Goal: Task Accomplishment & Management: Use online tool/utility

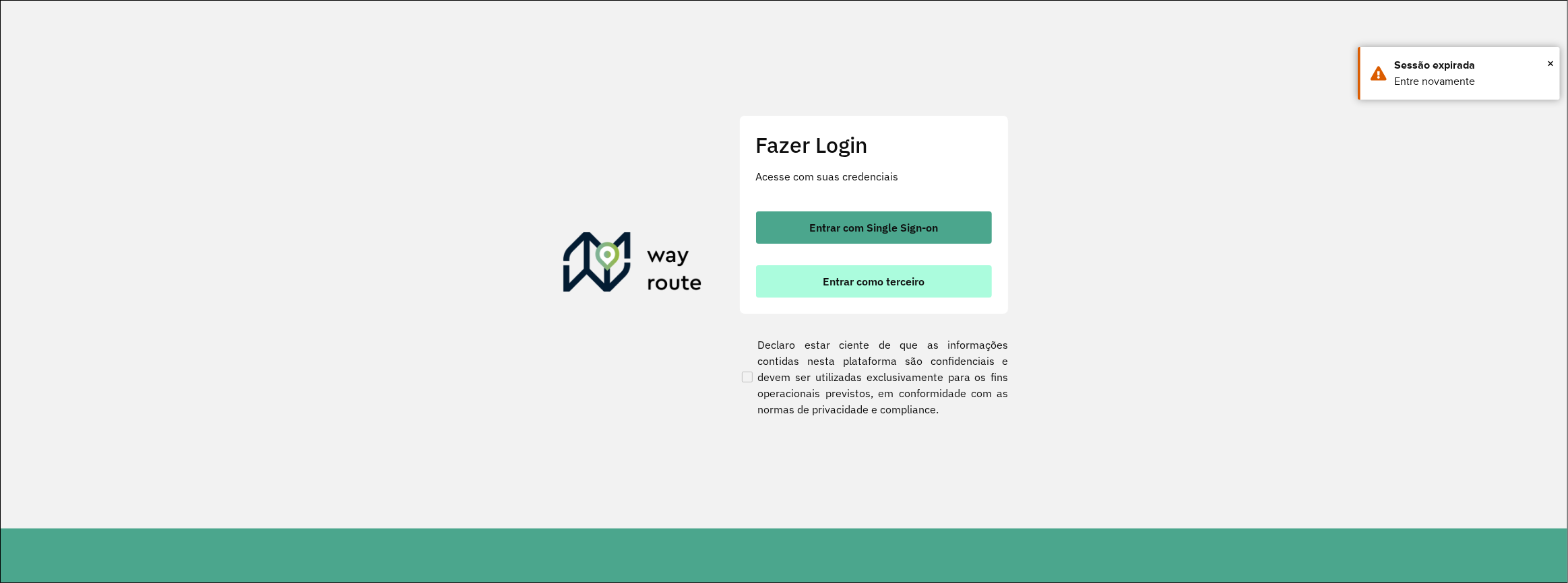
click at [823, 267] on button "Entrar como terceiro" at bounding box center [873, 281] width 236 height 32
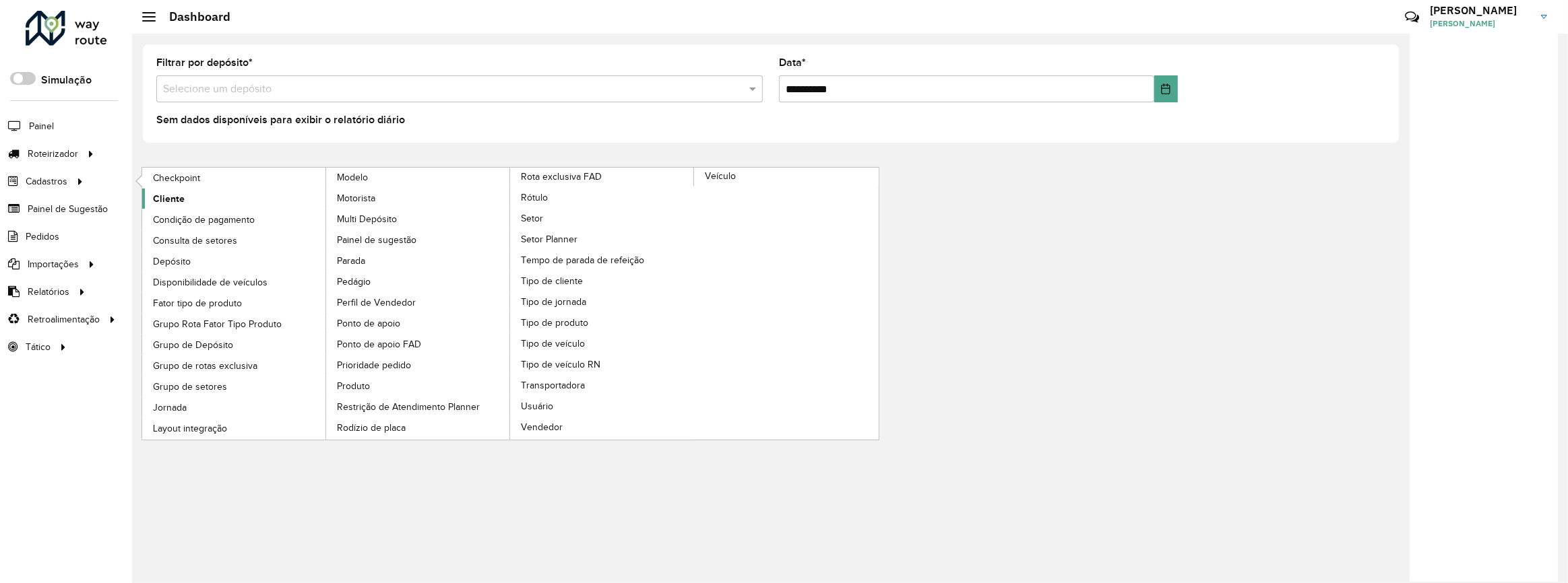
click at [168, 200] on span "Cliente" at bounding box center [169, 199] width 32 height 15
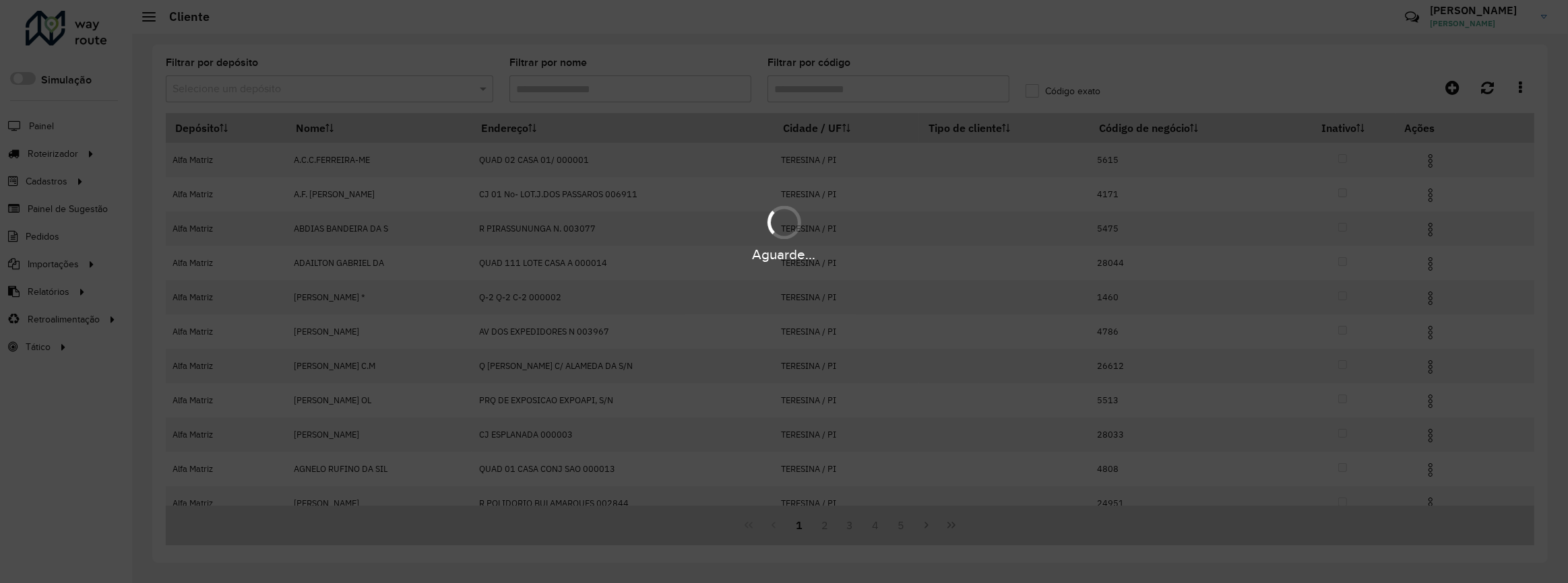
click at [825, 100] on div "Aguarde..." at bounding box center [784, 291] width 1568 height 583
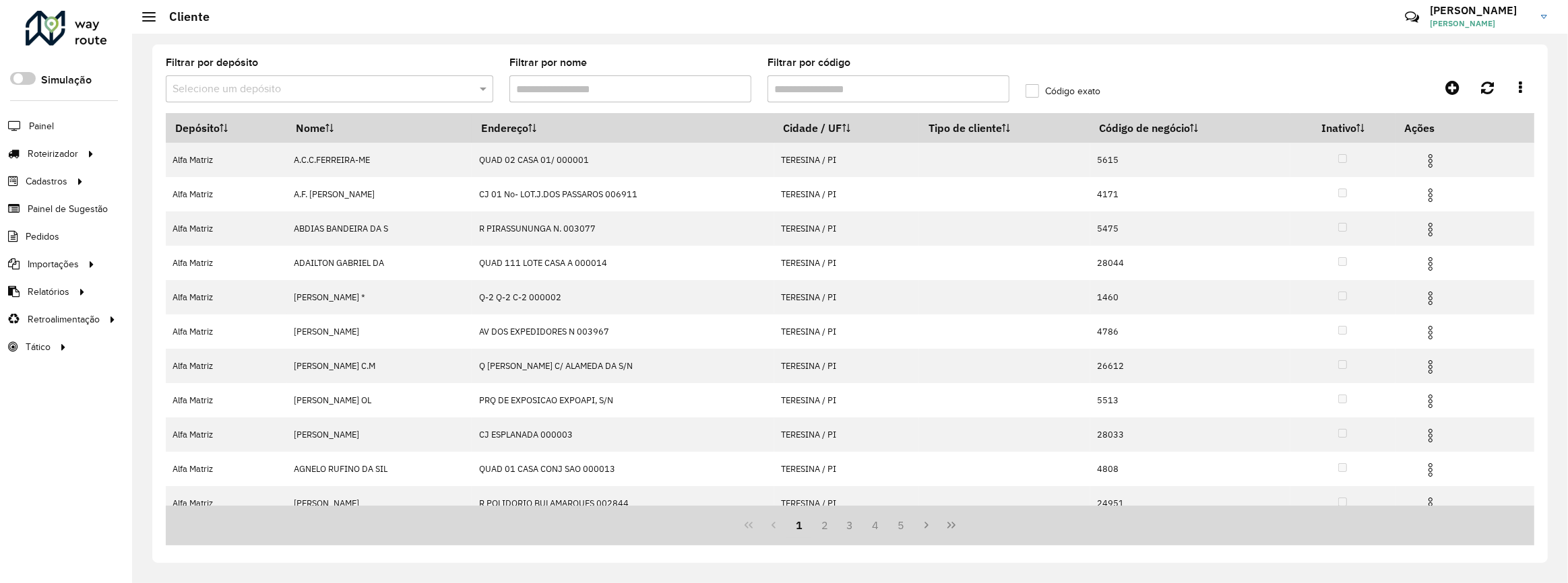
click at [828, 100] on input "Filtrar por código" at bounding box center [888, 89] width 242 height 27
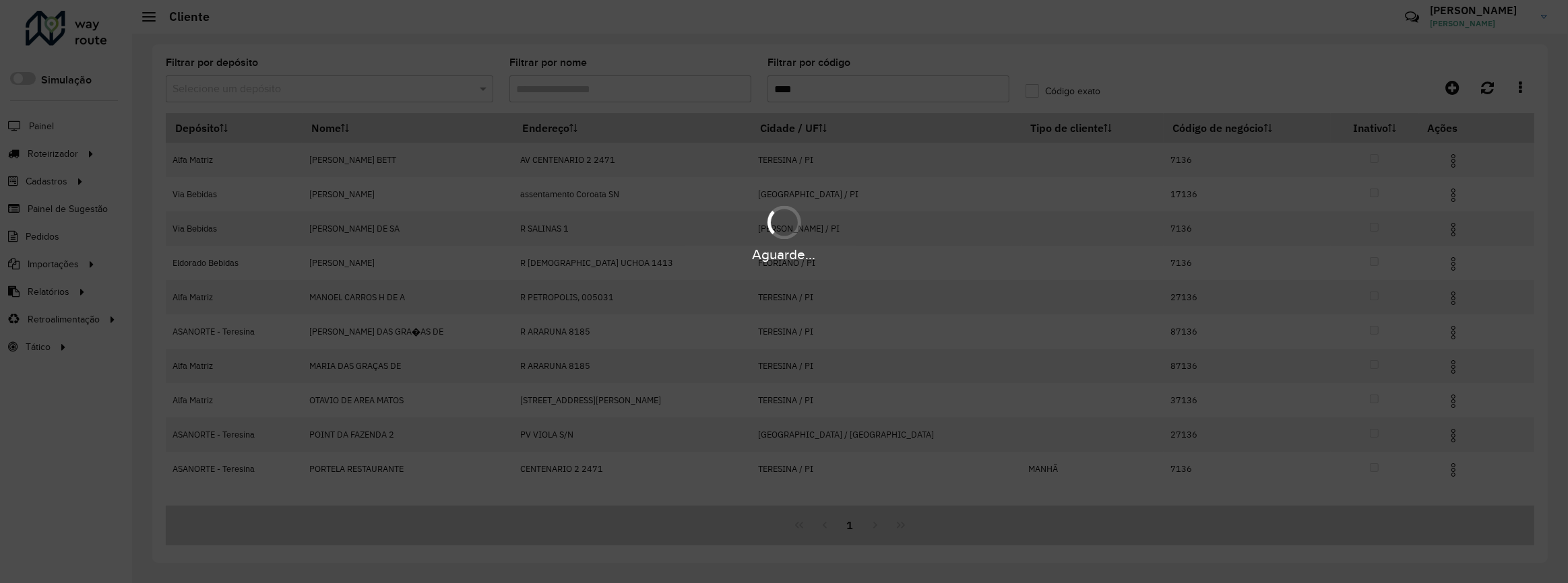
type input "****"
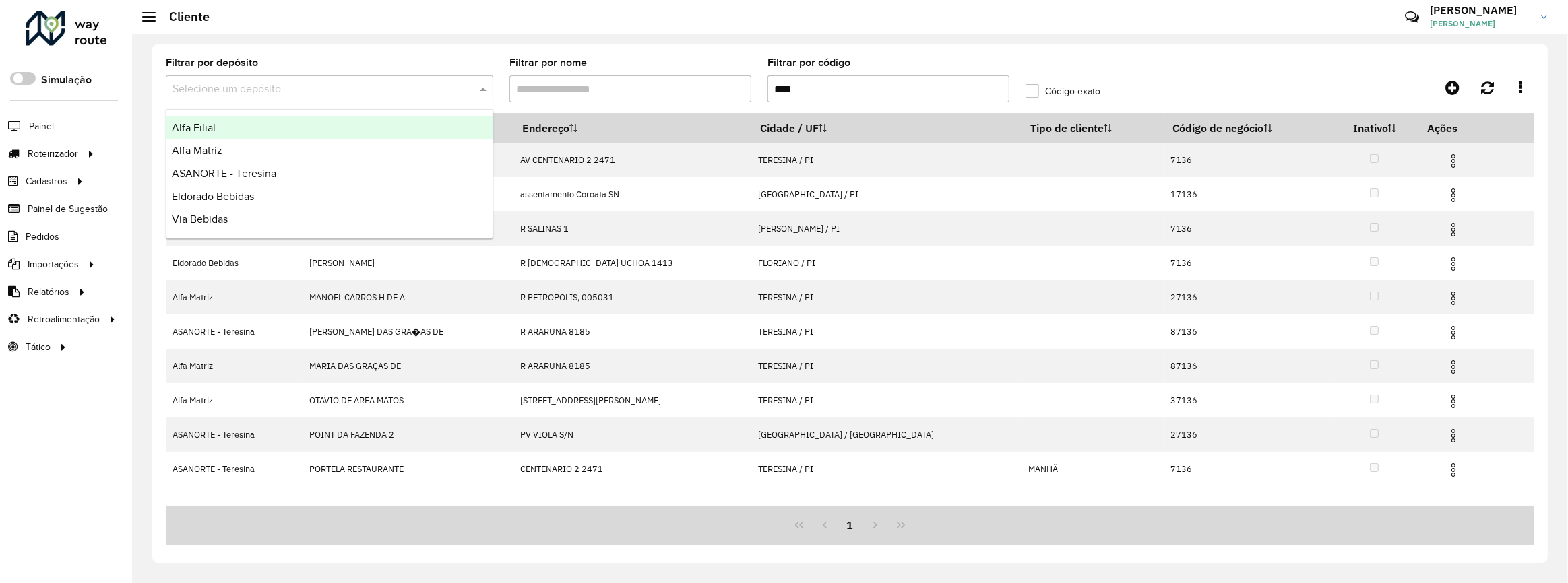
click at [333, 88] on input "text" at bounding box center [316, 89] width 287 height 16
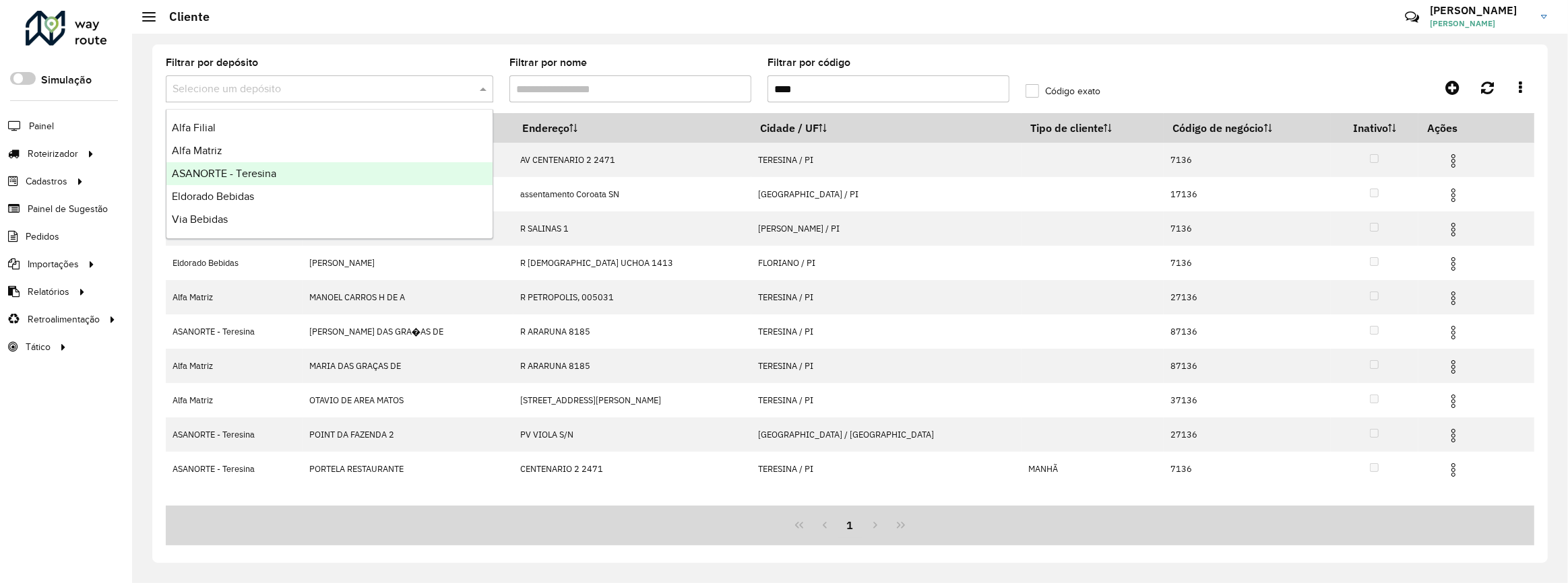
click at [332, 174] on div "ASANORTE - Teresina" at bounding box center [329, 174] width 326 height 23
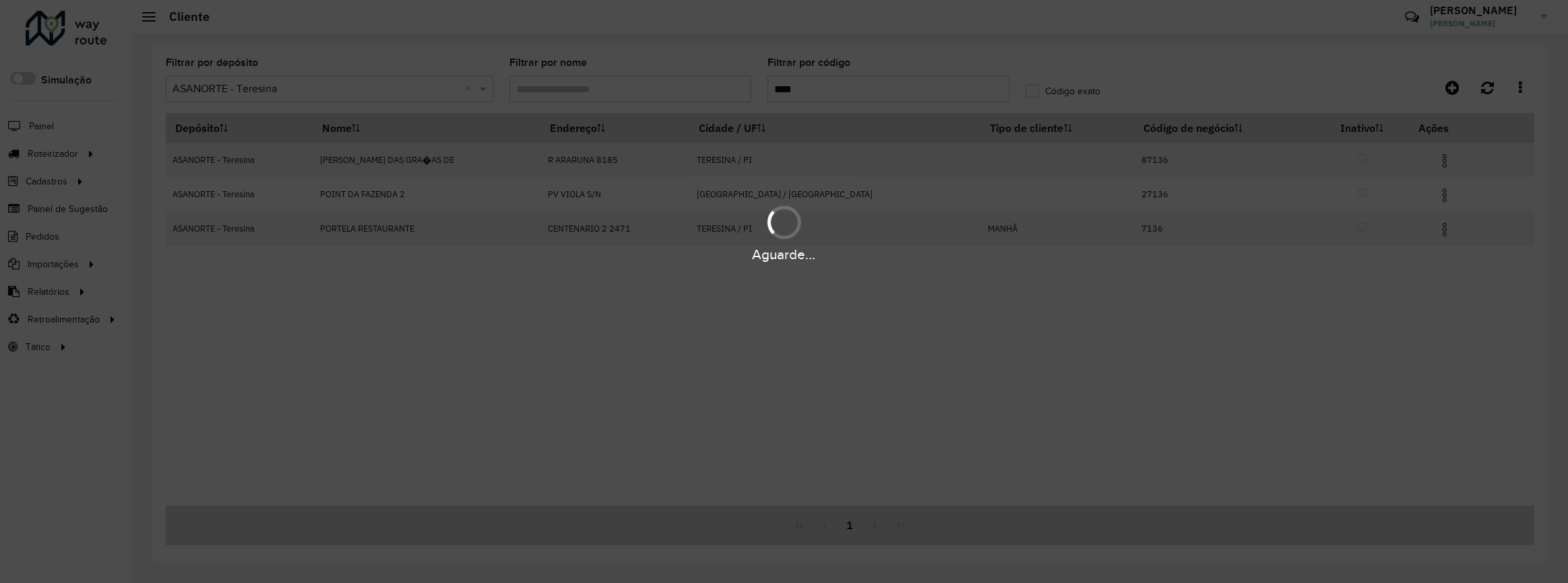
click at [1041, 87] on div "Aguarde..." at bounding box center [784, 291] width 1568 height 583
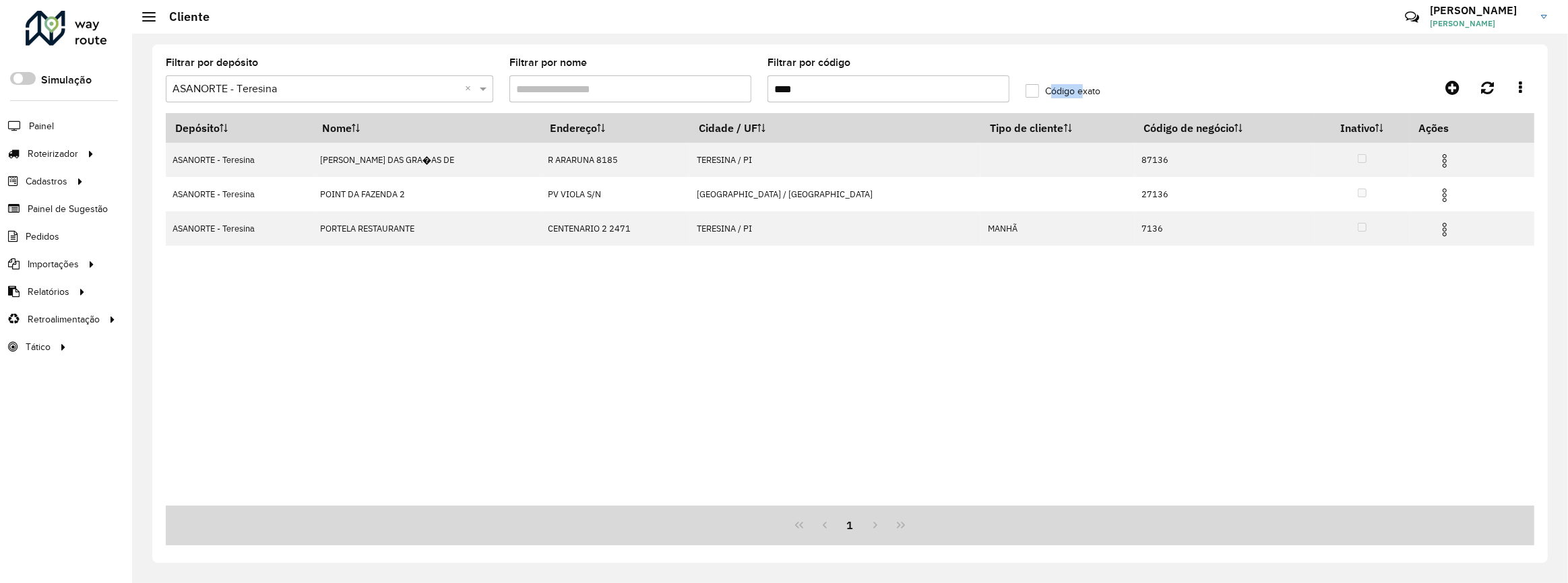
click at [1041, 87] on label "Código exato" at bounding box center [1062, 91] width 75 height 15
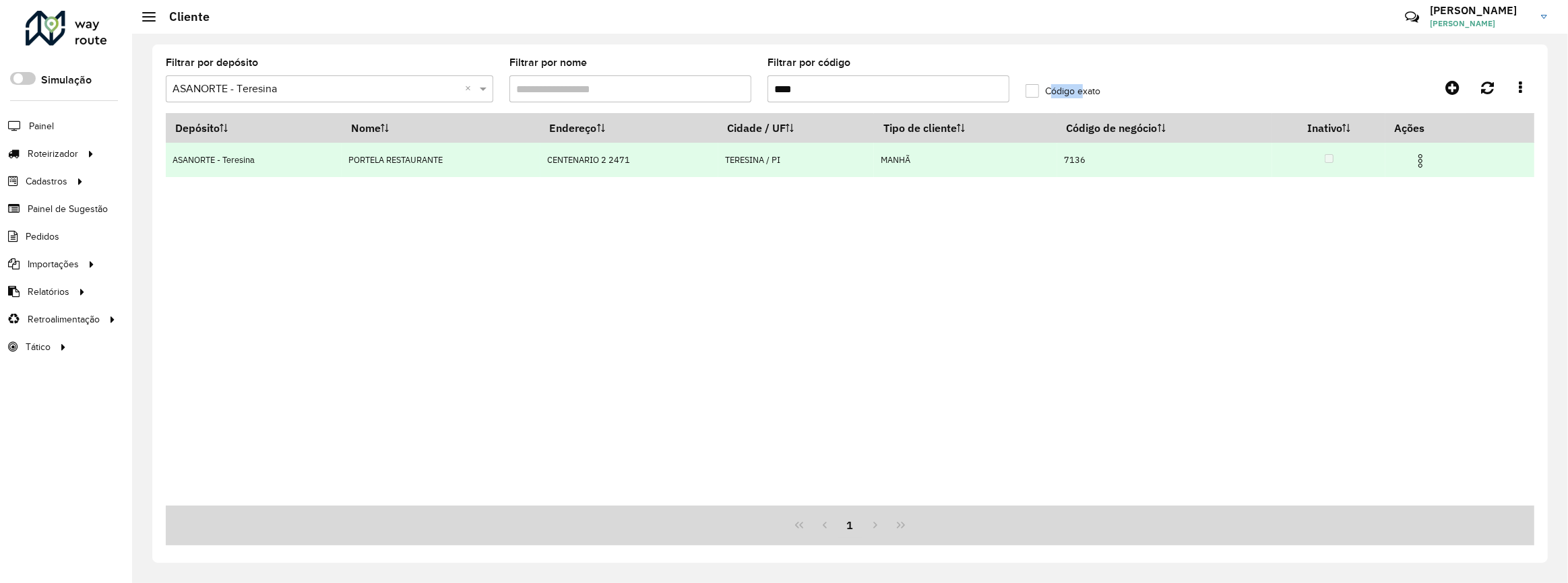
click at [1425, 164] on img at bounding box center [1420, 161] width 16 height 16
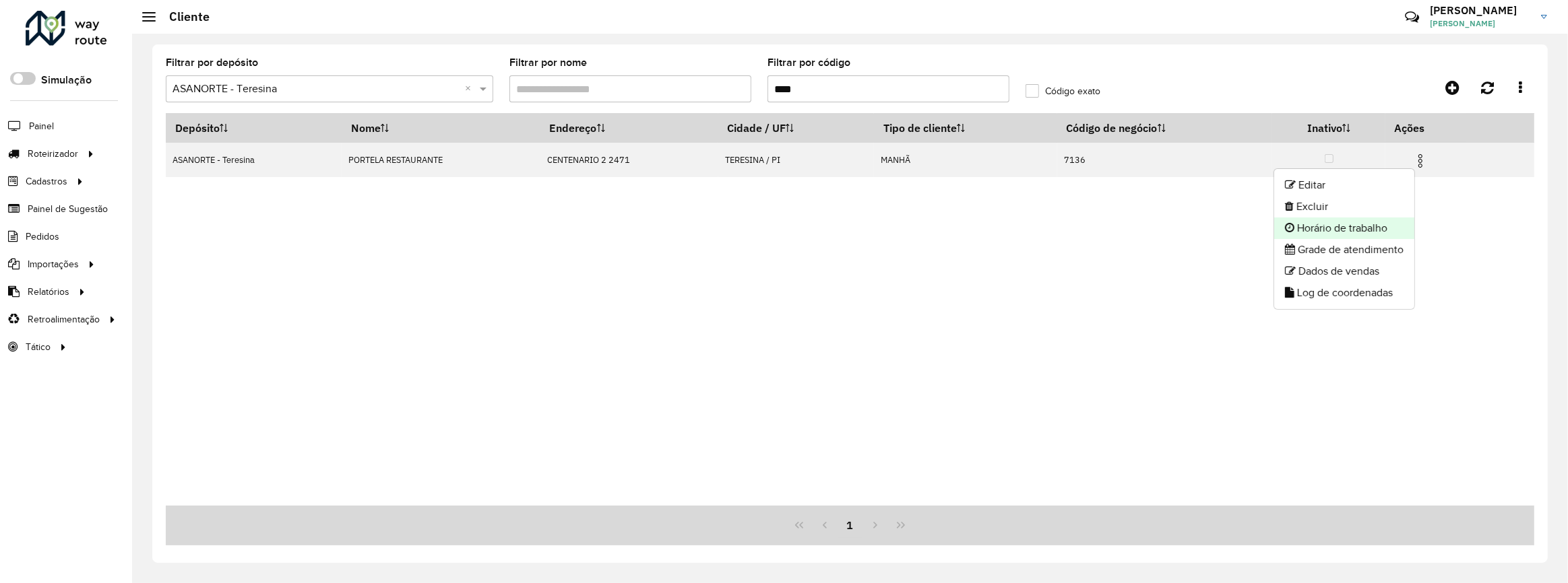
click at [1367, 221] on li "Horário de trabalho" at bounding box center [1344, 228] width 140 height 21
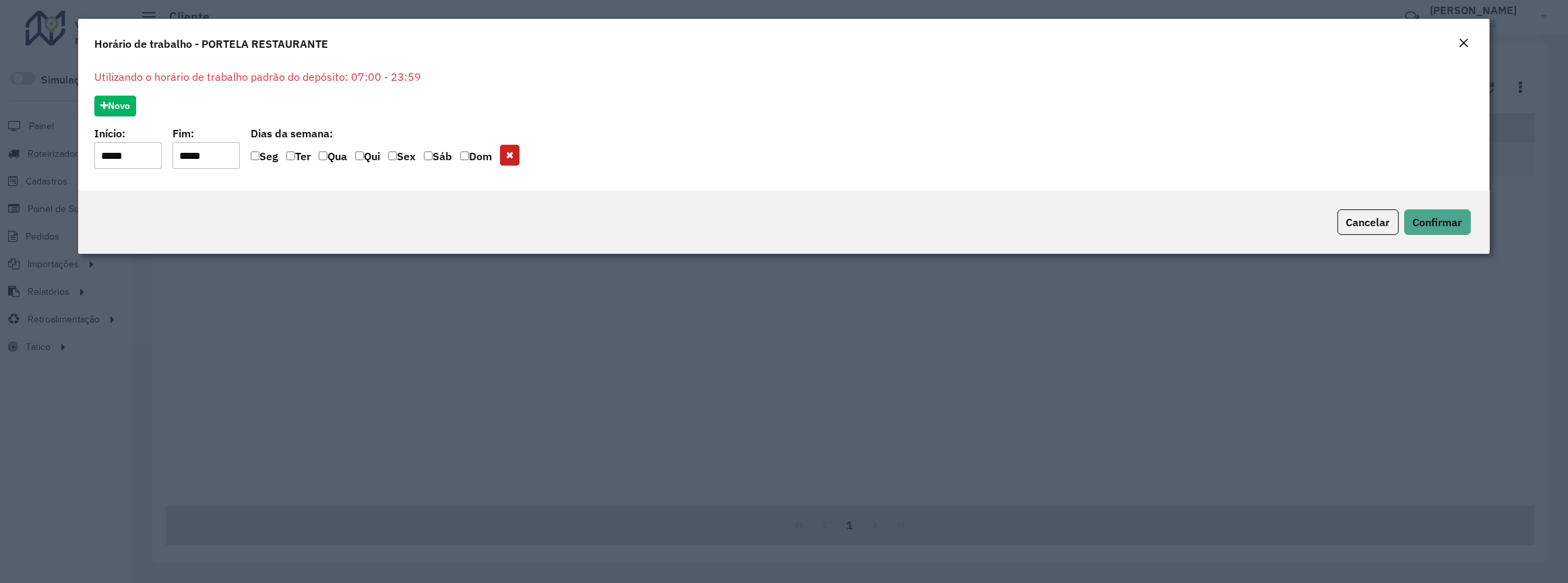
click at [1462, 39] on em "Close" at bounding box center [1463, 43] width 11 height 11
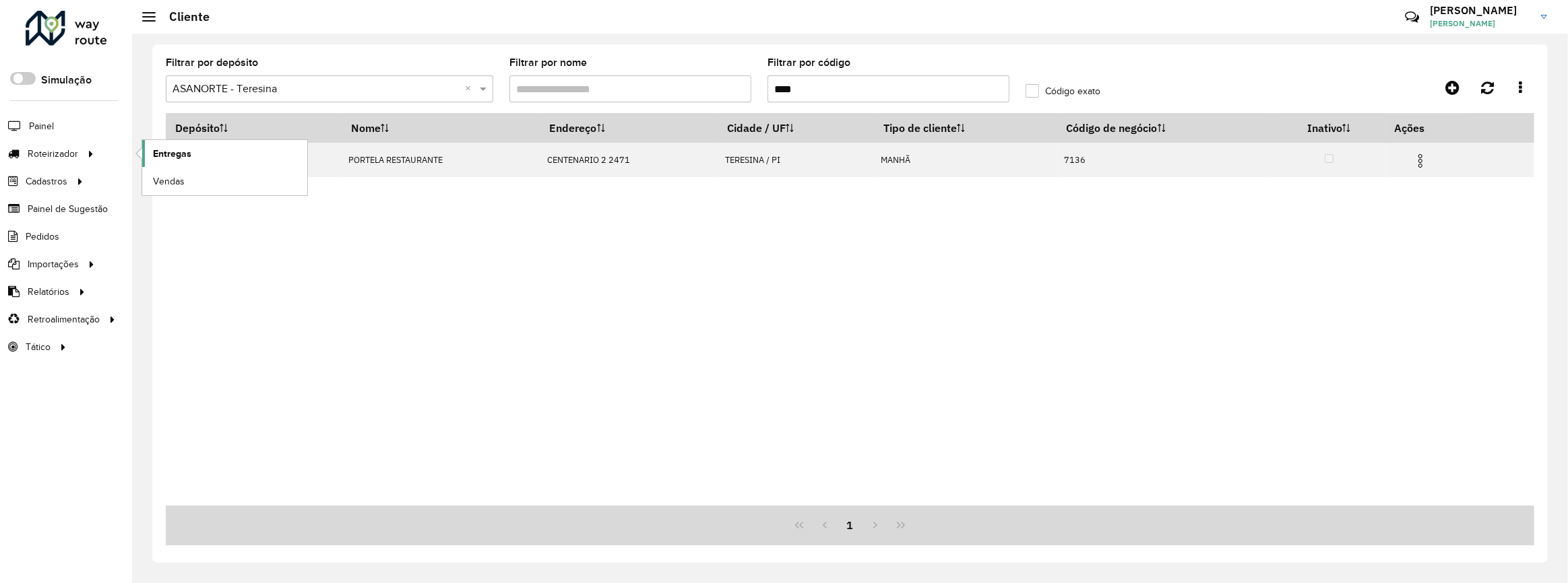
click at [221, 161] on link "Entregas" at bounding box center [224, 153] width 165 height 27
click at [845, 100] on input "****" at bounding box center [888, 89] width 242 height 27
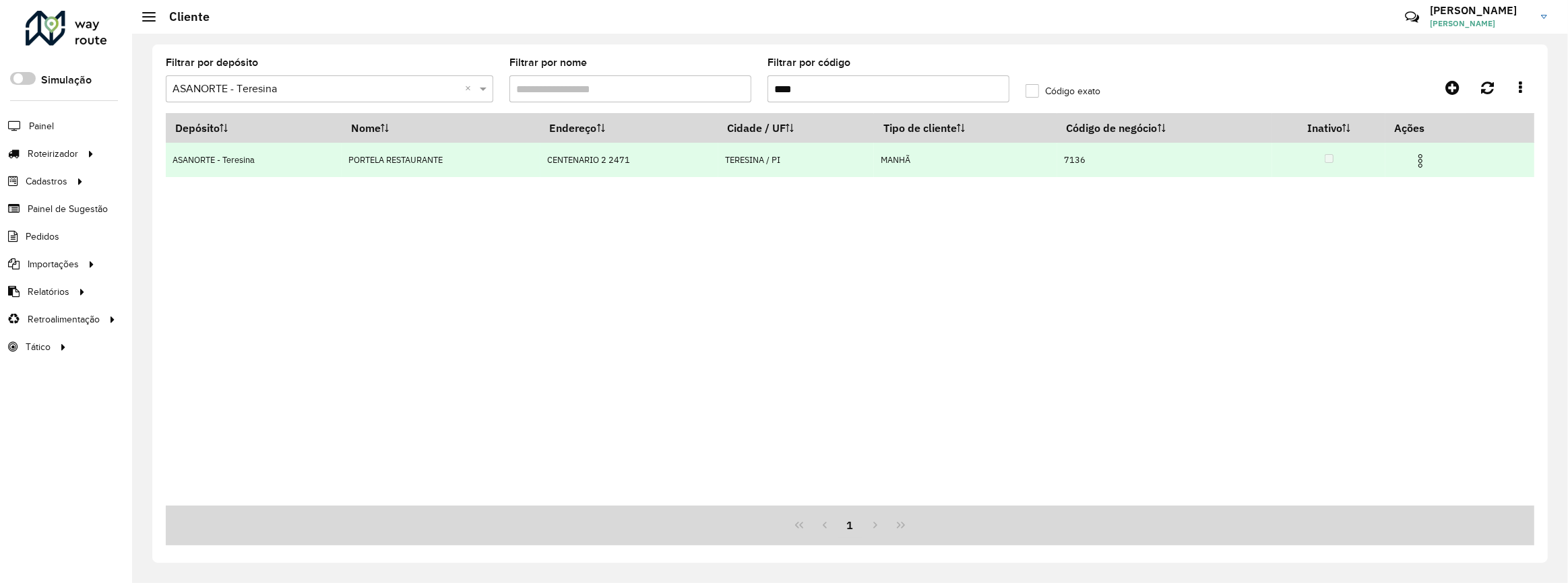
click at [1424, 158] on img at bounding box center [1420, 161] width 16 height 16
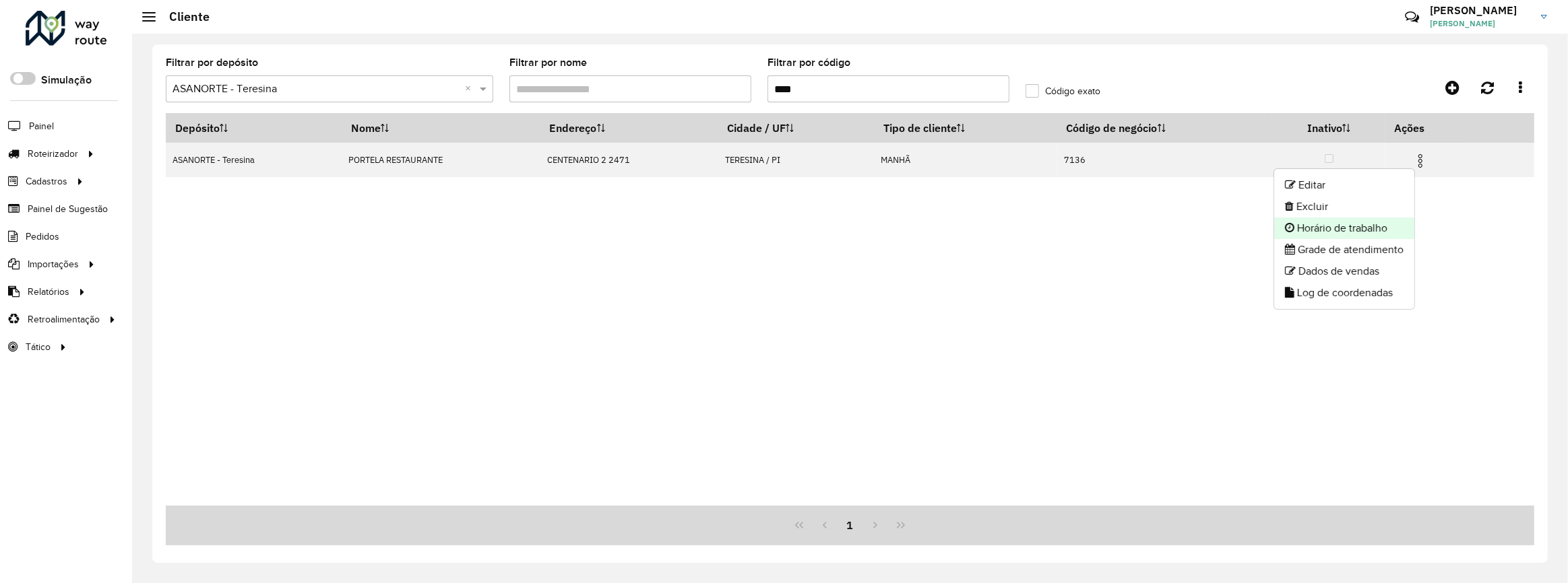
click at [1385, 226] on li "Horário de trabalho" at bounding box center [1344, 228] width 140 height 21
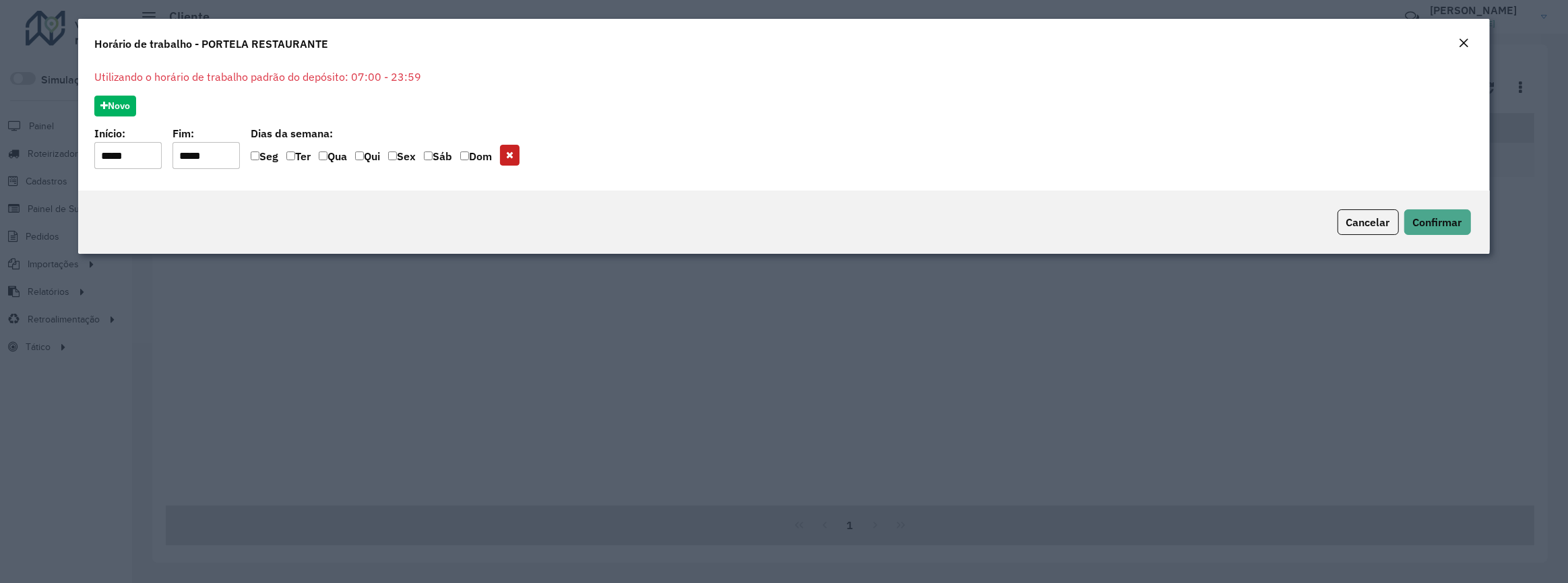
click at [233, 149] on input "input" at bounding box center [206, 155] width 67 height 27
type input "*****"
click at [1415, 222] on span "Confirmar" at bounding box center [1437, 222] width 49 height 14
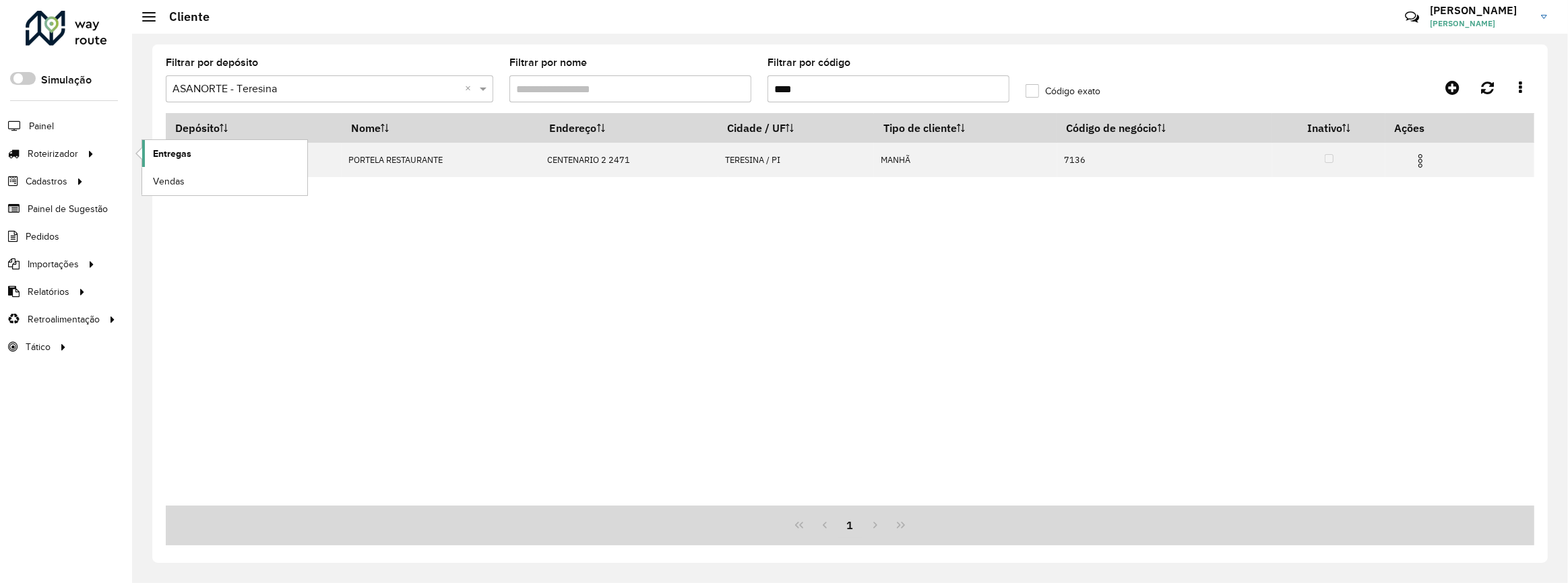
click at [239, 151] on link "Entregas" at bounding box center [224, 153] width 165 height 27
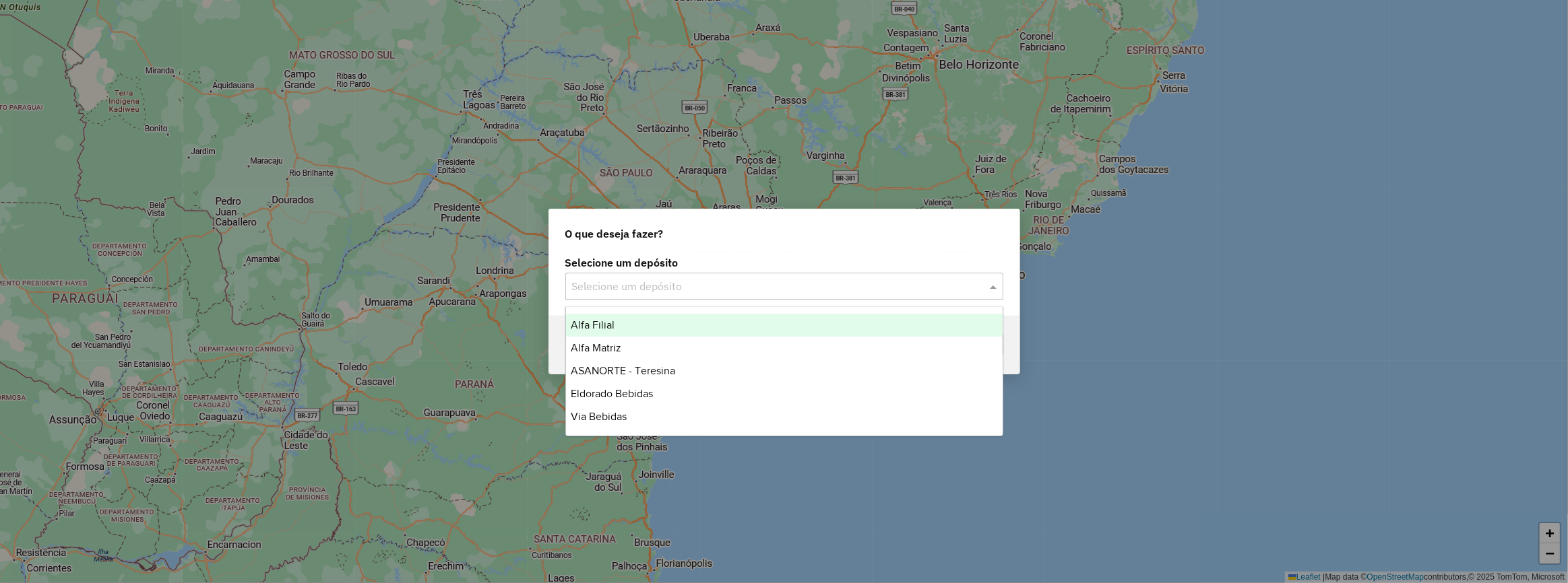
click at [688, 285] on input "text" at bounding box center [770, 286] width 398 height 16
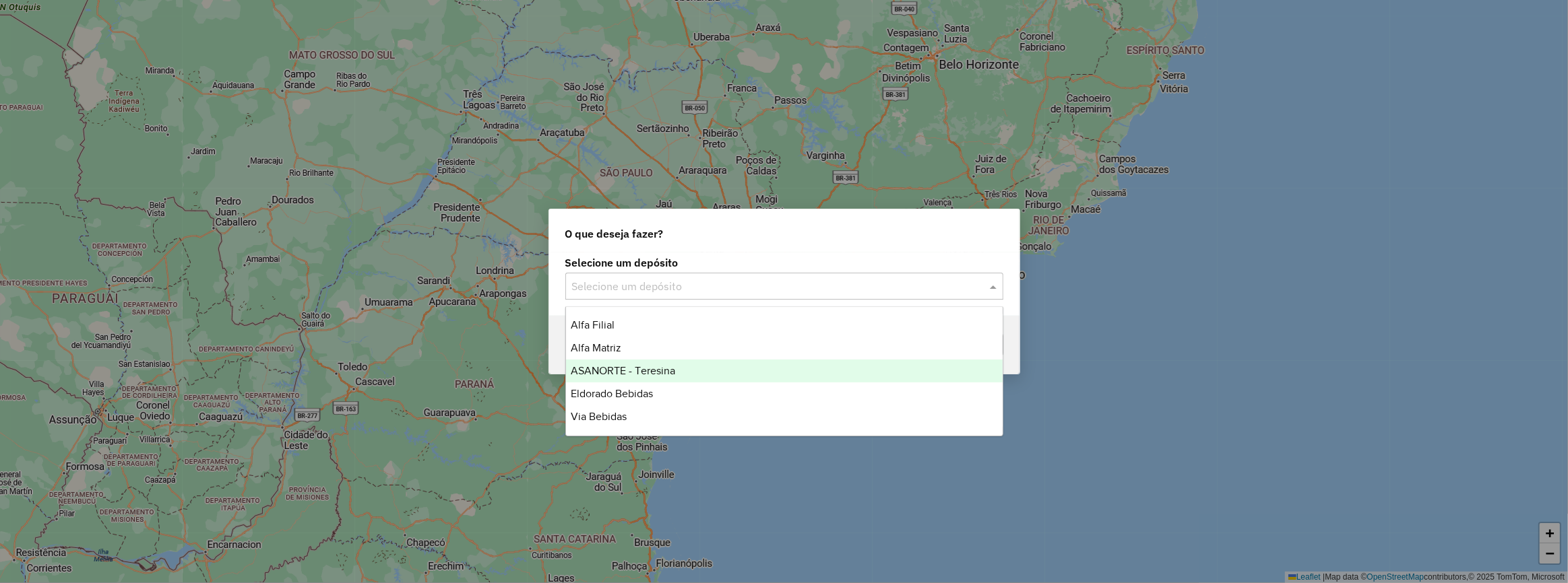
click at [686, 365] on div "ASANORTE - Teresina" at bounding box center [784, 372] width 437 height 23
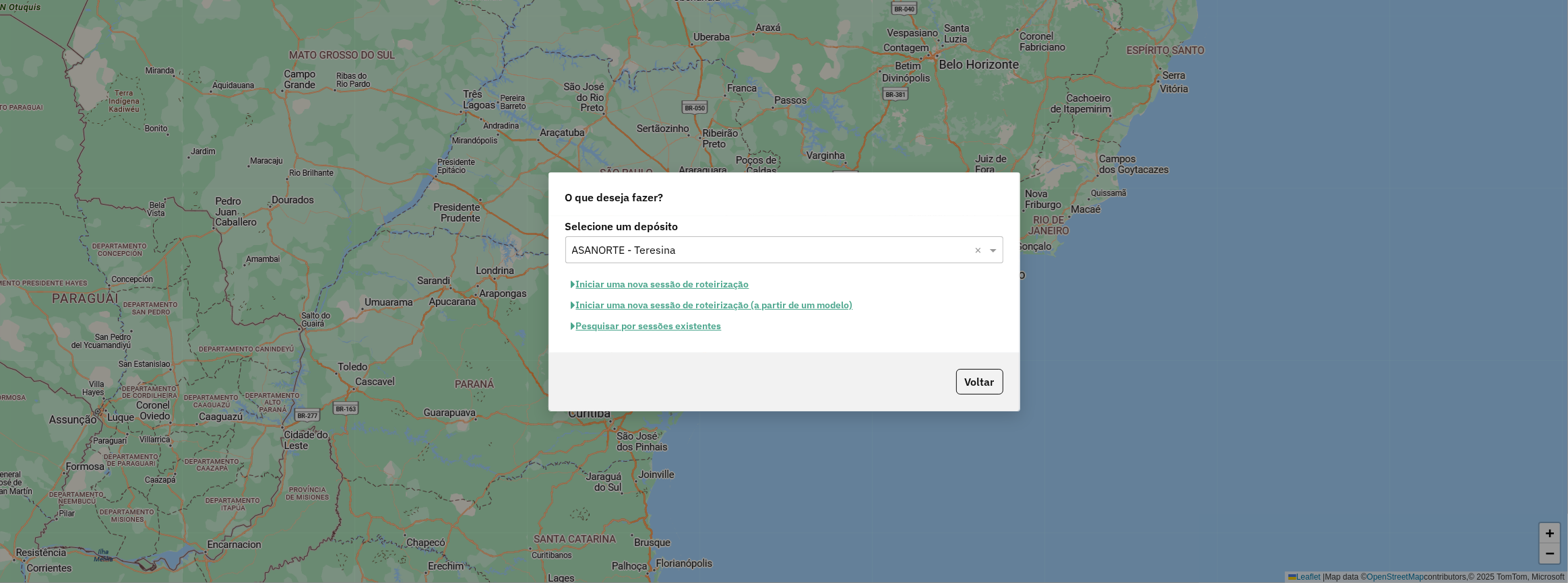
click at [672, 323] on button "Pesquisar por sessões existentes" at bounding box center [645, 327] width 162 height 21
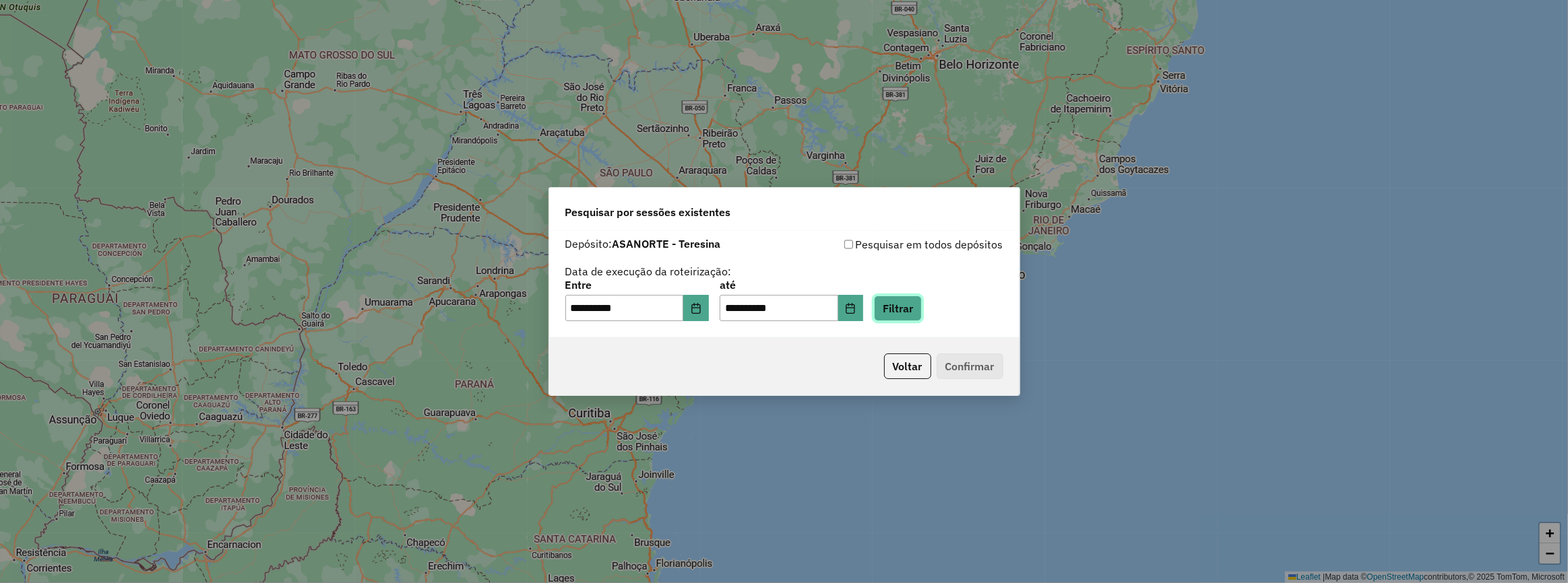
click at [922, 308] on button "Filtrar" at bounding box center [897, 308] width 48 height 25
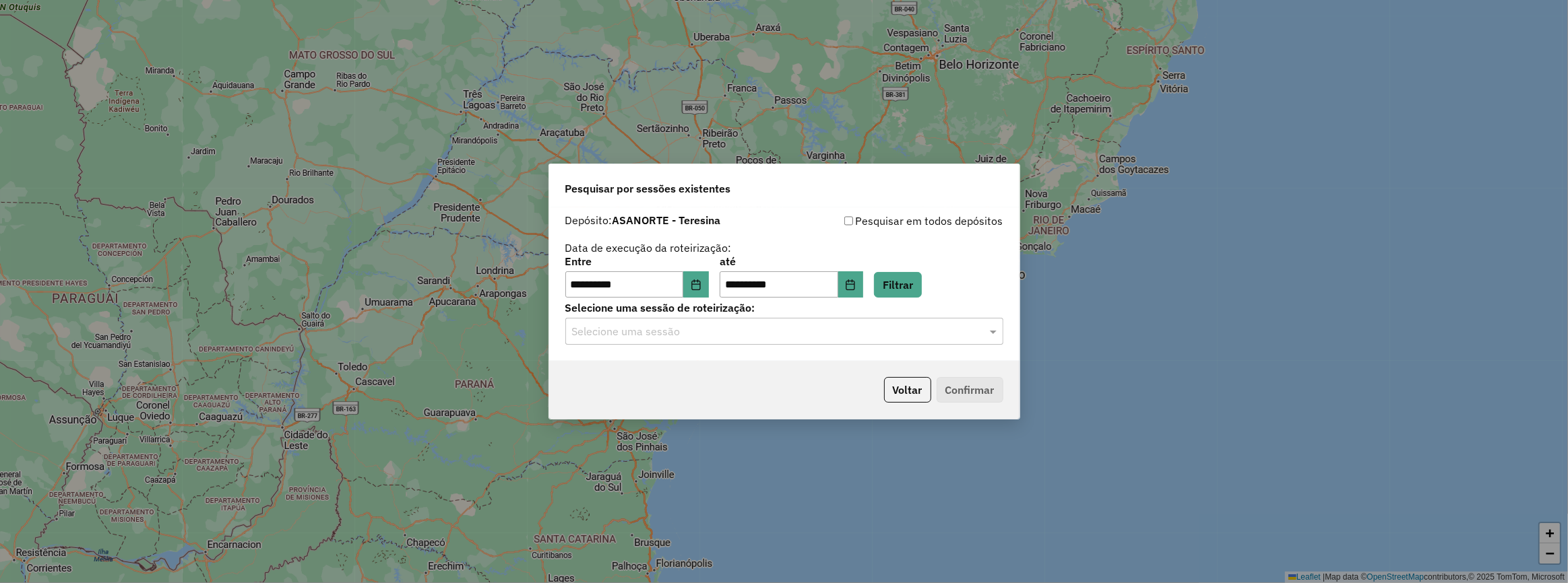
click at [707, 329] on input "text" at bounding box center [770, 332] width 398 height 16
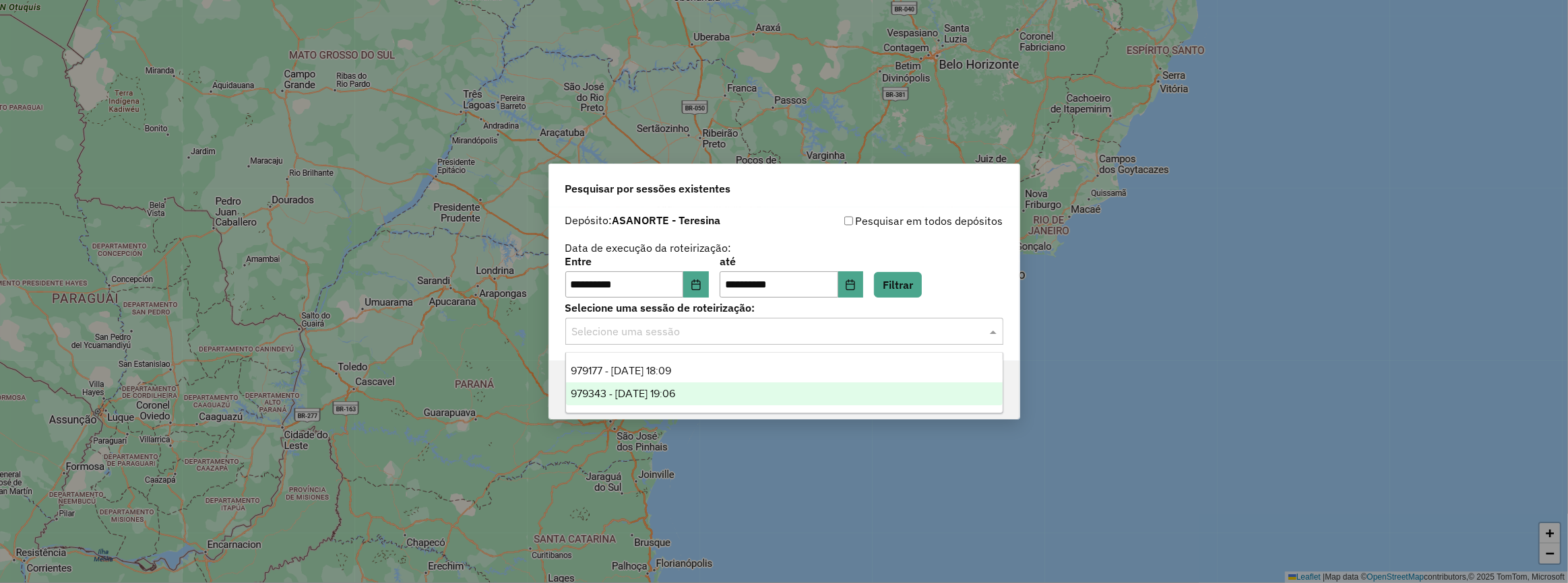
click at [733, 385] on div "979343 - 14/08/2025 19:06" at bounding box center [784, 394] width 437 height 23
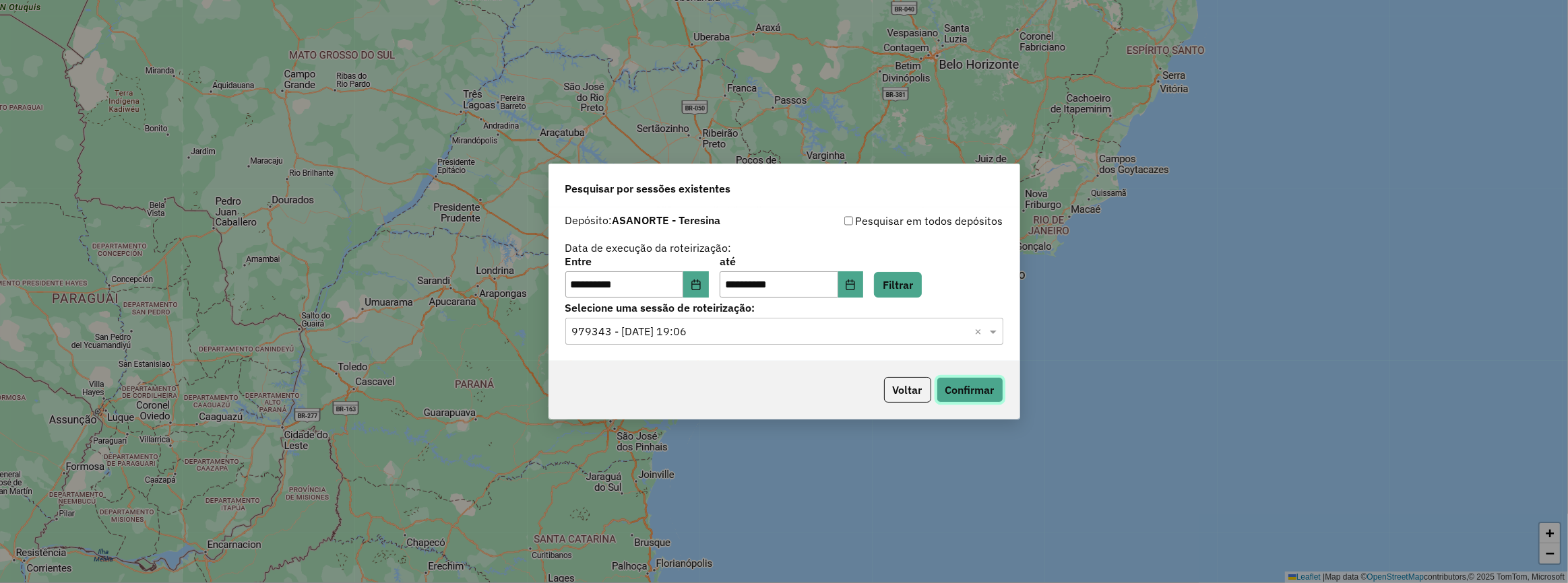
click at [988, 396] on button "Confirmar" at bounding box center [969, 390] width 67 height 25
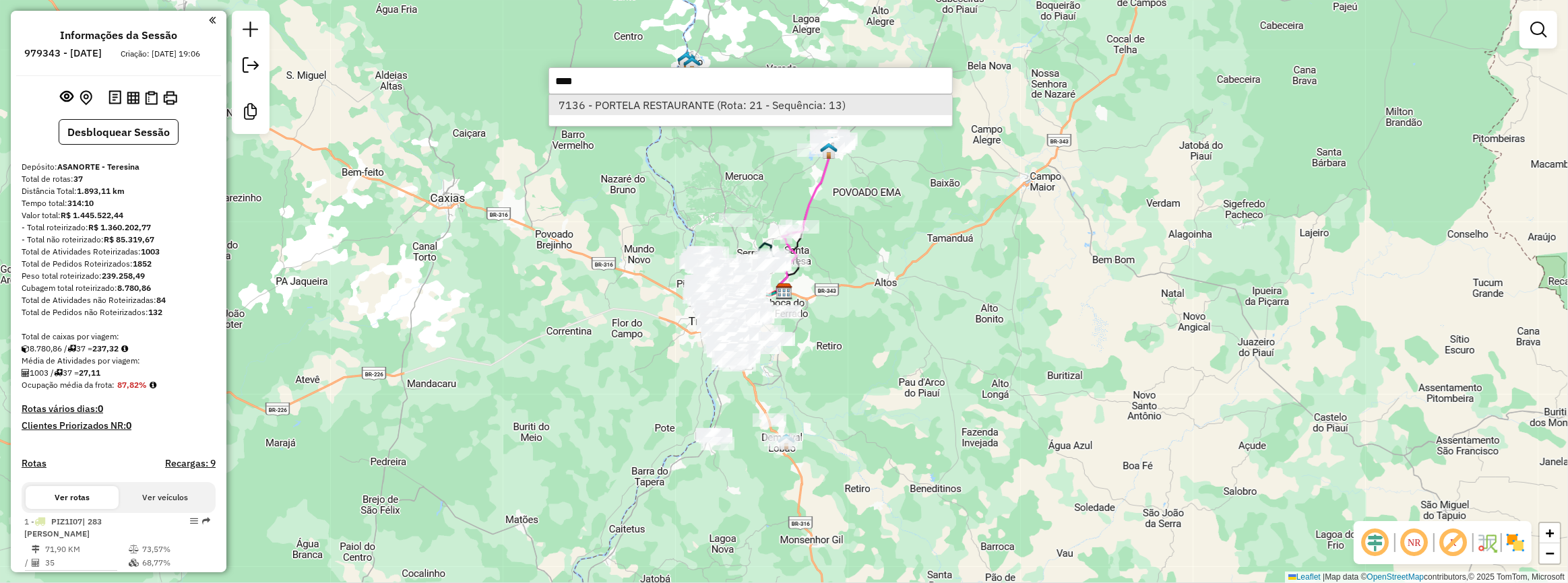
type input "****"
click at [799, 100] on li "7136 - PORTELA RESTAURANTE (Rota: 21 - Sequência: 13)" at bounding box center [750, 105] width 403 height 20
select select "**********"
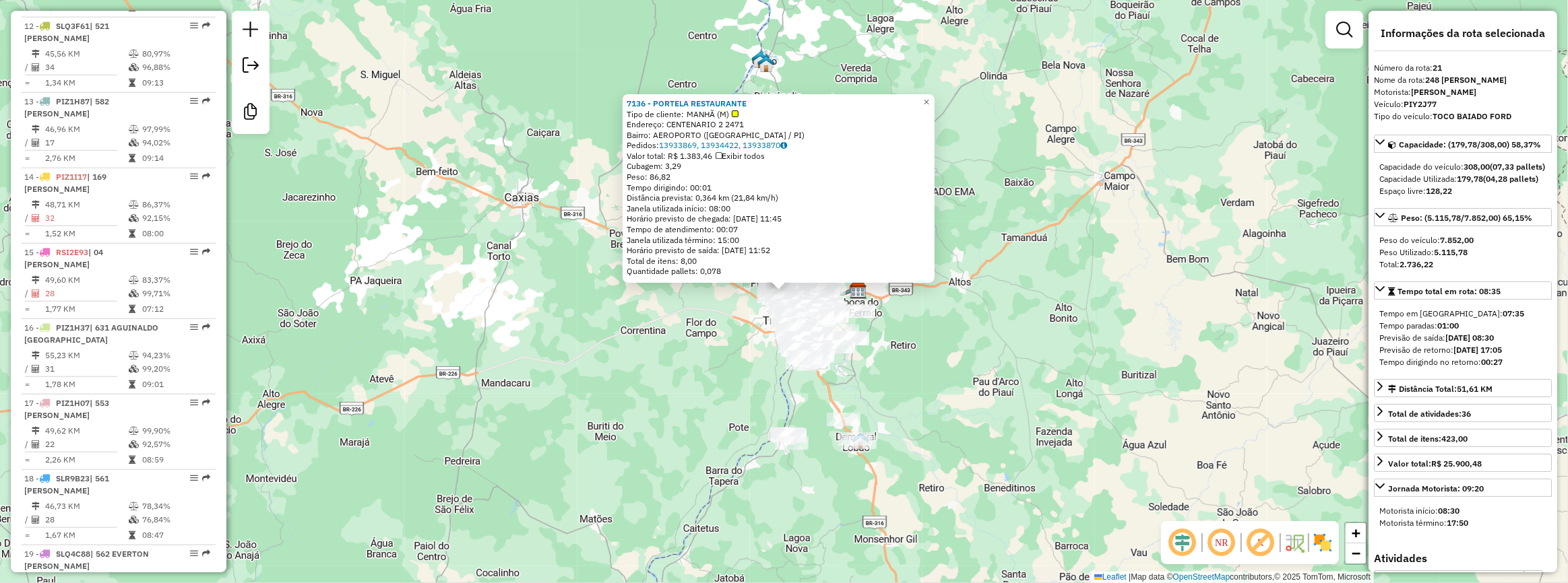
scroll to position [2021, 0]
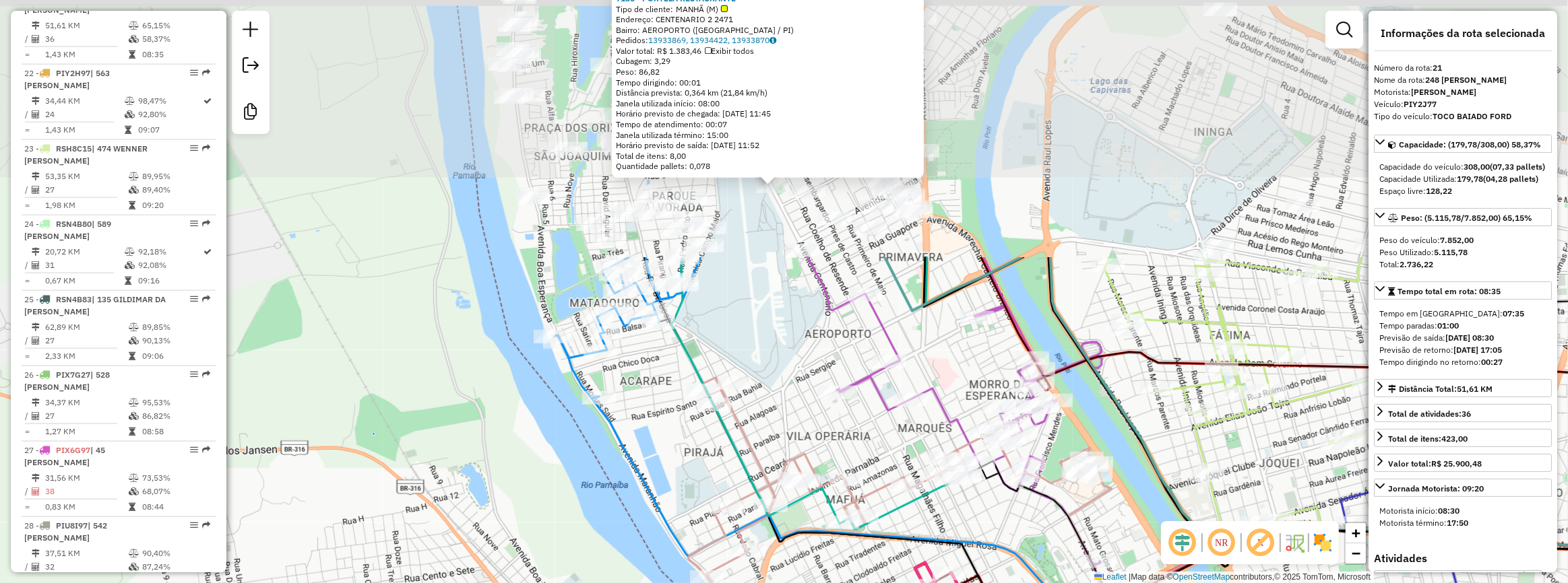
drag, startPoint x: 781, startPoint y: 67, endPoint x: 795, endPoint y: 453, distance: 386.3
click at [795, 453] on div "7136 - PORTELA RESTAURANTE Tipo de cliente: MANHÃ (M) Endereço: CENTENARIO 2 24…" at bounding box center [784, 291] width 1568 height 583
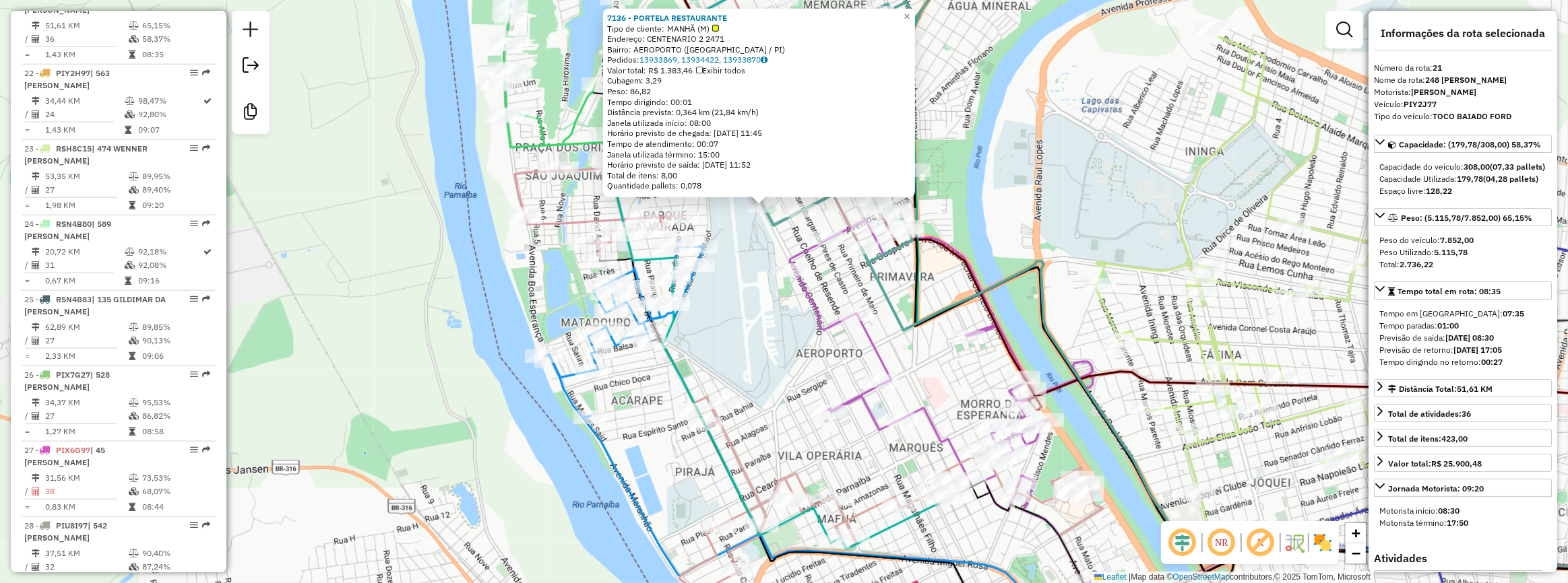
drag, startPoint x: 772, startPoint y: 487, endPoint x: 710, endPoint y: 371, distance: 131.5
click at [712, 377] on div "7136 - PORTELA RESTAURANTE Tipo de cliente: MANHÃ (M) Endereço: CENTENARIO 2 24…" at bounding box center [784, 291] width 1568 height 583
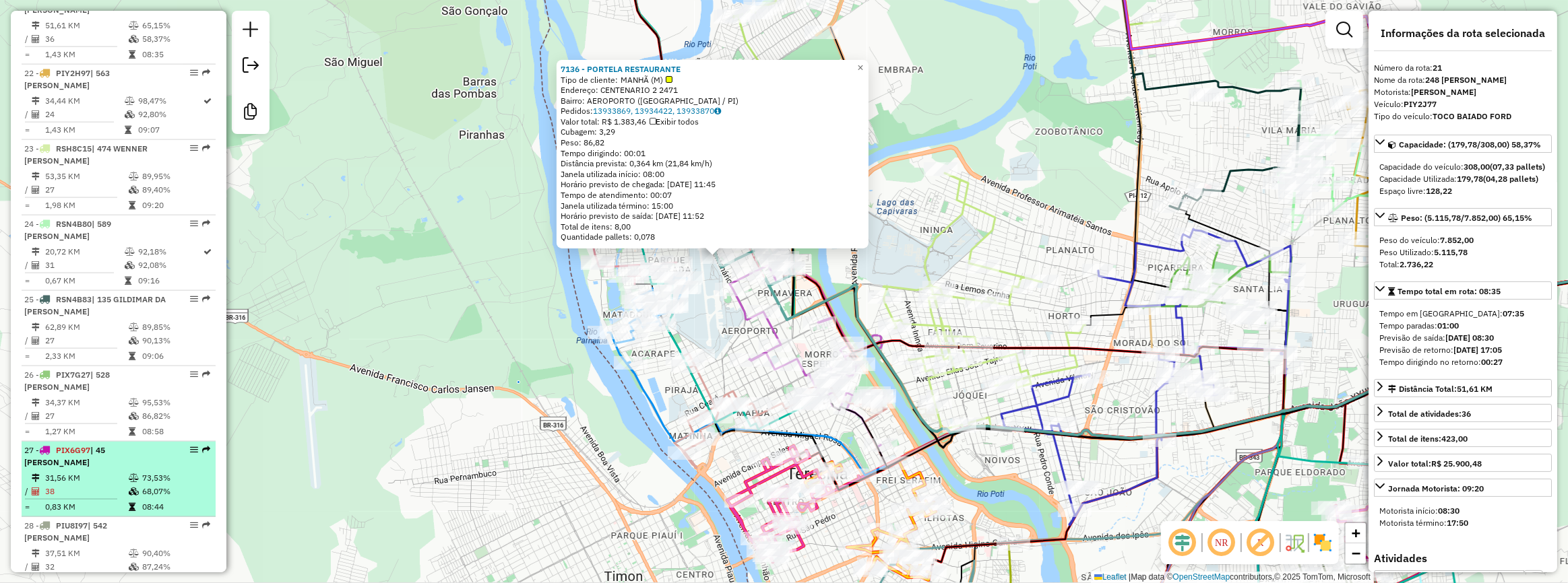
click at [170, 454] on div at bounding box center [190, 450] width 41 height 8
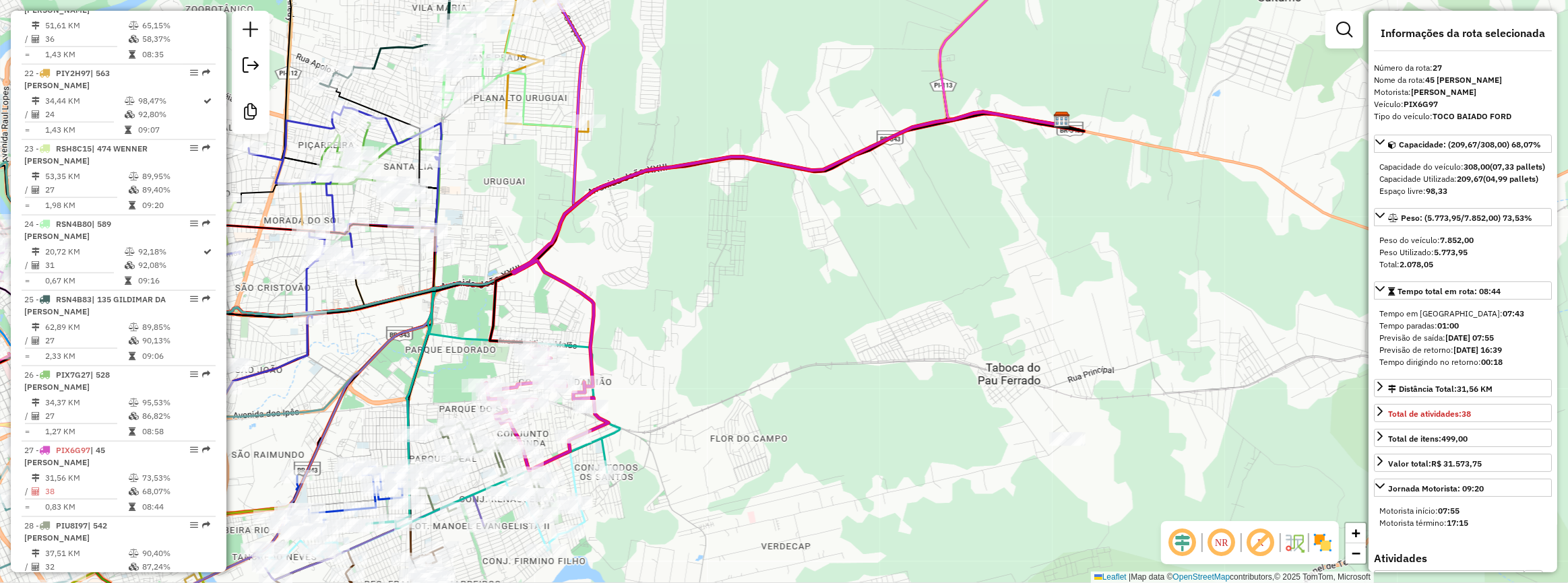
click at [915, 354] on div "Janela de atendimento Grade de atendimento Capacidade Transportadoras Veículos …" at bounding box center [784, 291] width 1568 height 583
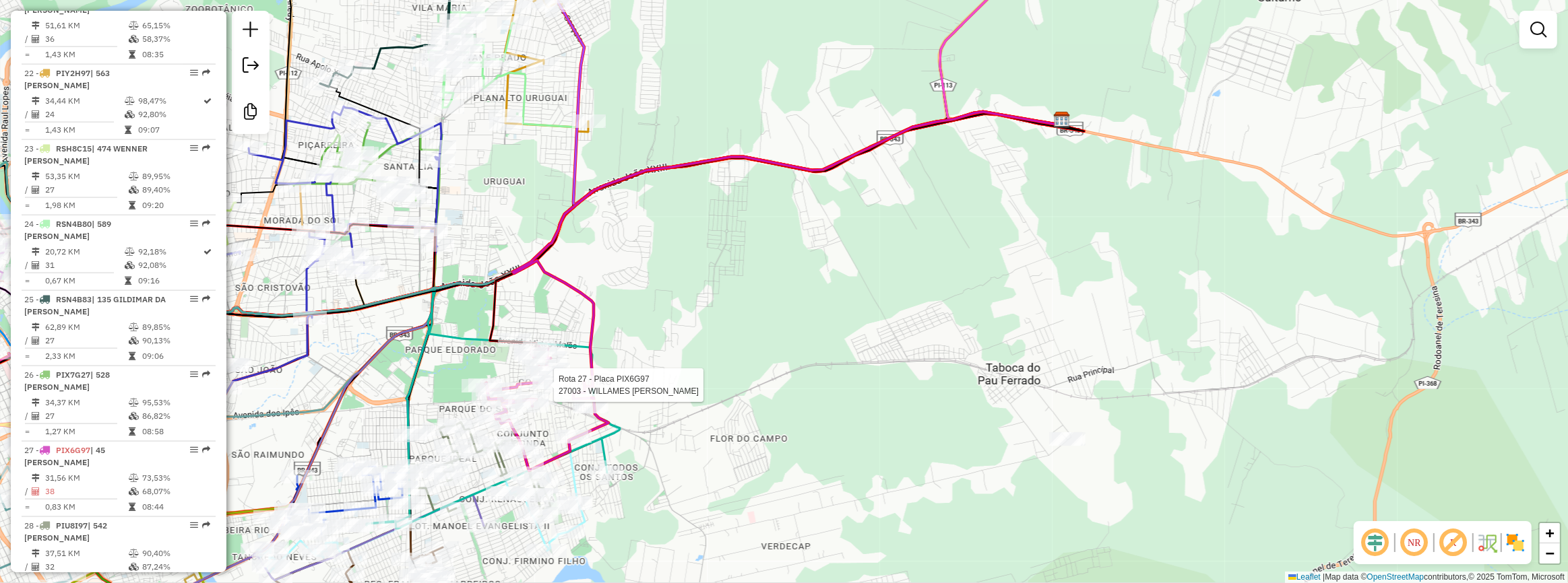
select select "**********"
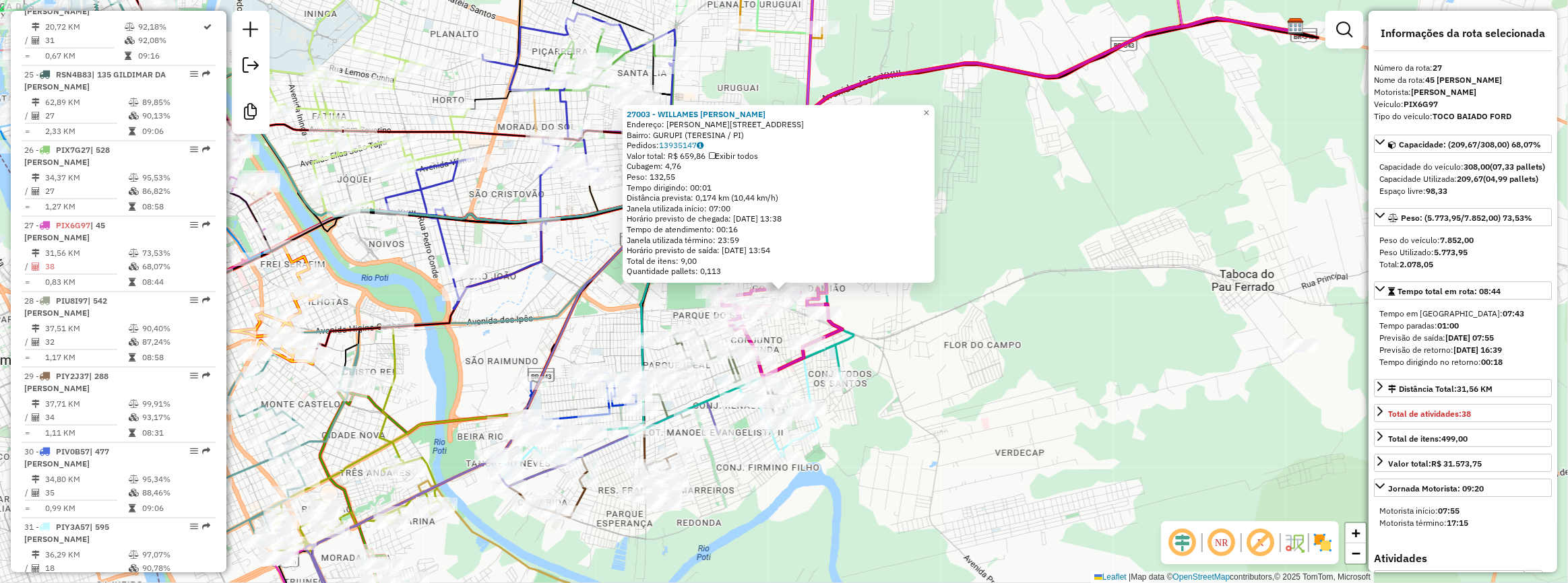
scroll to position [2472, 0]
click at [916, 403] on div "Rota 27 - Placa PIX6G97 27003 - WILLAMES MENDES BARR 27003 - WILLAMES MENDES BA…" at bounding box center [784, 291] width 1568 height 583
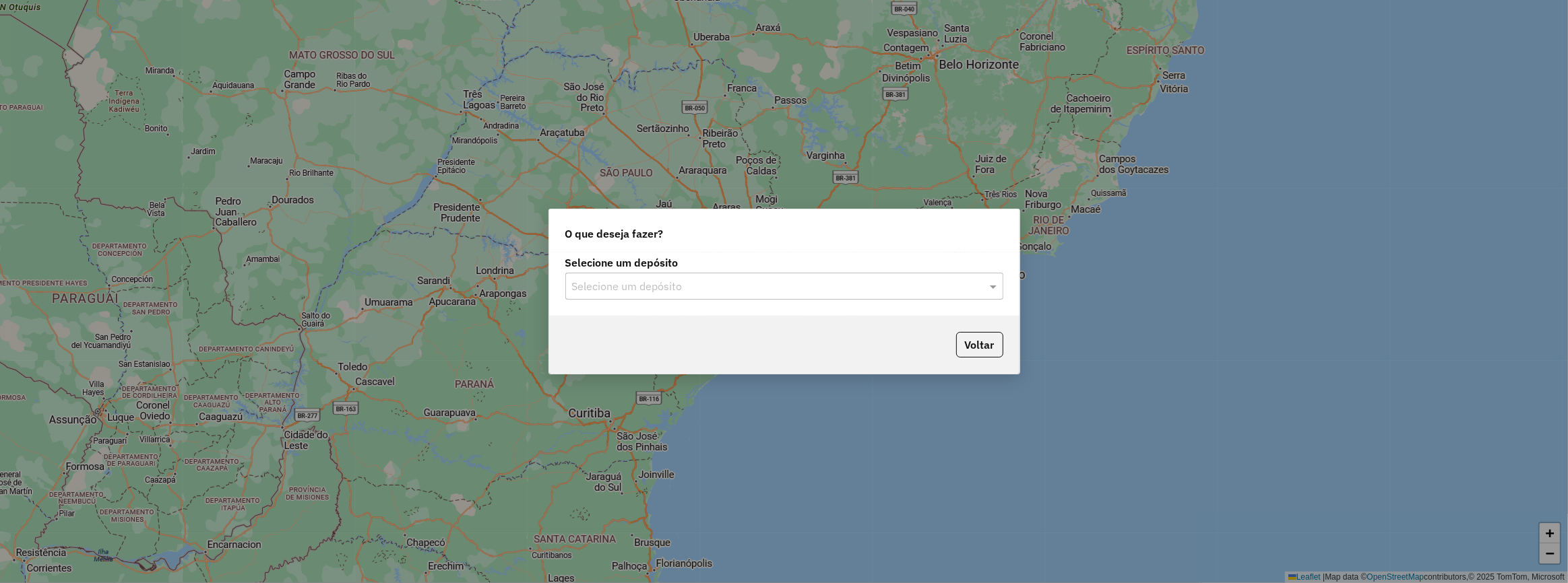
click at [766, 283] on input "text" at bounding box center [770, 286] width 398 height 16
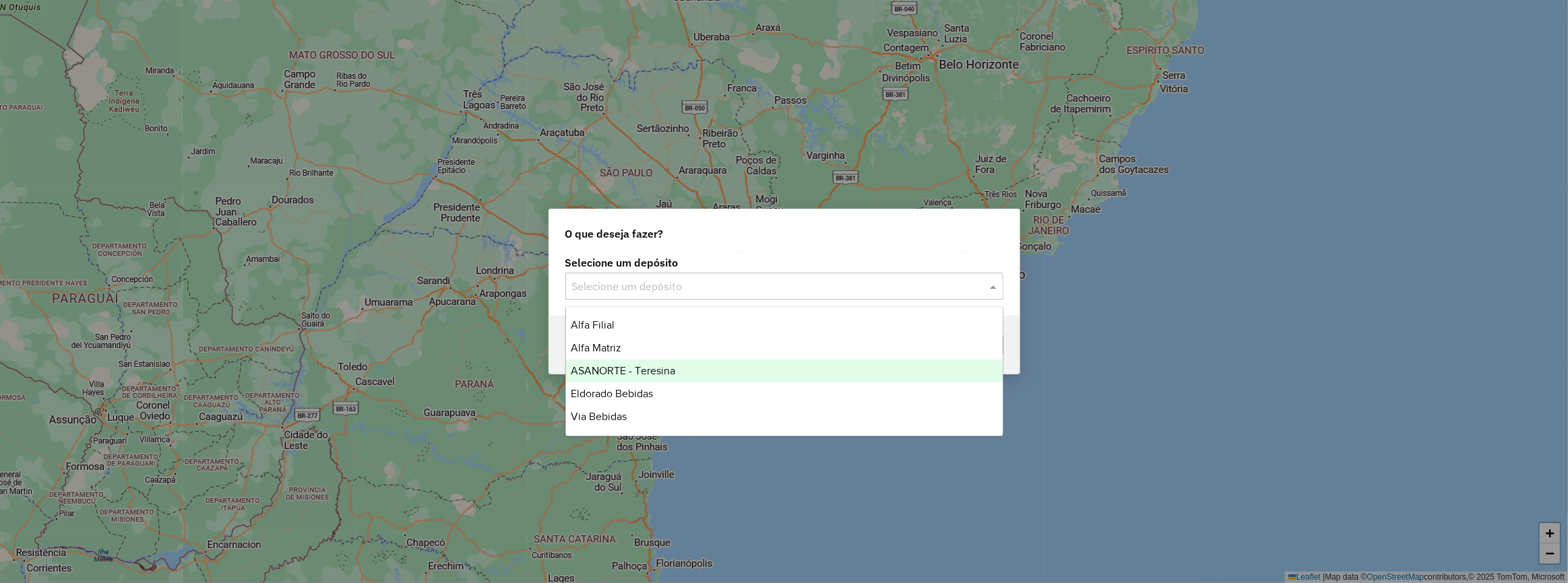
click at [719, 373] on div "ASANORTE - Teresina" at bounding box center [784, 372] width 437 height 23
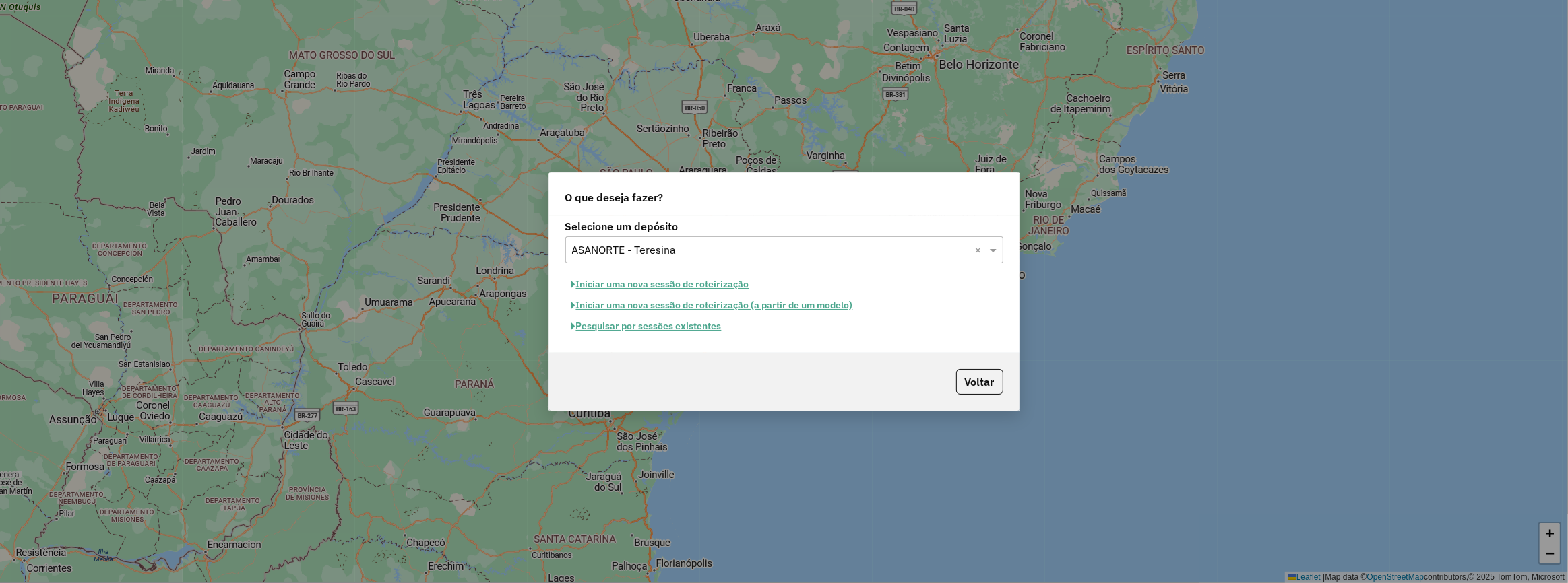
click at [649, 287] on button "Iniciar uma nova sessão de roteirização" at bounding box center [660, 285] width 190 height 21
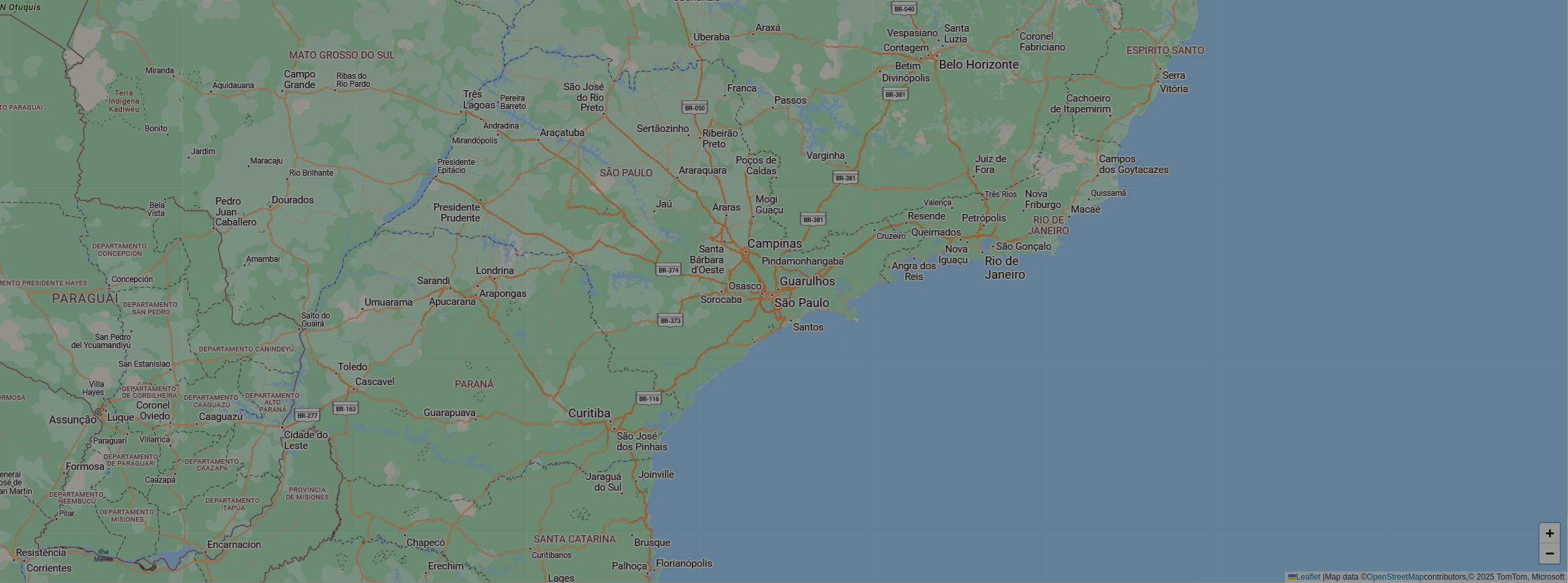
select select "*"
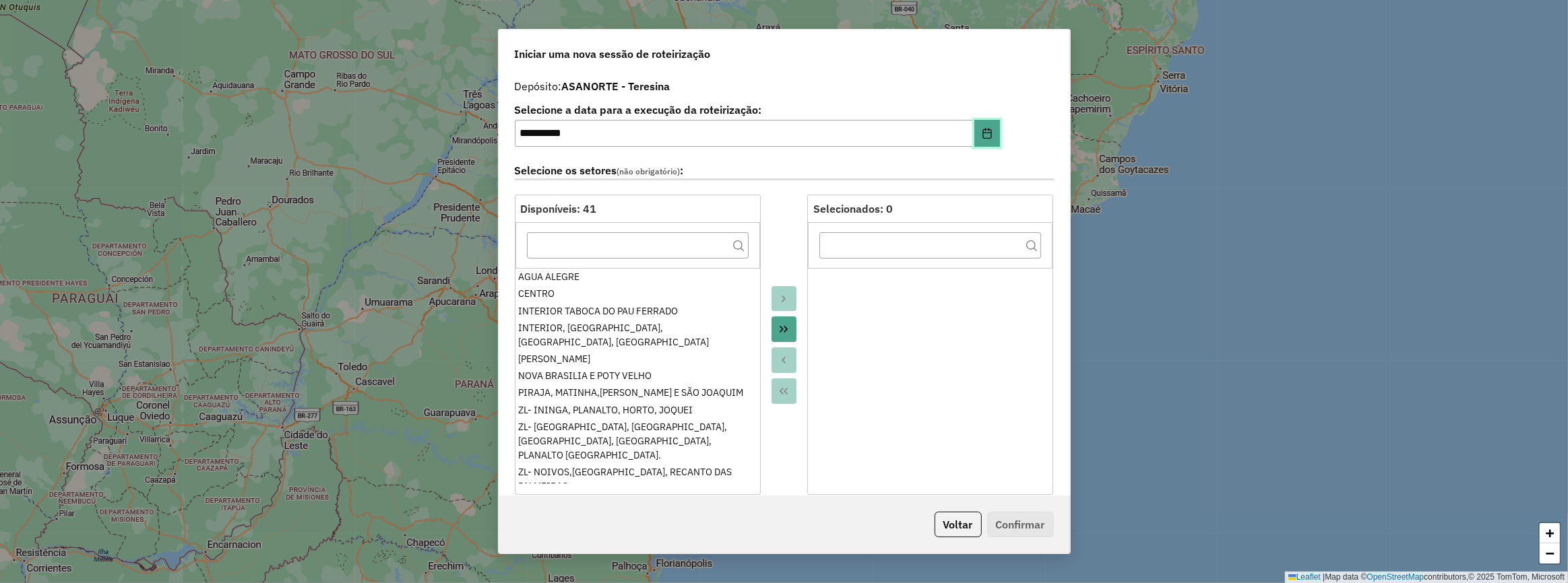
click at [984, 135] on icon "Choose Date" at bounding box center [987, 133] width 11 height 11
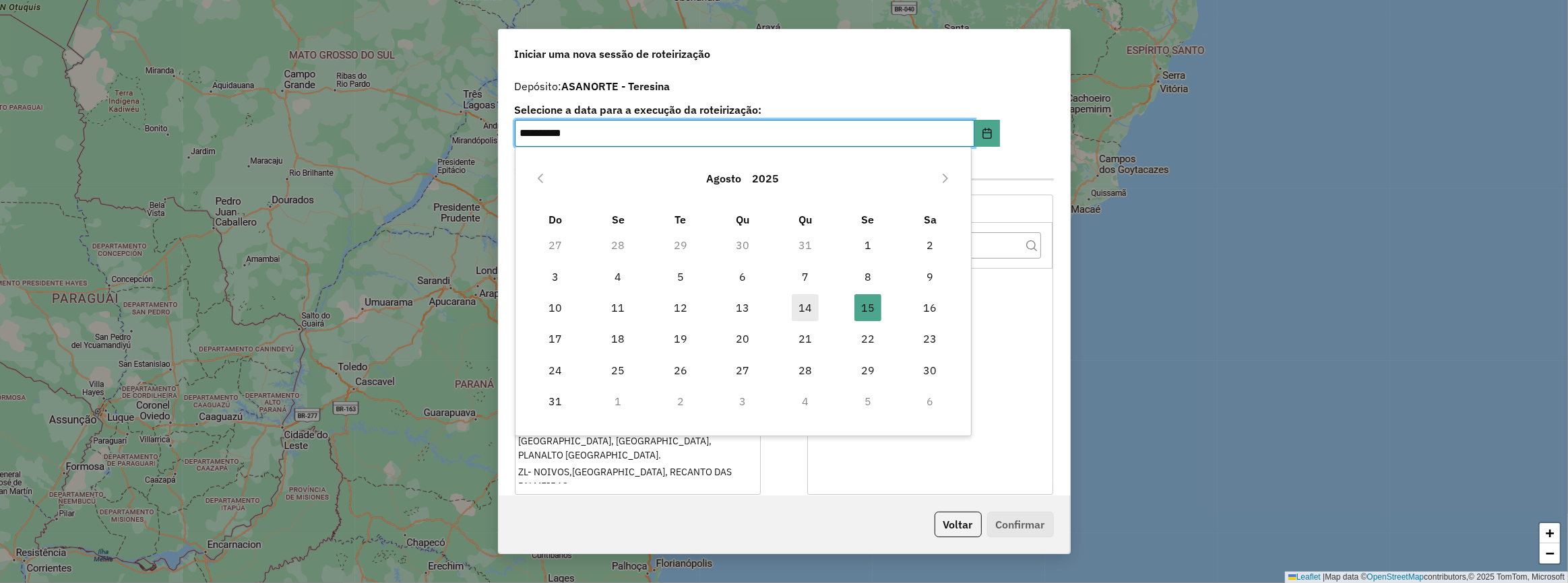
click at [796, 307] on span "14" at bounding box center [805, 308] width 27 height 27
type input "**********"
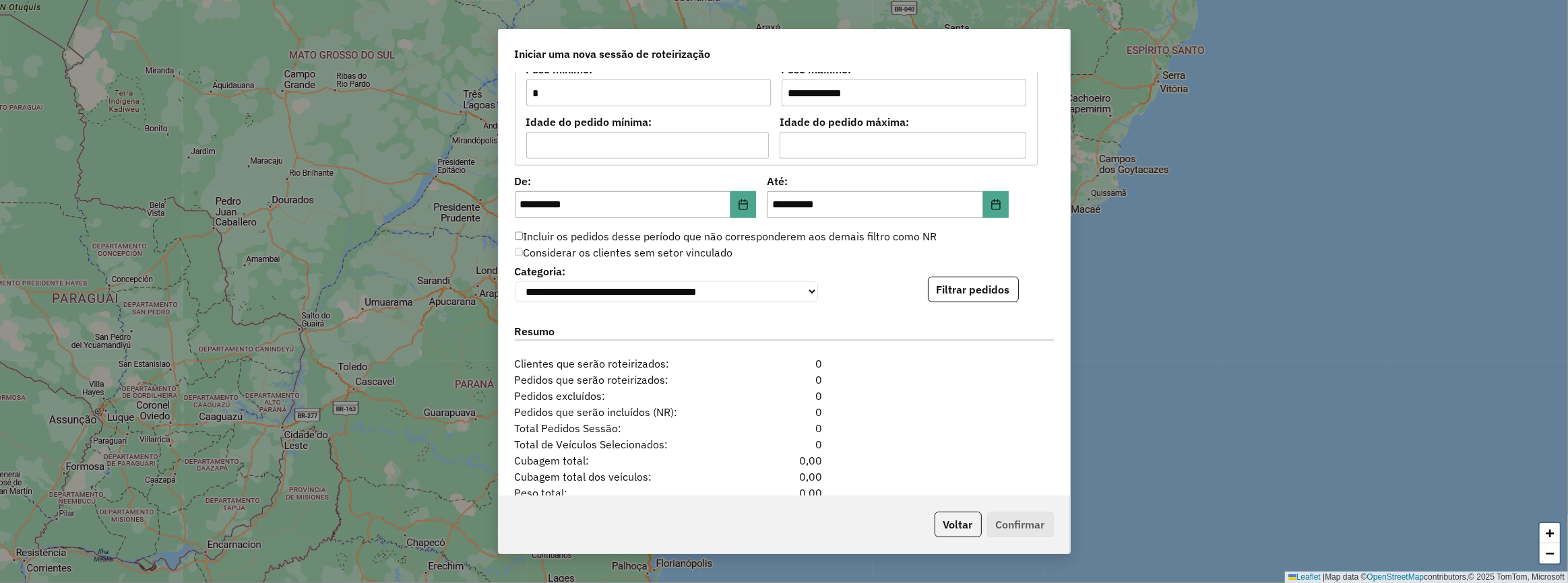
scroll to position [1285, 0]
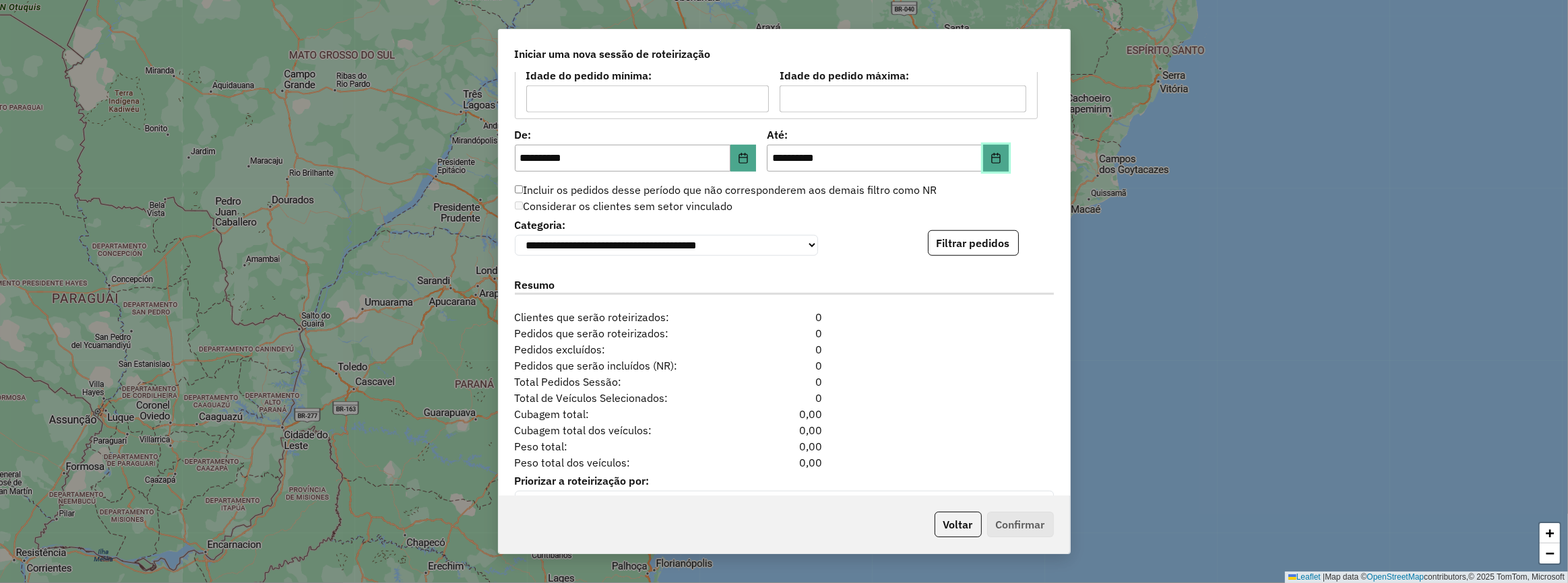
click at [991, 159] on icon "Choose Date" at bounding box center [996, 158] width 11 height 11
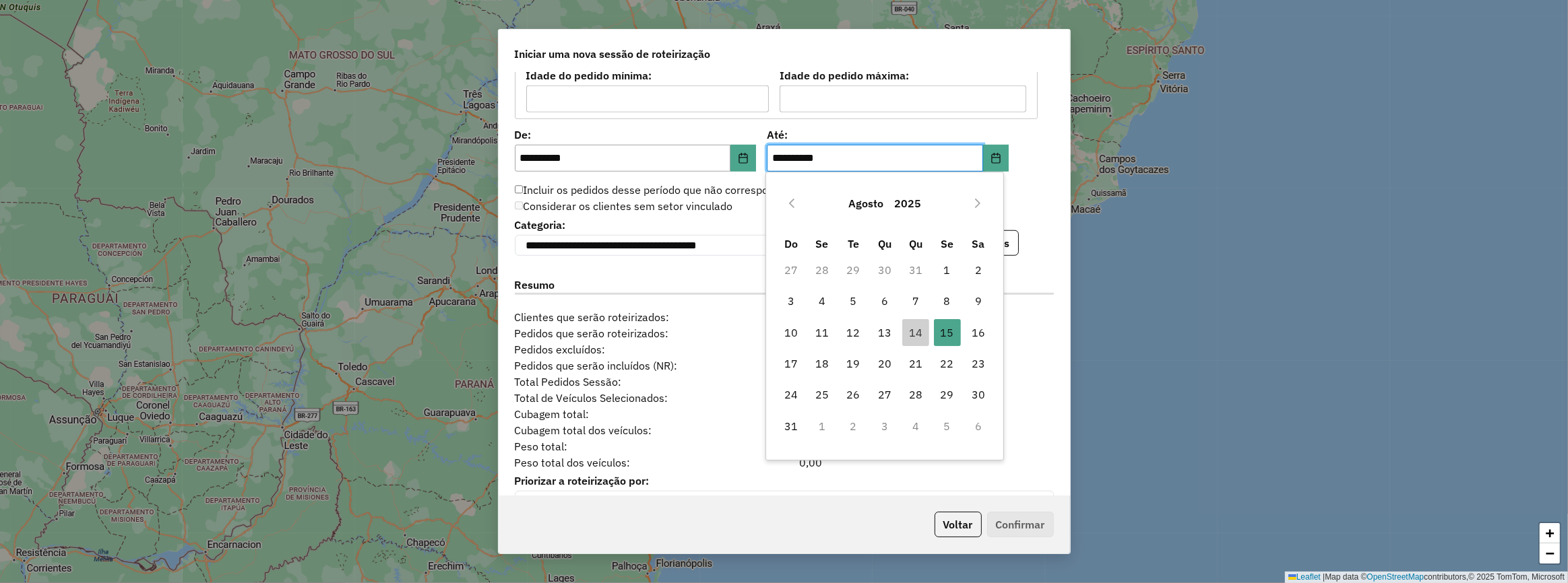
click at [903, 331] on span "14" at bounding box center [916, 333] width 27 height 27
type input "**********"
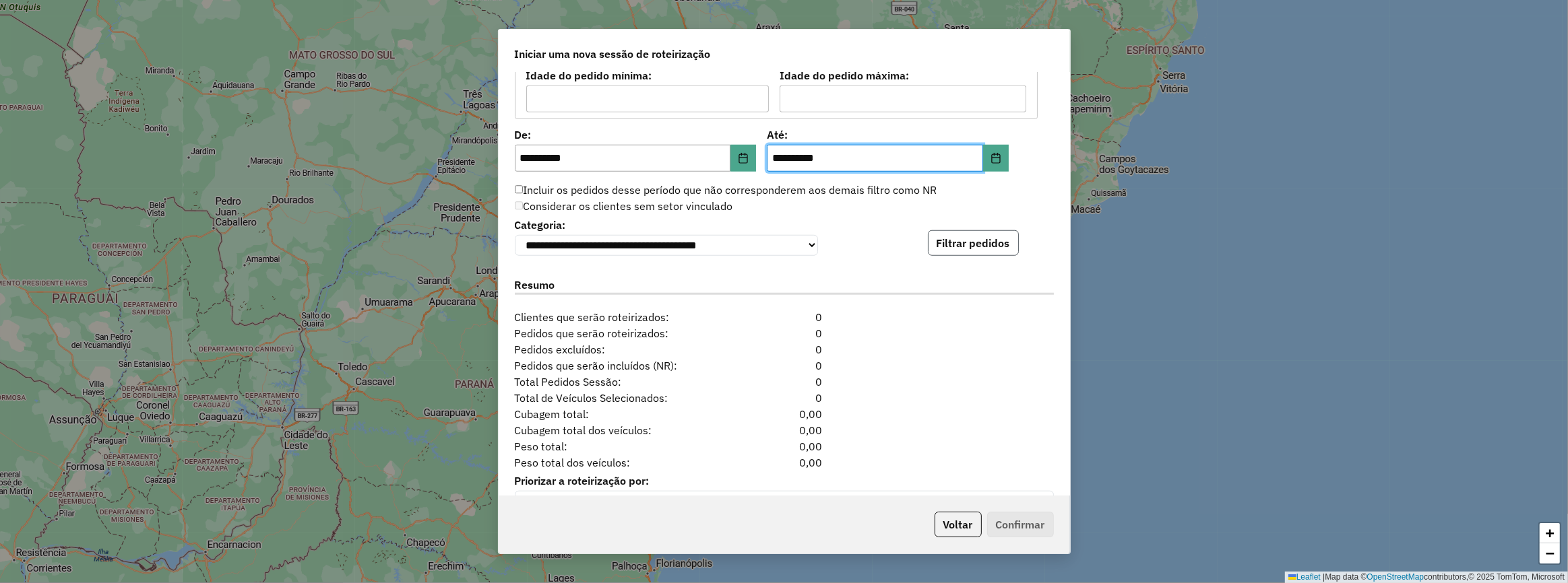
click at [966, 242] on button "Filtrar pedidos" at bounding box center [973, 243] width 91 height 25
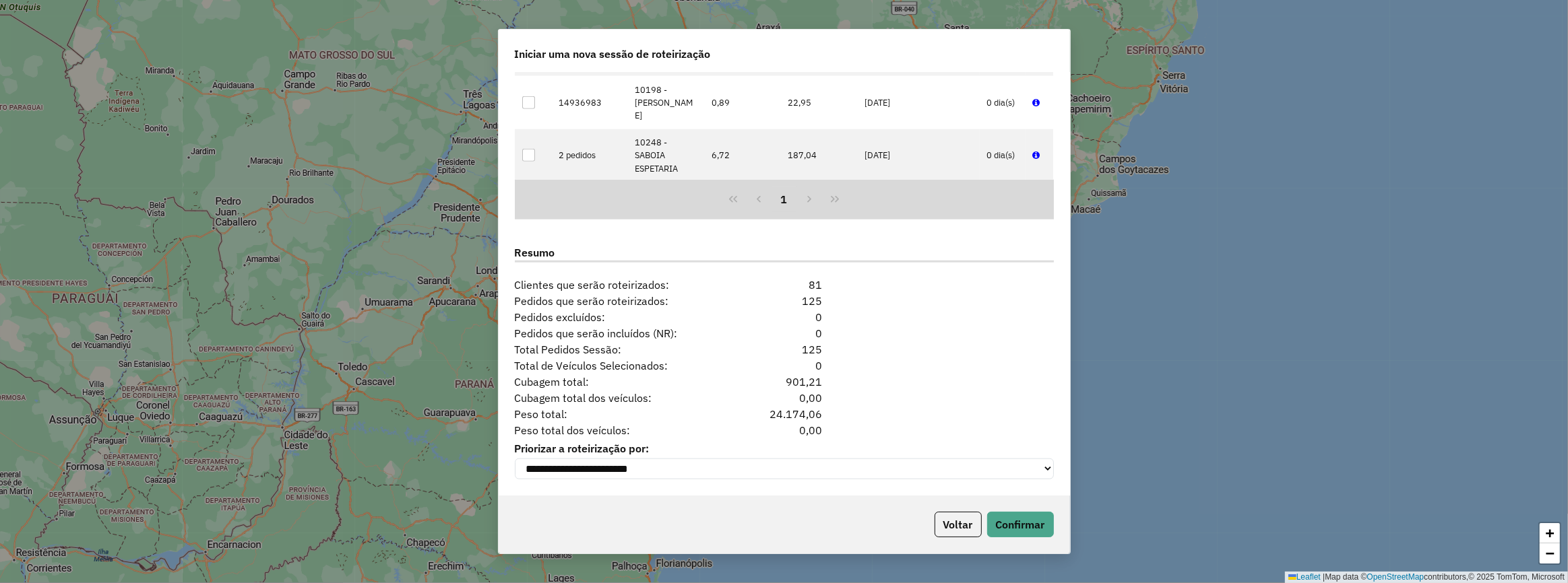
scroll to position [1603, 0]
click at [1007, 526] on button "Confirmar" at bounding box center [1020, 525] width 67 height 25
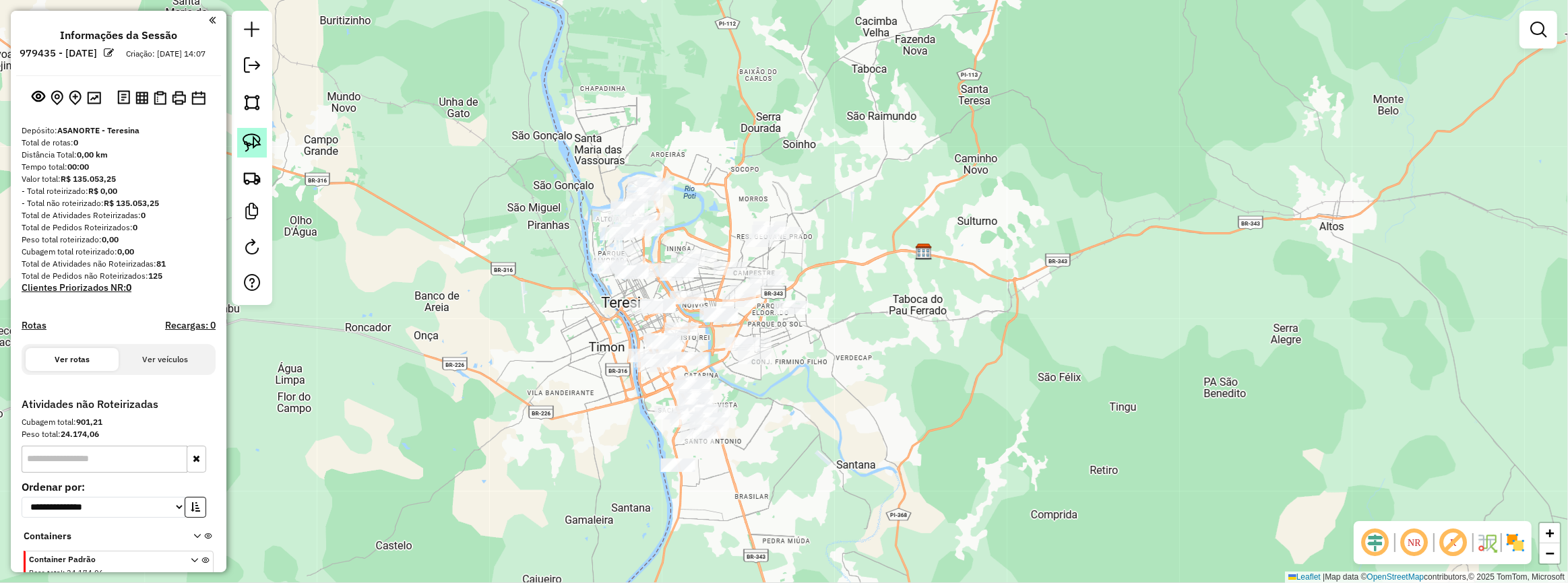
click at [254, 136] on img at bounding box center [251, 142] width 18 height 18
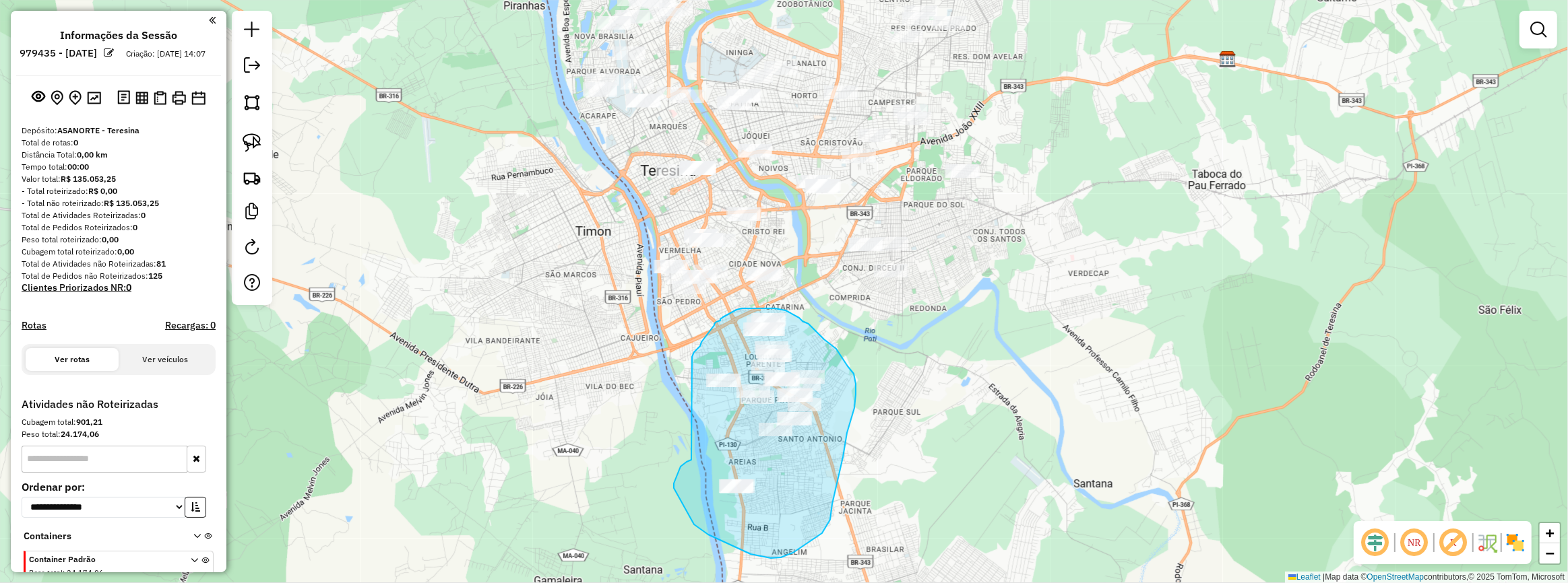
drag, startPoint x: 673, startPoint y: 488, endPoint x: 692, endPoint y: 357, distance: 132.4
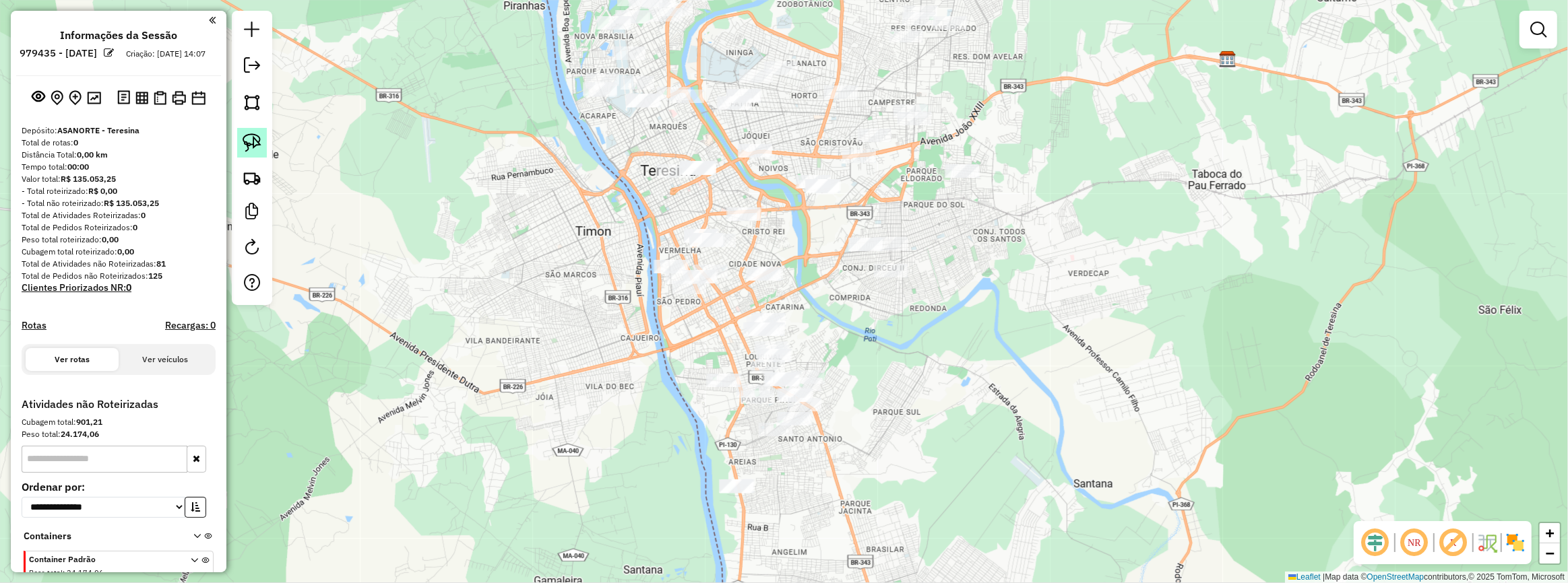
click at [261, 140] on img at bounding box center [251, 142] width 18 height 18
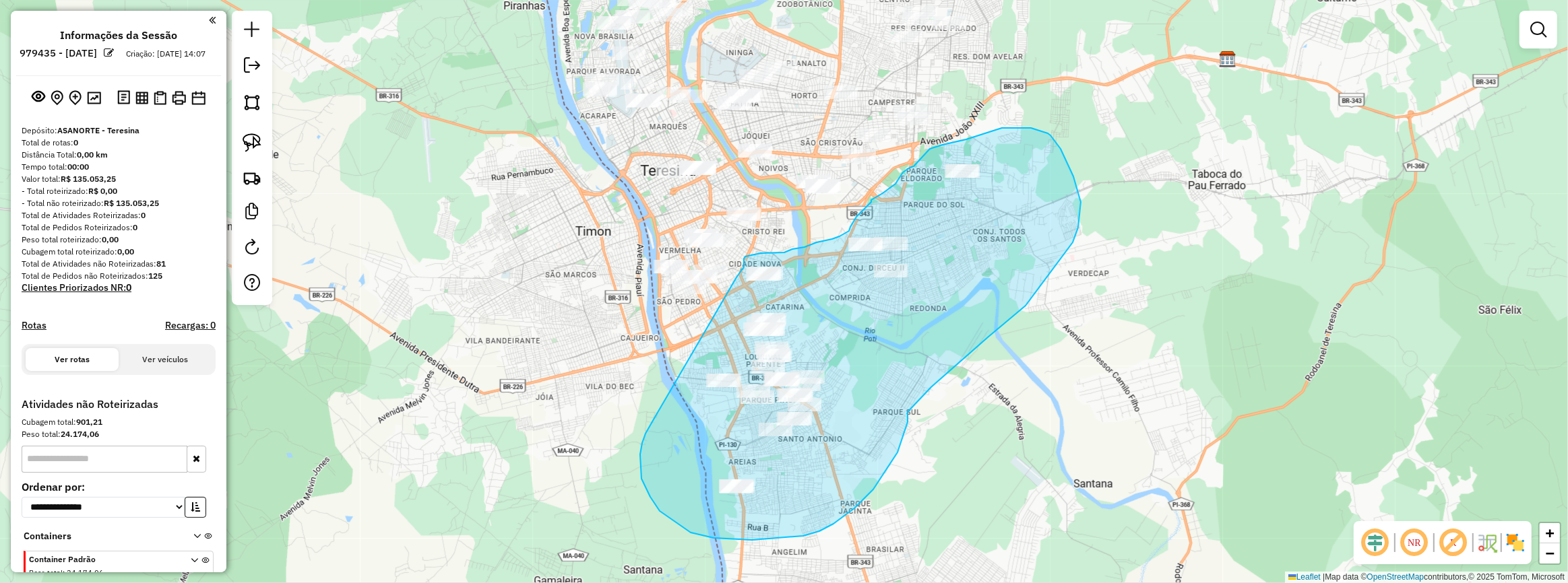
drag, startPoint x: 653, startPoint y: 420, endPoint x: 736, endPoint y: 277, distance: 165.3
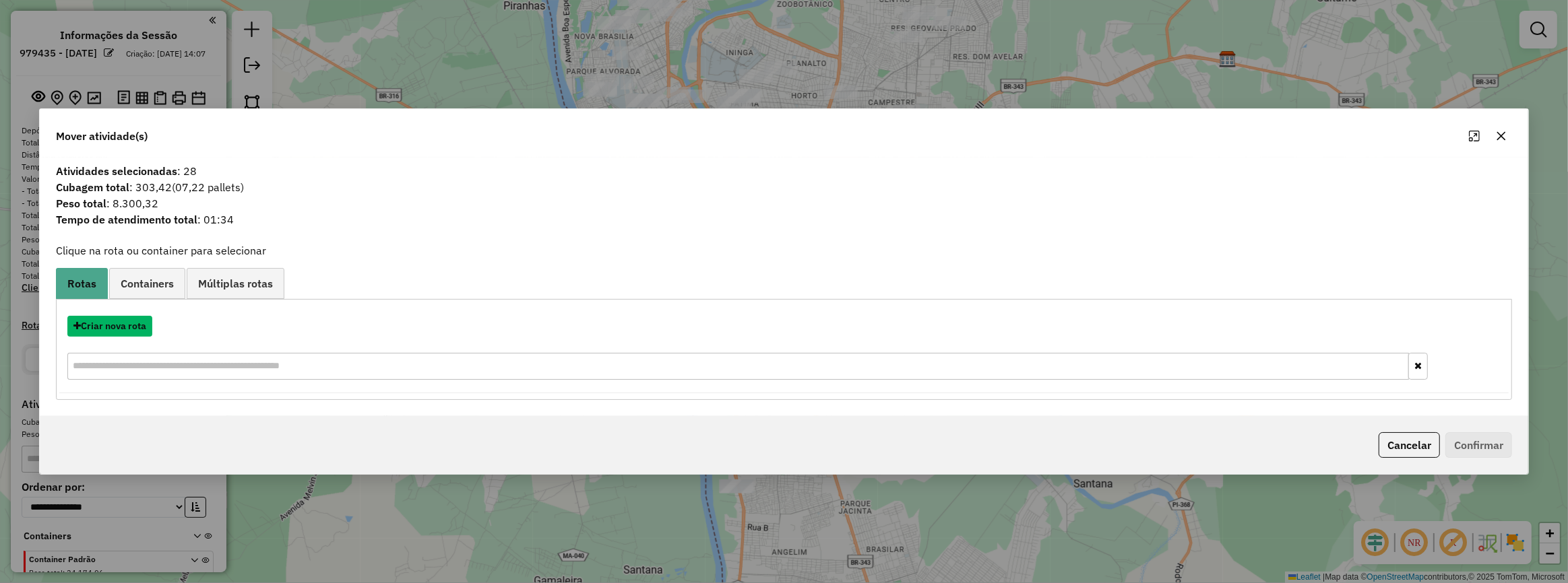
click at [114, 327] on button "Criar nova rota" at bounding box center [109, 327] width 84 height 21
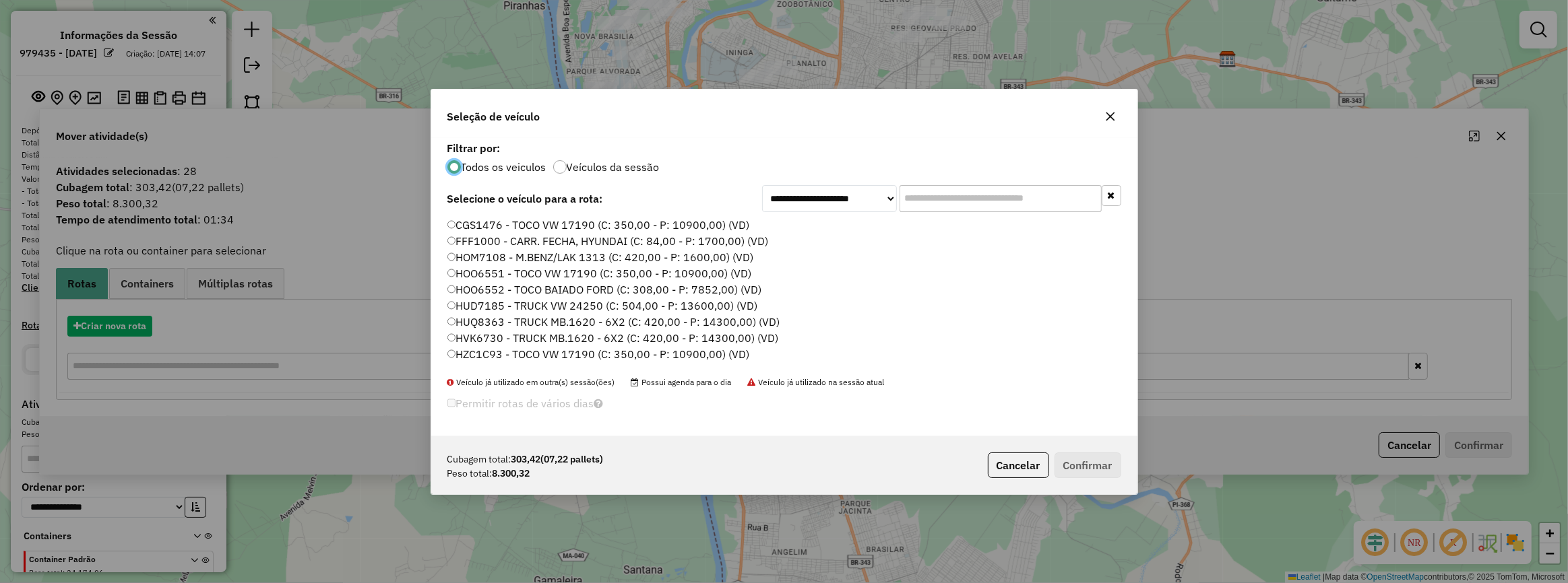
scroll to position [7, 4]
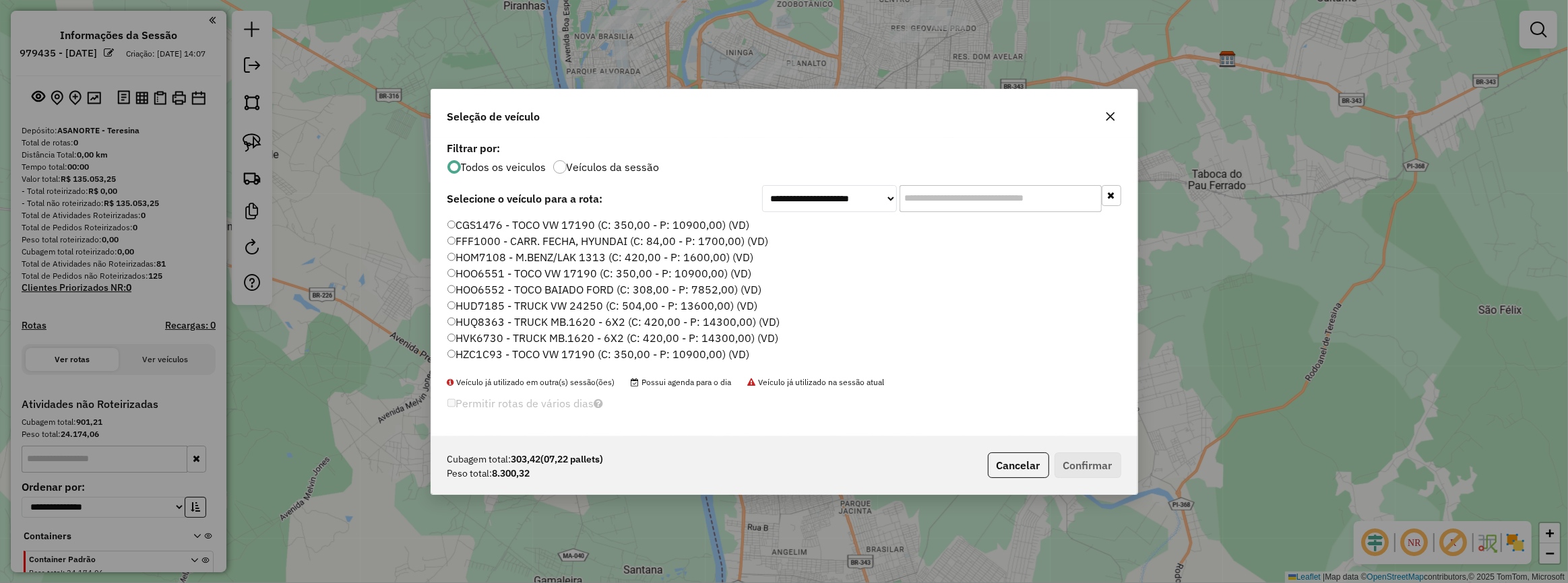
drag, startPoint x: 978, startPoint y: 197, endPoint x: 906, endPoint y: 115, distance: 109.1
click at [978, 197] on input "text" at bounding box center [1000, 199] width 202 height 27
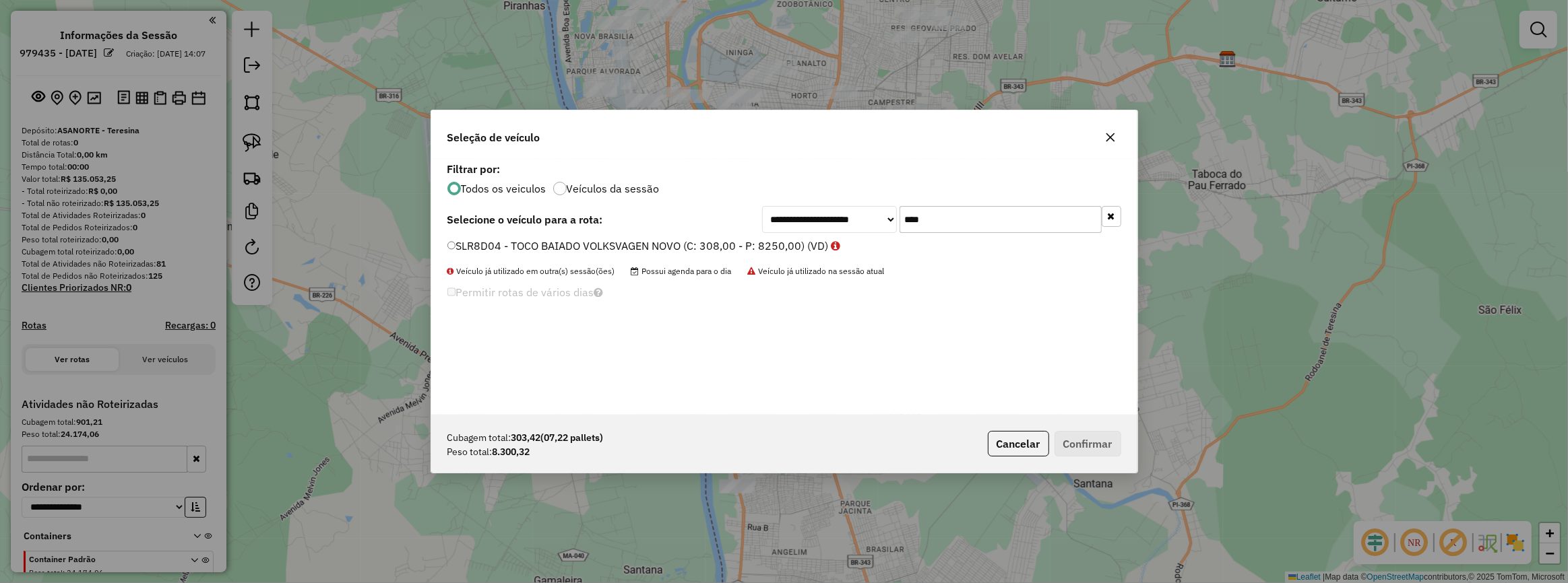
type input "****"
click at [755, 246] on label "SLR8D04 - TOCO BAIADO VOLKSVAGEN NOVO (C: 308,00 - P: 8250,00) (VD)" at bounding box center [643, 245] width 393 height 16
click at [1092, 445] on button "Confirmar" at bounding box center [1088, 443] width 67 height 25
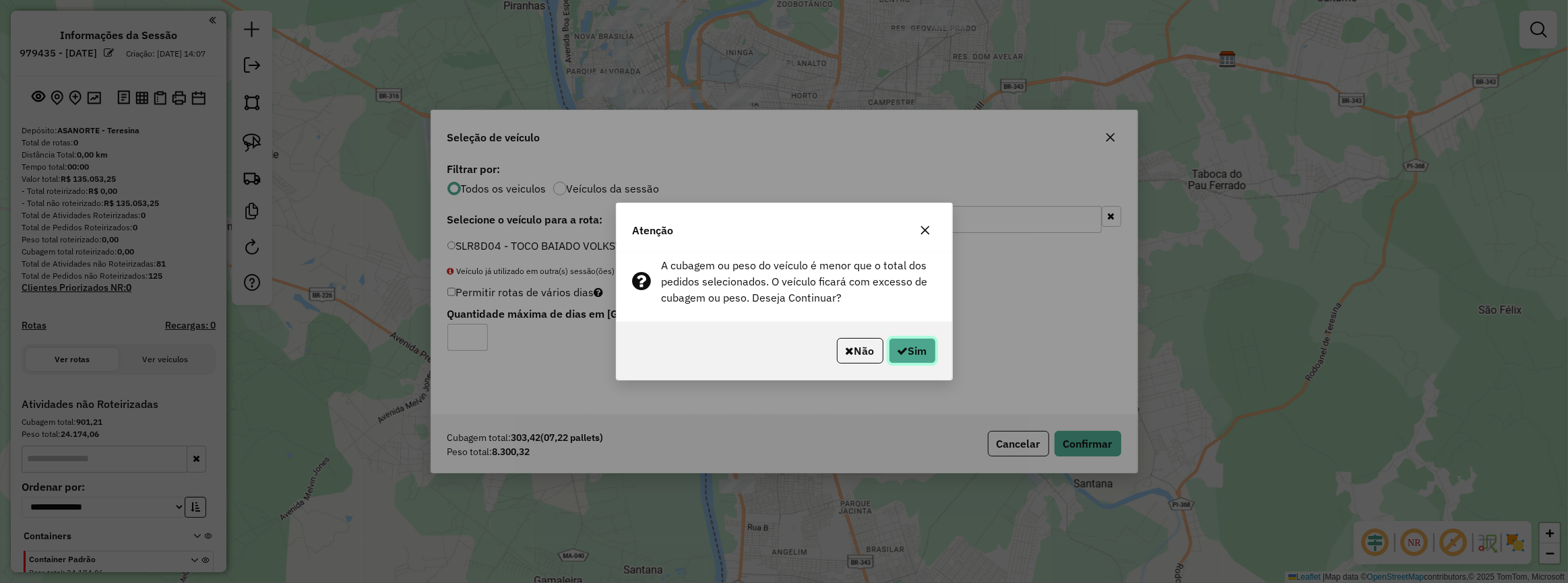
click at [921, 348] on button "Sim" at bounding box center [912, 351] width 48 height 25
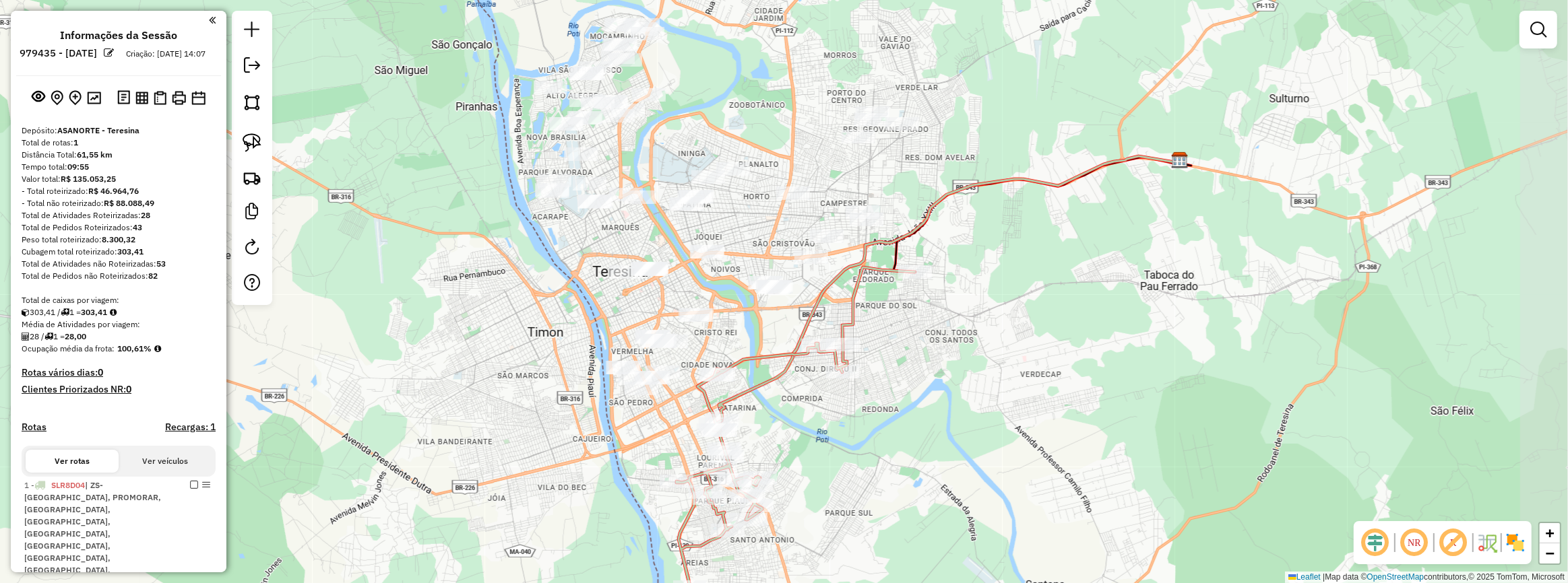
drag, startPoint x: 936, startPoint y: 302, endPoint x: 889, endPoint y: 403, distance: 111.4
click at [889, 403] on div "Janela de atendimento Grade de atendimento Capacidade Transportadoras Veículos …" at bounding box center [784, 291] width 1568 height 583
click at [237, 135] on link at bounding box center [251, 143] width 30 height 30
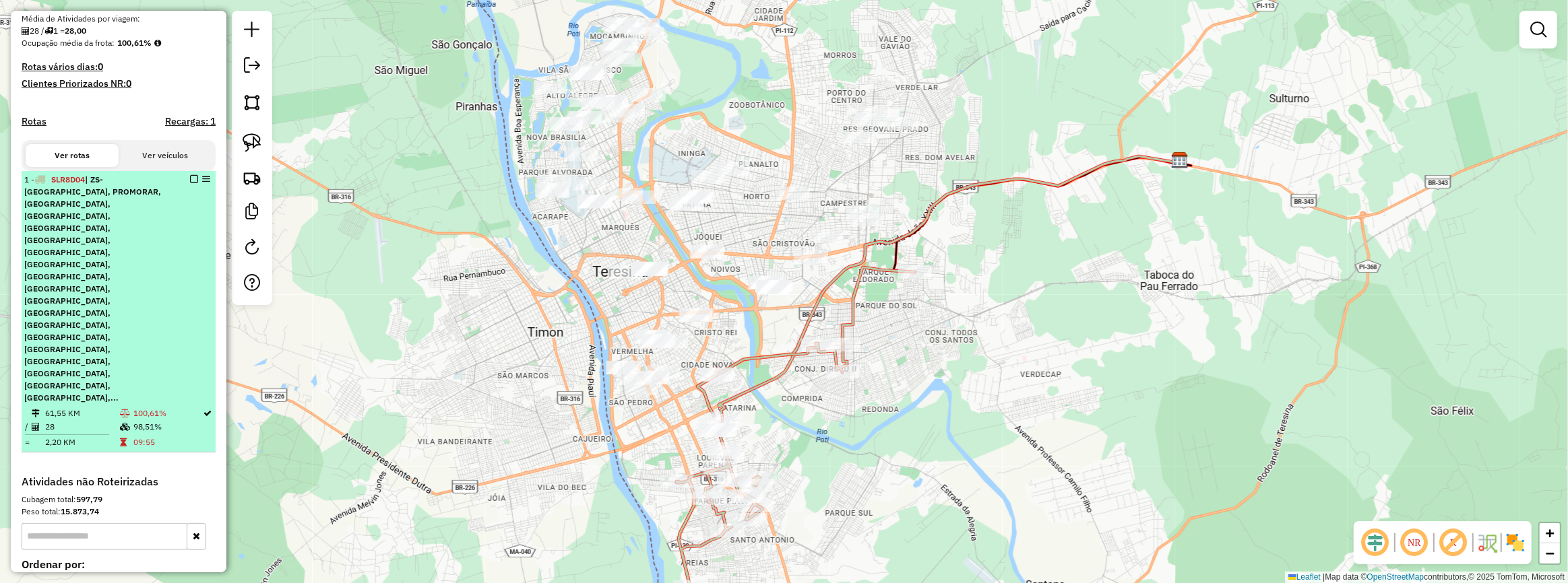
scroll to position [353, 0]
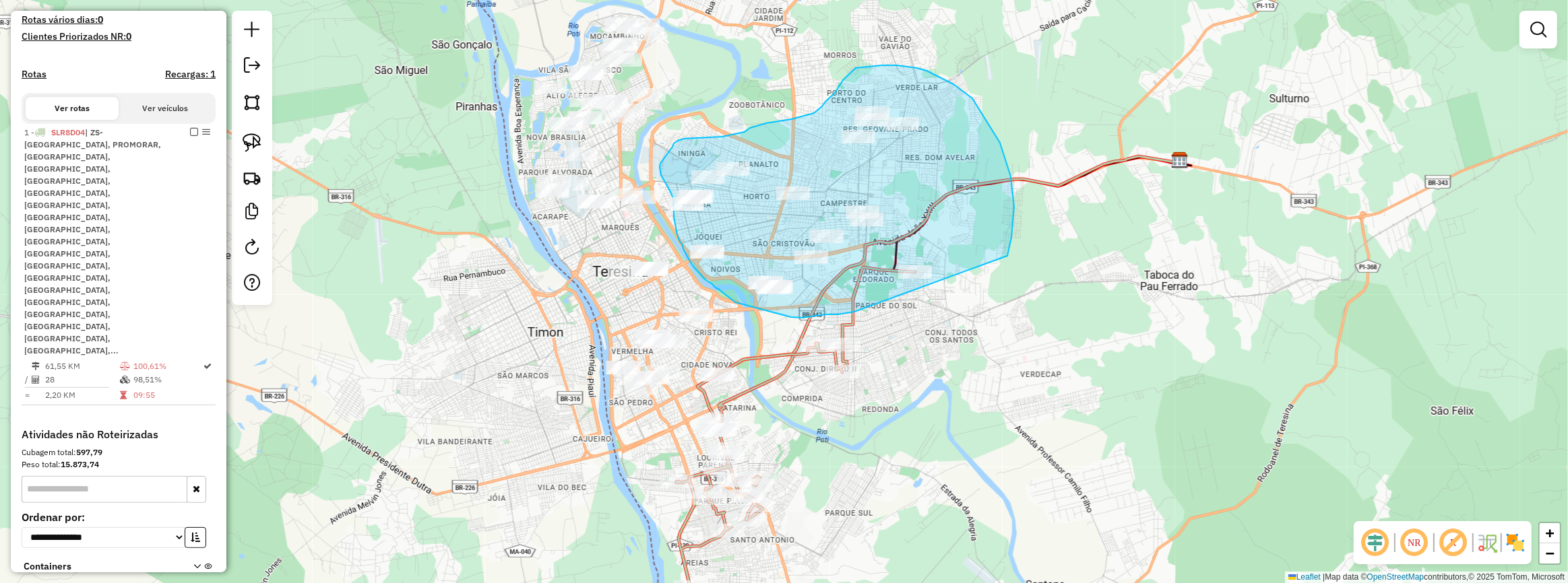
drag, startPoint x: 953, startPoint y: 84, endPoint x: 854, endPoint y: 311, distance: 247.6
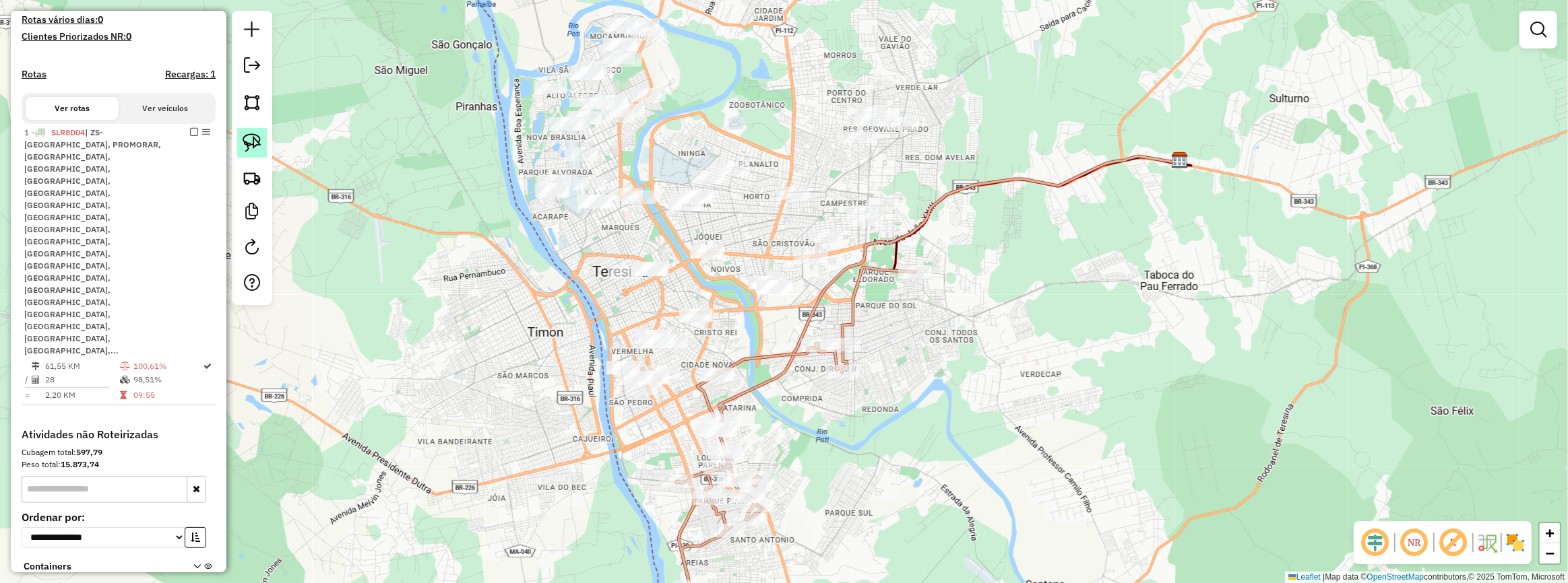
click at [245, 139] on img at bounding box center [251, 142] width 18 height 18
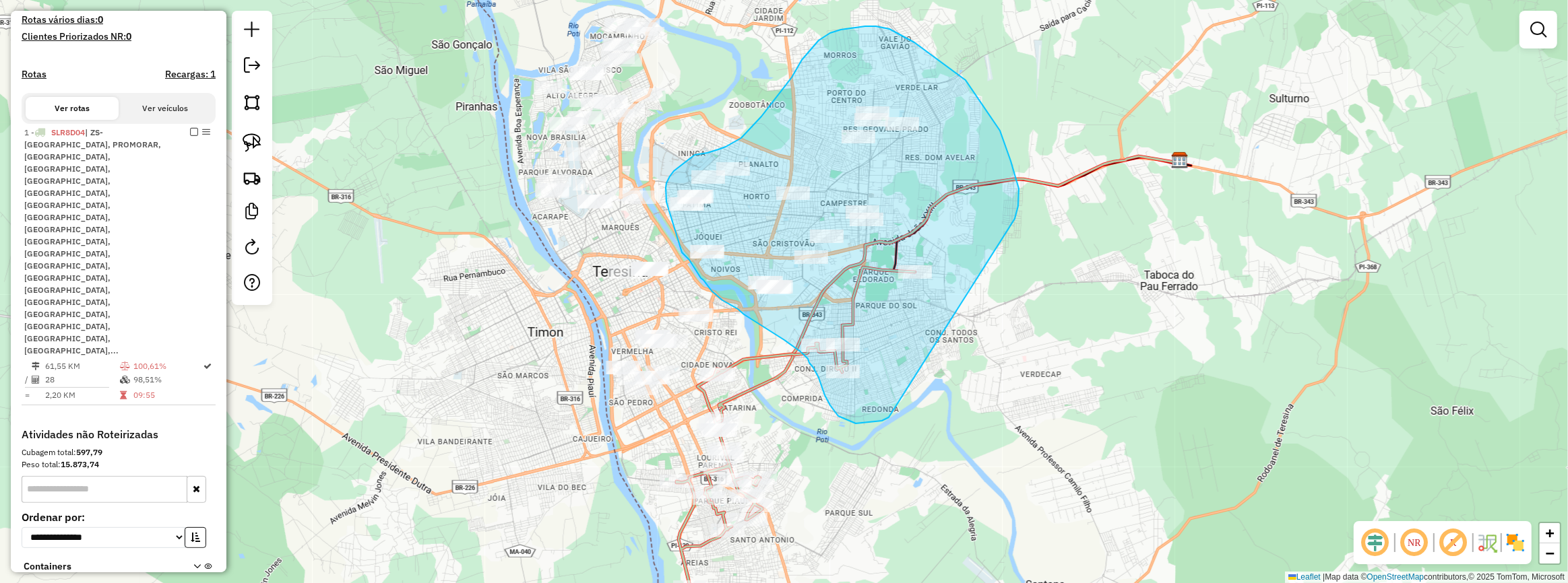
drag, startPoint x: 1019, startPoint y: 188, endPoint x: 971, endPoint y: 352, distance: 170.9
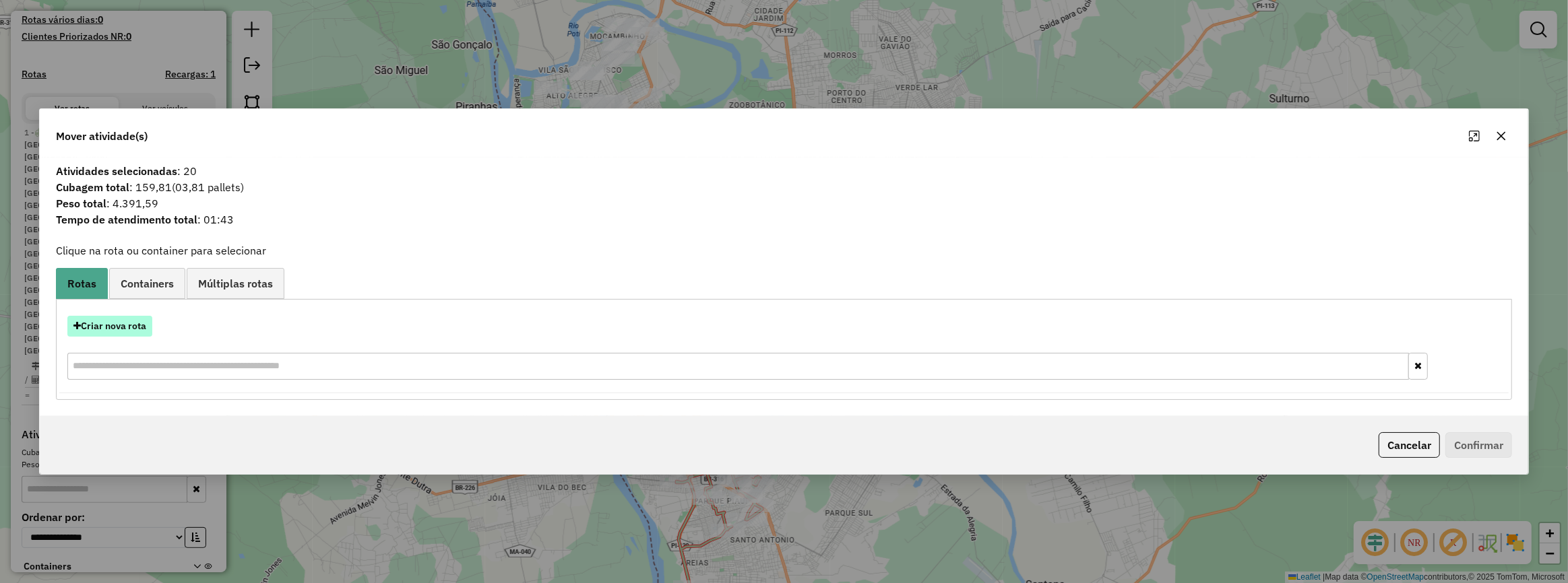
click at [144, 336] on button "Criar nova rota" at bounding box center [109, 327] width 84 height 21
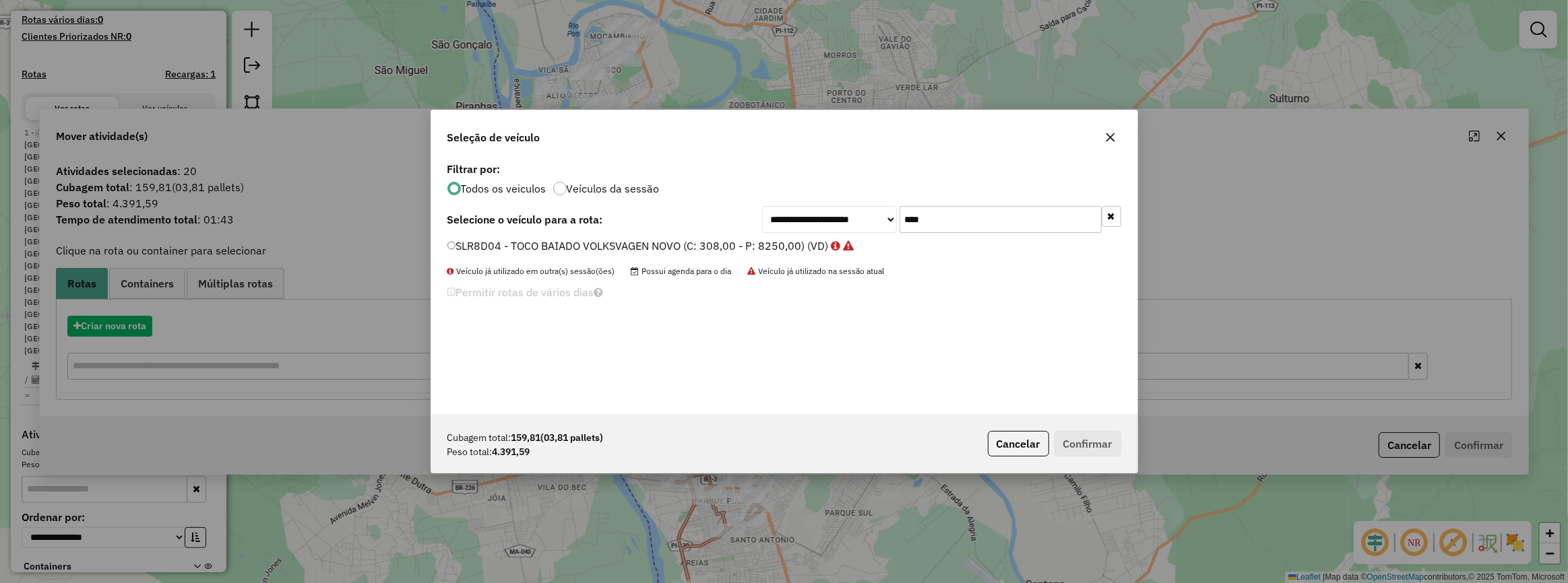
scroll to position [7, 4]
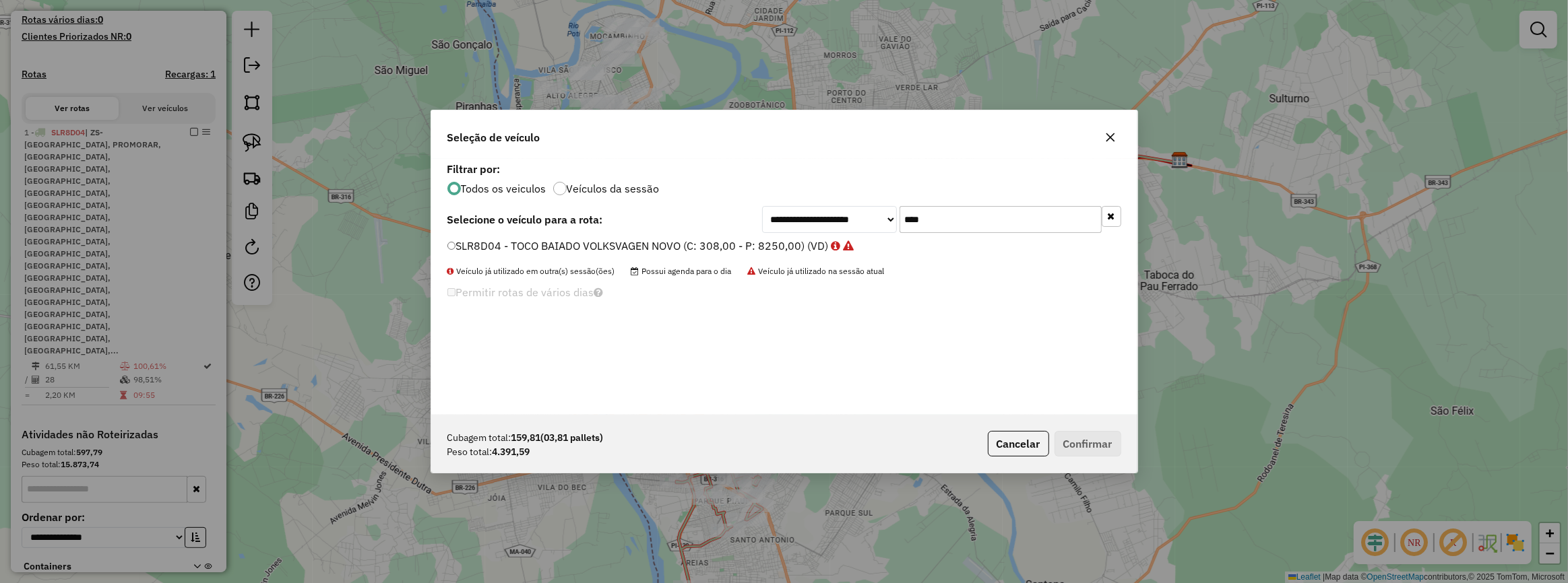
click at [909, 215] on input "****" at bounding box center [1000, 219] width 202 height 27
type input "****"
click at [798, 249] on label "SLR8D38 - TOCO BAIADO VOLKSVAGEN NOVO (C: 308,00 - P: 8250,00) (VD)" at bounding box center [643, 245] width 393 height 16
click at [1098, 457] on div "Cubagem total: 159,81 (03,81 pallets) Peso total: 4.391,59 Cancelar Confirmar" at bounding box center [784, 444] width 706 height 58
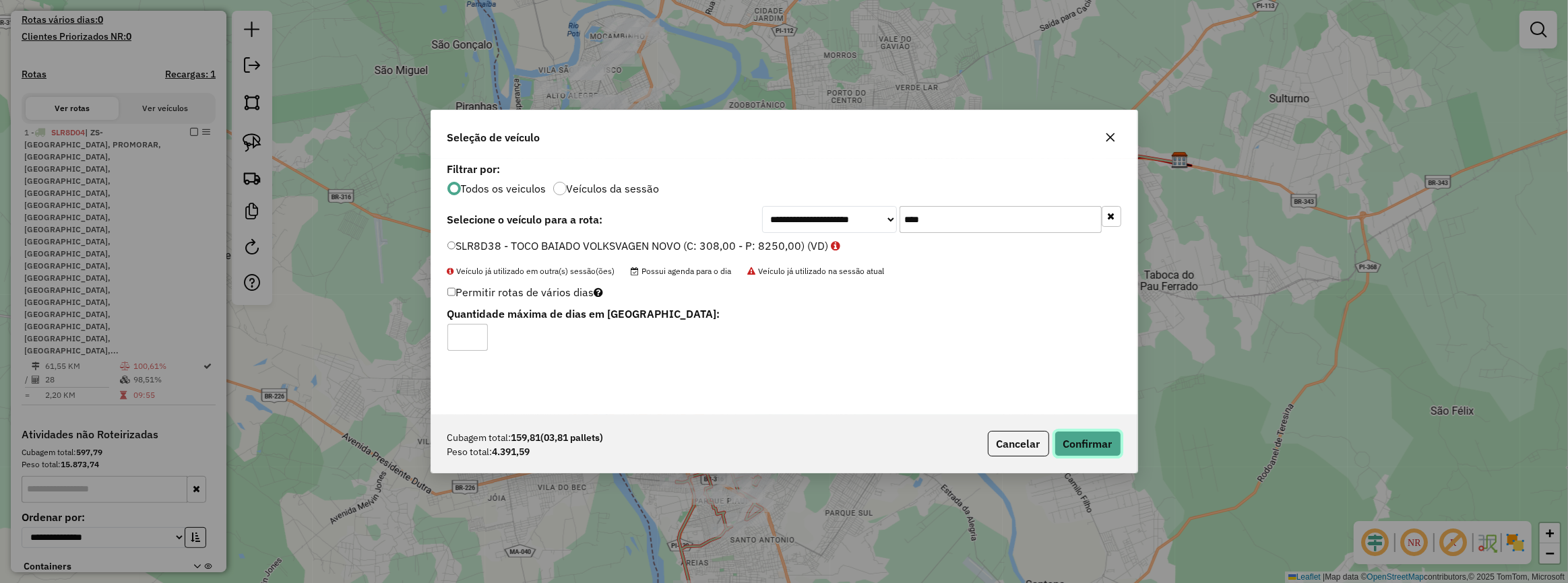
click at [1088, 447] on button "Confirmar" at bounding box center [1088, 443] width 67 height 25
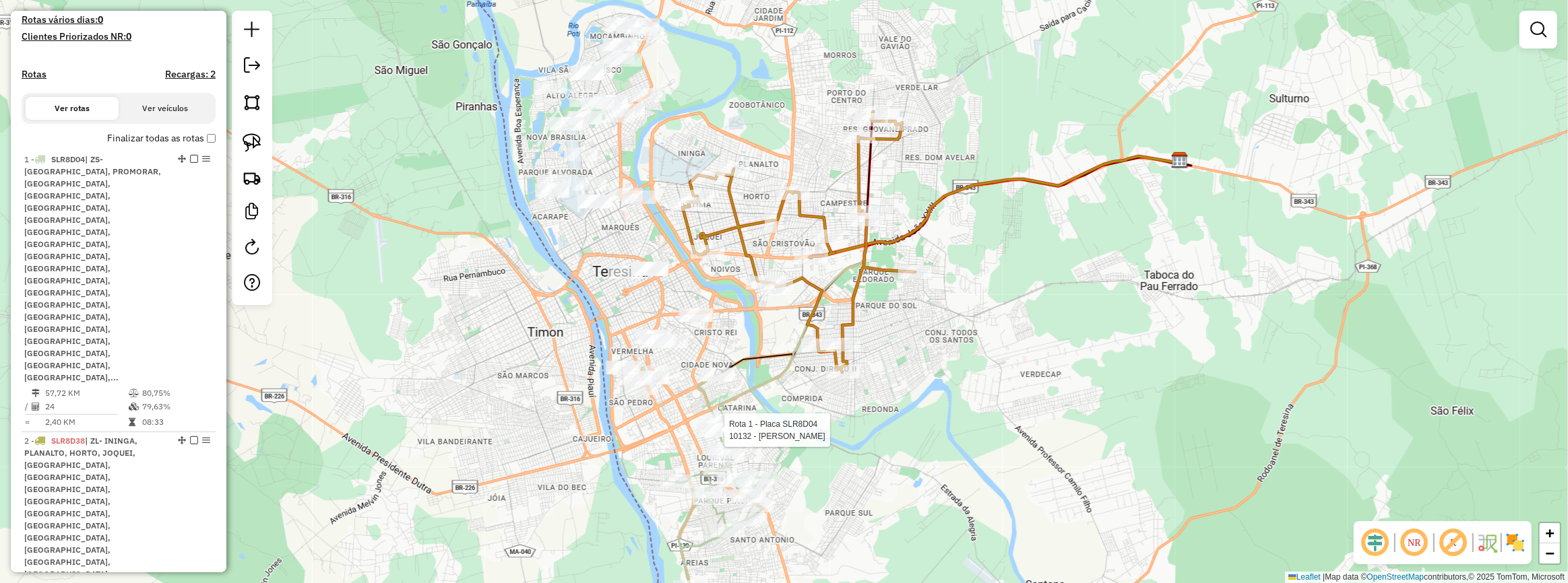
select select "**********"
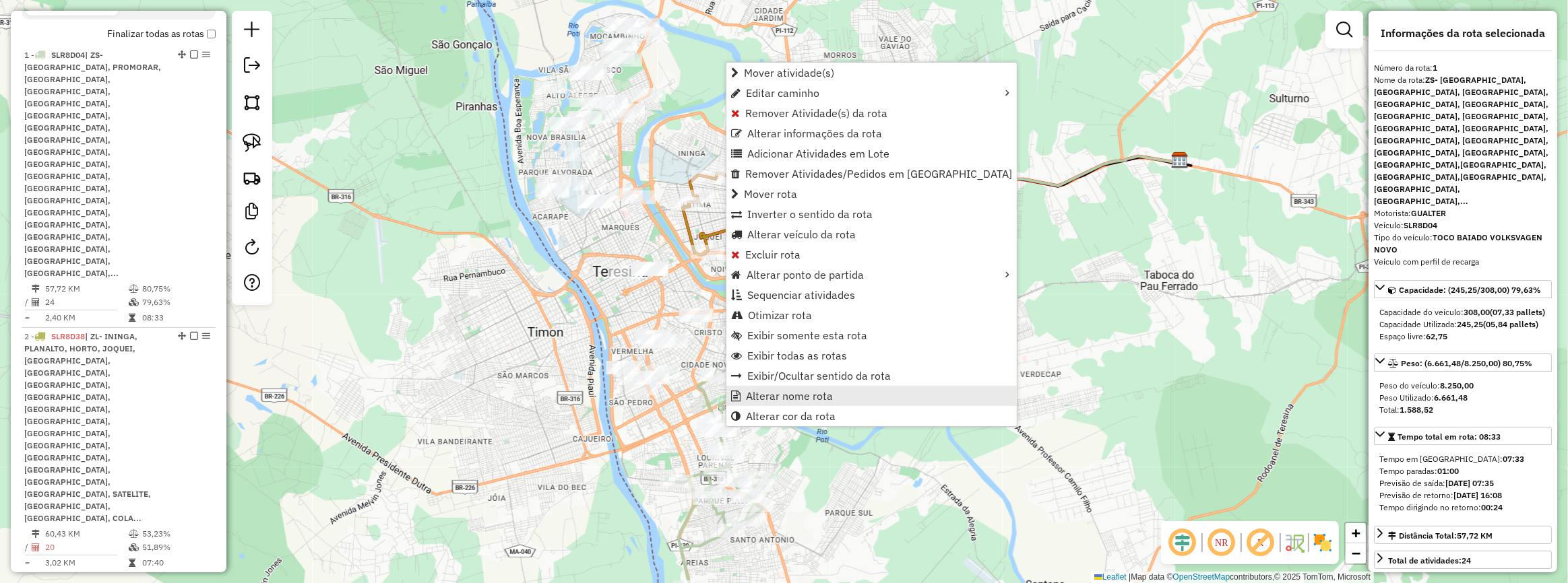
scroll to position [505, 0]
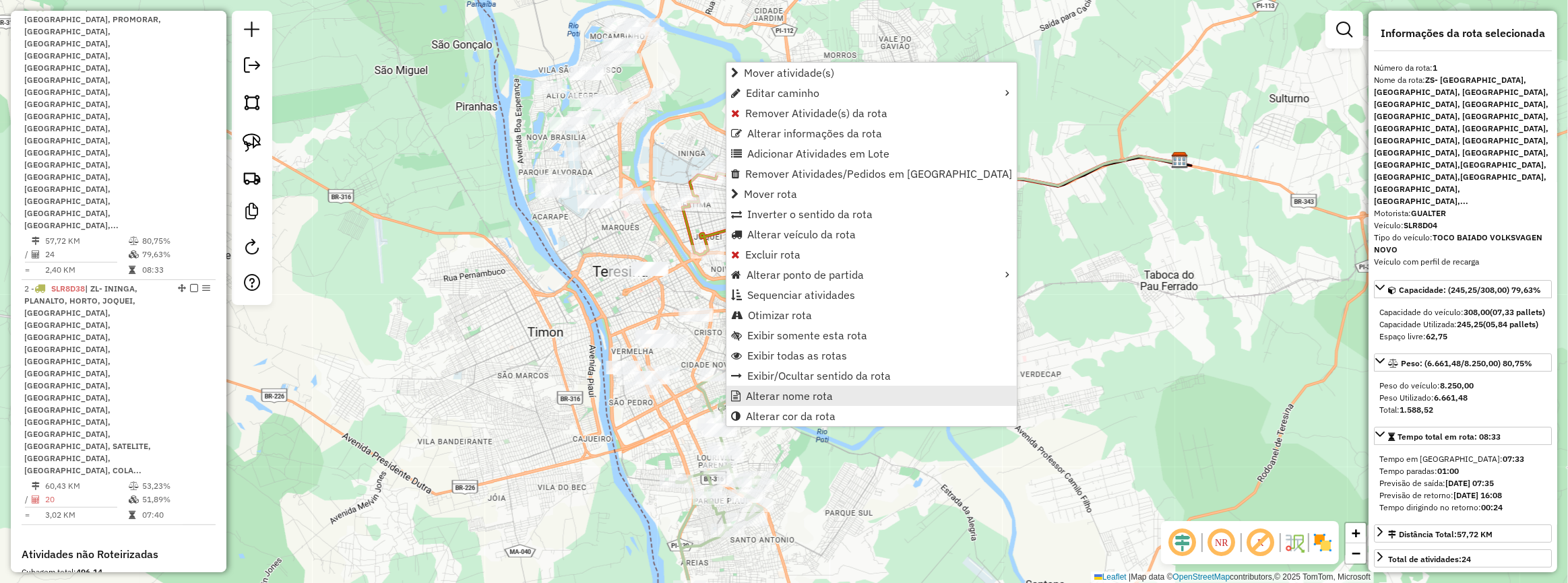
click at [775, 393] on span "Alterar nome rota" at bounding box center [790, 396] width 87 height 11
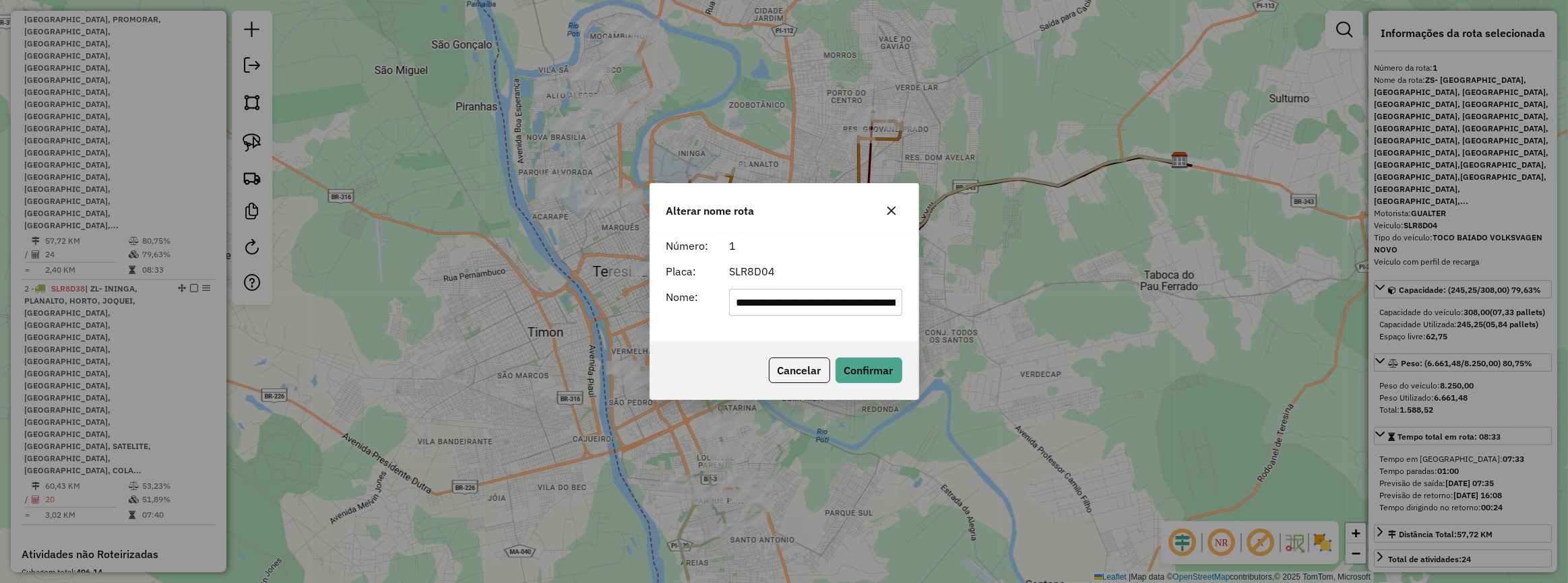
scroll to position [0, 1287]
click at [840, 294] on input "**********" at bounding box center [815, 303] width 173 height 27
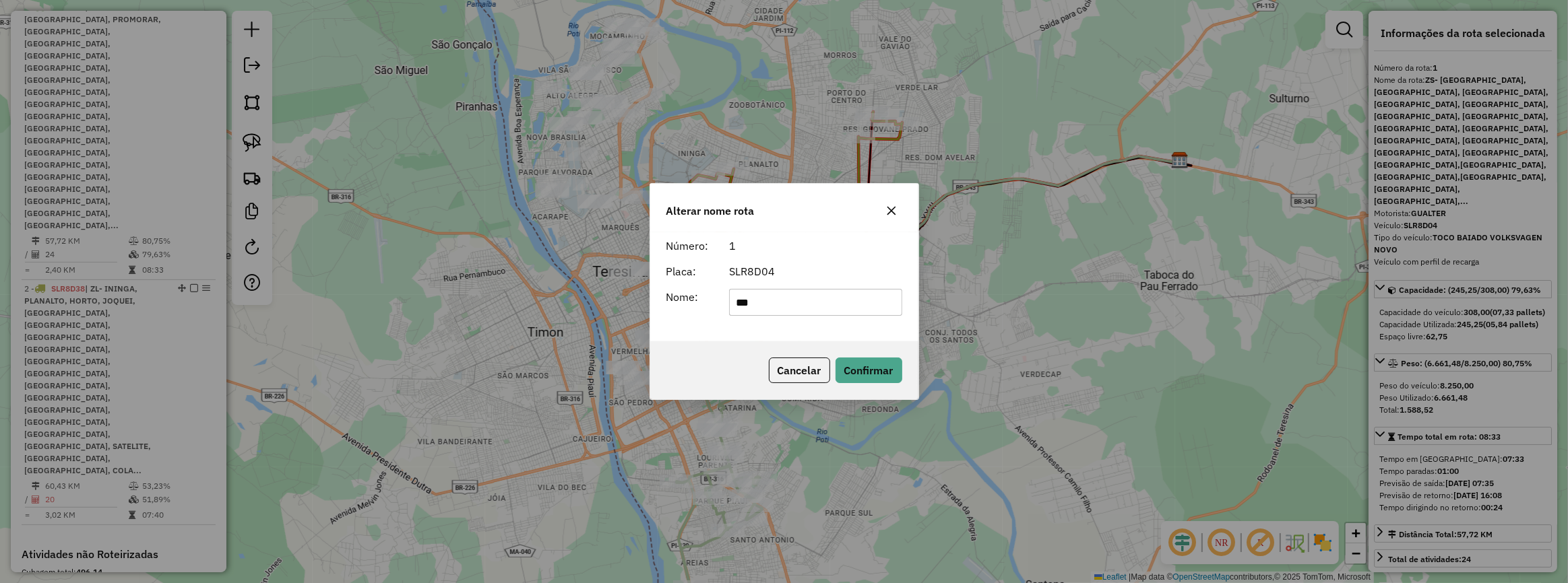
type input "******"
click at [875, 376] on button "Confirmar" at bounding box center [868, 371] width 67 height 25
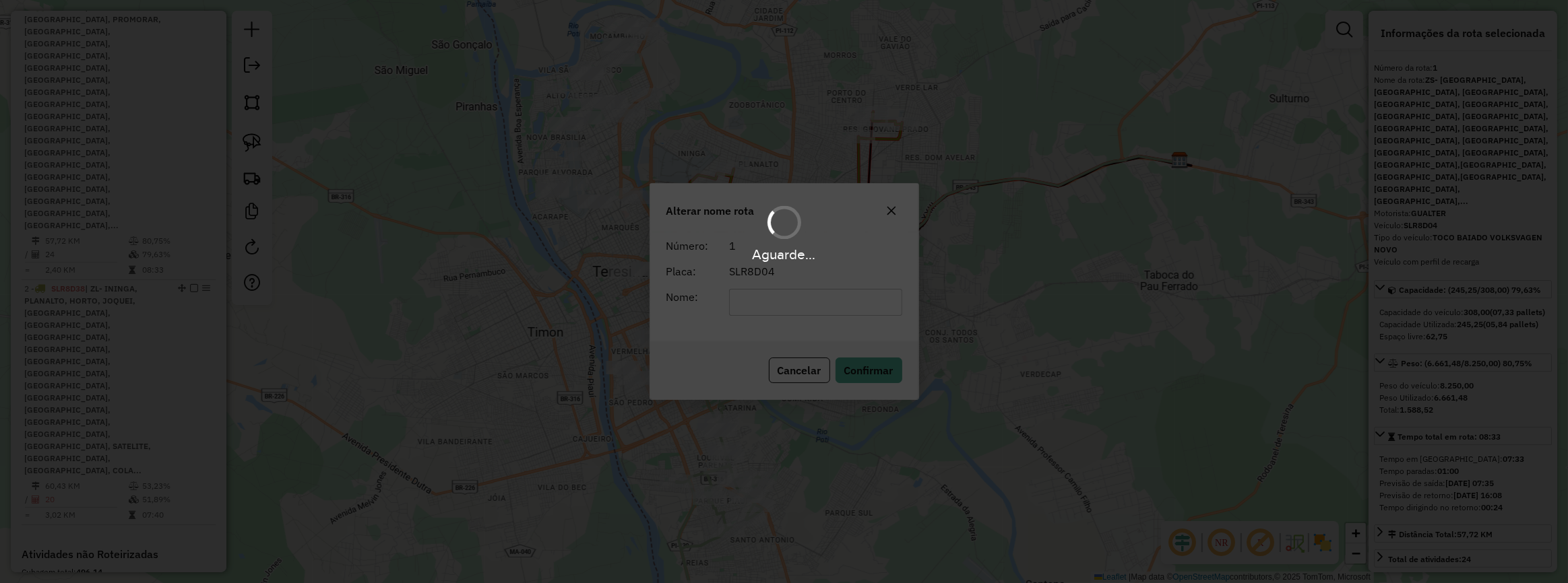
scroll to position [443, 0]
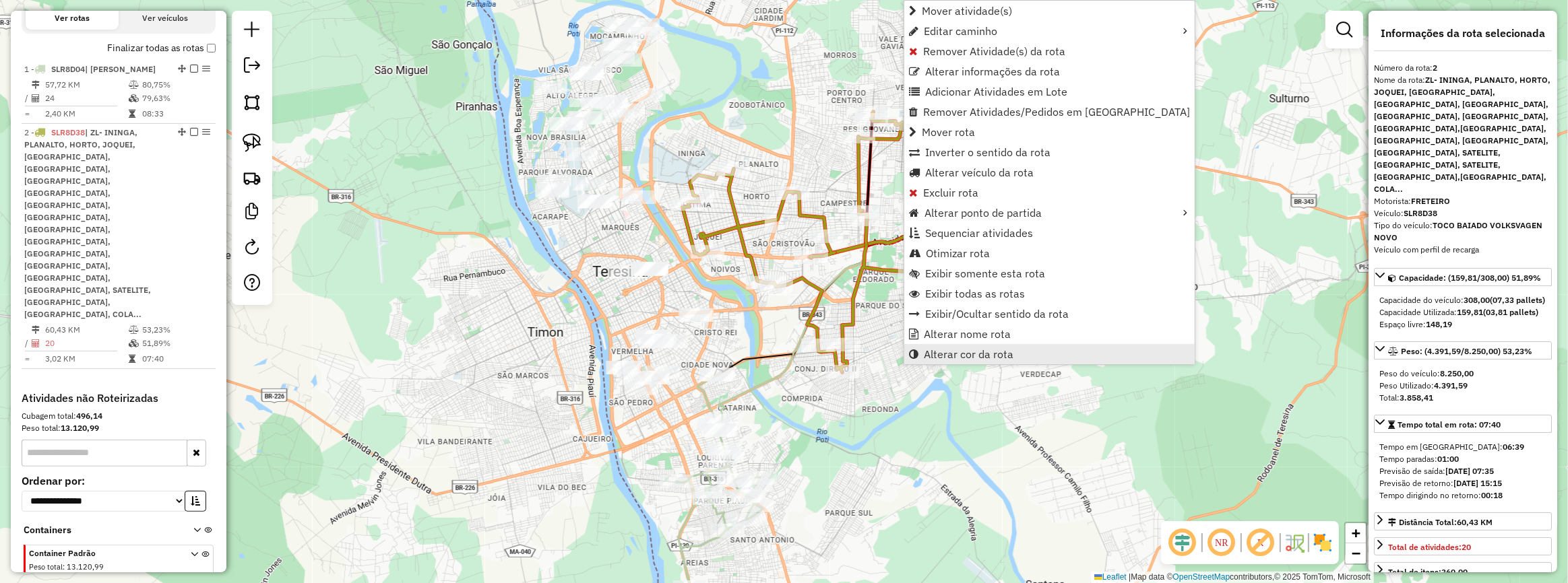
click at [954, 344] on link "Alterar cor da rota" at bounding box center [1049, 354] width 290 height 20
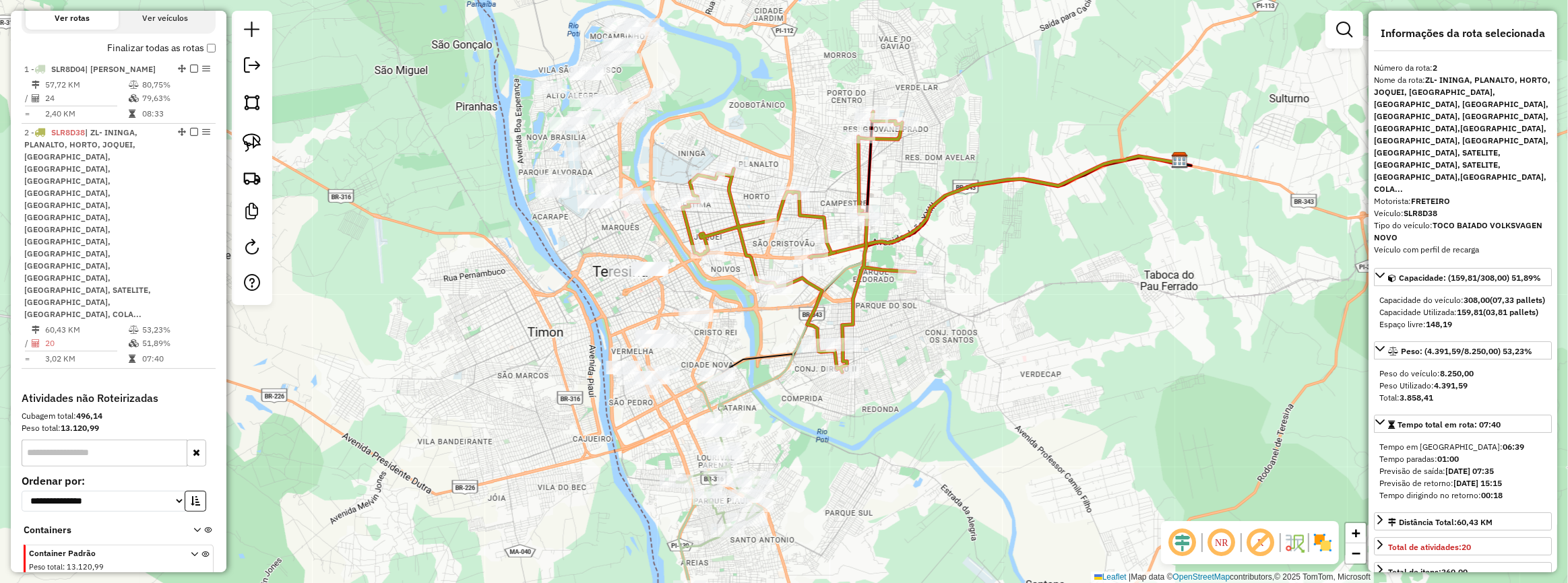
select select "**********"
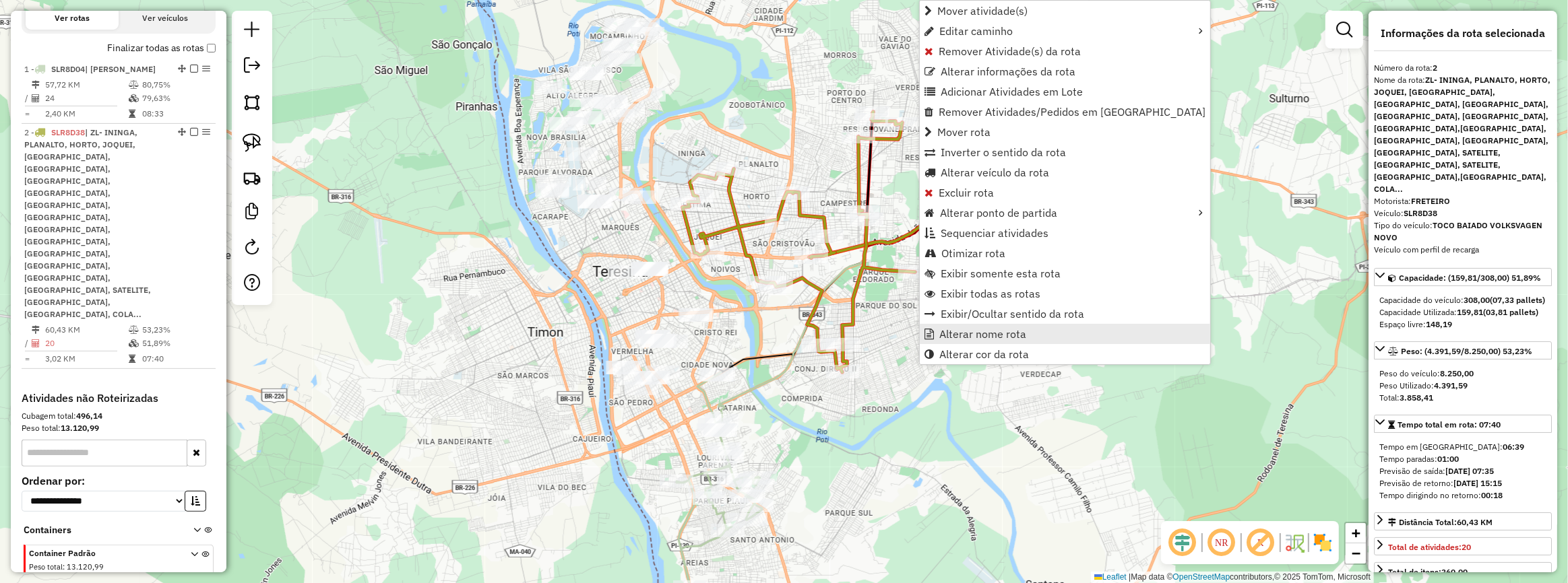
click at [978, 335] on span "Alterar nome rota" at bounding box center [983, 334] width 87 height 11
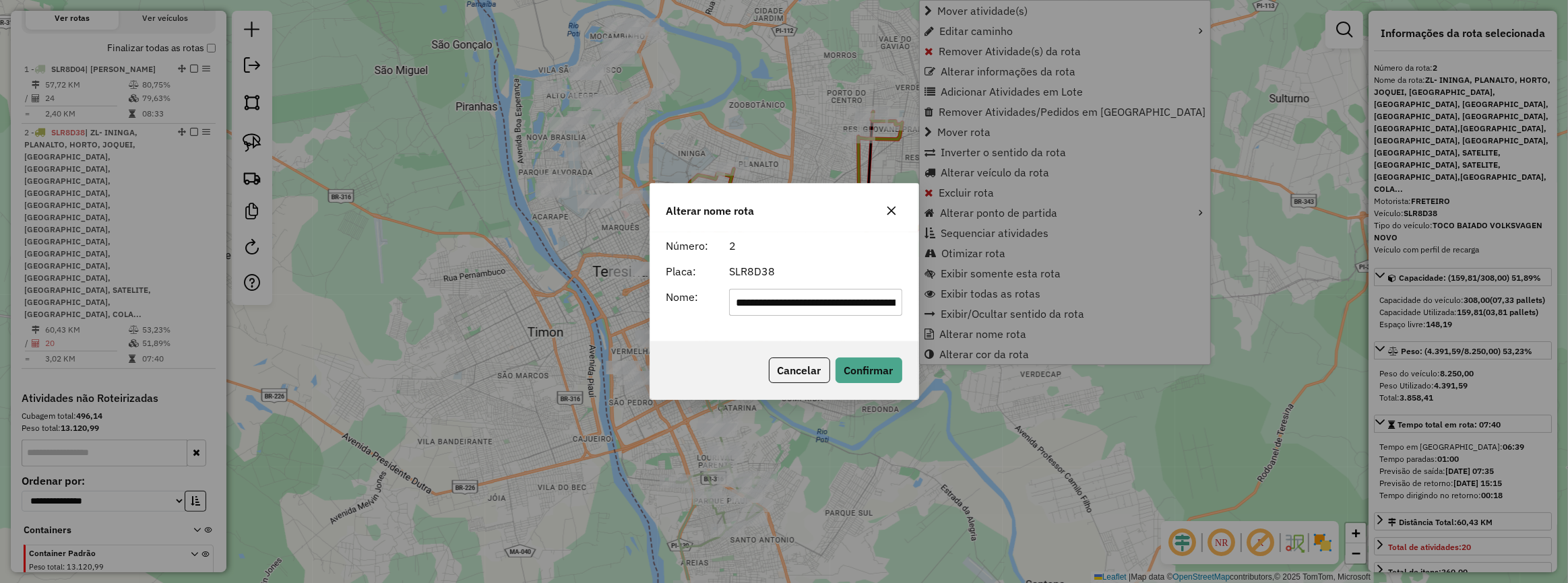
scroll to position [0, 1272]
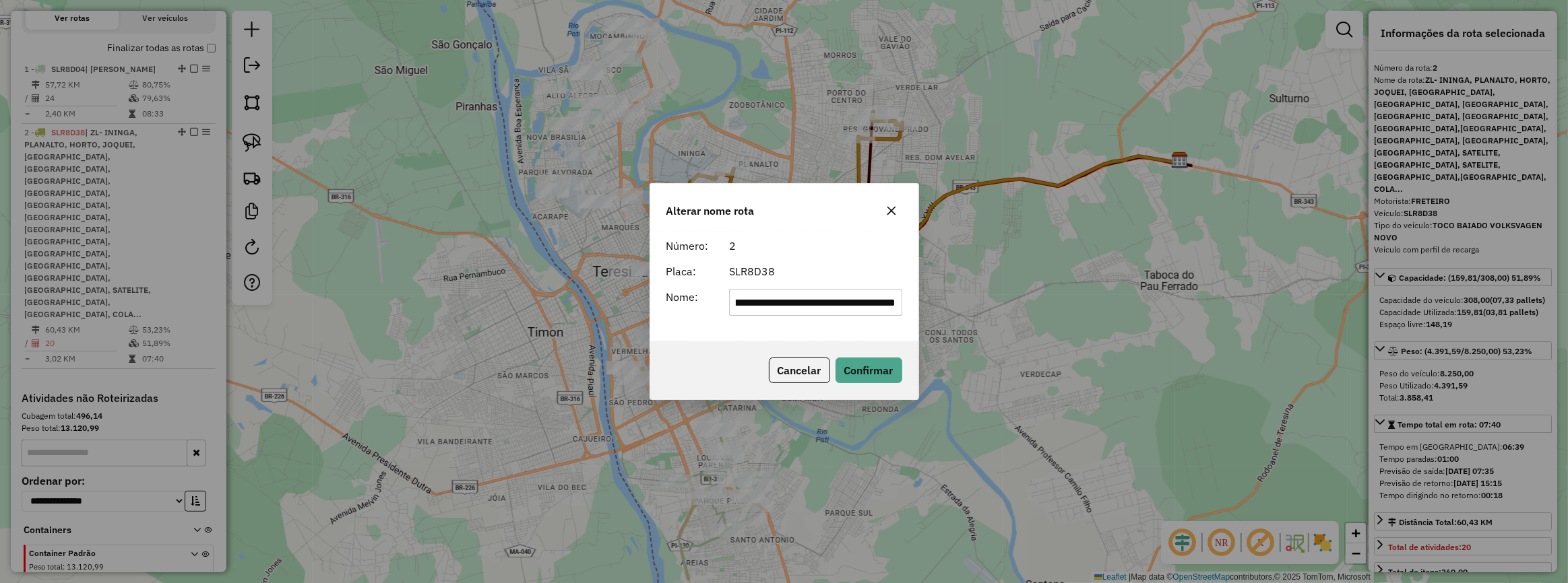
click at [715, 276] on div "Placa:" at bounding box center [689, 271] width 63 height 16
click at [762, 288] on form "**********" at bounding box center [784, 276] width 236 height 79
click at [788, 308] on input "**********" at bounding box center [815, 303] width 173 height 27
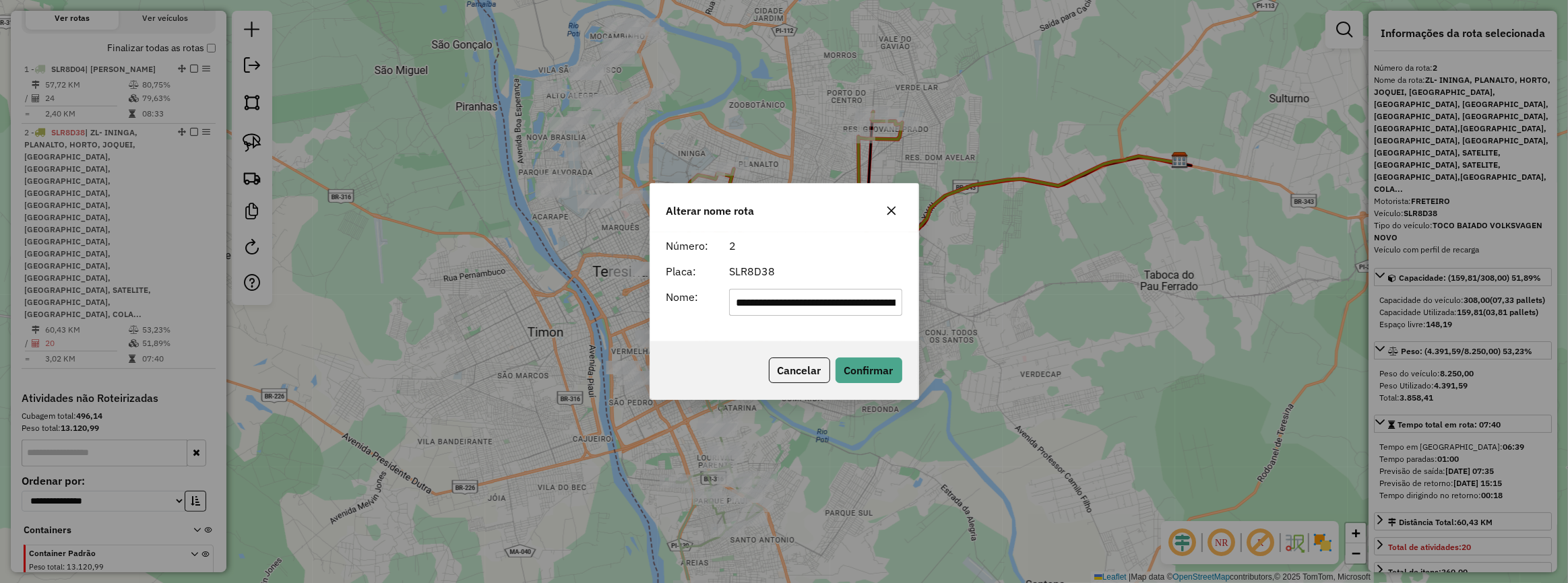
click at [788, 308] on input "**********" at bounding box center [815, 303] width 173 height 27
type input "****"
click at [858, 367] on button "Confirmar" at bounding box center [868, 371] width 67 height 25
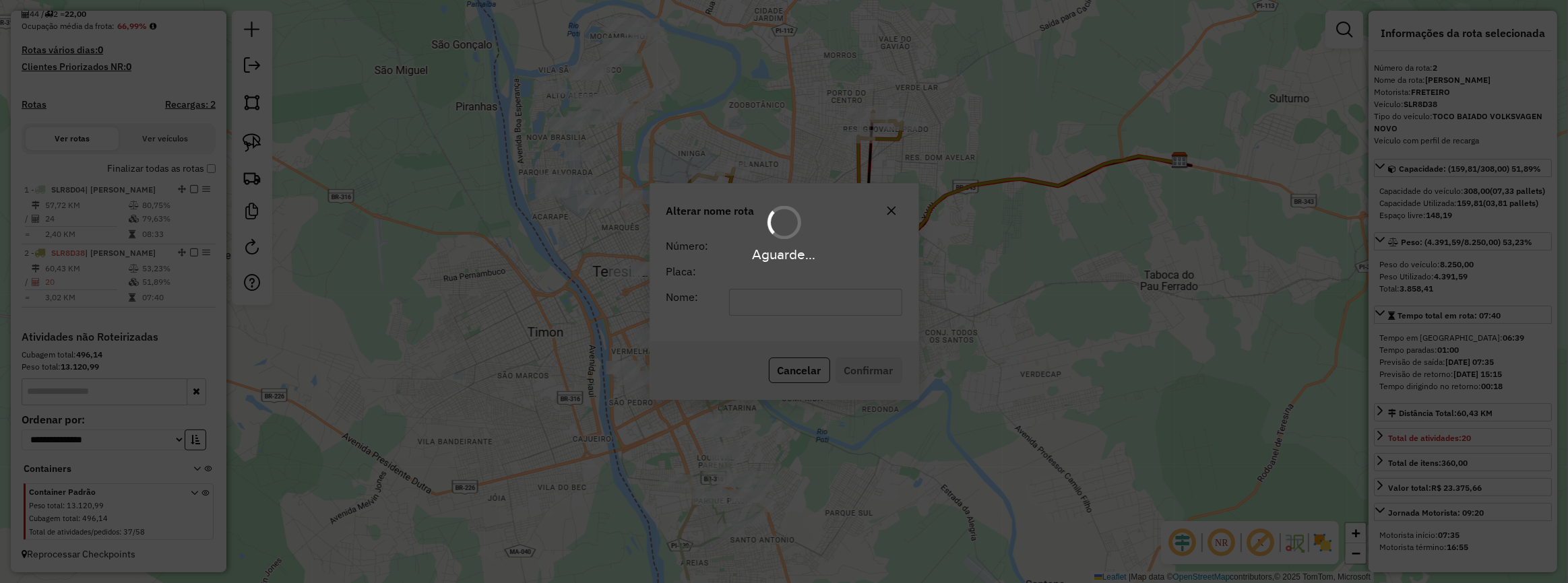
scroll to position [334, 0]
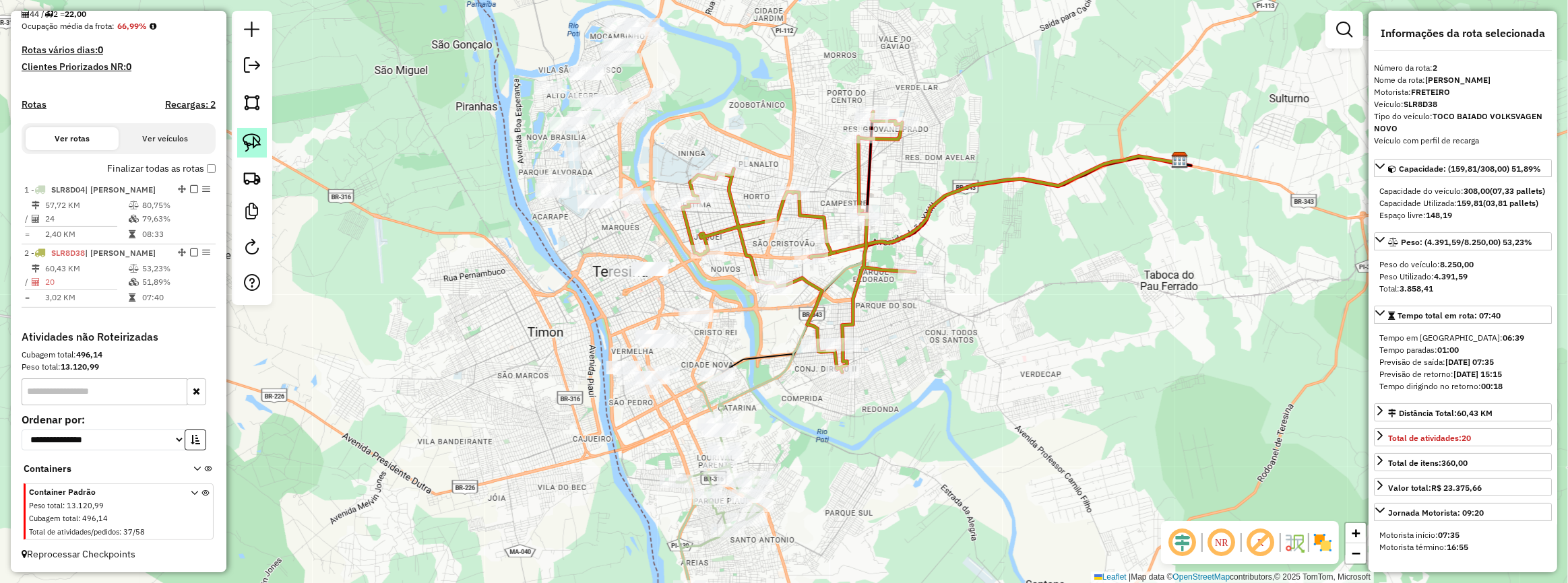
click at [254, 151] on link at bounding box center [251, 143] width 30 height 30
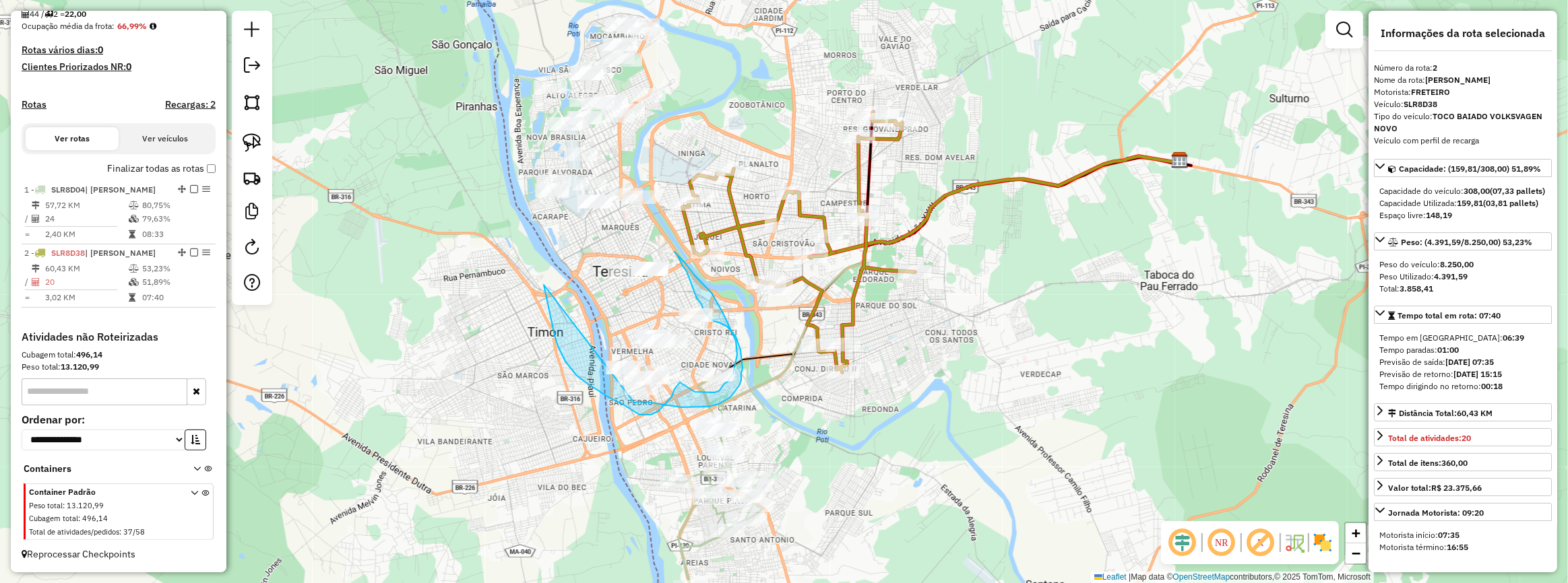
drag, startPoint x: 550, startPoint y: 314, endPoint x: 619, endPoint y: 413, distance: 120.7
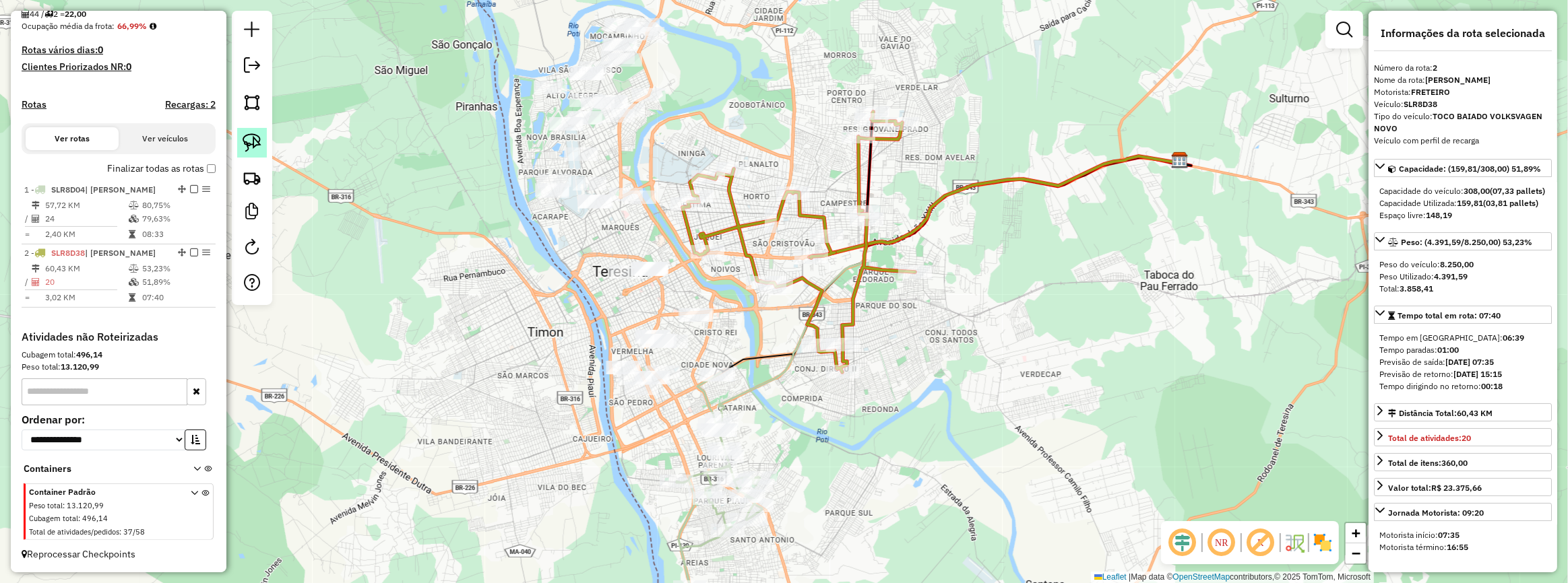
click at [245, 146] on img at bounding box center [251, 142] width 18 height 18
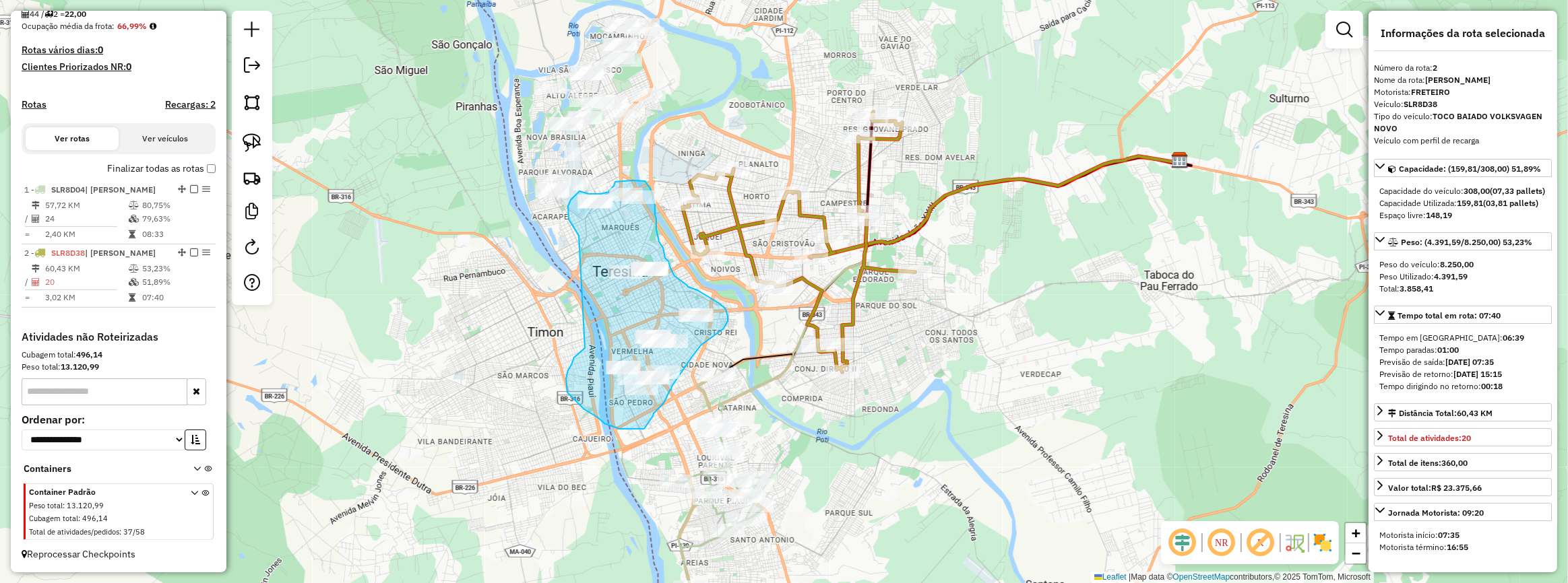
drag, startPoint x: 567, startPoint y: 391, endPoint x: 586, endPoint y: 245, distance: 147.2
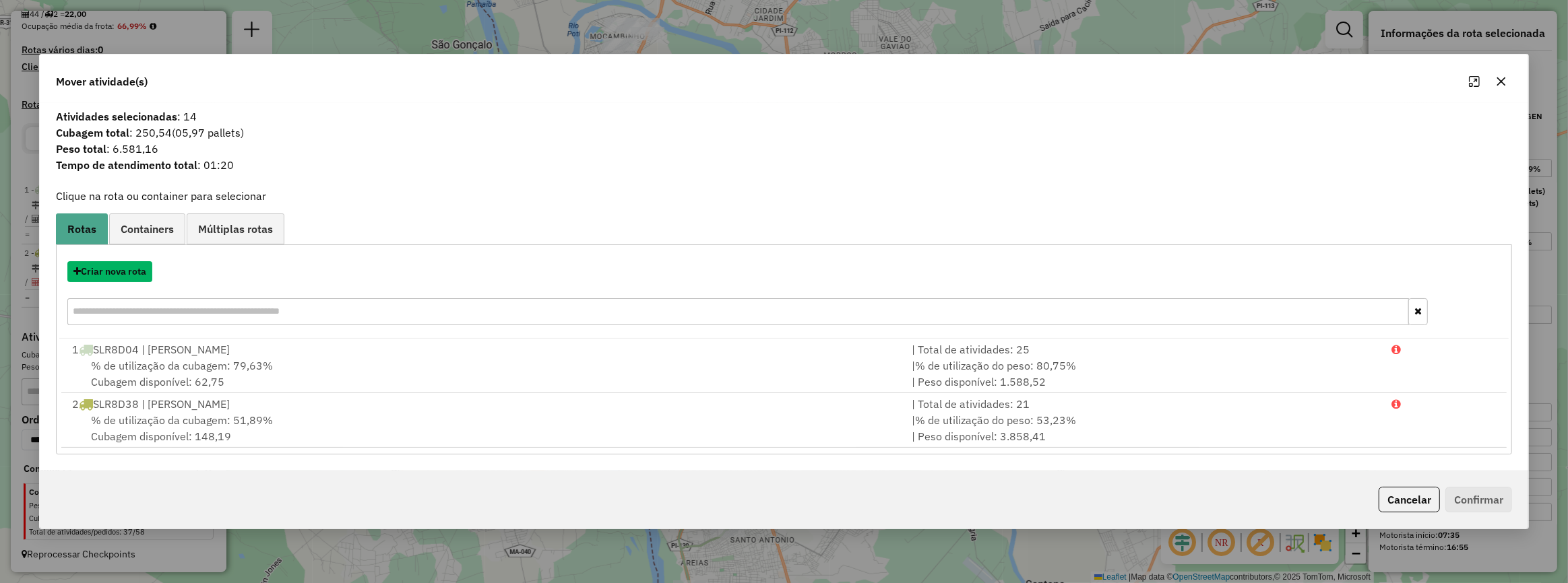
click at [131, 278] on button "Criar nova rota" at bounding box center [109, 272] width 84 height 21
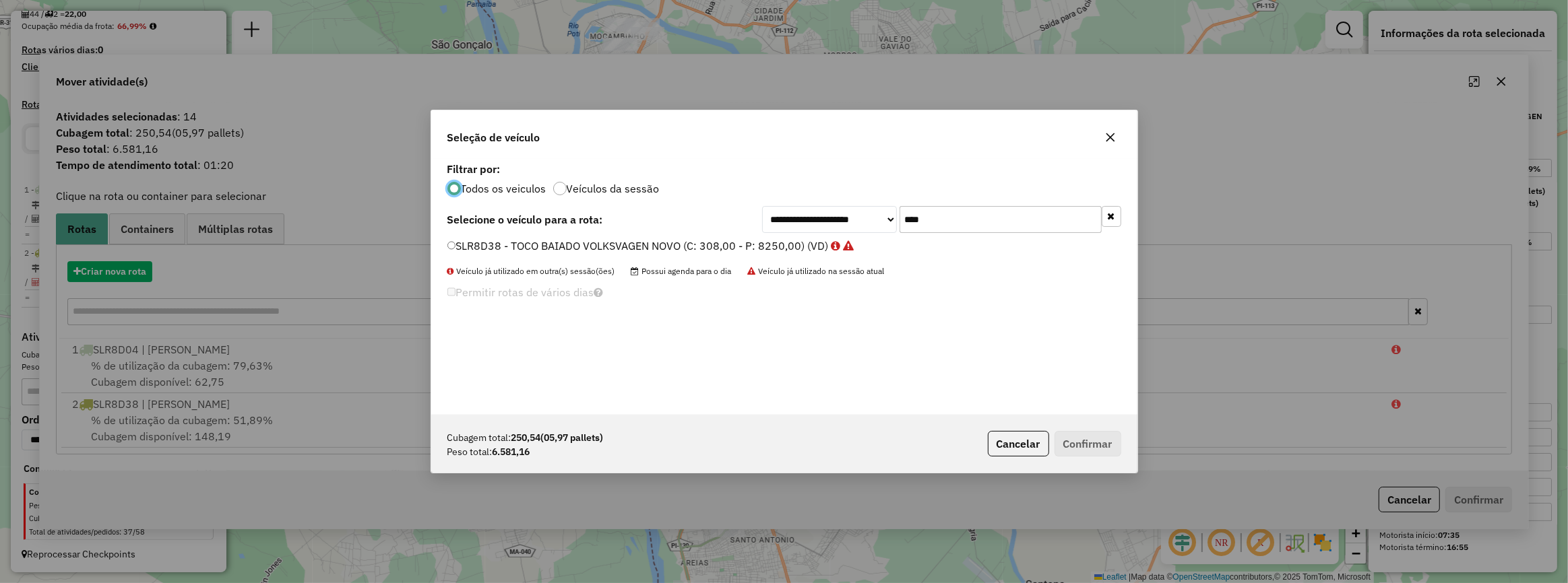
scroll to position [7, 4]
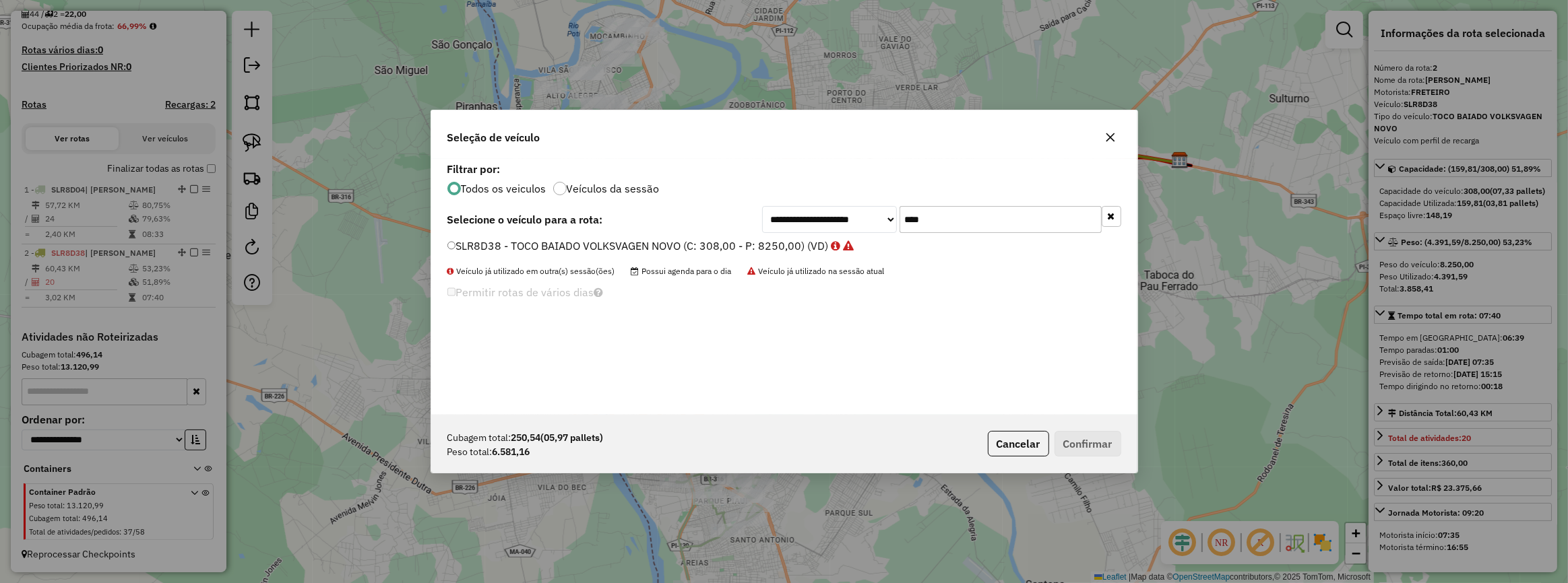
click at [991, 208] on input "****" at bounding box center [1000, 219] width 202 height 27
type input "****"
click at [770, 243] on label "SLR9B28 - TOCO BAIADO VOLKSVAGEN NOVO (C: 308,00 - P: 8250,00) (VD)" at bounding box center [643, 245] width 393 height 16
click at [1085, 444] on button "Confirmar" at bounding box center [1088, 443] width 67 height 25
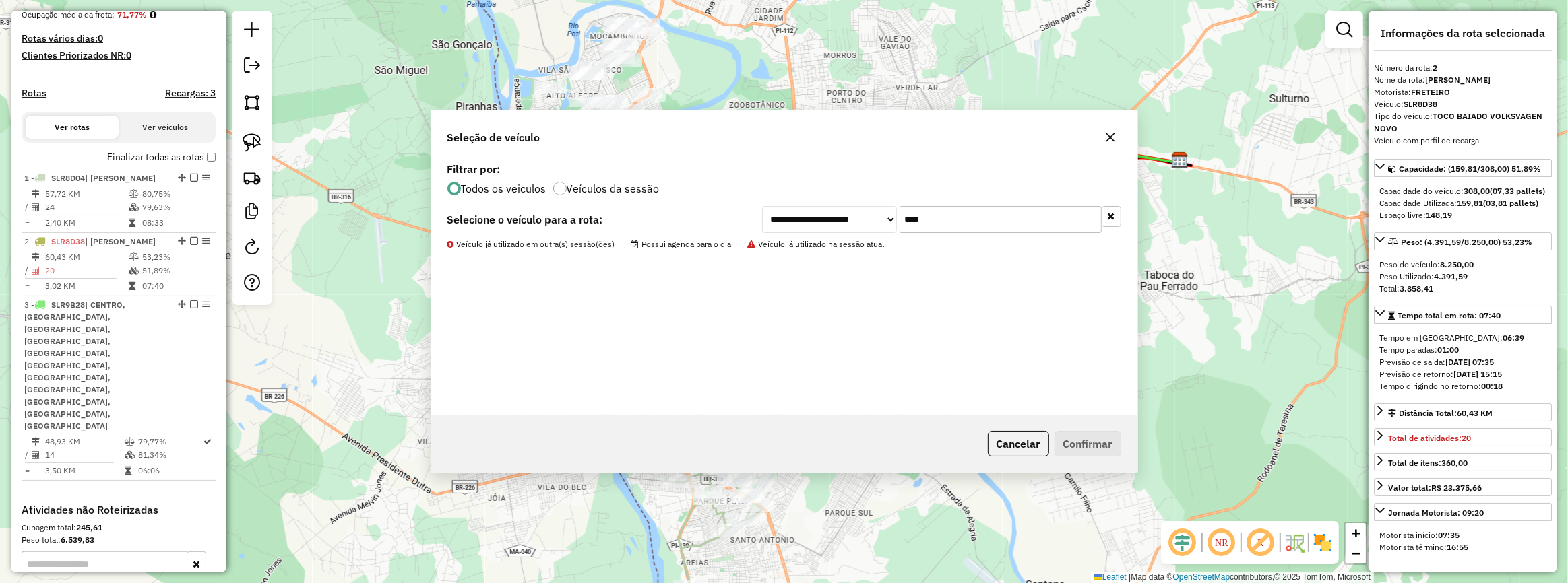
scroll to position [458, 0]
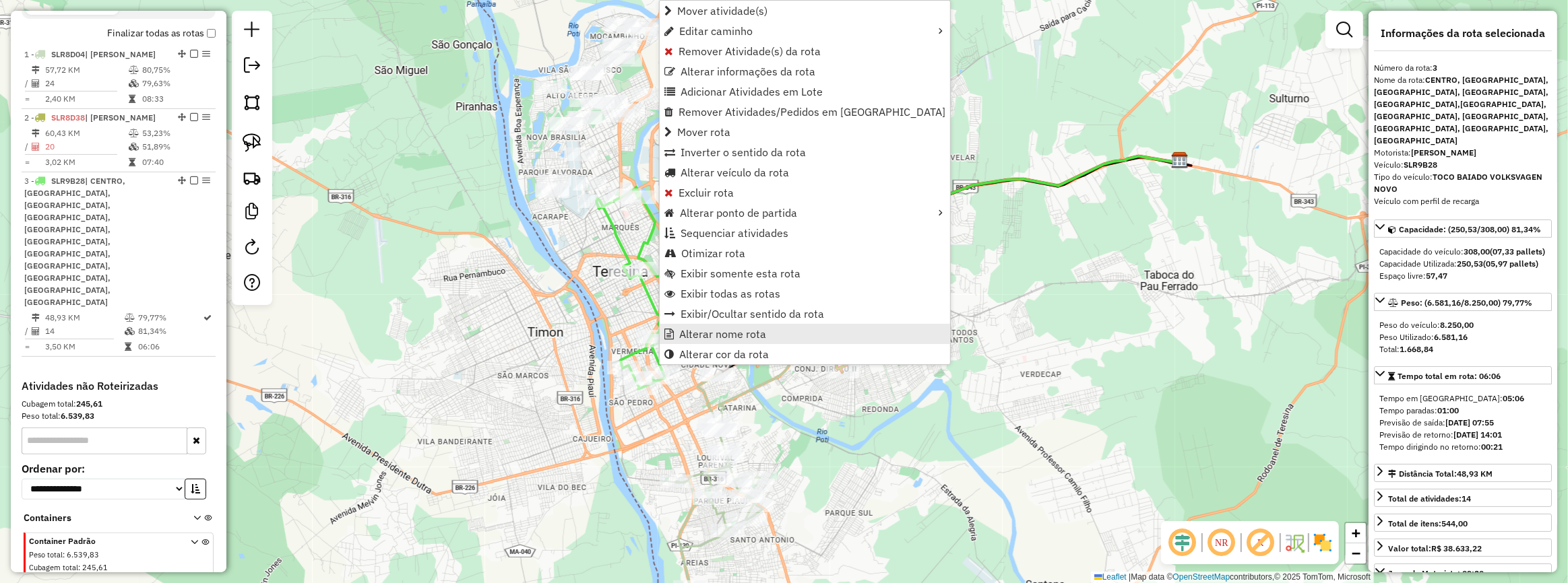
click at [722, 336] on span "Alterar nome rota" at bounding box center [723, 334] width 87 height 11
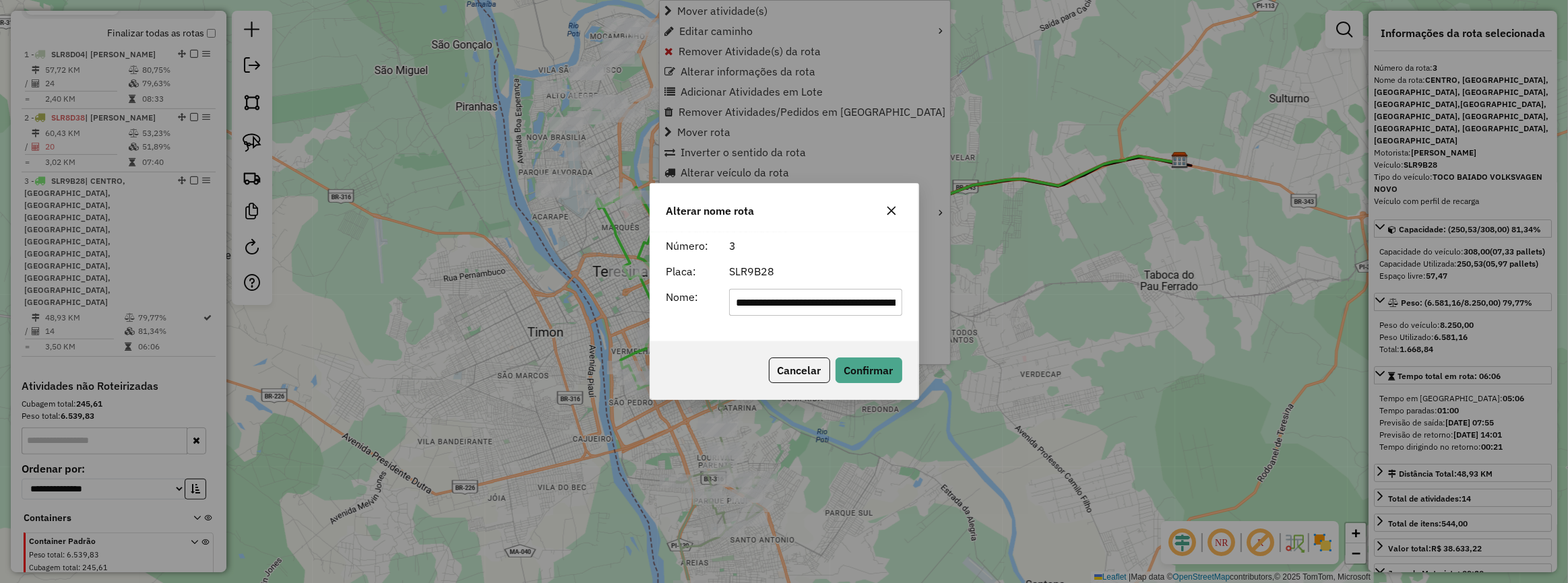
scroll to position [0, 660]
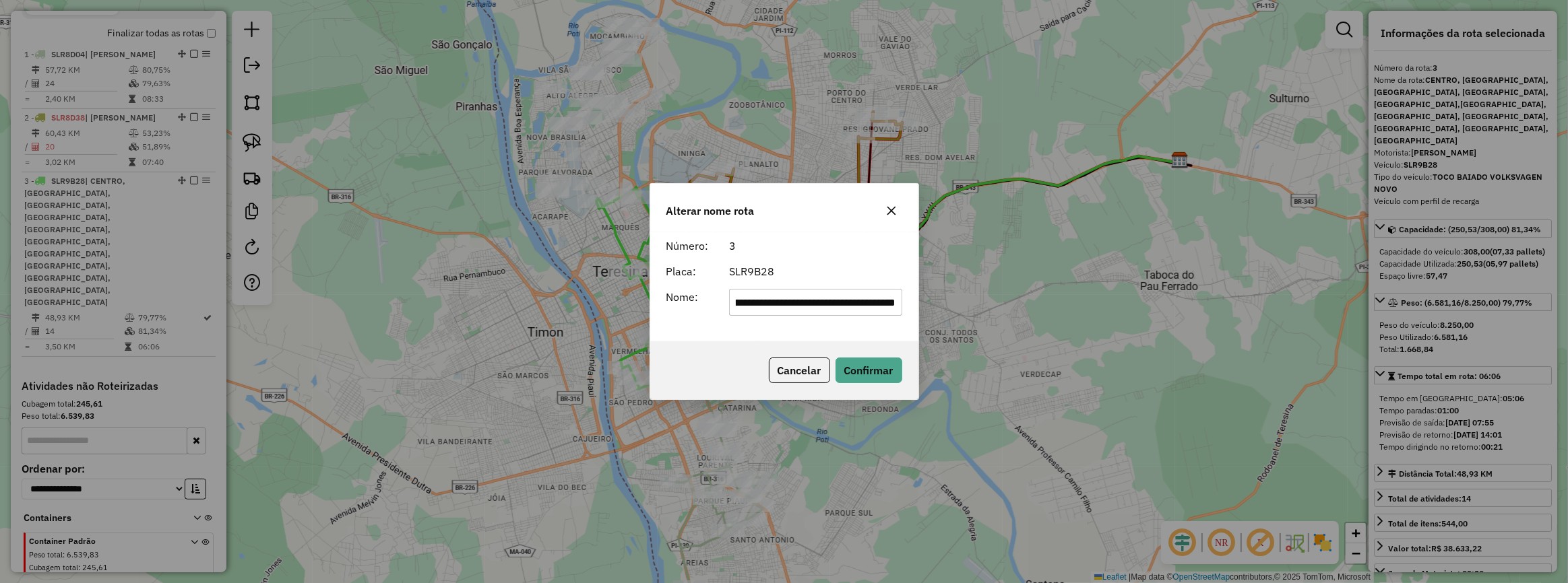
click at [779, 295] on input "**********" at bounding box center [815, 303] width 173 height 27
type input "**********"
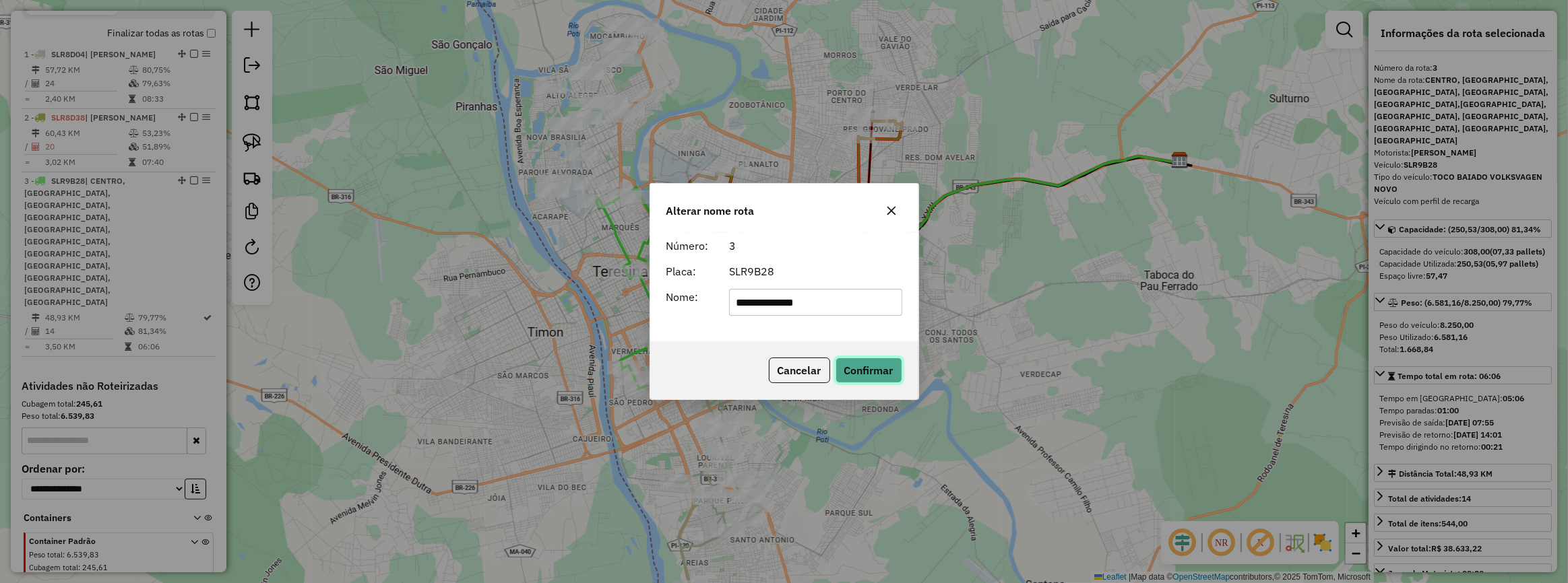
click at [850, 364] on button "Confirmar" at bounding box center [868, 371] width 67 height 25
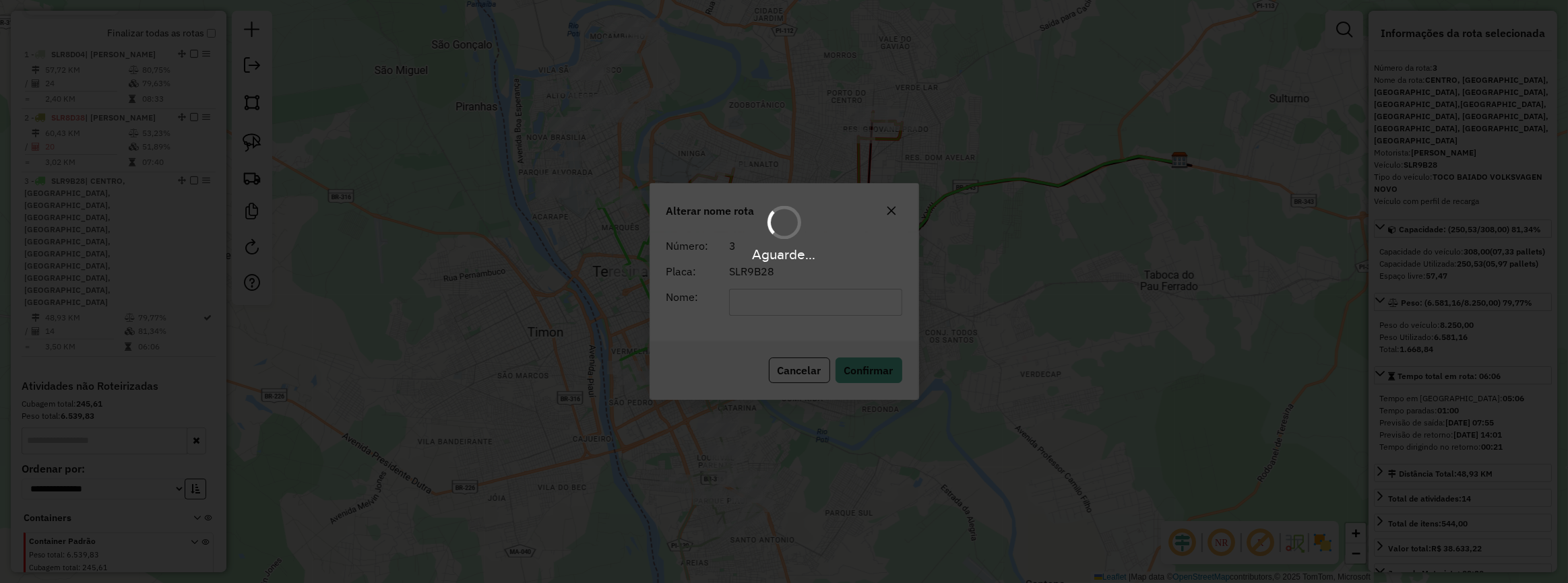
scroll to position [409, 0]
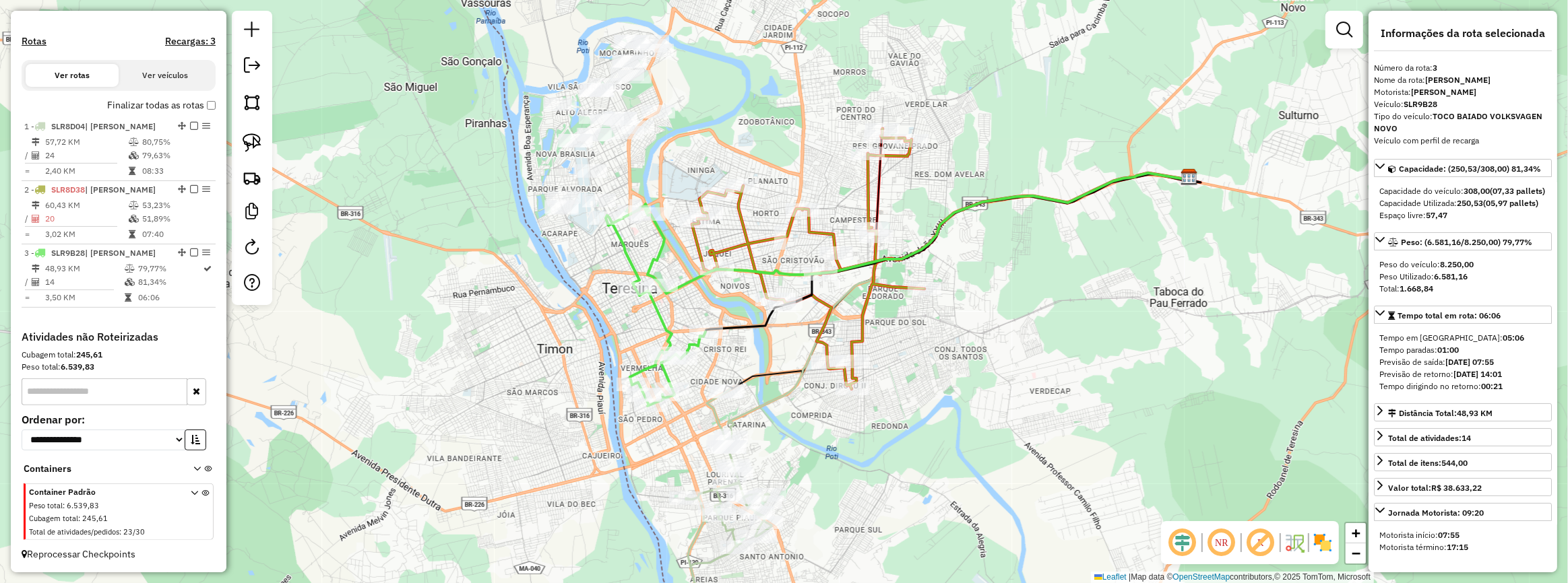
drag, startPoint x: 473, startPoint y: 174, endPoint x: 482, endPoint y: 272, distance: 98.4
click at [483, 270] on div "Janela de atendimento Grade de atendimento Capacidade Transportadoras Veículos …" at bounding box center [784, 291] width 1568 height 583
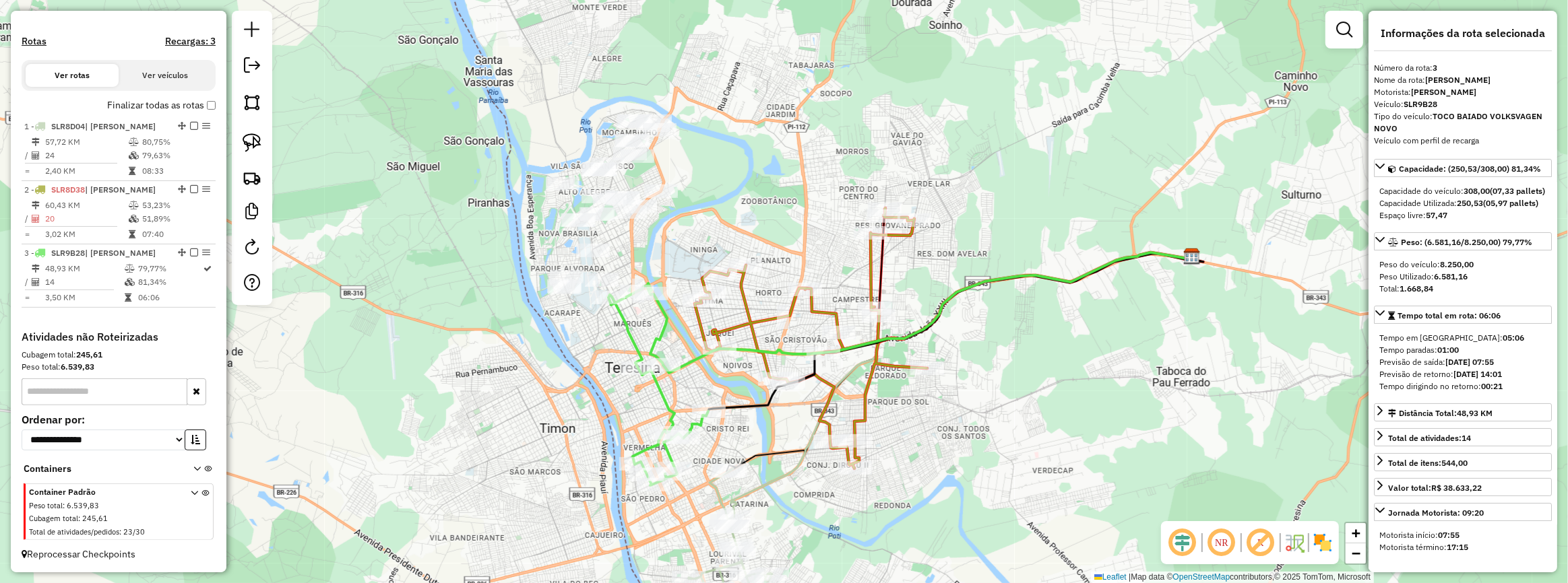
click at [271, 140] on div at bounding box center [252, 157] width 41 height 294
click at [263, 140] on link at bounding box center [251, 143] width 30 height 30
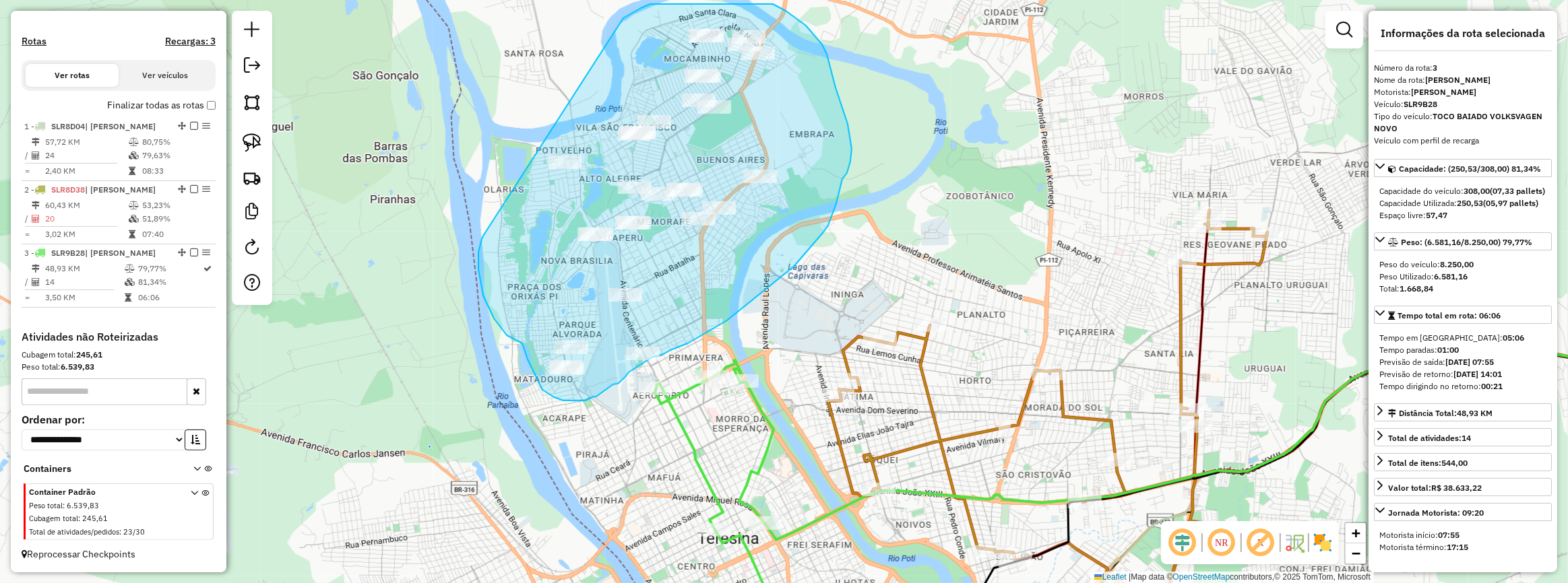
drag, startPoint x: 489, startPoint y: 308, endPoint x: 623, endPoint y: 18, distance: 319.5
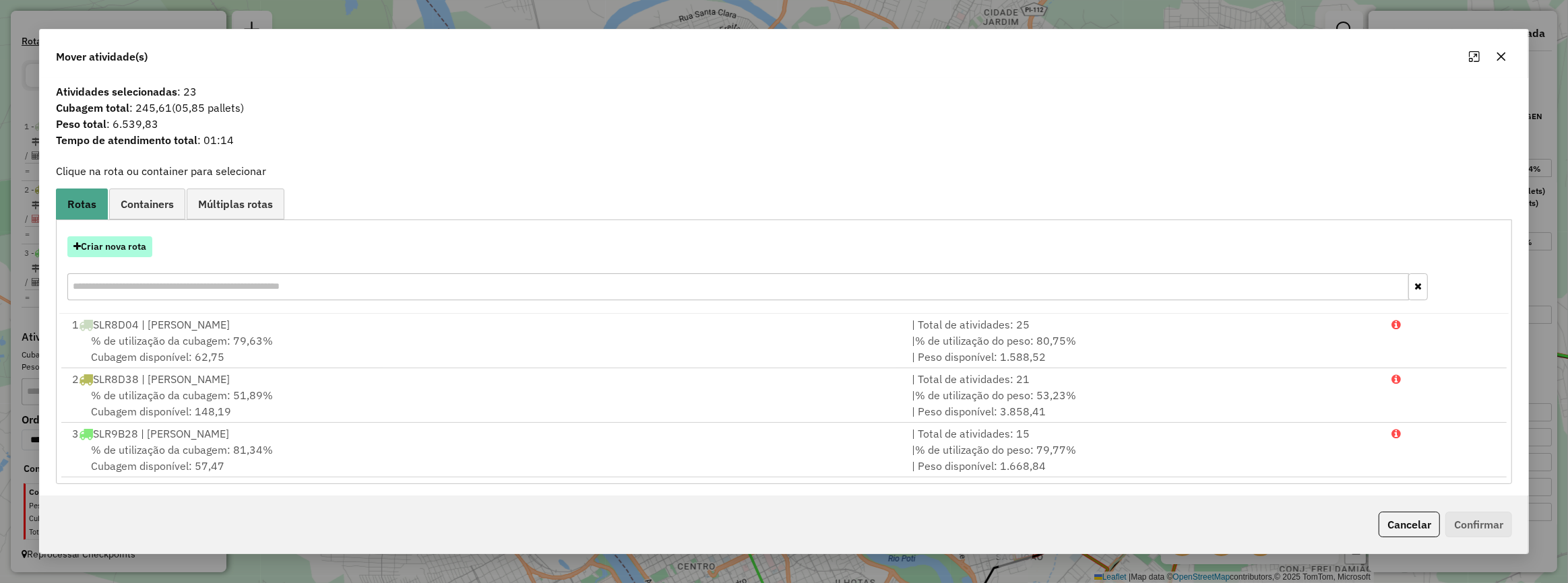
click at [146, 252] on button "Criar nova rota" at bounding box center [109, 247] width 84 height 21
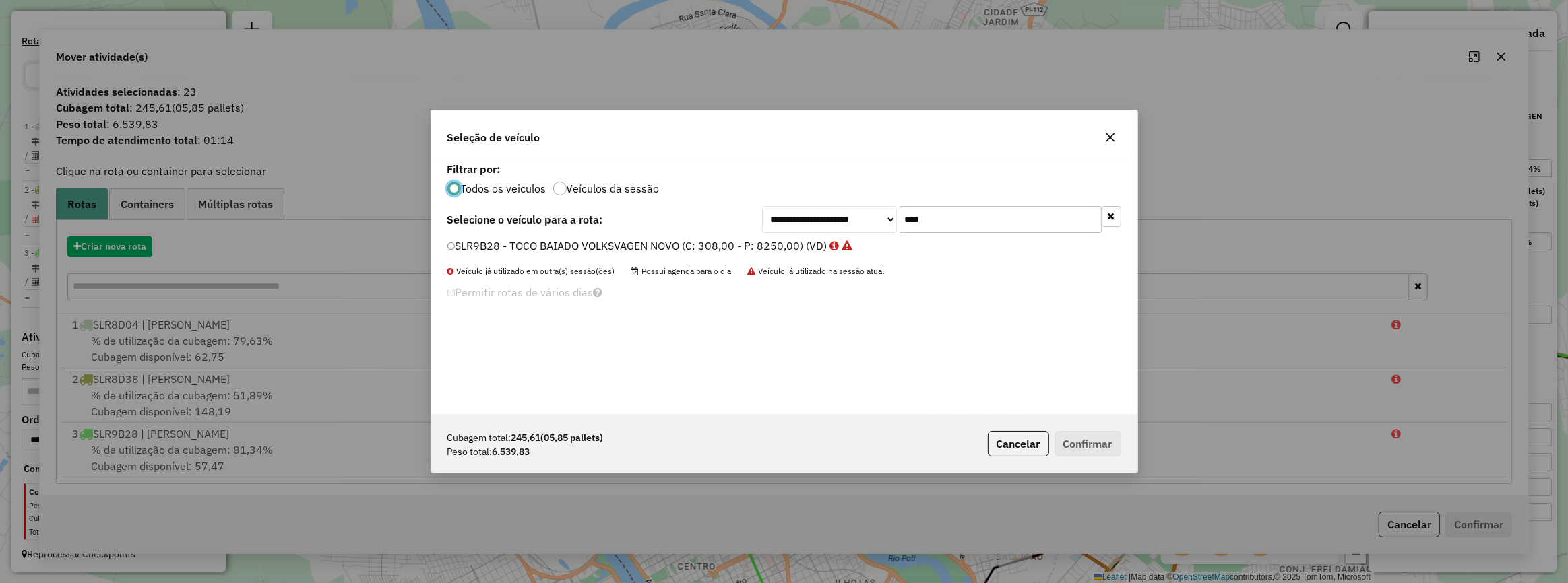
scroll to position [7, 4]
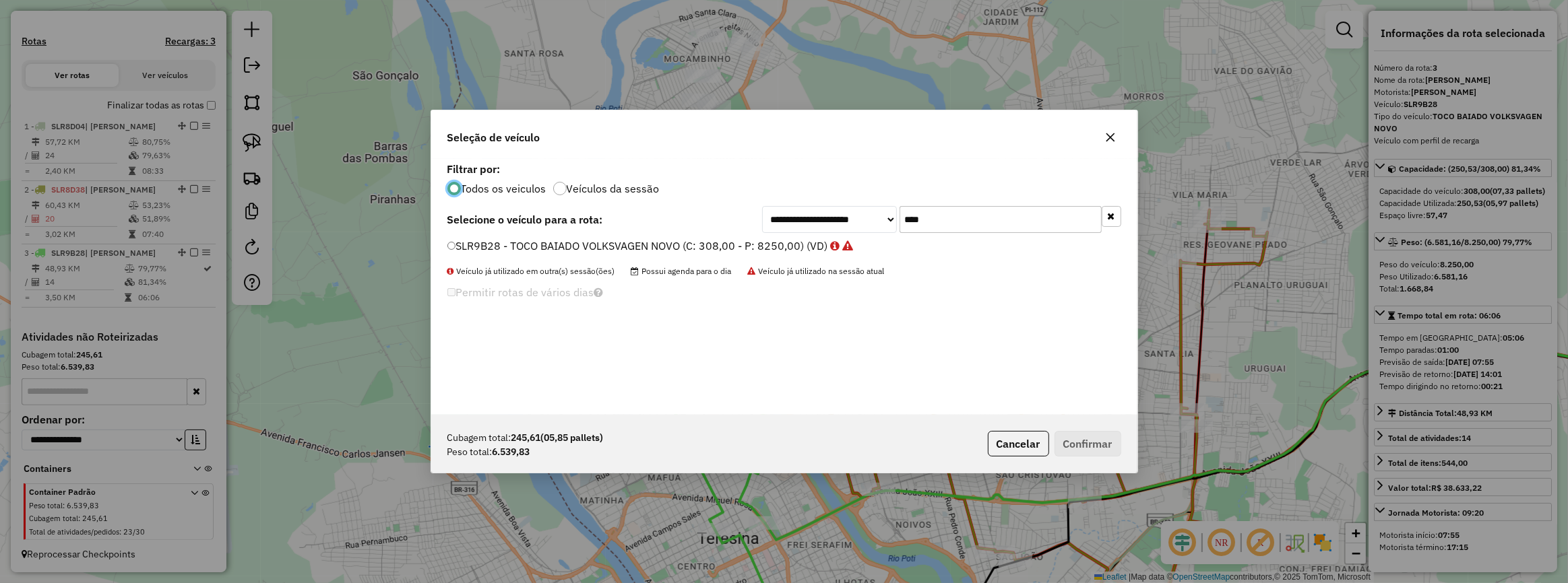
click at [962, 230] on input "****" at bounding box center [1000, 219] width 202 height 27
click at [962, 231] on input "****" at bounding box center [1000, 219] width 202 height 27
type input "****"
click at [750, 243] on label "RSN4B87 - TOCO BAIADO VOLKSVAGEN NOVO (C: 308,00 - P: 8250,00) (VD)" at bounding box center [644, 245] width 395 height 16
click at [1089, 443] on button "Confirmar" at bounding box center [1088, 443] width 67 height 25
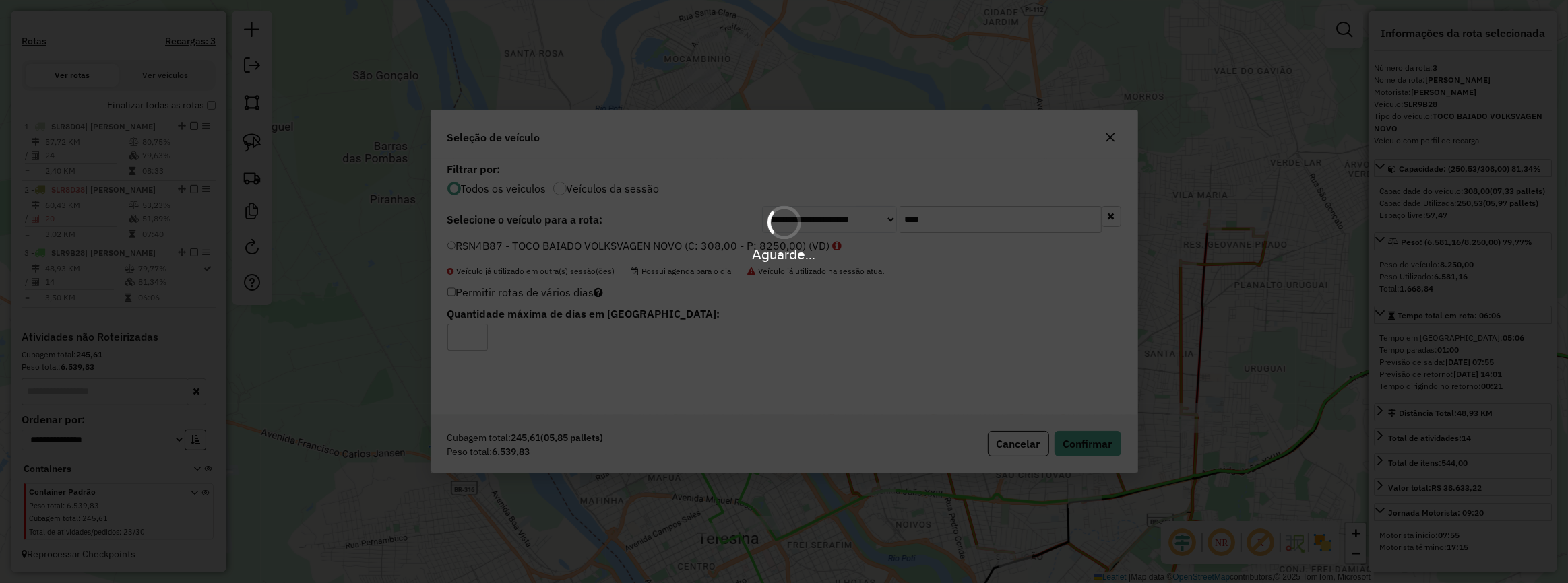
scroll to position [370, 0]
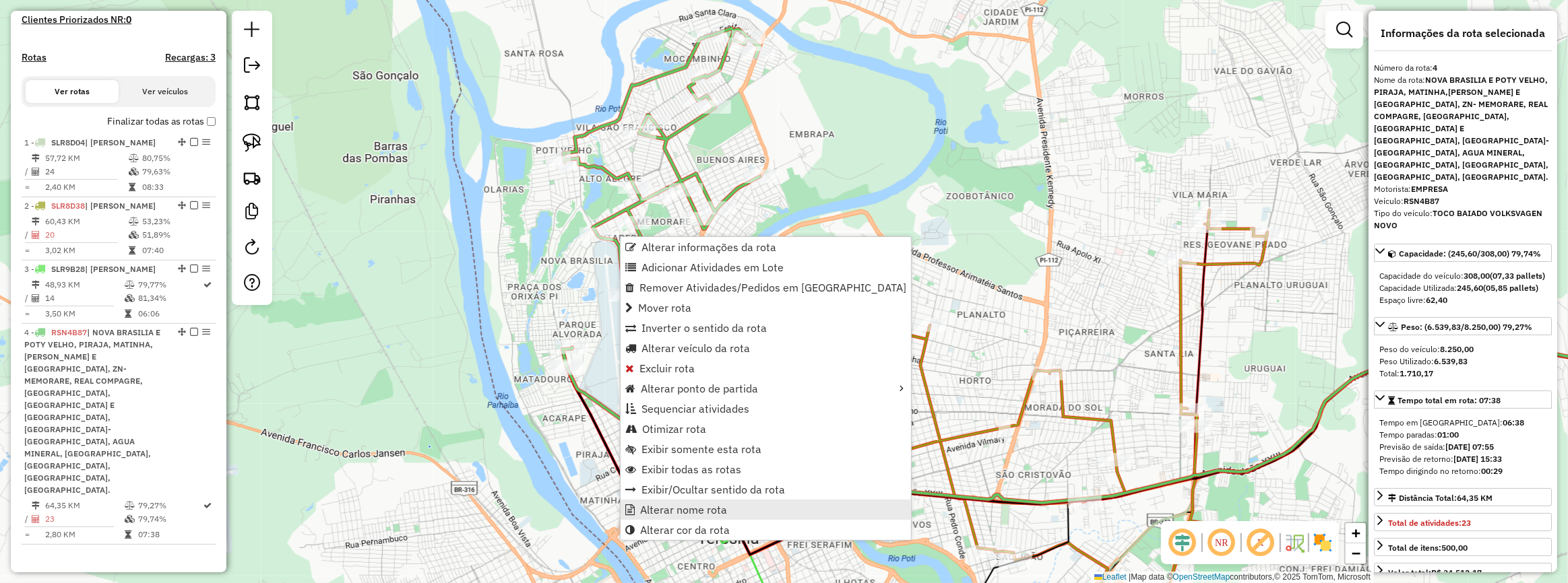
click at [723, 518] on link "Alterar nome rota" at bounding box center [765, 509] width 290 height 20
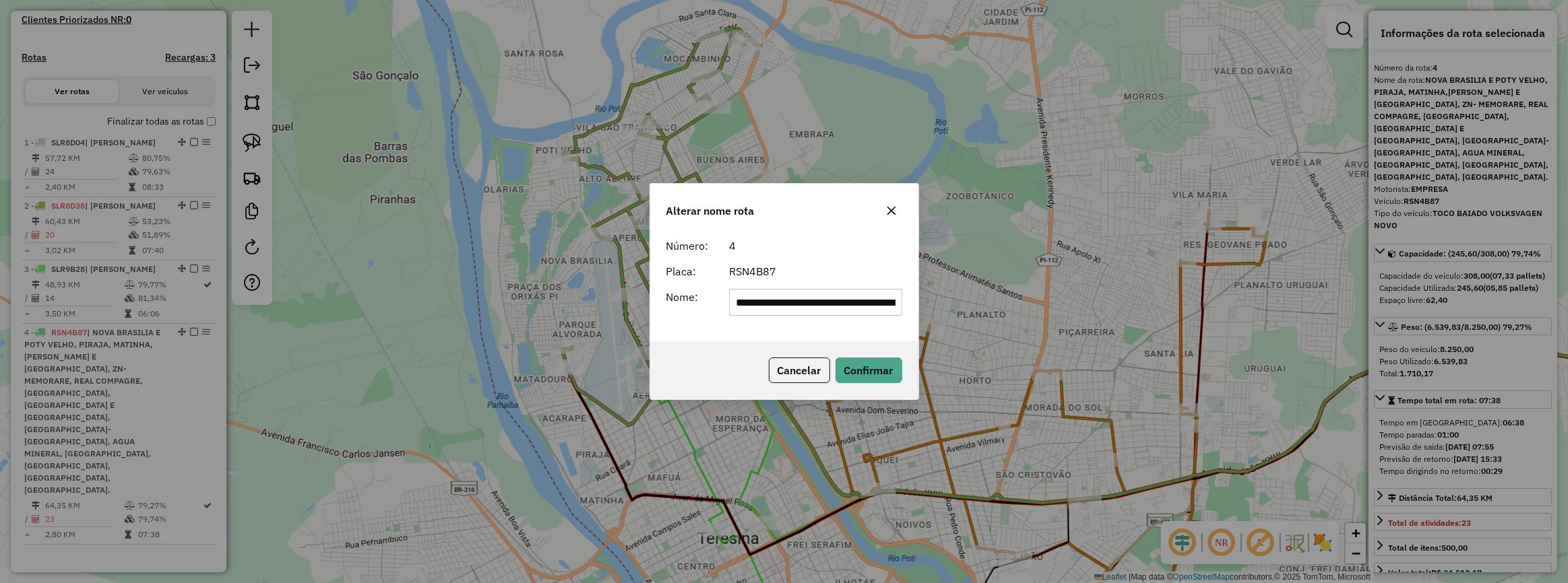
scroll to position [0, 1272]
click at [791, 308] on input "**********" at bounding box center [815, 303] width 173 height 27
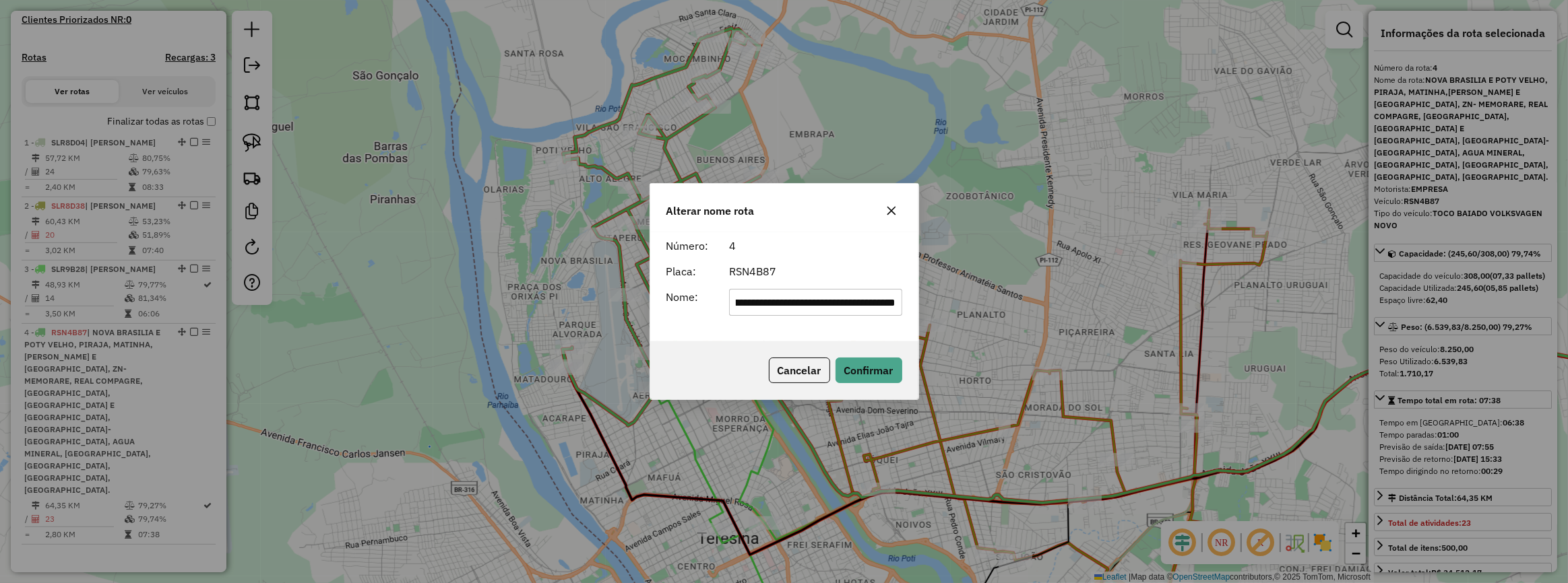
scroll to position [0, 0]
type input "**********"
click at [842, 367] on button "Confirmar" at bounding box center [868, 371] width 67 height 25
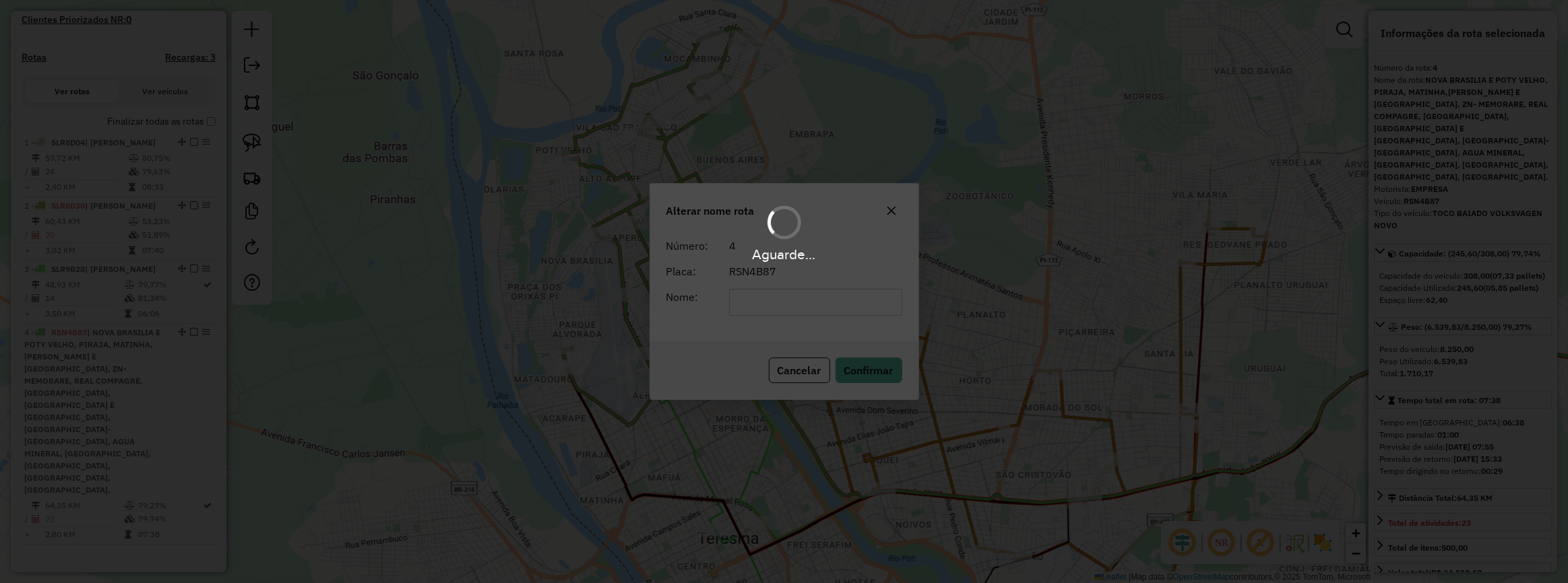
scroll to position [261, 0]
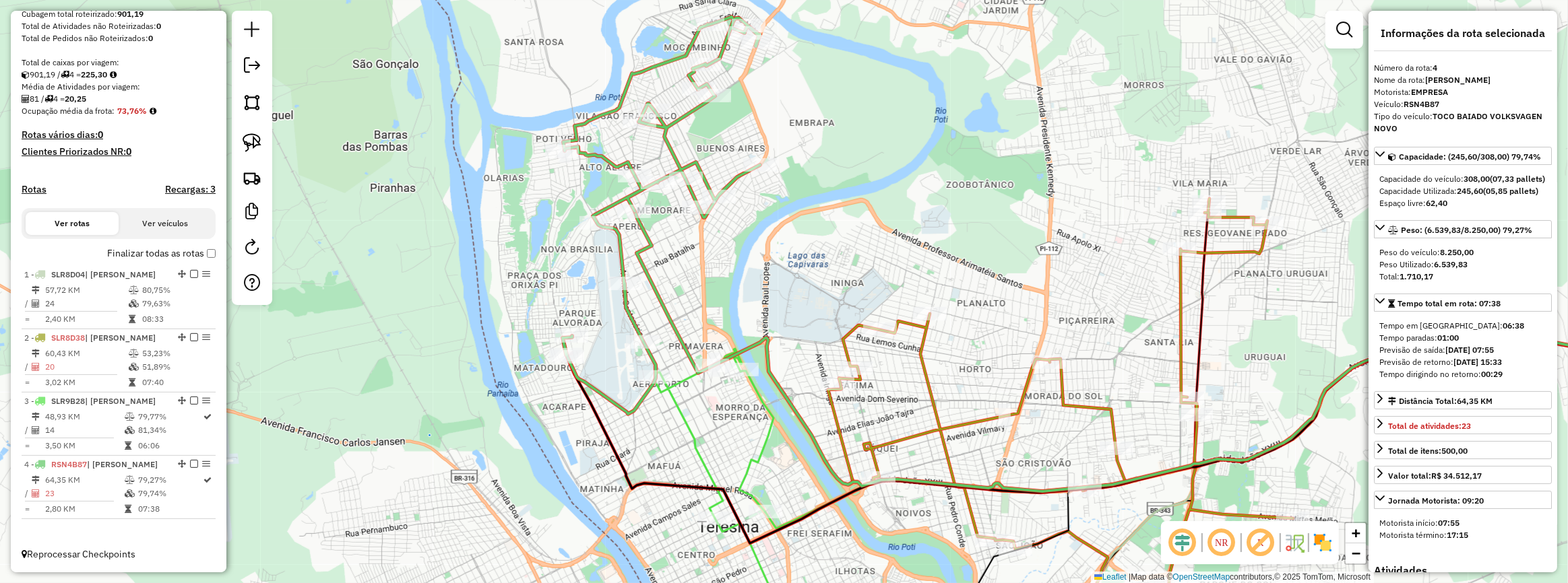
drag, startPoint x: 430, startPoint y: 465, endPoint x: 408, endPoint y: 348, distance: 119.1
click at [408, 348] on div "Janela de atendimento Grade de atendimento Capacidade Transportadoras Veículos …" at bounding box center [784, 291] width 1568 height 583
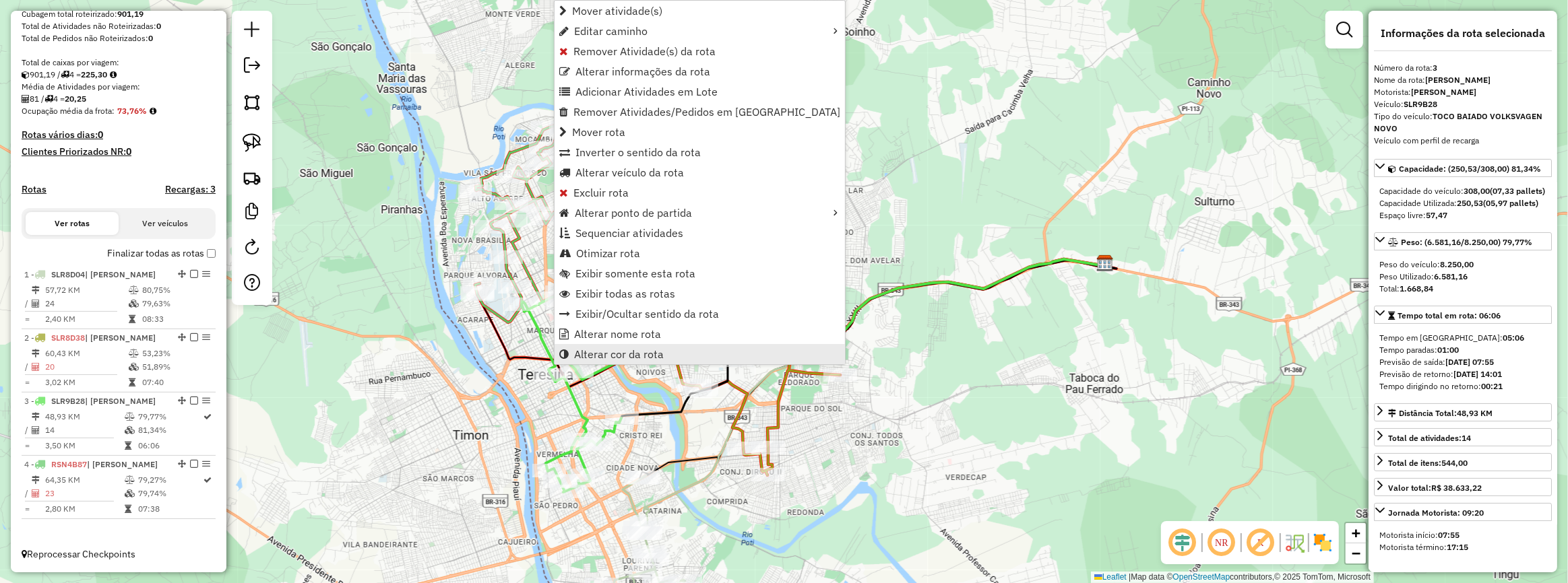
click at [592, 344] on link "Alterar cor da rota" at bounding box center [699, 354] width 290 height 20
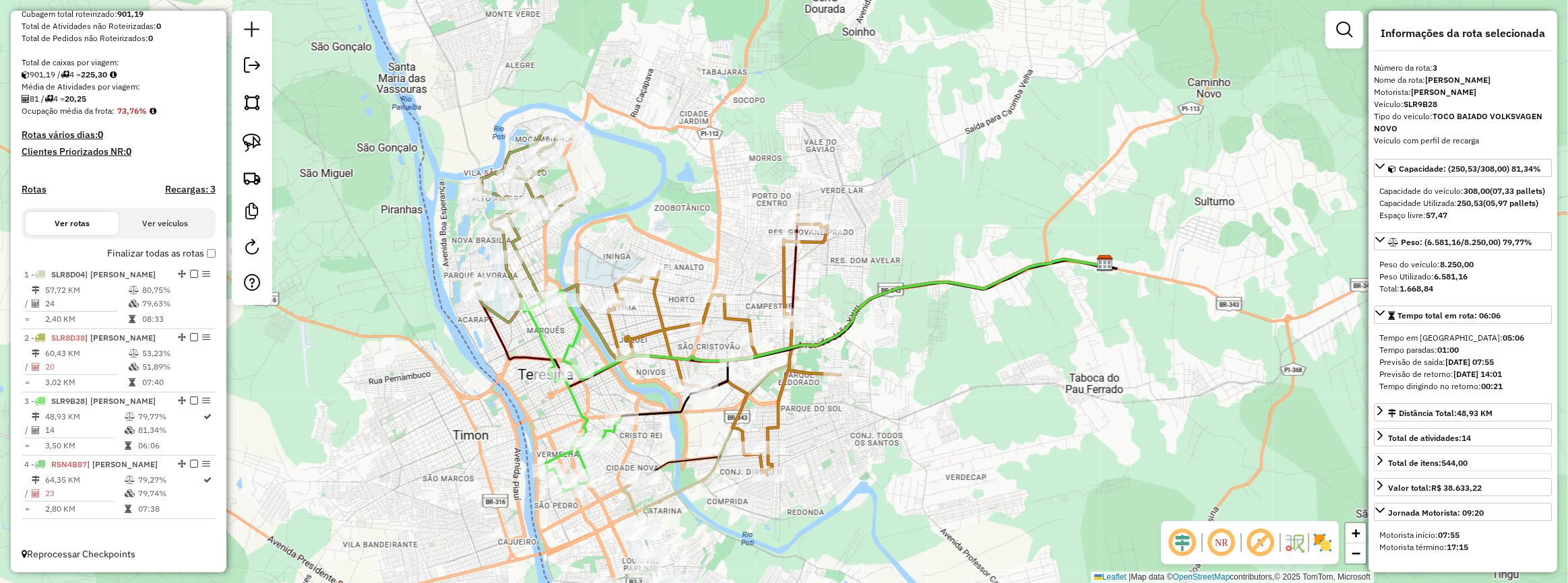
scroll to position [303, 0]
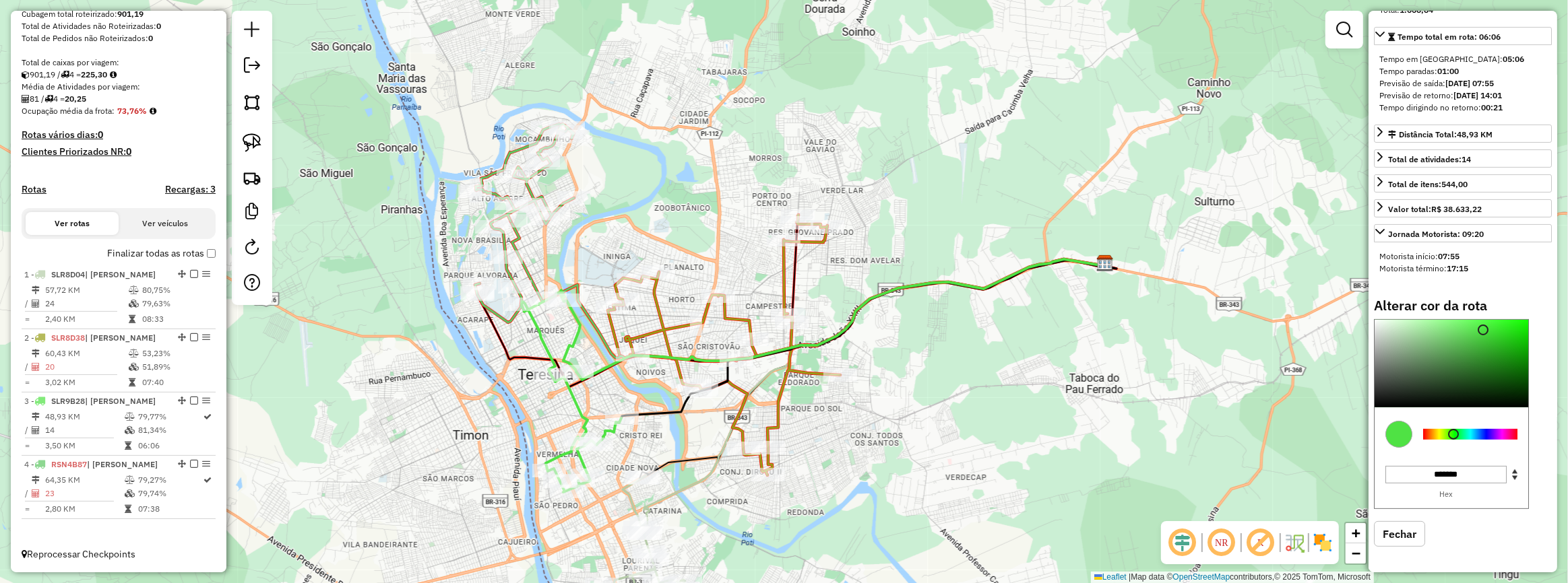
type input "*******"
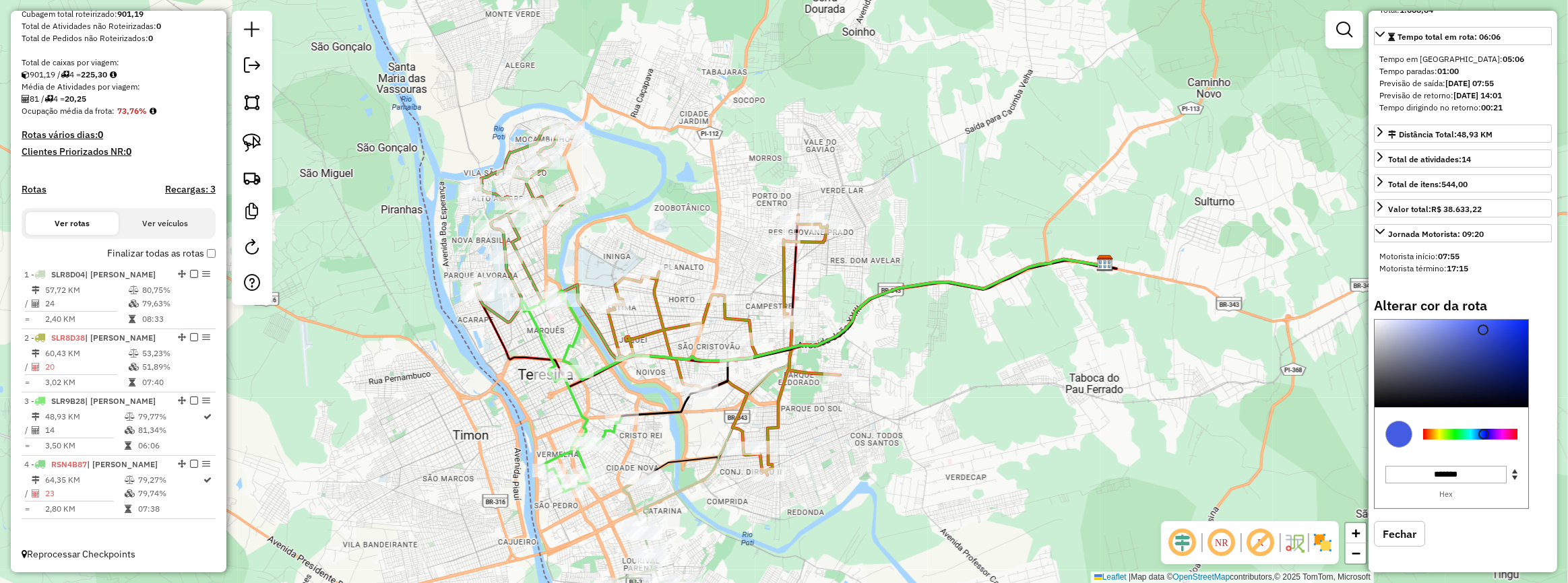
click at [1484, 437] on div at bounding box center [1469, 434] width 94 height 11
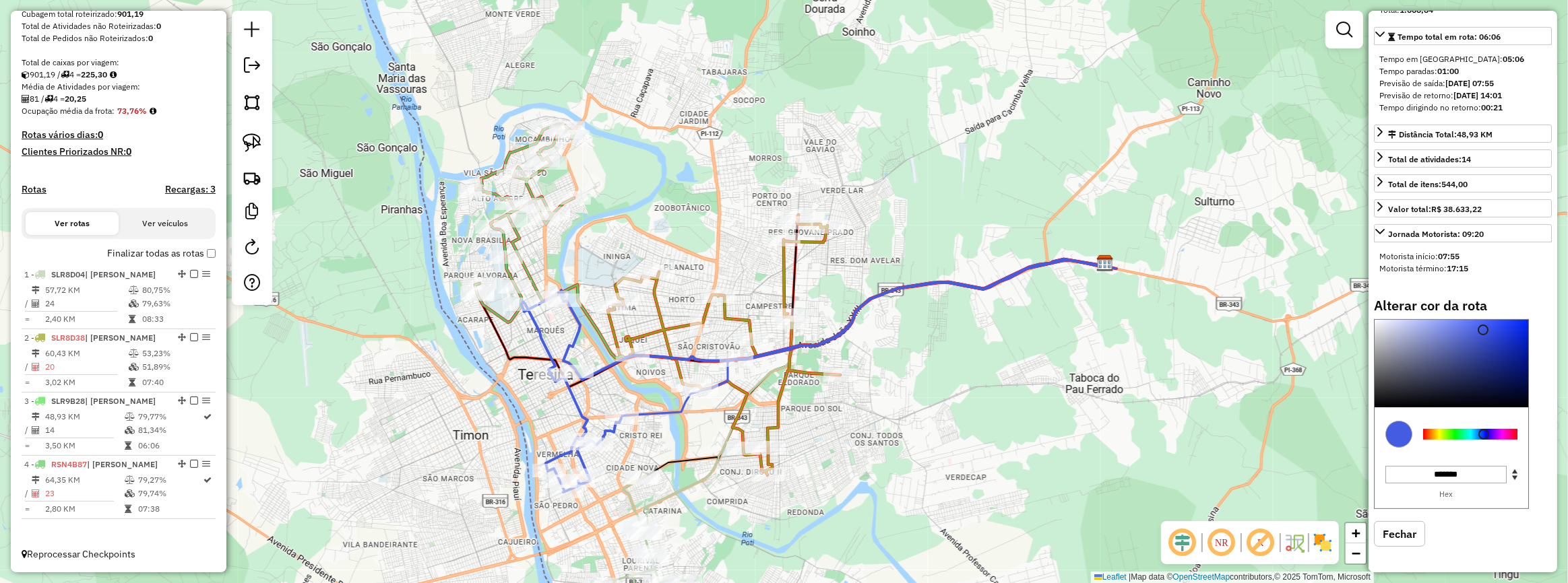
click at [474, 431] on div "Janela de atendimento Grade de atendimento Capacidade Transportadoras Veículos …" at bounding box center [784, 291] width 1568 height 583
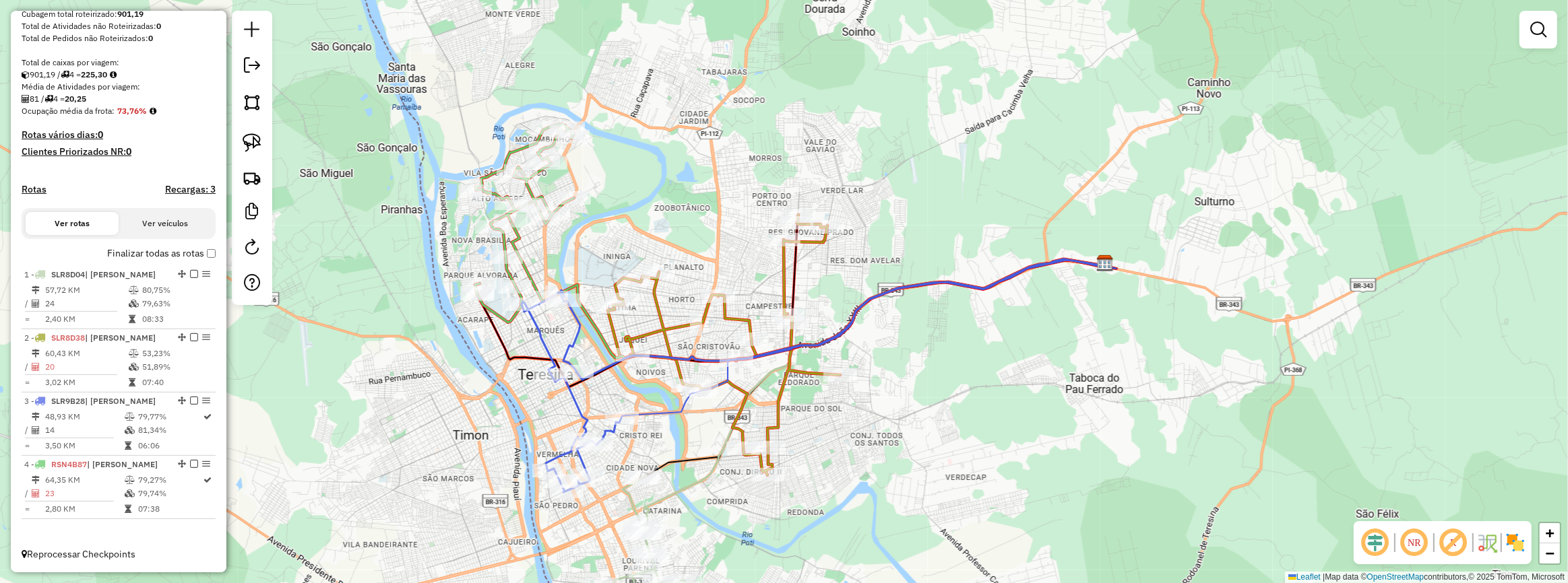
click at [236, 138] on div at bounding box center [252, 157] width 41 height 294
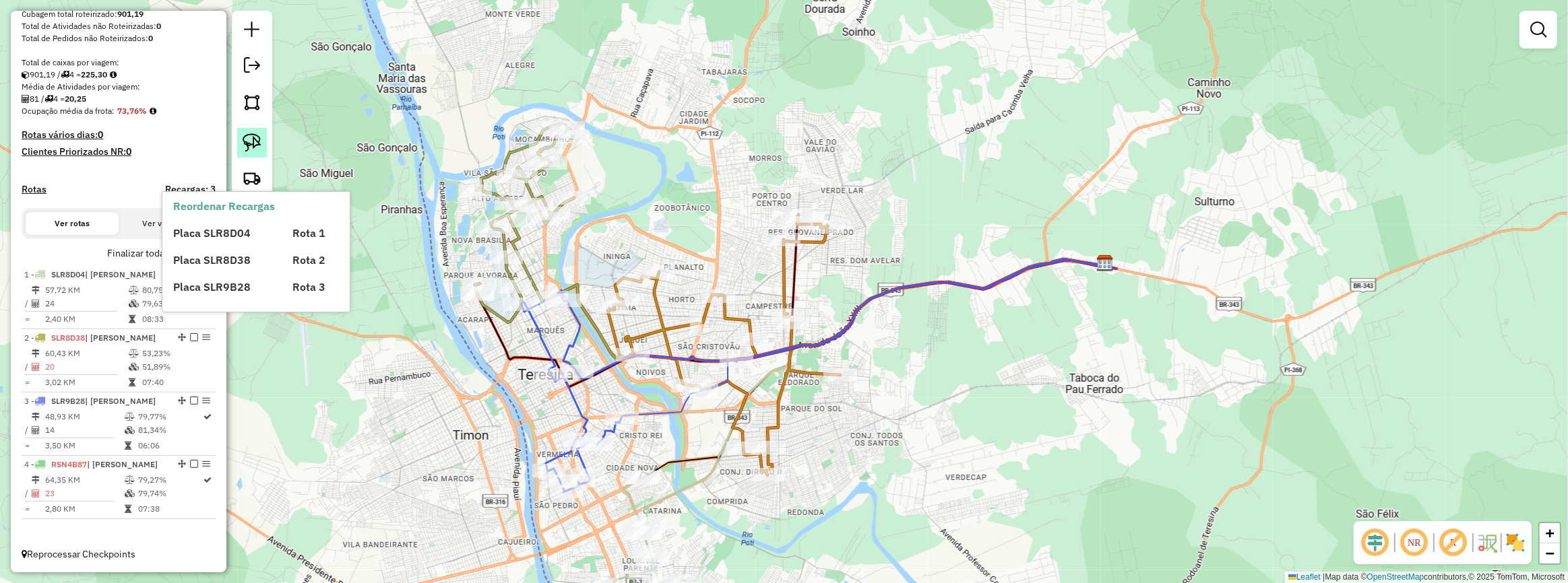
click at [247, 138] on img at bounding box center [251, 142] width 18 height 18
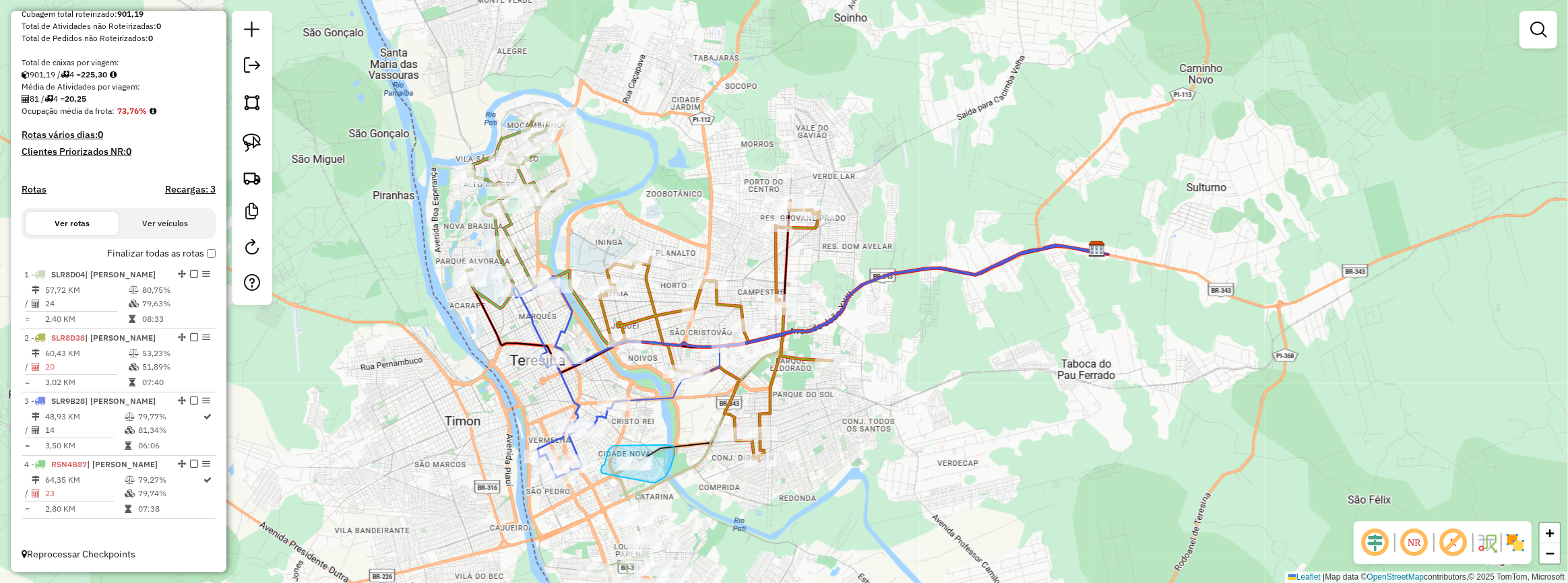
drag, startPoint x: 660, startPoint y: 479, endPoint x: 603, endPoint y: 473, distance: 57.3
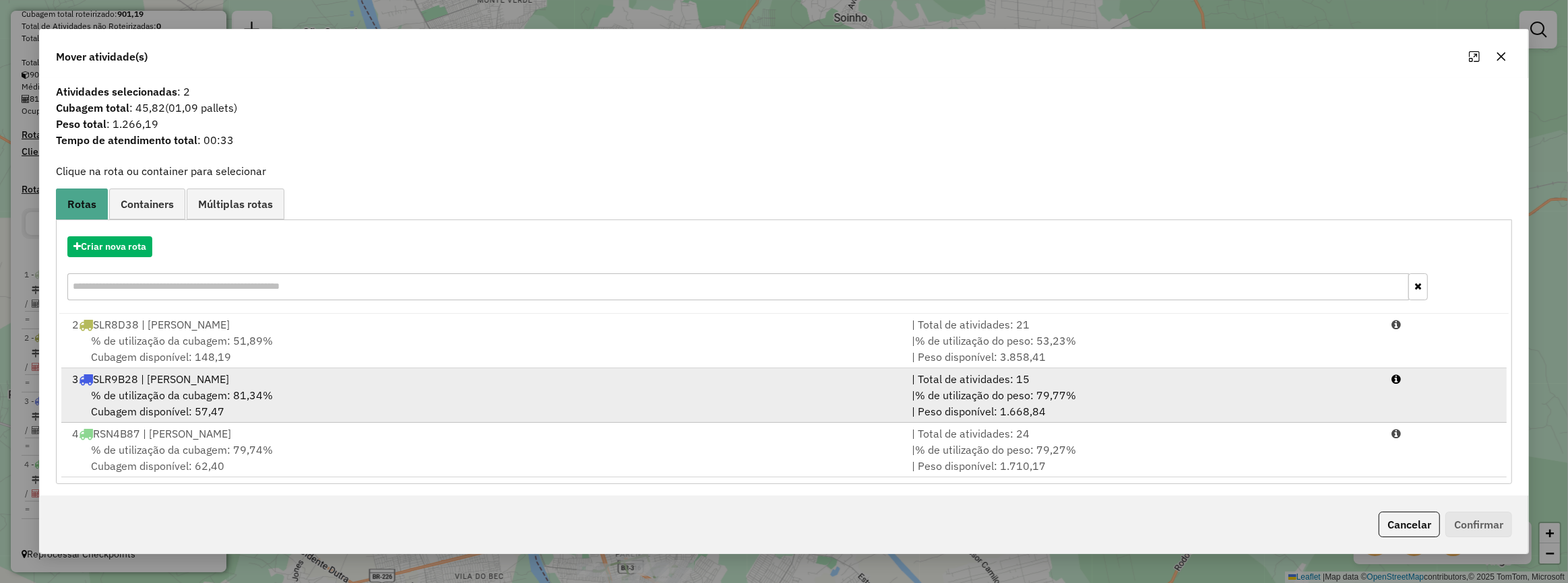
click at [1320, 398] on div "| % de utilização do peso: 79,77% | Peso disponível: 1.668,84" at bounding box center [1144, 403] width 479 height 32
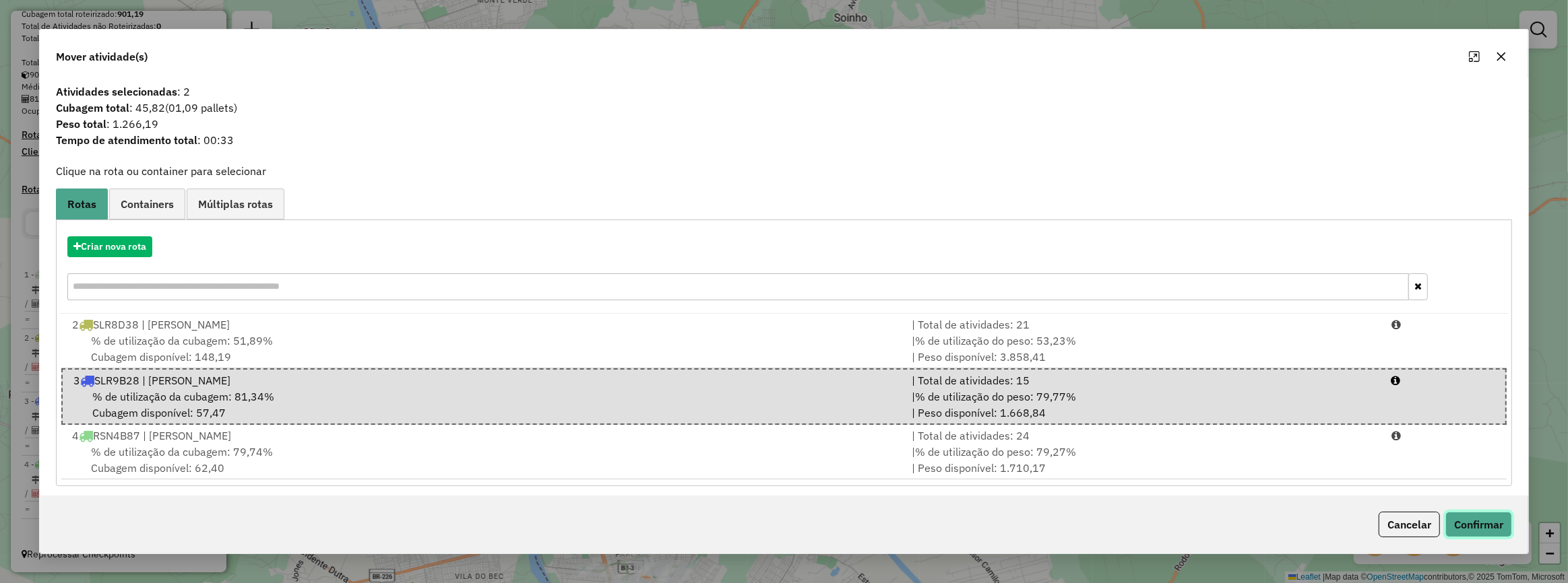
click at [1487, 523] on button "Confirmar" at bounding box center [1478, 525] width 67 height 25
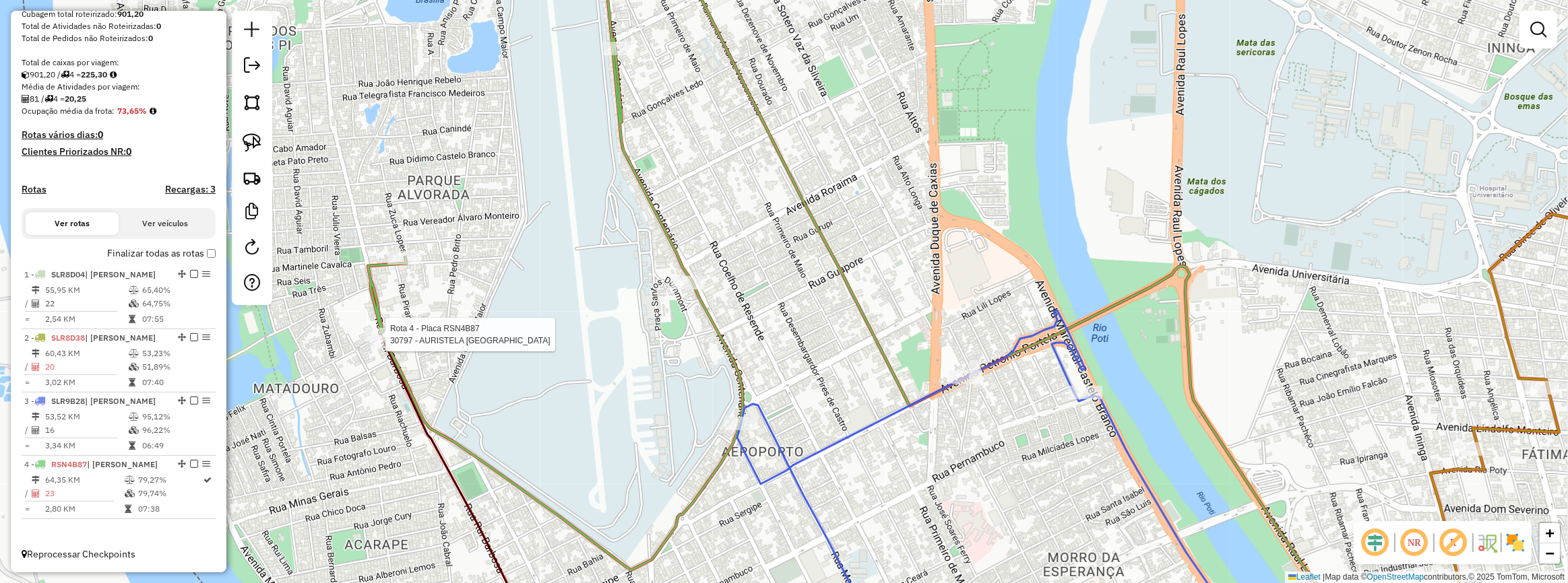
select select "**********"
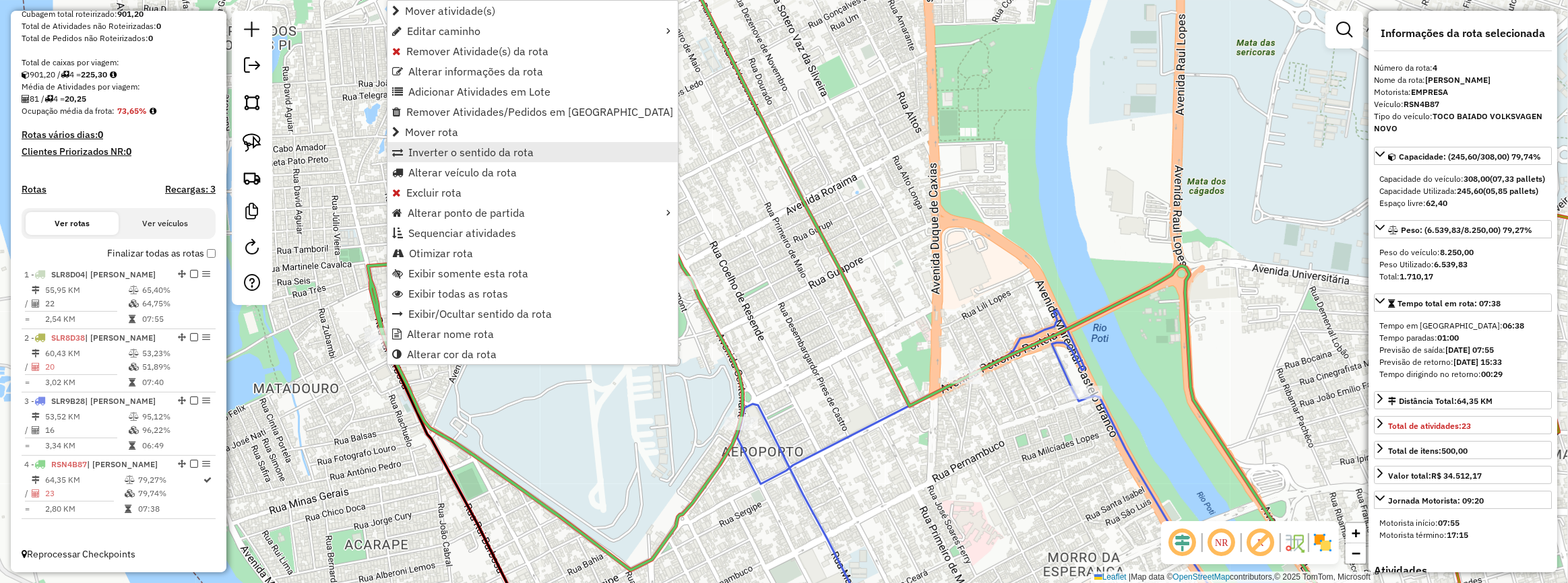
click at [506, 147] on span "Inverter o sentido da rota" at bounding box center [471, 151] width 125 height 11
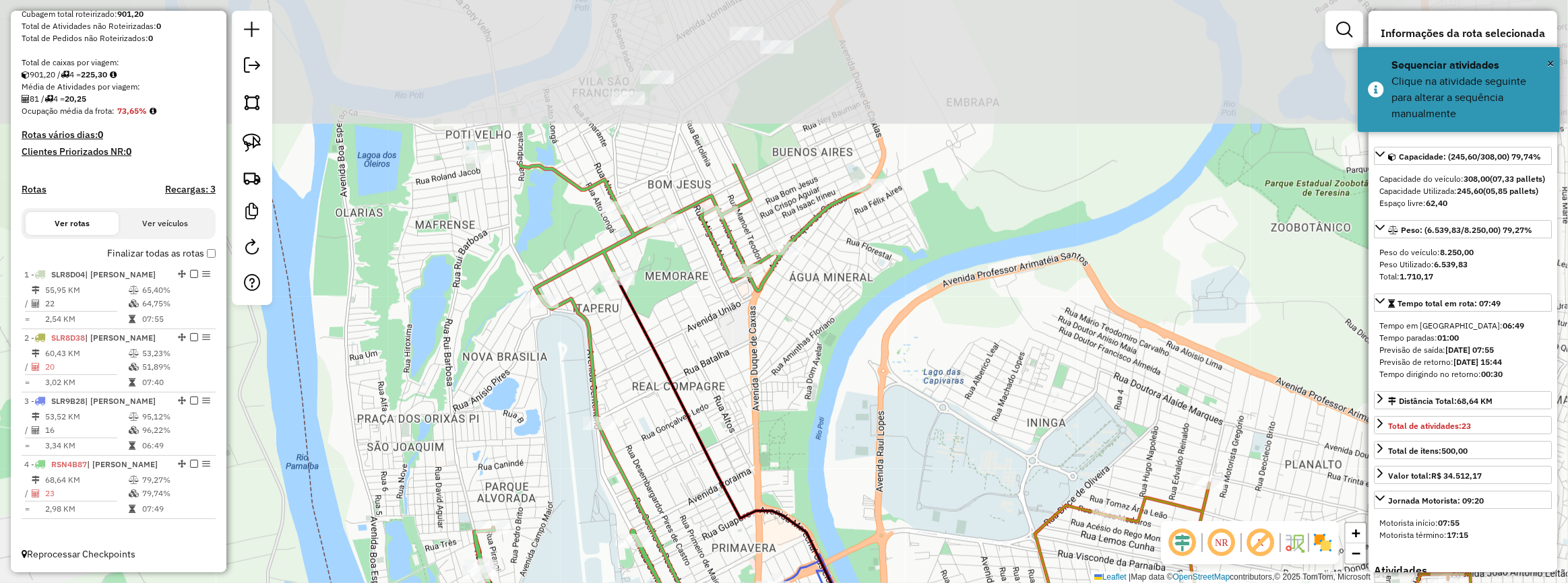
drag, startPoint x: 607, startPoint y: 209, endPoint x: 644, endPoint y: 431, distance: 225.1
click at [644, 431] on div "Janela de atendimento Grade de atendimento Capacidade Transportadoras Veículos …" at bounding box center [784, 291] width 1568 height 583
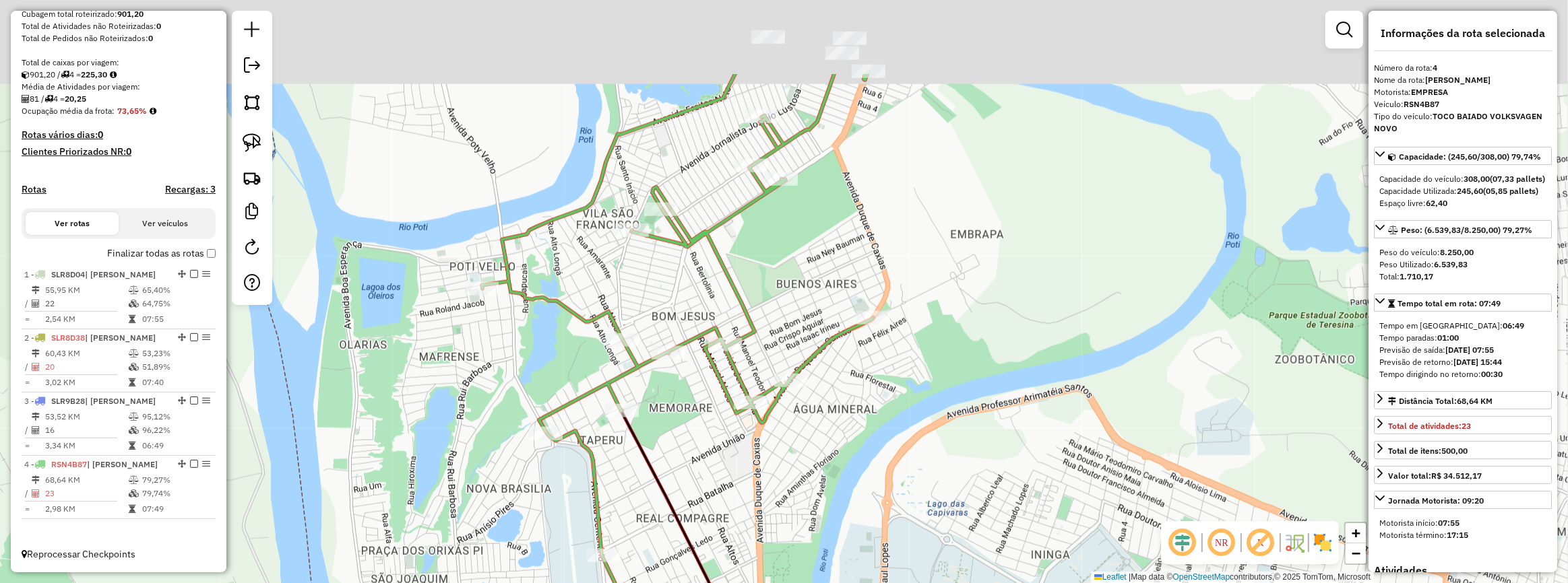
drag, startPoint x: 767, startPoint y: 182, endPoint x: 768, endPoint y: 294, distance: 112.0
click at [768, 294] on div "Janela de atendimento Grade de atendimento Capacidade Transportadoras Veículos …" at bounding box center [784, 291] width 1568 height 583
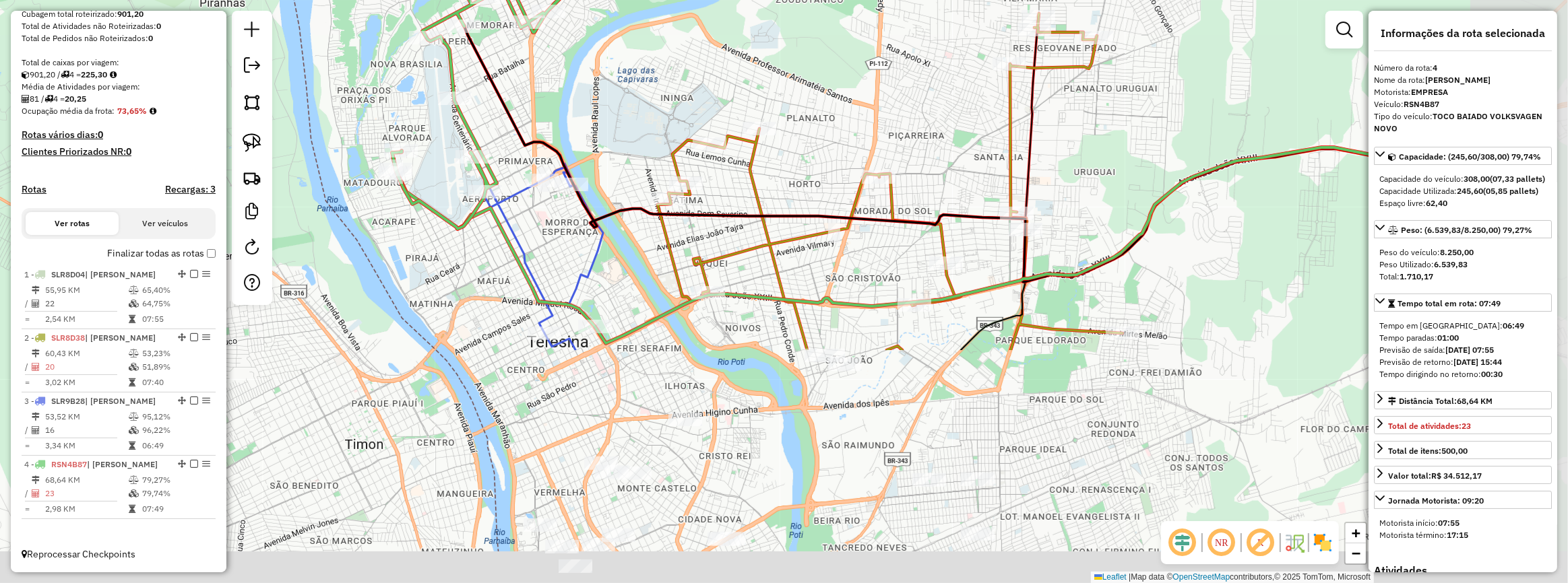
drag, startPoint x: 969, startPoint y: 352, endPoint x: 626, endPoint y: 14, distance: 481.6
click at [626, 14] on div "Janela de atendimento Grade de atendimento Capacidade Transportadoras Veículos …" at bounding box center [784, 291] width 1568 height 583
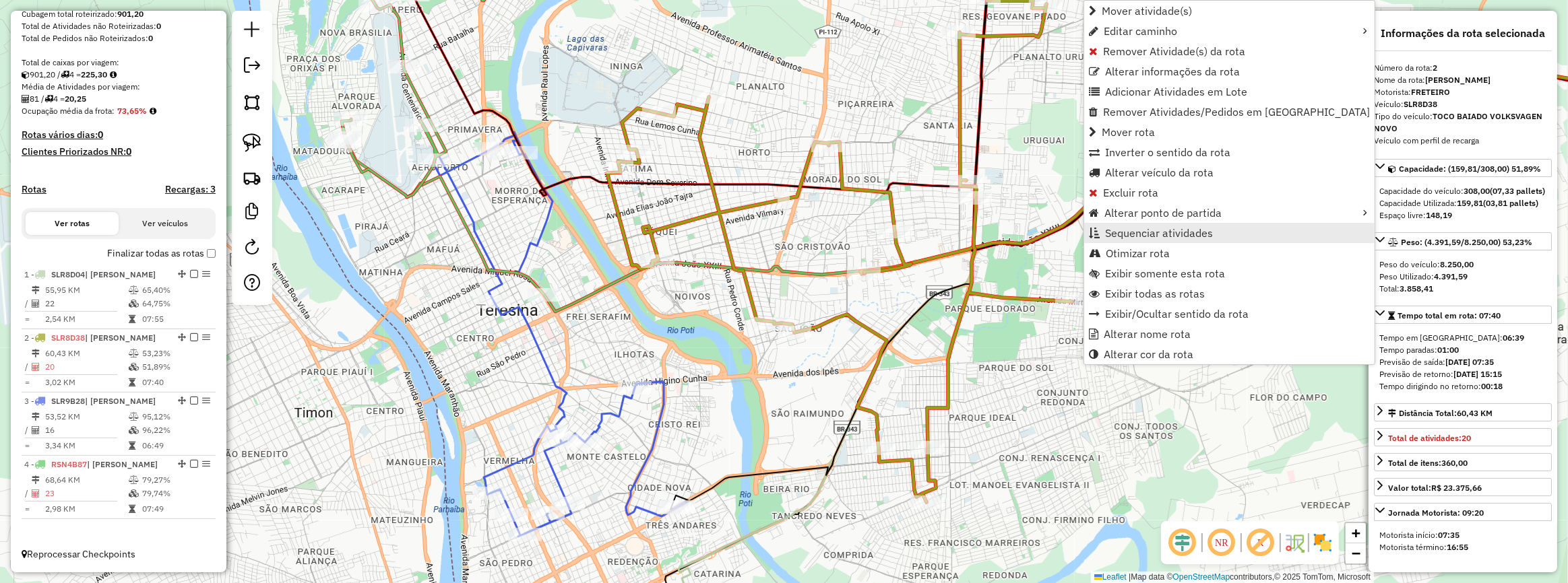
click at [1192, 228] on span "Sequenciar atividades" at bounding box center [1159, 233] width 108 height 11
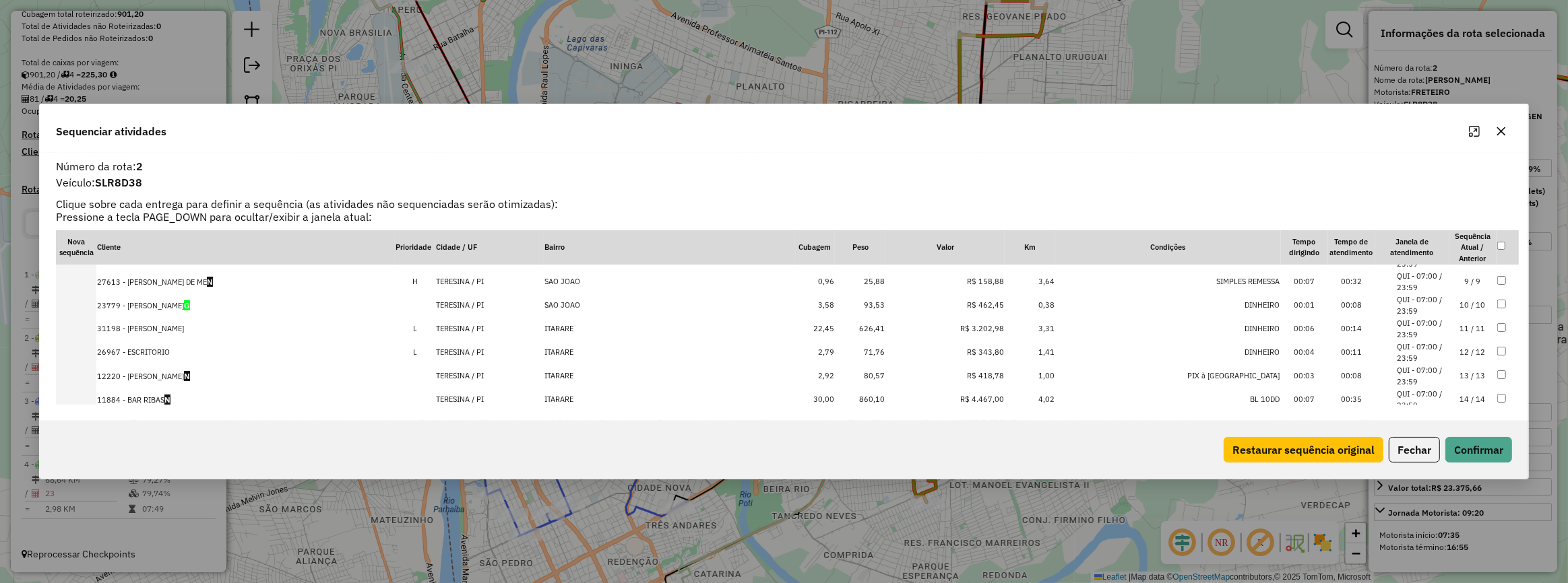
click at [1467, 393] on td "14 / 14" at bounding box center [1472, 400] width 48 height 23
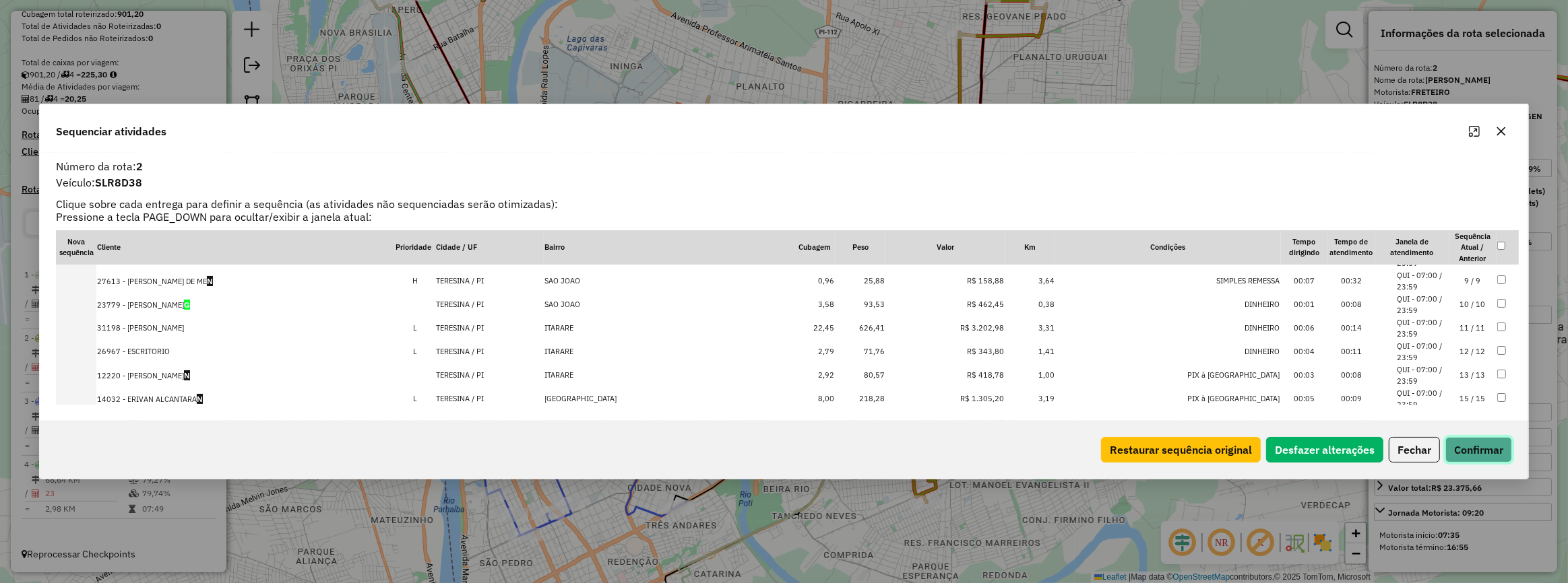
click at [1466, 439] on button "Confirmar" at bounding box center [1478, 450] width 67 height 25
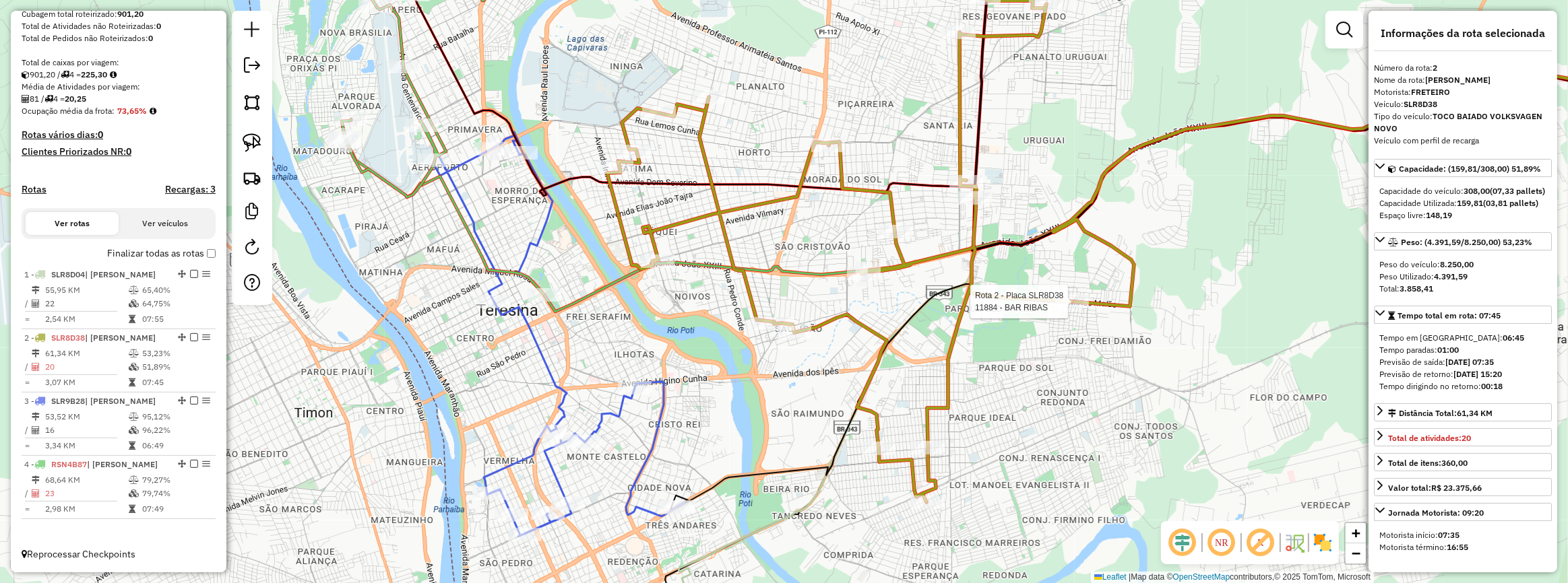
click at [1074, 308] on div at bounding box center [1071, 302] width 34 height 14
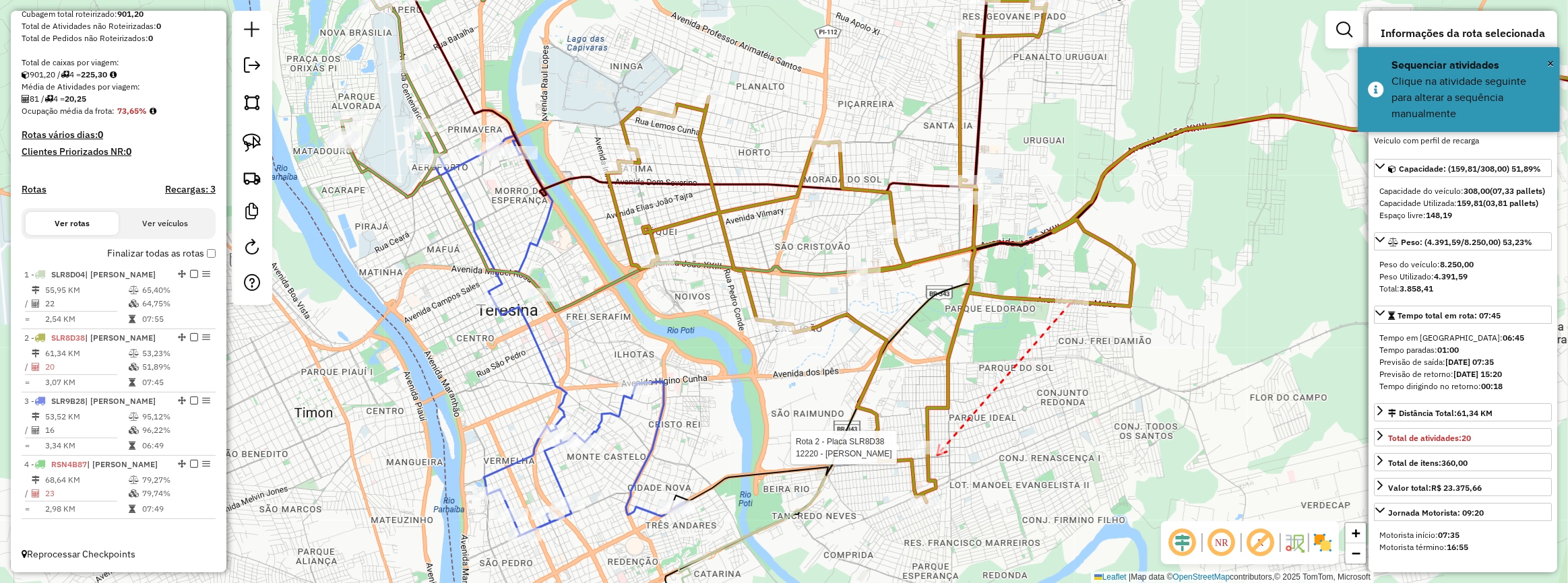
click at [937, 455] on div at bounding box center [927, 448] width 34 height 14
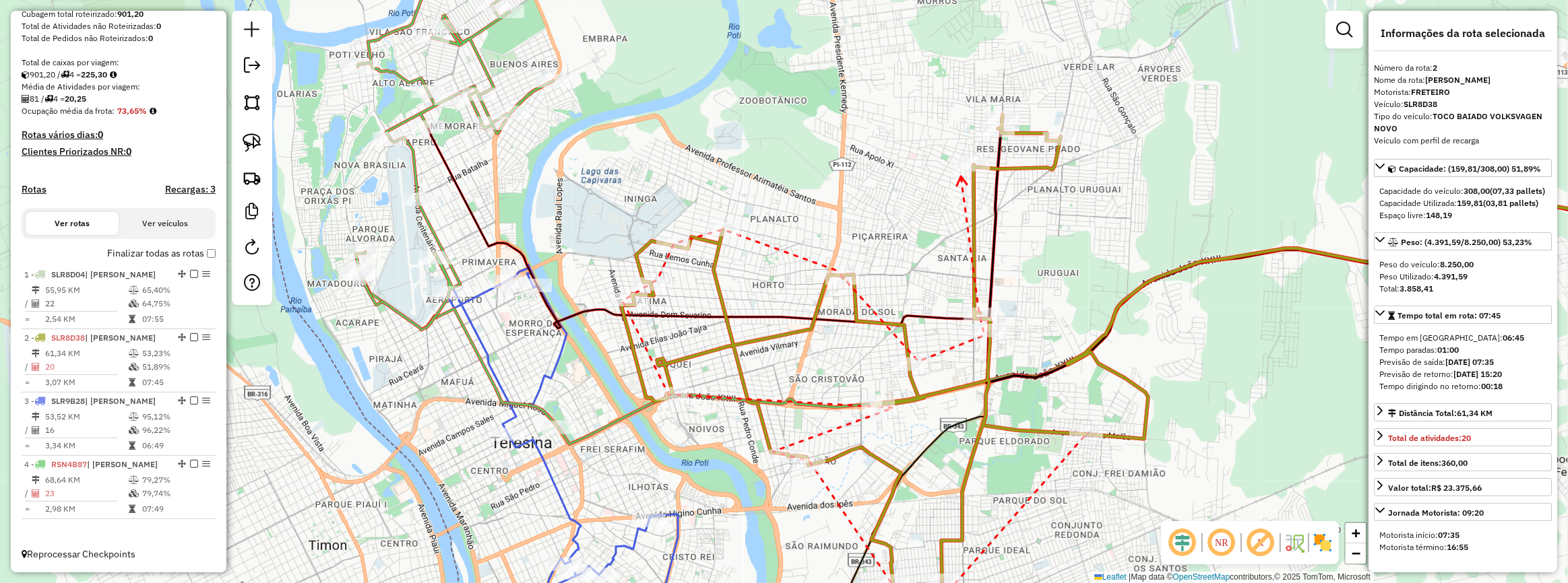
click at [961, 177] on icon at bounding box center [962, 181] width 10 height 10
click at [991, 142] on icon at bounding box center [987, 146] width 10 height 10
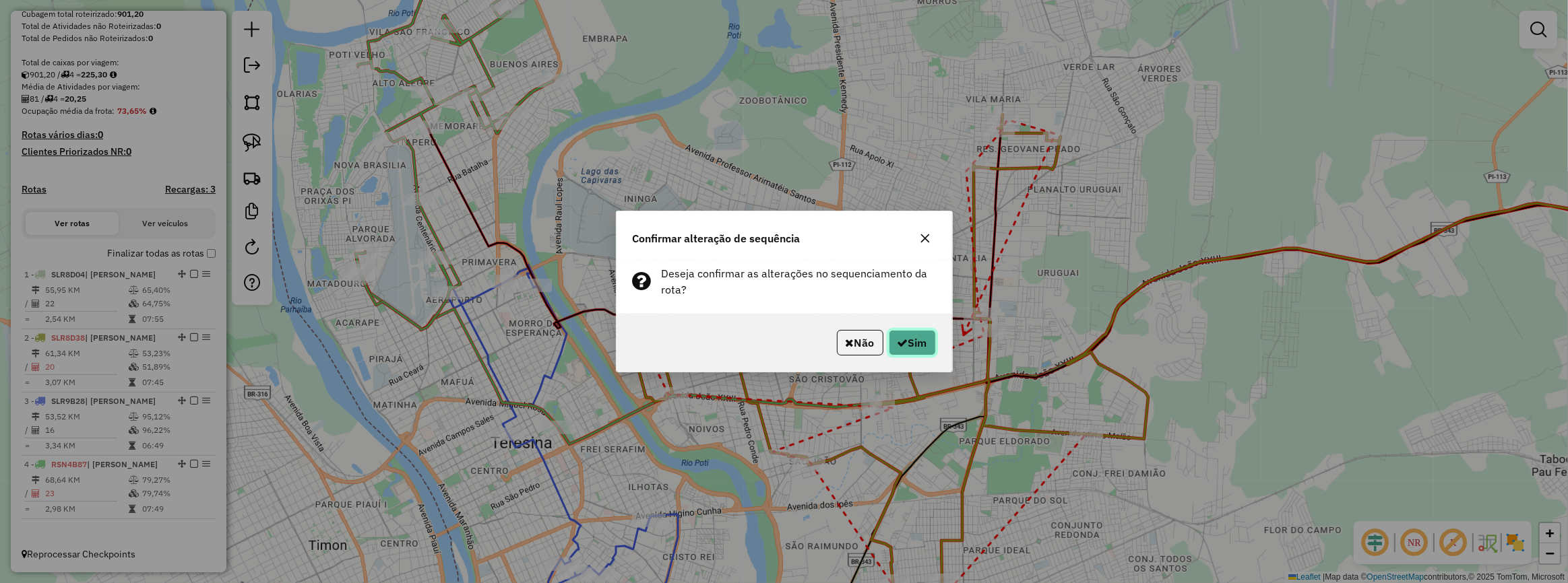
click at [898, 341] on icon "button" at bounding box center [902, 342] width 11 height 11
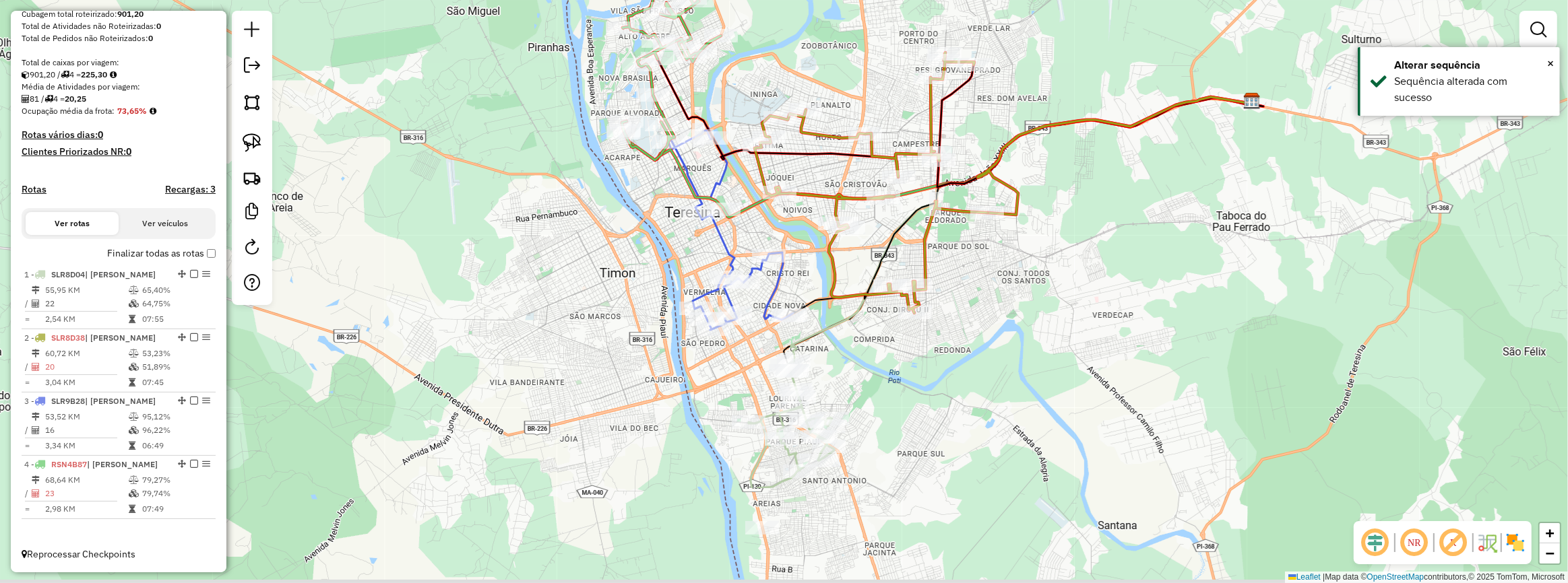
drag, startPoint x: 1008, startPoint y: 478, endPoint x: 991, endPoint y: 308, distance: 170.8
click at [991, 308] on div "Janela de atendimento Grade de atendimento Capacidade Transportadoras Veículos …" at bounding box center [784, 291] width 1568 height 583
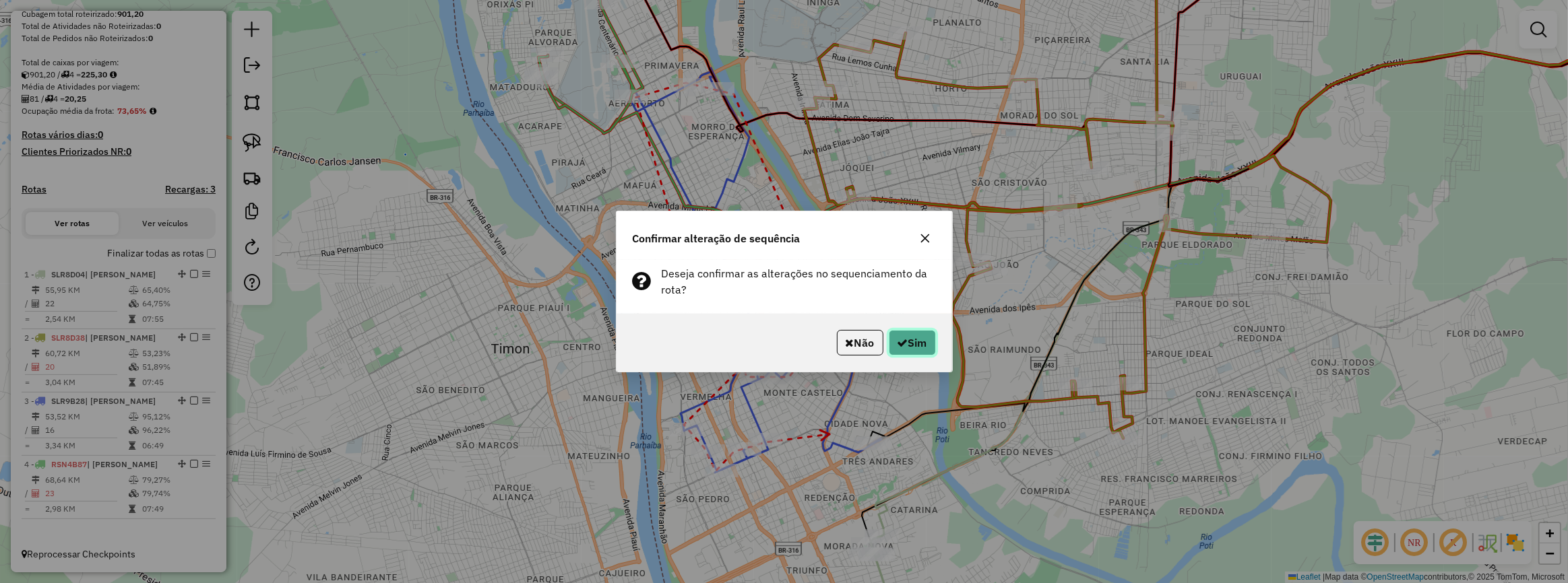
click at [923, 339] on button "Sim" at bounding box center [912, 342] width 48 height 25
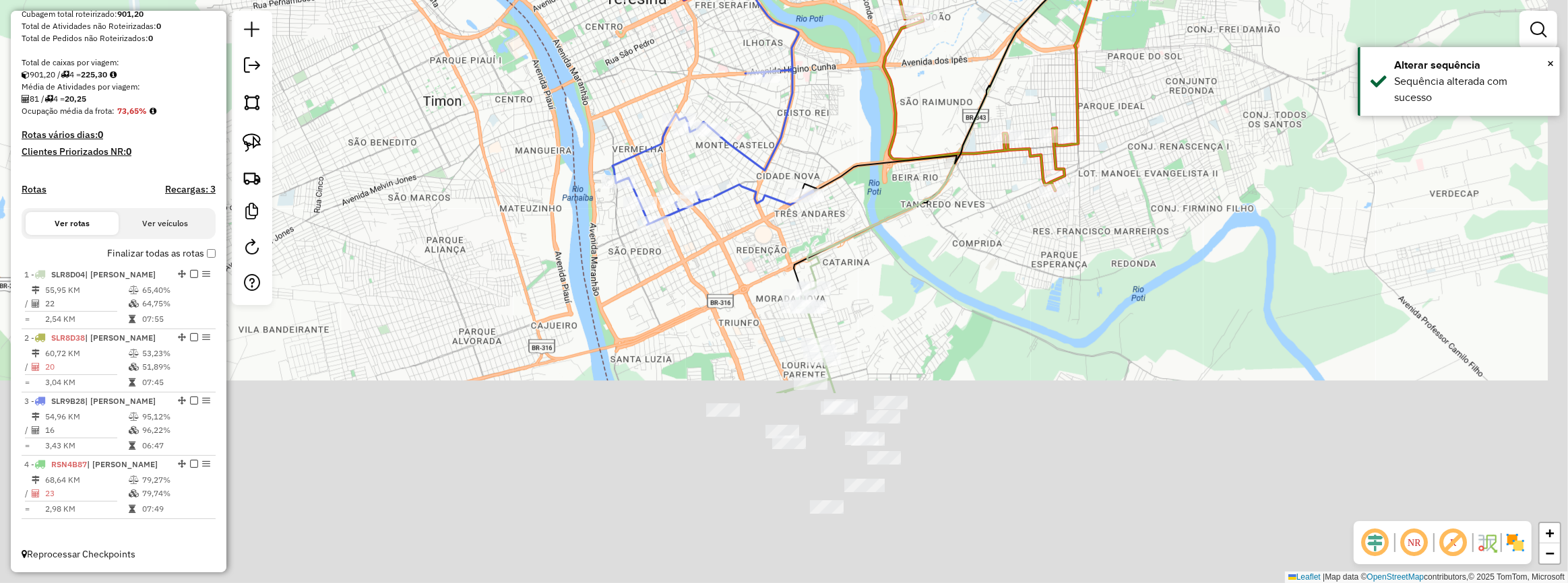
drag, startPoint x: 894, startPoint y: 333, endPoint x: 832, endPoint y: 184, distance: 161.4
click at [832, 184] on div "Janela de atendimento Grade de atendimento Capacidade Transportadoras Veículos …" at bounding box center [784, 291] width 1568 height 583
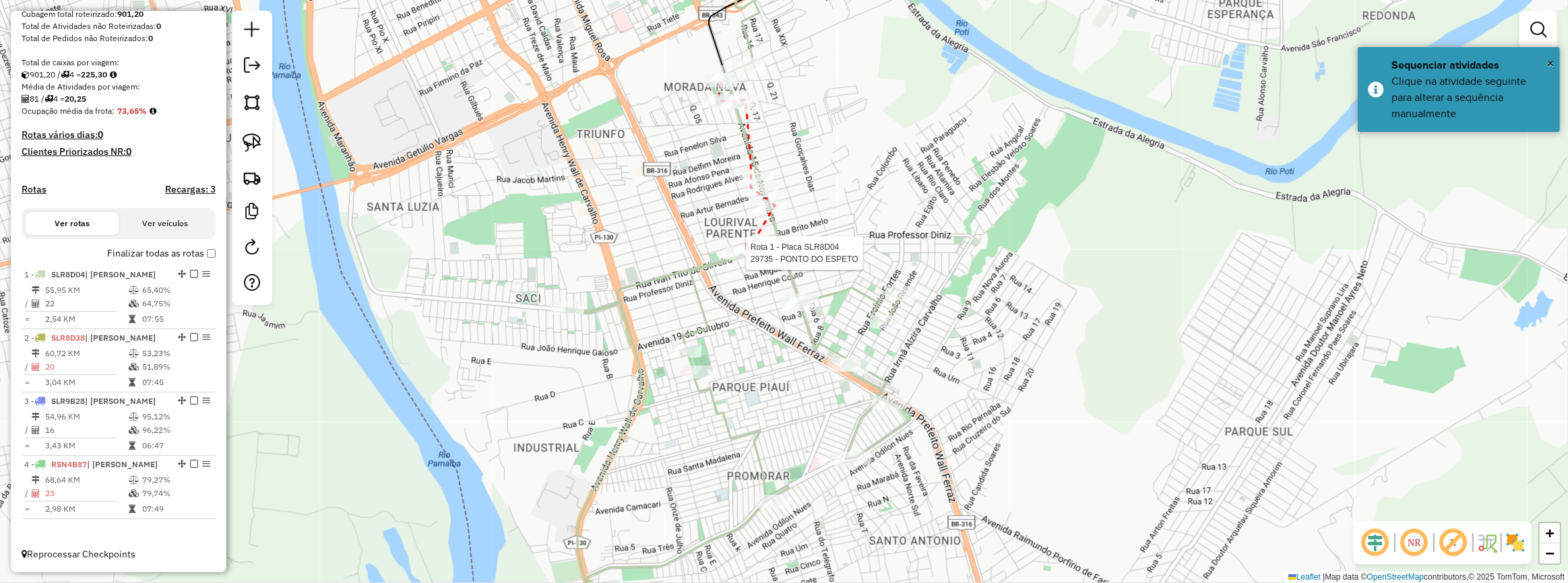
click at [741, 260] on div at bounding box center [741, 253] width 34 height 14
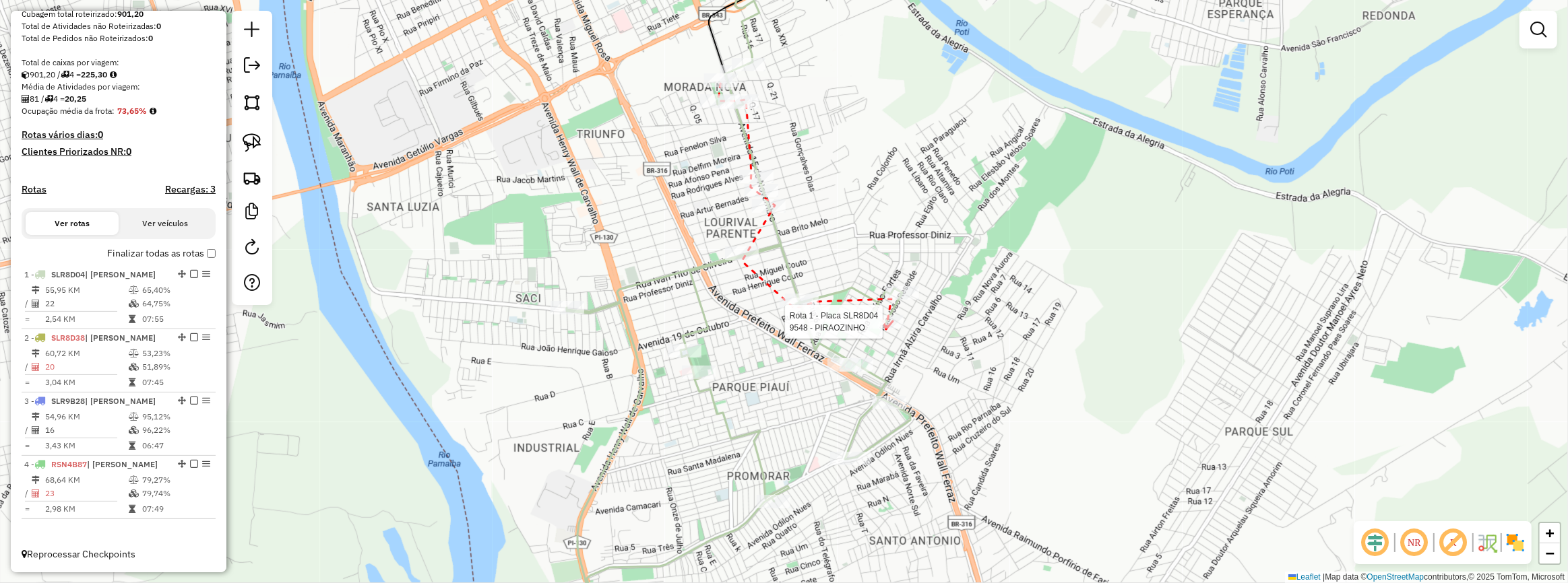
click at [886, 329] on div at bounding box center [886, 322] width 34 height 14
drag, startPoint x: 899, startPoint y: 455, endPoint x: 916, endPoint y: 301, distance: 154.9
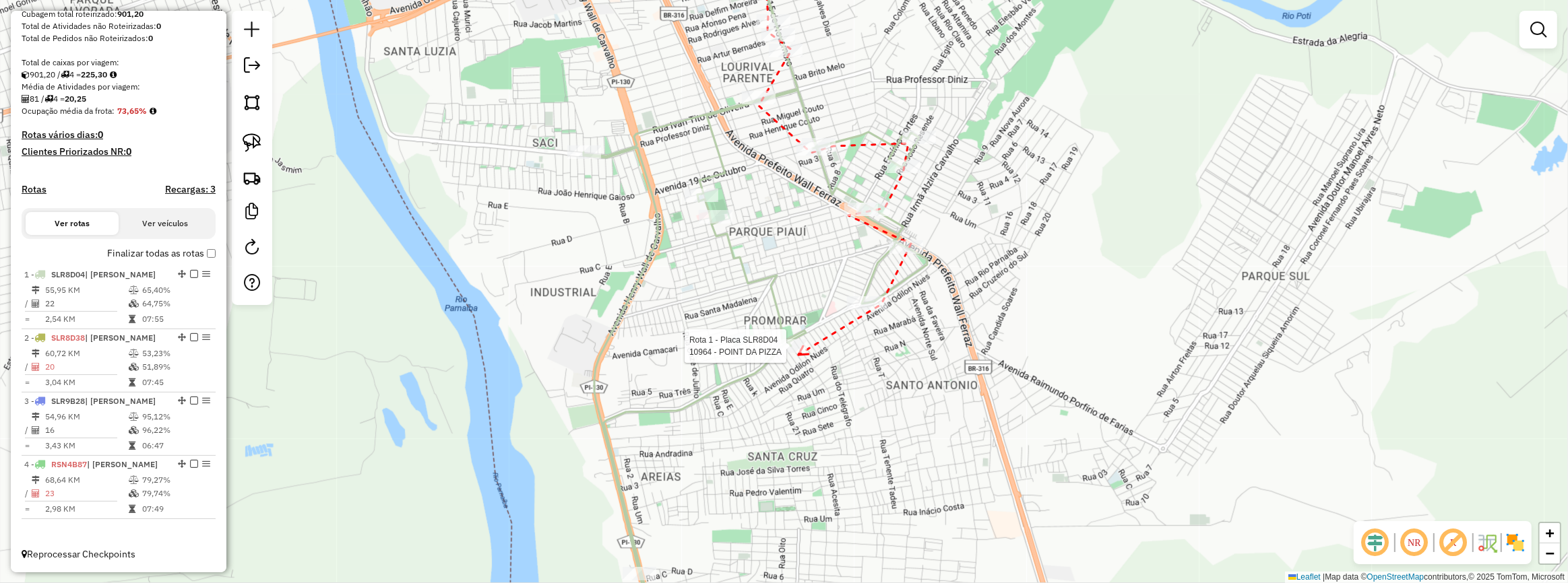
drag, startPoint x: 799, startPoint y: 355, endPoint x: 699, endPoint y: 323, distance: 105.0
click at [798, 353] on div at bounding box center [790, 346] width 34 height 14
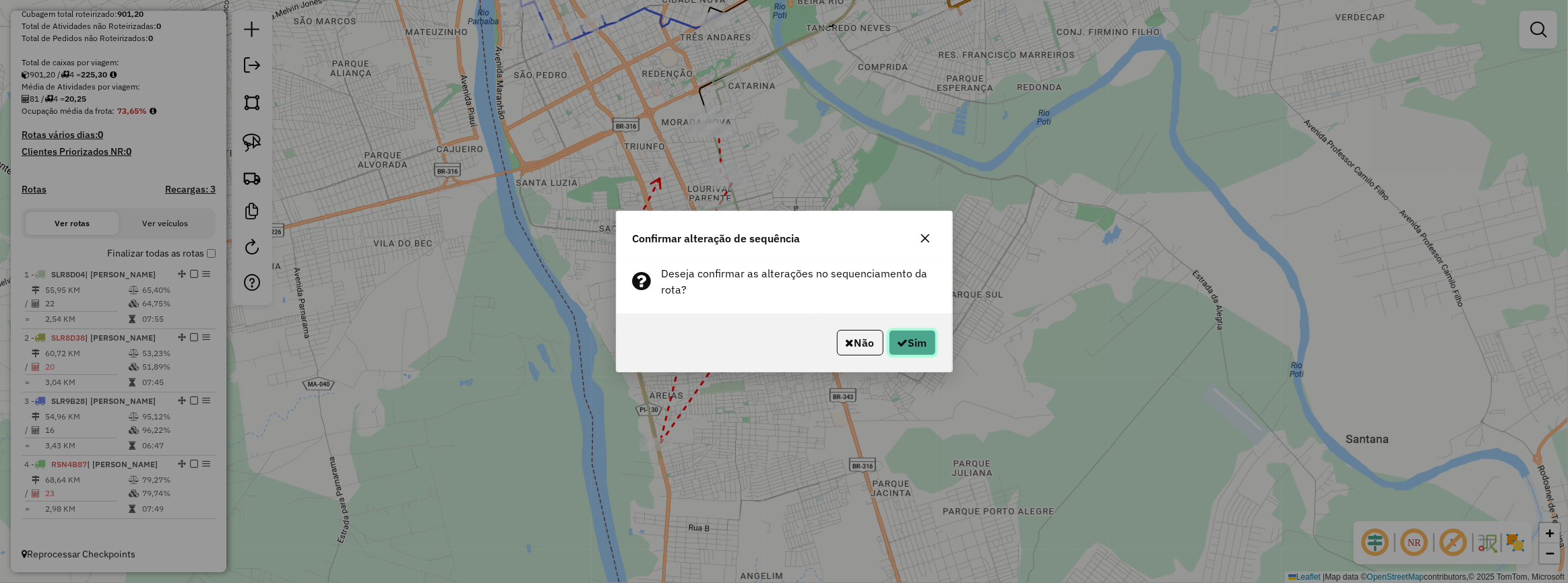
click at [900, 330] on button "Sim" at bounding box center [912, 342] width 48 height 25
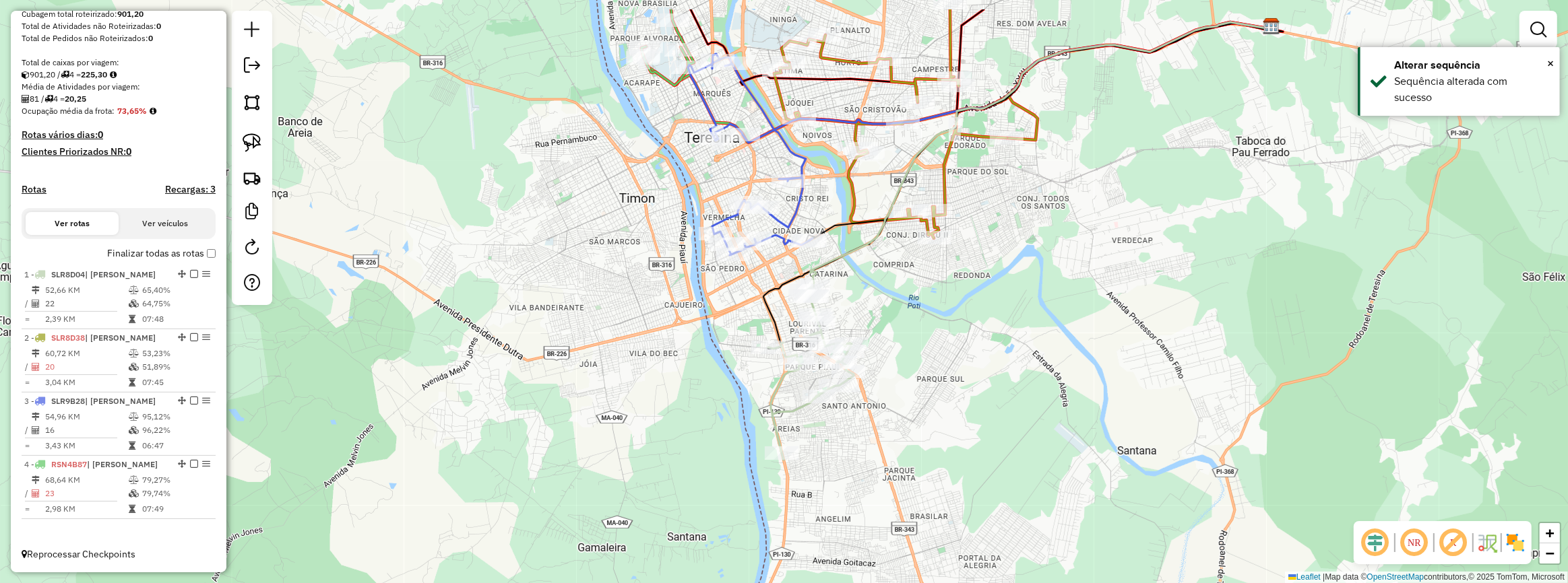
drag, startPoint x: 916, startPoint y: 309, endPoint x: 918, endPoint y: 329, distance: 20.1
click at [918, 329] on div "Janela de atendimento Grade de atendimento Capacidade Transportadoras Veículos …" at bounding box center [784, 291] width 1568 height 583
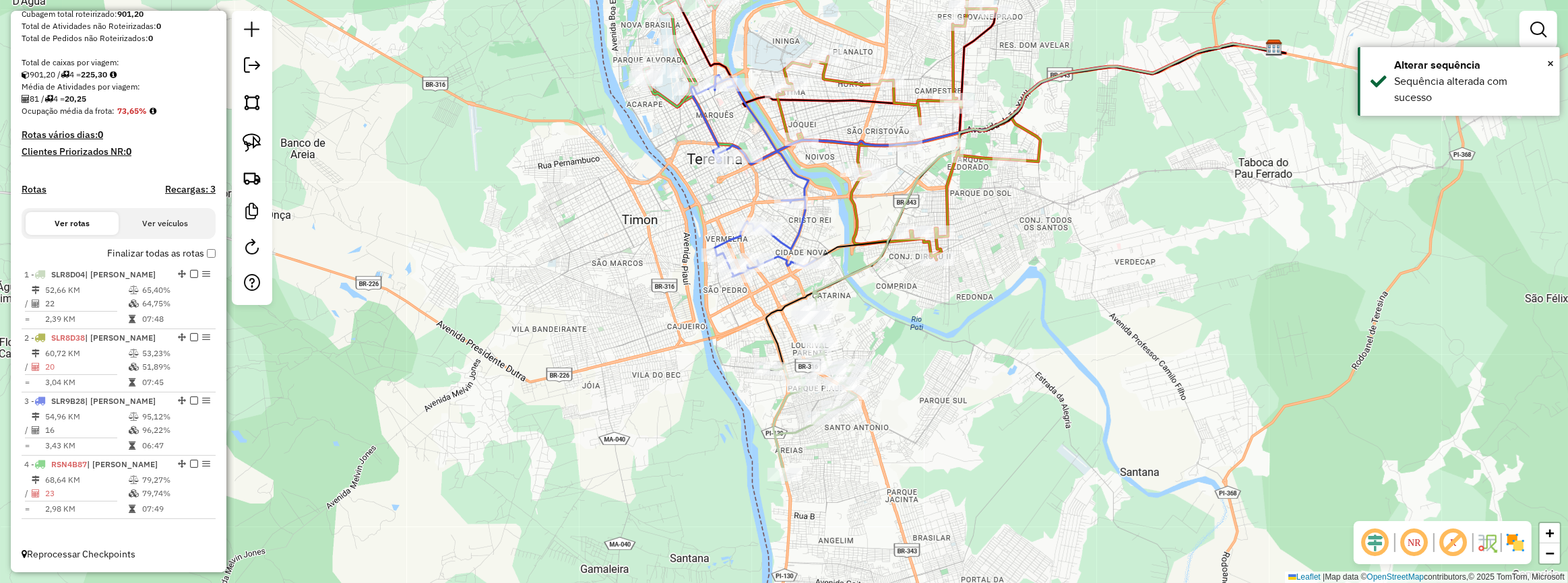
drag, startPoint x: 649, startPoint y: 214, endPoint x: 700, endPoint y: 339, distance: 135.0
click at [700, 339] on div "Janela de atendimento Grade de atendimento Capacidade Transportadoras Veículos …" at bounding box center [784, 291] width 1568 height 583
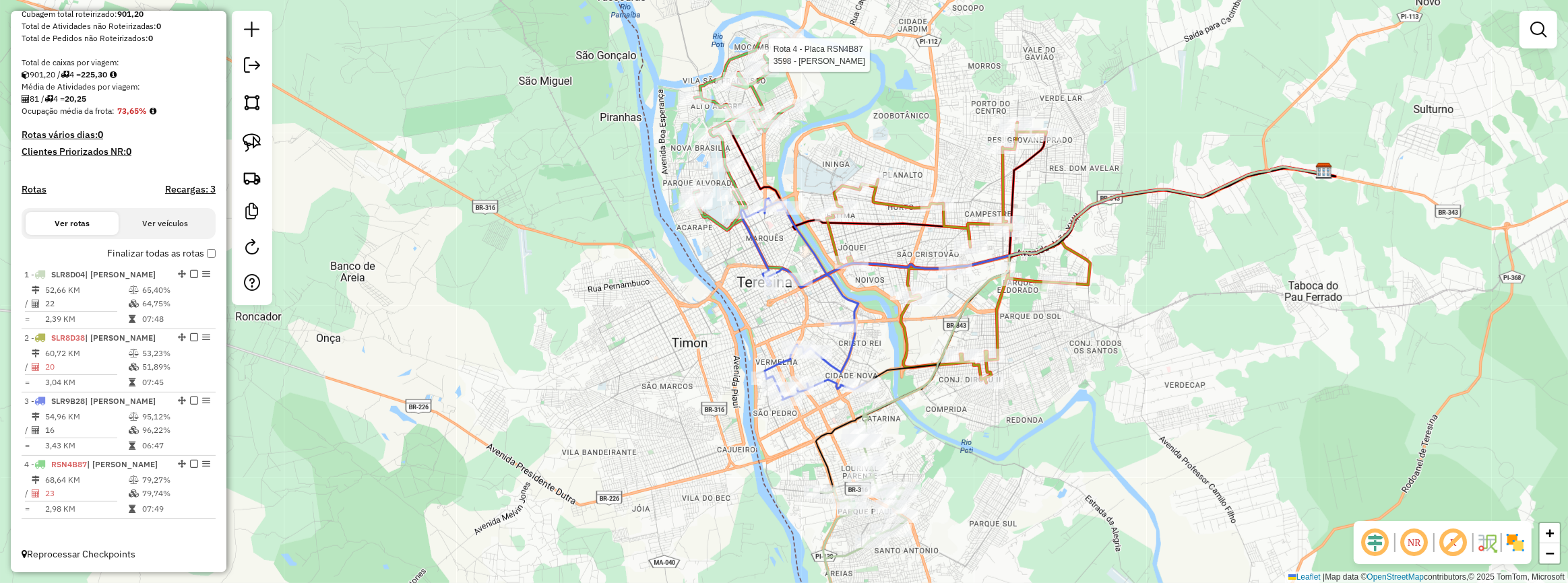
select select "**********"
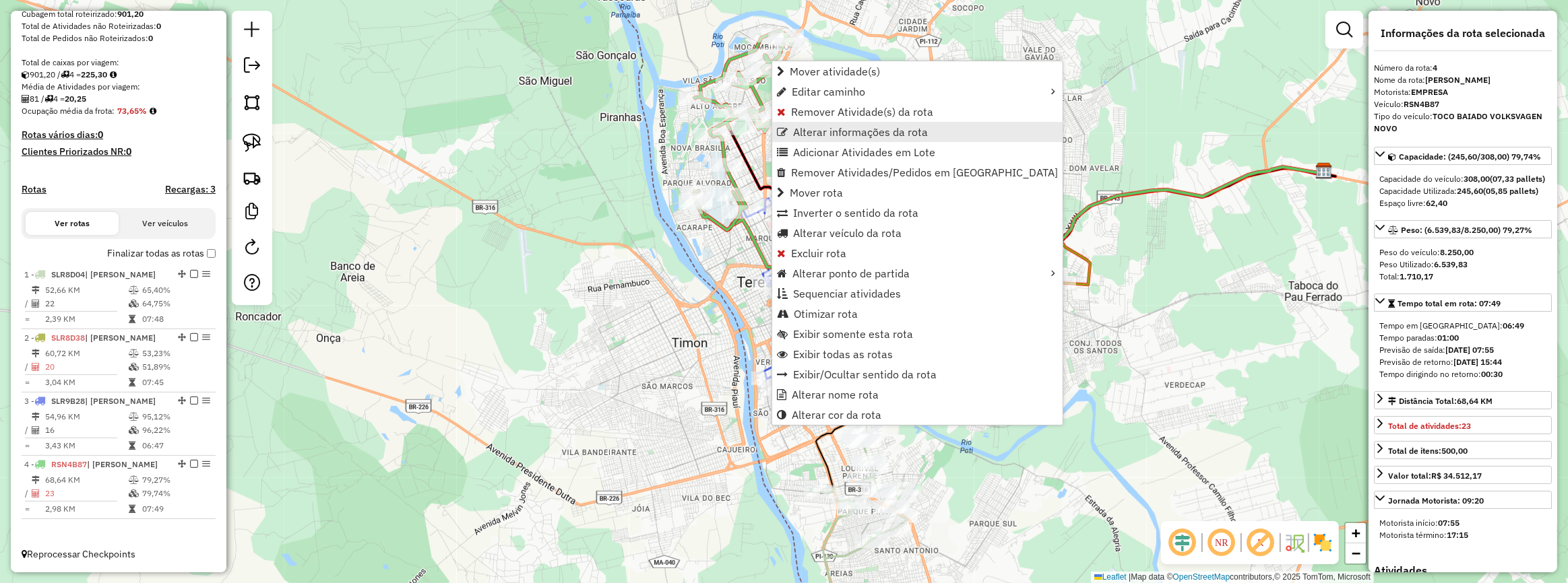
click at [827, 133] on span "Alterar informações da rota" at bounding box center [860, 132] width 135 height 11
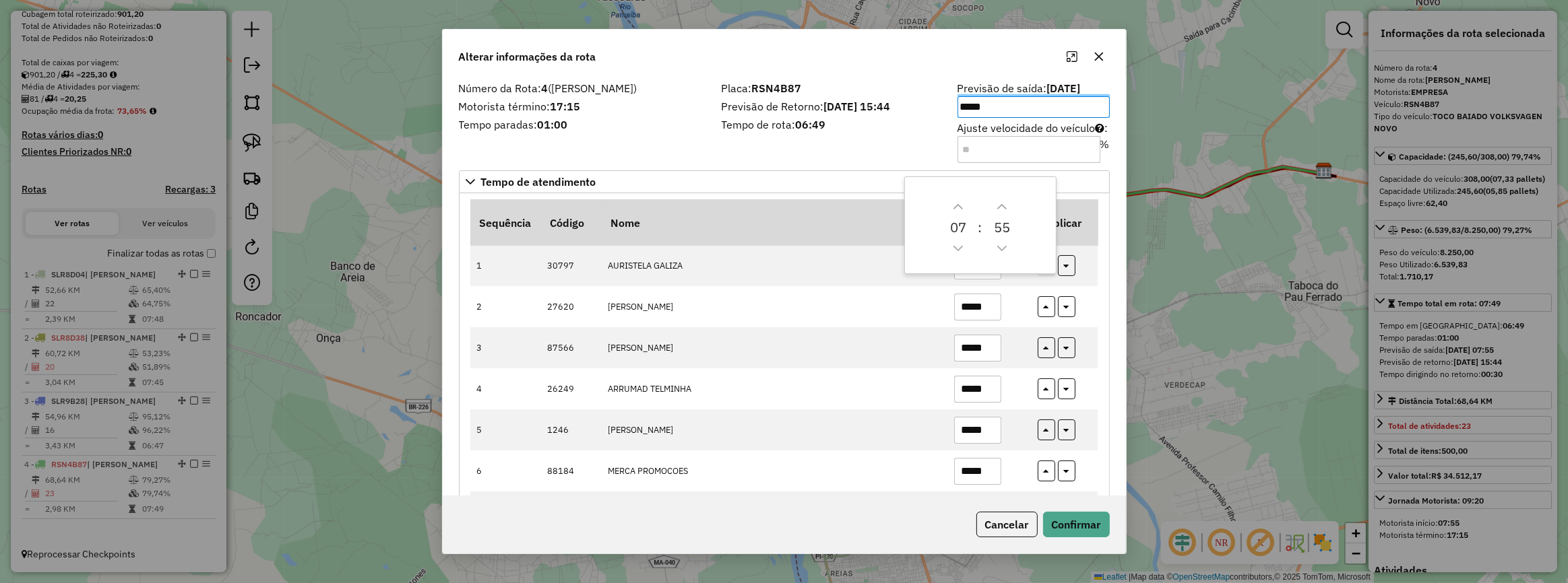
click at [979, 112] on input "*****" at bounding box center [1033, 107] width 152 height 21
click at [963, 109] on input "*****" at bounding box center [1033, 107] width 152 height 21
type input "*****"
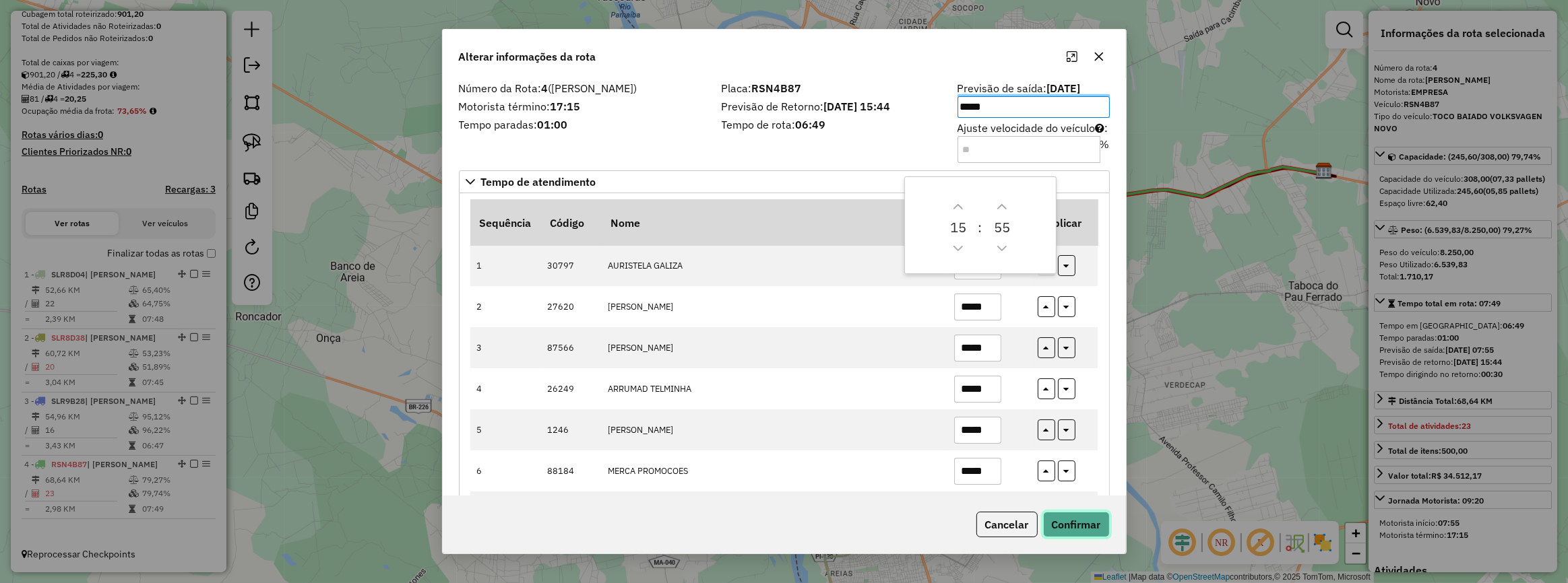
click at [1096, 523] on button "Confirmar" at bounding box center [1076, 525] width 67 height 25
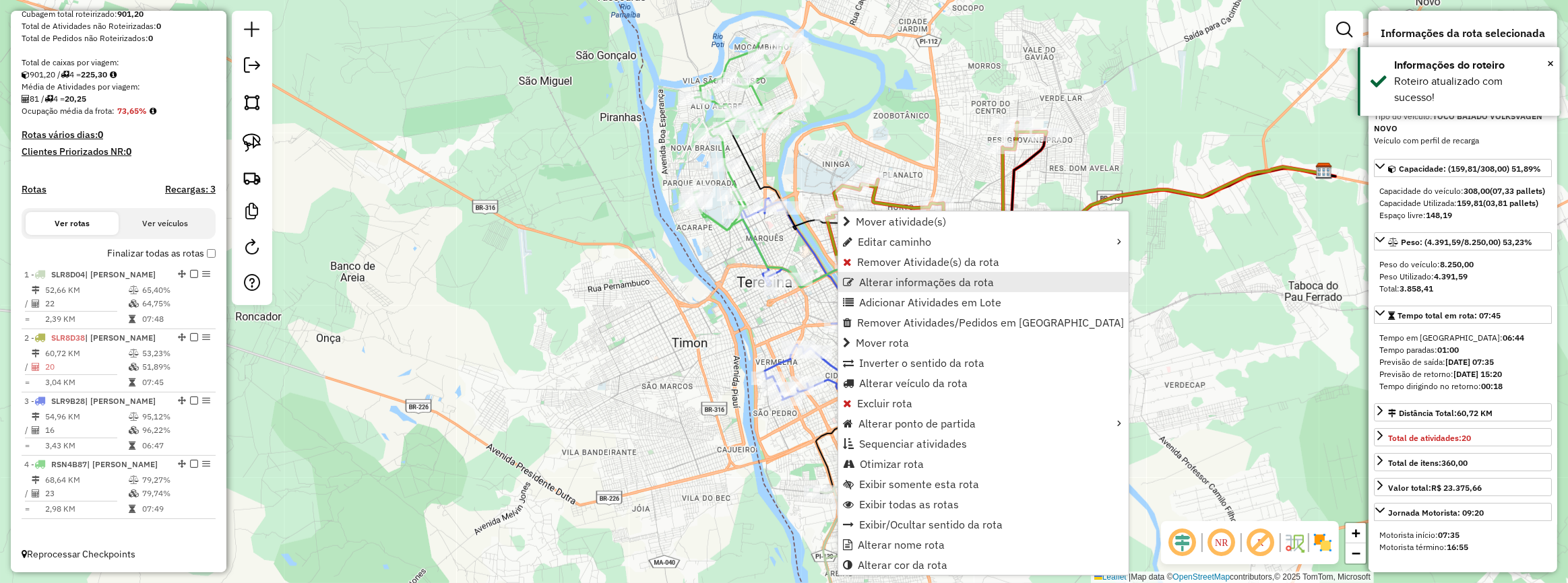
click at [927, 283] on span "Alterar informações da rota" at bounding box center [926, 281] width 135 height 11
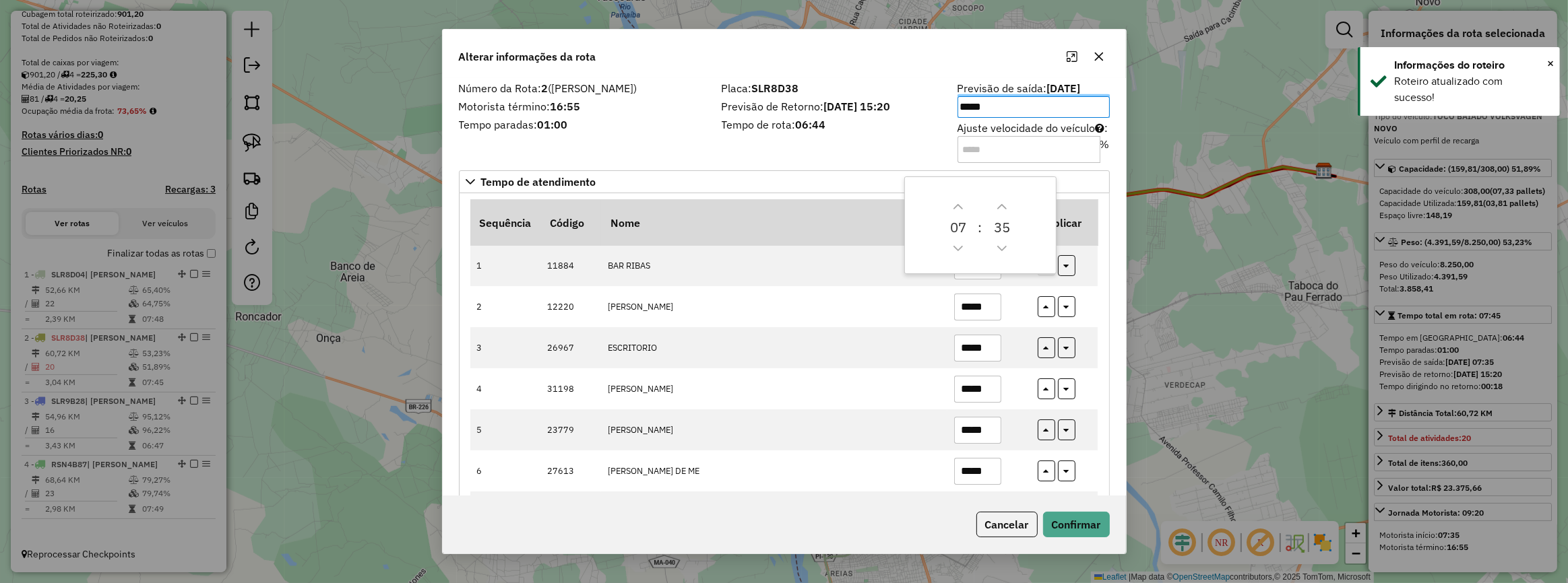
click at [966, 103] on input "*****" at bounding box center [1033, 107] width 152 height 21
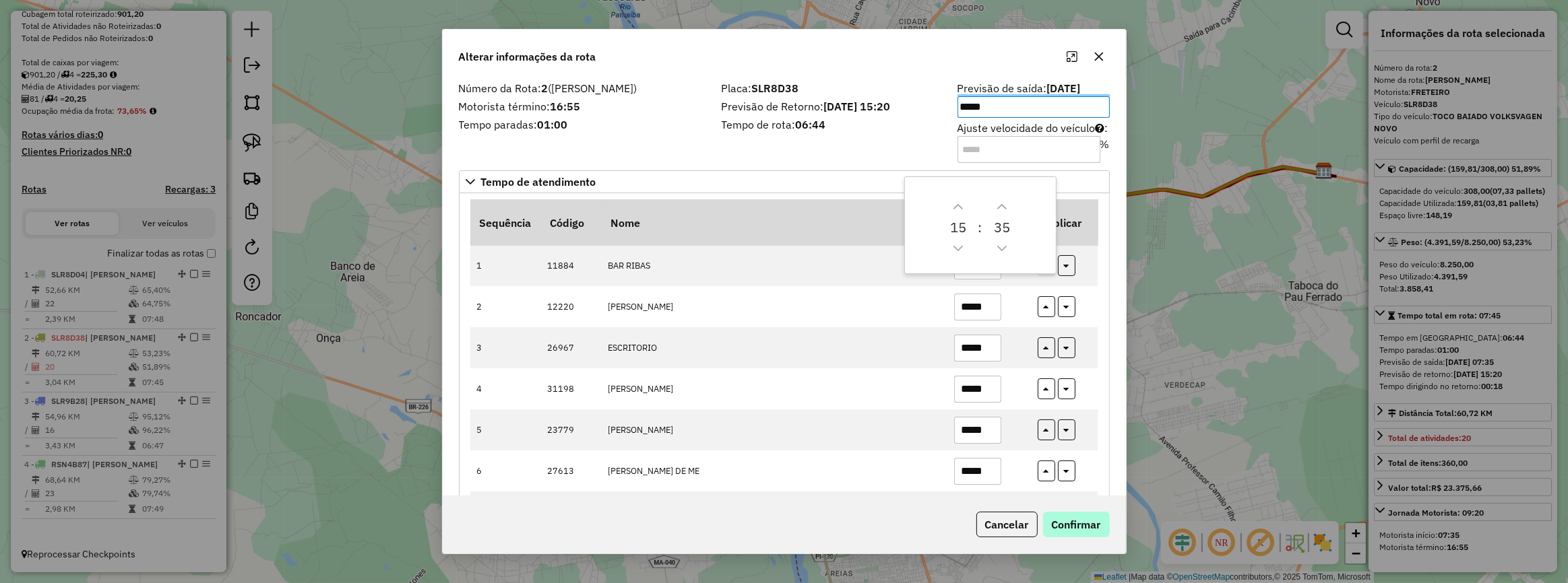
type input "*****"
click at [1074, 533] on button "Confirmar" at bounding box center [1076, 525] width 67 height 25
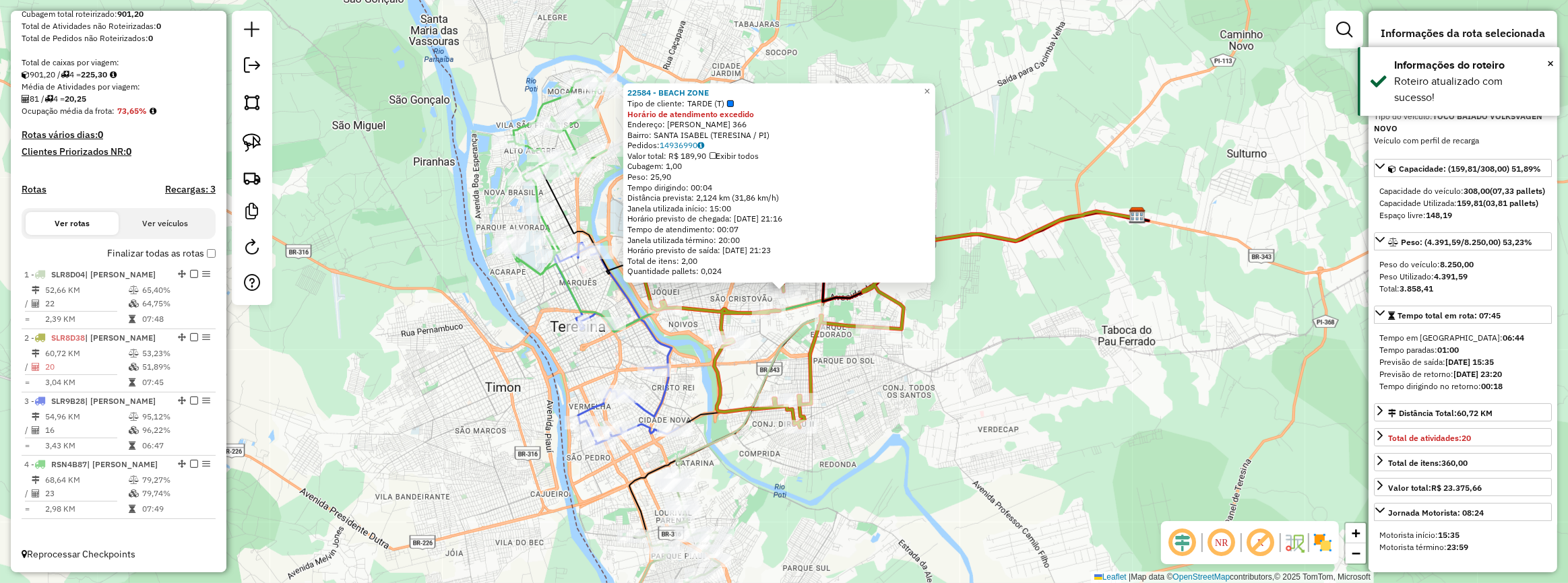
click at [942, 424] on div "22584 - BEACH ZONE Tipo de cliente: TARDE (T) Horário de atendimento excedido E…" at bounding box center [784, 291] width 1568 height 583
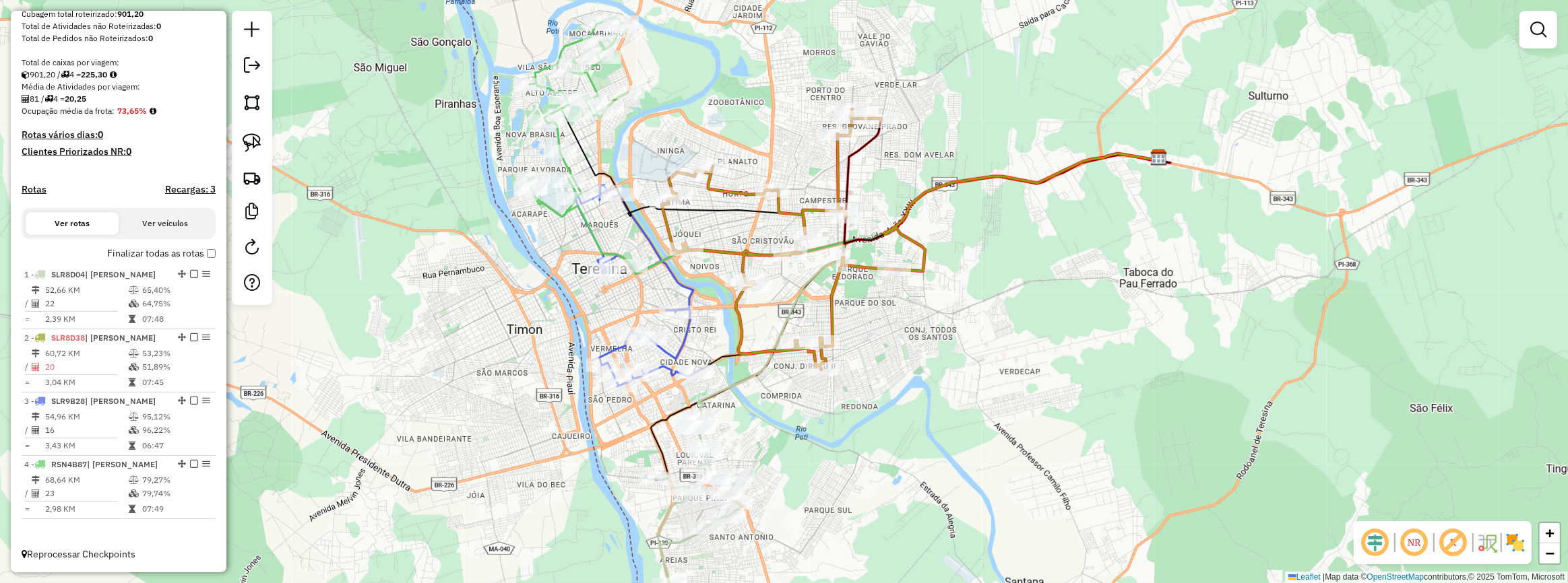
drag, startPoint x: 880, startPoint y: 442, endPoint x: 902, endPoint y: 386, distance: 60.2
click at [902, 386] on div "Janela de atendimento Grade de atendimento Capacidade Transportadoras Veículos …" at bounding box center [784, 291] width 1568 height 583
select select "**********"
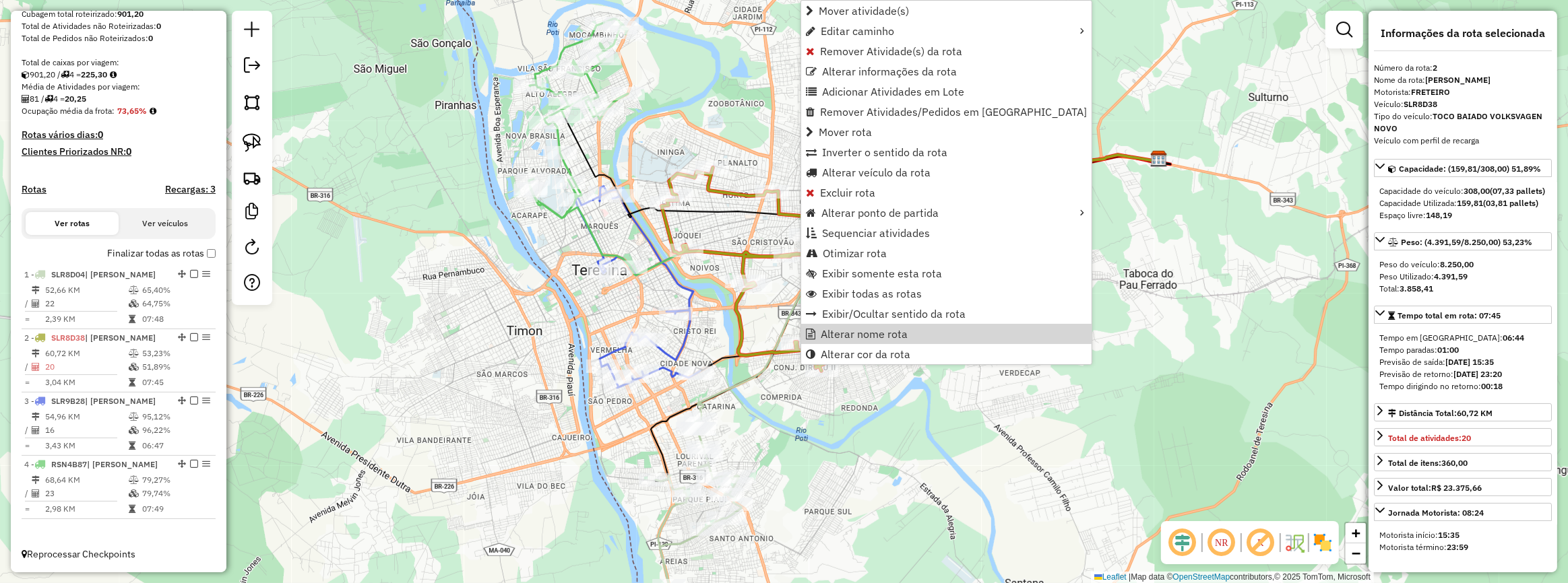
click at [928, 507] on div "Janela de atendimento Grade de atendimento Capacidade Transportadoras Veículos …" at bounding box center [784, 291] width 1568 height 583
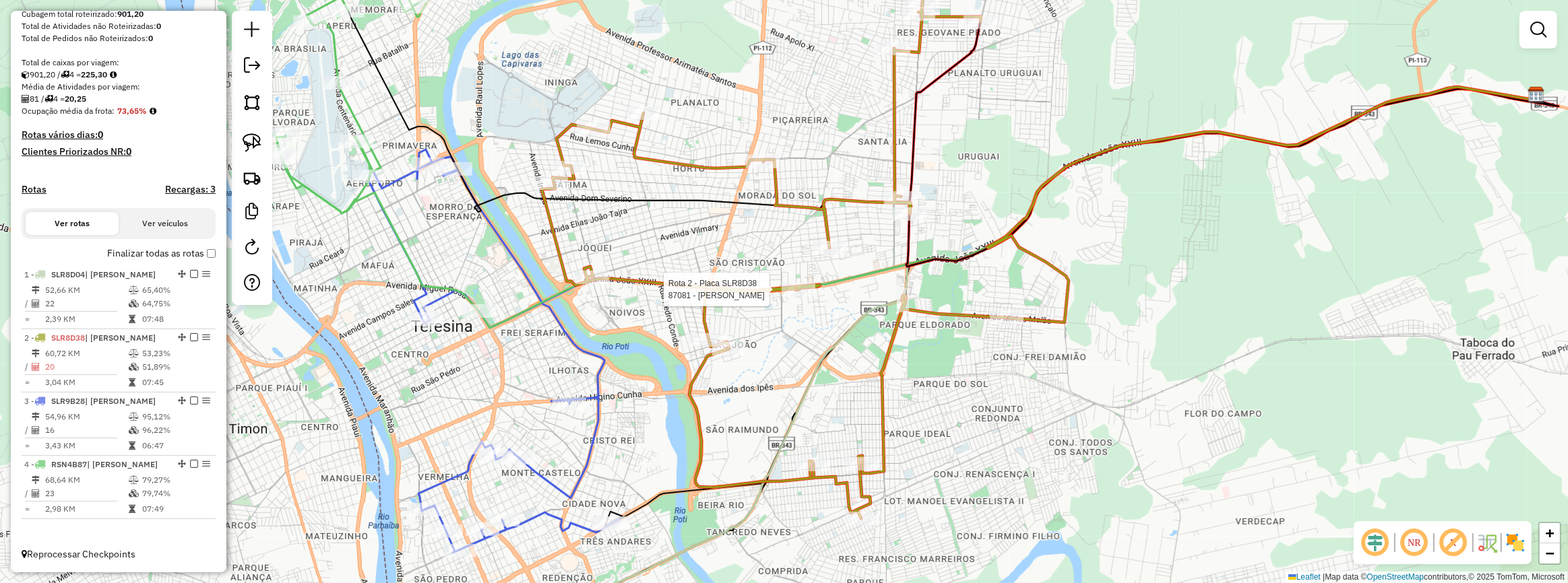
click at [796, 296] on div at bounding box center [798, 290] width 34 height 14
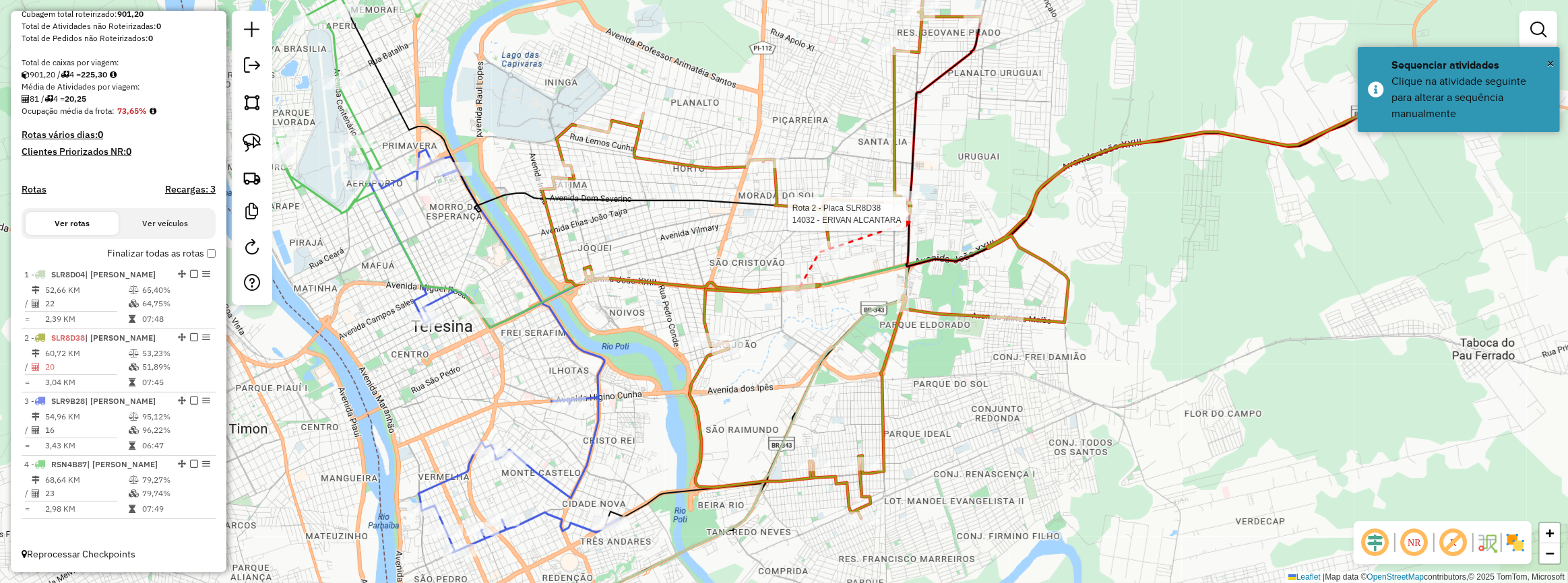
click at [909, 221] on div at bounding box center [909, 214] width 34 height 14
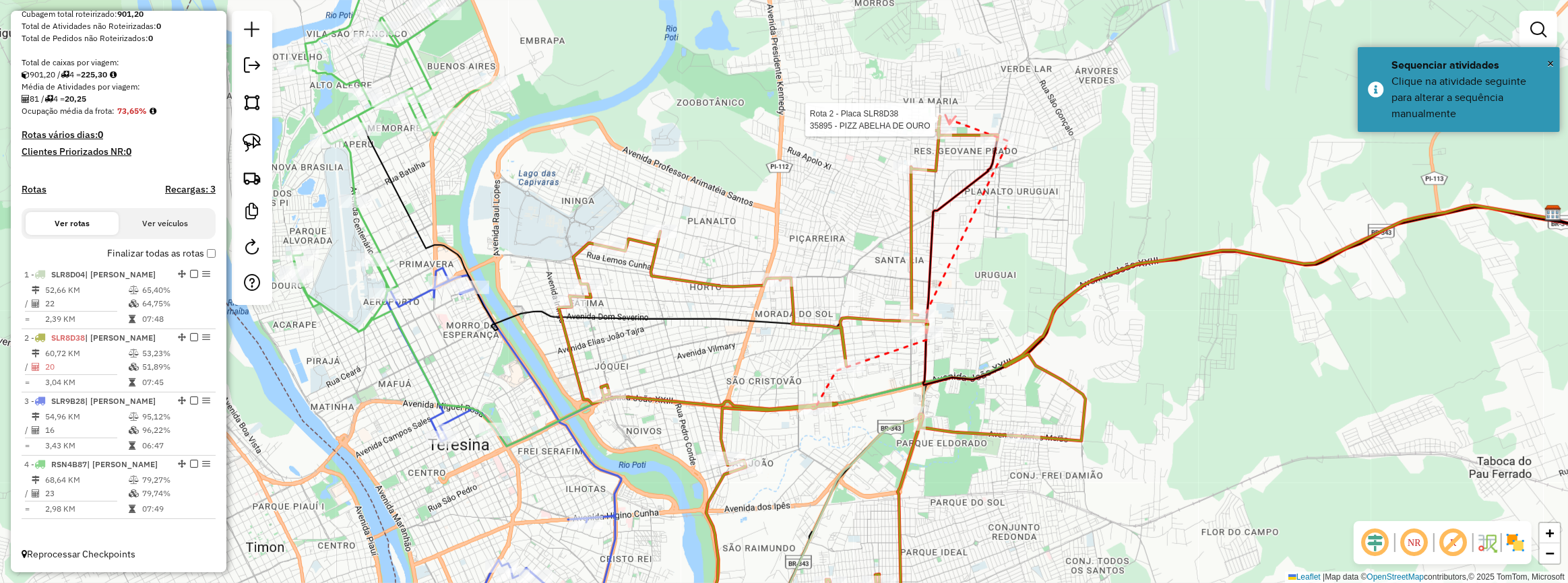
click at [940, 140] on div at bounding box center [934, 133] width 34 height 14
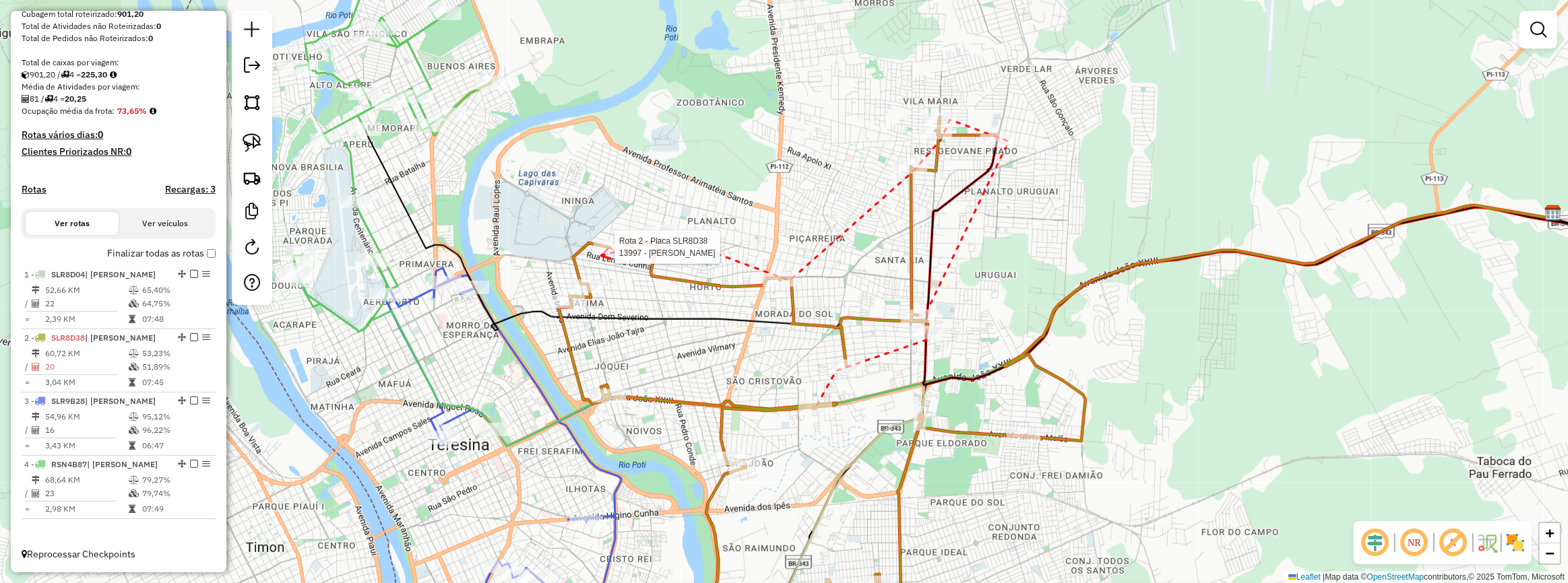
click at [601, 254] on div at bounding box center [610, 247] width 34 height 14
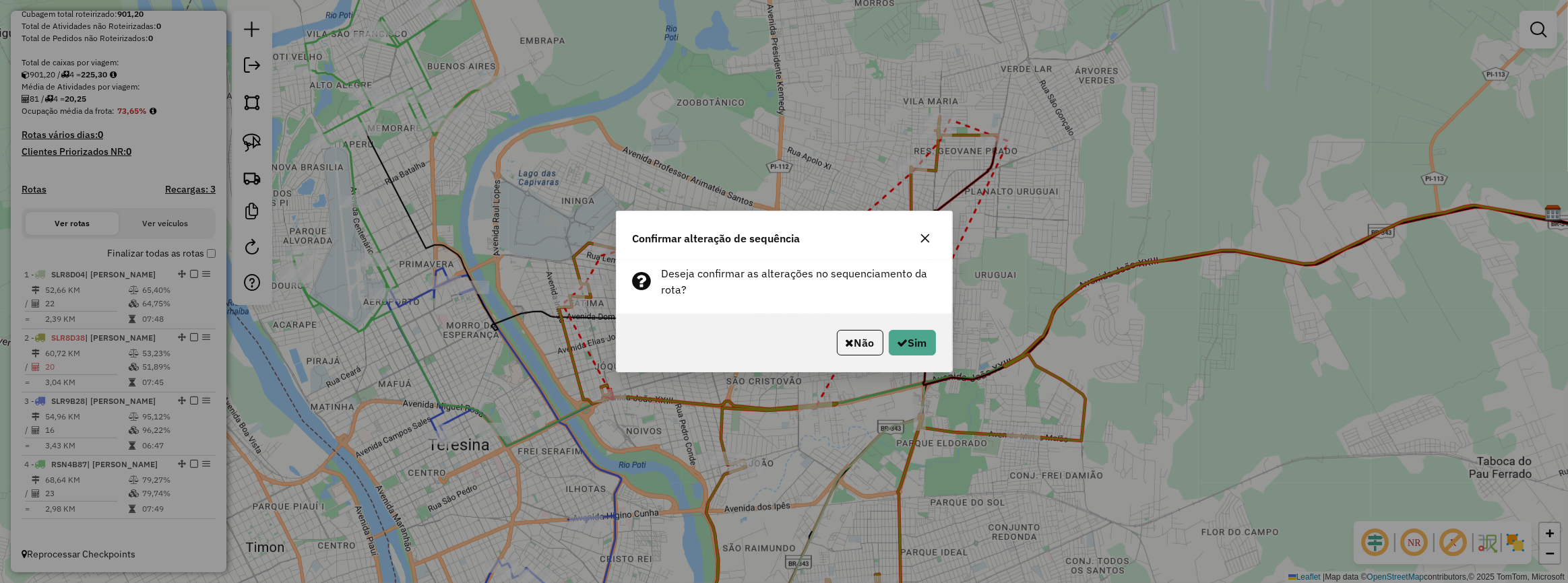
click at [939, 336] on div "Não Sim" at bounding box center [784, 343] width 336 height 58
click at [929, 340] on button "Sim" at bounding box center [912, 342] width 48 height 25
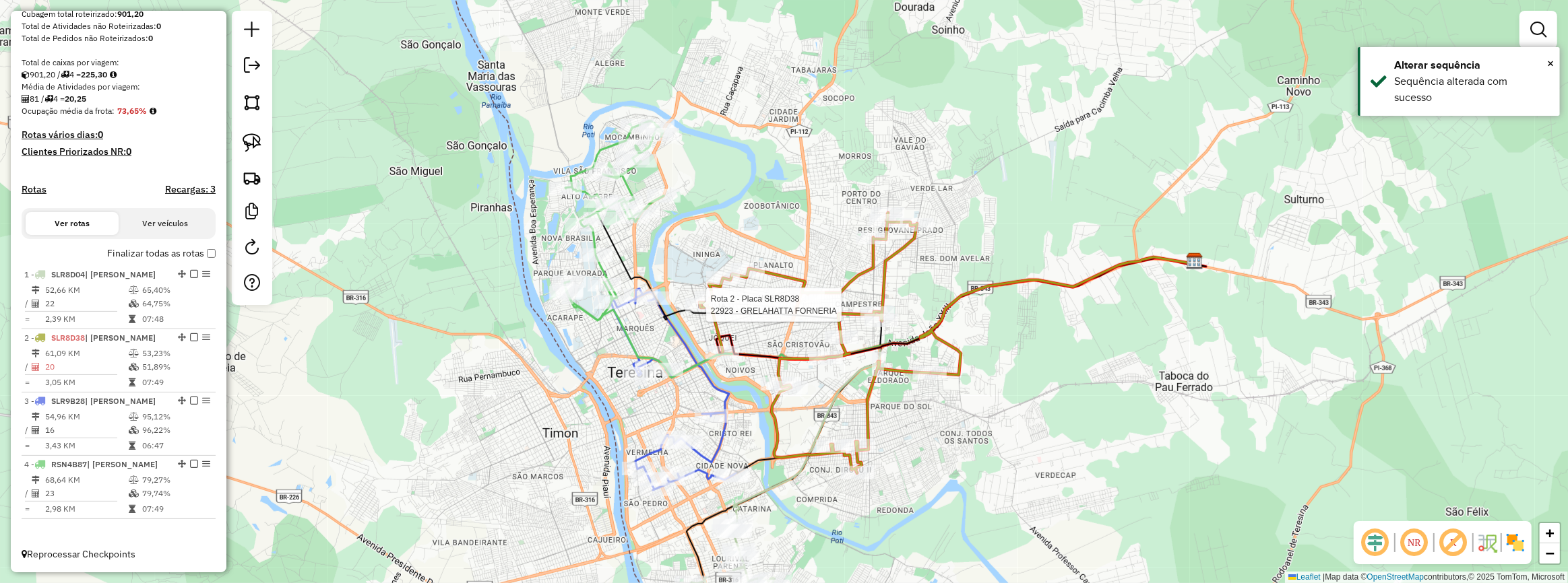
select select "**********"
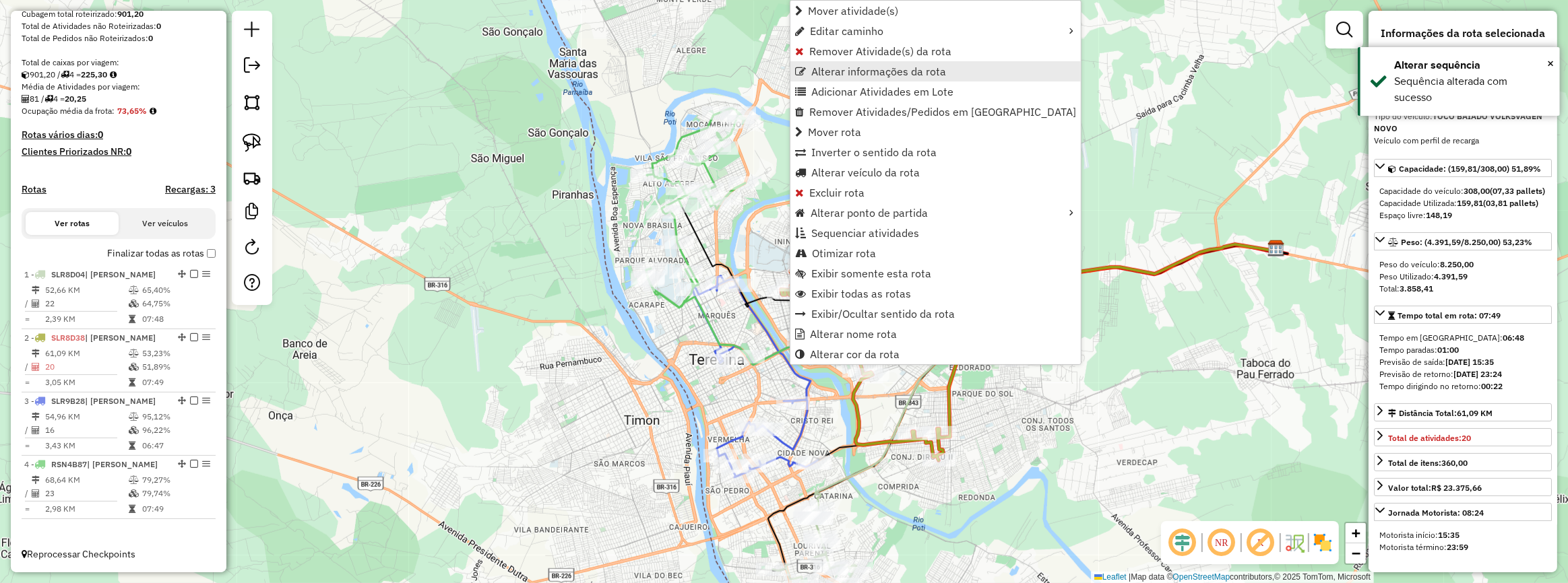
click at [838, 79] on link "Alterar informações da rota" at bounding box center [934, 71] width 290 height 20
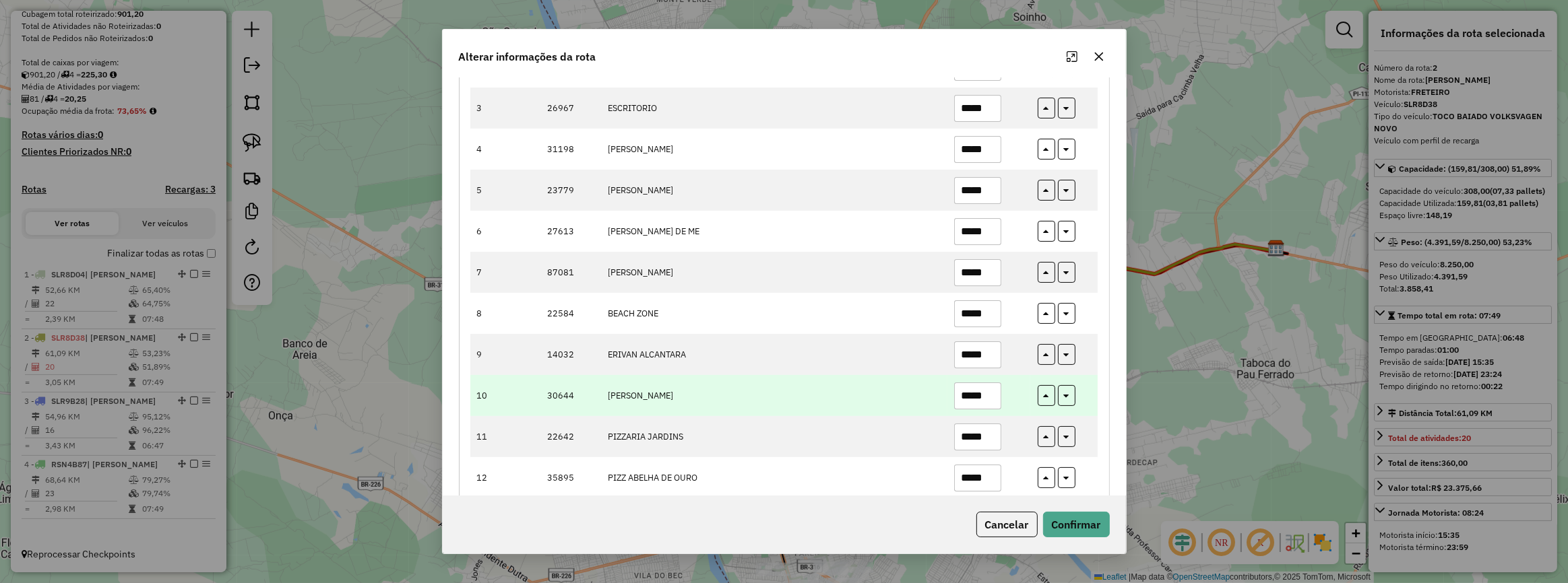
scroll to position [287, 0]
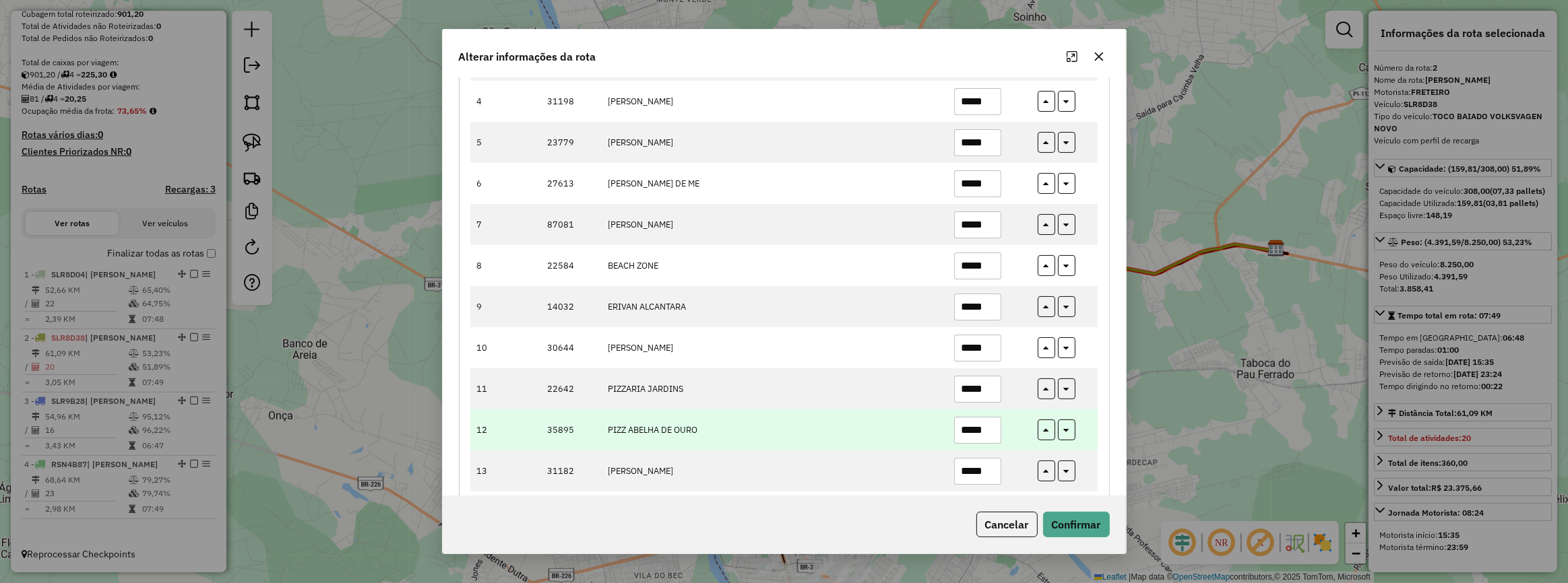
click at [992, 433] on input "*****" at bounding box center [977, 431] width 48 height 27
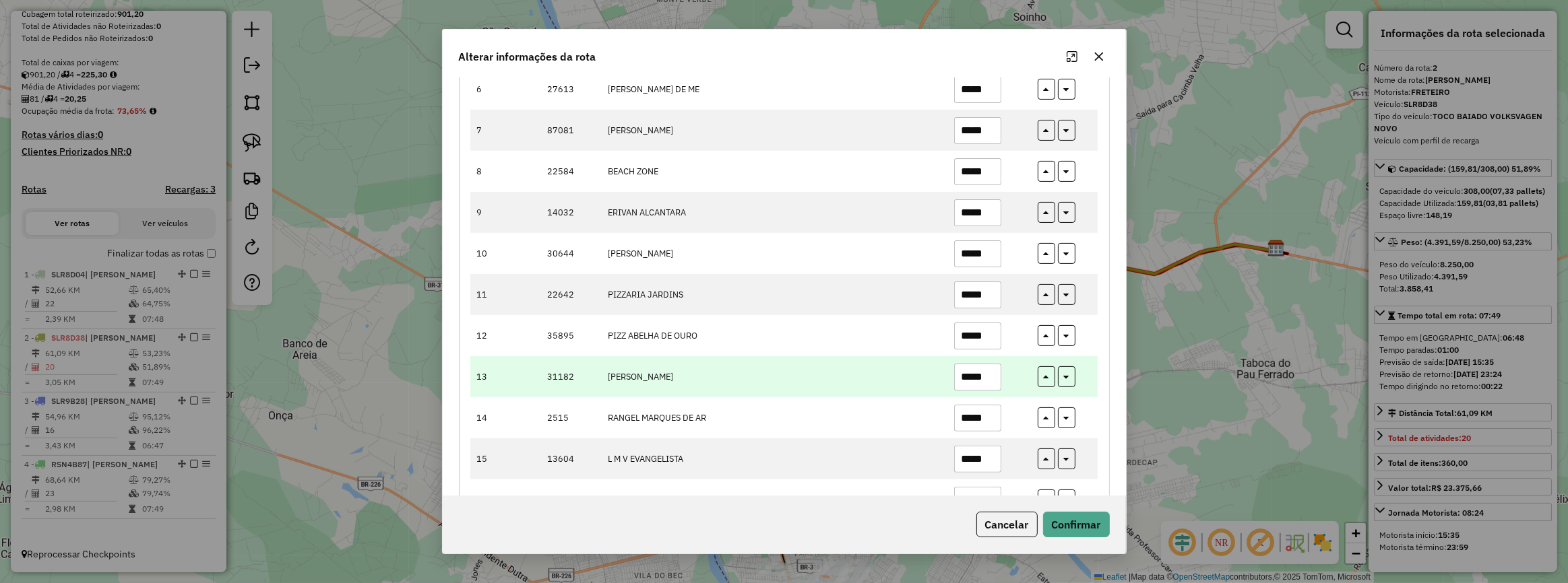
scroll to position [471, 0]
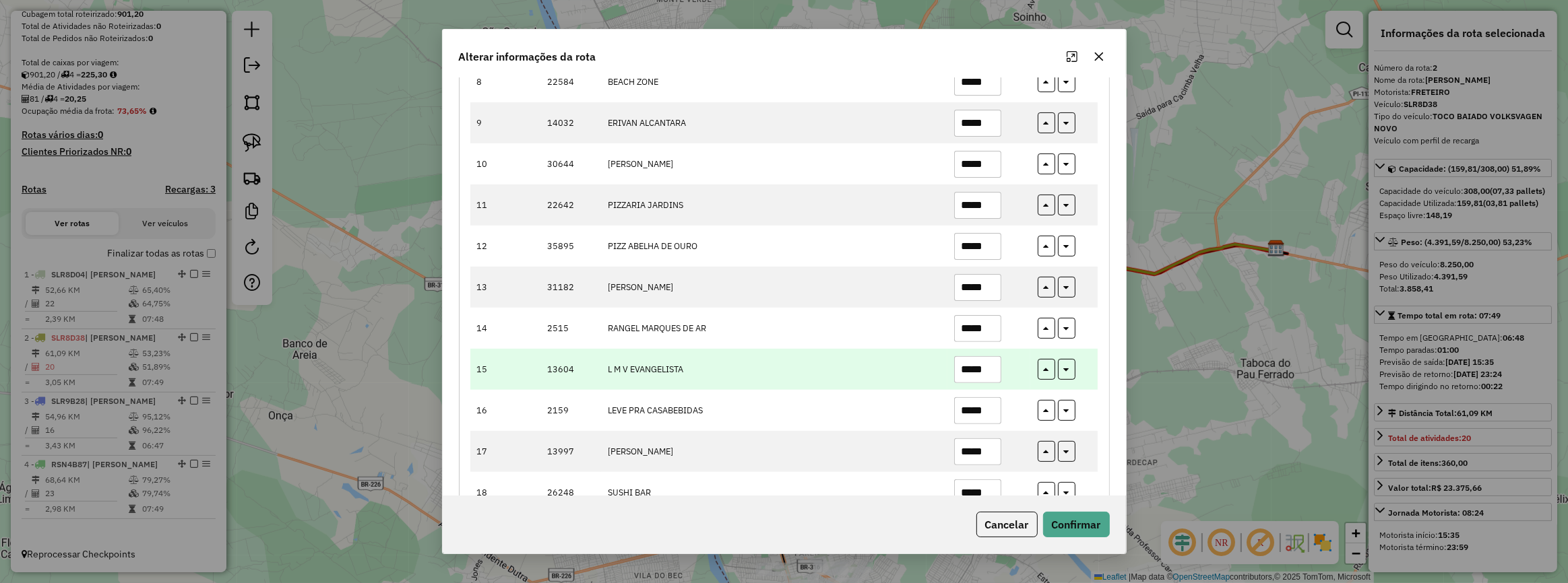
type input "*****"
click at [990, 369] on input "*****" at bounding box center [977, 370] width 48 height 27
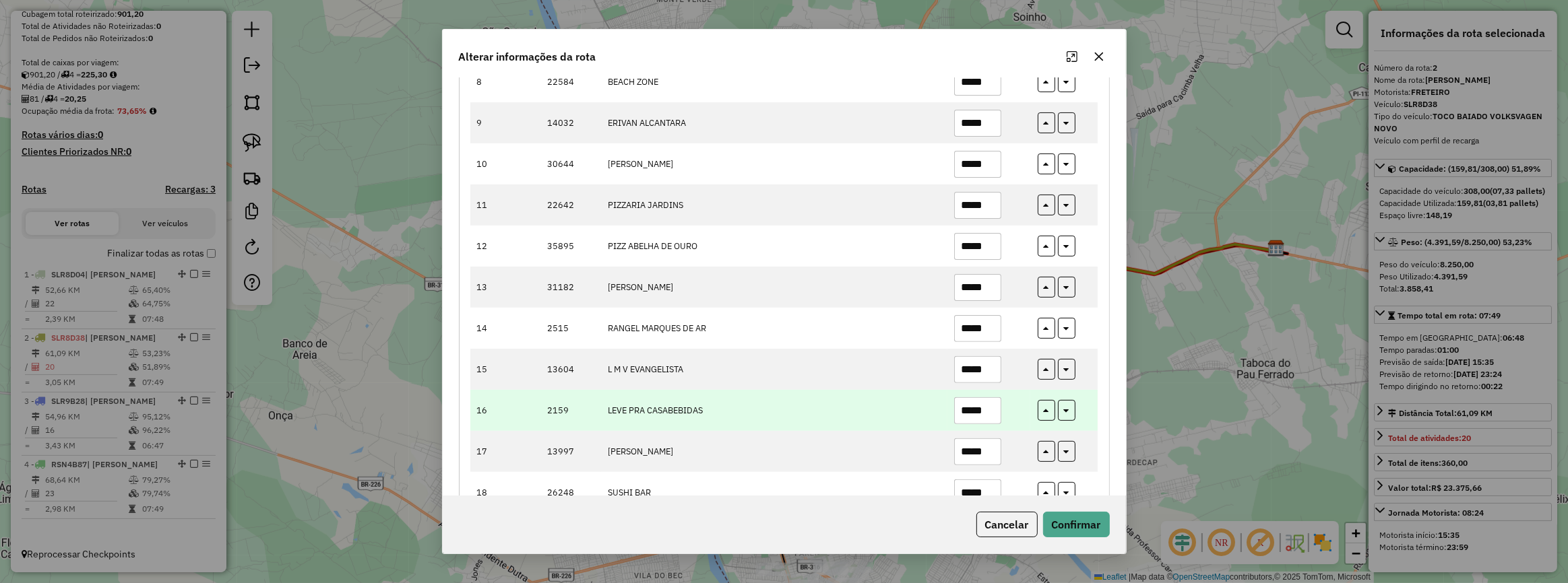
type input "*****"
click at [988, 404] on input "*****" at bounding box center [977, 411] width 48 height 27
click at [988, 404] on input "****" at bounding box center [977, 411] width 48 height 27
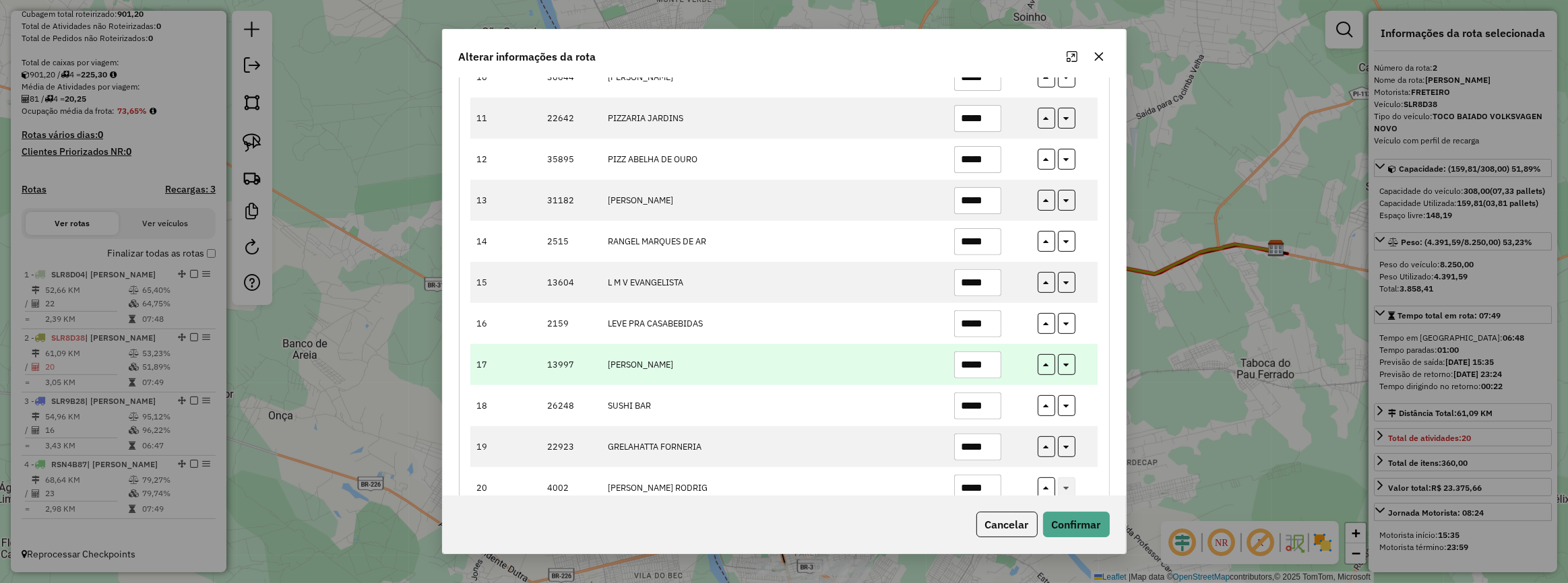
scroll to position [594, 0]
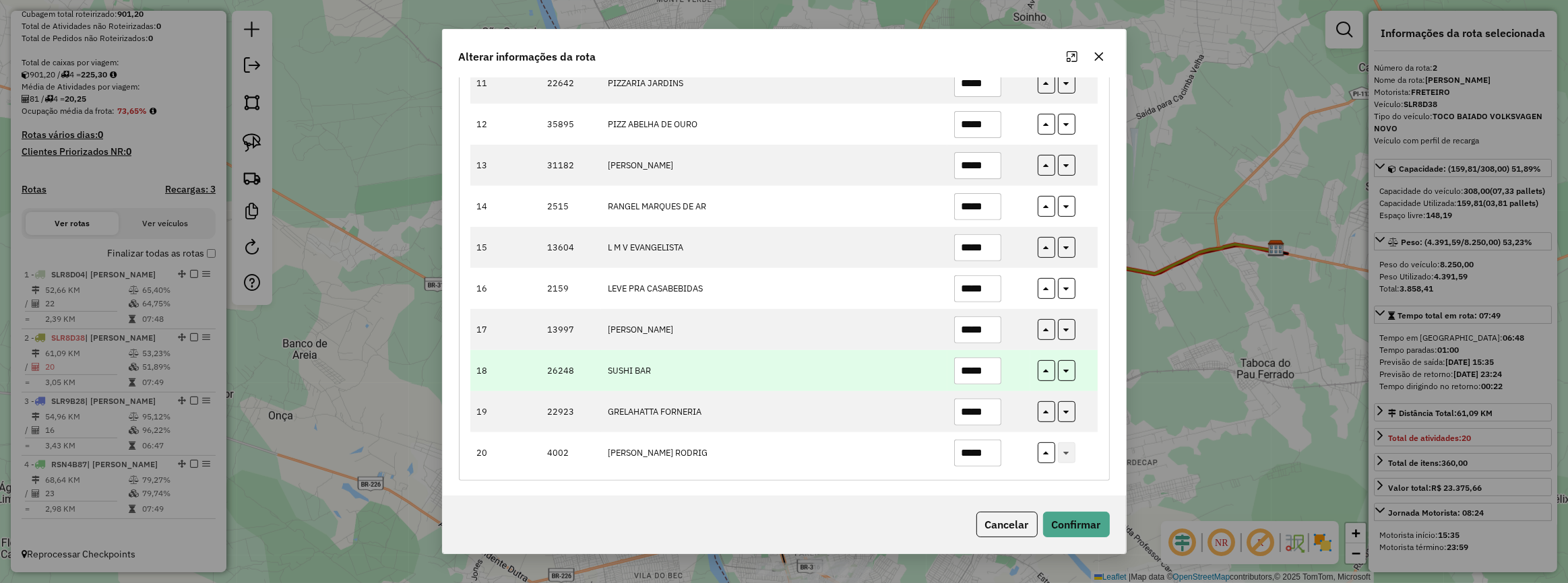
type input "*****"
click at [984, 375] on input "*****" at bounding box center [977, 372] width 48 height 27
click at [984, 375] on input "****" at bounding box center [977, 372] width 48 height 27
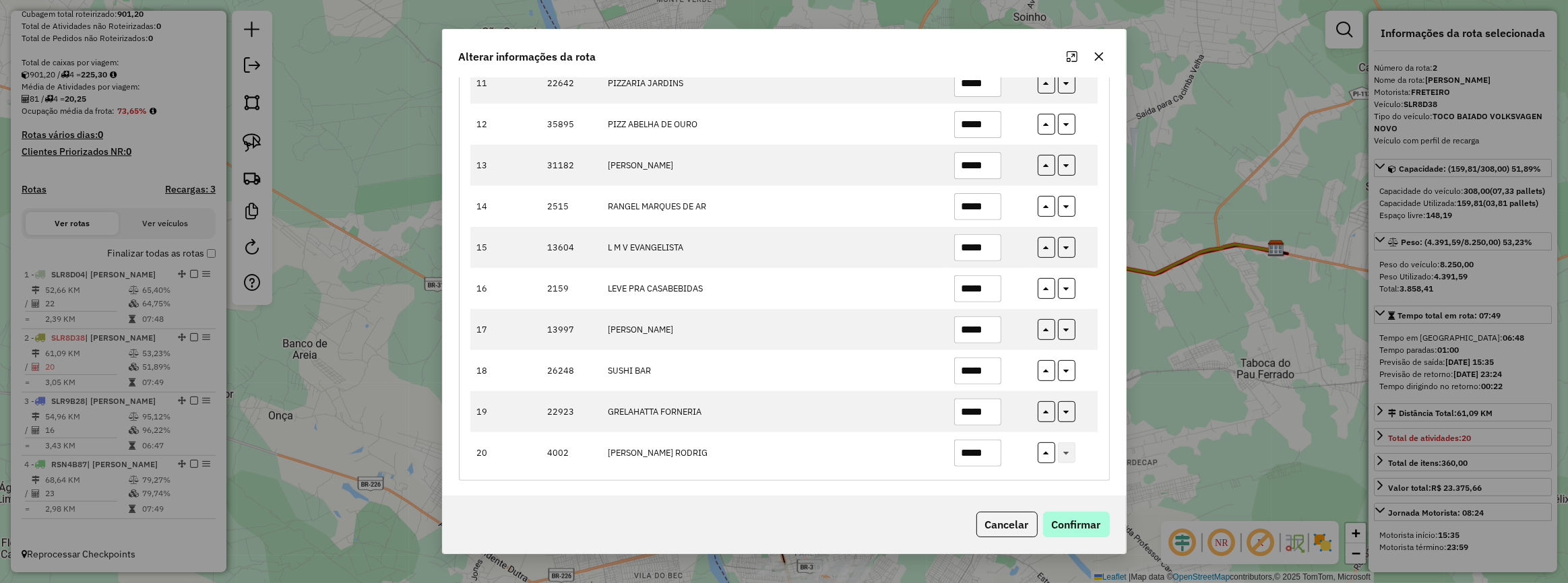
type input "*****"
click at [1072, 531] on button "Confirmar" at bounding box center [1076, 525] width 67 height 25
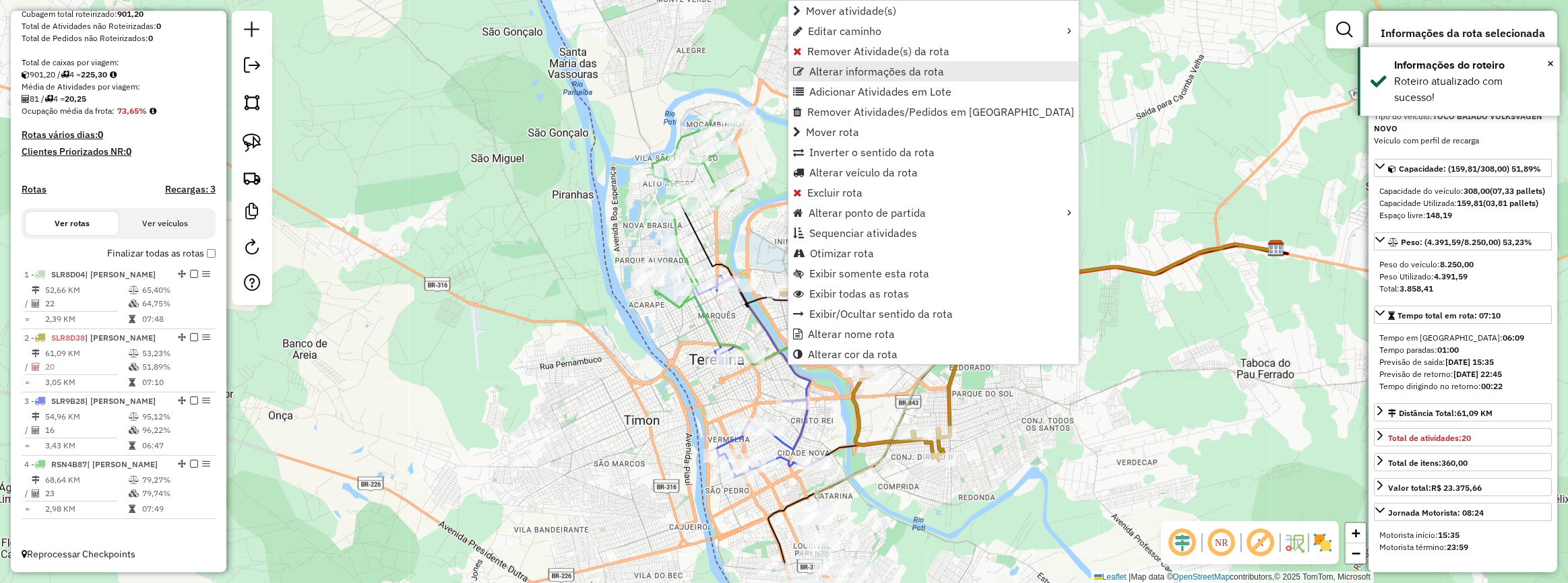
click at [840, 76] on span "Alterar informações da rota" at bounding box center [876, 71] width 135 height 11
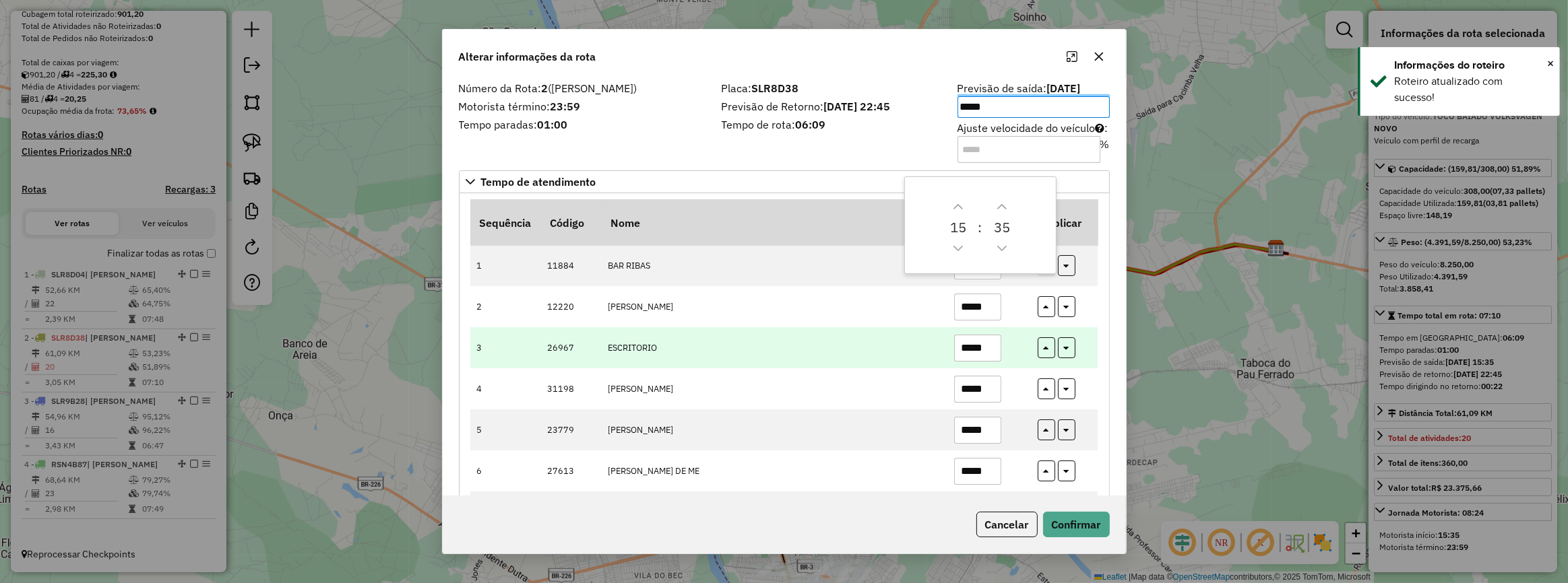
click at [984, 346] on input "*****" at bounding box center [977, 348] width 48 height 27
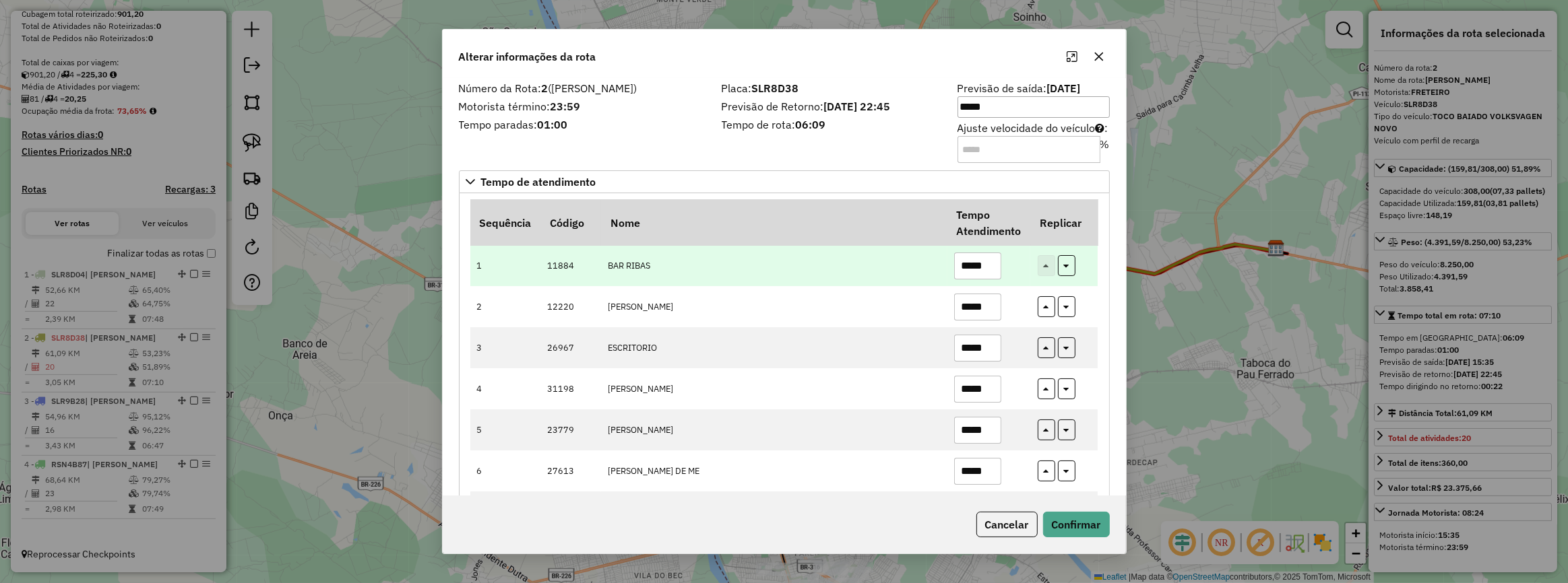
type input "*****"
click at [994, 263] on input "*****" at bounding box center [977, 266] width 48 height 27
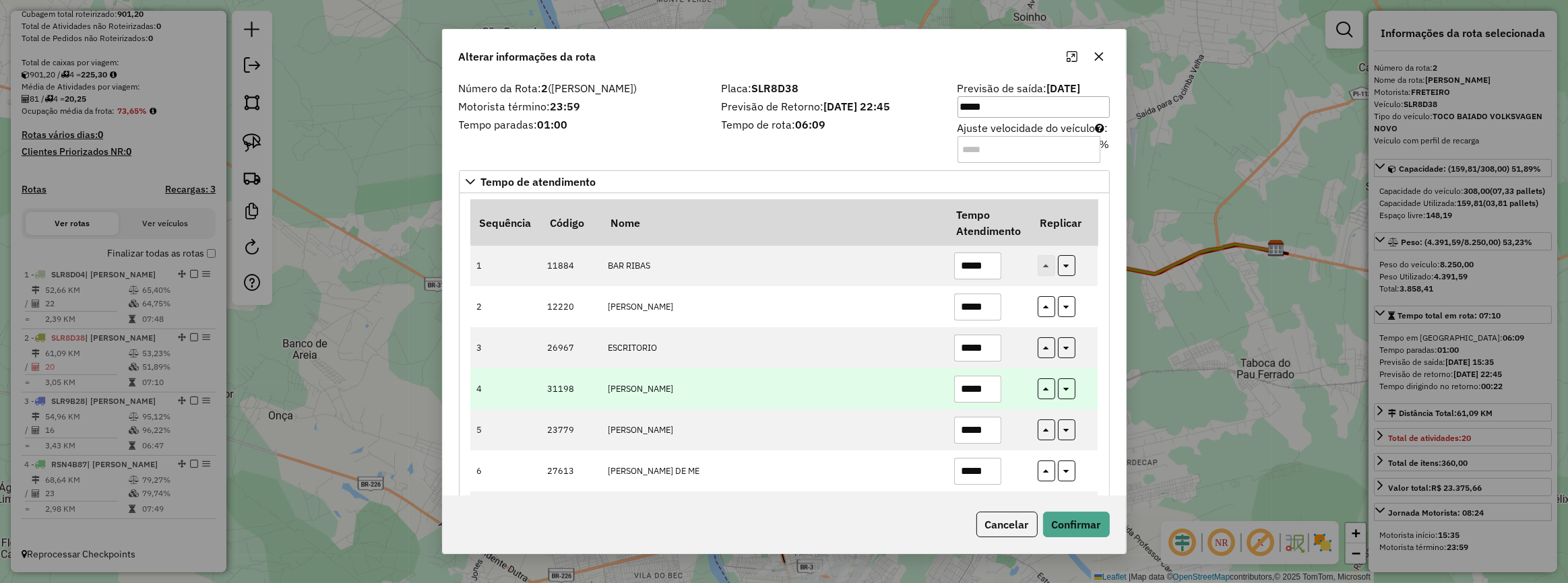
type input "*****"
click at [994, 393] on input "*****" at bounding box center [977, 389] width 48 height 27
click at [994, 393] on input "****" at bounding box center [977, 389] width 48 height 27
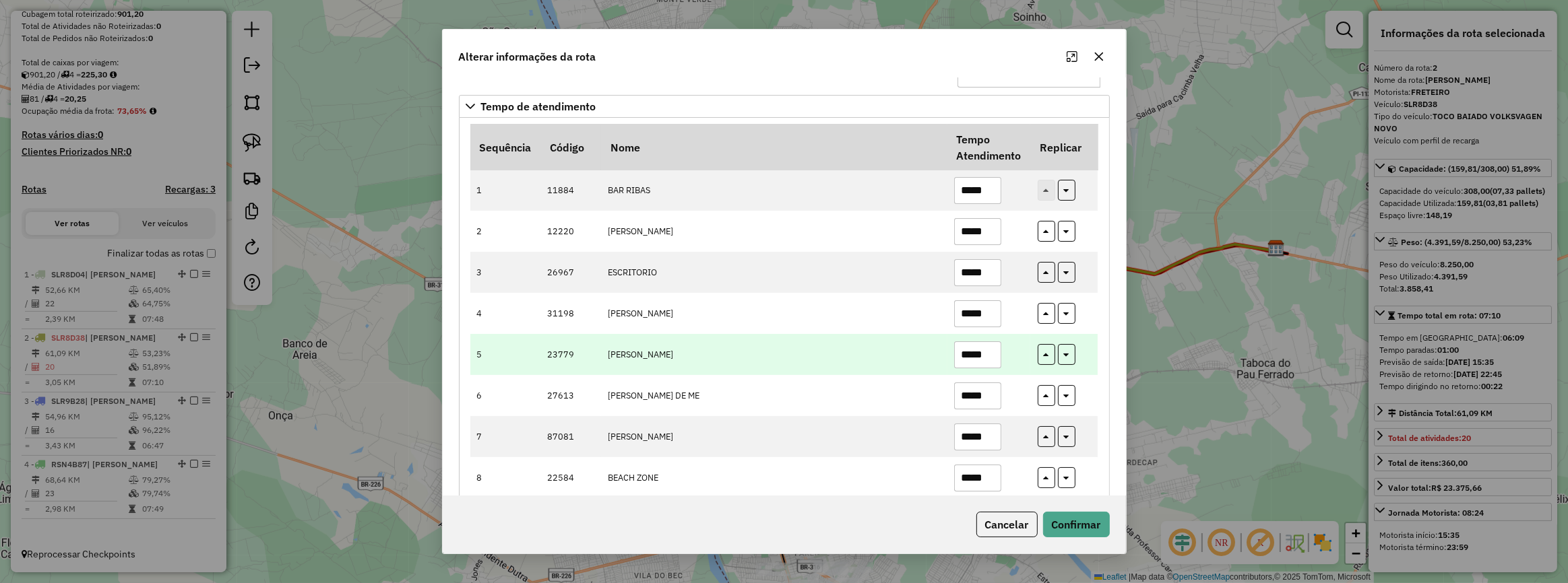
scroll to position [183, 0]
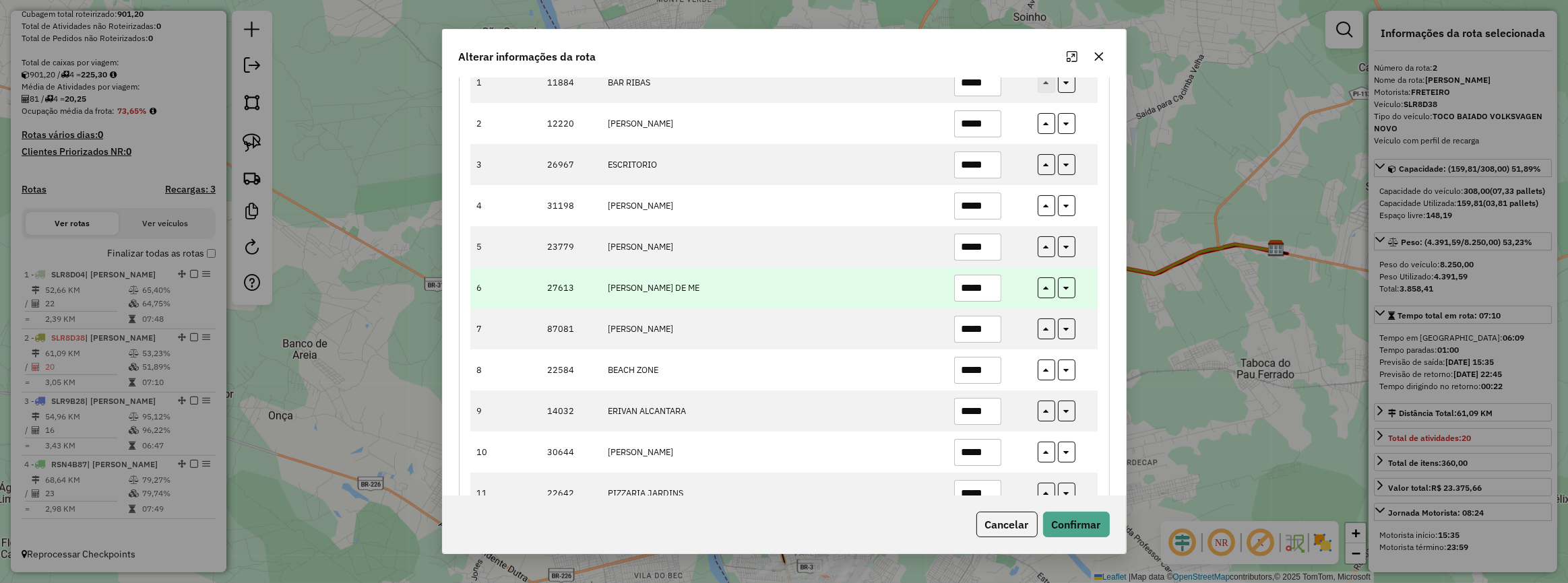
type input "*****"
click at [984, 292] on input "*****" at bounding box center [977, 288] width 48 height 27
click at [984, 292] on input "****" at bounding box center [977, 288] width 48 height 27
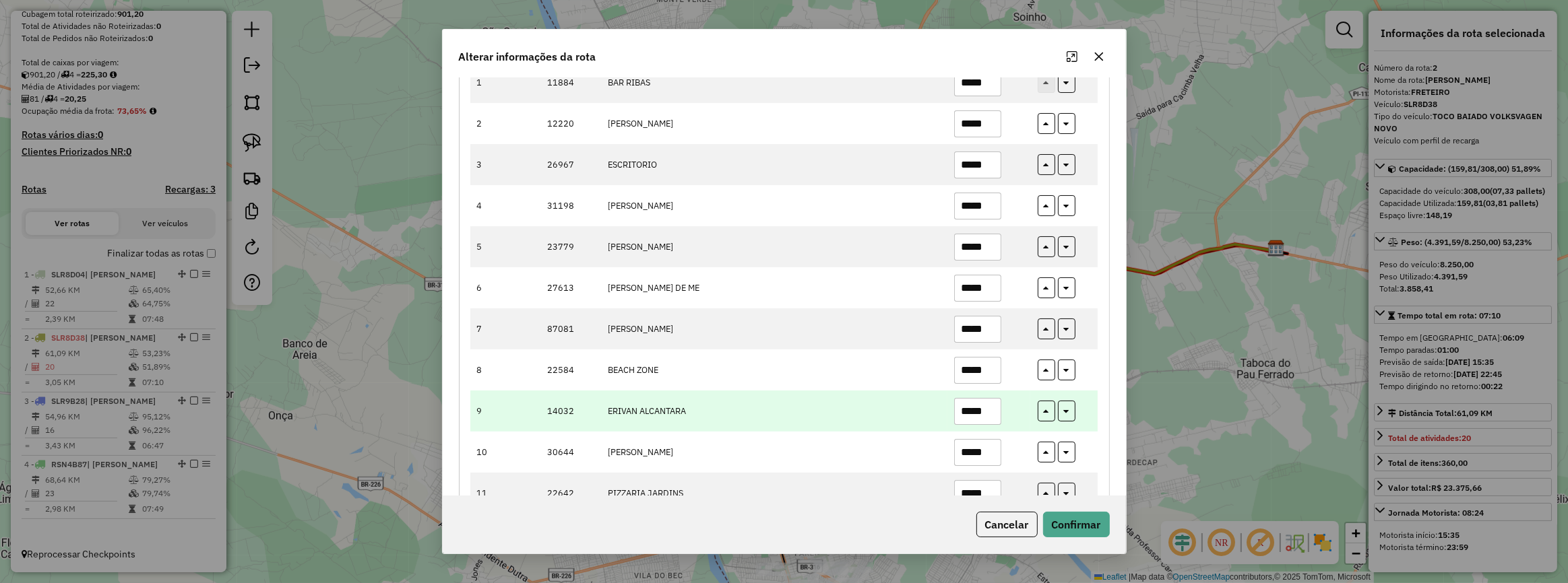
scroll to position [306, 0]
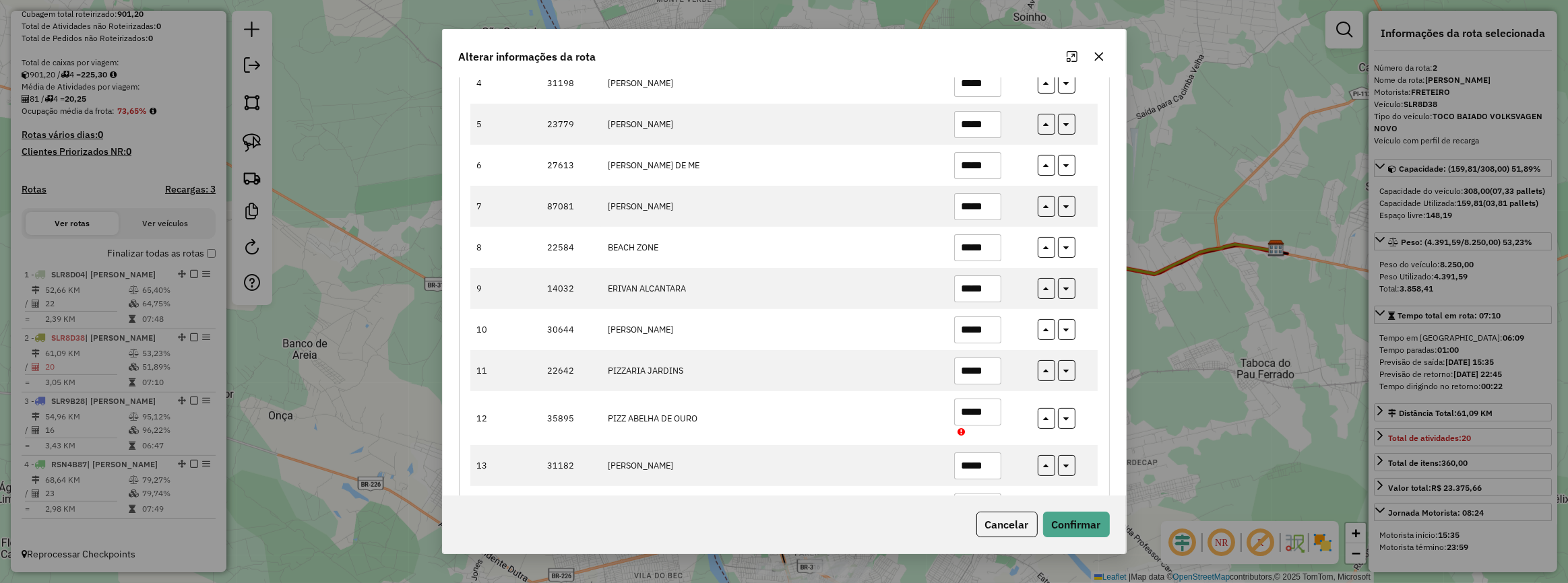
type input "*****"
click at [1085, 538] on div "Cancelar Confirmar" at bounding box center [784, 525] width 683 height 58
click at [1085, 532] on button "Confirmar" at bounding box center [1076, 525] width 67 height 25
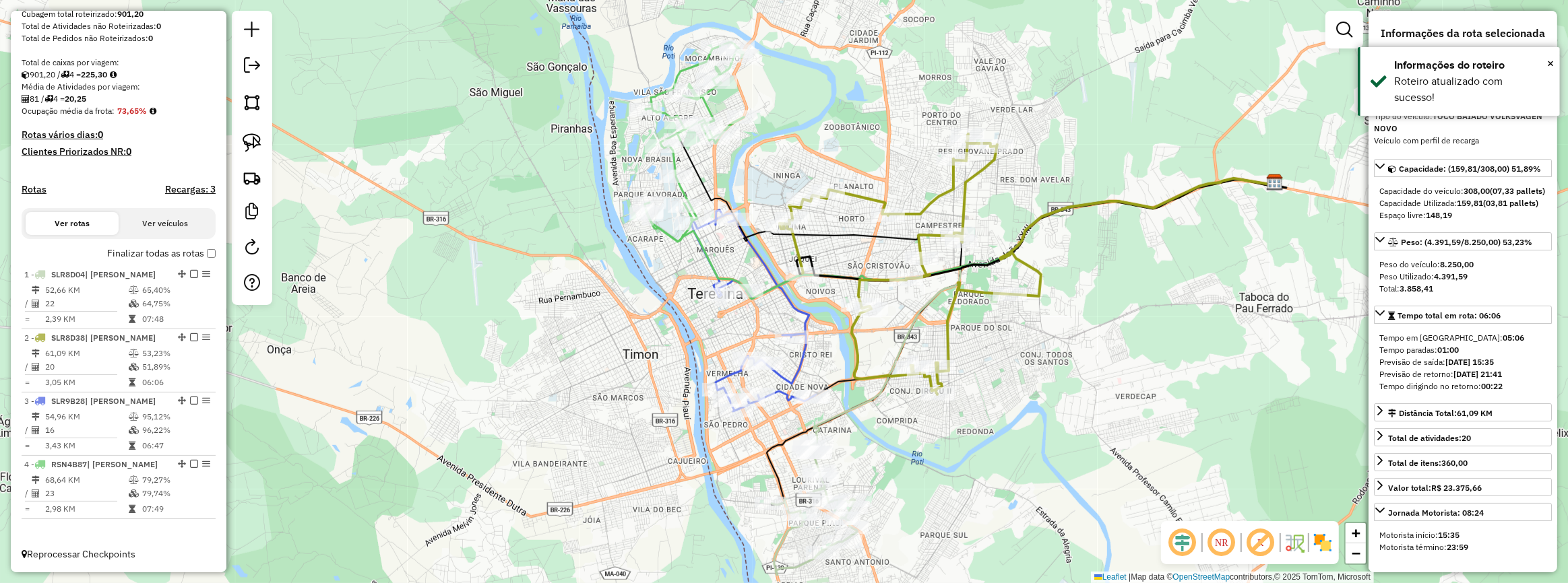
drag, startPoint x: 556, startPoint y: 434, endPoint x: 551, endPoint y: 329, distance: 105.1
click at [552, 329] on div "Janela de atendimento Grade de atendimento Capacidade Transportadoras Veículos …" at bounding box center [784, 291] width 1568 height 583
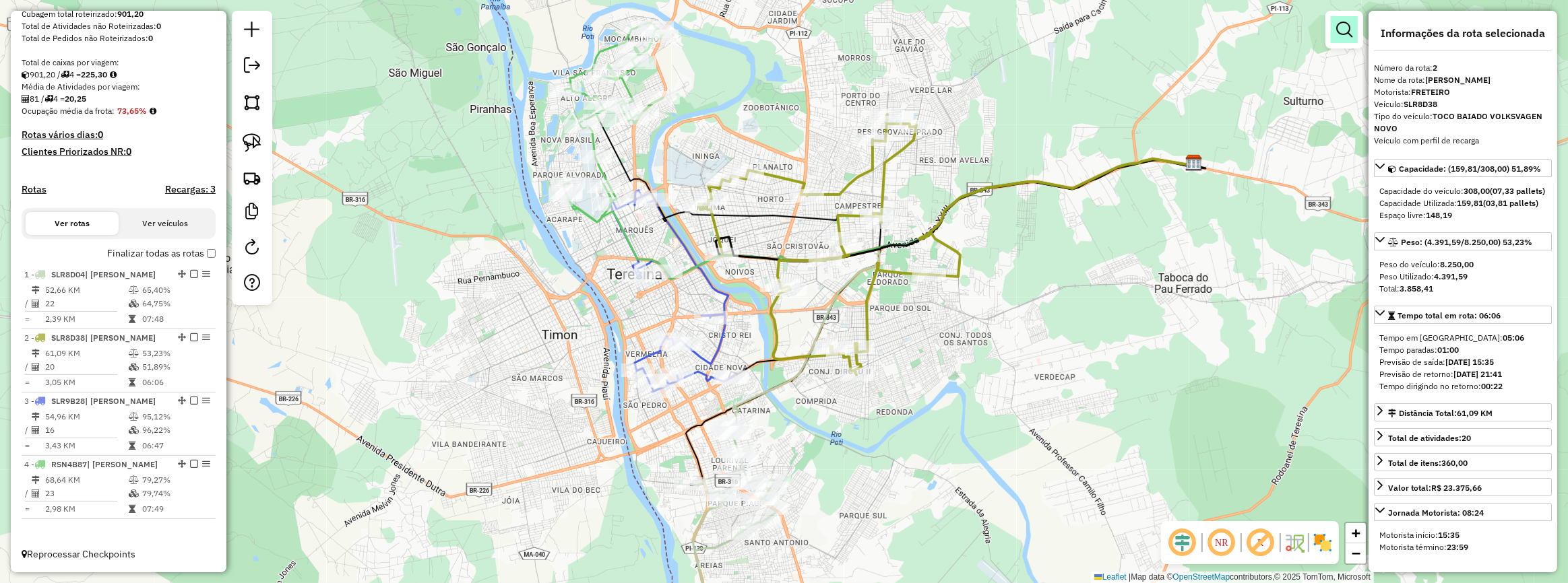
click at [1349, 19] on link at bounding box center [1344, 30] width 27 height 27
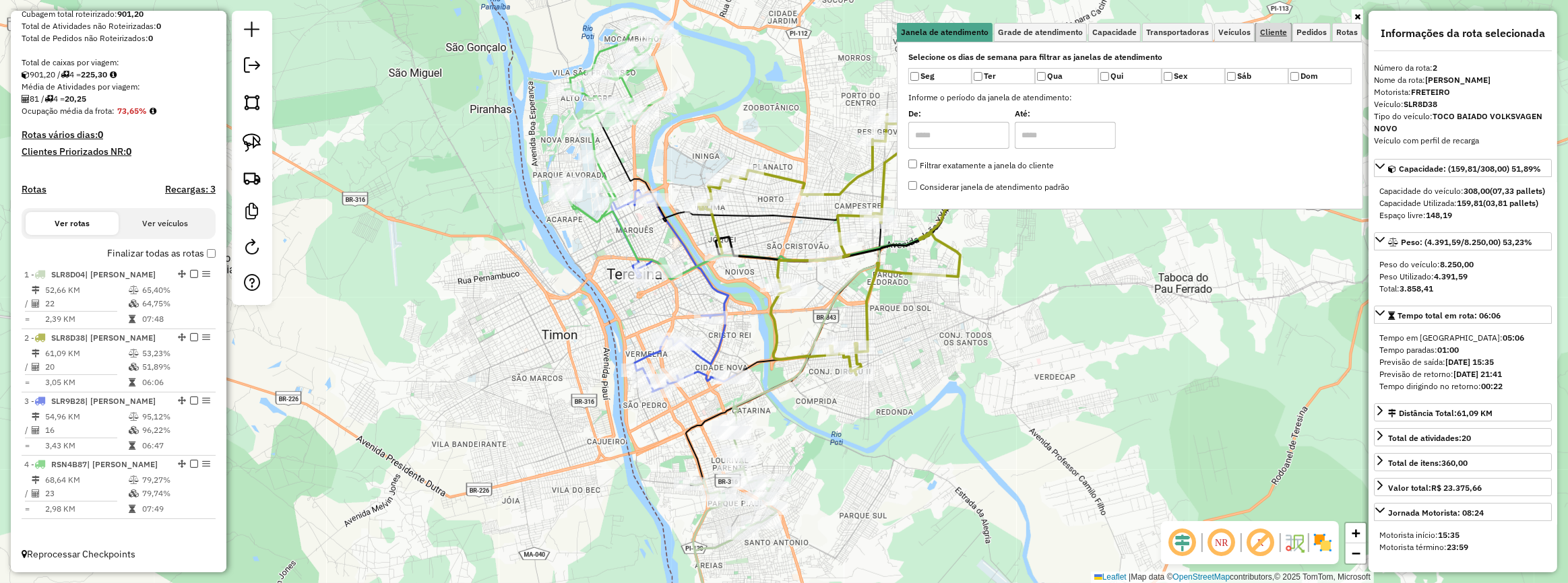
click at [1282, 38] on link "Cliente" at bounding box center [1273, 32] width 35 height 18
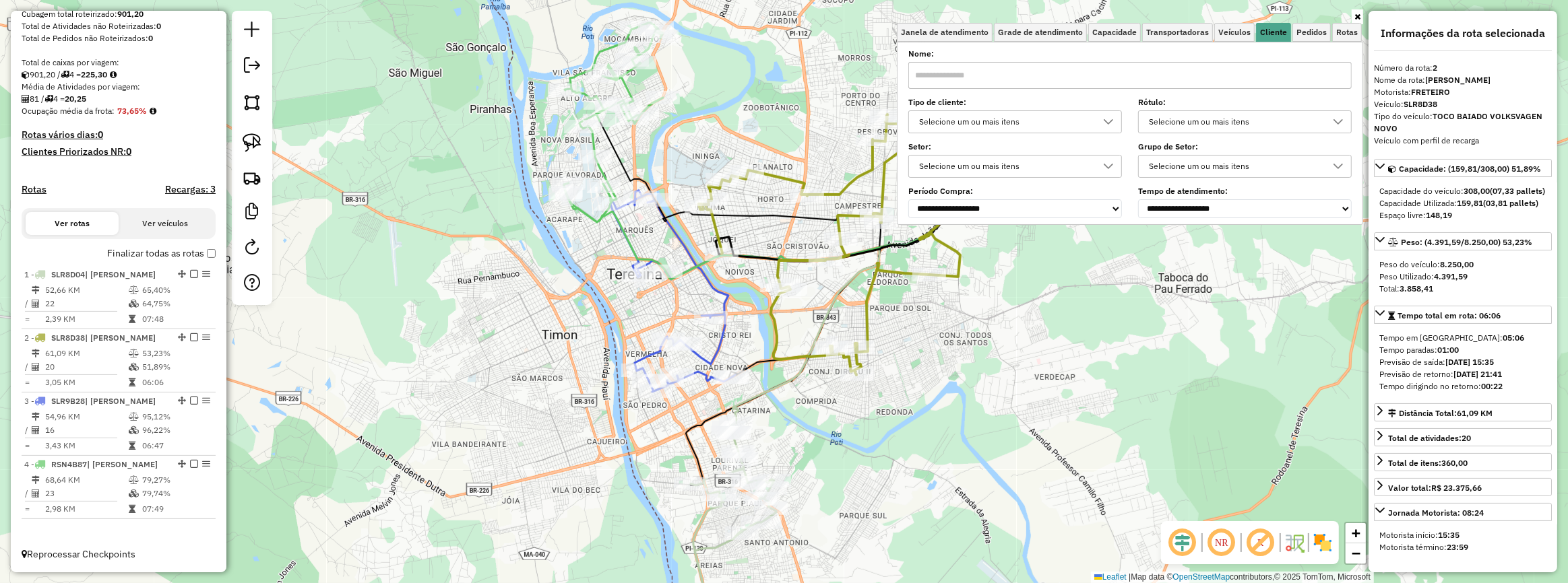
click at [1055, 123] on div "Selecione um ou mais itens" at bounding box center [1004, 122] width 181 height 21
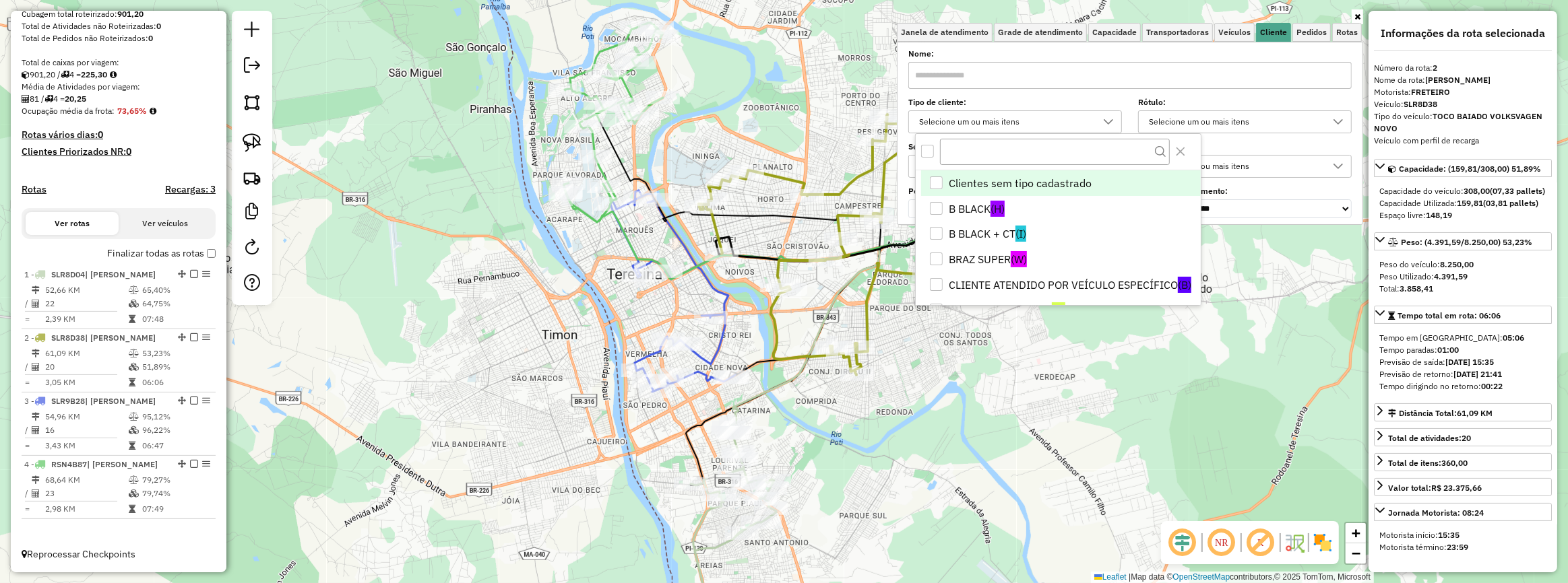
click at [1049, 103] on label "Tipo de cliente:" at bounding box center [1015, 102] width 213 height 12
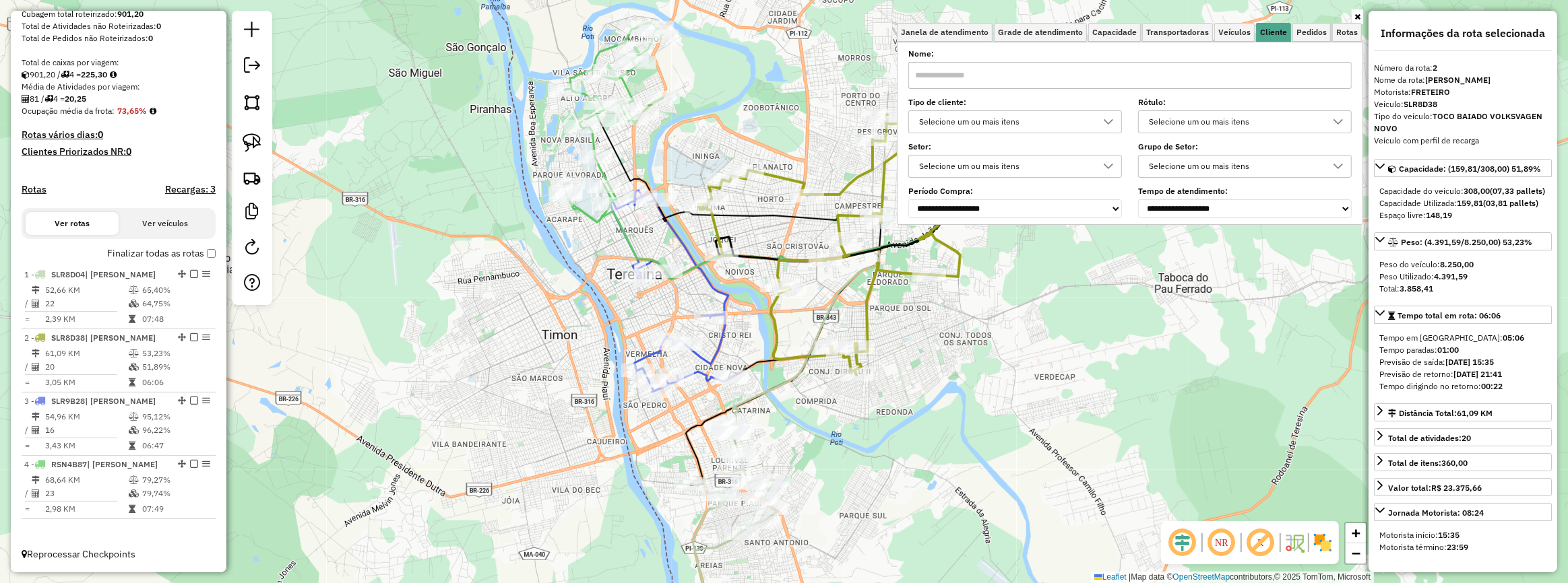
click at [1010, 160] on div "Selecione um ou mais itens" at bounding box center [1004, 166] width 181 height 21
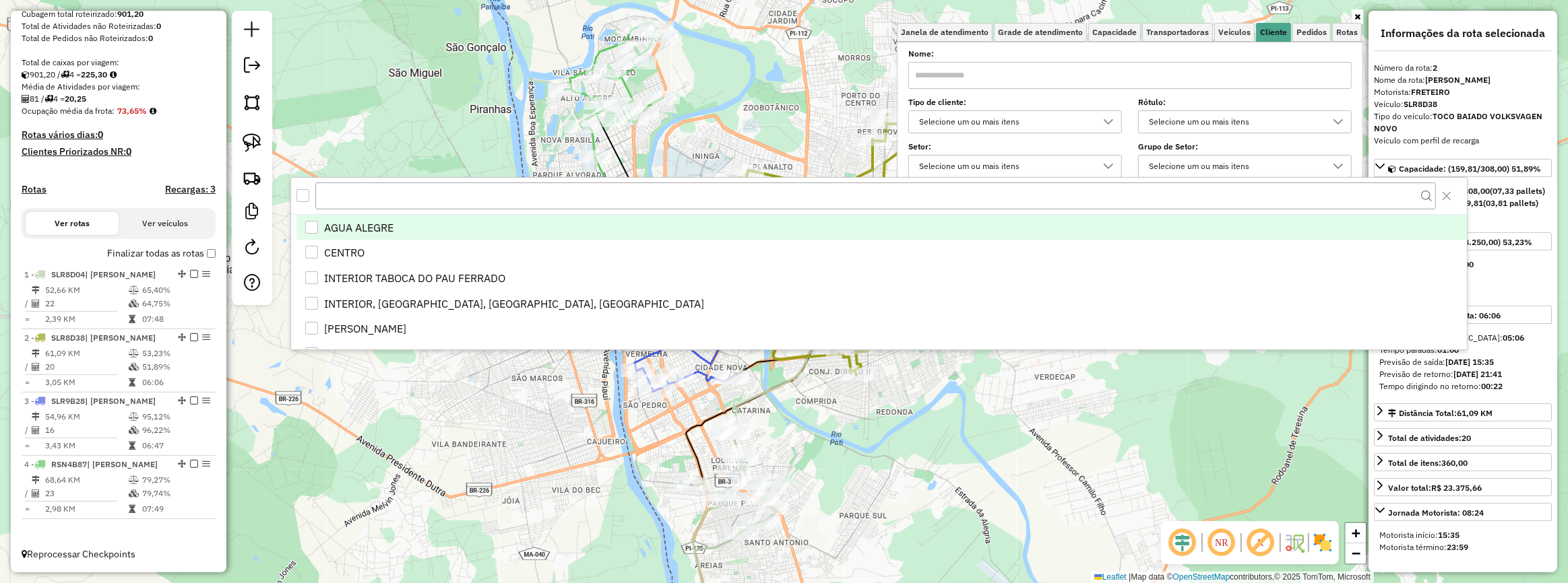
click at [1040, 103] on label "Tipo de cliente:" at bounding box center [1015, 102] width 213 height 12
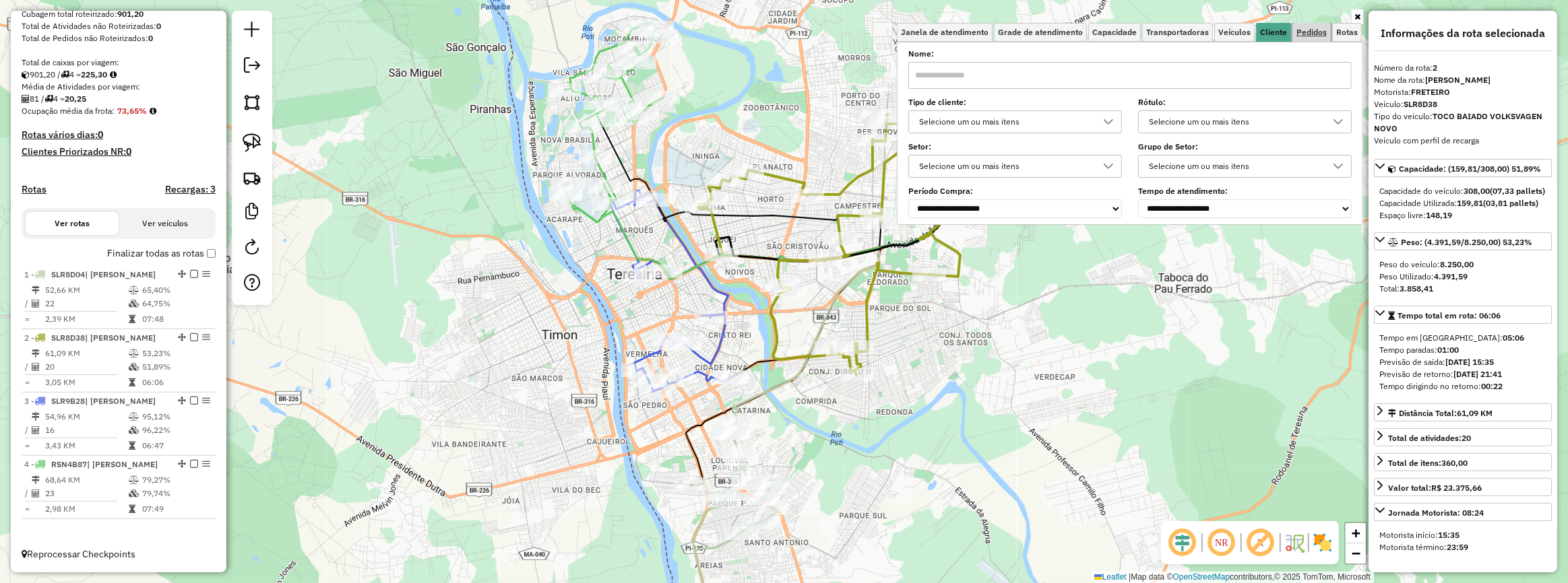
click at [1300, 32] on span "Pedidos" at bounding box center [1311, 32] width 30 height 8
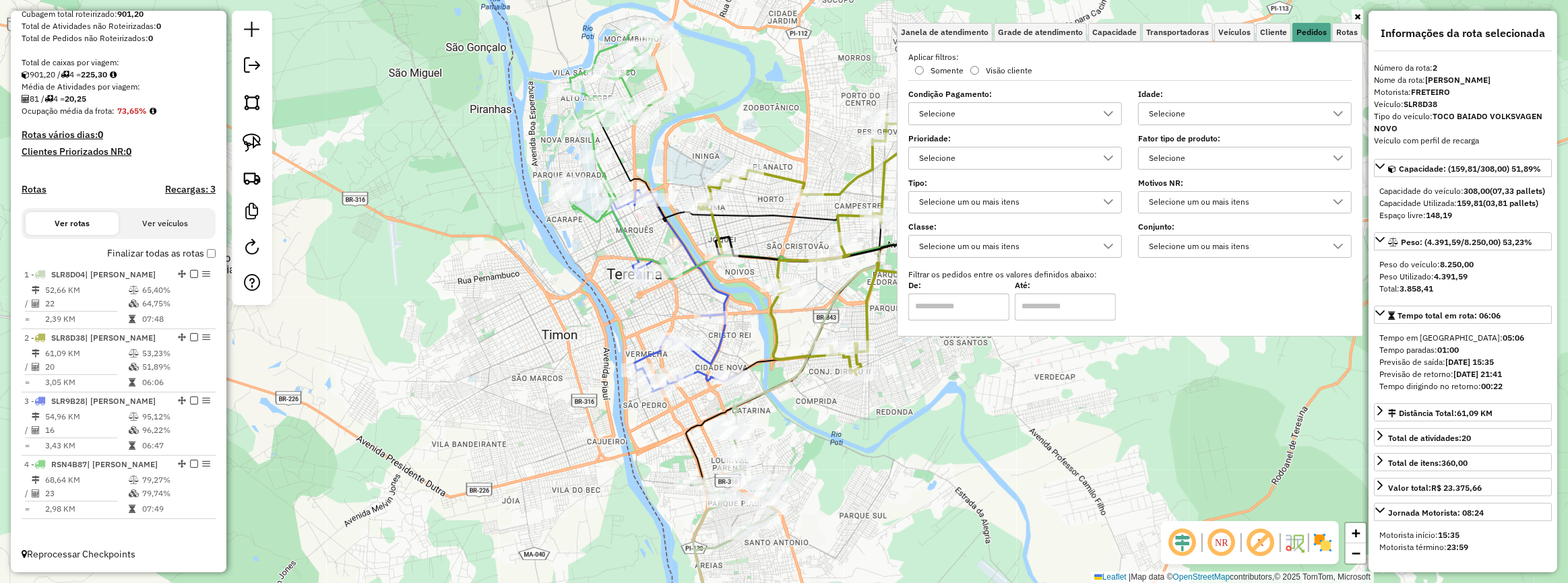
click at [975, 157] on div "Selecione" at bounding box center [1004, 158] width 181 height 21
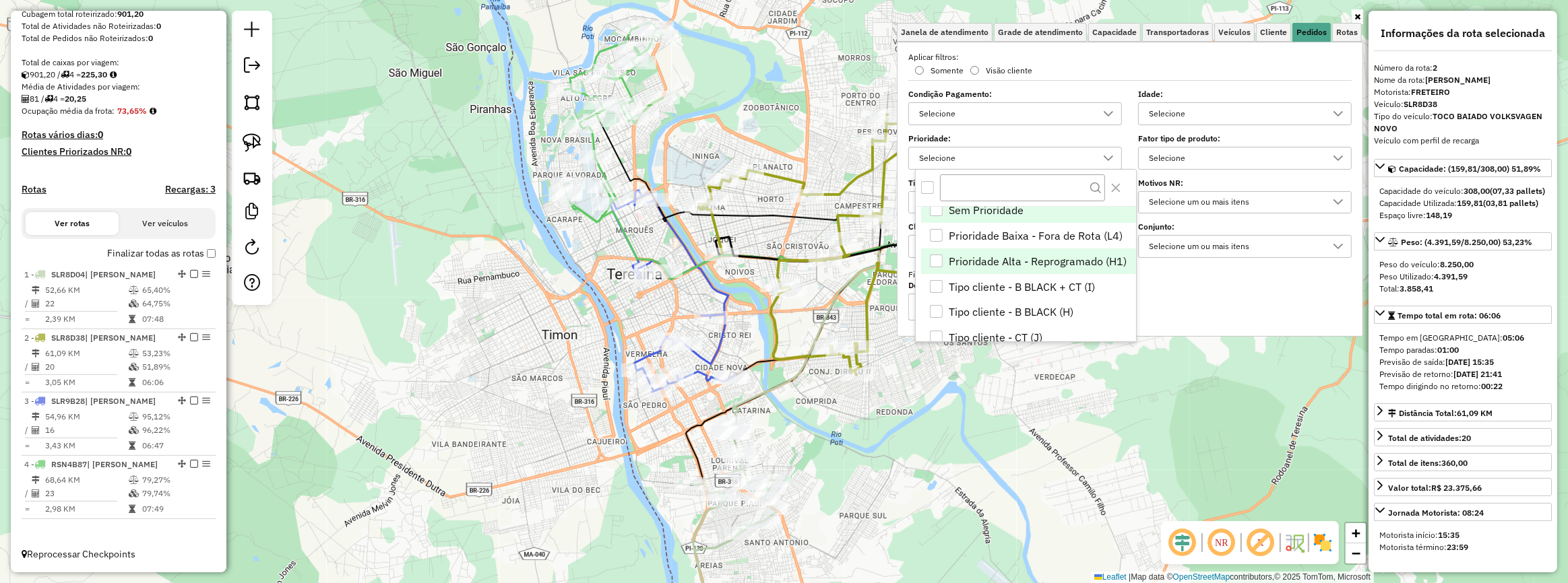
scroll to position [0, 0]
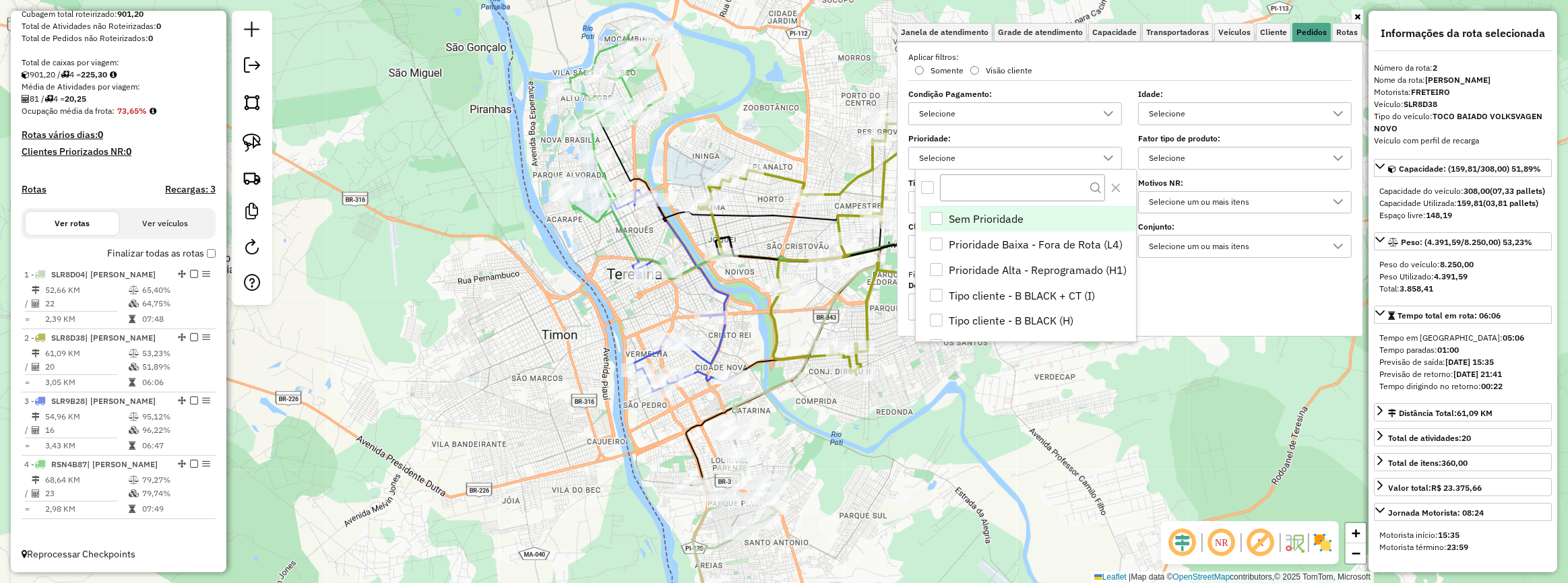
click at [1014, 214] on span "Sem Prioridade" at bounding box center [986, 218] width 75 height 16
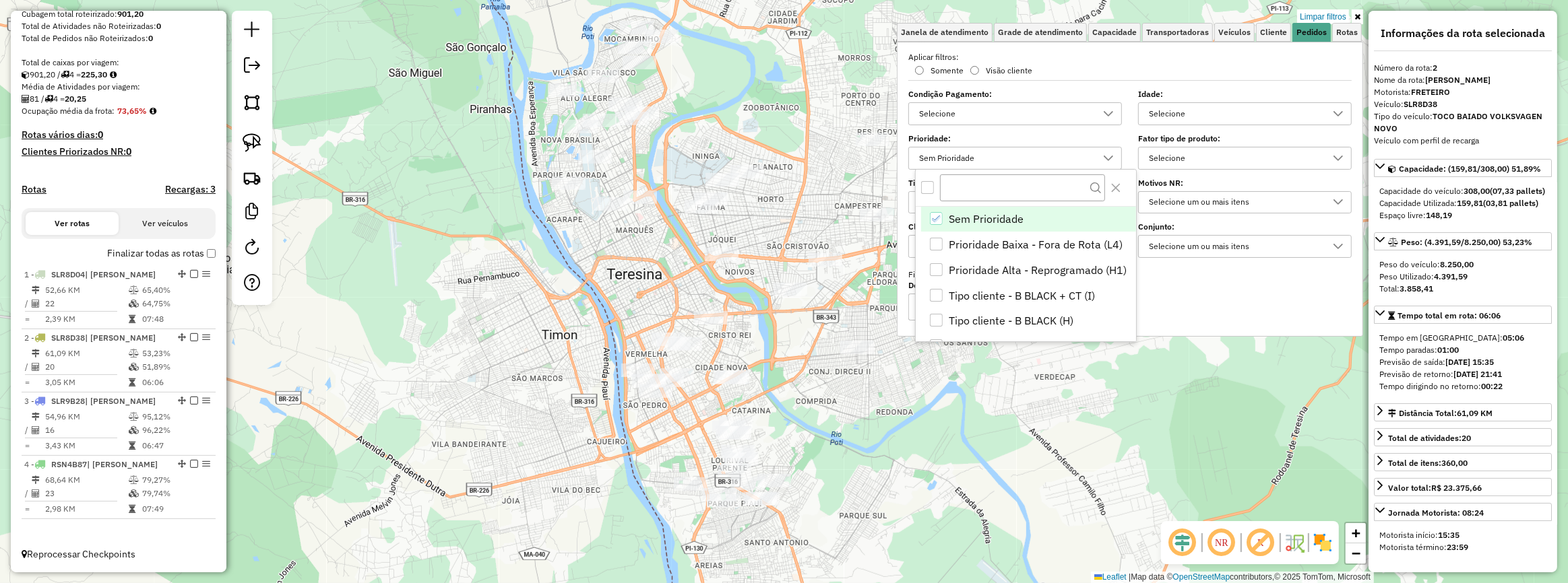
click at [1014, 214] on span "Sem Prioridade" at bounding box center [986, 218] width 75 height 16
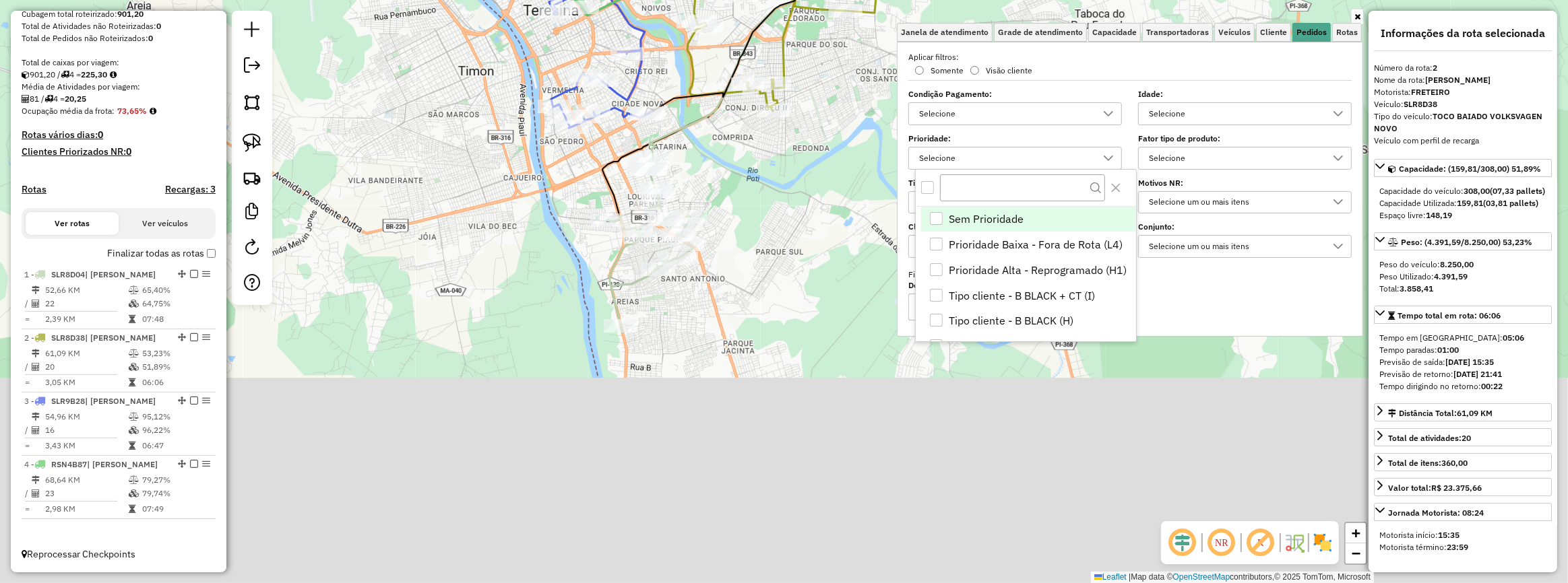
drag, startPoint x: 800, startPoint y: 283, endPoint x: 783, endPoint y: 238, distance: 48.1
click at [783, 236] on div "Janela de atendimento Grade de atendimento Capacidade Transportadoras Veículos …" at bounding box center [784, 291] width 1568 height 583
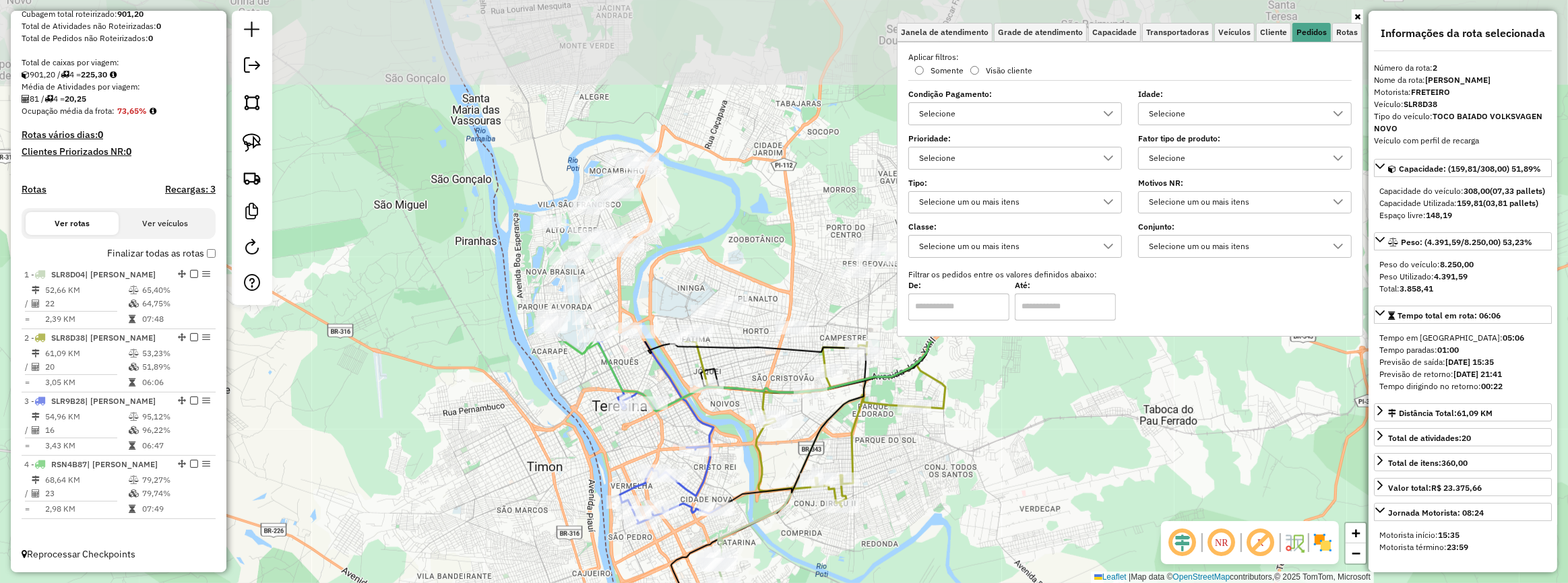
drag, startPoint x: 768, startPoint y: 242, endPoint x: 837, endPoint y: 566, distance: 331.3
click at [837, 566] on div "Janela de atendimento Grade de atendimento Capacidade Transportadoras Veículos …" at bounding box center [784, 291] width 1568 height 583
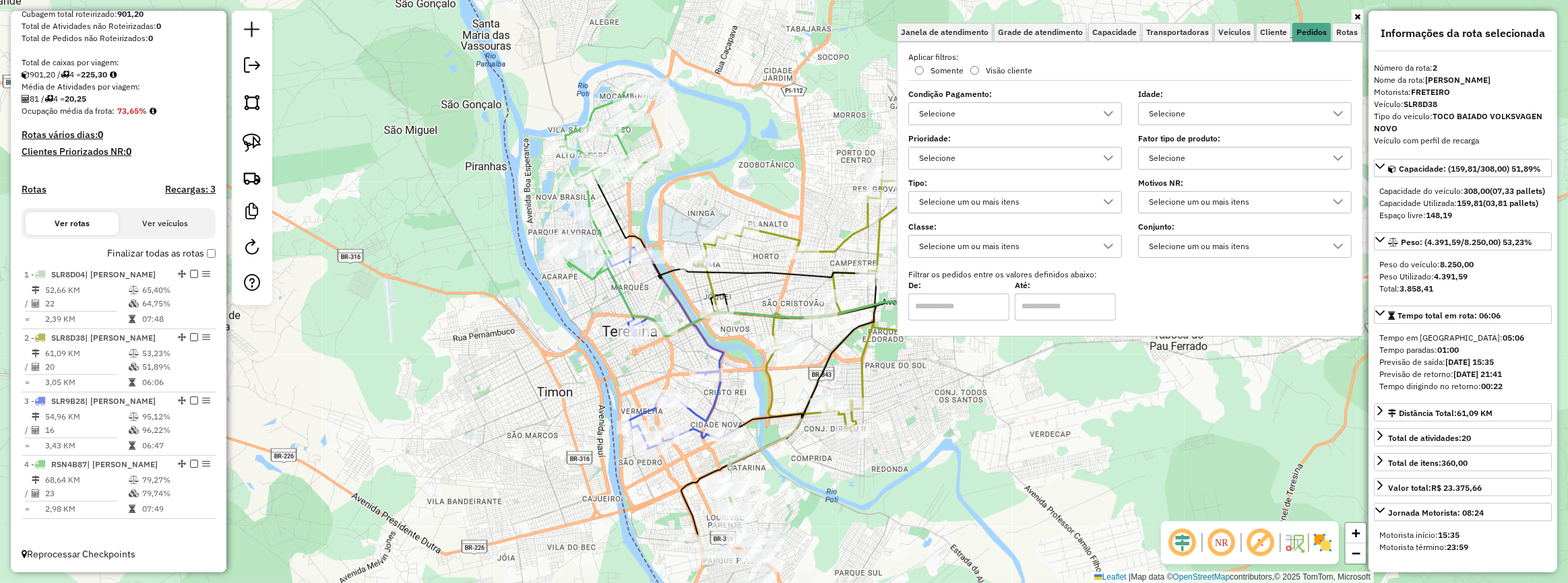
drag, startPoint x: 935, startPoint y: 491, endPoint x: 953, endPoint y: 396, distance: 96.7
click at [951, 400] on div "Janela de atendimento Grade de atendimento Capacidade Transportadoras Veículos …" at bounding box center [784, 291] width 1568 height 583
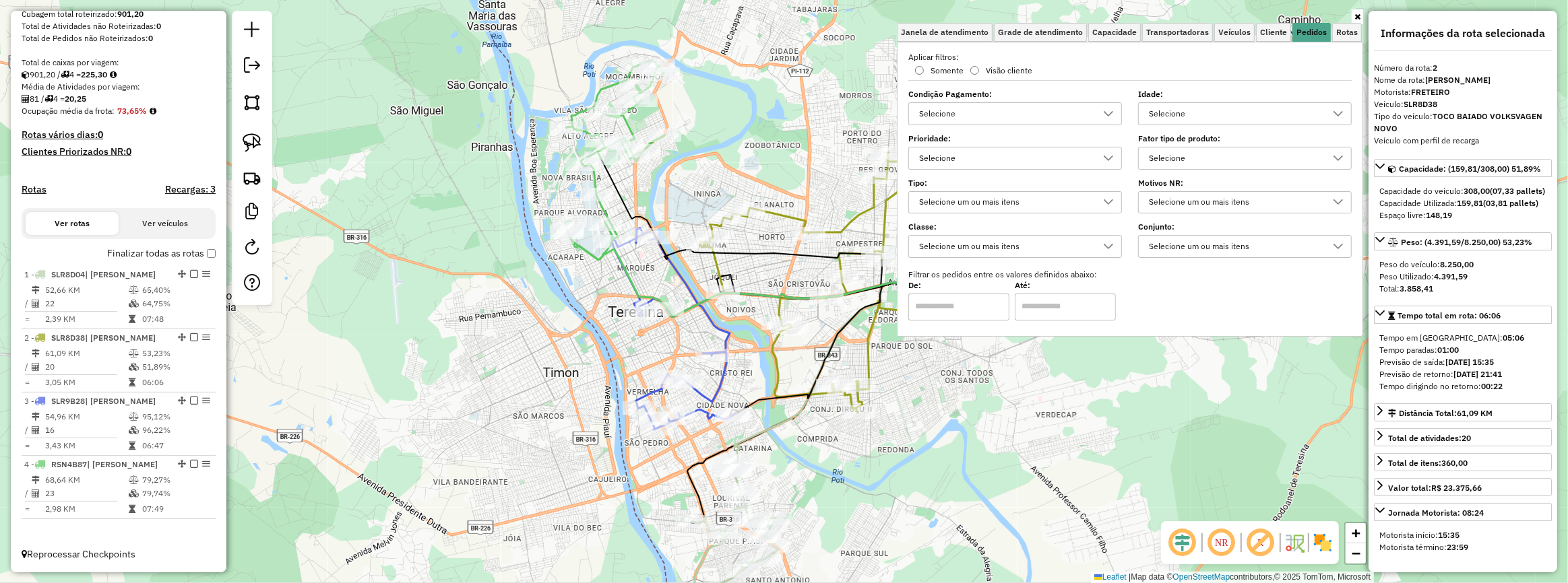
click at [955, 497] on div "Janela de atendimento Grade de atendimento Capacidade Transportadoras Veículos …" at bounding box center [784, 291] width 1568 height 583
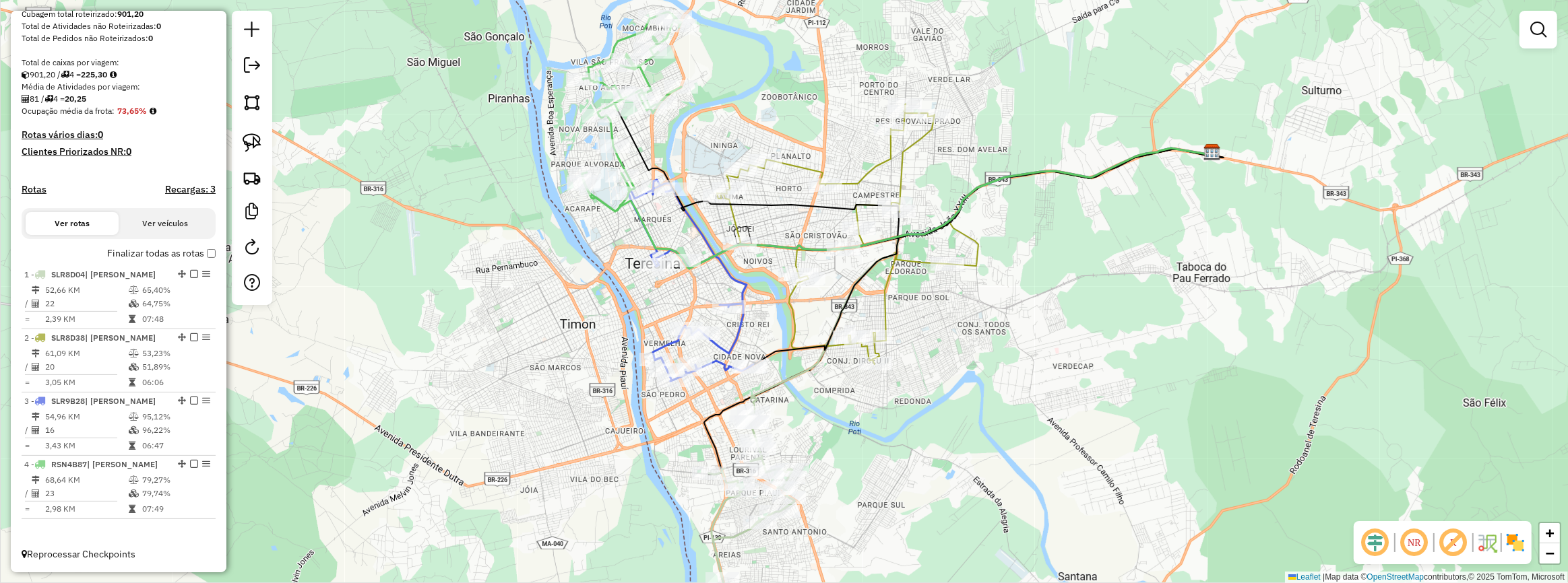
drag, startPoint x: 915, startPoint y: 444, endPoint x: 931, endPoint y: 371, distance: 74.7
click at [931, 371] on div "Janela de atendimento Grade de atendimento Capacidade Transportadoras Veículos …" at bounding box center [784, 291] width 1568 height 583
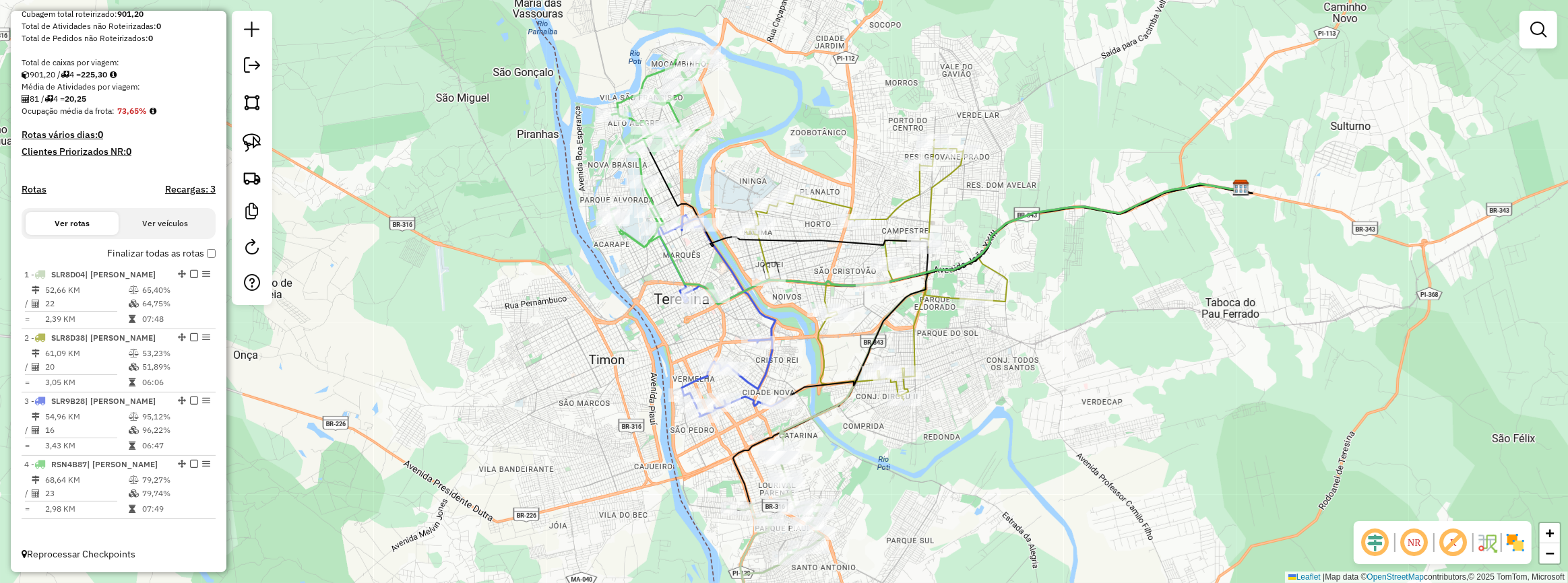
drag, startPoint x: 957, startPoint y: 469, endPoint x: 958, endPoint y: 490, distance: 21.0
click at [958, 490] on div "Janela de atendimento Grade de atendimento Capacidade Transportadoras Veículos …" at bounding box center [784, 291] width 1568 height 583
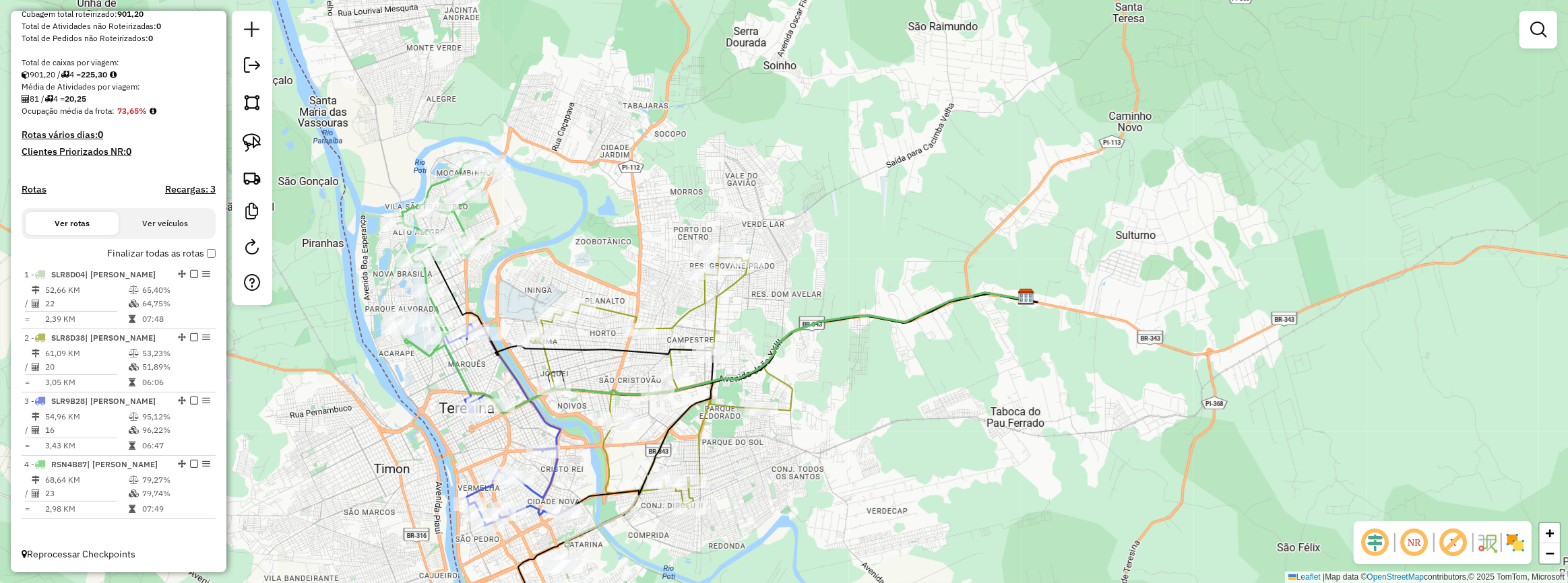
click at [783, 276] on div "Janela de atendimento Grade de atendimento Capacidade Transportadoras Veículos …" at bounding box center [784, 291] width 1568 height 583
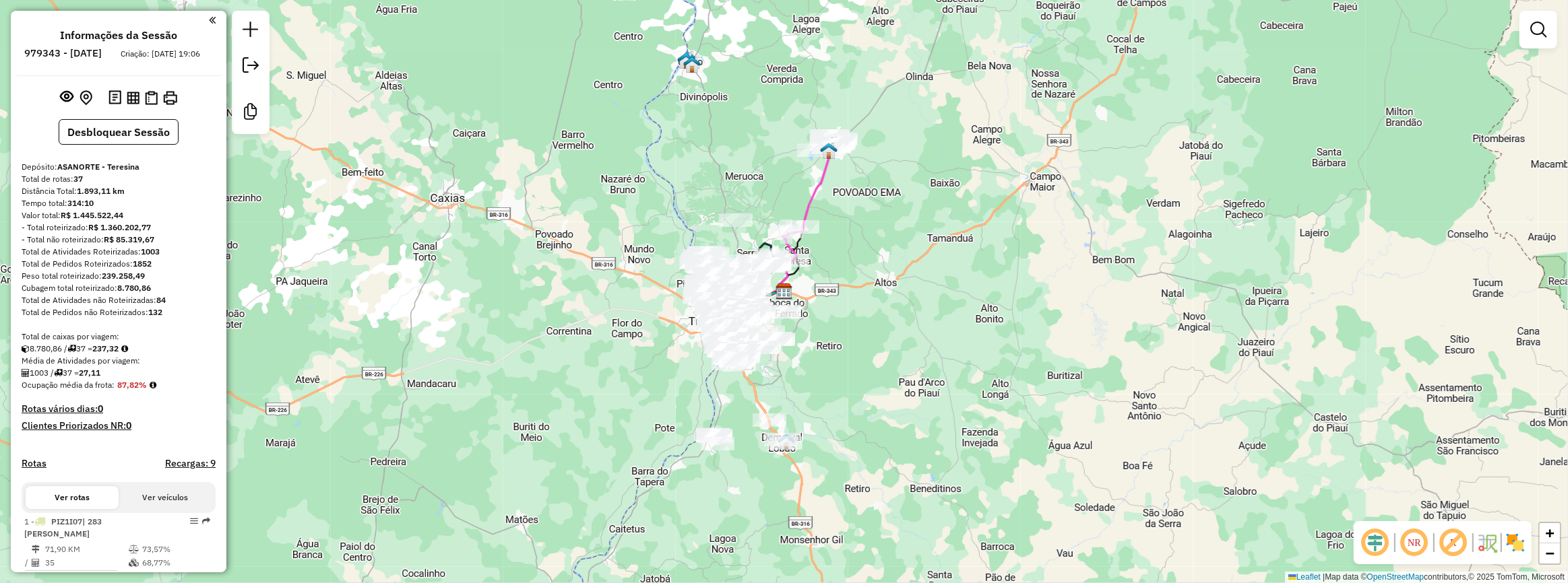
click at [408, 349] on div "Janela de atendimento Grade de atendimento Capacidade Transportadoras Veículos …" at bounding box center [784, 291] width 1568 height 583
drag, startPoint x: 1085, startPoint y: 176, endPoint x: 1005, endPoint y: 193, distance: 81.8
click at [1085, 176] on div "Janela de atendimento Grade de atendimento Capacidade Transportadoras Veículos …" at bounding box center [784, 291] width 1568 height 583
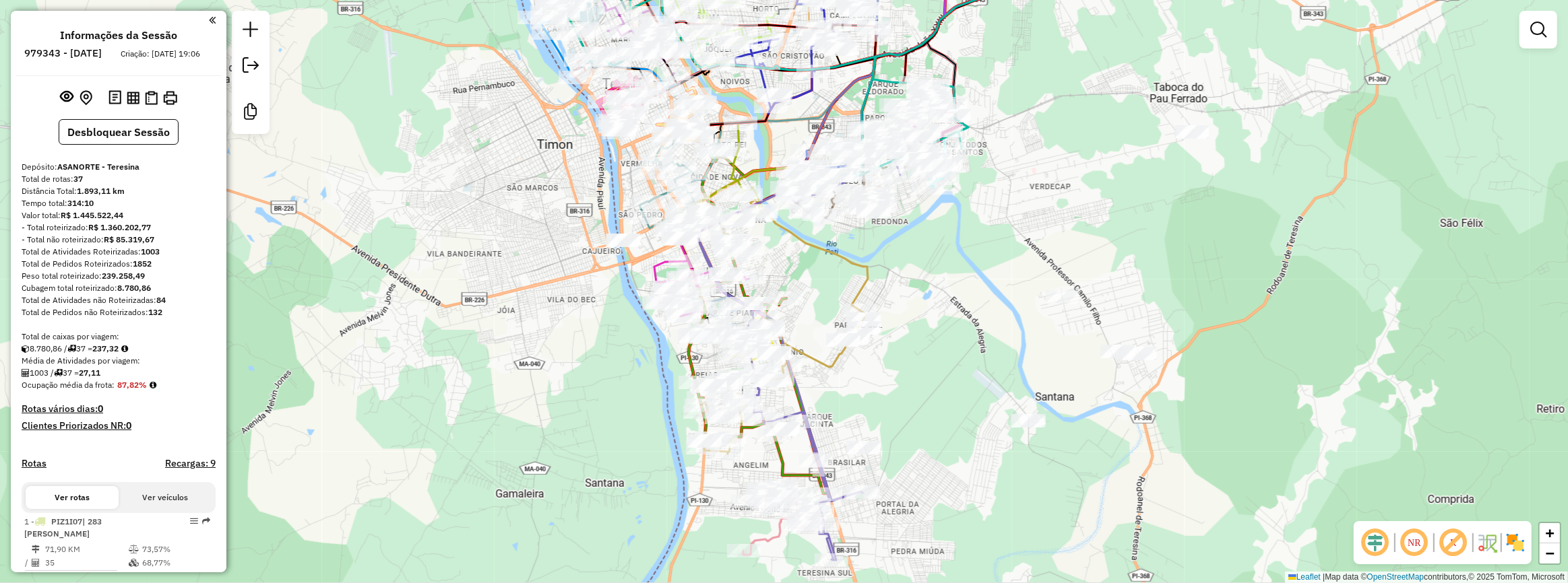
drag, startPoint x: 925, startPoint y: 453, endPoint x: 937, endPoint y: 494, distance: 42.7
click at [937, 494] on div "Janela de atendimento Grade de atendimento Capacidade Transportadoras Veículos …" at bounding box center [784, 291] width 1568 height 583
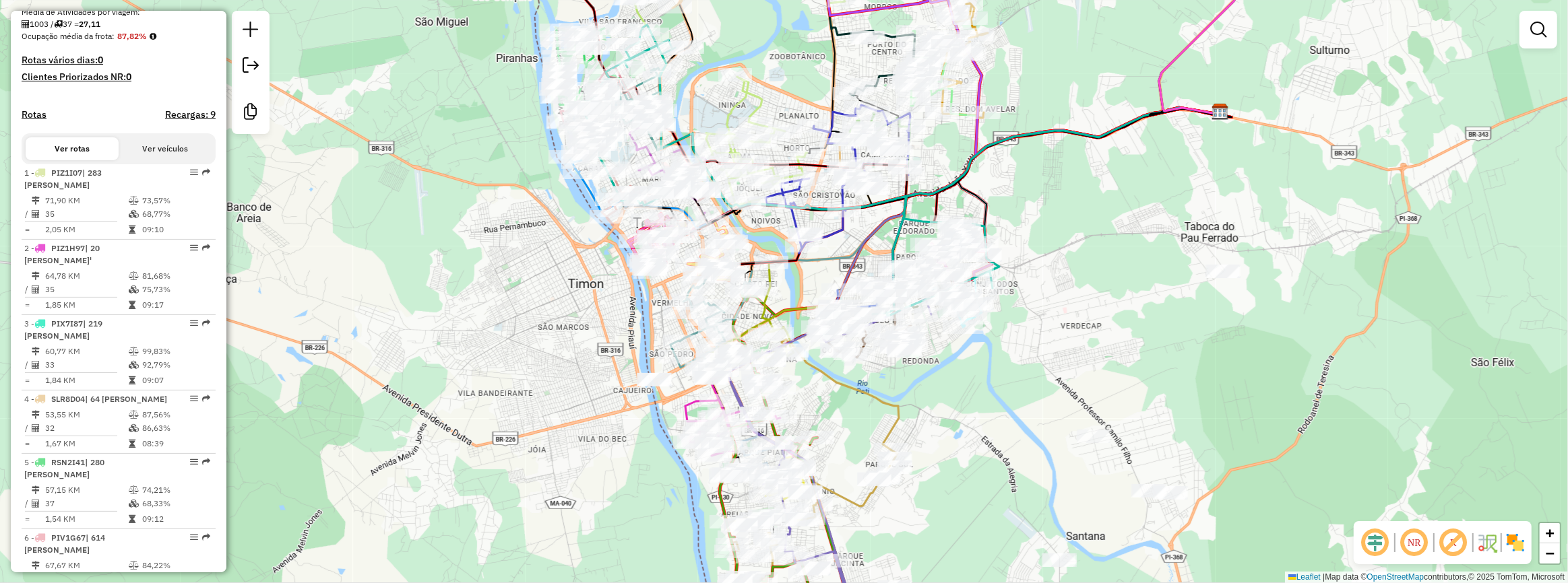
scroll to position [367, 0]
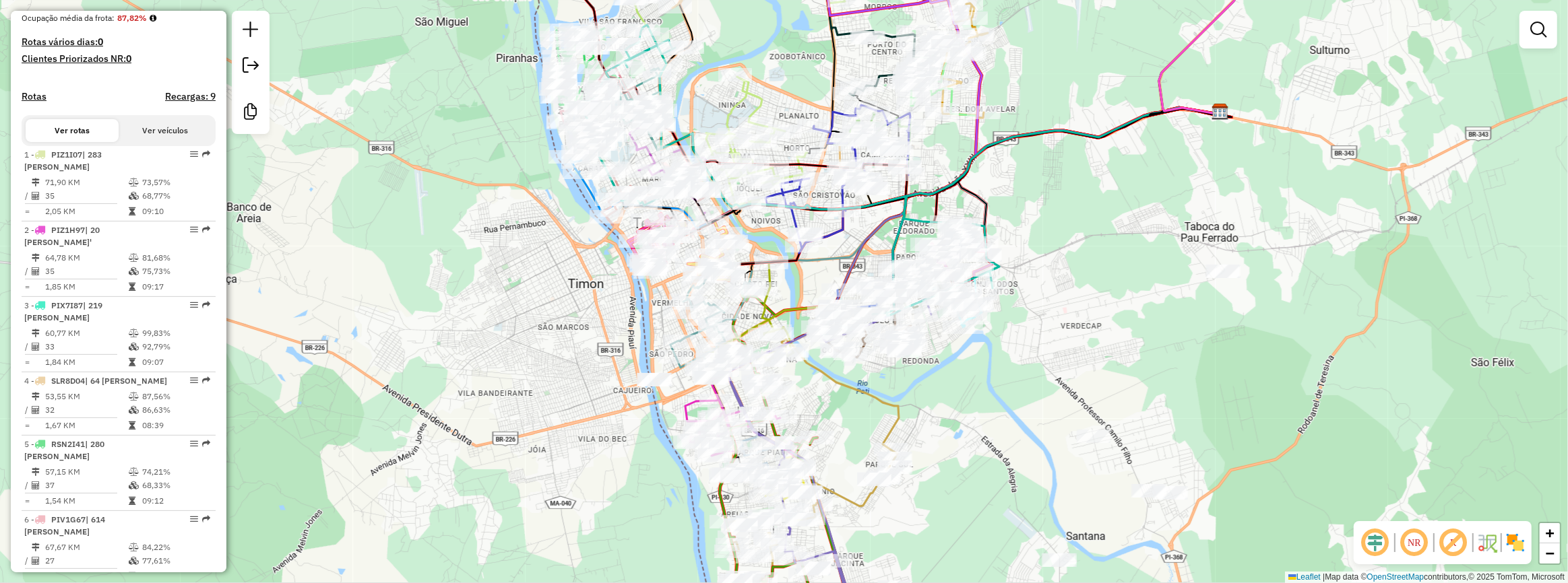
click at [1413, 548] on em at bounding box center [1414, 542] width 32 height 32
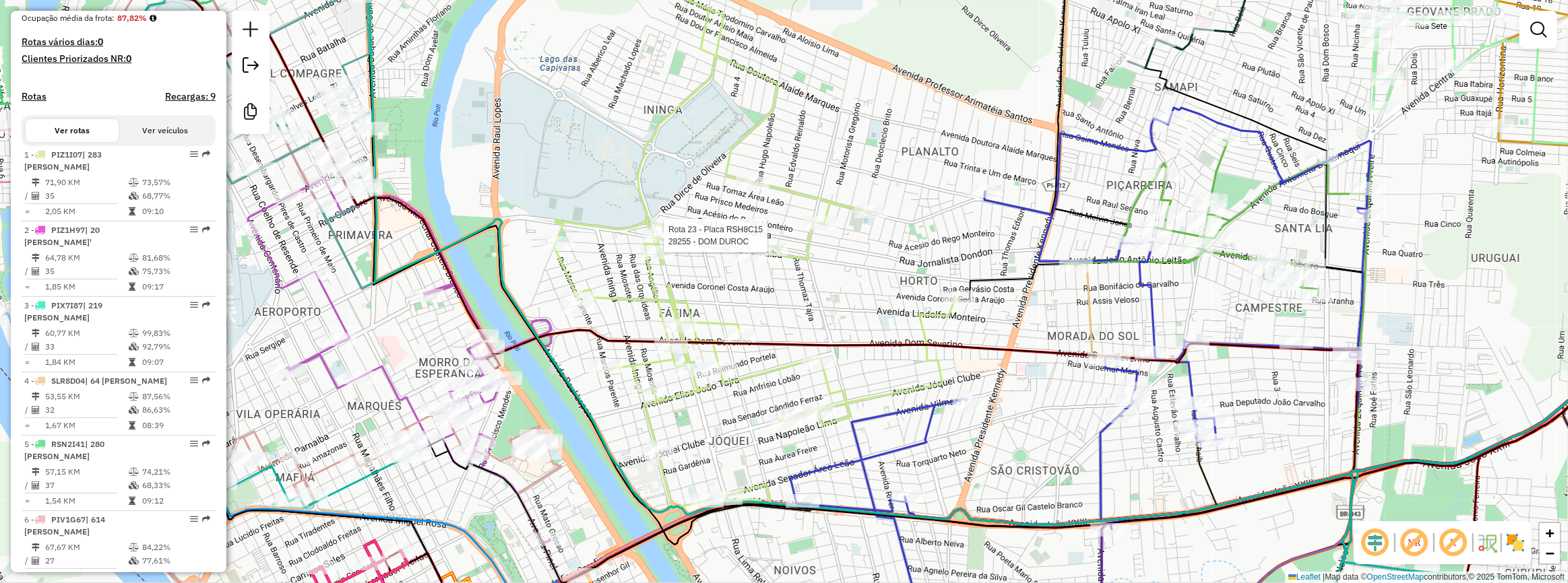
click at [657, 243] on div at bounding box center [659, 236] width 34 height 14
click at [657, 243] on div at bounding box center [661, 237] width 34 height 14
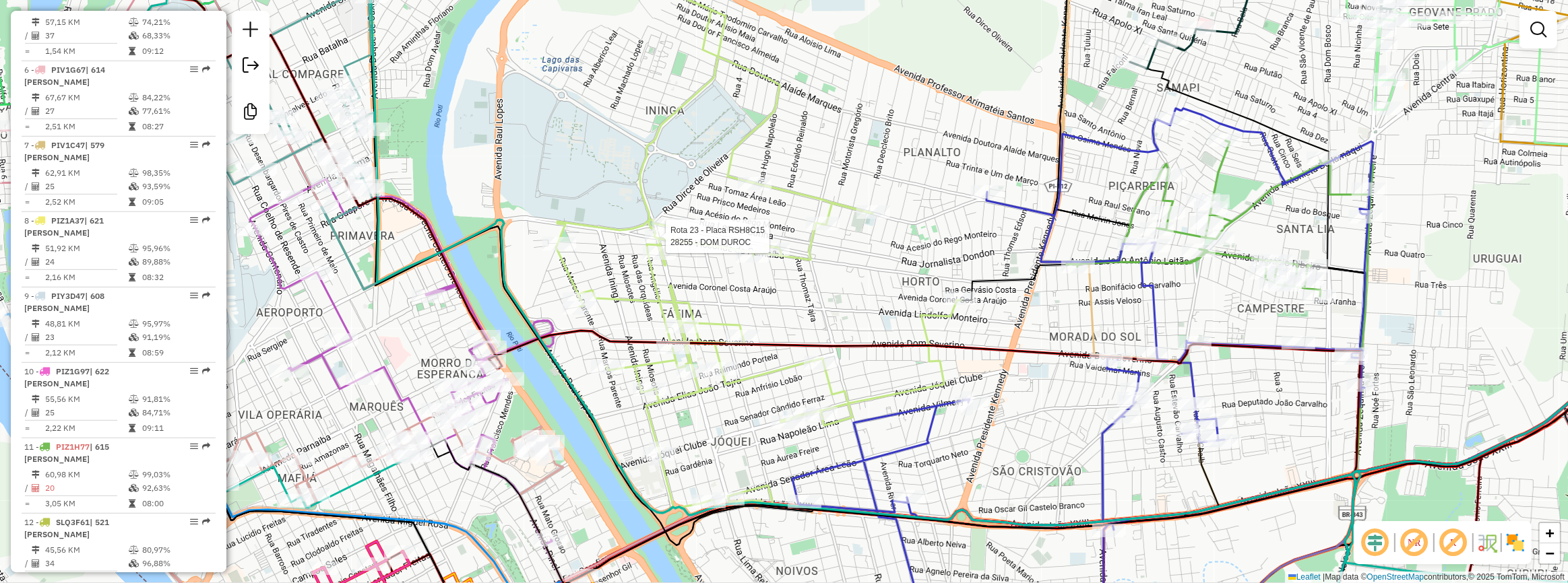
select select "**********"
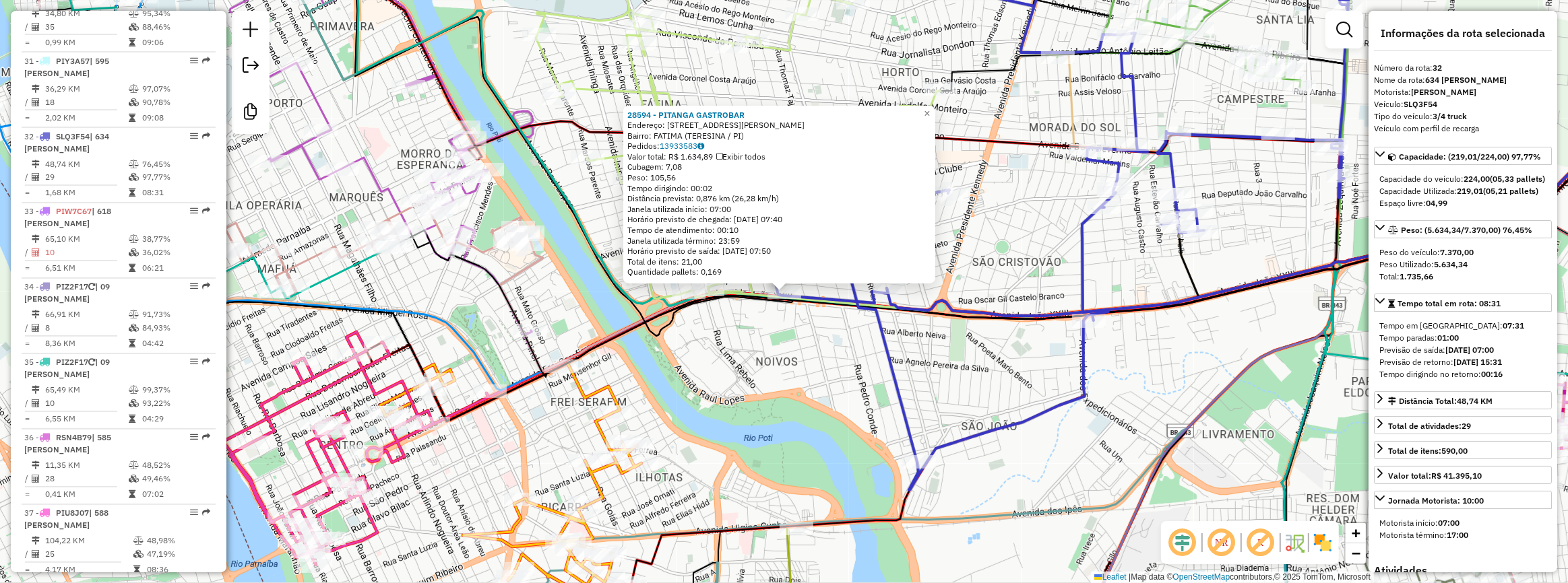
scroll to position [2849, 0]
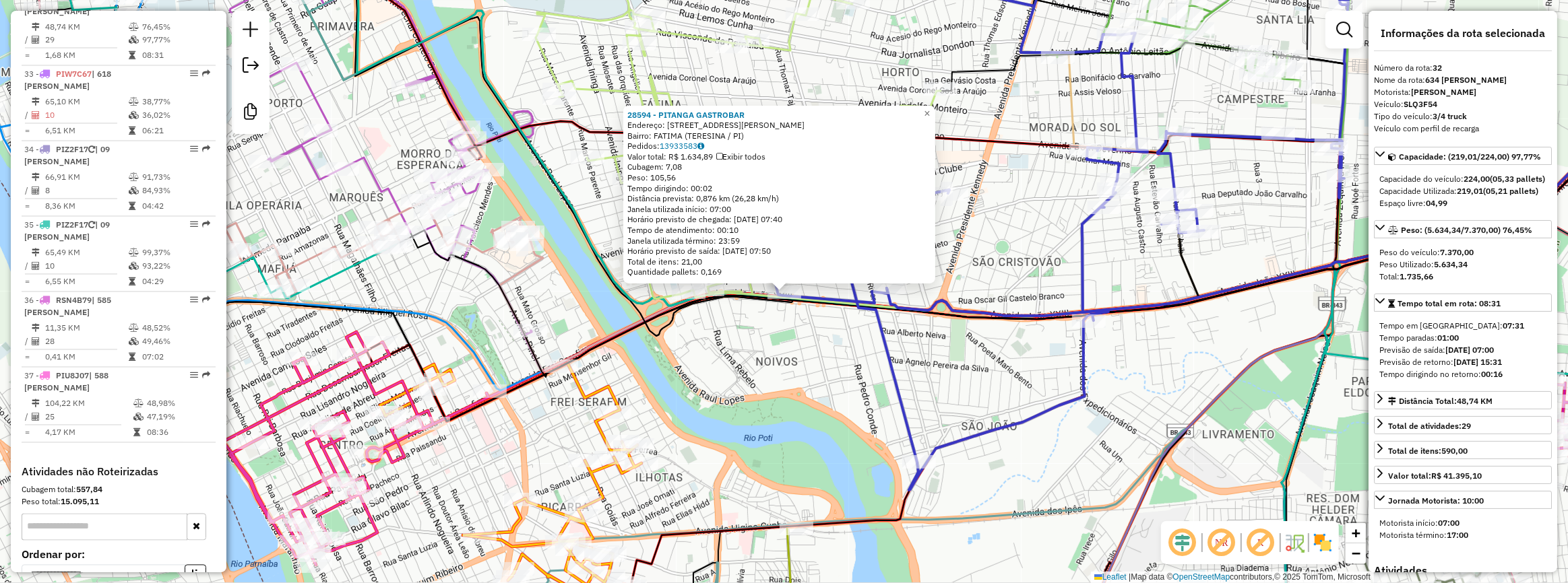
click at [968, 66] on icon at bounding box center [1331, 155] width 783 height 228
click at [1085, 377] on icon at bounding box center [1062, 216] width 580 height 549
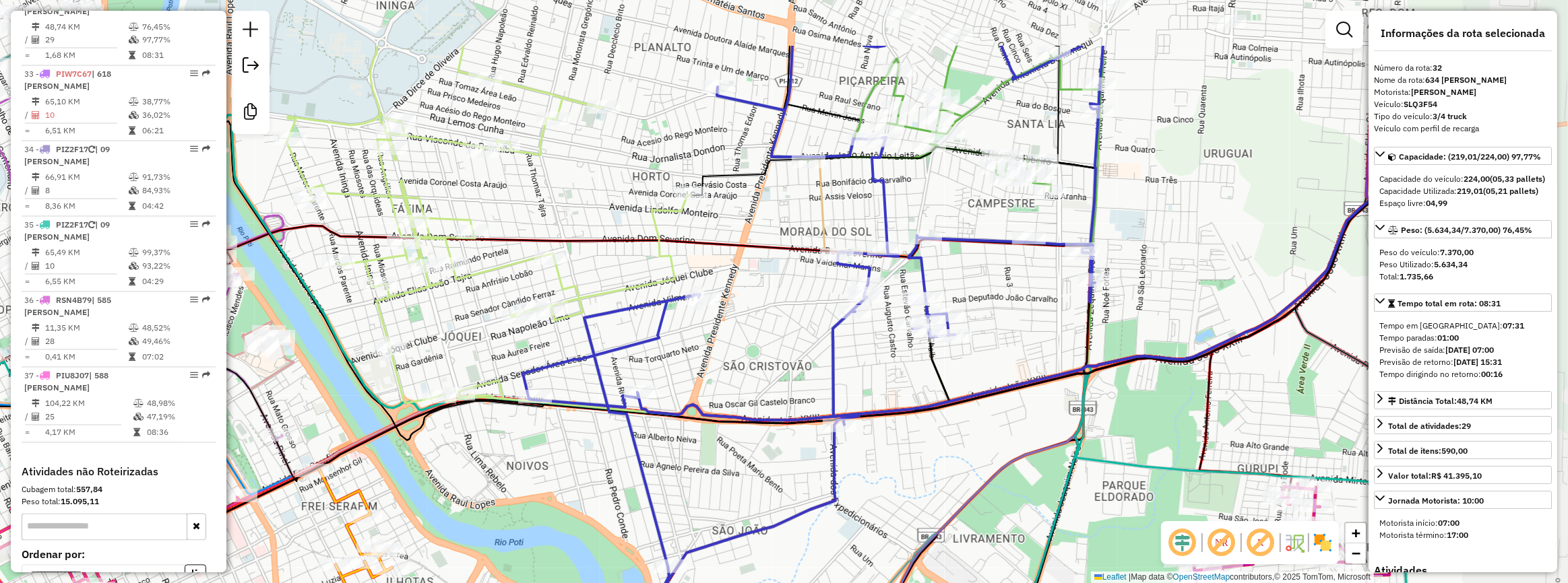
drag, startPoint x: 1039, startPoint y: 377, endPoint x: 792, endPoint y: 481, distance: 268.0
click at [792, 481] on div "Janela de atendimento Grade de atendimento Capacidade Transportadoras Veículos …" at bounding box center [784, 291] width 1568 height 583
click at [807, 303] on icon at bounding box center [837, 158] width 1773 height 433
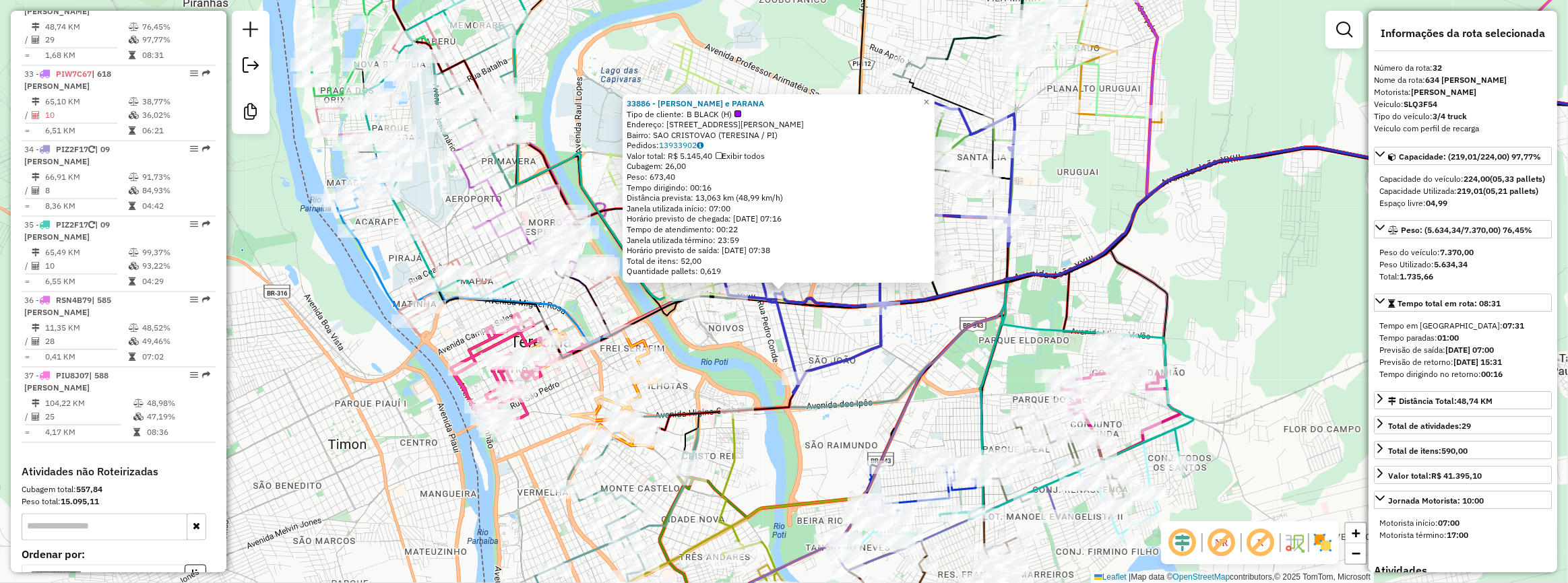
click at [772, 336] on div "33886 - MASCARENHAS e PARANA Tipo de cliente: B BLACK (H) Endereço: R PROFESSOR…" at bounding box center [784, 291] width 1568 height 583
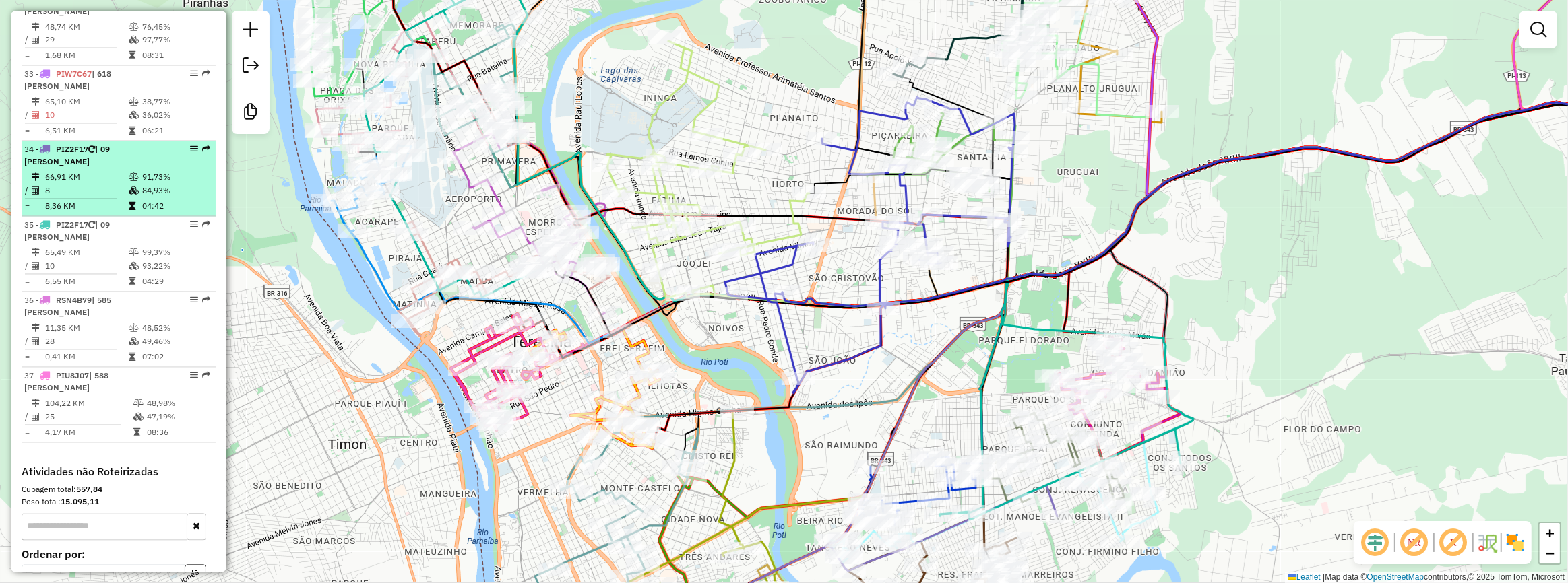
scroll to position [2726, 0]
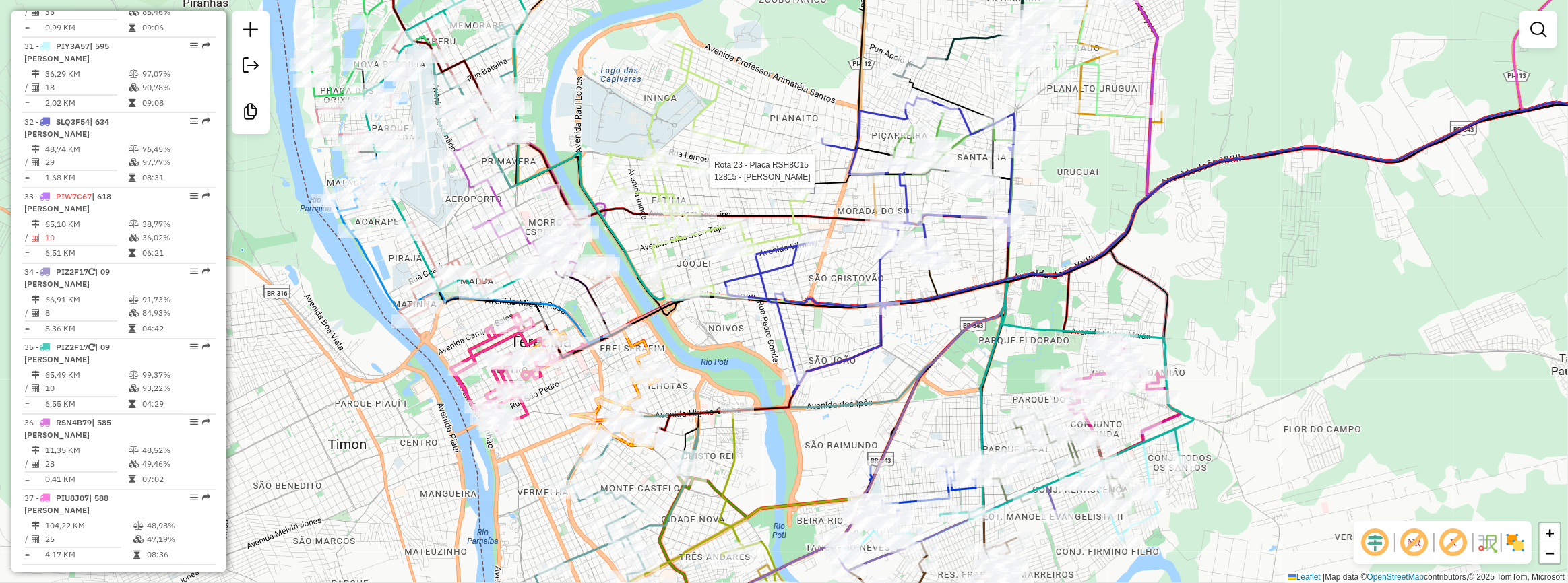
select select "**********"
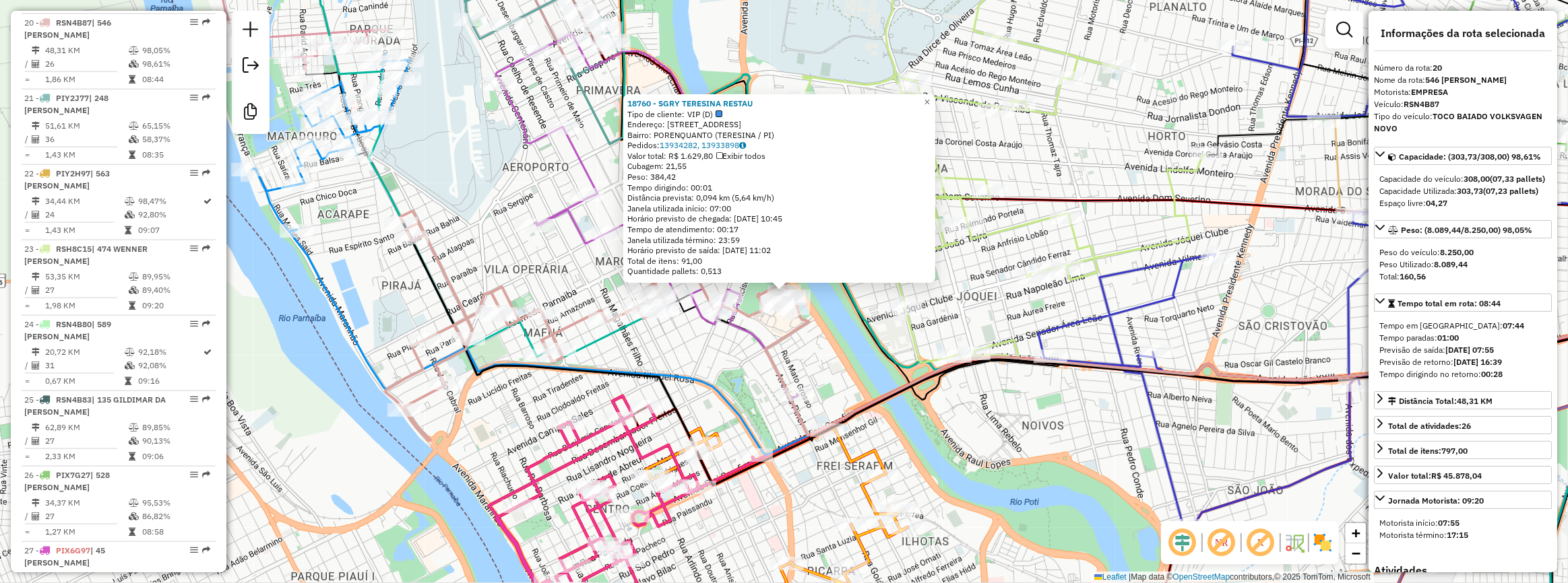
scroll to position [1944, 0]
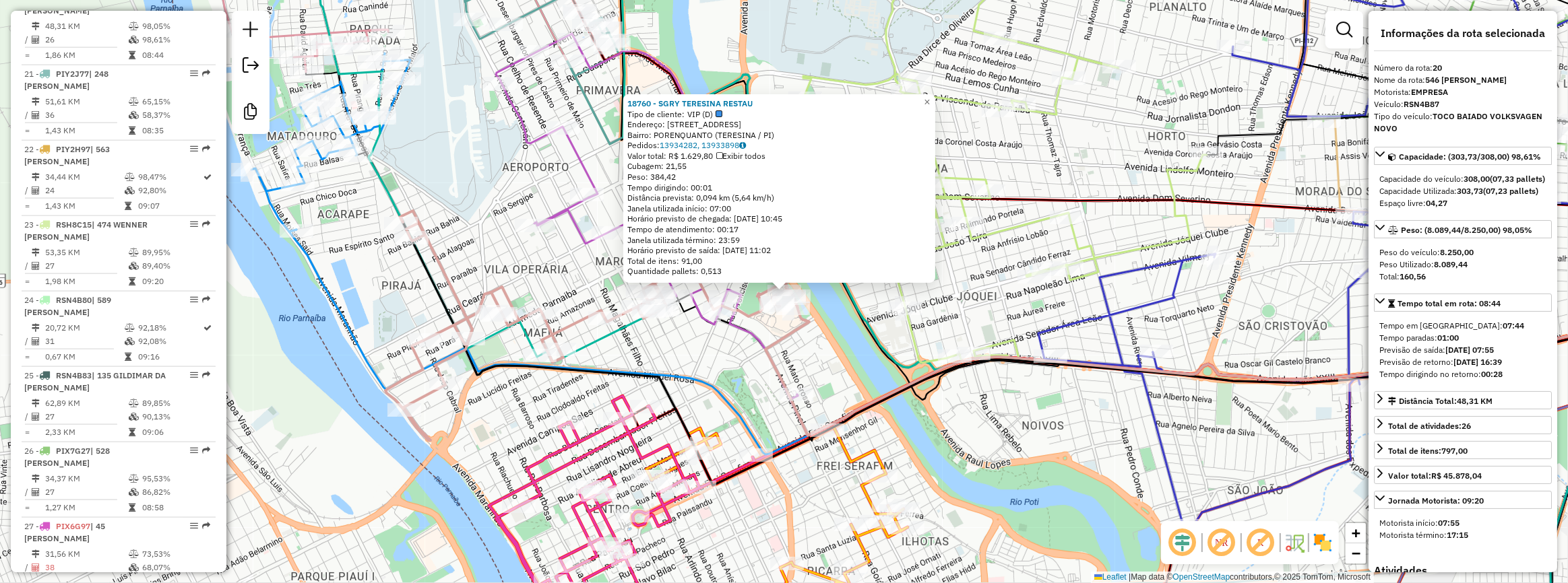
click at [739, 359] on div "18760 - SGRY TERESINA RESTAU Tipo de cliente: VIP (D) Endereço: AV AV MARECHAL …" at bounding box center [784, 291] width 1568 height 583
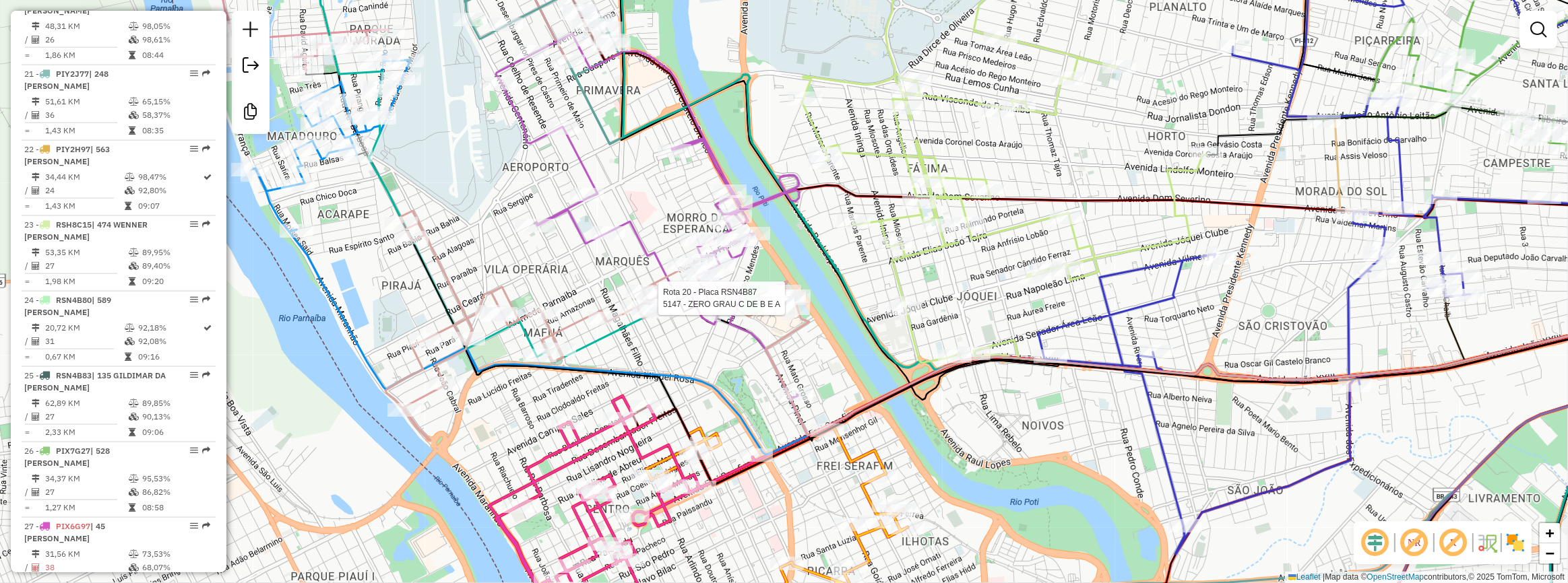
select select "**********"
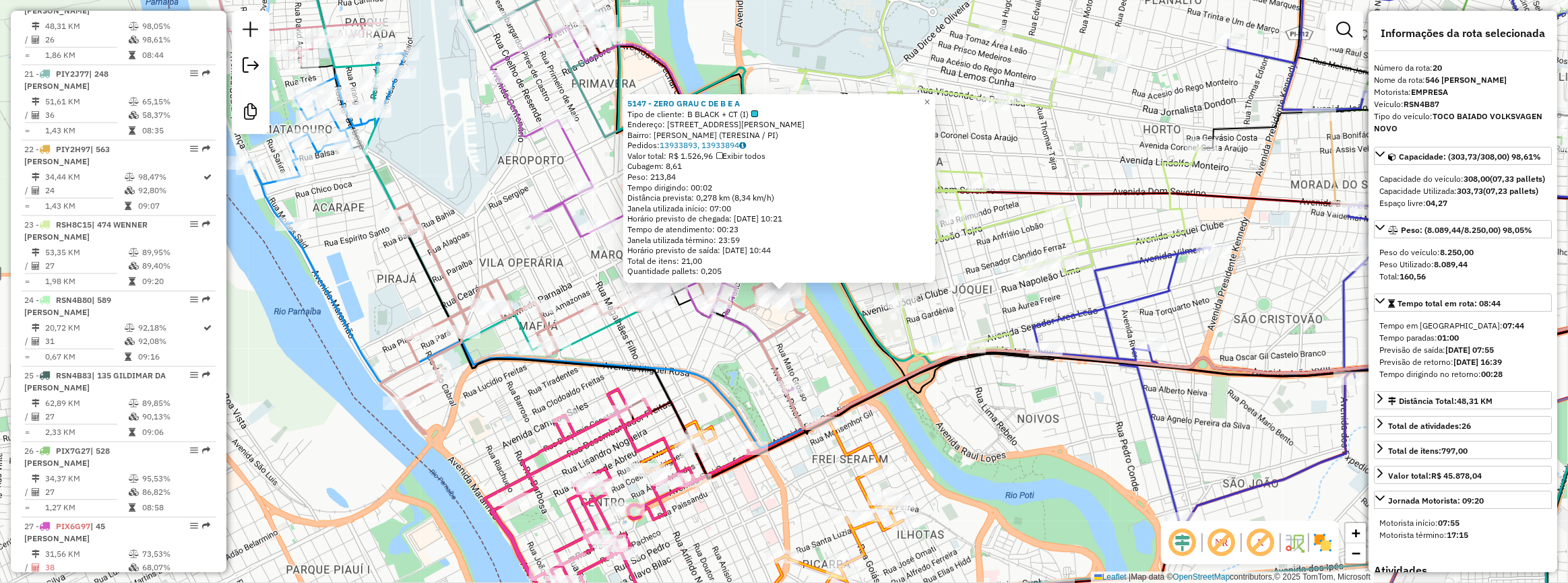
click at [886, 329] on div "5147 - ZERO GRAU C DE B E A Tipo de cliente: B BLACK + CT (I) Endereço: AV MARE…" at bounding box center [784, 291] width 1568 height 583
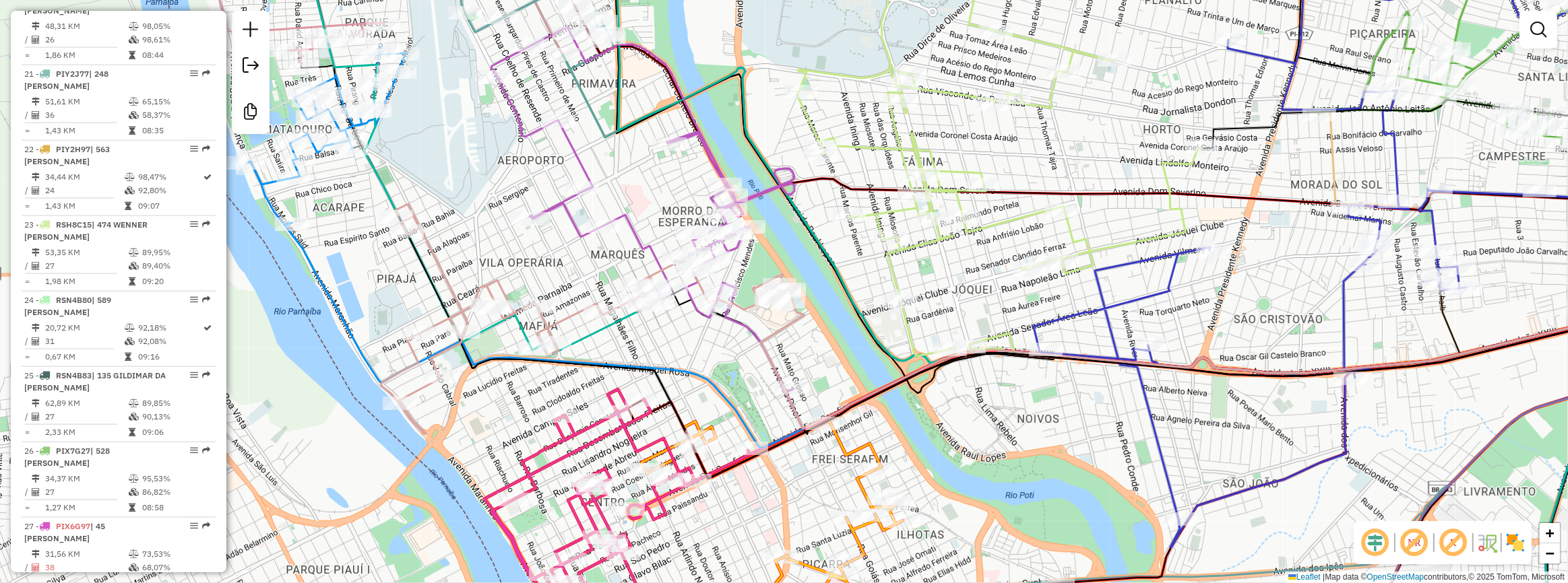
click at [943, 405] on div "Janela de atendimento Grade de atendimento Capacidade Transportadoras Veículos …" at bounding box center [784, 291] width 1568 height 583
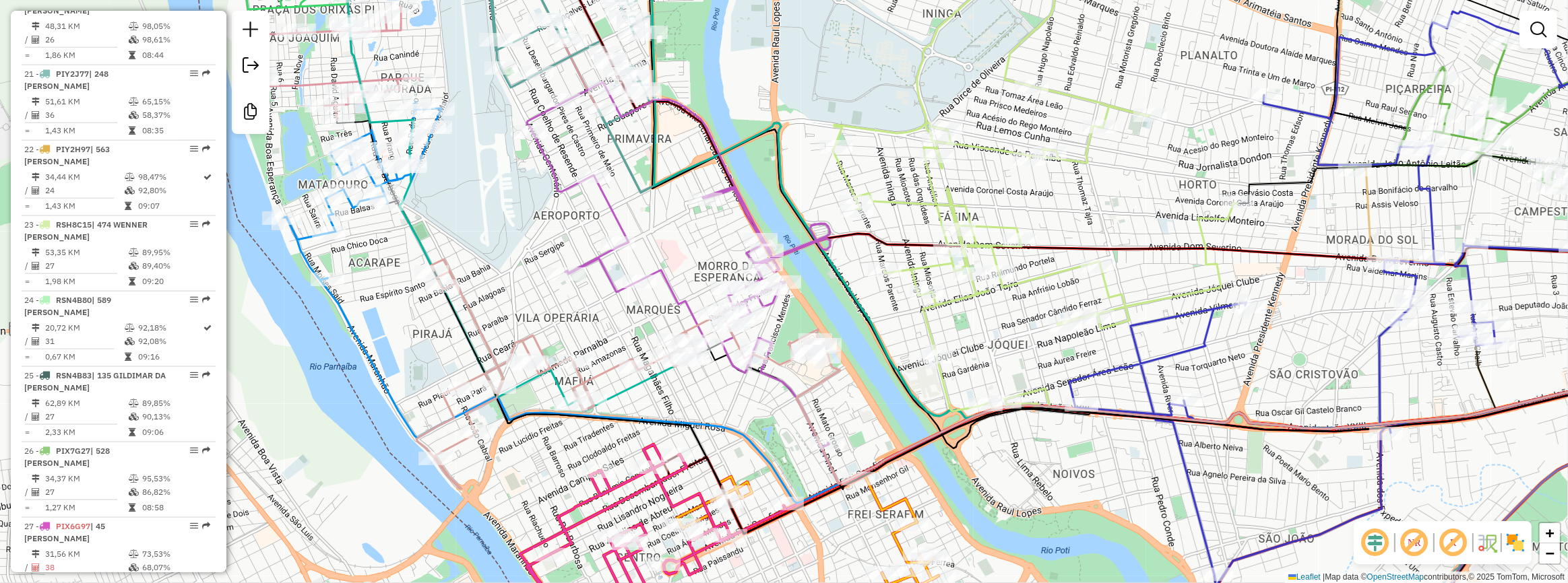
select select "**********"
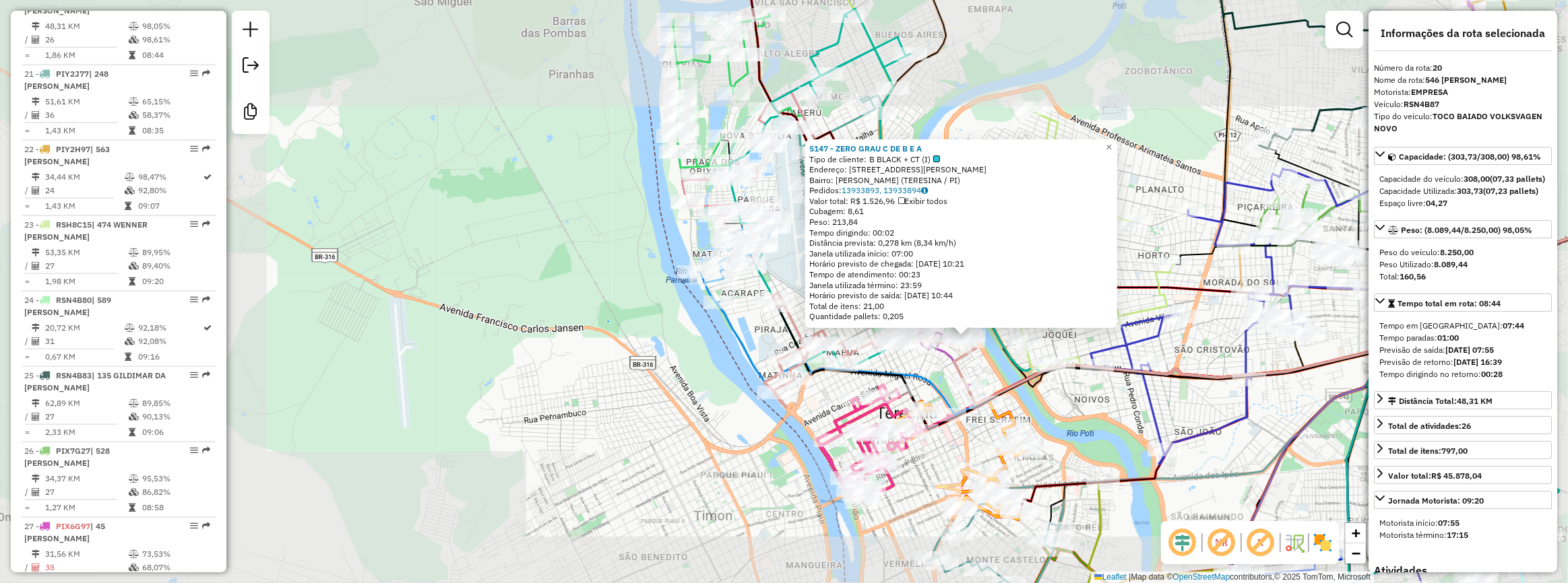
click at [1184, 359] on div "Rota 32 - Placa SLQ3F54 33886 - MASCARENHAS e PARANA 5147 - ZERO GRAU C DE B E …" at bounding box center [784, 291] width 1568 height 583
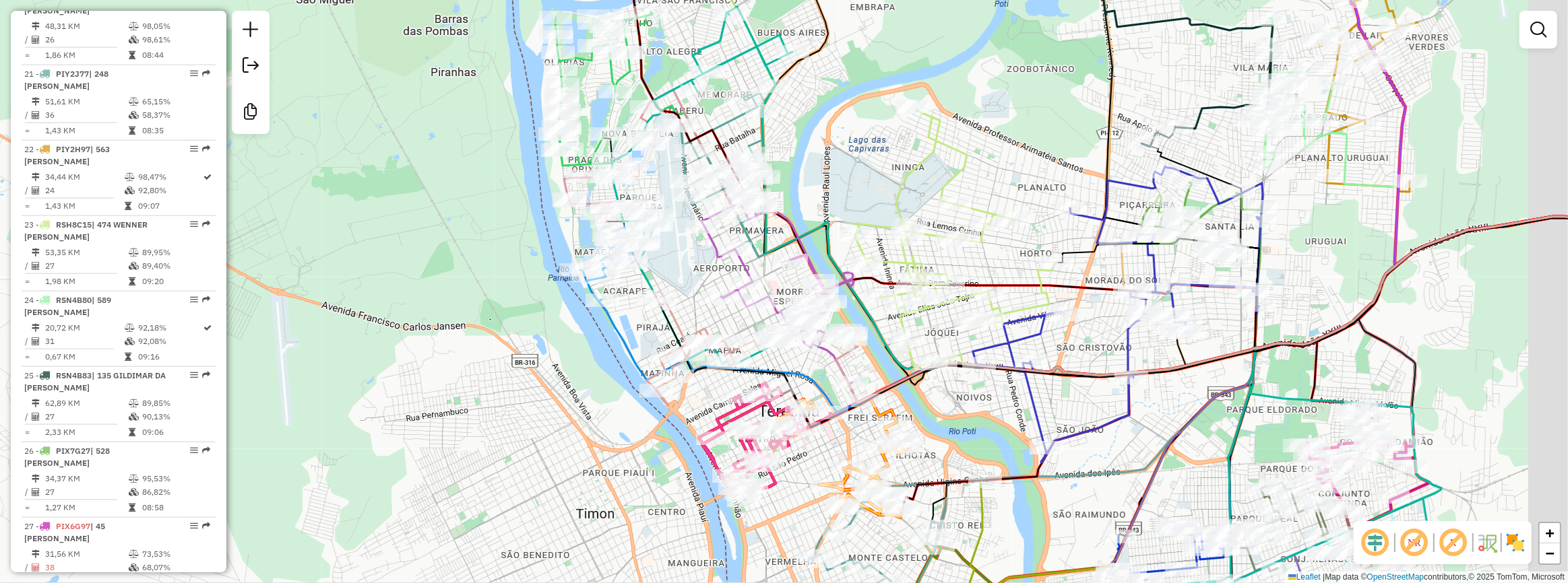
drag, startPoint x: 1088, startPoint y: 149, endPoint x: 1020, endPoint y: 153, distance: 68.1
click at [1020, 153] on div "Janela de atendimento Grade de atendimento Capacidade Transportadoras Veículos …" at bounding box center [784, 291] width 1568 height 583
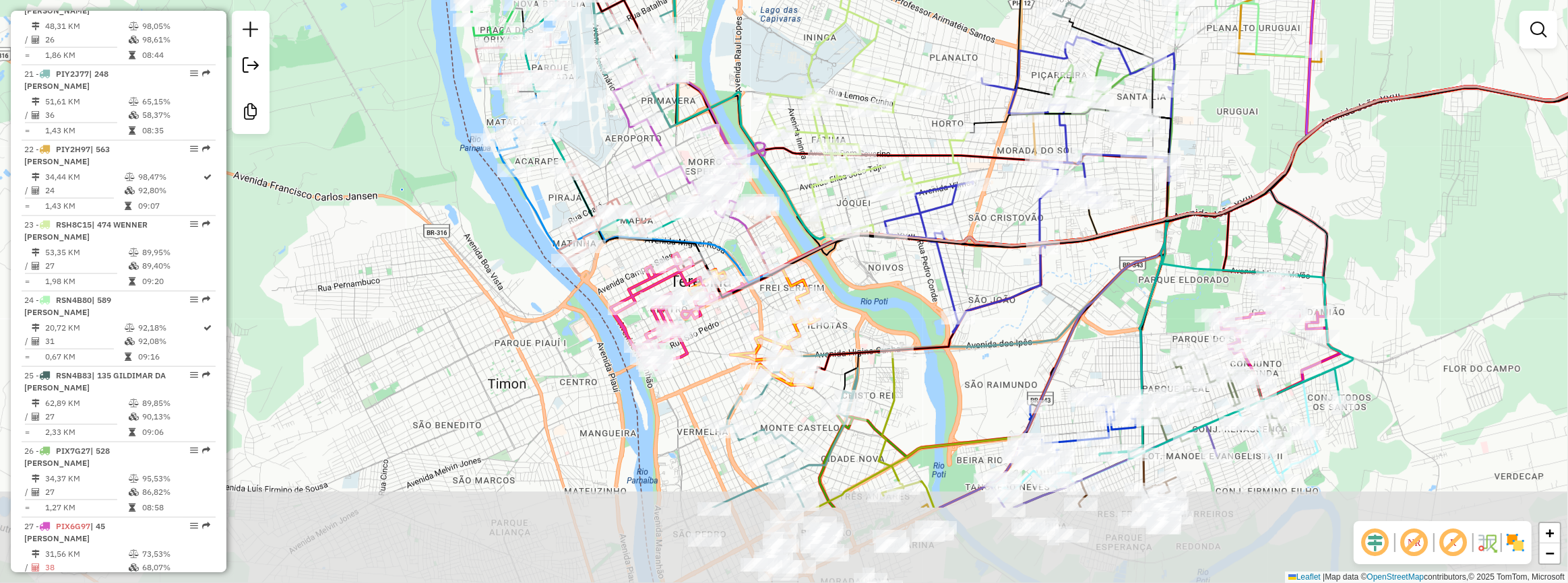
drag, startPoint x: 949, startPoint y: 445, endPoint x: 887, endPoint y: 329, distance: 131.5
click at [887, 329] on div "Janela de atendimento Grade de atendimento Capacidade Transportadoras Veículos …" at bounding box center [784, 291] width 1568 height 583
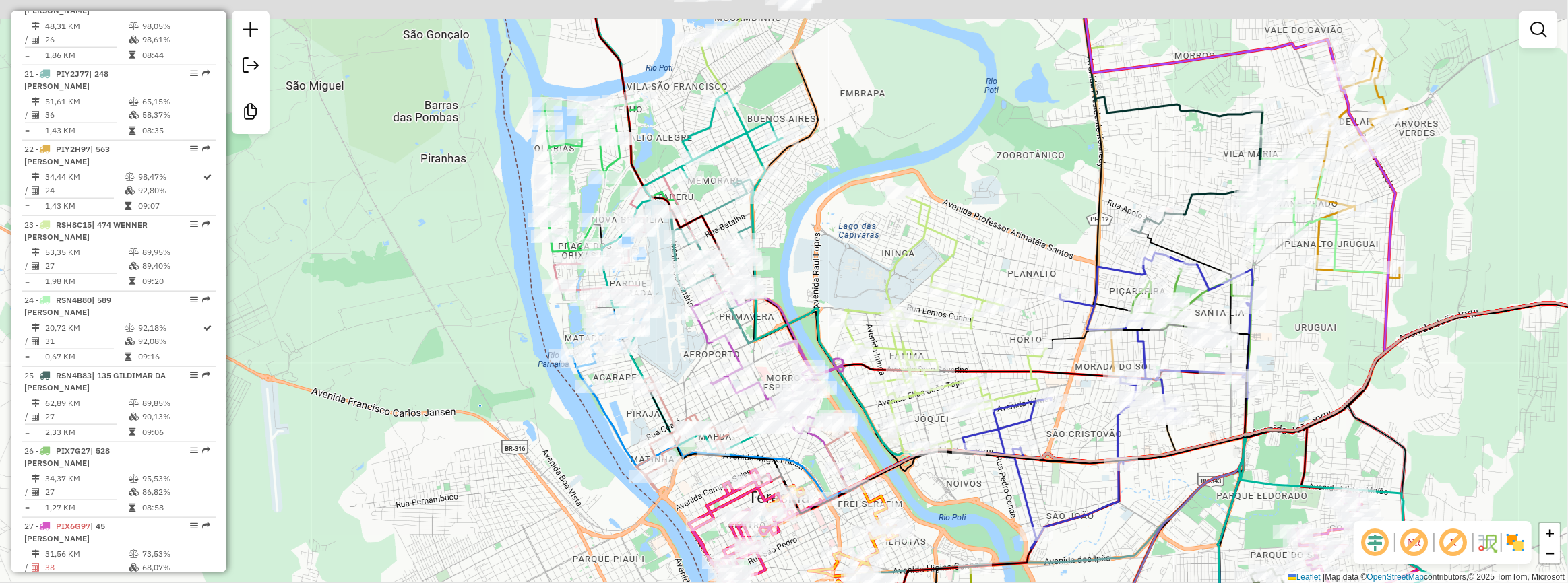
drag, startPoint x: 796, startPoint y: 147, endPoint x: 936, endPoint y: 423, distance: 309.5
click at [927, 410] on div "Janela de atendimento Grade de atendimento Capacidade Transportadoras Veículos …" at bounding box center [784, 291] width 1568 height 583
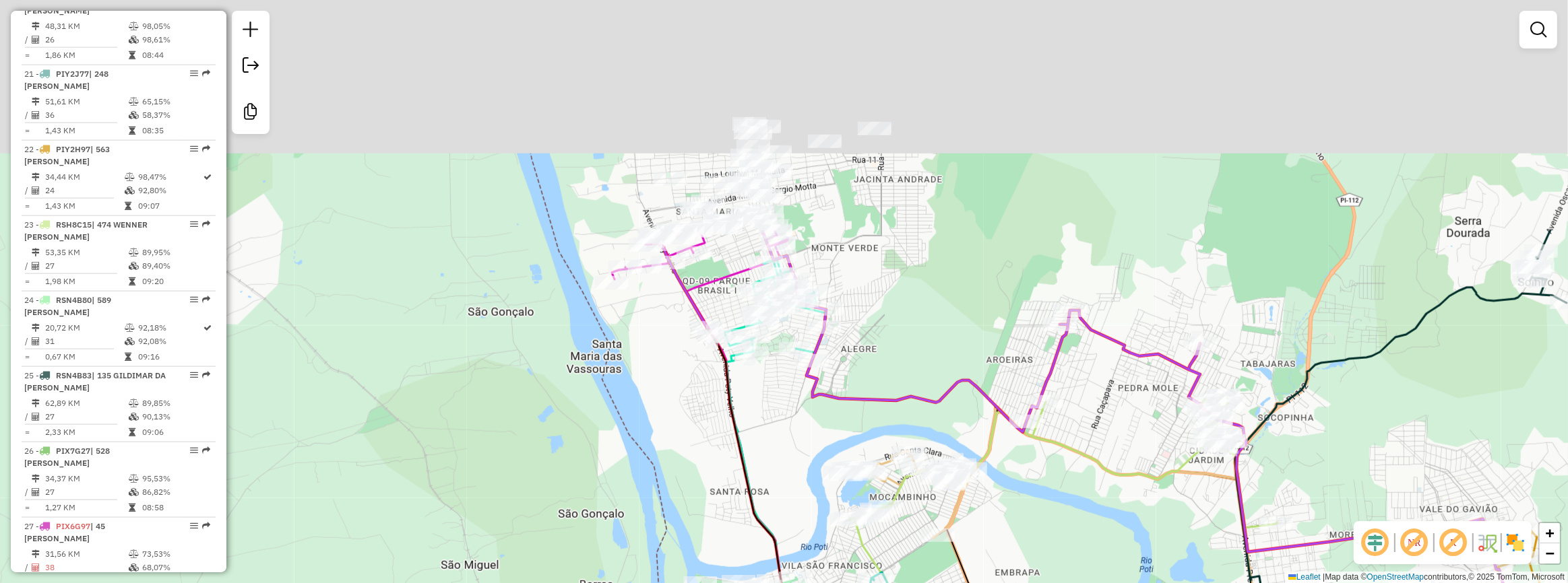
drag, startPoint x: 708, startPoint y: 168, endPoint x: 751, endPoint y: 457, distance: 292.2
click at [751, 457] on div "Janela de atendimento Grade de atendimento Capacidade Transportadoras Veículos …" at bounding box center [784, 291] width 1568 height 583
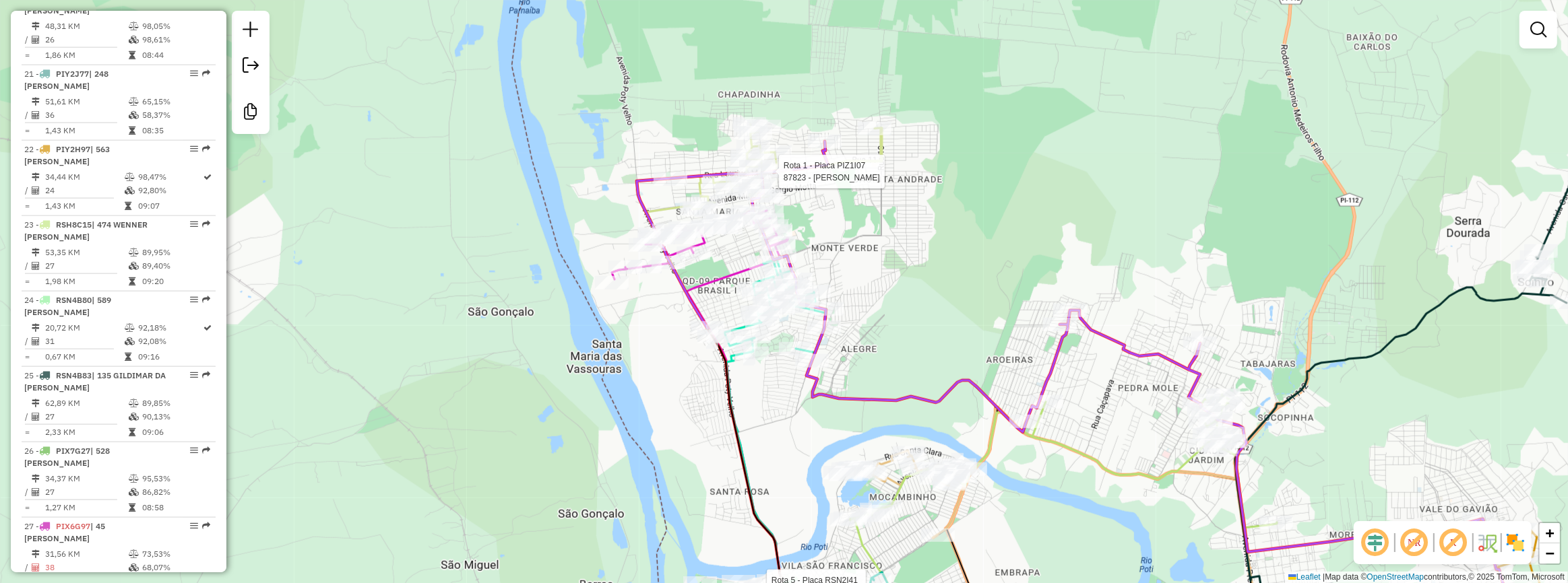
select select "**********"
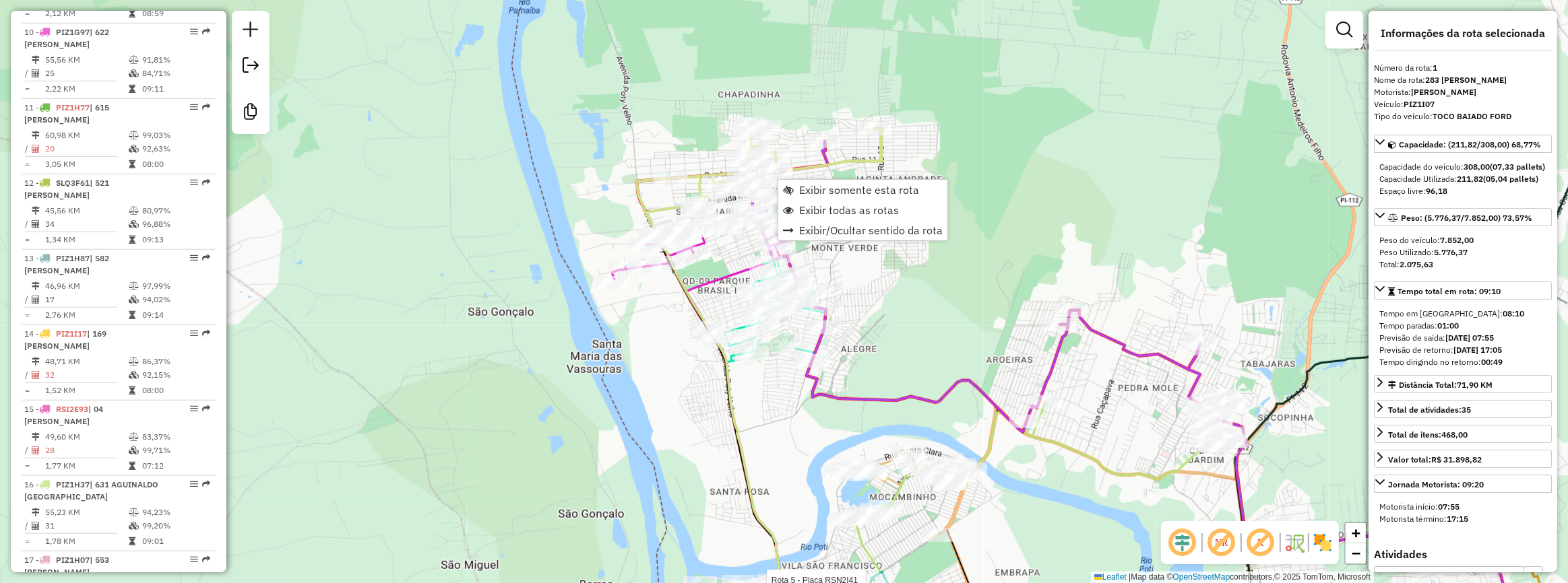
scroll to position [514, 0]
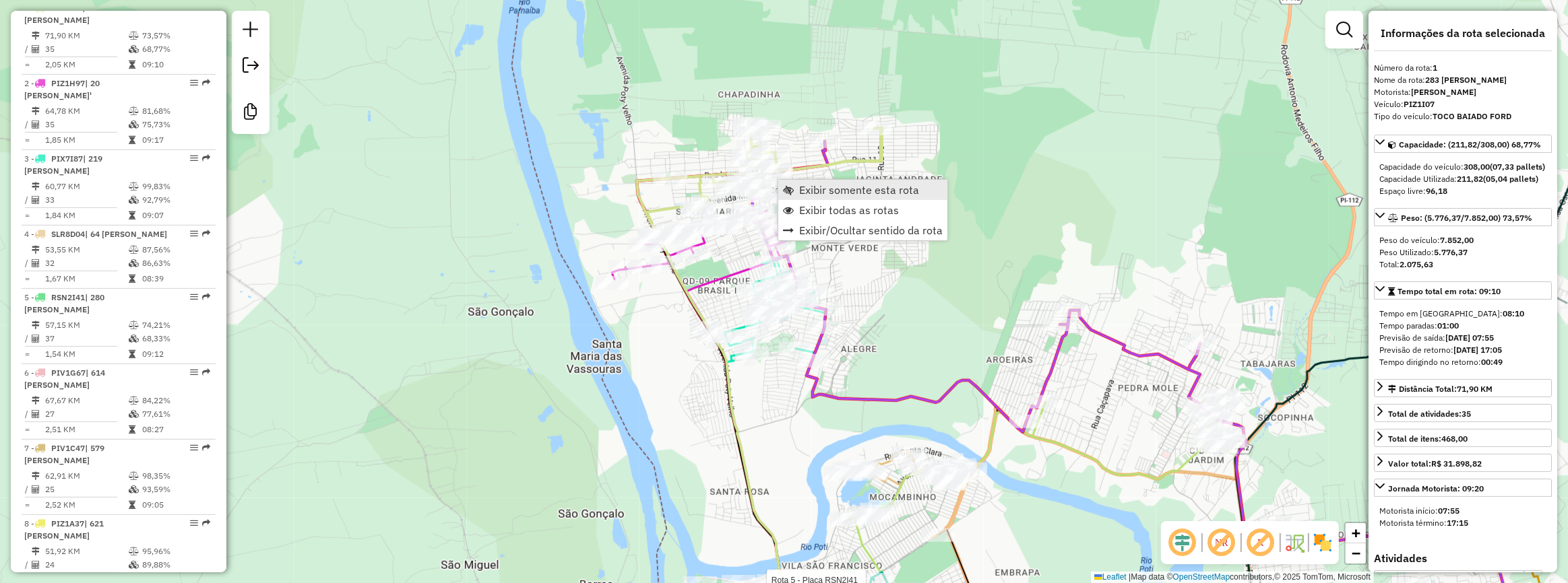
click at [881, 188] on span "Exibir somente esta rota" at bounding box center [859, 189] width 120 height 11
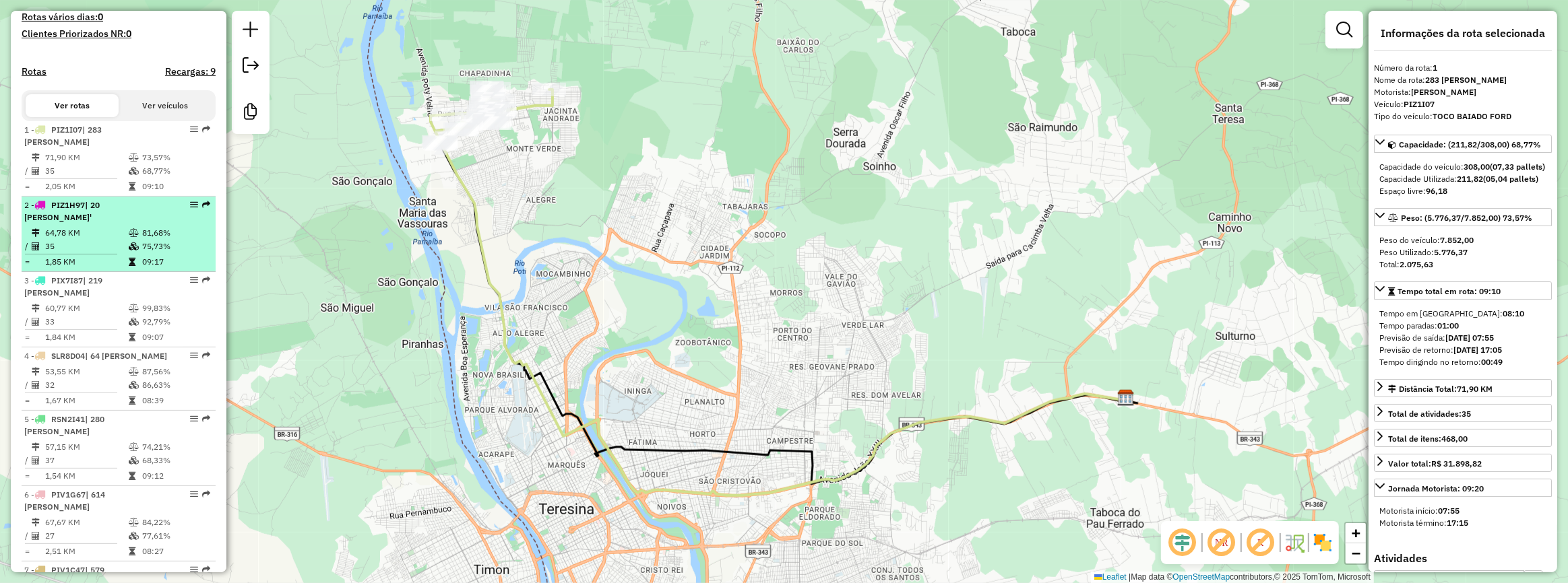
scroll to position [391, 0]
click at [145, 224] on div "2 - PIZ1H97 | 20 CLEITON REGO SILVA'" at bounding box center [95, 211] width 143 height 24
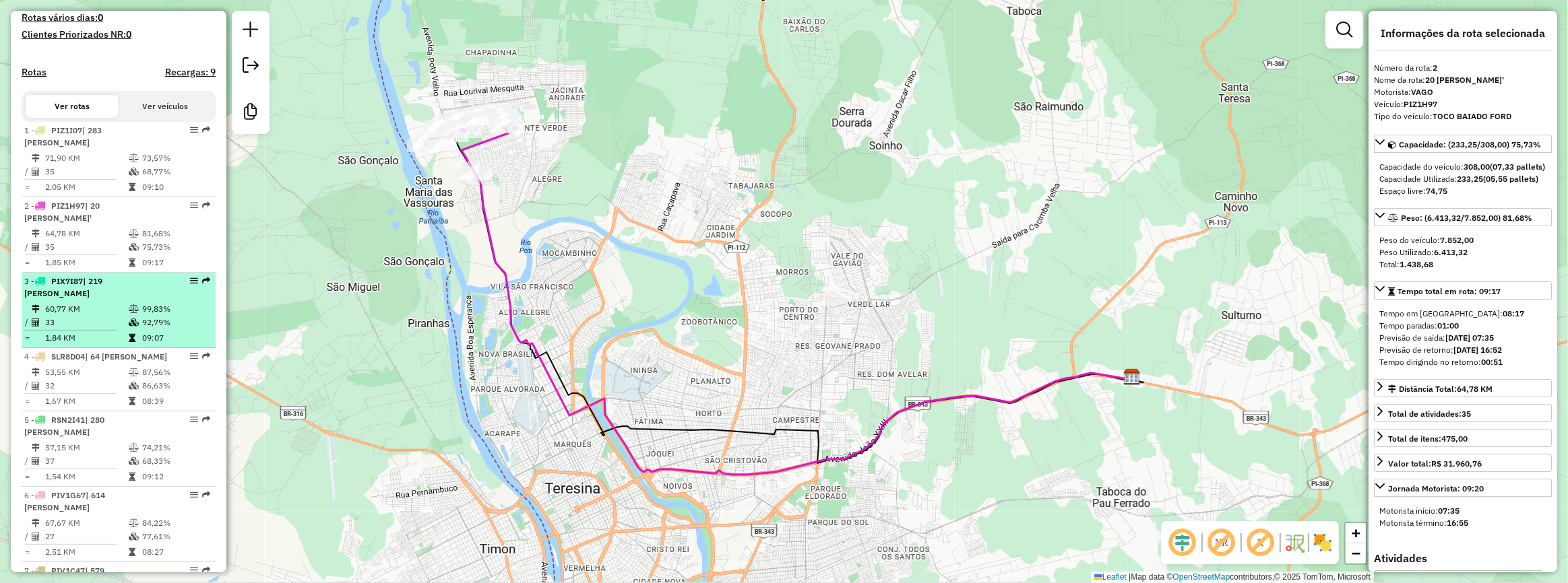
click at [144, 300] on div "3 - PIX7I87 | 219 HERBERT FRANCISCO LEITE DA SILVA" at bounding box center [95, 287] width 143 height 24
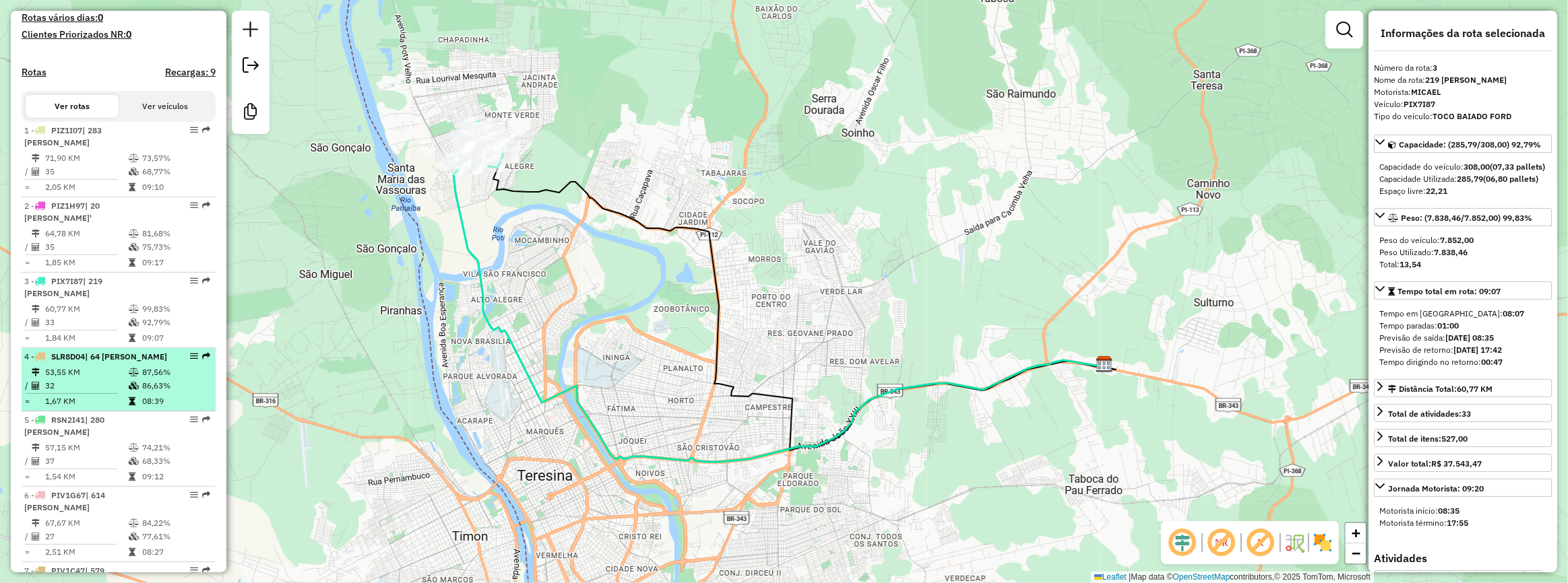
click at [146, 363] on div "4 - SLR8D04 | 64 AILTON MOURA DIAS" at bounding box center [95, 357] width 143 height 12
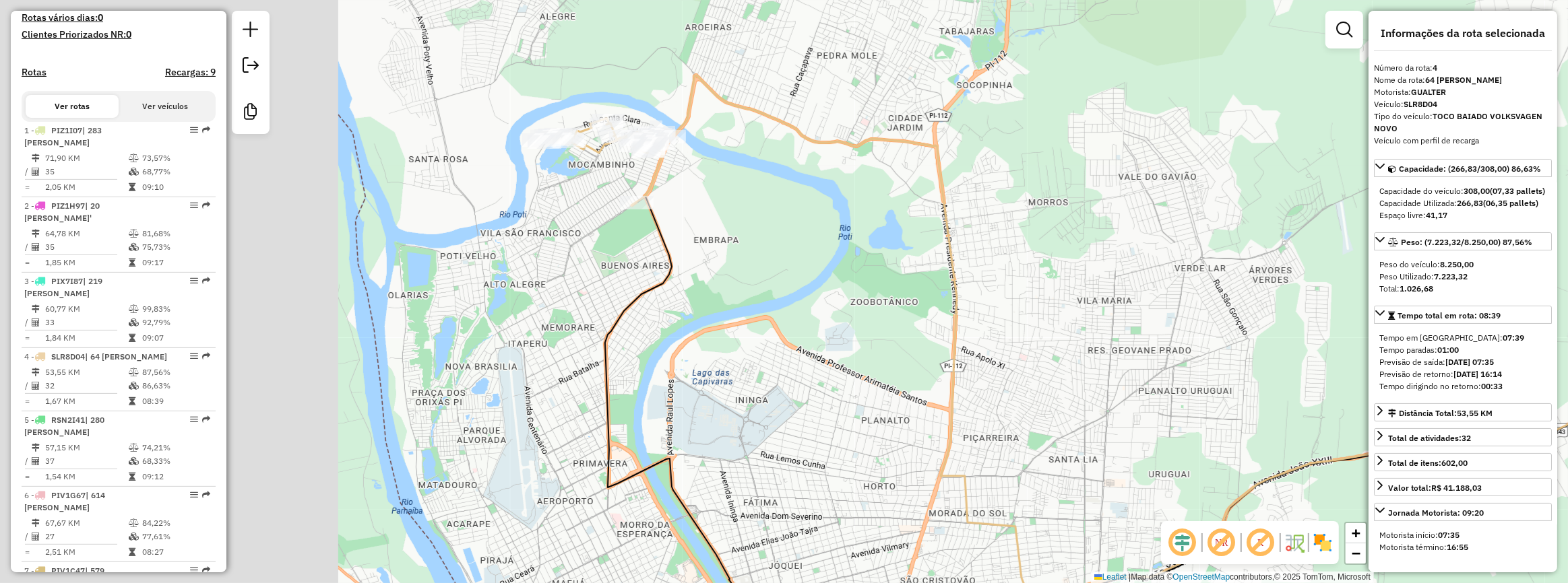
drag, startPoint x: 506, startPoint y: 370, endPoint x: 873, endPoint y: 428, distance: 371.6
click at [873, 428] on div "Janela de atendimento Grade de atendimento Capacidade Transportadoras Veículos …" at bounding box center [784, 291] width 1568 height 583
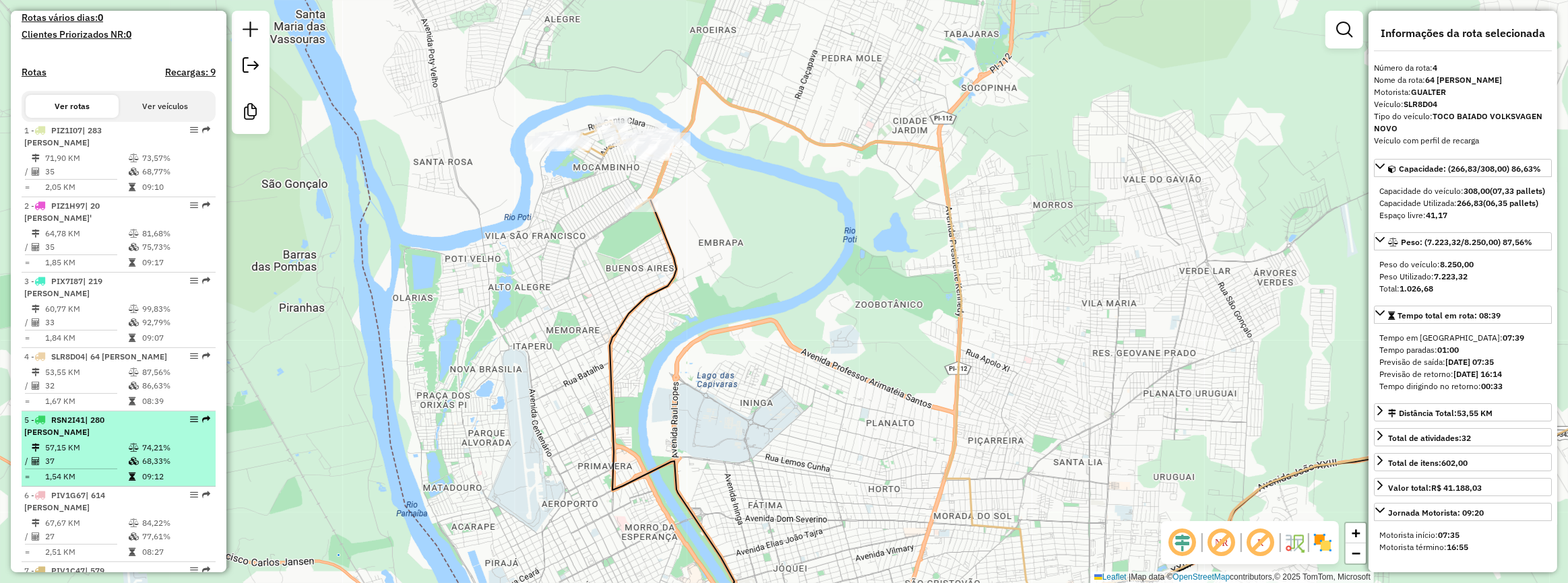
click at [105, 437] on span "| 280 [PERSON_NAME]" at bounding box center [64, 426] width 81 height 22
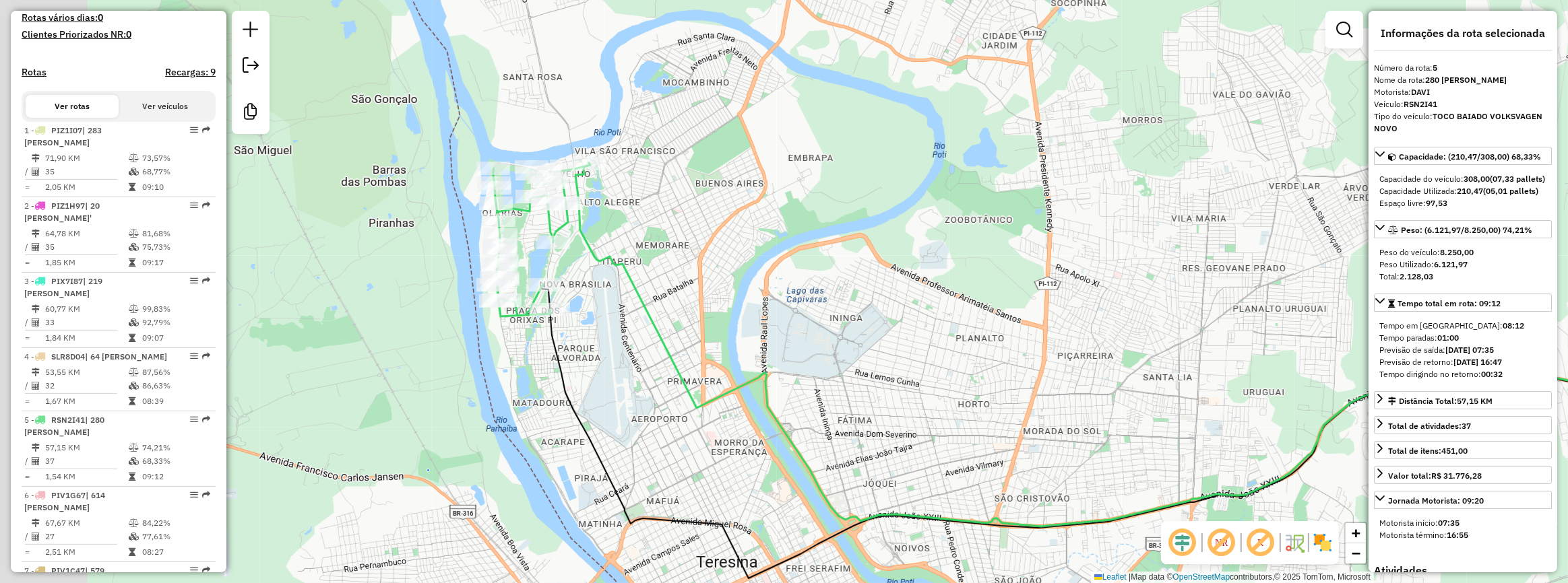
drag, startPoint x: 720, startPoint y: 451, endPoint x: 942, endPoint y: 508, distance: 229.2
click at [942, 508] on div "Janela de atendimento Grade de atendimento Capacidade Transportadoras Veículos …" at bounding box center [784, 291] width 1568 height 583
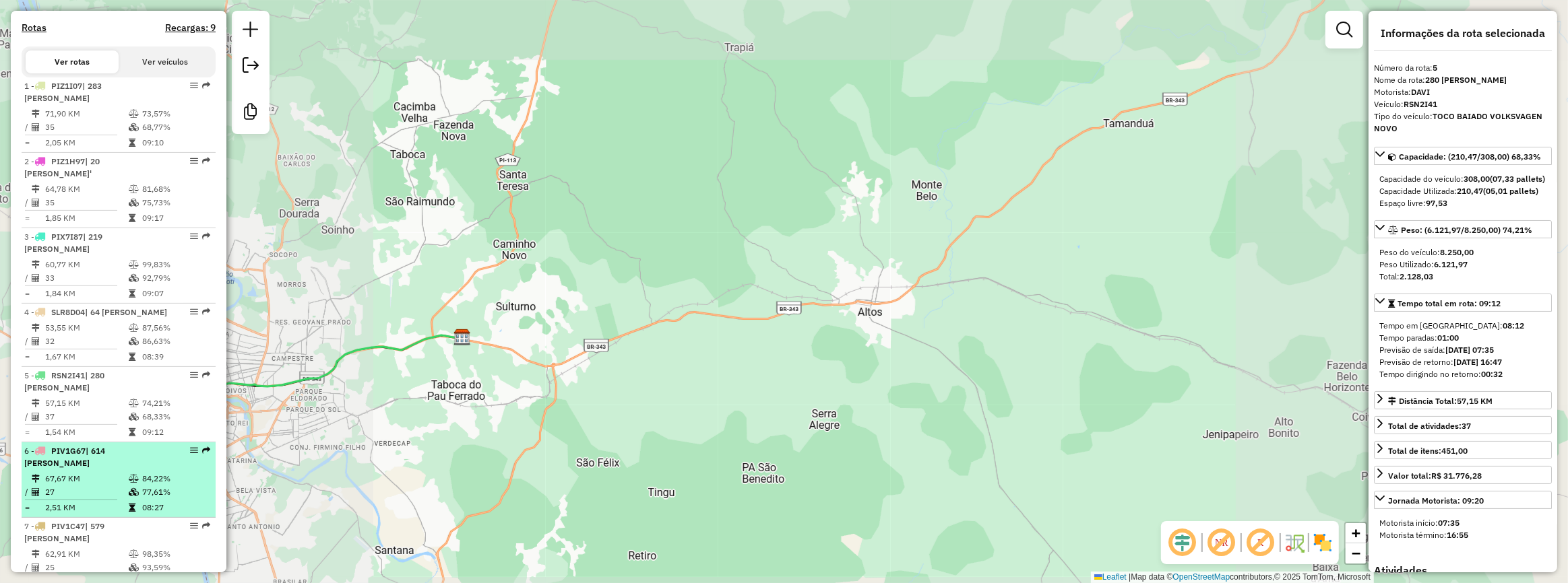
scroll to position [453, 0]
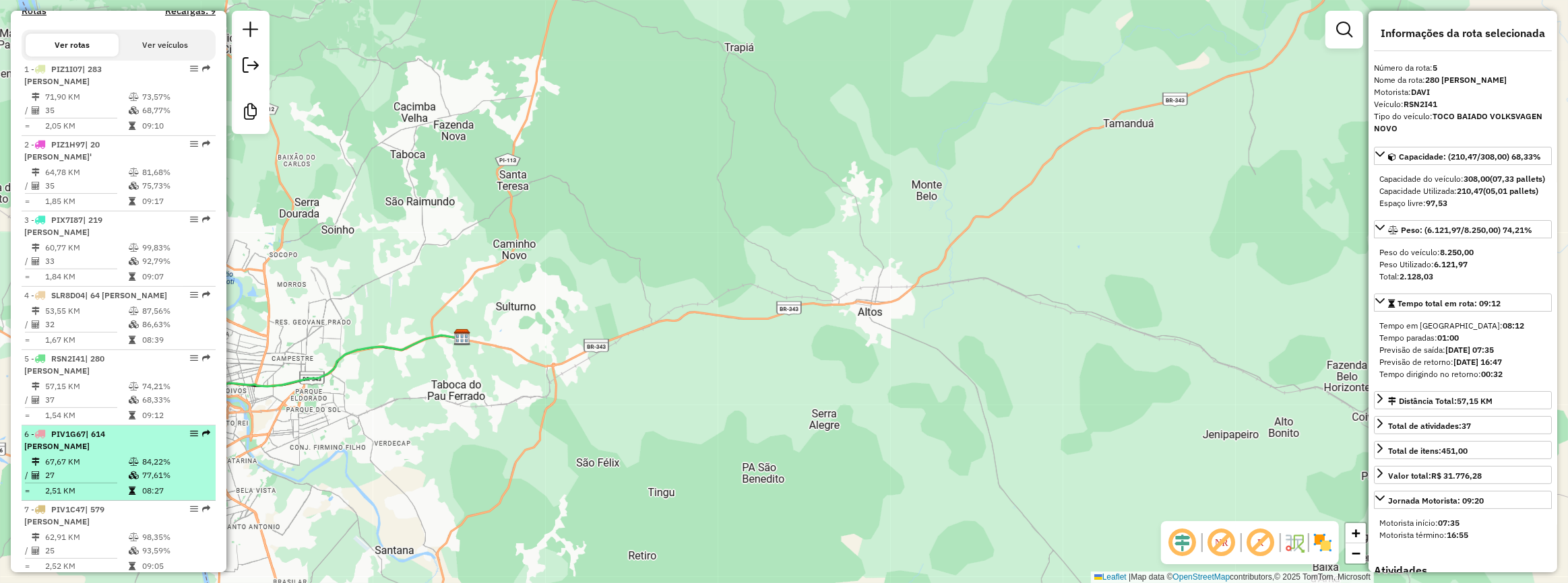
click at [102, 453] on div "6 - PIV1G67 | 614 LAILSON DE SOUSA SANTOS" at bounding box center [95, 440] width 143 height 24
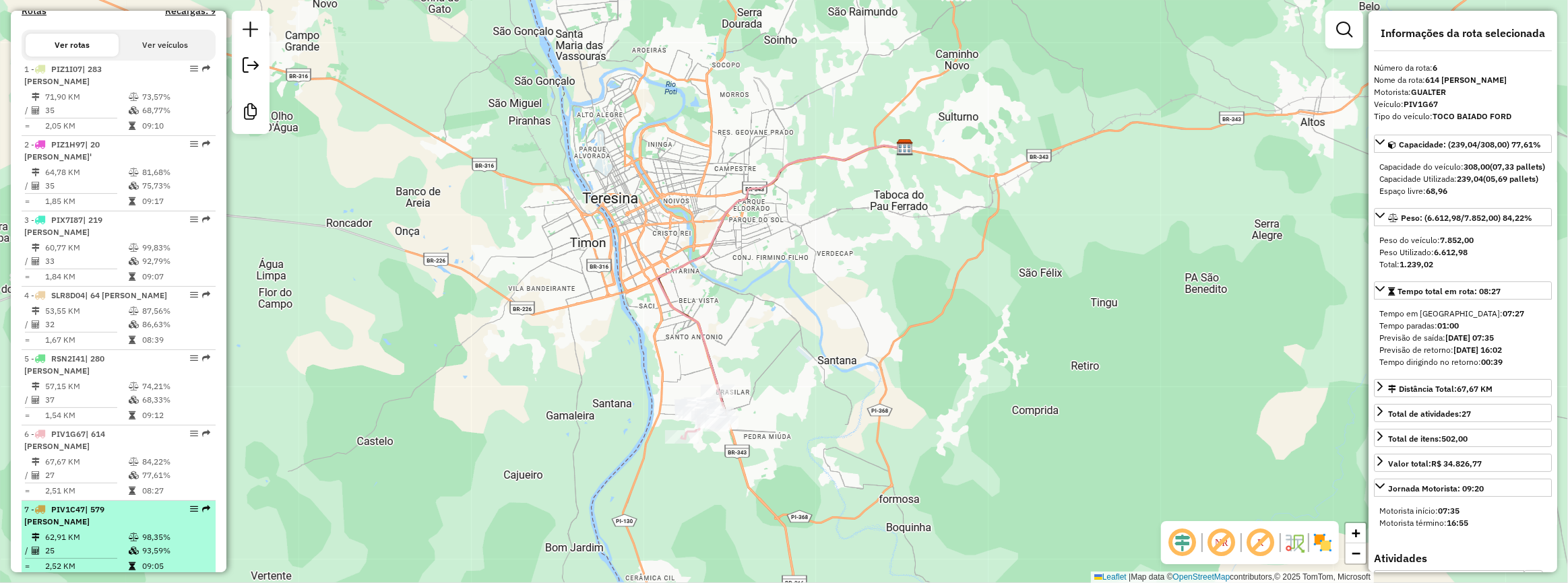
click at [166, 528] on div "7 - PIV1C47 | 579 EVALDO ALVES DA SILVA" at bounding box center [118, 515] width 188 height 24
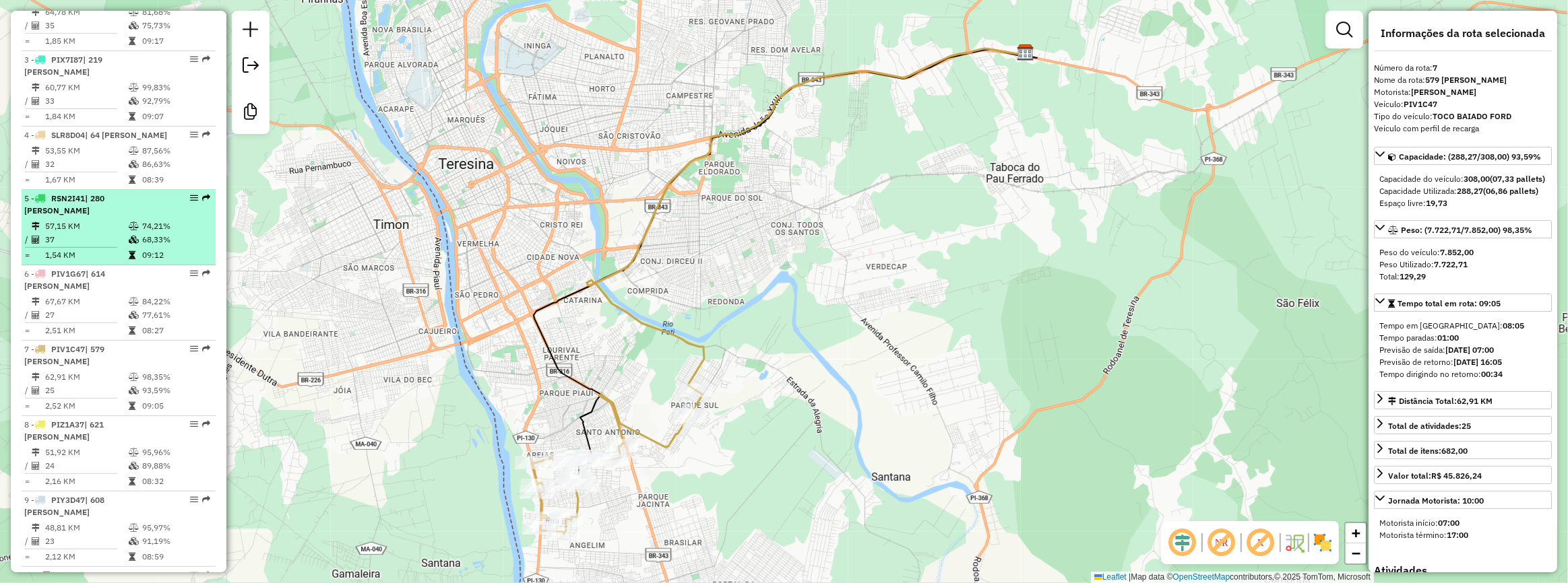
scroll to position [636, 0]
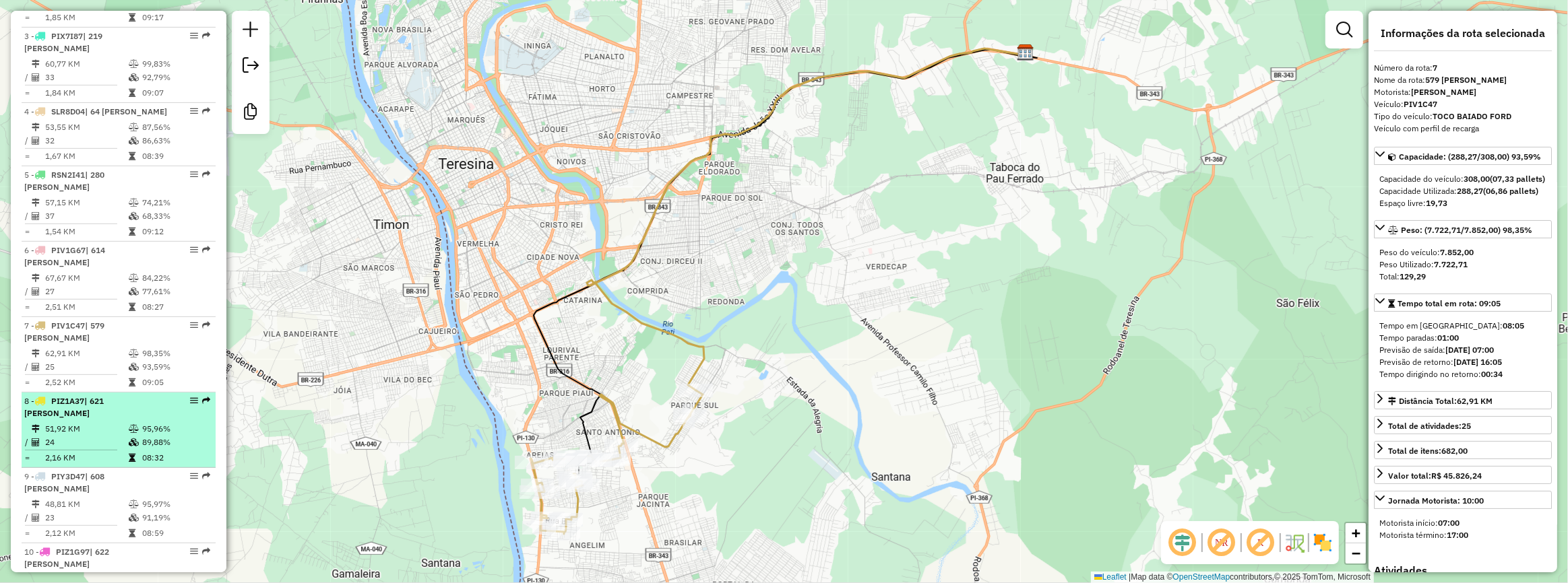
click at [142, 436] on td "95,96%" at bounding box center [176, 429] width 68 height 14
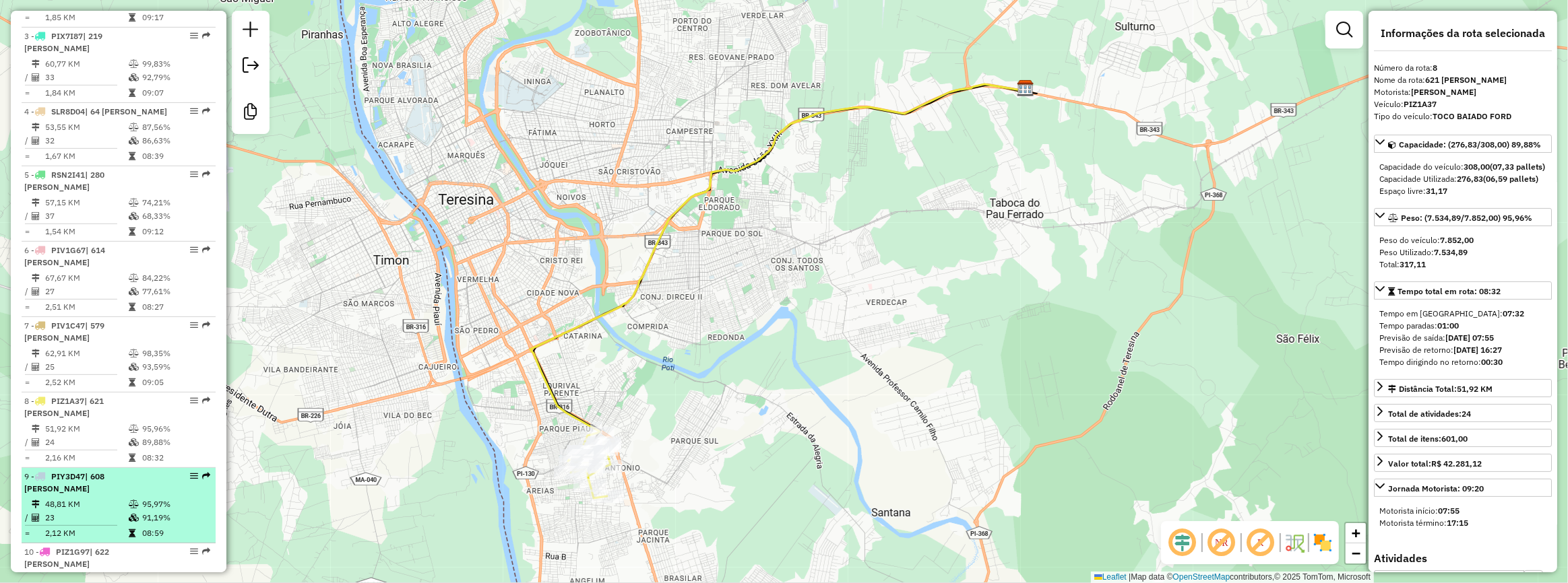
click at [133, 511] on td at bounding box center [135, 504] width 14 height 14
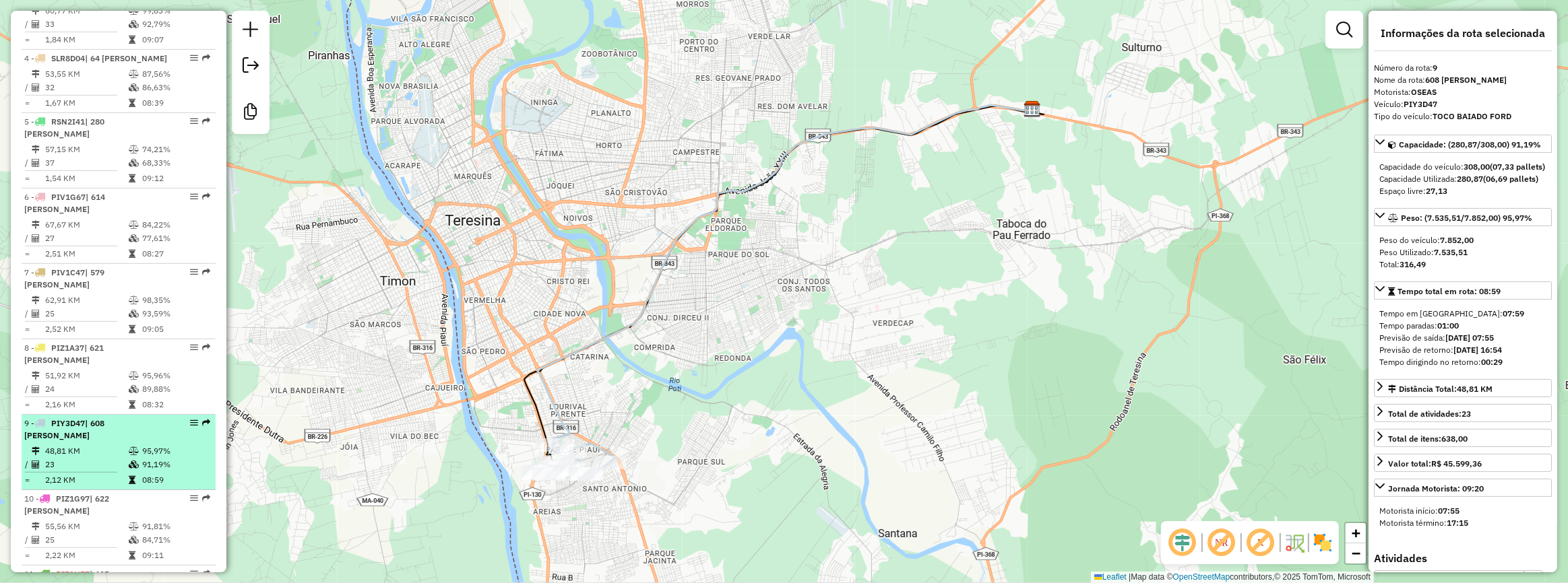
scroll to position [759, 0]
click at [145, 464] on td "91,81%" at bounding box center [176, 457] width 68 height 14
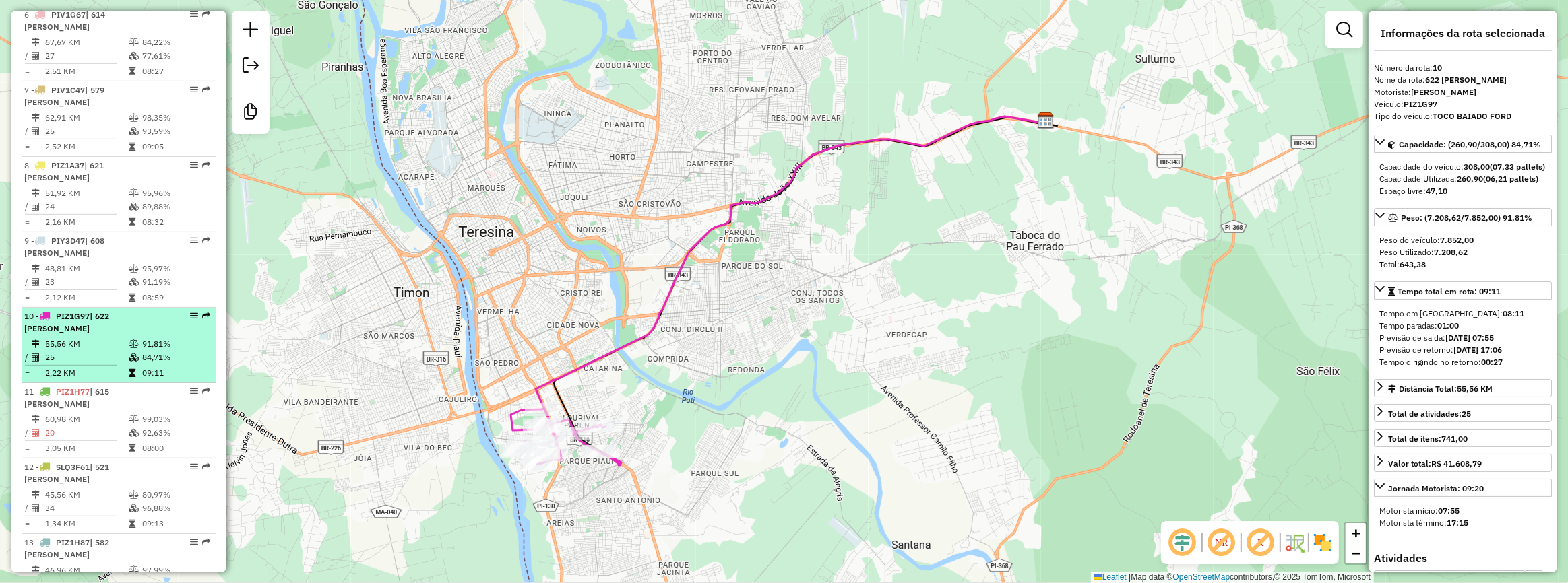
scroll to position [882, 0]
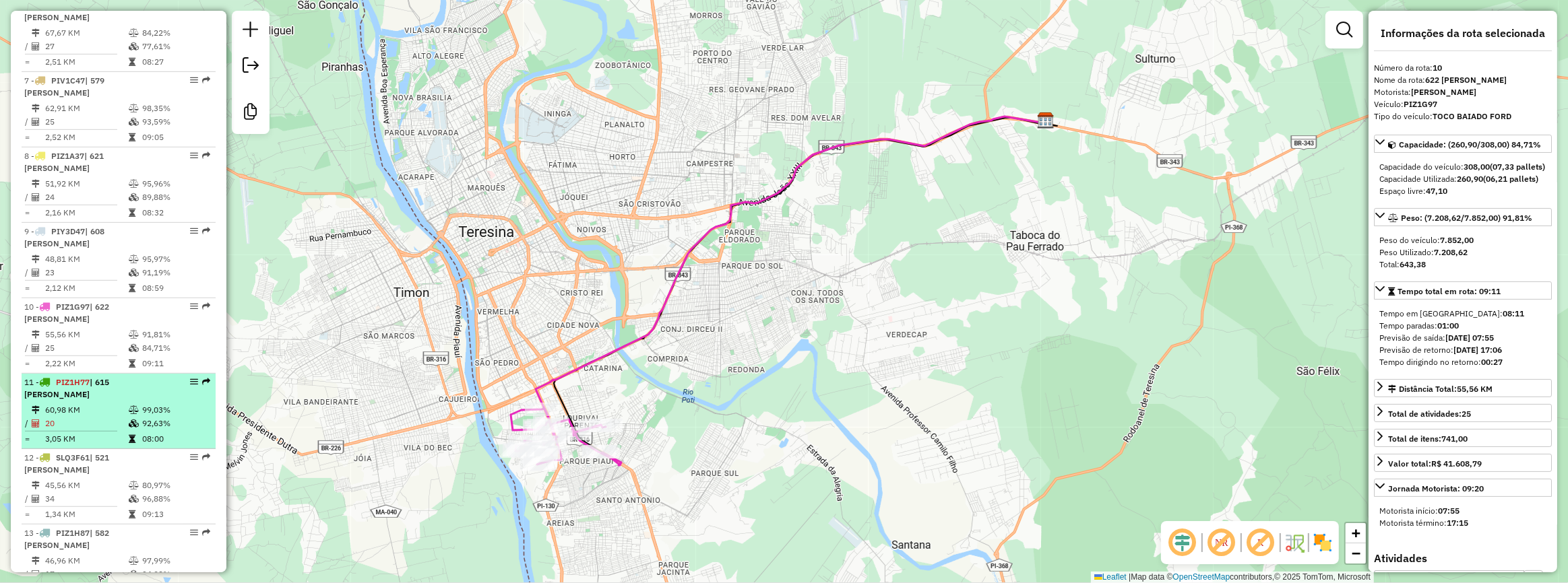
click at [147, 446] on td "08:00" at bounding box center [176, 439] width 68 height 14
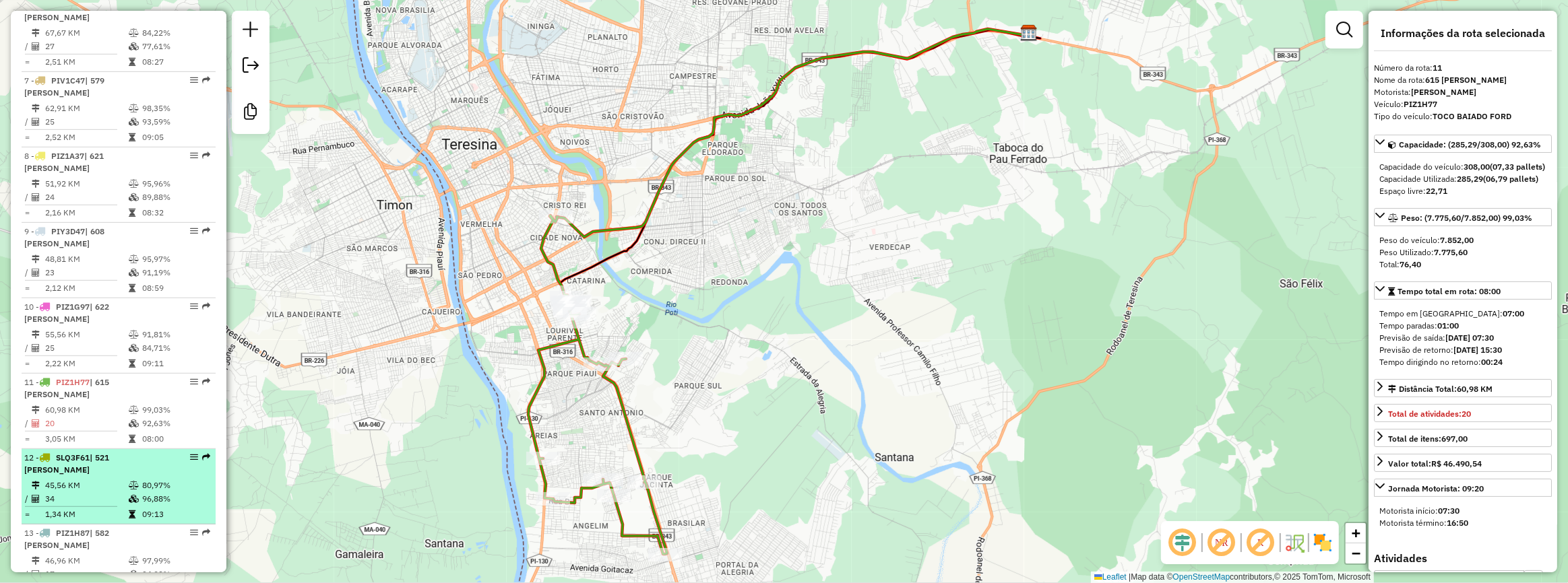
click at [150, 476] on div "12 - SLQ3F61 | 521 LILIANE GUILHERMINO" at bounding box center [95, 464] width 143 height 24
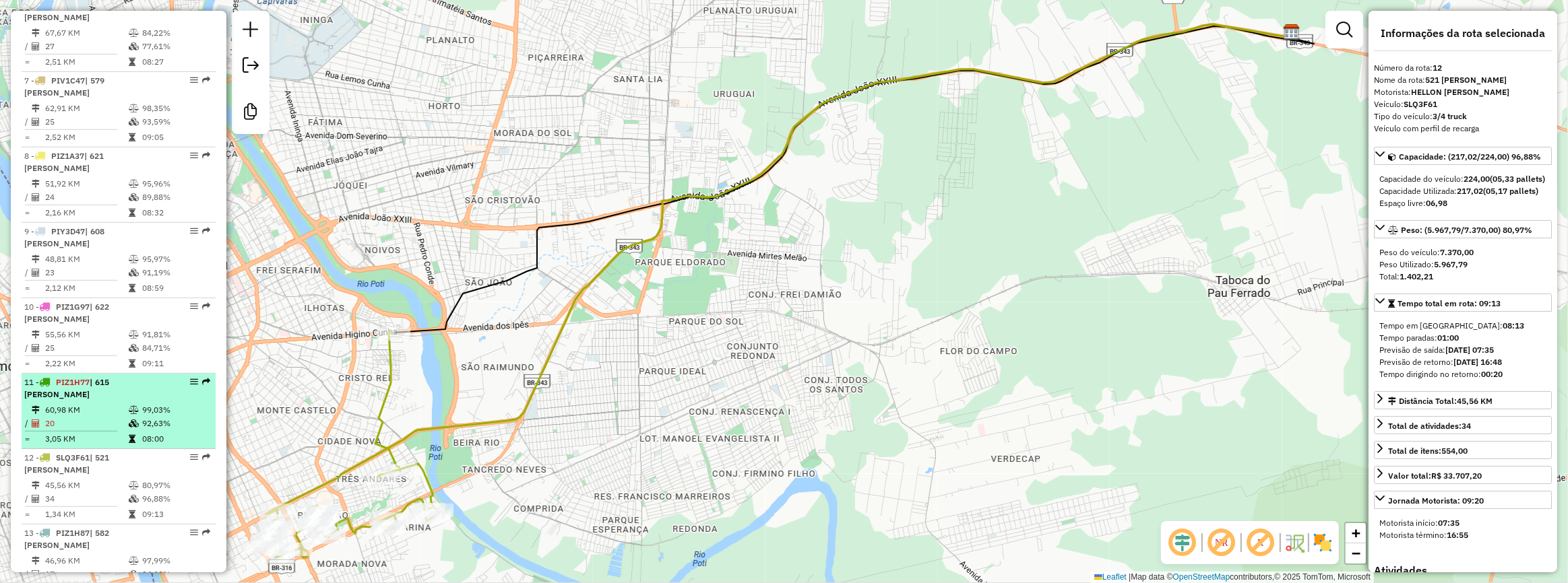
click at [144, 417] on td "99,03%" at bounding box center [176, 410] width 68 height 14
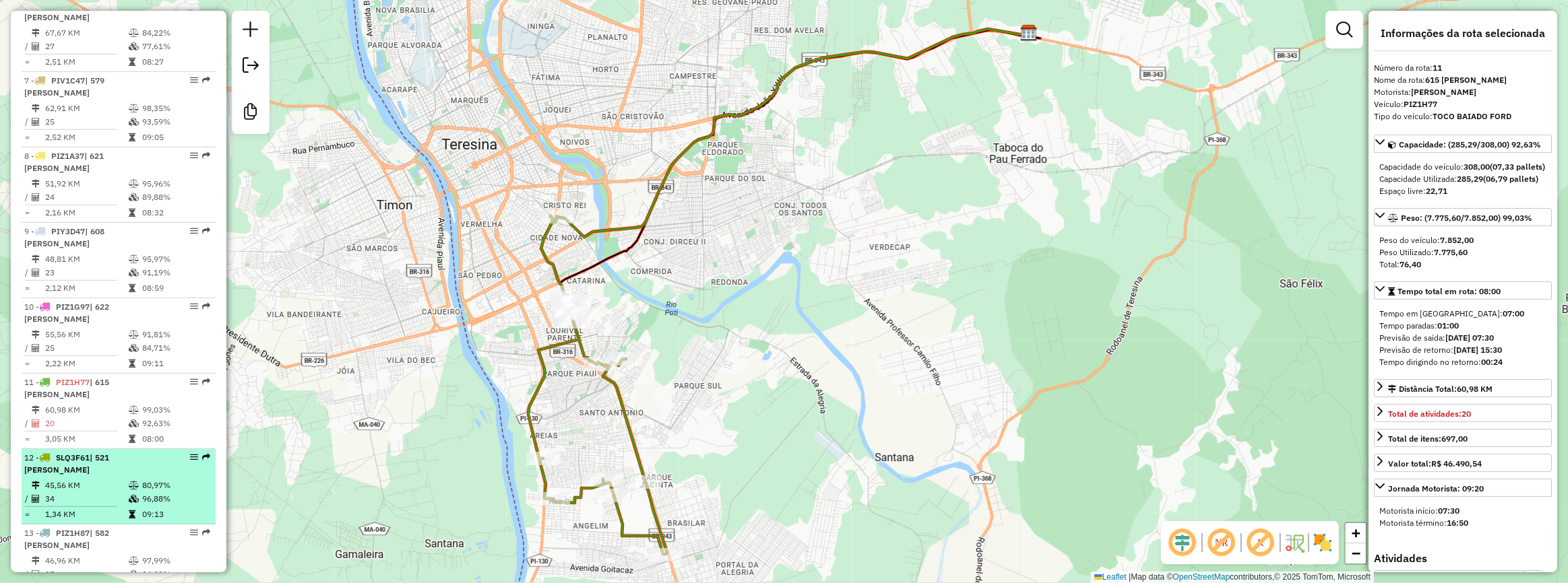
click at [143, 493] on td "80,97%" at bounding box center [176, 486] width 68 height 14
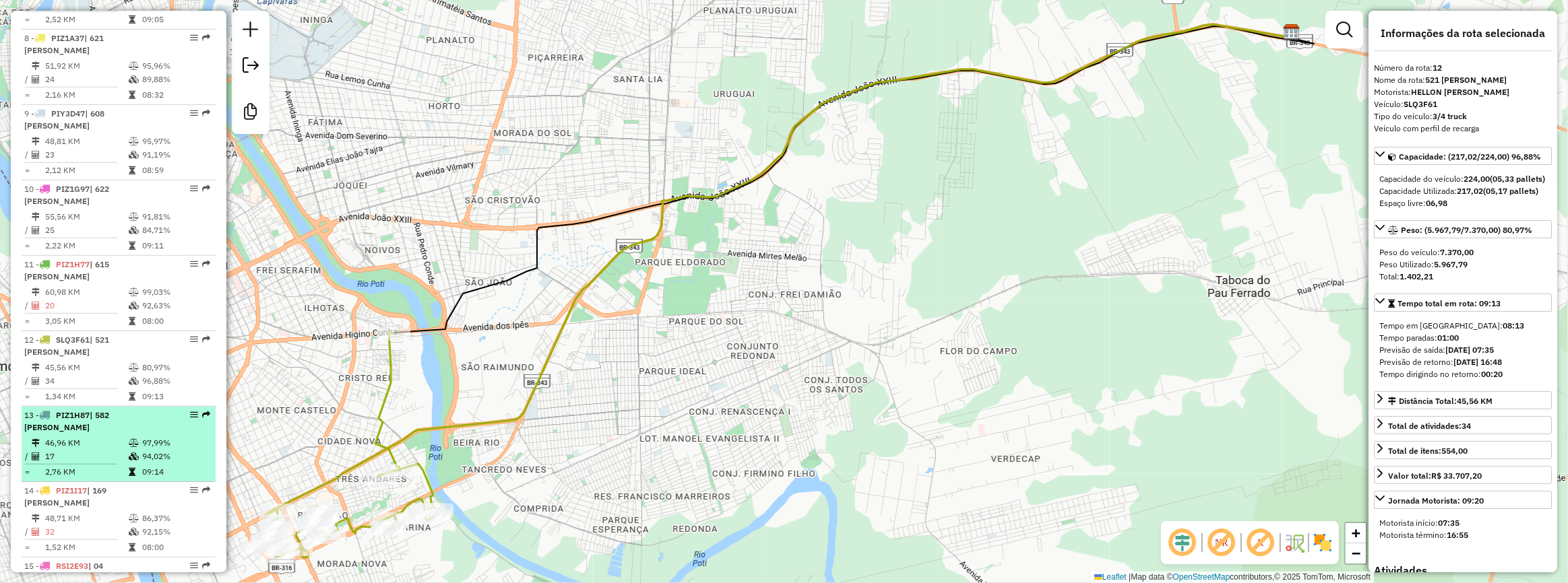
scroll to position [1003, 0]
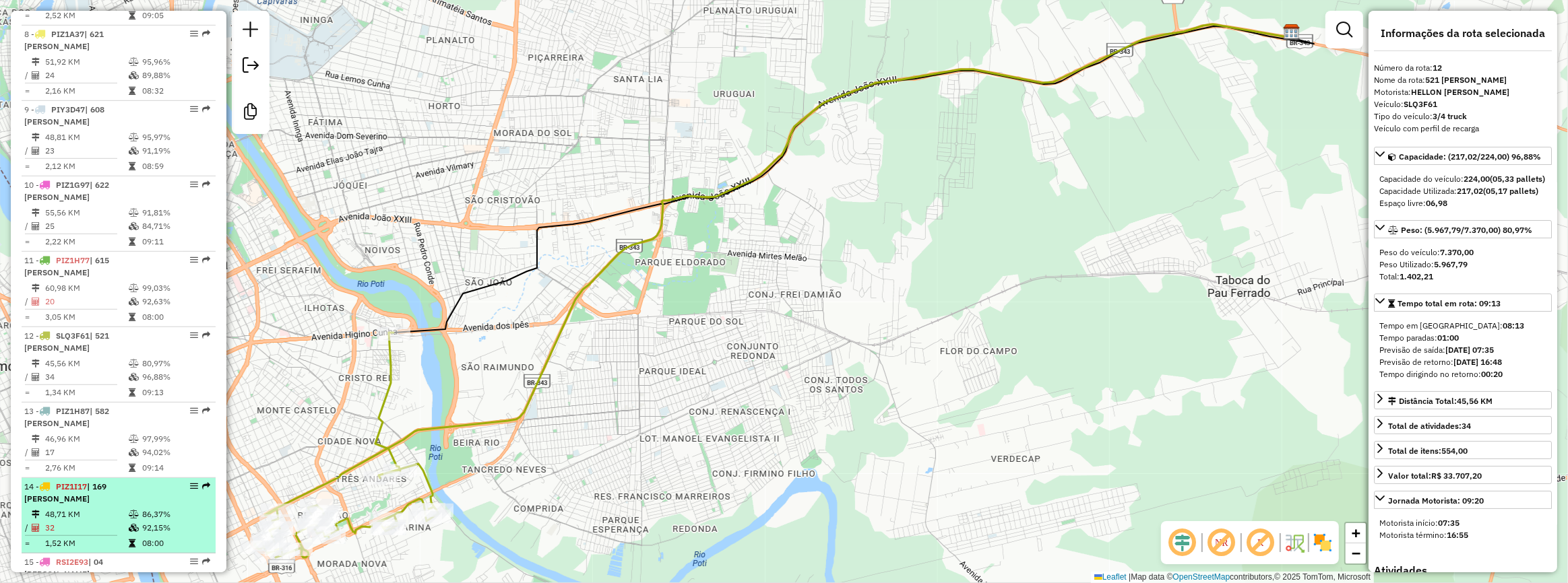
click at [143, 505] on div "14 - PIZ1I17 | 169 DANIEL CRUZ DE SOUSA" at bounding box center [95, 493] width 143 height 24
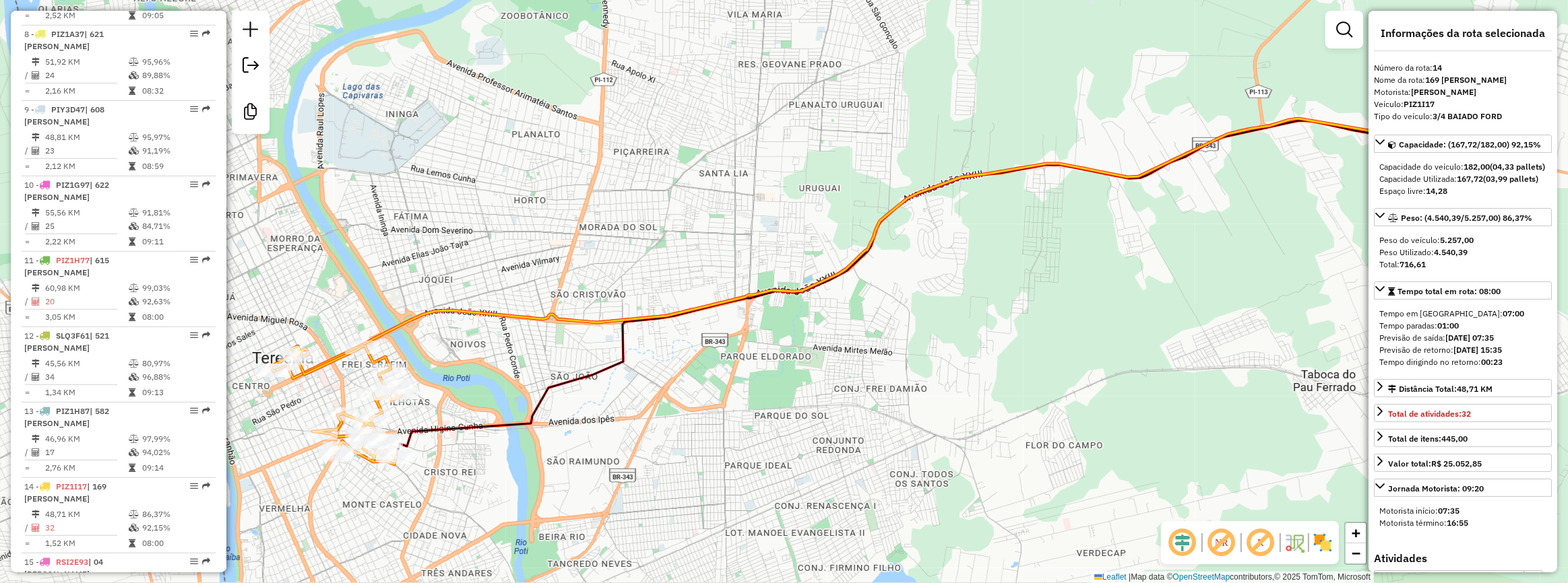
drag, startPoint x: 443, startPoint y: 489, endPoint x: 555, endPoint y: 488, distance: 112.0
click at [555, 488] on div "Janela de atendimento Grade de atendimento Capacidade Transportadoras Veículos …" at bounding box center [784, 291] width 1568 height 583
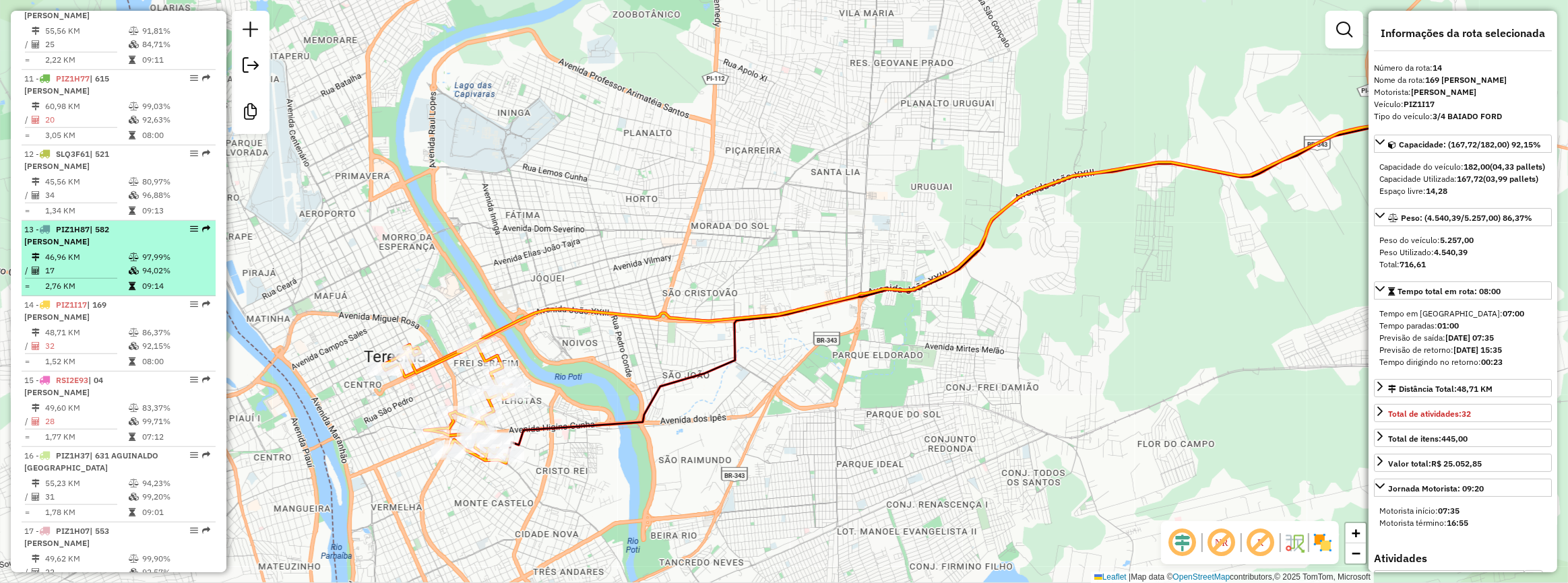
scroll to position [1187, 0]
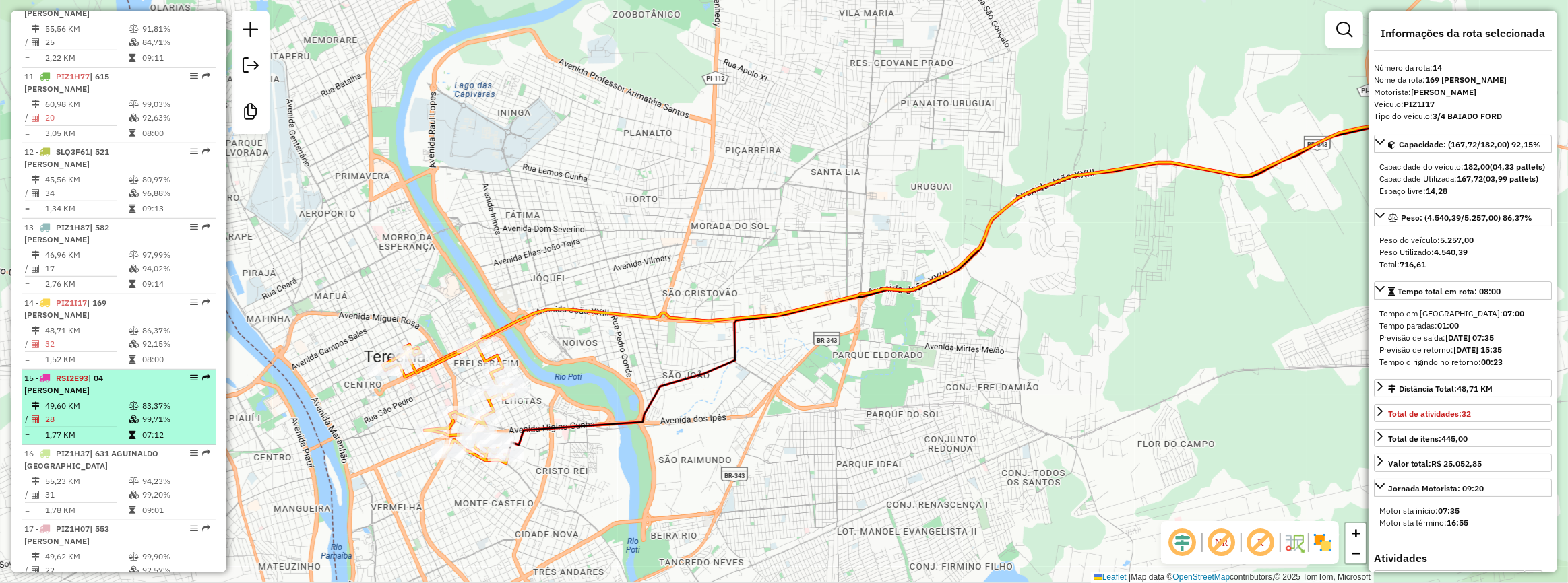
click at [155, 413] on td "83,37%" at bounding box center [176, 406] width 68 height 14
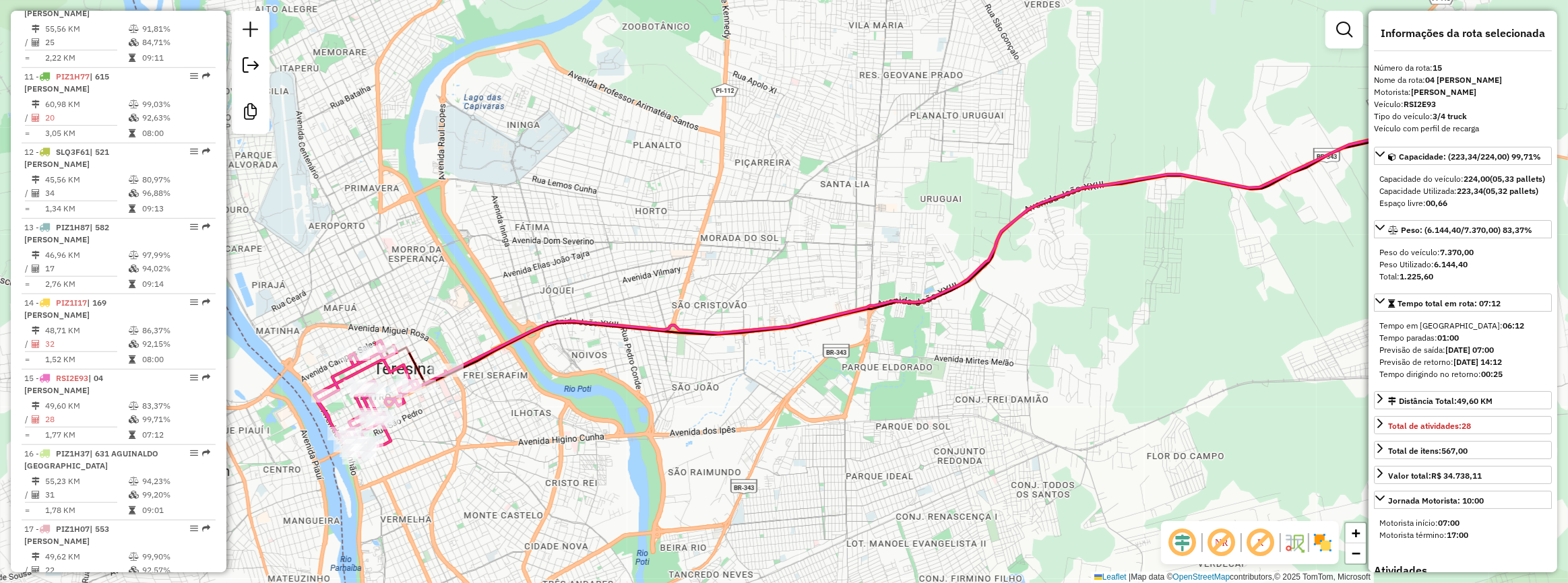
drag, startPoint x: 603, startPoint y: 465, endPoint x: 719, endPoint y: 475, distance: 116.4
click at [719, 475] on div "Janela de atendimento Grade de atendimento Capacidade Transportadoras Veículos …" at bounding box center [784, 291] width 1568 height 583
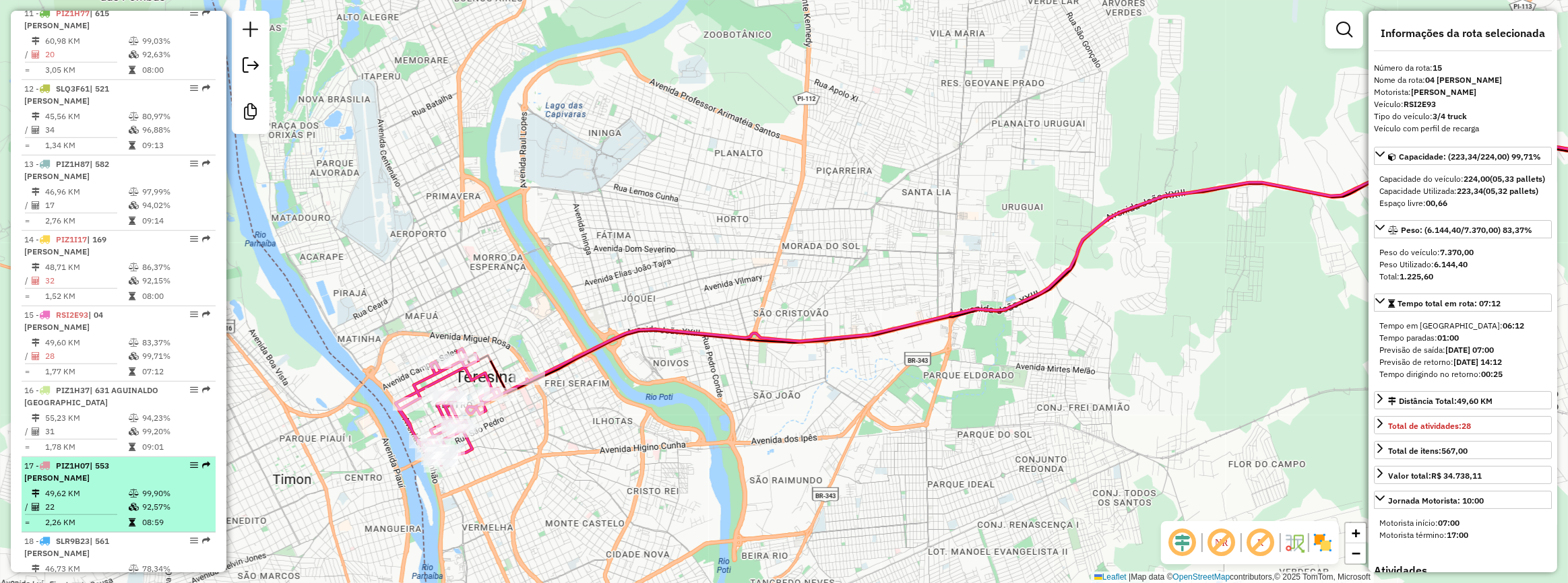
scroll to position [1310, 0]
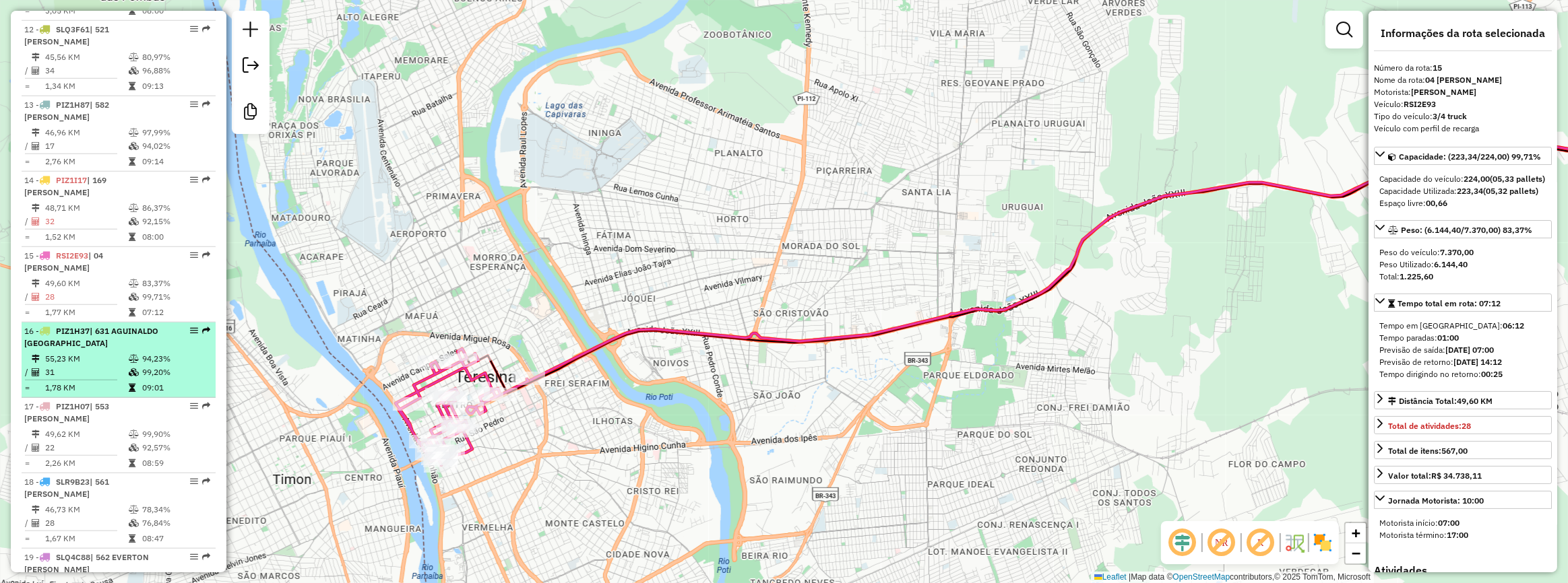
click at [151, 366] on td "94,23%" at bounding box center [176, 359] width 68 height 14
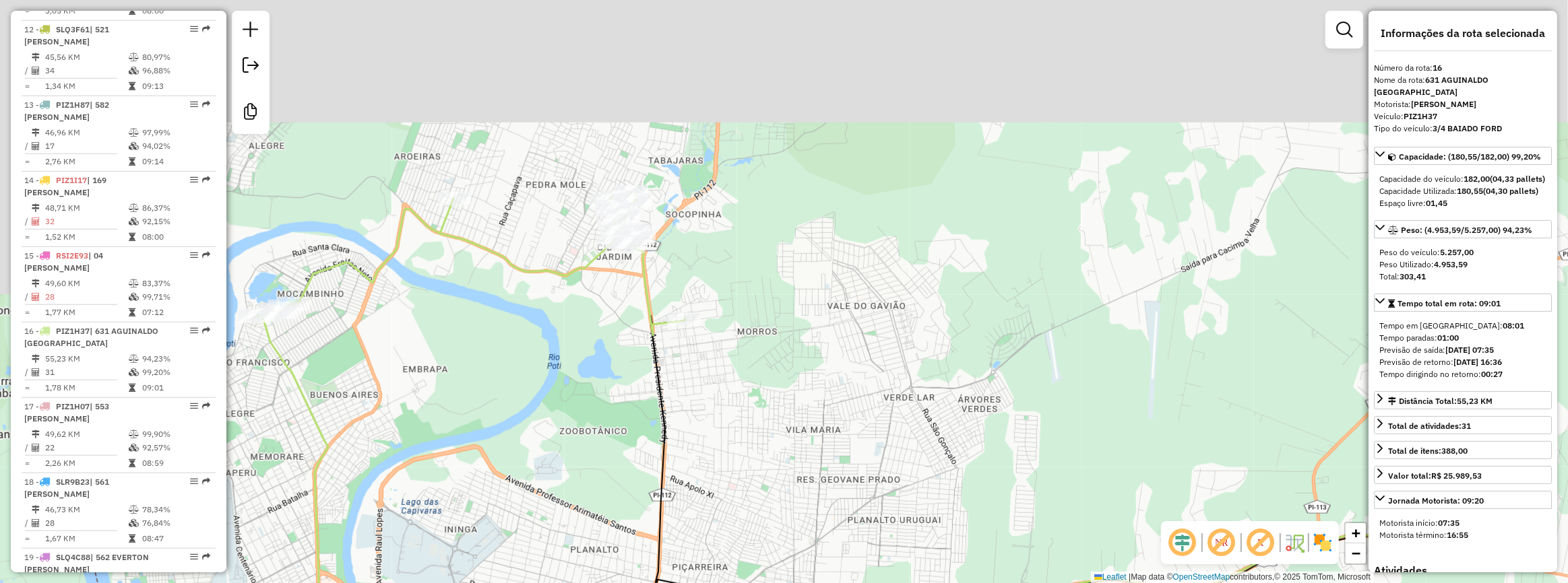
drag, startPoint x: 560, startPoint y: 405, endPoint x: 585, endPoint y: 458, distance: 58.6
click at [585, 458] on div "Janela de atendimento Grade de atendimento Capacidade Transportadoras Veículos …" at bounding box center [784, 291] width 1568 height 583
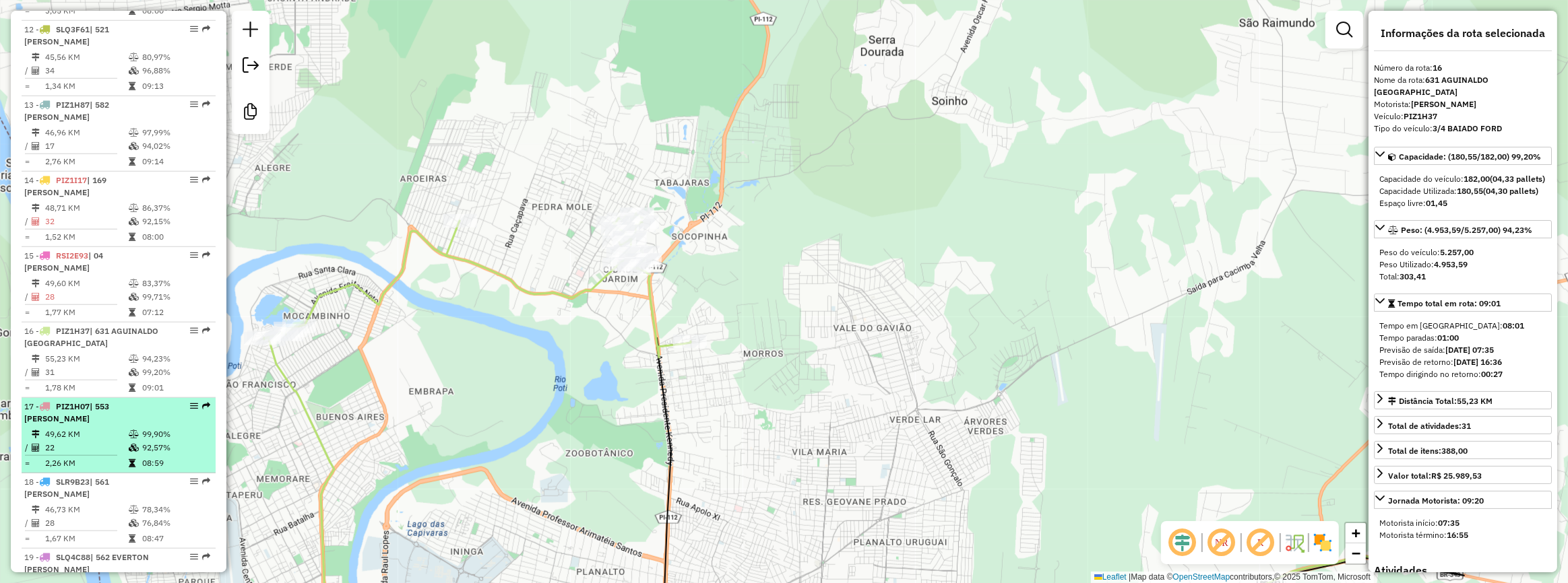
click at [154, 455] on td "92,57%" at bounding box center [176, 448] width 68 height 14
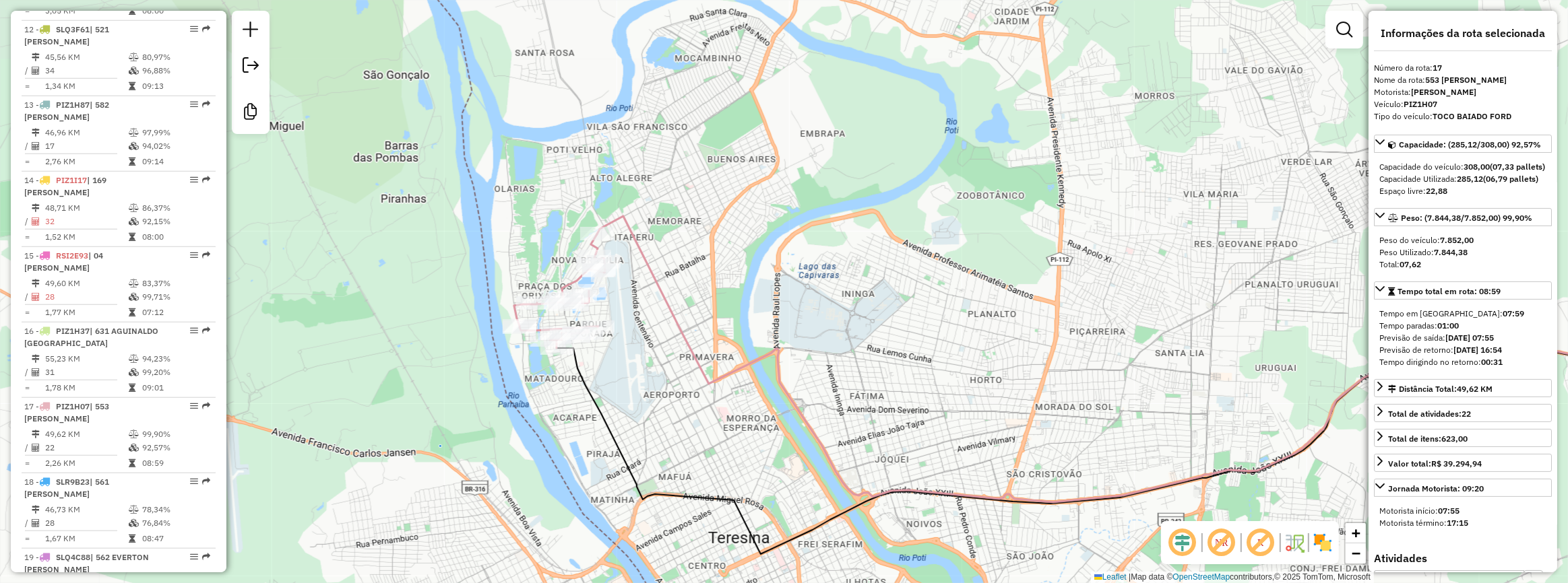
drag, startPoint x: 559, startPoint y: 457, endPoint x: 863, endPoint y: 565, distance: 322.6
click at [863, 565] on div "Janela de atendimento Grade de atendimento Capacidade Transportadoras Veículos …" at bounding box center [784, 291] width 1568 height 583
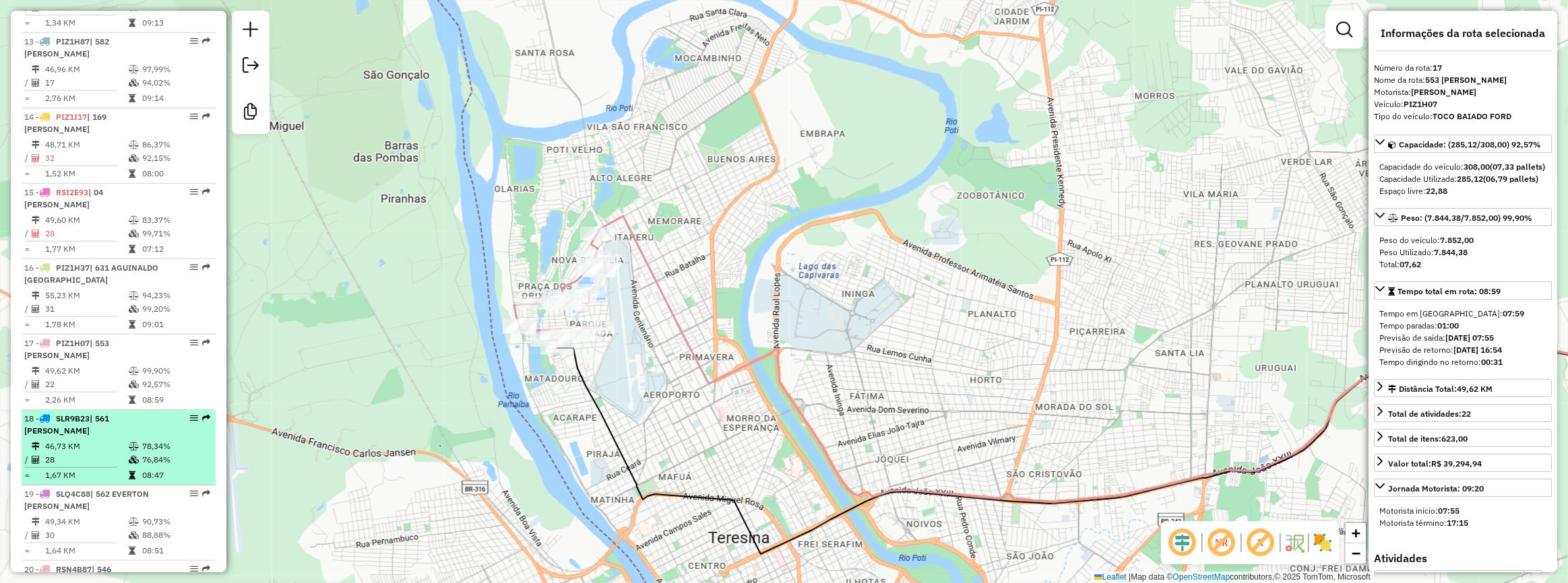
scroll to position [1433, 0]
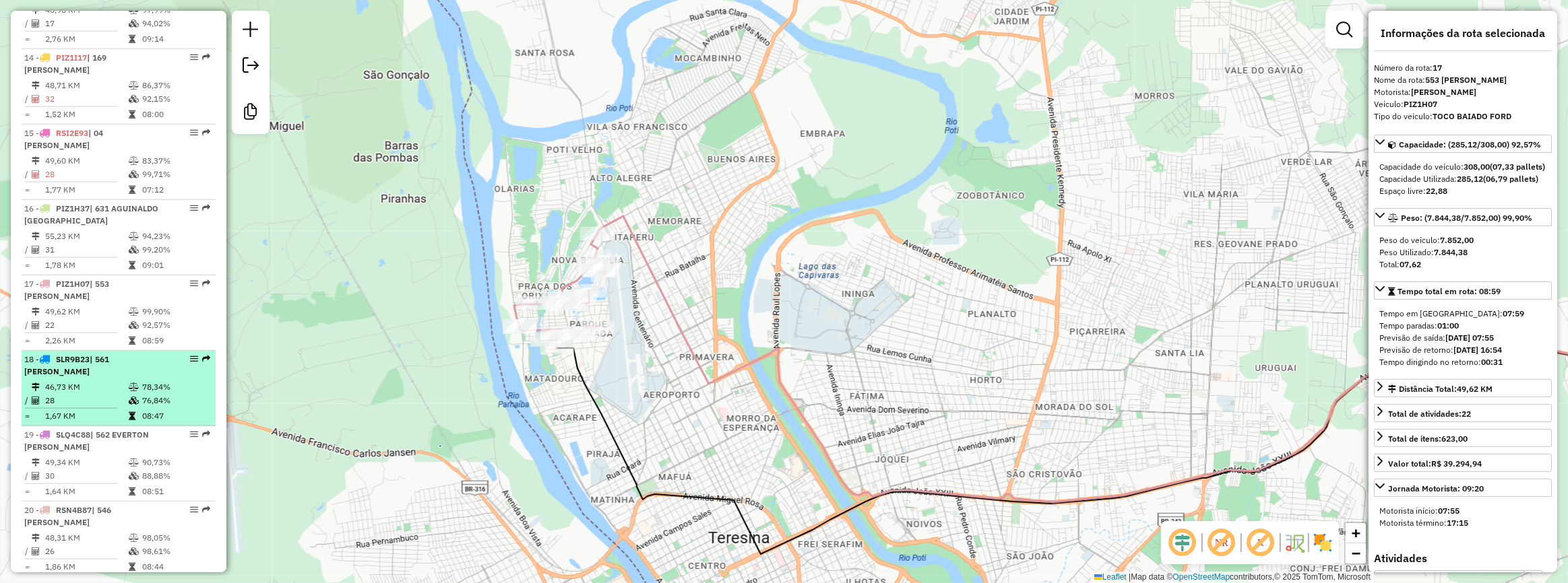
click at [142, 394] on td "78,34%" at bounding box center [176, 387] width 68 height 14
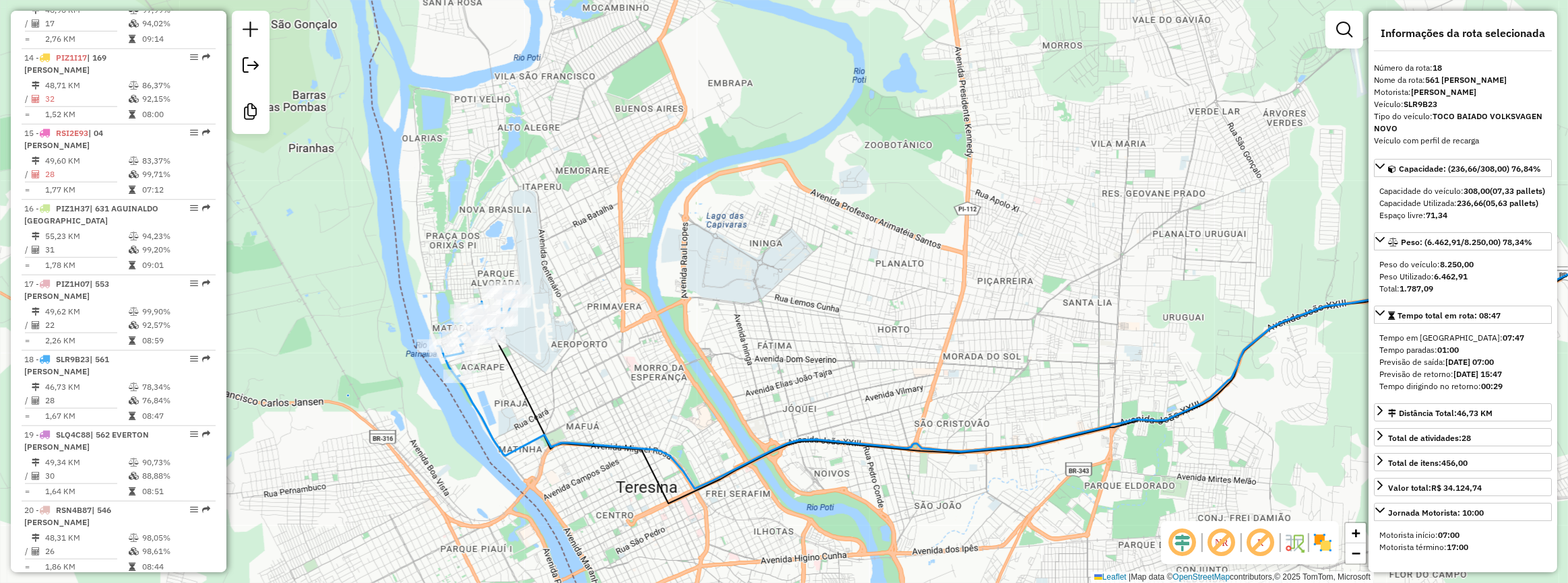
drag, startPoint x: 623, startPoint y: 430, endPoint x: 892, endPoint y: 499, distance: 277.7
click at [892, 499] on div "Janela de atendimento Grade de atendimento Capacidade Transportadoras Veículos …" at bounding box center [784, 291] width 1568 height 583
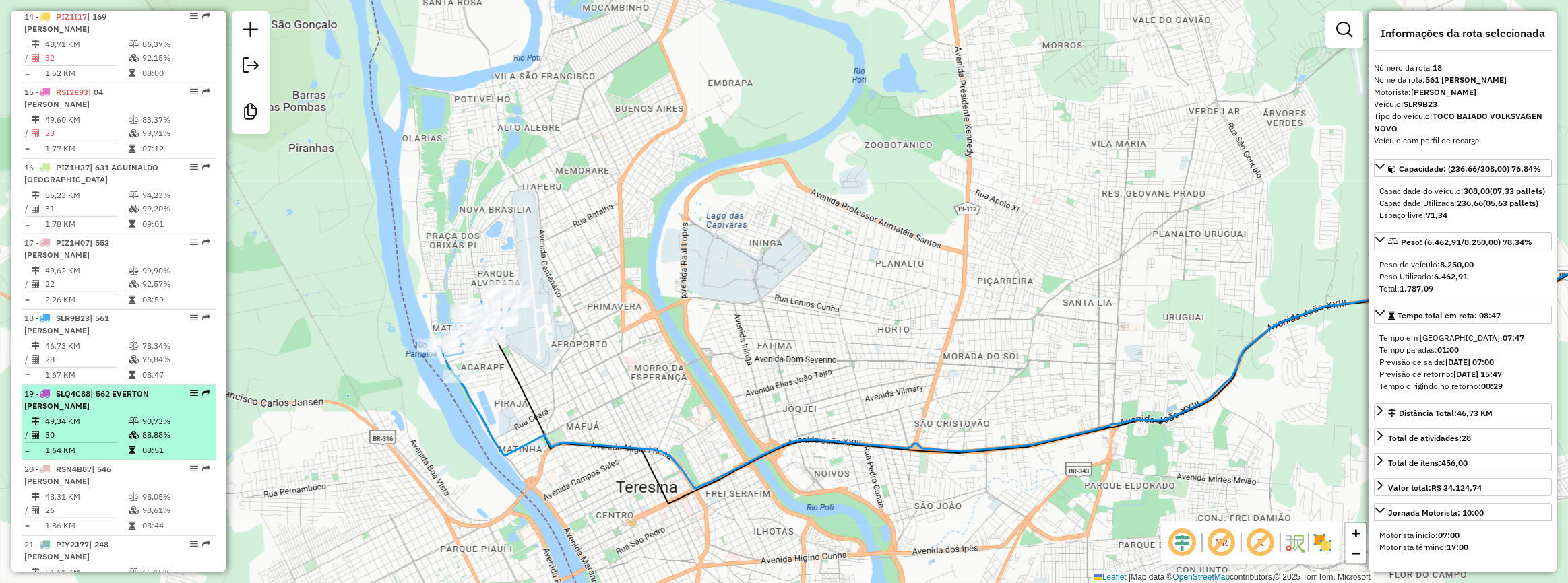
scroll to position [1494, 0]
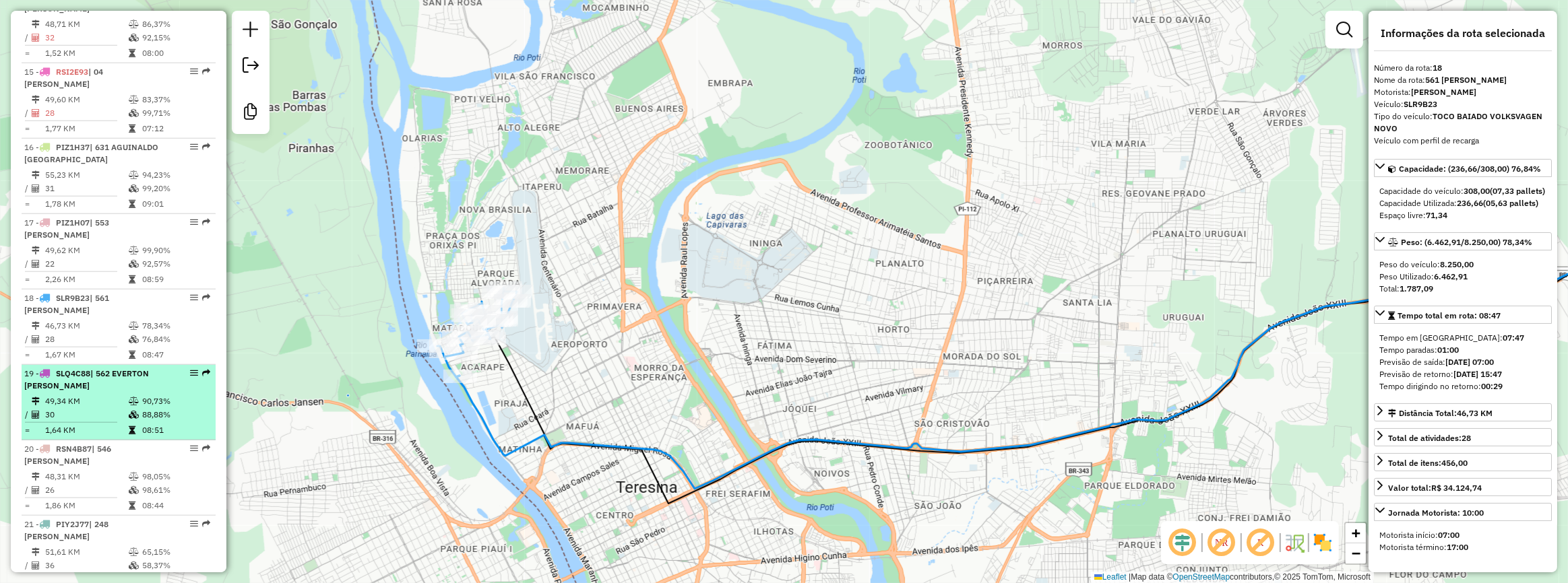
click at [184, 408] on td "90,73%" at bounding box center [176, 402] width 68 height 14
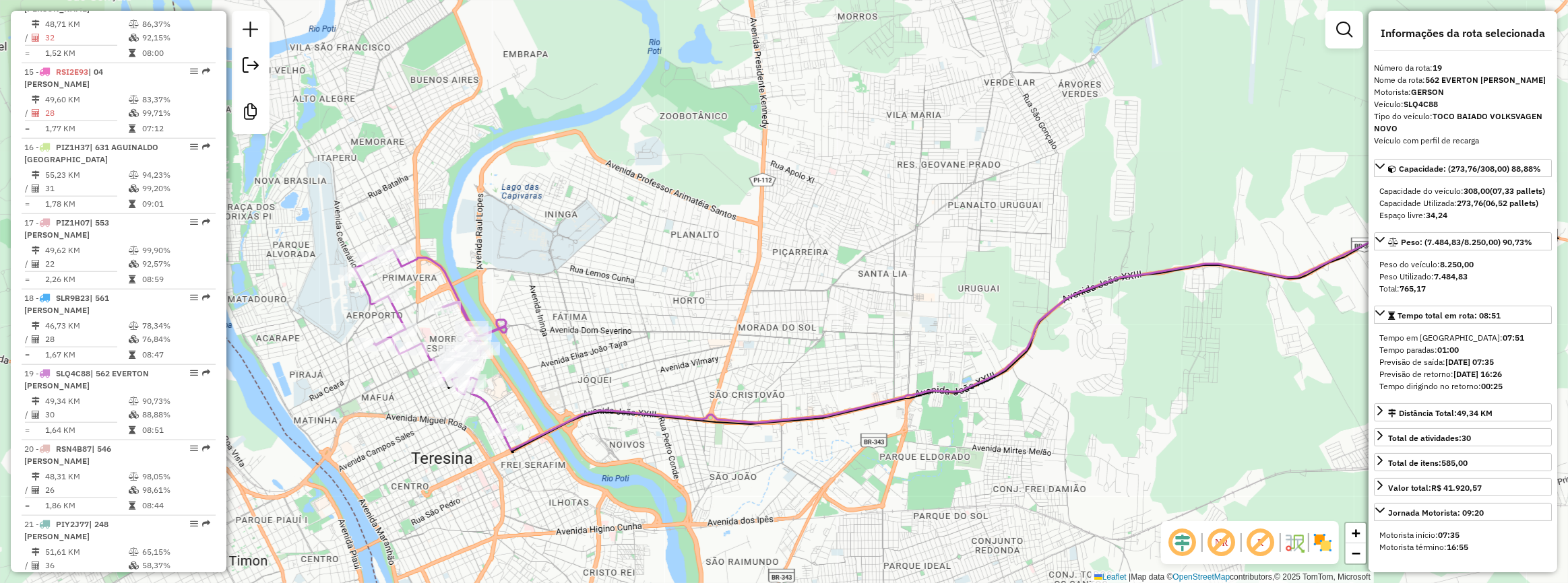
drag, startPoint x: 478, startPoint y: 392, endPoint x: 651, endPoint y: 436, distance: 178.5
click at [651, 436] on div "Janela de atendimento Grade de atendimento Capacidade Transportadoras Veículos …" at bounding box center [784, 291] width 1568 height 583
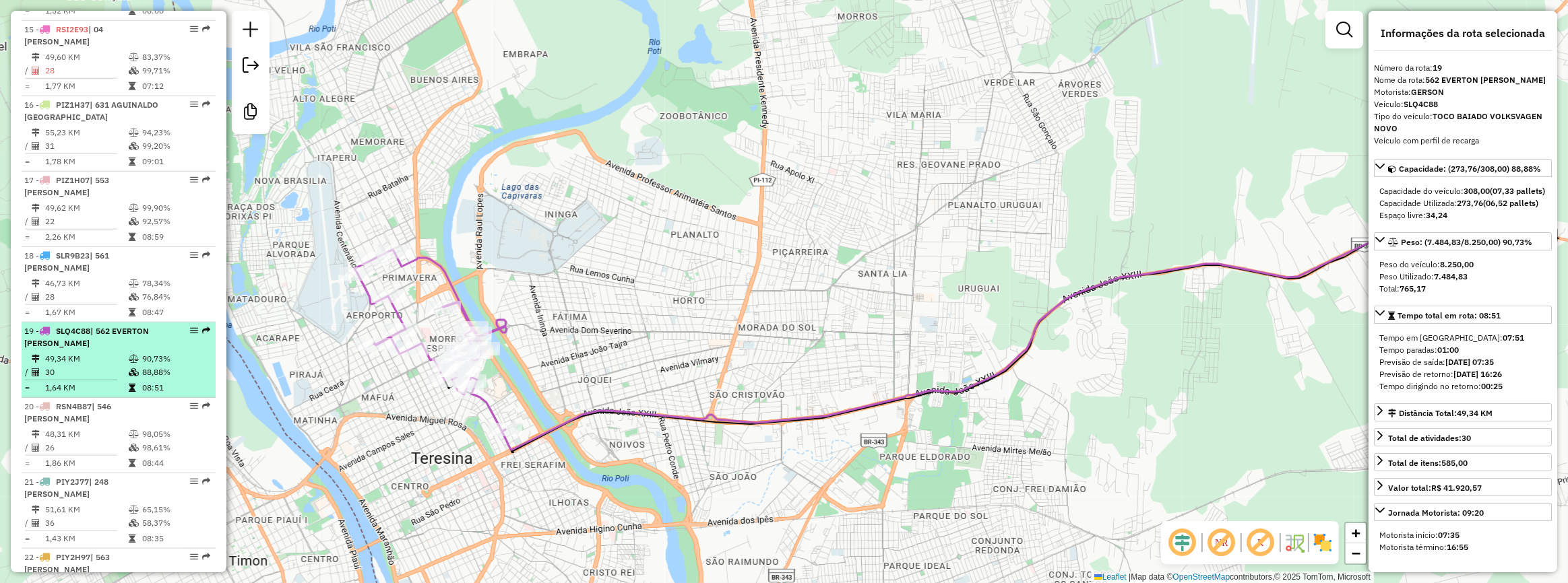
scroll to position [1555, 0]
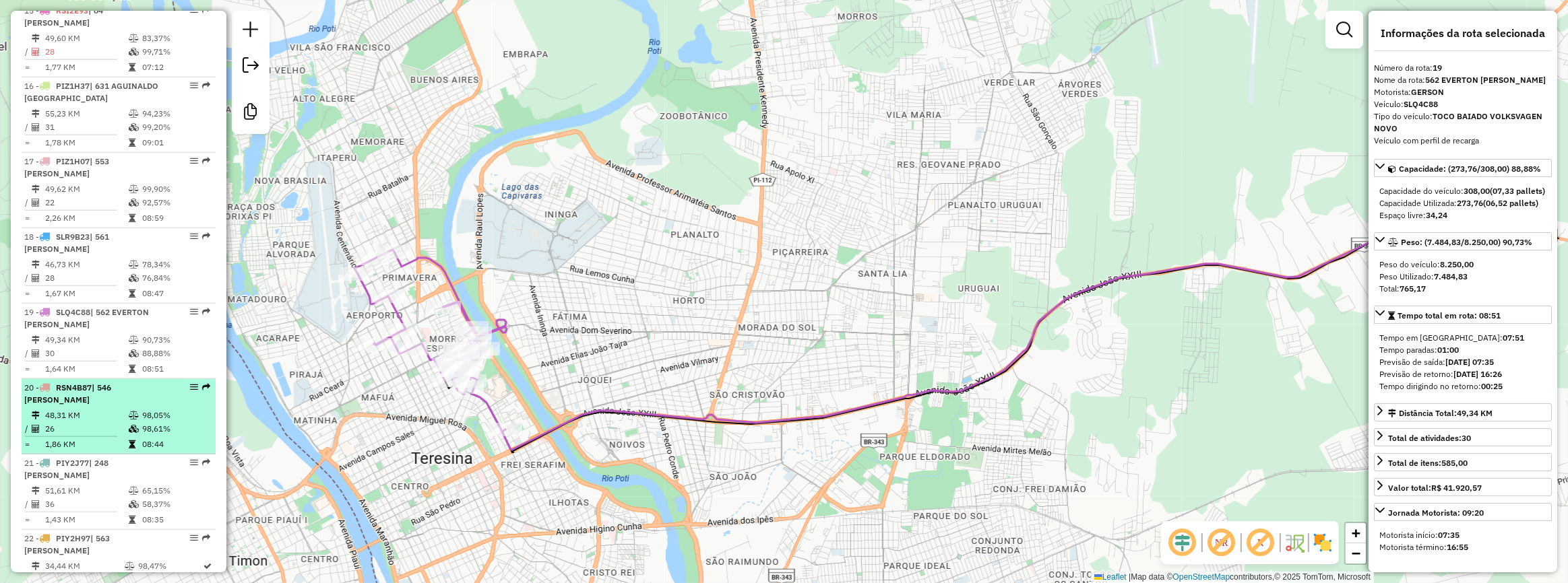
click at [155, 436] on td "98,61%" at bounding box center [176, 429] width 68 height 14
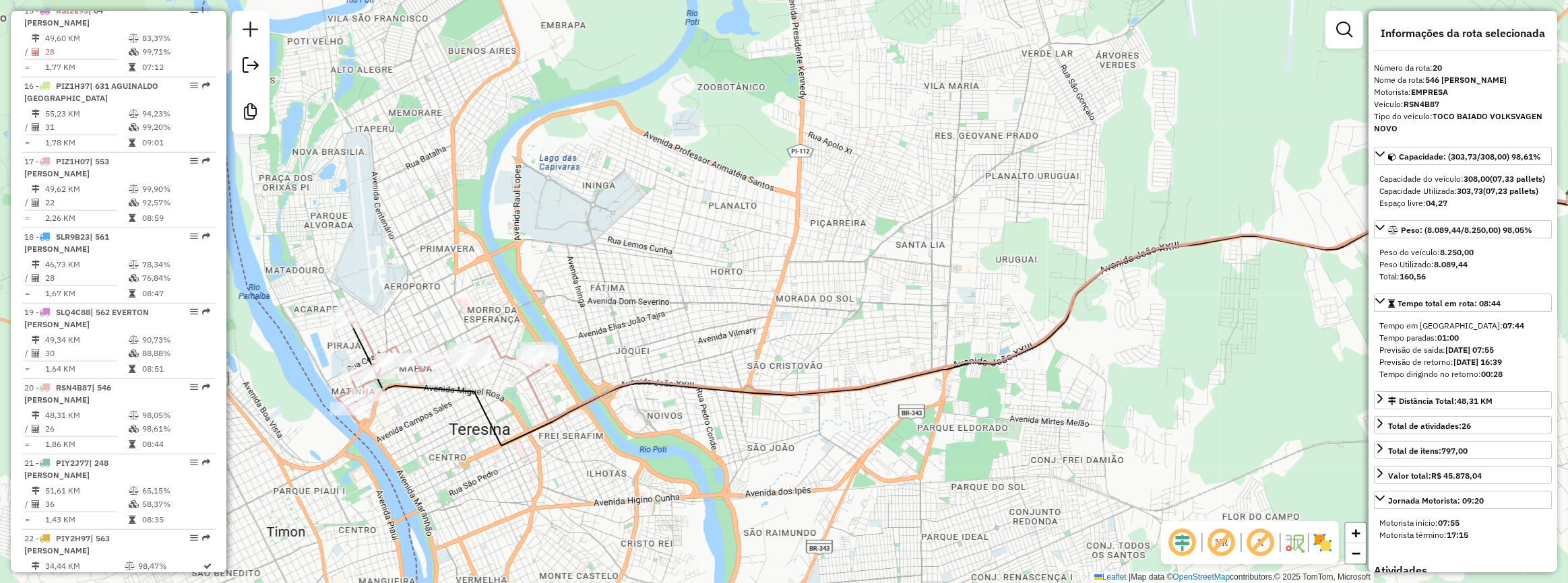
drag, startPoint x: 618, startPoint y: 454, endPoint x: 639, endPoint y: 454, distance: 21.0
click at [639, 454] on div "Janela de atendimento Grade de atendimento Capacidade Transportadoras Veículos …" at bounding box center [784, 291] width 1568 height 583
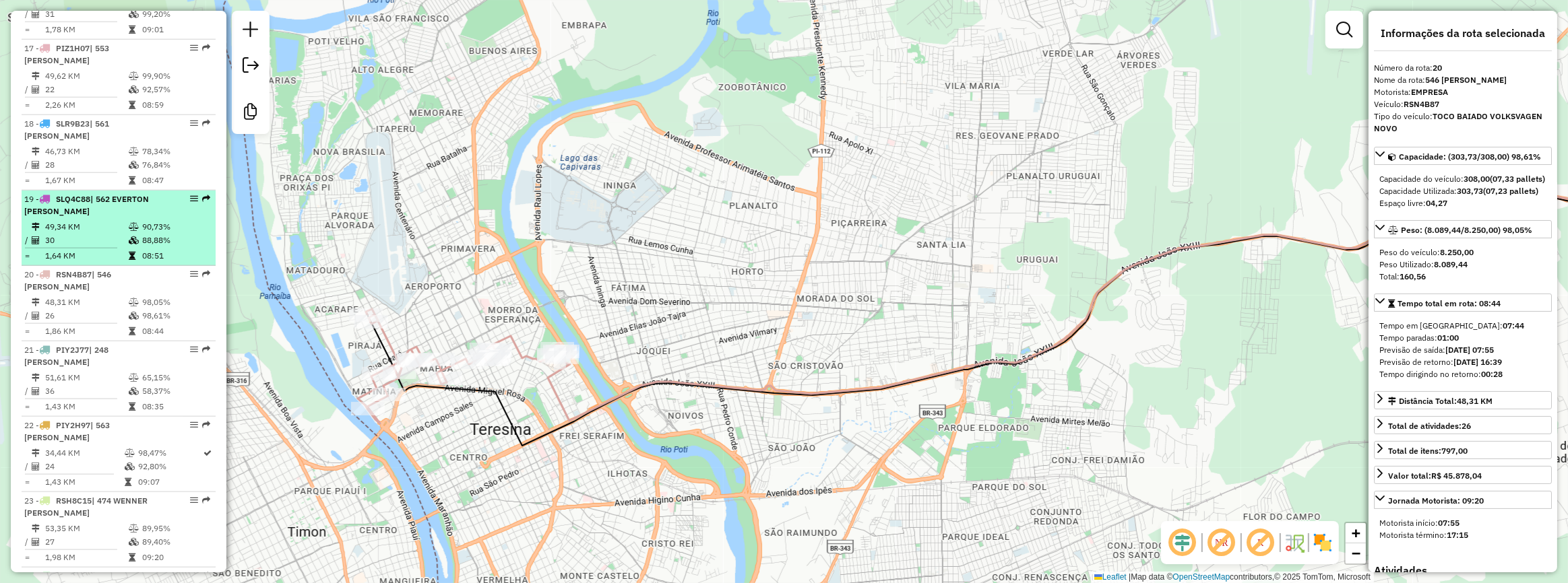
scroll to position [1677, 0]
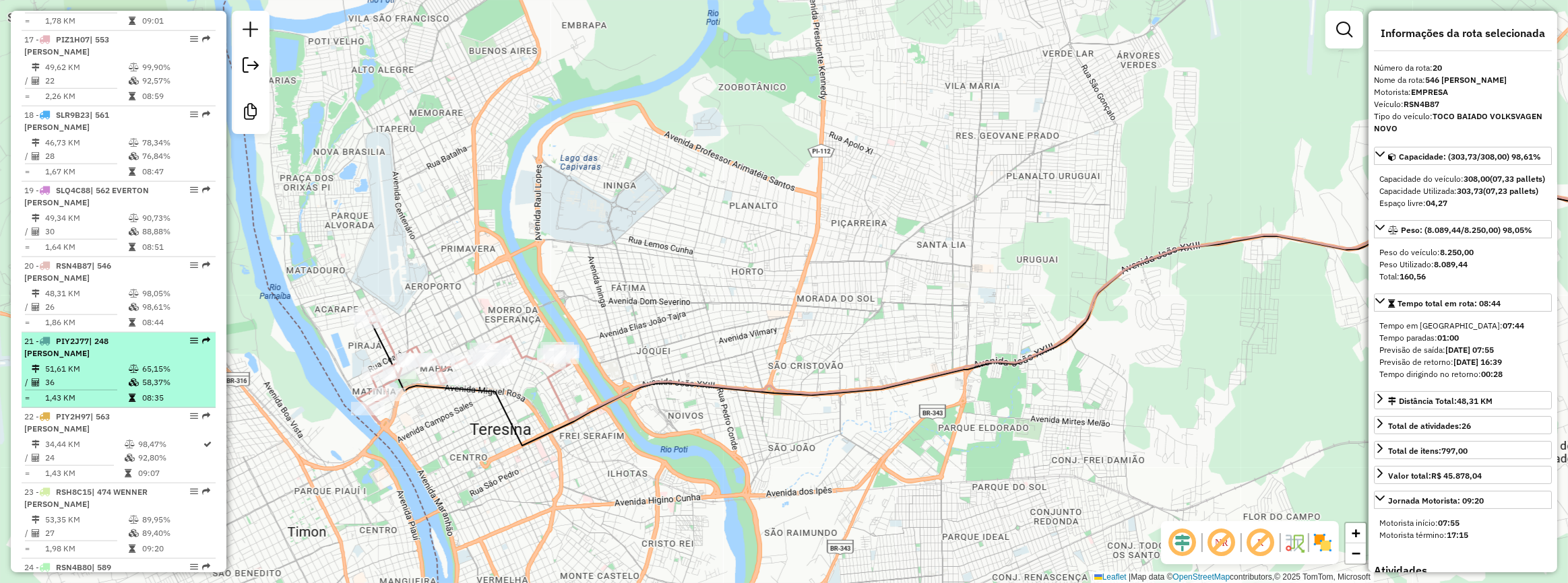
click at [117, 375] on td "51,61 KM" at bounding box center [86, 370] width 83 height 14
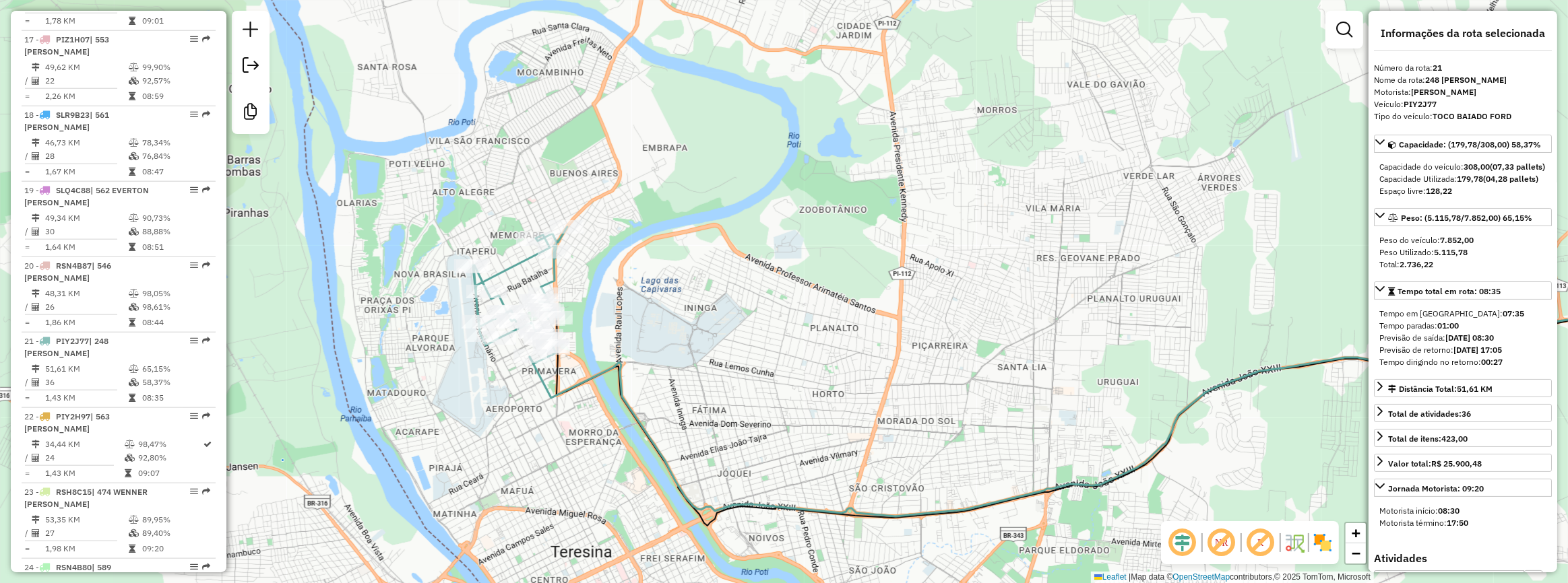
drag, startPoint x: 473, startPoint y: 285, endPoint x: 719, endPoint y: 366, distance: 259.0
click at [774, 371] on div "Janela de atendimento Grade de atendimento Capacidade Transportadoras Veículos …" at bounding box center [784, 291] width 1568 height 583
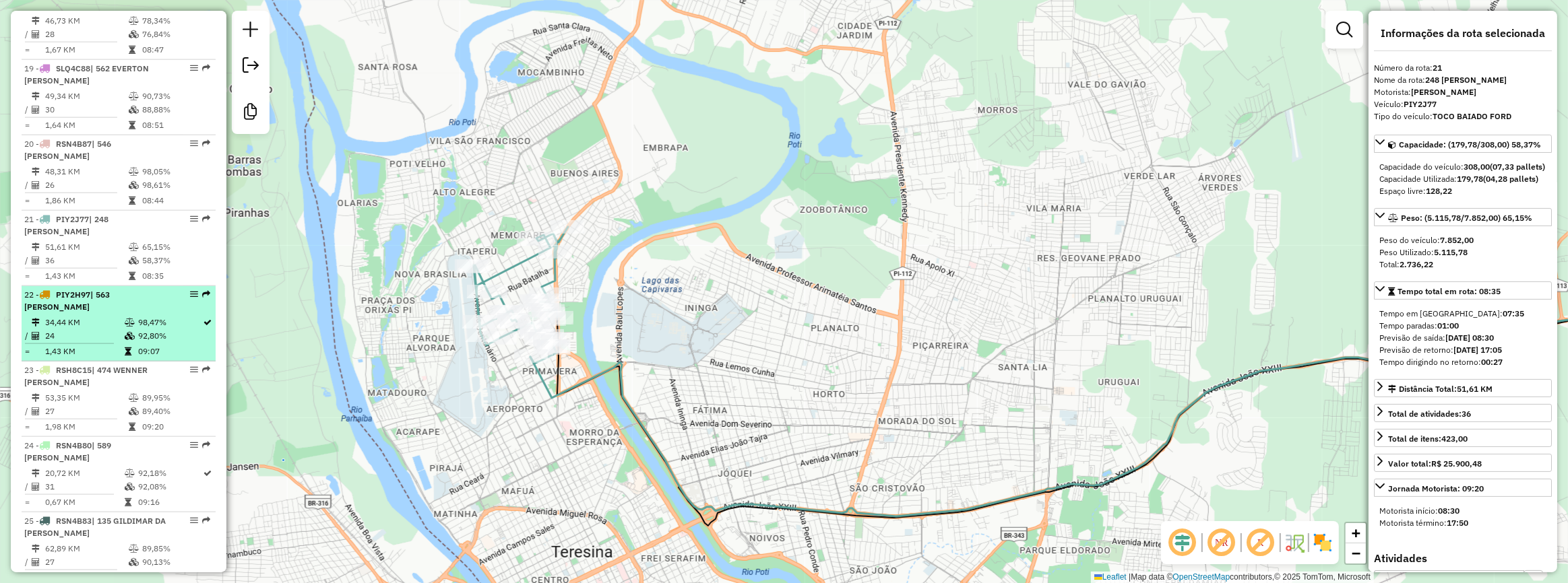
scroll to position [1799, 0]
click at [128, 358] on td at bounding box center [131, 351] width 14 height 14
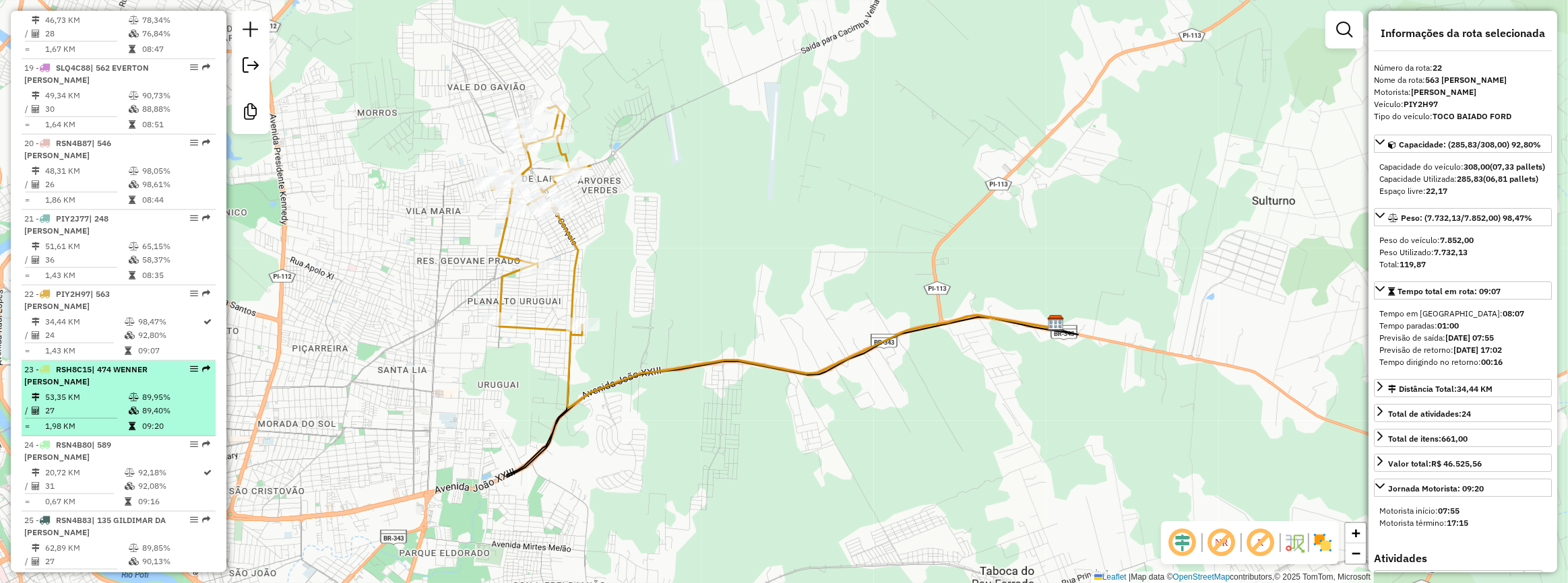
click at [171, 433] on td "09:20" at bounding box center [176, 427] width 68 height 14
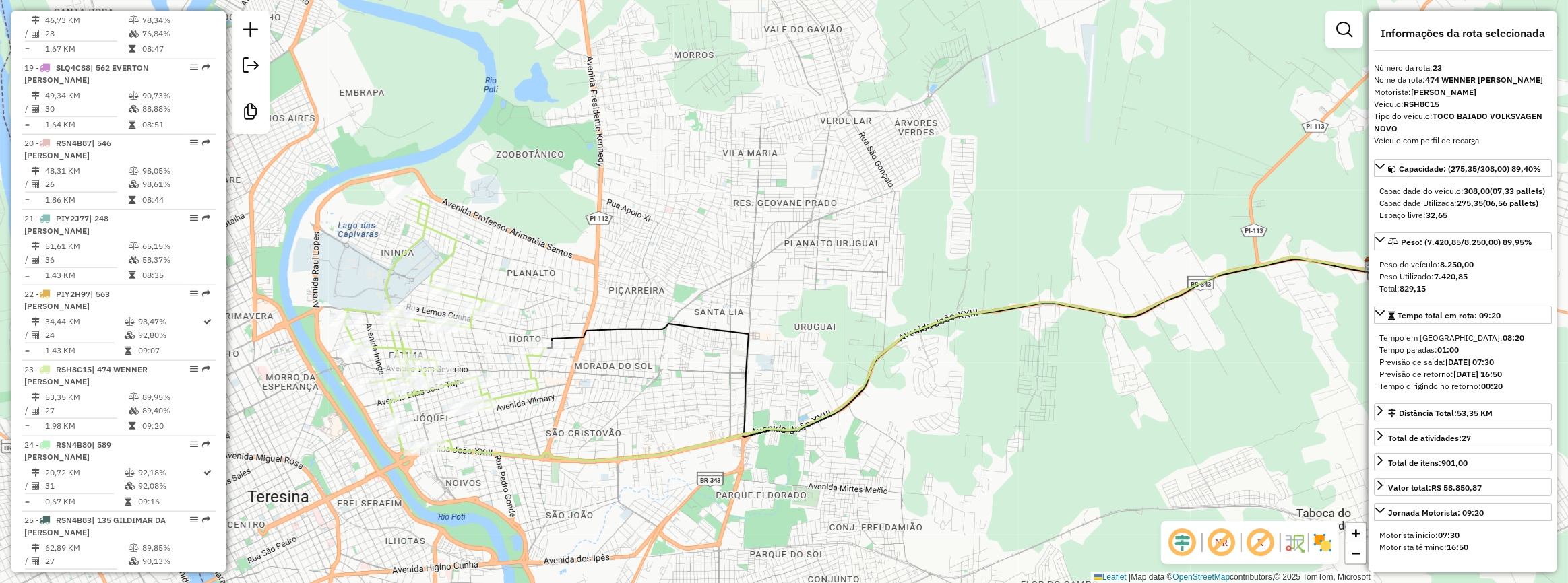
drag, startPoint x: 444, startPoint y: 441, endPoint x: 530, endPoint y: 479, distance: 94.0
click at [530, 479] on div "Janela de atendimento Grade de atendimento Capacidade Transportadoras Veículos …" at bounding box center [784, 291] width 1568 height 583
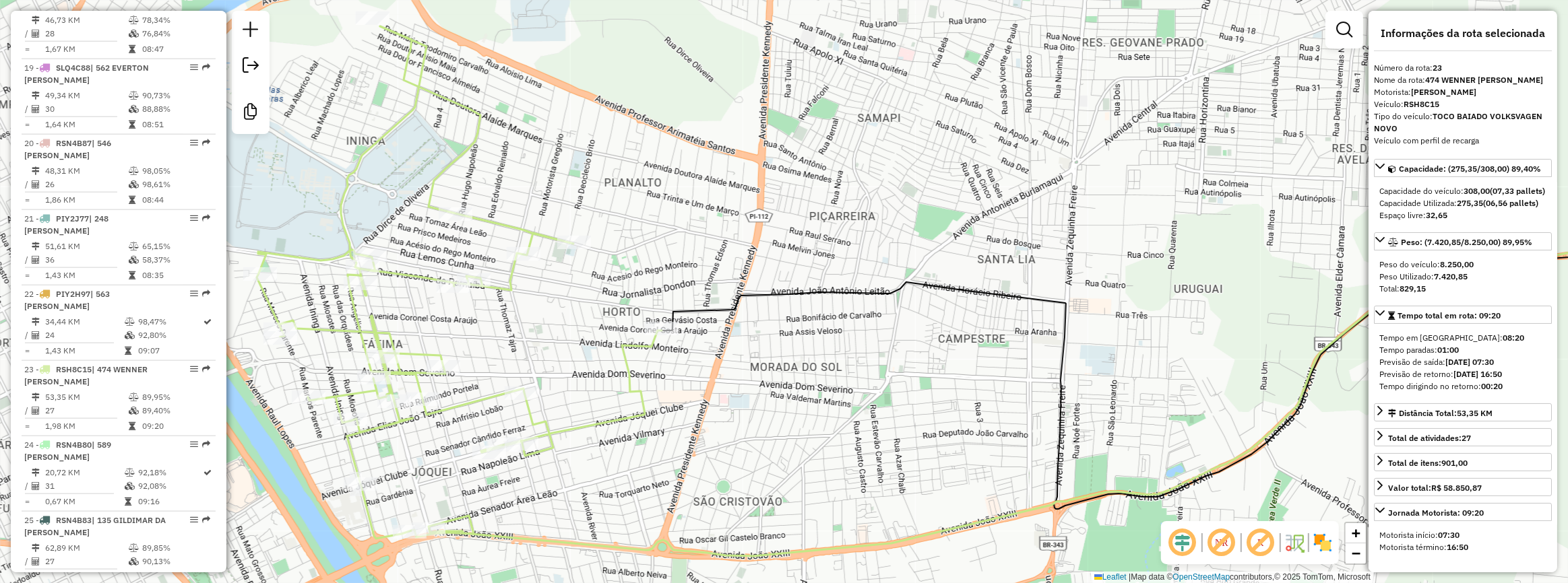
drag, startPoint x: 473, startPoint y: 327, endPoint x: 508, endPoint y: 316, distance: 36.7
click at [508, 316] on div "Janela de atendimento Grade de atendimento Capacidade Transportadoras Veículos …" at bounding box center [784, 291] width 1568 height 583
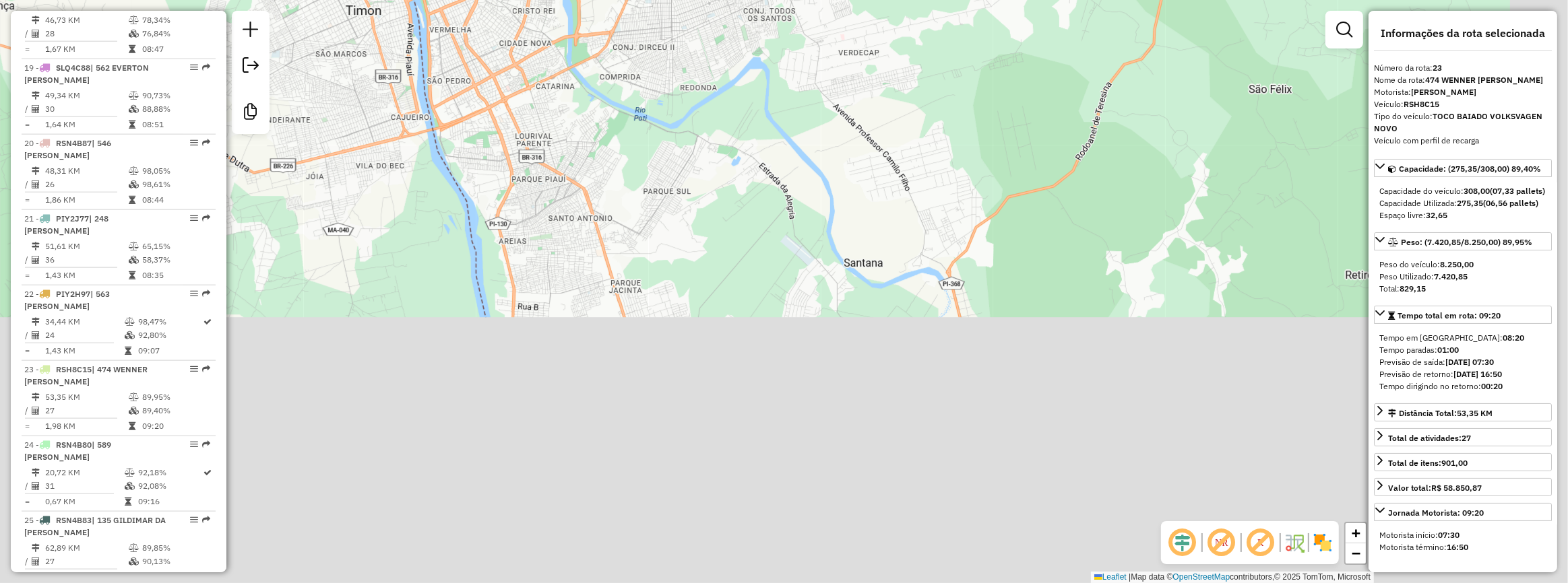
drag, startPoint x: 682, startPoint y: 446, endPoint x: 589, endPoint y: 27, distance: 429.2
click at [593, 20] on div "Janela de atendimento Grade de atendimento Capacidade Transportadoras Veículos …" at bounding box center [784, 291] width 1568 height 583
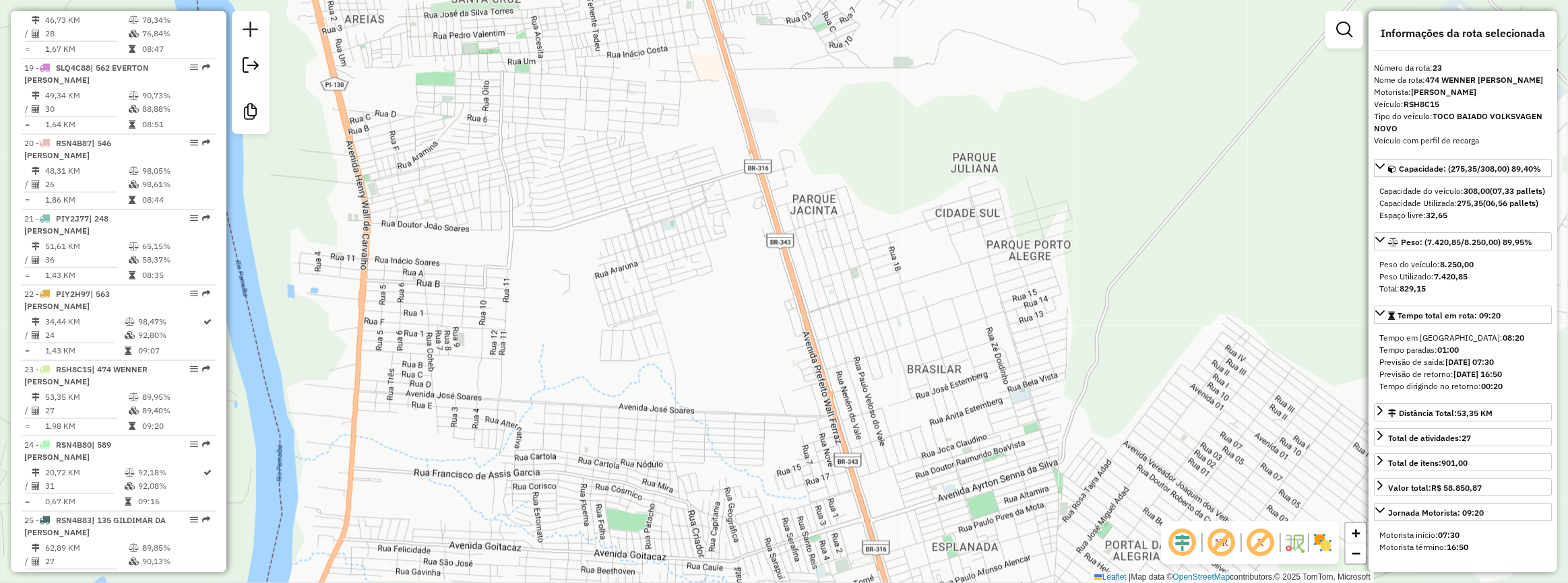
drag, startPoint x: 673, startPoint y: 304, endPoint x: 684, endPoint y: 349, distance: 46.3
click at [684, 349] on div "Janela de atendimento Grade de atendimento Capacidade Transportadoras Veículos …" at bounding box center [784, 291] width 1568 height 583
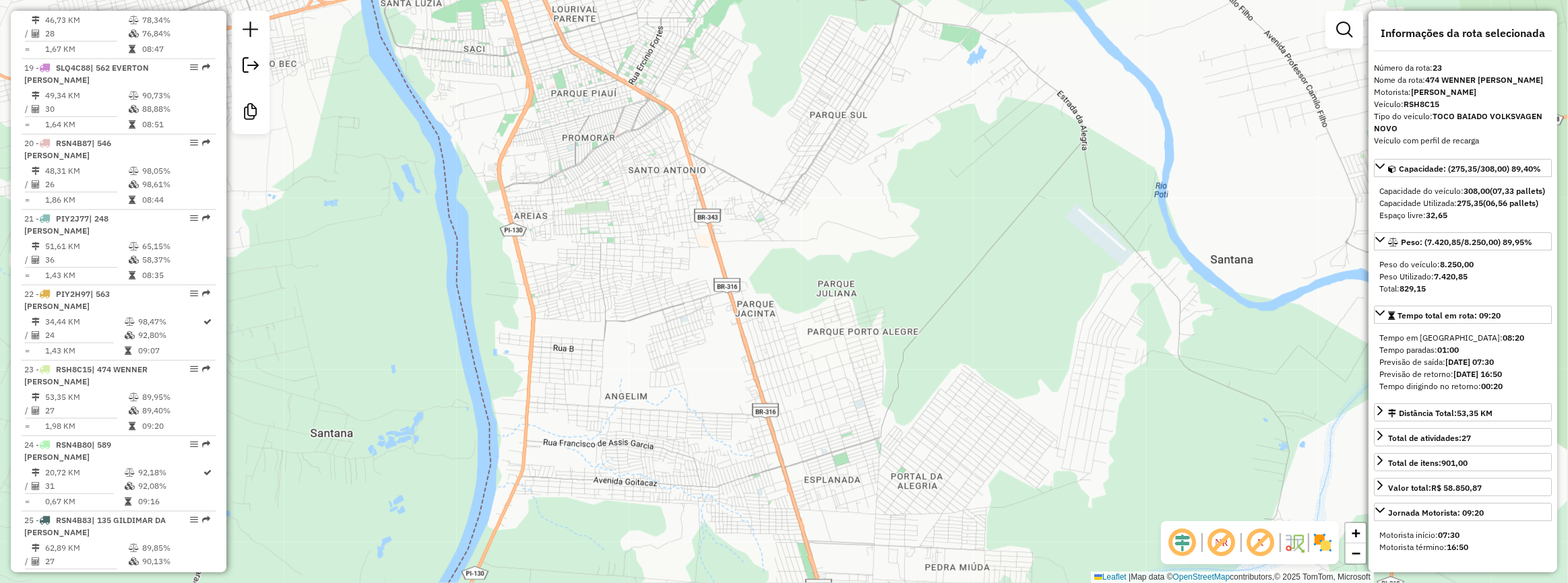
drag, startPoint x: 719, startPoint y: 388, endPoint x: 669, endPoint y: 307, distance: 95.2
click at [669, 307] on div "Janela de atendimento Grade de atendimento Capacidade Transportadoras Veículos …" at bounding box center [784, 291] width 1568 height 583
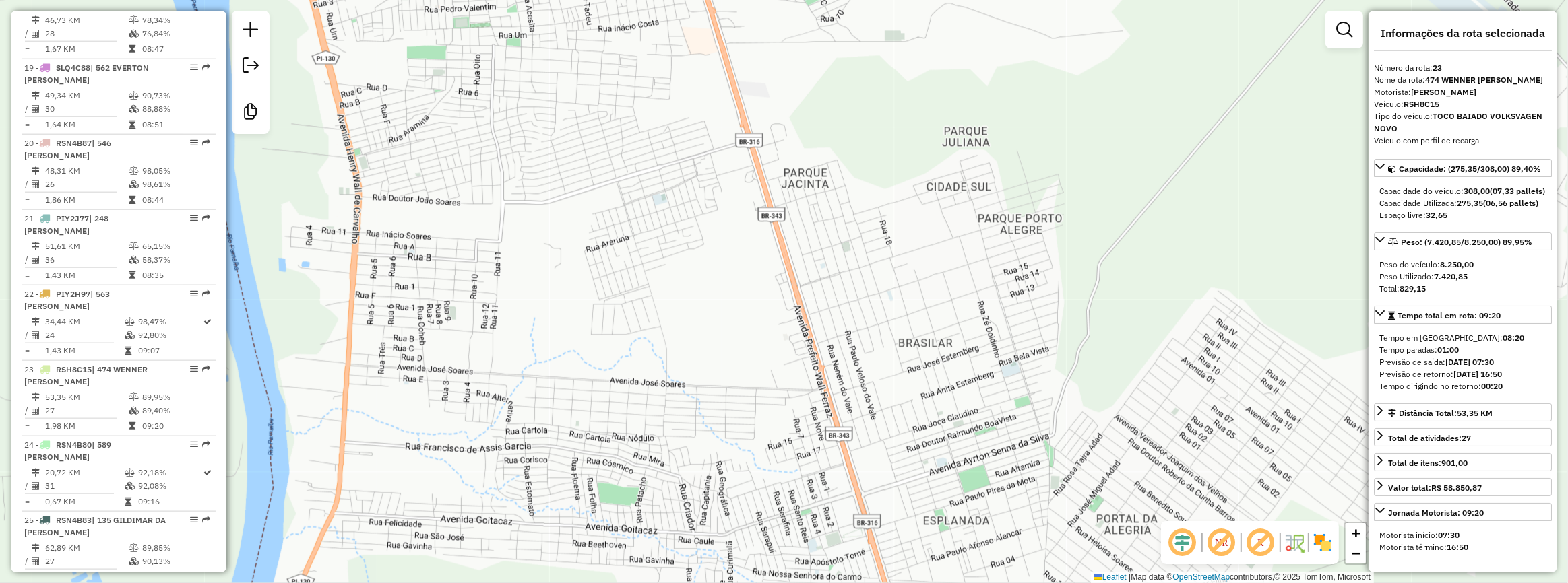
click at [574, 246] on div "Janela de atendimento Grade de atendimento Capacidade Transportadoras Veículos …" at bounding box center [784, 291] width 1568 height 583
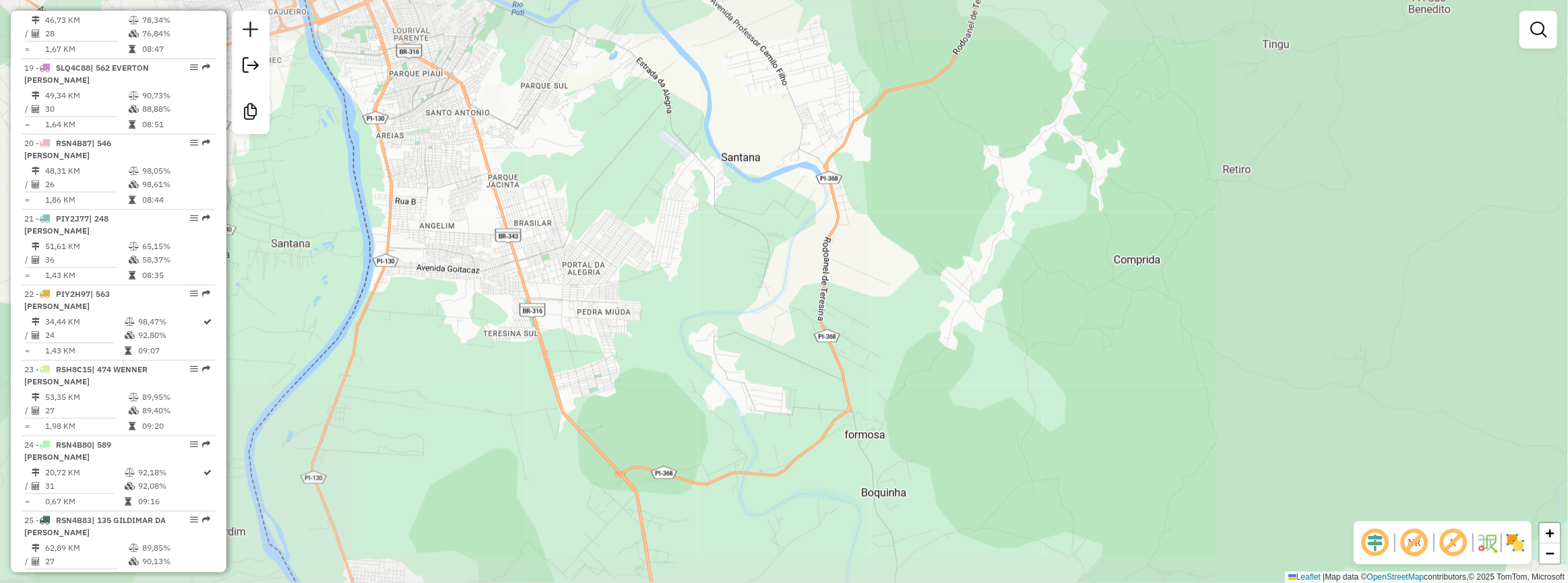
drag, startPoint x: 479, startPoint y: 160, endPoint x: 459, endPoint y: 234, distance: 76.7
click at [476, 239] on div "Janela de atendimento Grade de atendimento Capacidade Transportadoras Veículos …" at bounding box center [784, 291] width 1568 height 583
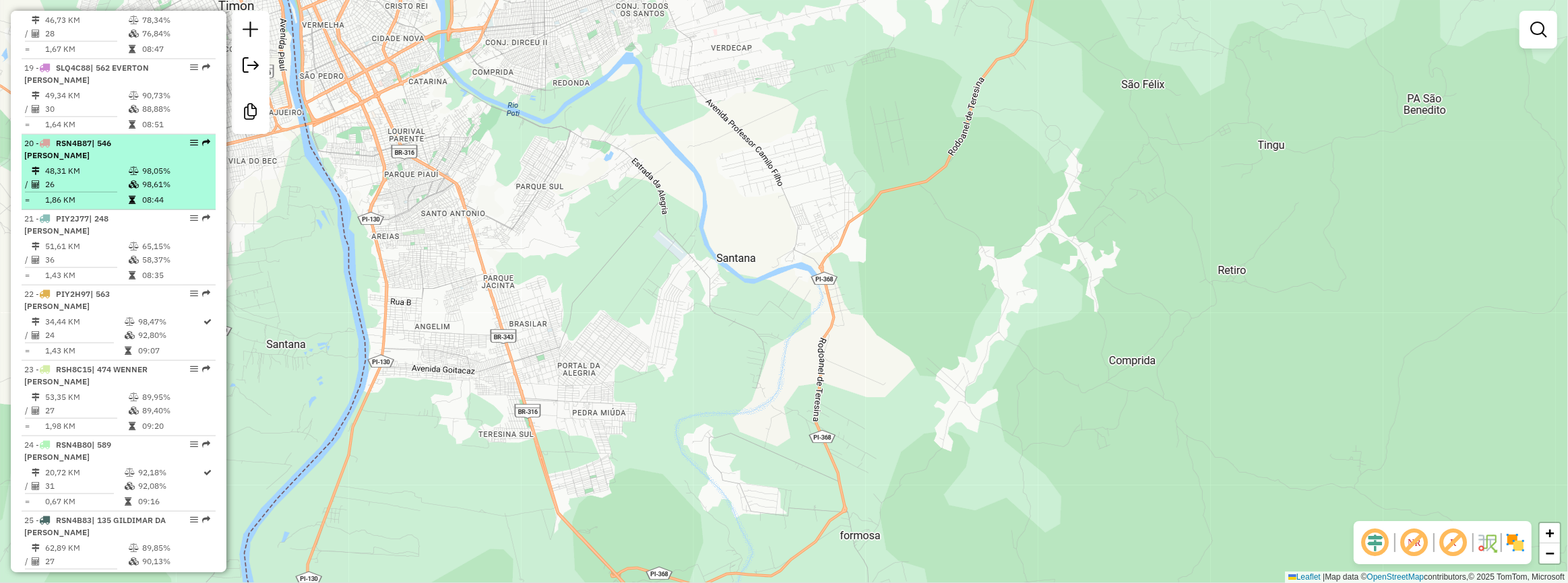
click at [195, 178] on td "98,05%" at bounding box center [176, 171] width 68 height 14
select select "**********"
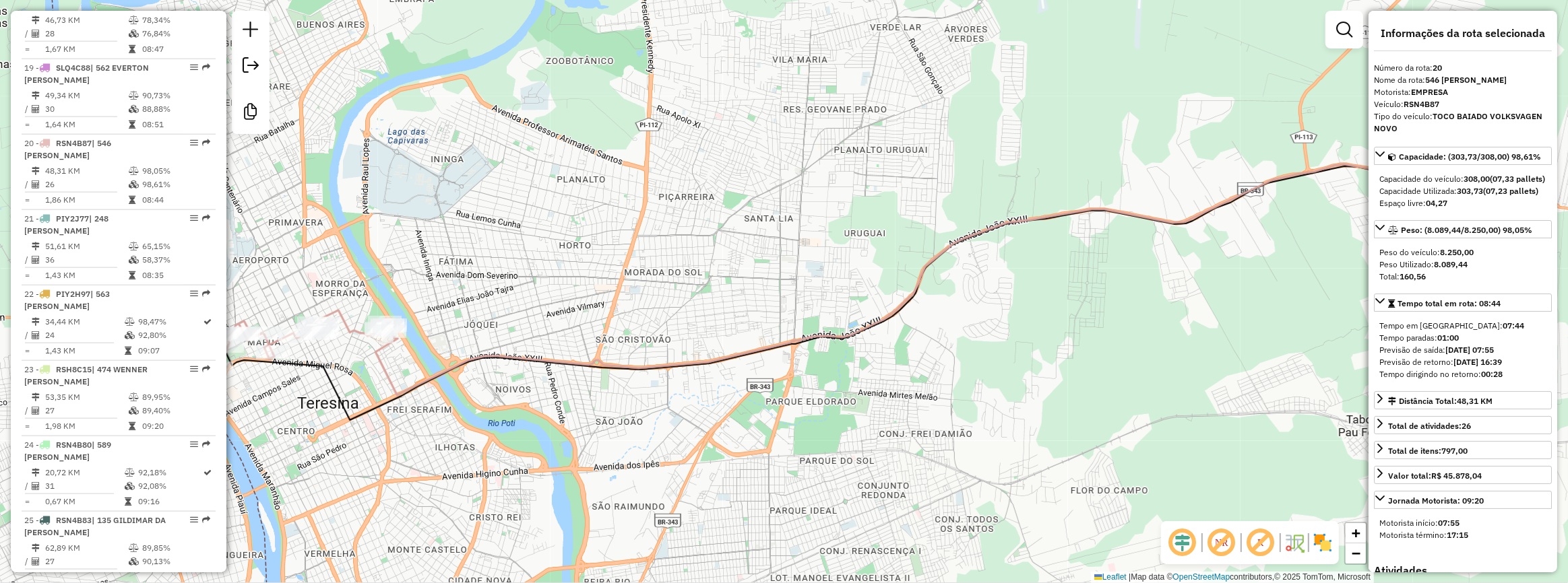
drag, startPoint x: 545, startPoint y: 217, endPoint x: 795, endPoint y: 221, distance: 250.0
click at [822, 227] on div "Janela de atendimento Grade de atendimento Capacidade Transportadoras Veículos …" at bounding box center [784, 291] width 1568 height 583
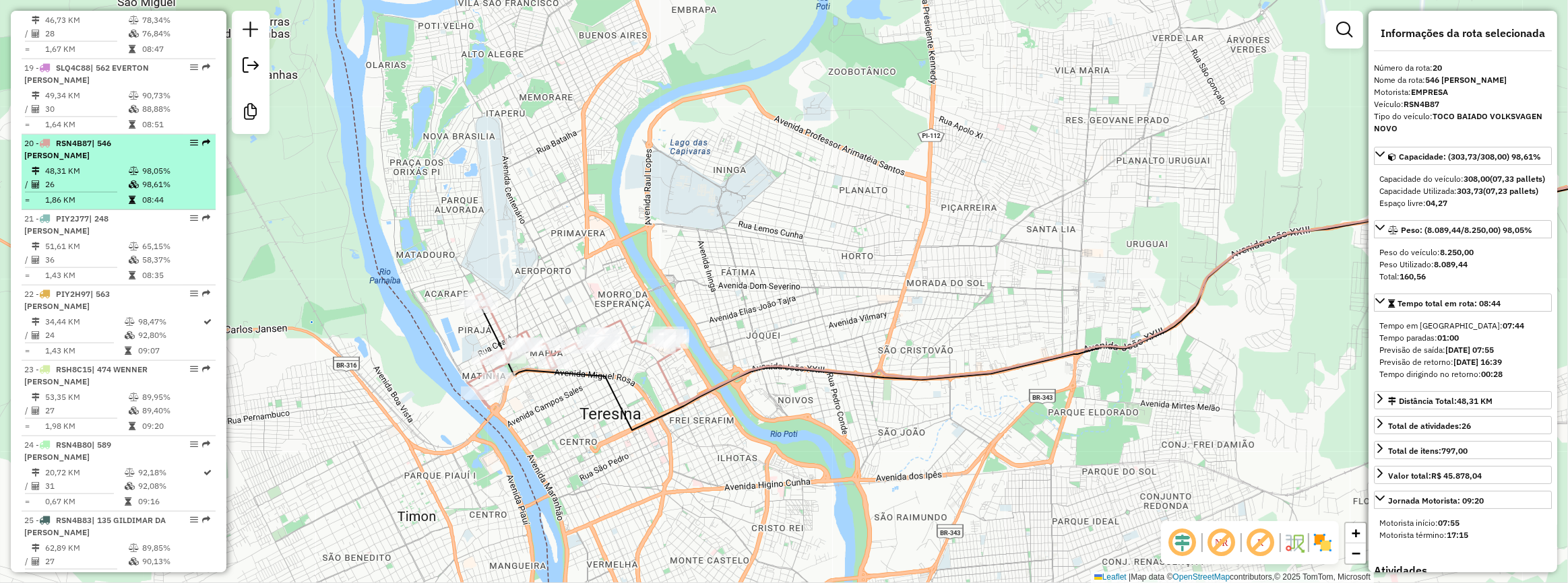
click at [149, 191] on td "98,61%" at bounding box center [176, 184] width 68 height 14
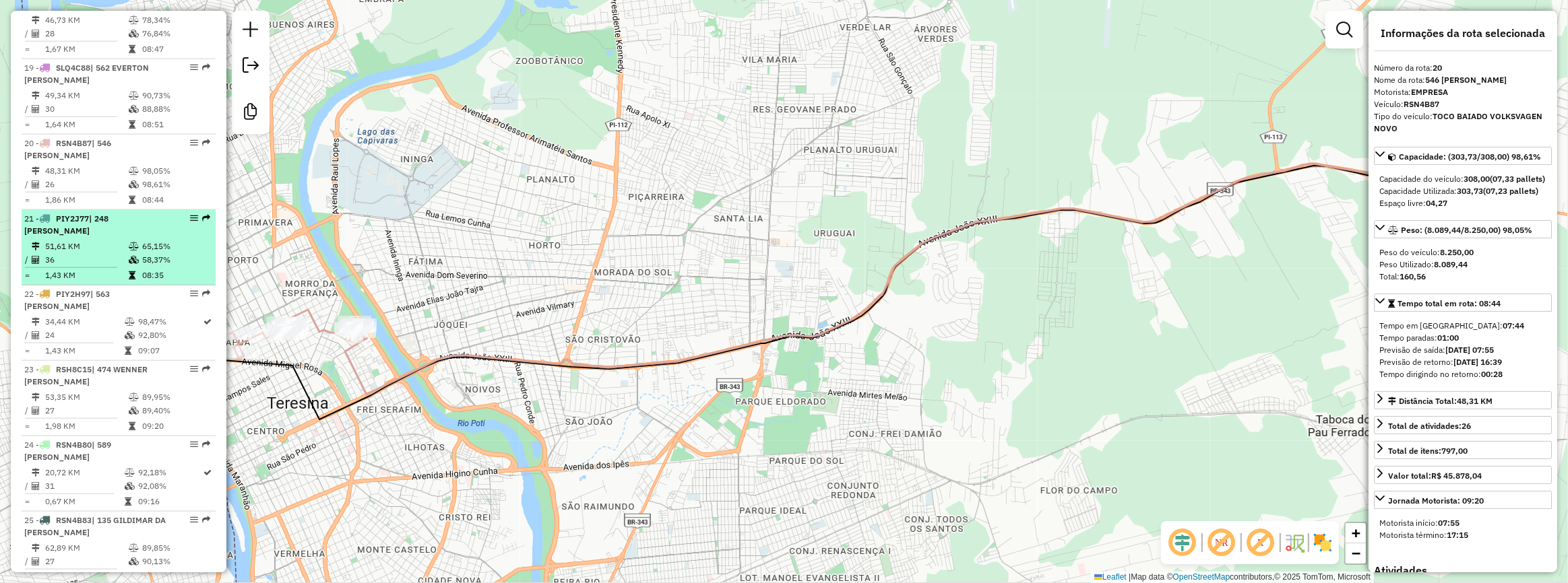
click at [109, 237] on div "21 - PIY2J77 | 248 CARLOS REIS DA SILVA NERES" at bounding box center [95, 224] width 143 height 24
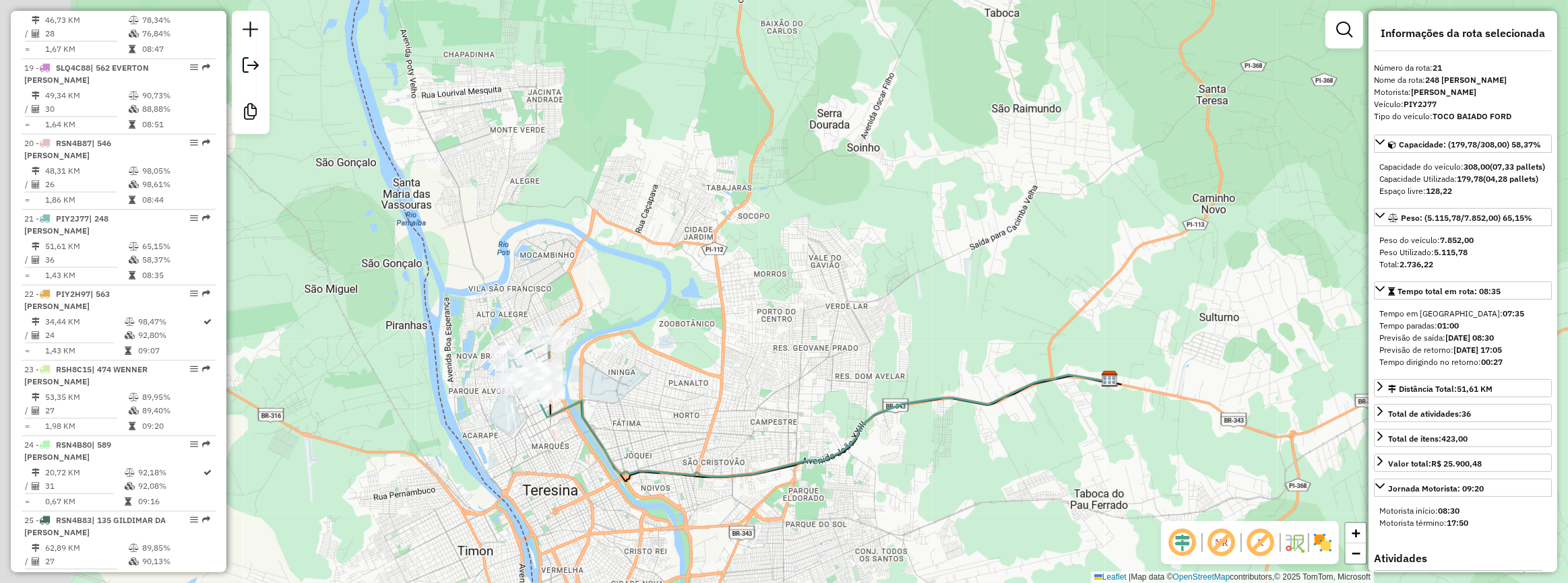
drag, startPoint x: 673, startPoint y: 521, endPoint x: 662, endPoint y: 510, distance: 15.6
click at [686, 526] on div "Janela de atendimento Grade de atendimento Capacidade Transportadoras Veículos …" at bounding box center [784, 291] width 1568 height 583
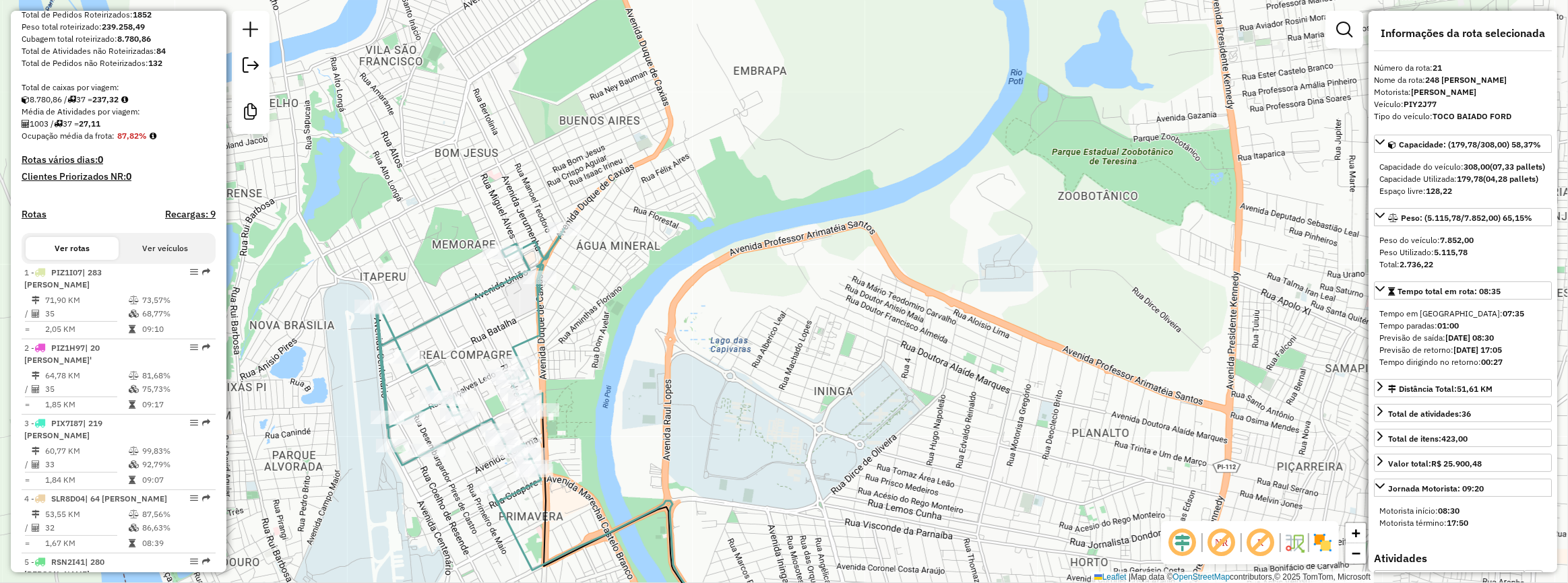
scroll to position [270, 0]
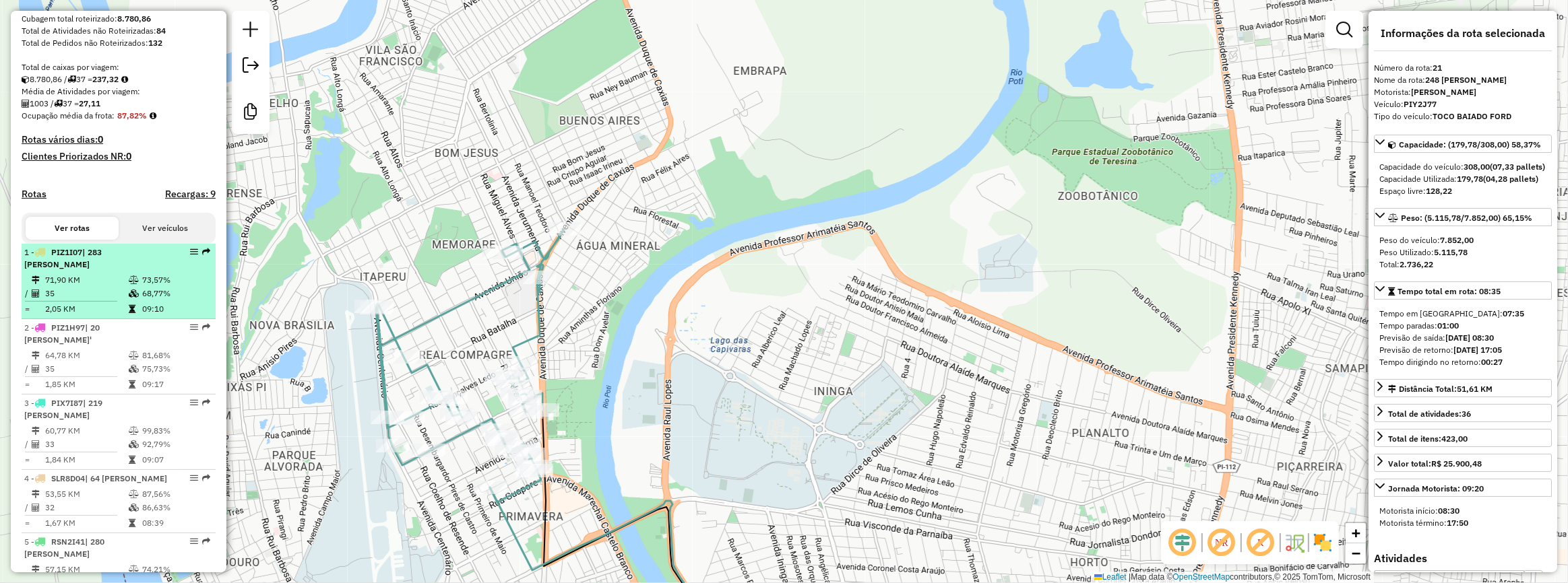
click at [102, 268] on span "| 283 [PERSON_NAME]" at bounding box center [63, 258] width 78 height 22
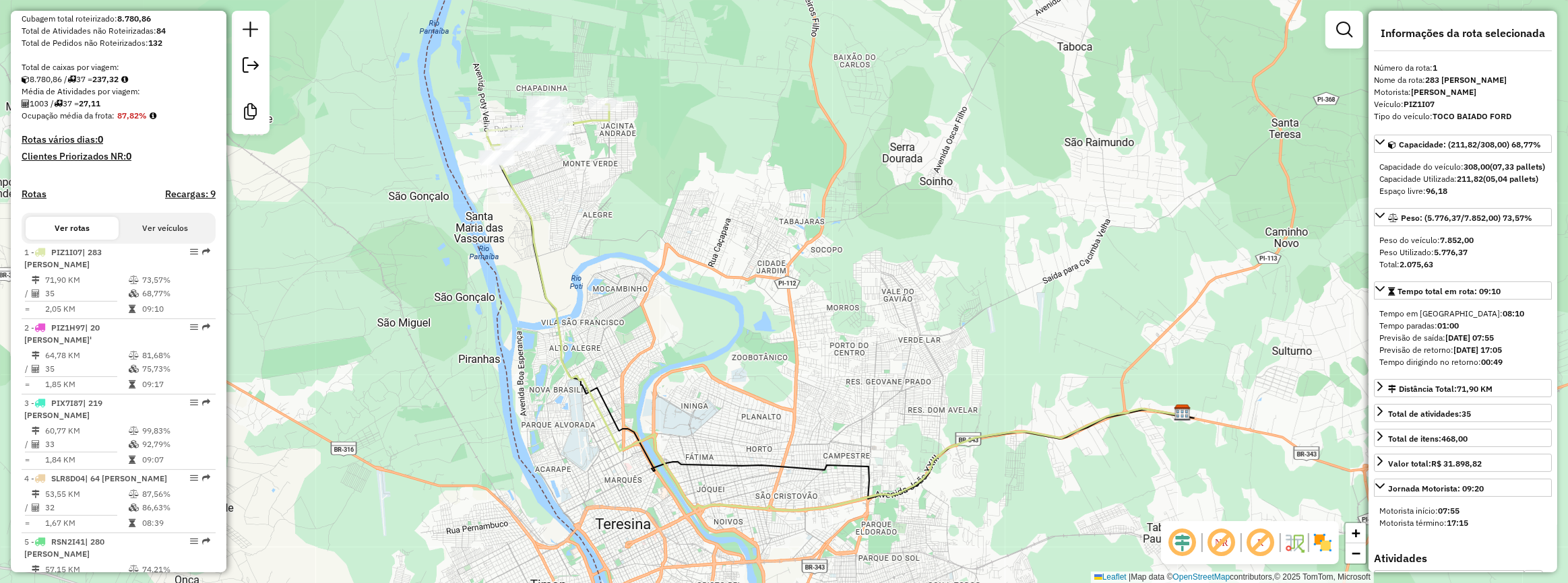
drag, startPoint x: 364, startPoint y: 244, endPoint x: 504, endPoint y: 281, distance: 144.8
click at [504, 281] on div "Janela de atendimento Grade de atendimento Capacidade Transportadoras Veículos …" at bounding box center [784, 291] width 1568 height 583
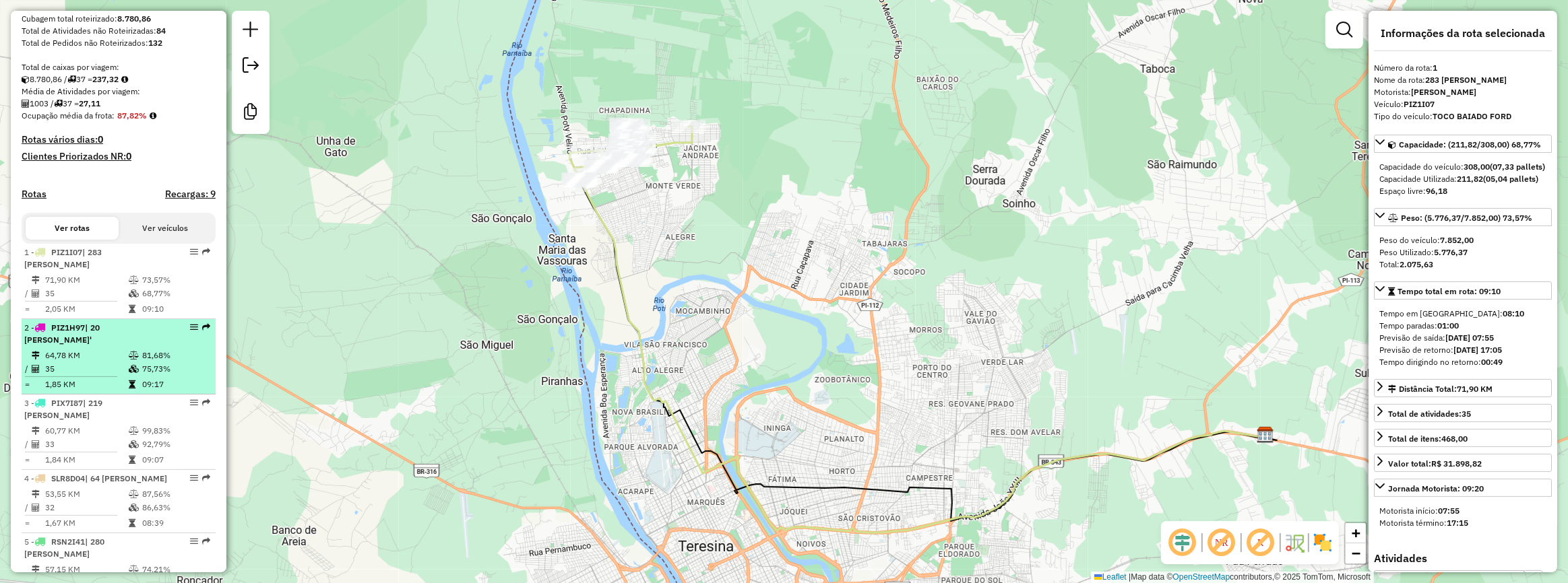
click at [127, 346] on div "2 - PIZ1H97 | 20 CLEITON REGO SILVA'" at bounding box center [95, 334] width 143 height 24
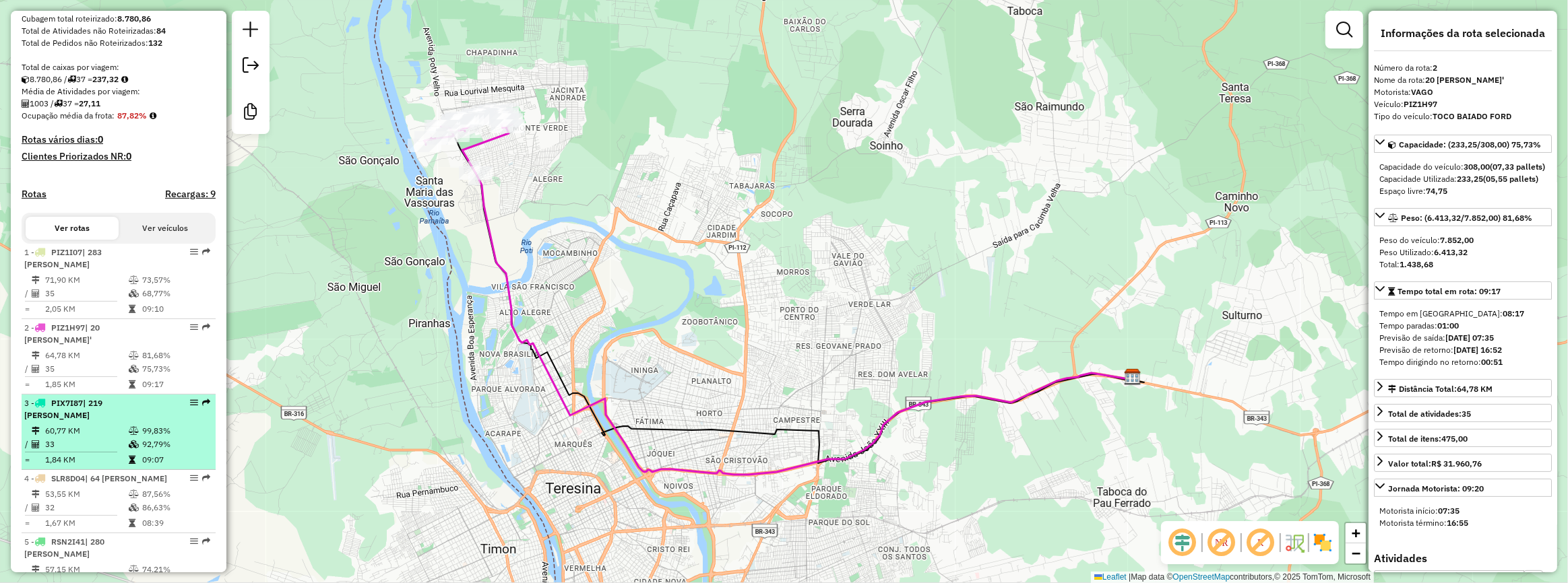
click at [103, 420] on span "| 219 [PERSON_NAME]" at bounding box center [63, 408] width 79 height 22
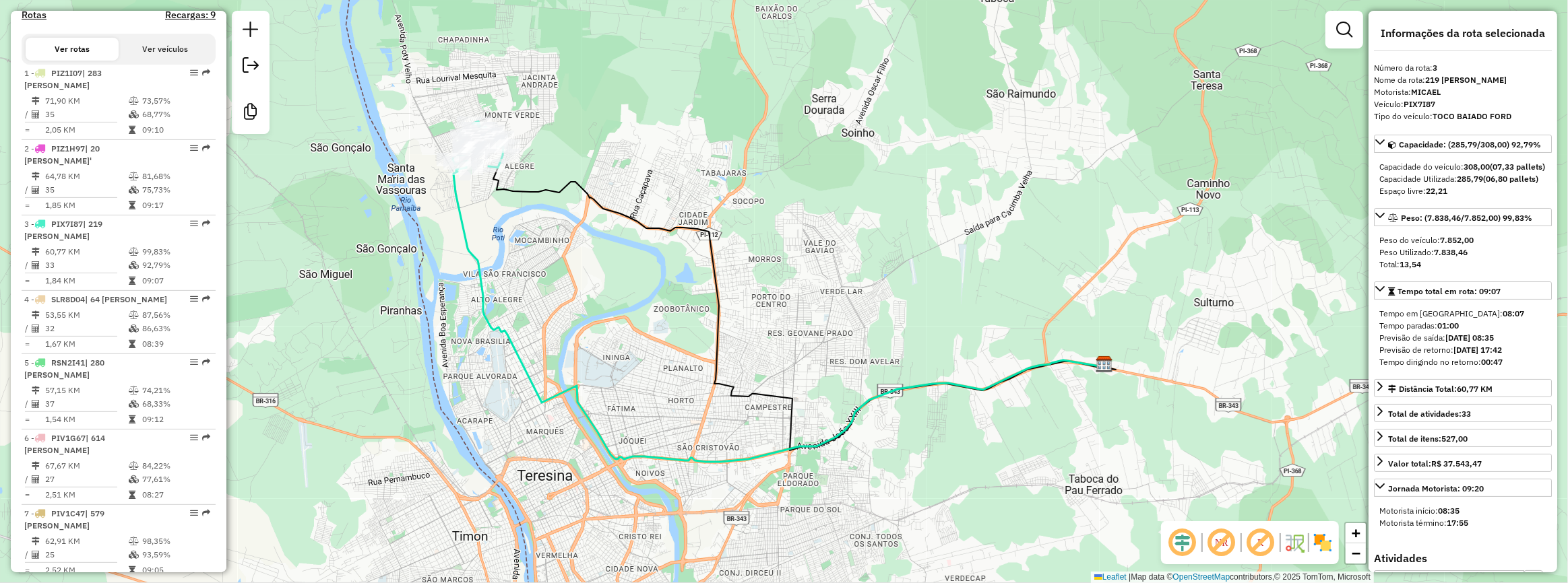
scroll to position [453, 0]
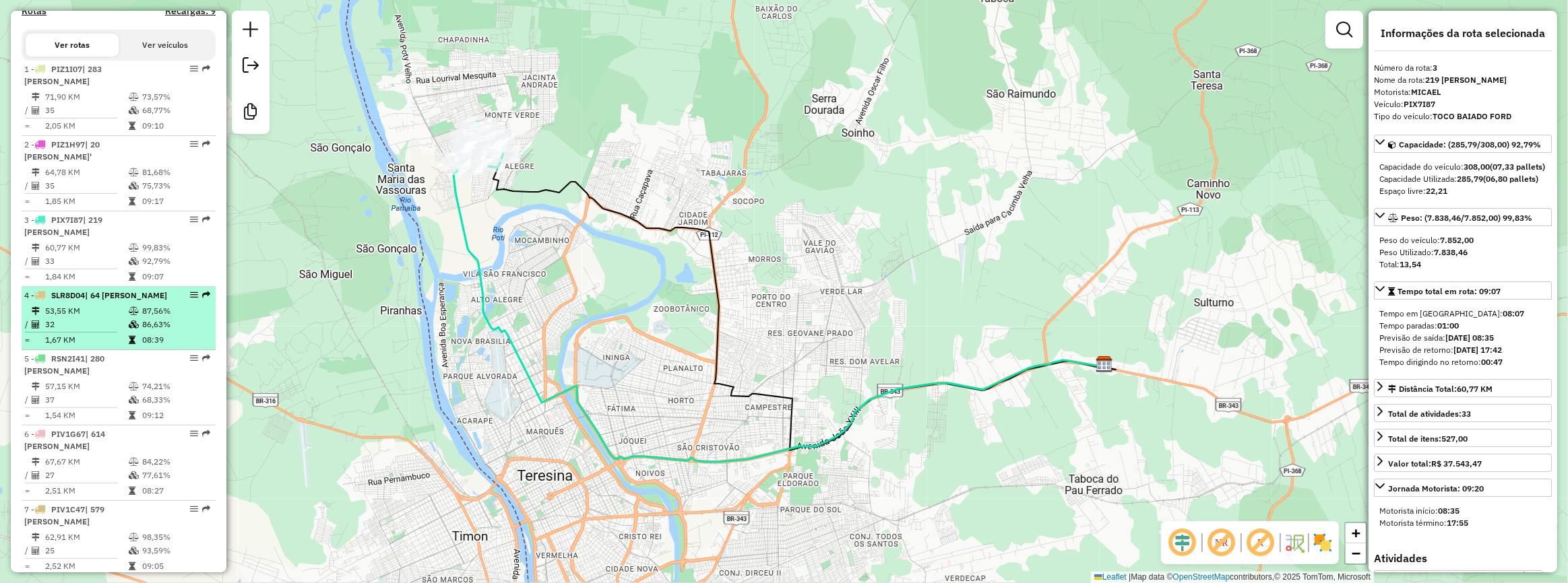
click at [108, 325] on li "4 - SLR8D04 | 64 AILTON MOURA DIAS 53,55 KM 87,56% / 32 86,63% = 1,67 KM 08:39" at bounding box center [118, 318] width 194 height 63
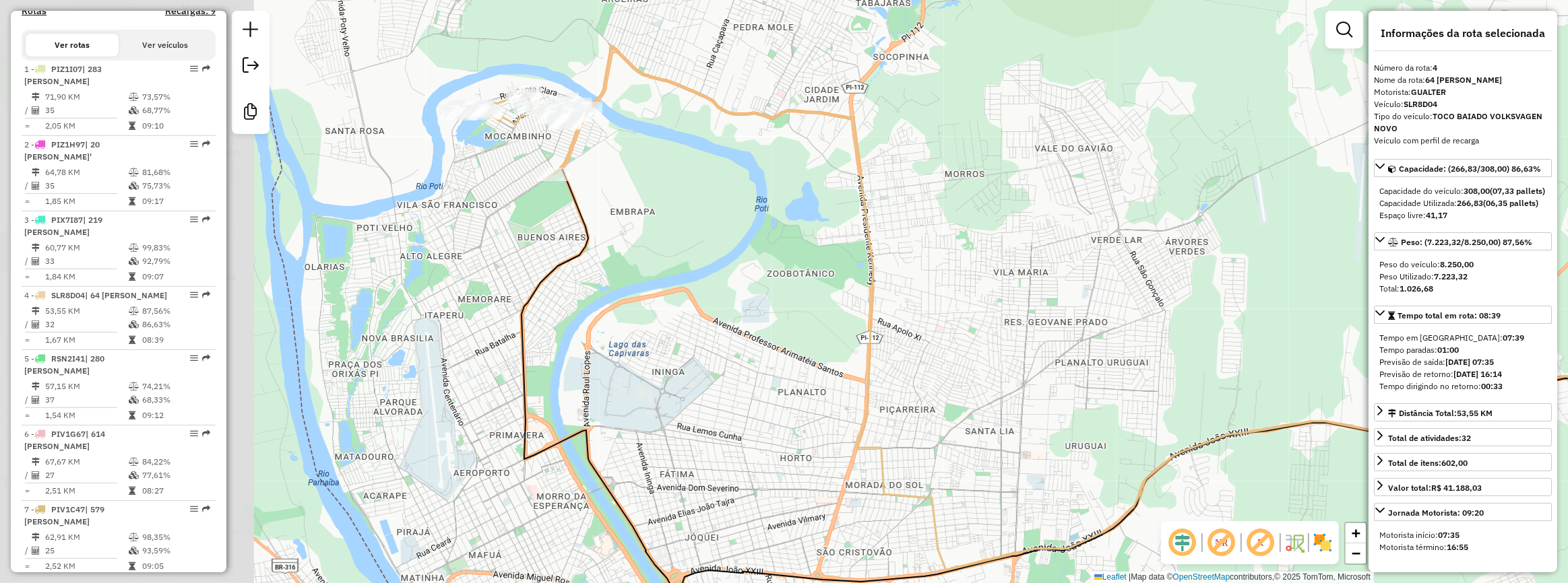
drag, startPoint x: 290, startPoint y: 224, endPoint x: 576, endPoint y: 251, distance: 287.3
click at [576, 251] on icon at bounding box center [1093, 379] width 1144 height 422
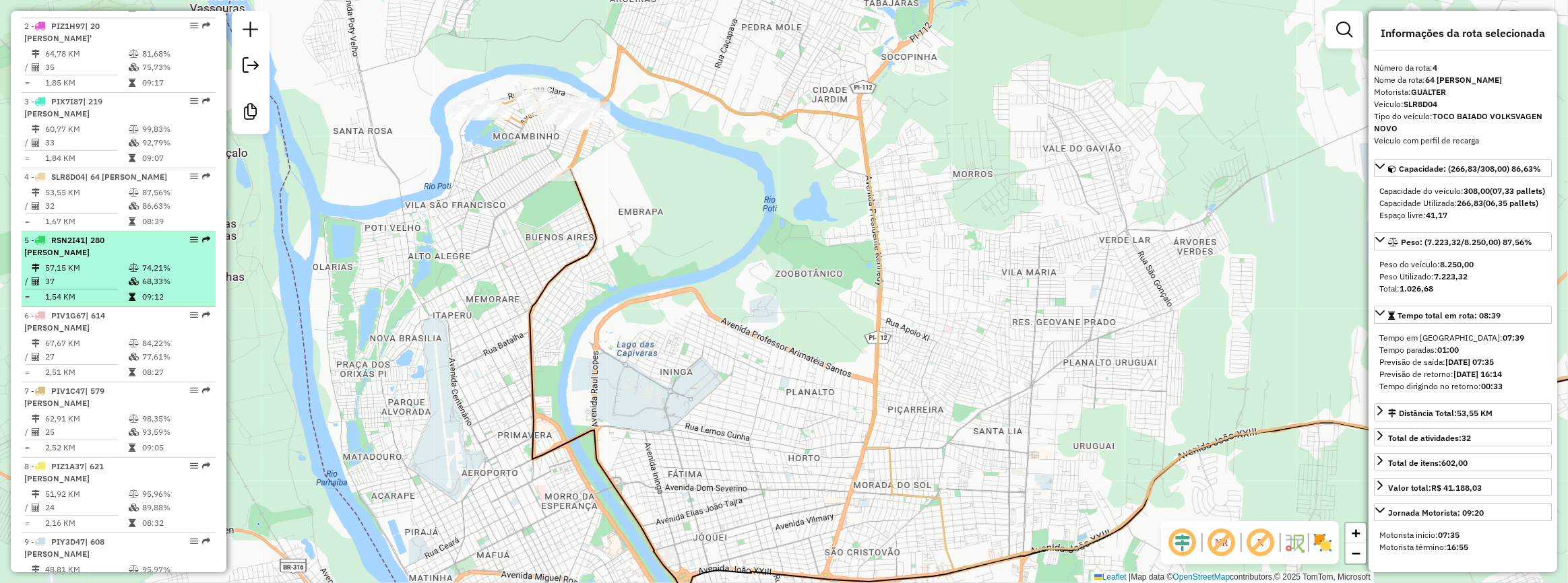
scroll to position [575, 0]
click at [99, 253] on span "| 280 [PERSON_NAME]" at bounding box center [64, 242] width 81 height 22
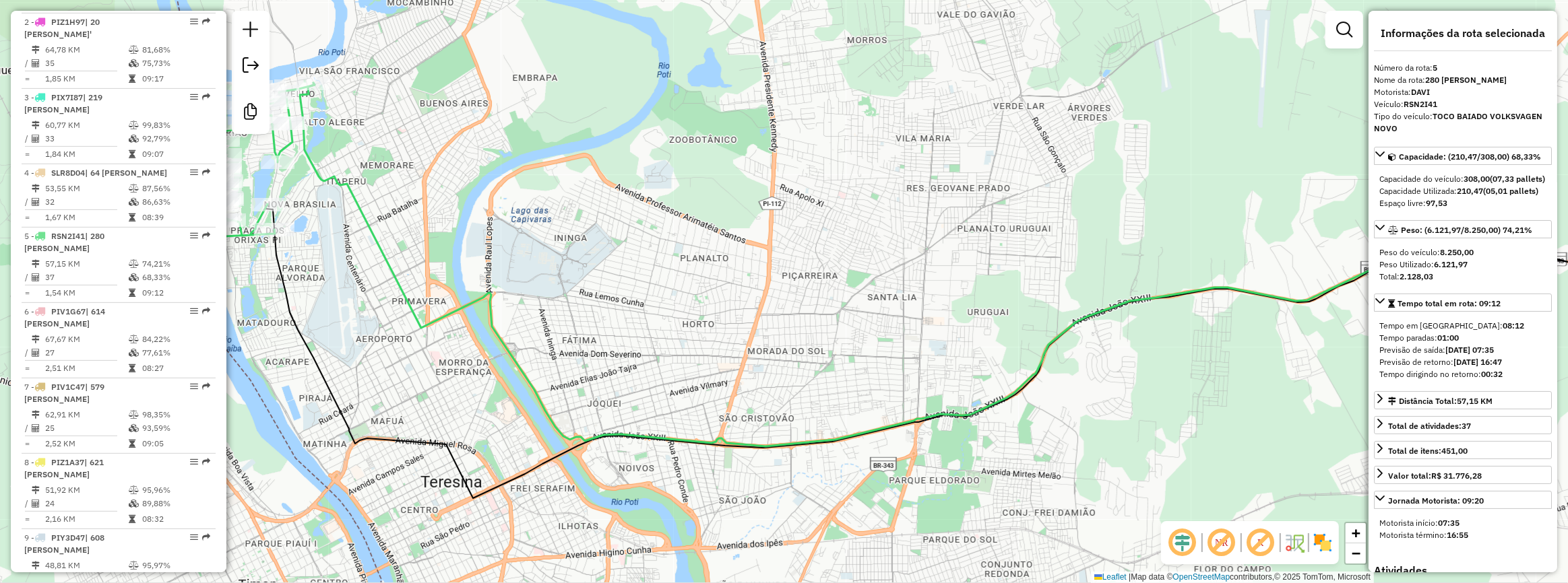
drag, startPoint x: 452, startPoint y: 261, endPoint x: 481, endPoint y: 260, distance: 29.0
click at [481, 260] on div "Janela de atendimento Grade de atendimento Capacidade Transportadoras Veículos …" at bounding box center [784, 291] width 1568 height 583
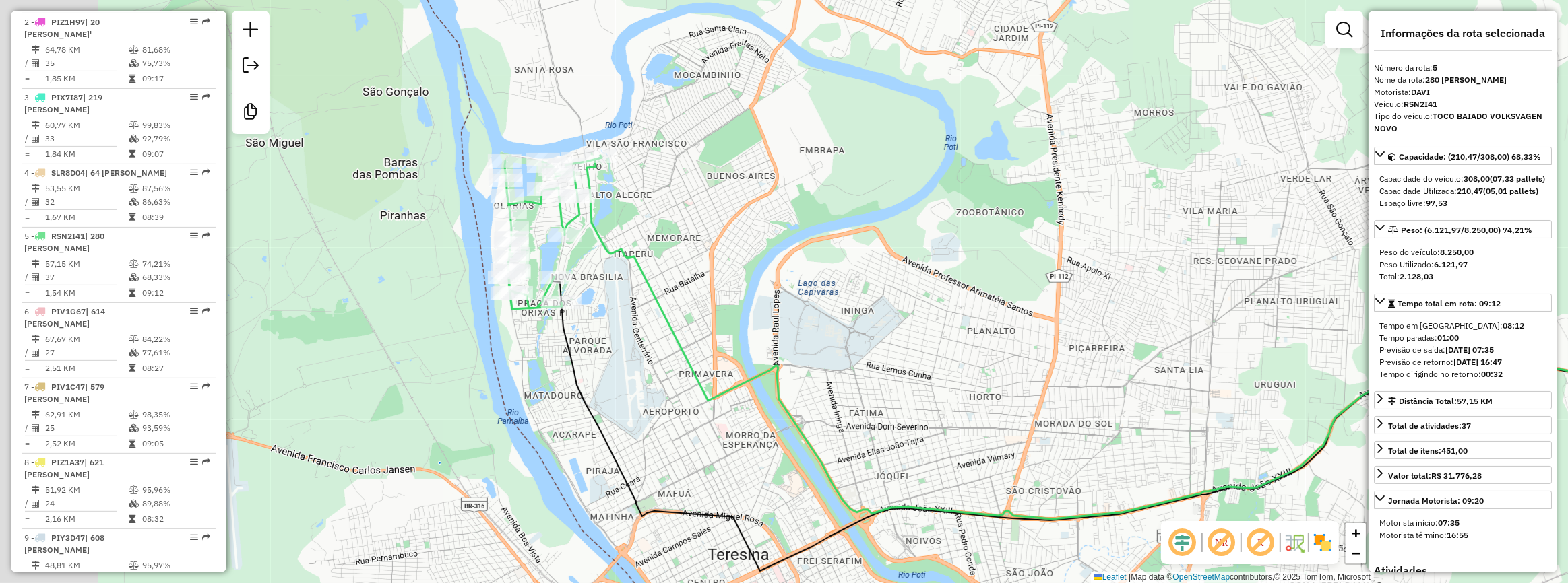
drag, startPoint x: 408, startPoint y: 260, endPoint x: 667, endPoint y: 334, distance: 269.4
click at [667, 334] on icon at bounding box center [1209, 337] width 1245 height 364
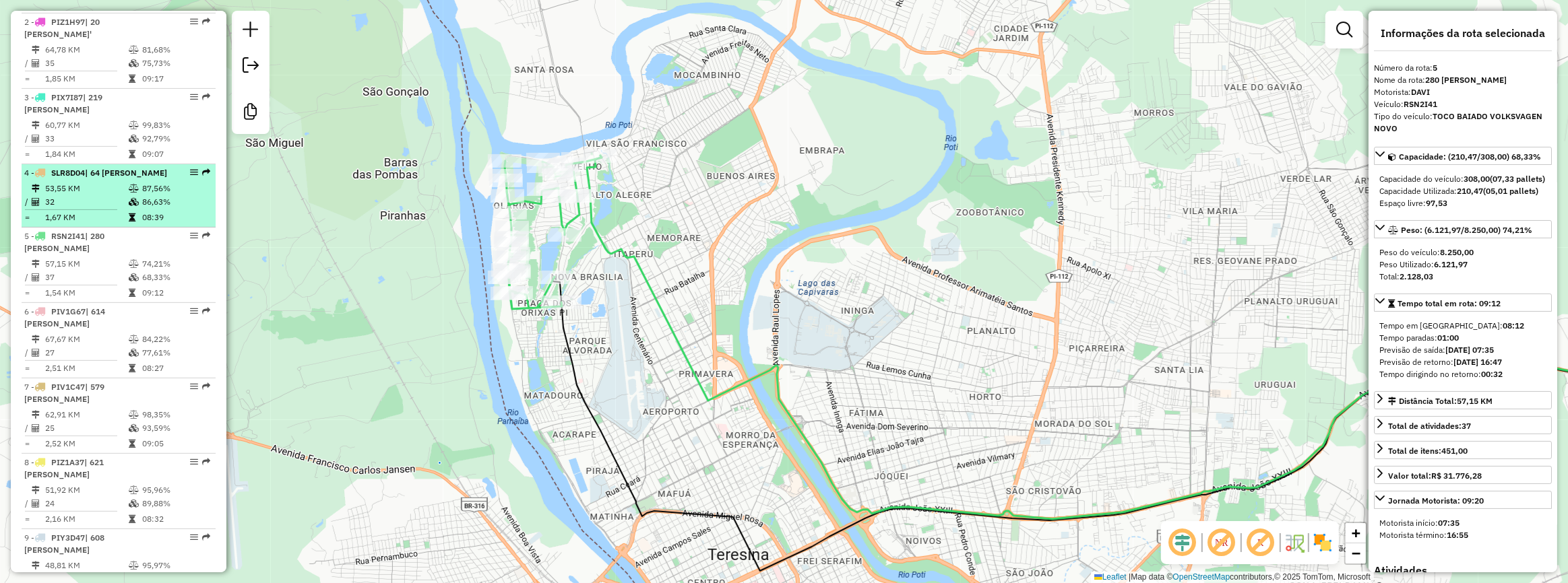
click at [133, 193] on icon at bounding box center [134, 188] width 10 height 8
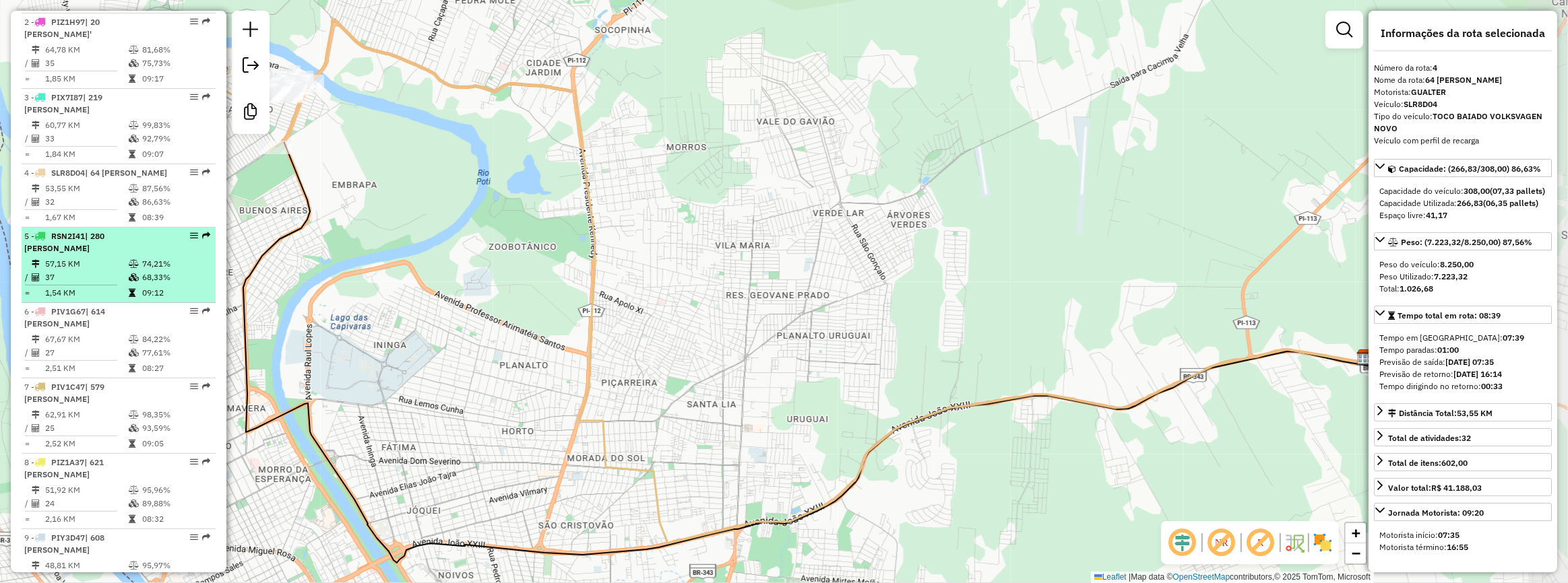
click at [105, 253] on span "| 280 [PERSON_NAME]" at bounding box center [64, 242] width 81 height 22
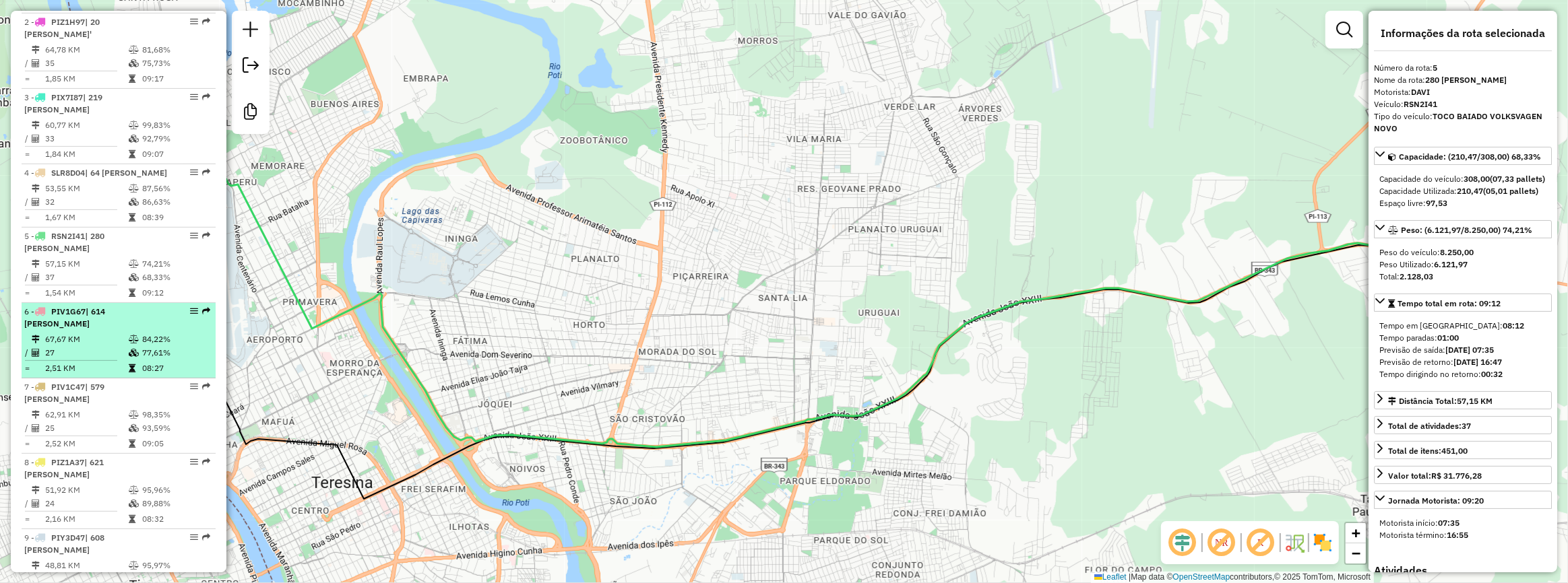
click at [148, 353] on li "6 - PIV1G67 | 614 LAILSON DE SOUSA SANTOS 67,67 KM 84,22% / 27 77,61% = 2,51 KM…" at bounding box center [118, 340] width 194 height 76
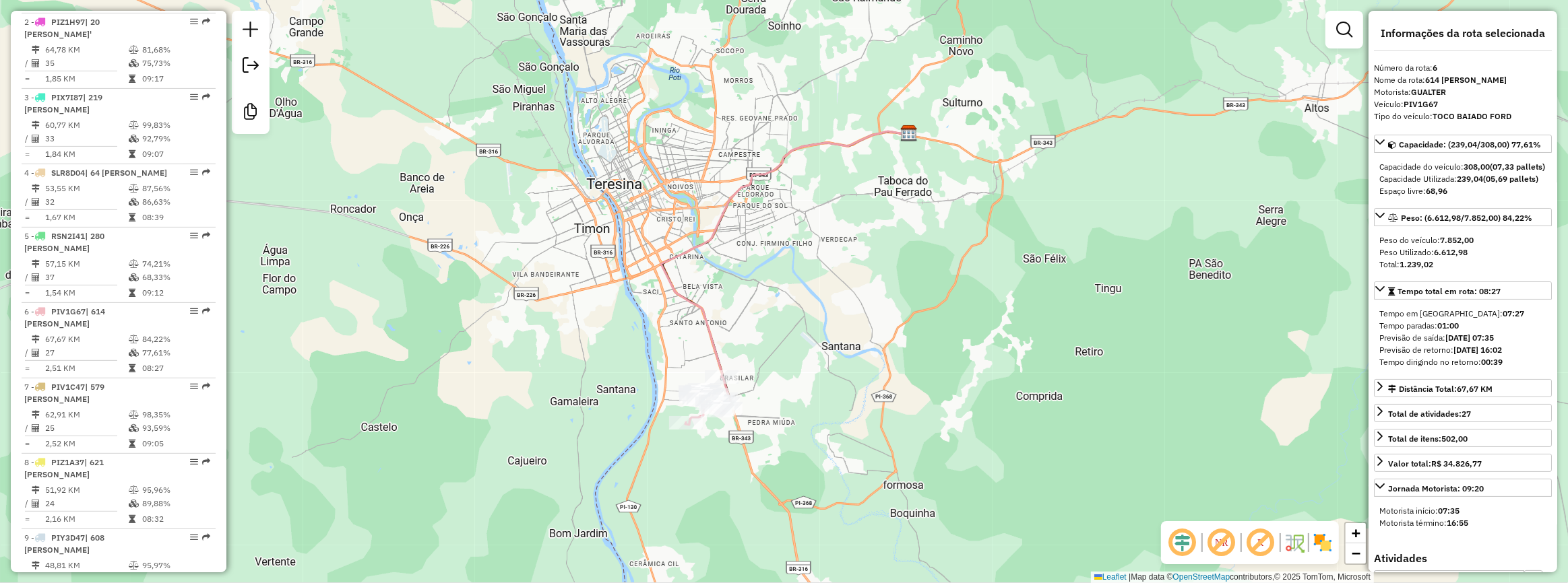
drag, startPoint x: 460, startPoint y: 320, endPoint x: 439, endPoint y: 201, distance: 120.8
click at [441, 202] on div "Janela de atendimento Grade de atendimento Capacidade Transportadoras Veículos …" at bounding box center [784, 291] width 1568 height 583
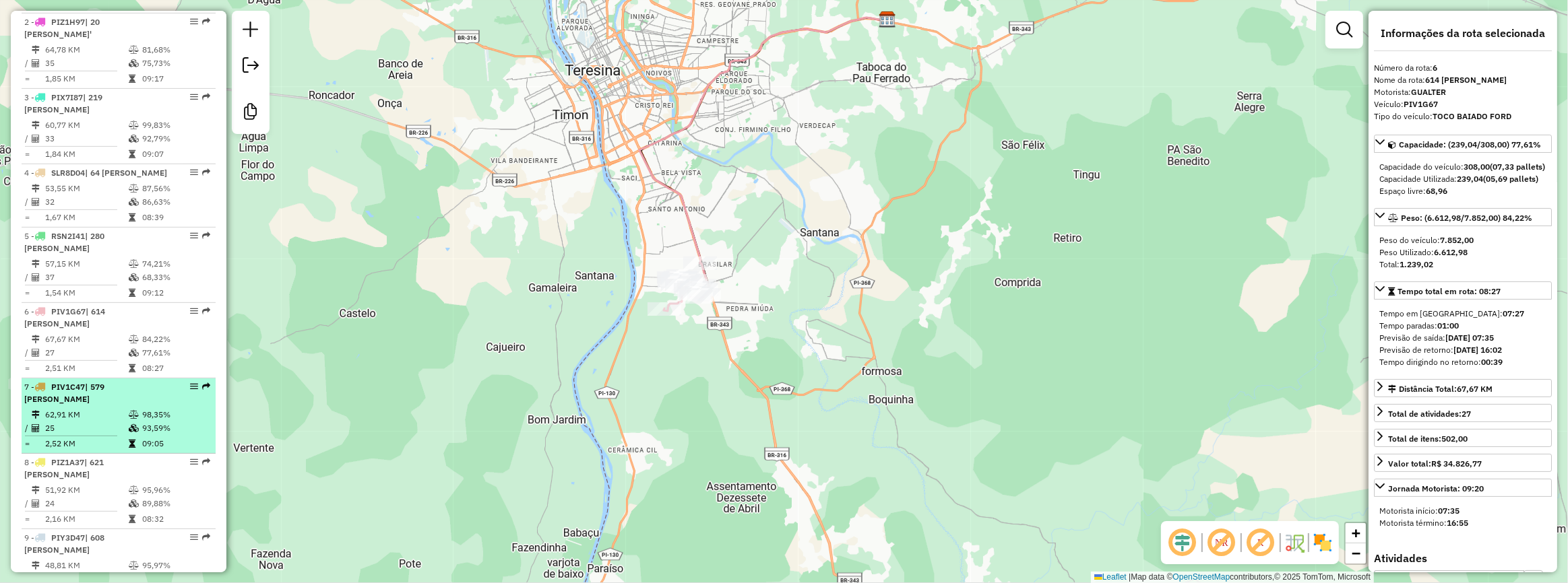
click at [141, 405] on div "7 - PIV1C47 | 579 EVALDO ALVES DA SILVA" at bounding box center [95, 393] width 143 height 24
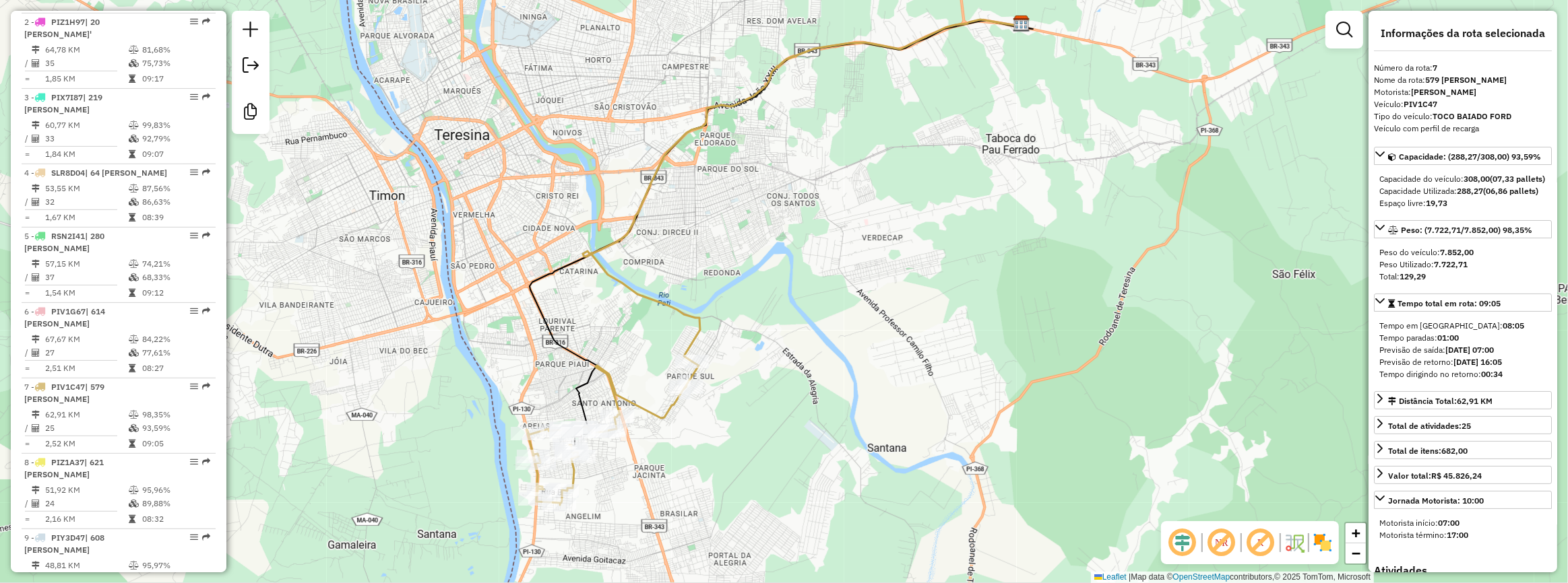
drag, startPoint x: 526, startPoint y: 426, endPoint x: 525, endPoint y: 361, distance: 65.0
click at [523, 370] on div "Janela de atendimento Grade de atendimento Capacidade Transportadoras Veículos …" at bounding box center [784, 291] width 1568 height 583
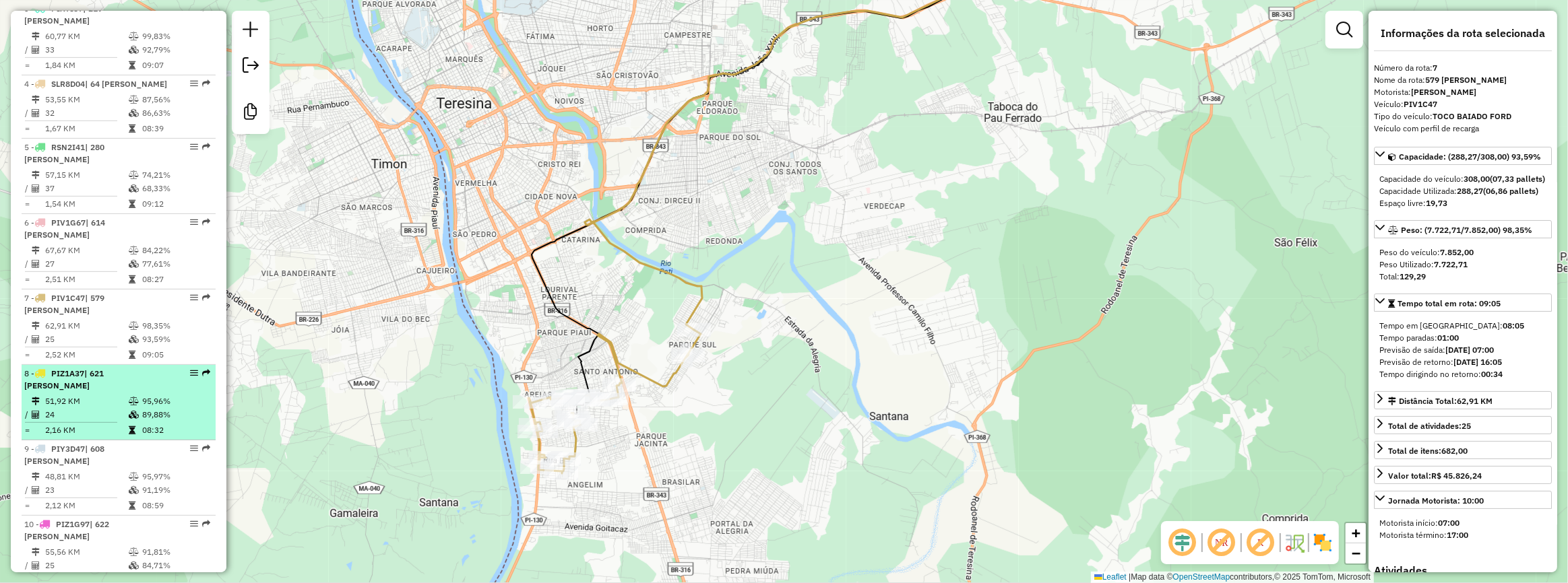
scroll to position [697, 0]
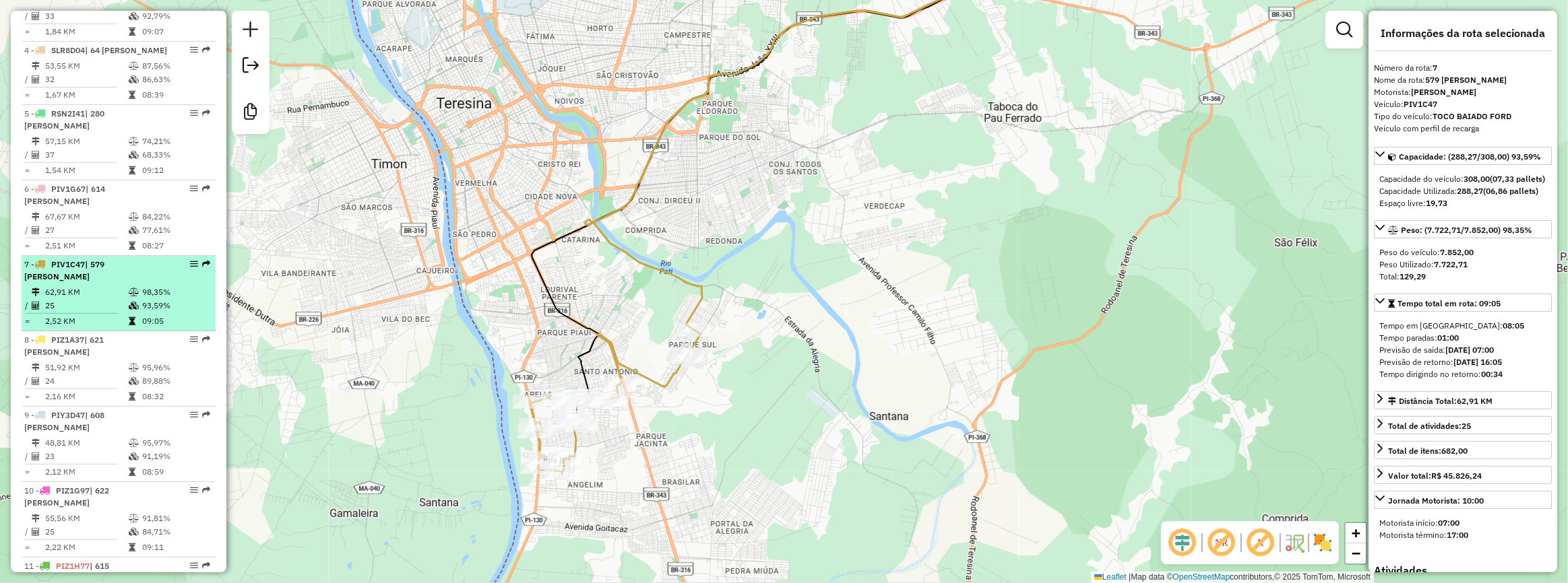
click at [122, 312] on td "25" at bounding box center [86, 306] width 83 height 14
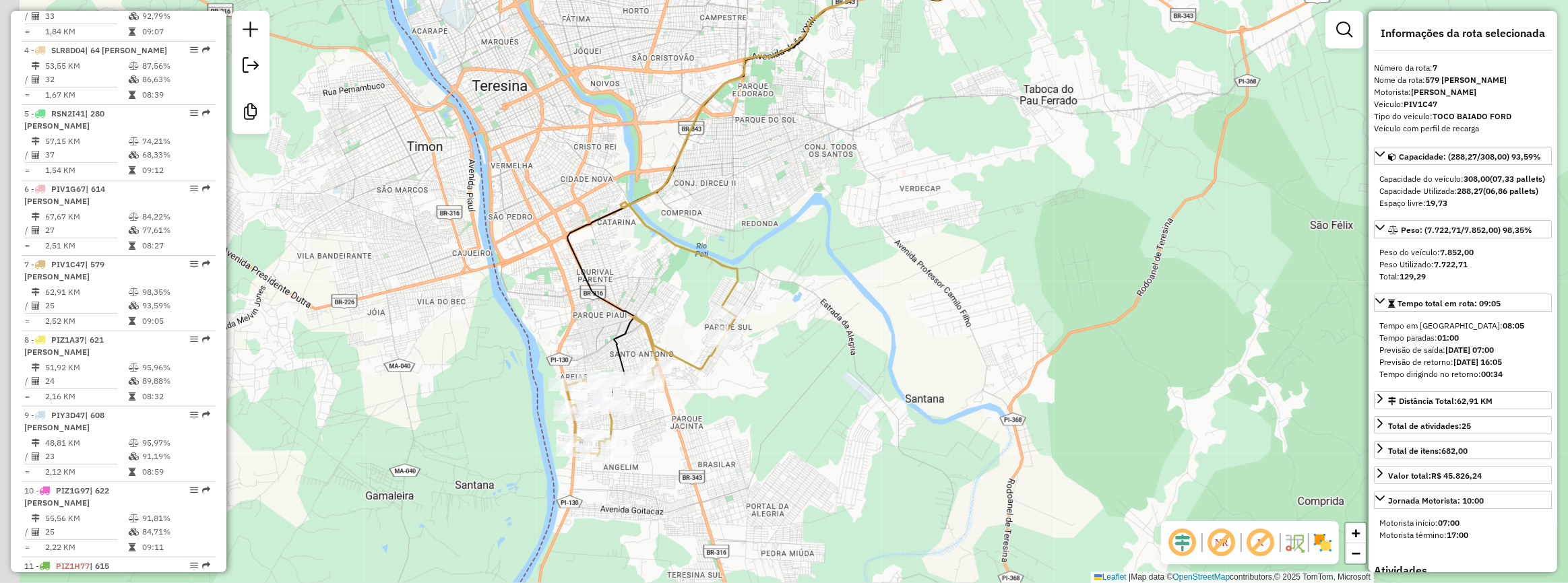
drag, startPoint x: 643, startPoint y: 383, endPoint x: 663, endPoint y: 295, distance: 90.2
click at [666, 301] on div "Janela de atendimento Grade de atendimento Capacidade Transportadoras Veículos …" at bounding box center [784, 291] width 1568 height 583
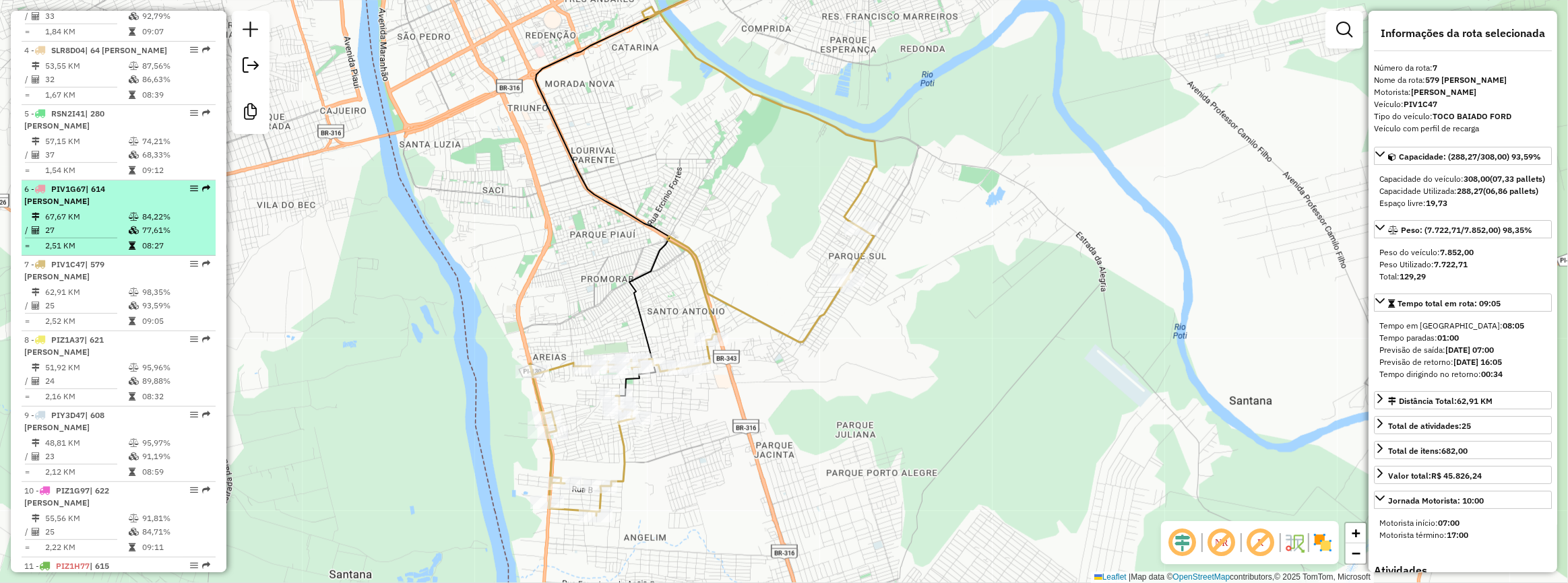
click at [130, 208] on div "6 - PIV1G67 | 614 LAILSON DE SOUSA SANTOS" at bounding box center [95, 195] width 143 height 24
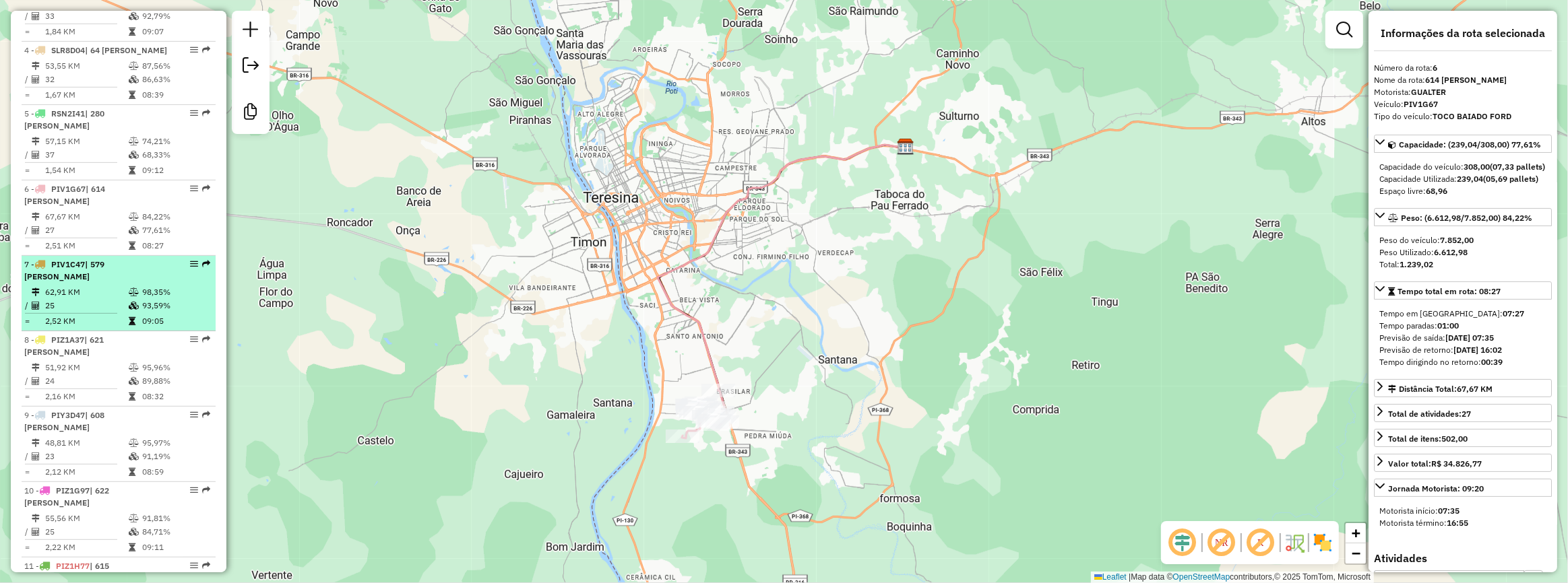
click at [129, 278] on li "7 - PIV1C47 | 579 EVALDO ALVES DA SILVA 62,91 KM 98,35% / 25 93,59% = 2,52 KM 0…" at bounding box center [118, 294] width 194 height 76
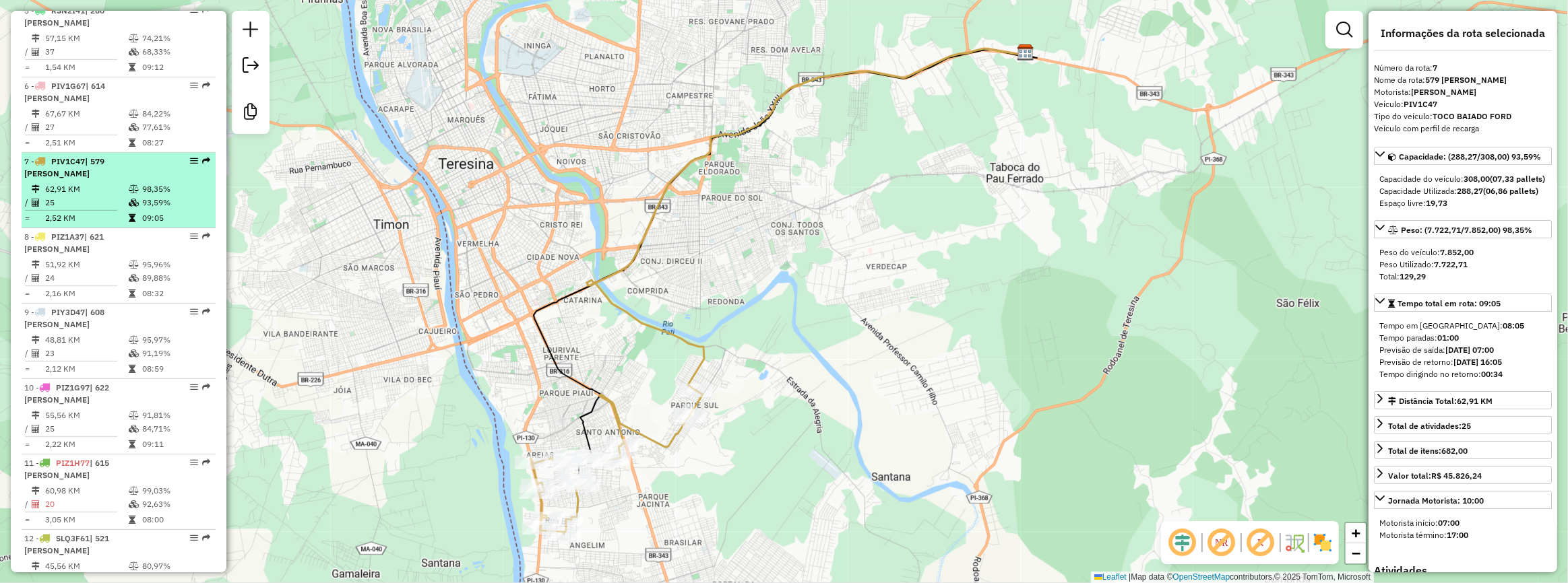
scroll to position [821, 0]
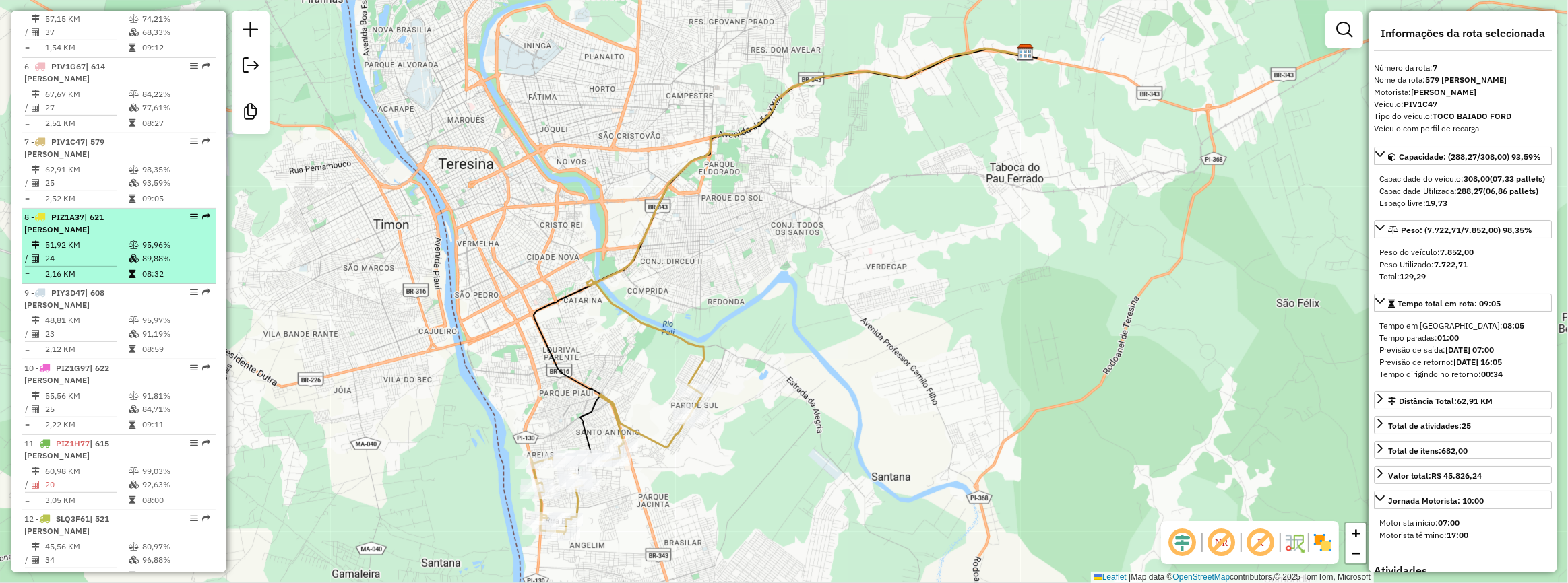
click at [136, 281] on td at bounding box center [135, 275] width 14 height 14
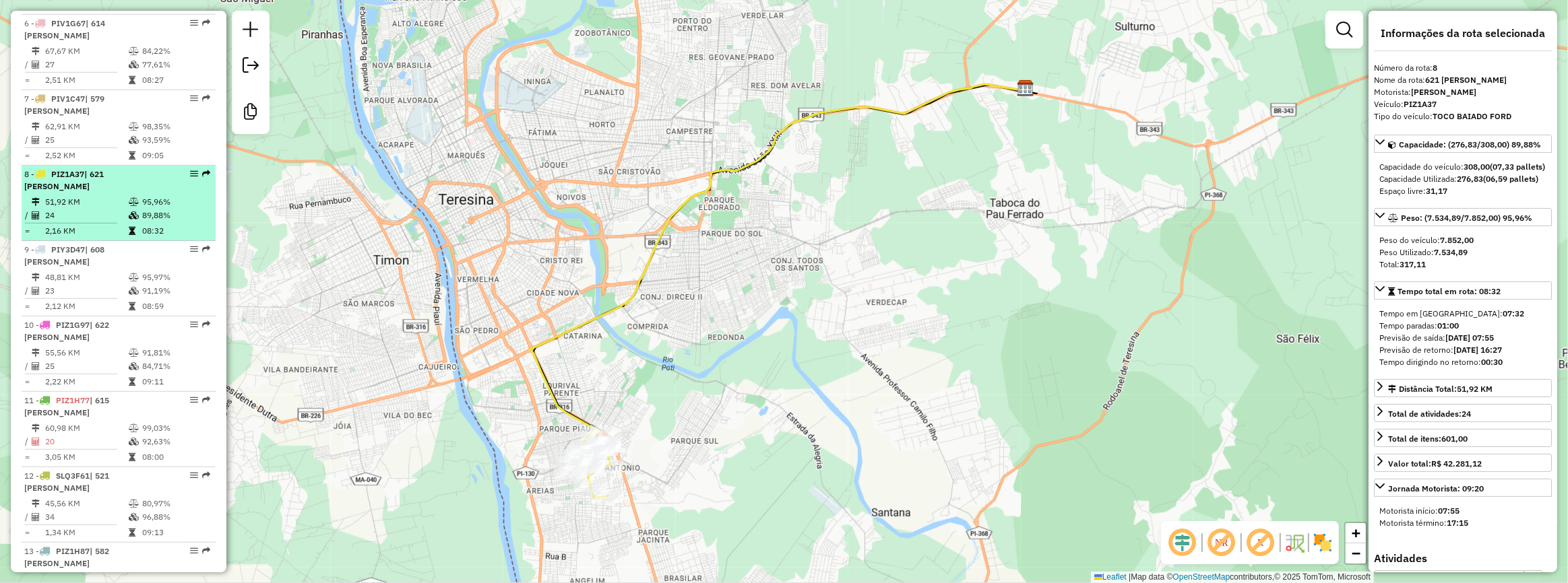
scroll to position [882, 0]
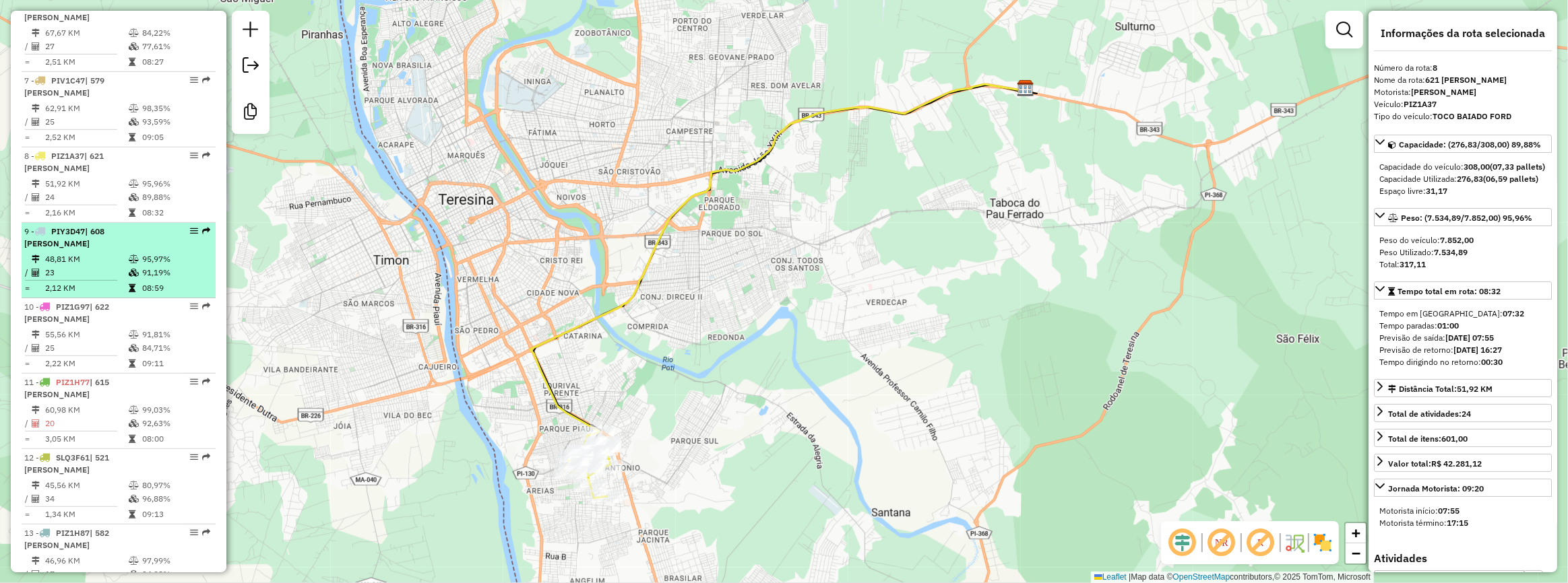
click at [140, 250] on div "9 - PIY3D47 | 608 PAULO ALVES DOS SANTOS" at bounding box center [95, 238] width 143 height 24
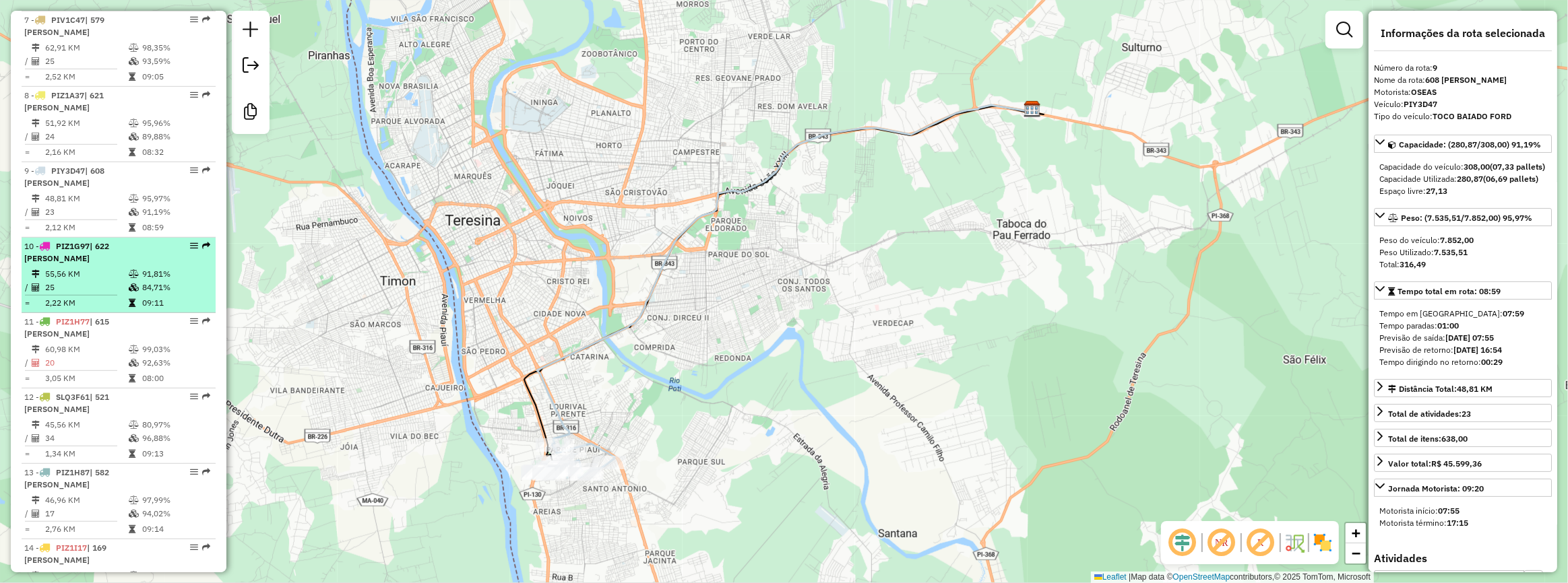
scroll to position [1003, 0]
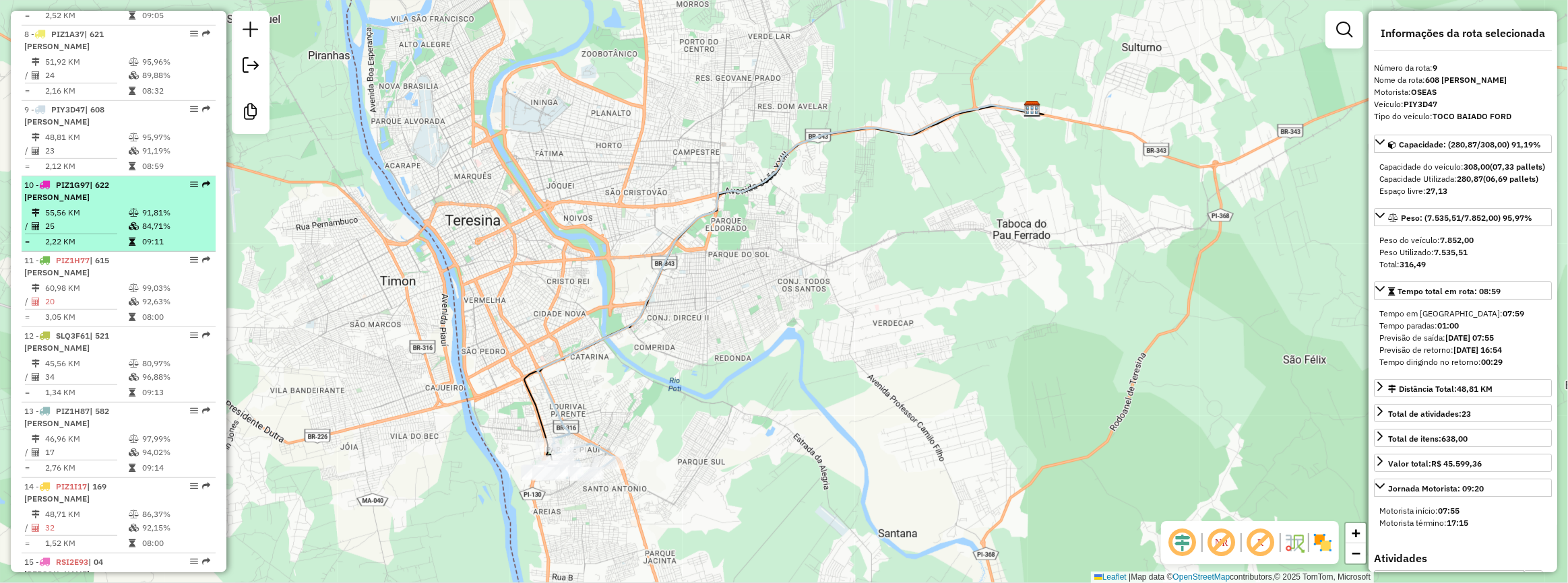
click at [142, 233] on td "84,71%" at bounding box center [176, 226] width 68 height 14
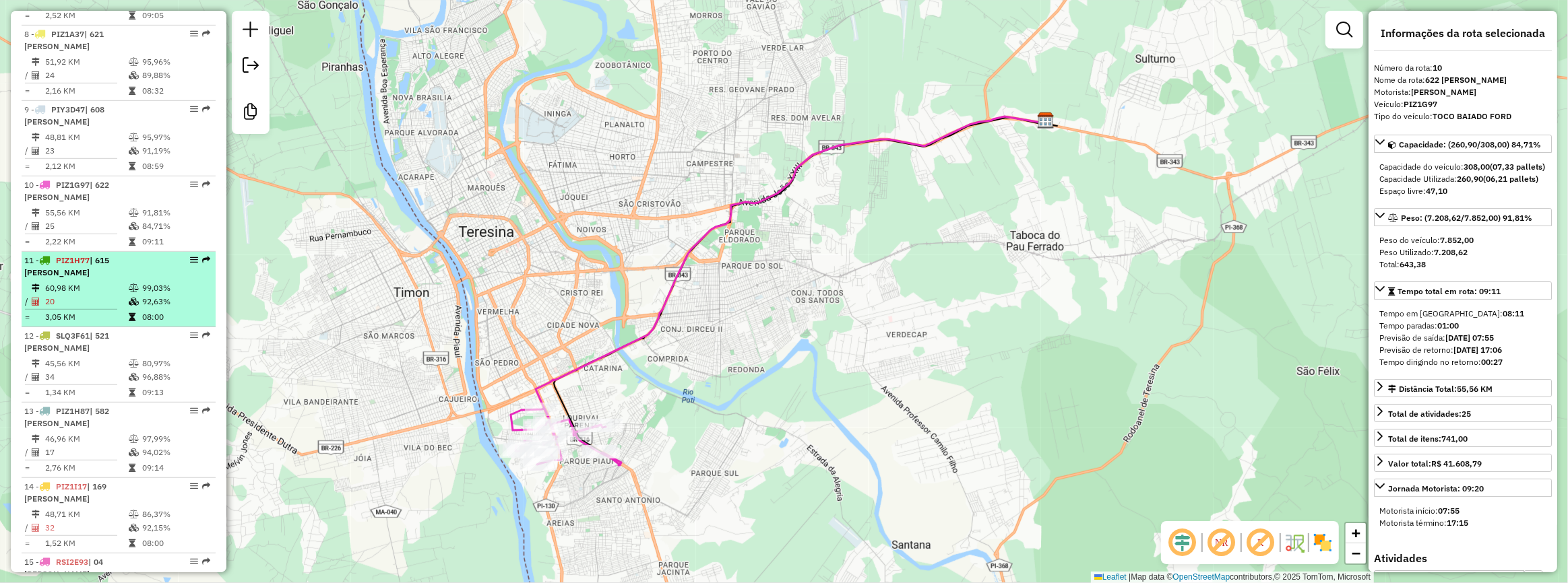
click at [91, 295] on td "60,98 KM" at bounding box center [86, 288] width 83 height 14
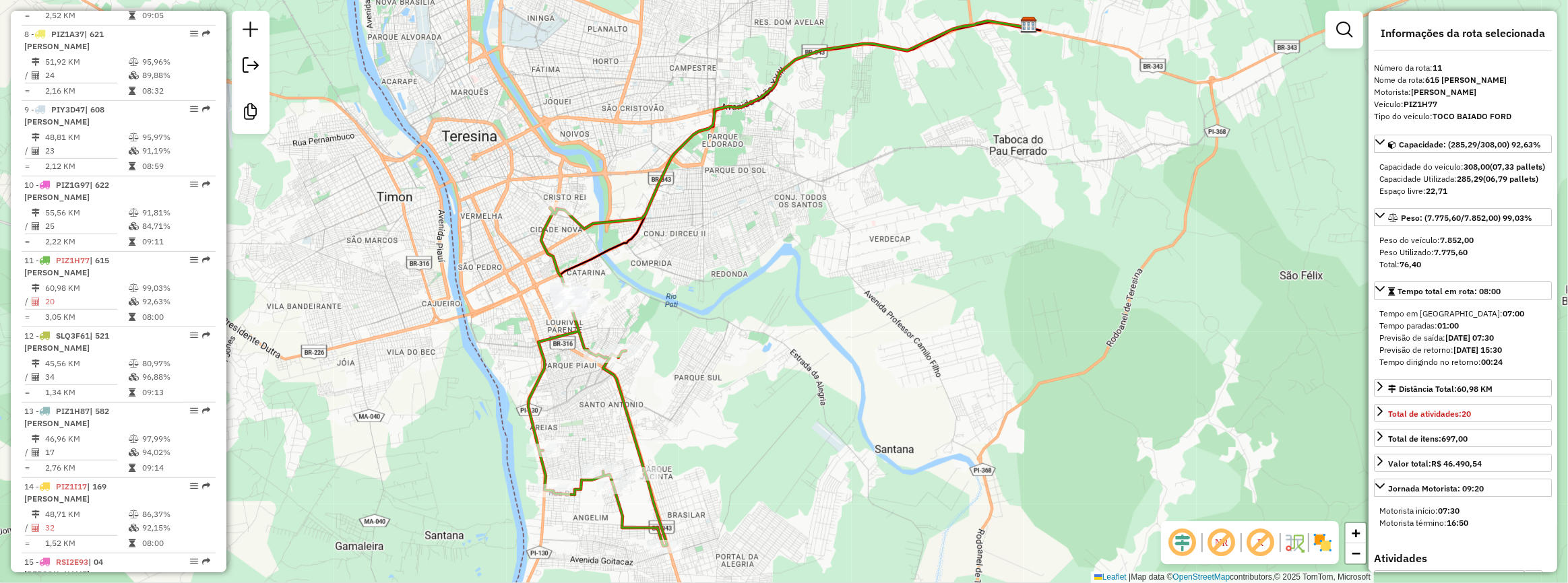
drag, startPoint x: 471, startPoint y: 387, endPoint x: 455, endPoint y: 308, distance: 80.6
click at [455, 308] on div "Janela de atendimento Grade de atendimento Capacidade Transportadoras Veículos …" at bounding box center [784, 291] width 1568 height 583
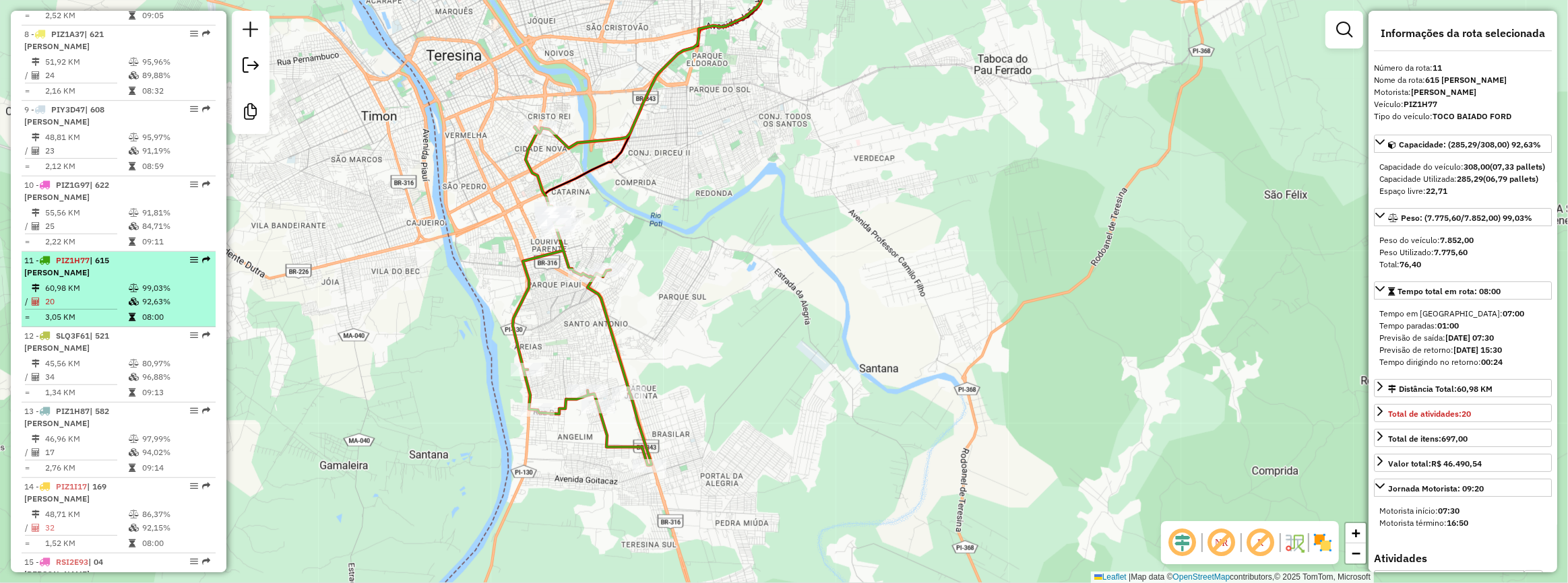
click at [114, 295] on td "60,98 KM" at bounding box center [86, 288] width 83 height 14
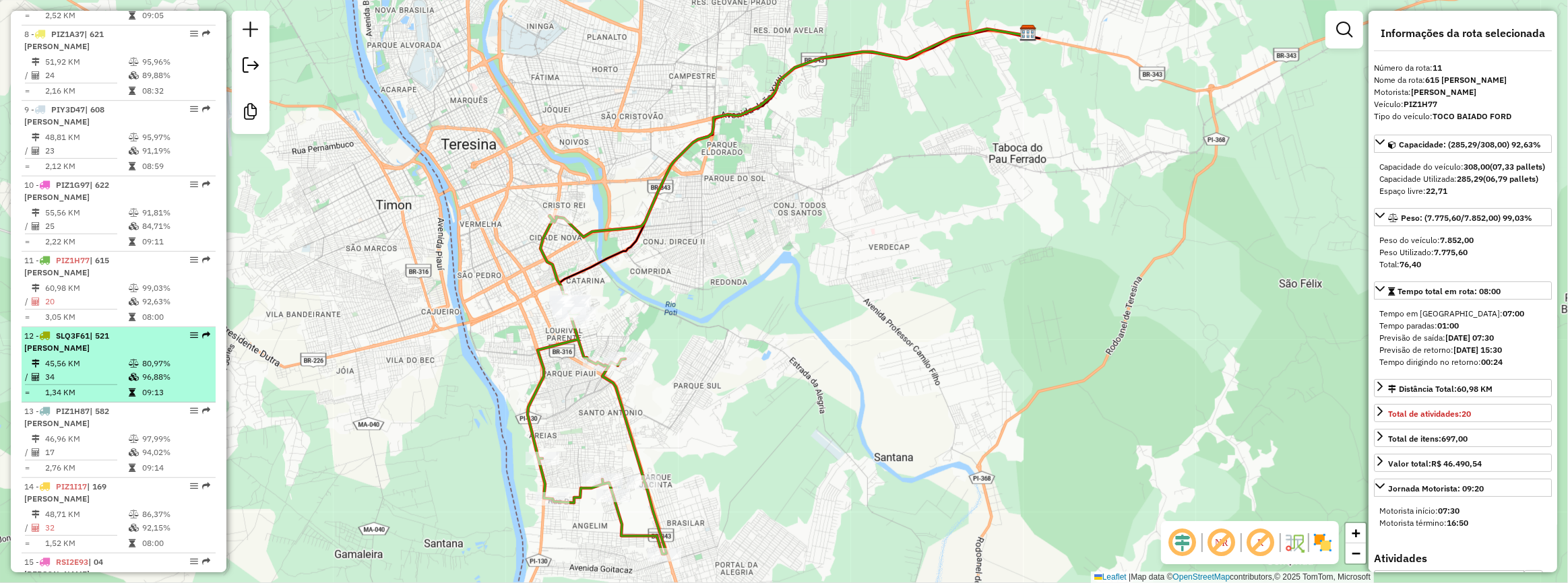
click at [117, 376] on li "12 - SLQ3F61 | 521 LILIANE GUILHERMINO 45,56 KM 80,97% / 34 96,88% = 1,34 KM 09…" at bounding box center [118, 365] width 194 height 76
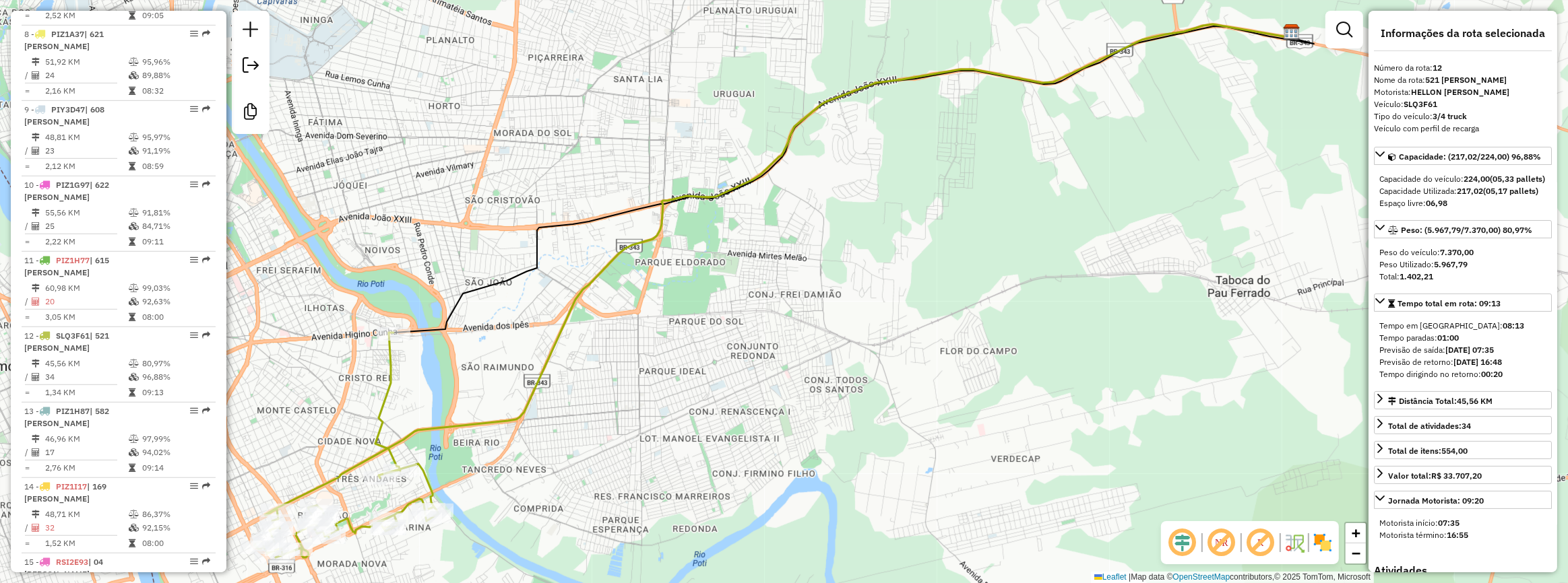
drag, startPoint x: 375, startPoint y: 391, endPoint x: 475, endPoint y: 285, distance: 145.7
click at [462, 305] on div "Janela de atendimento Grade de atendimento Capacidade Transportadoras Veículos …" at bounding box center [784, 291] width 1568 height 583
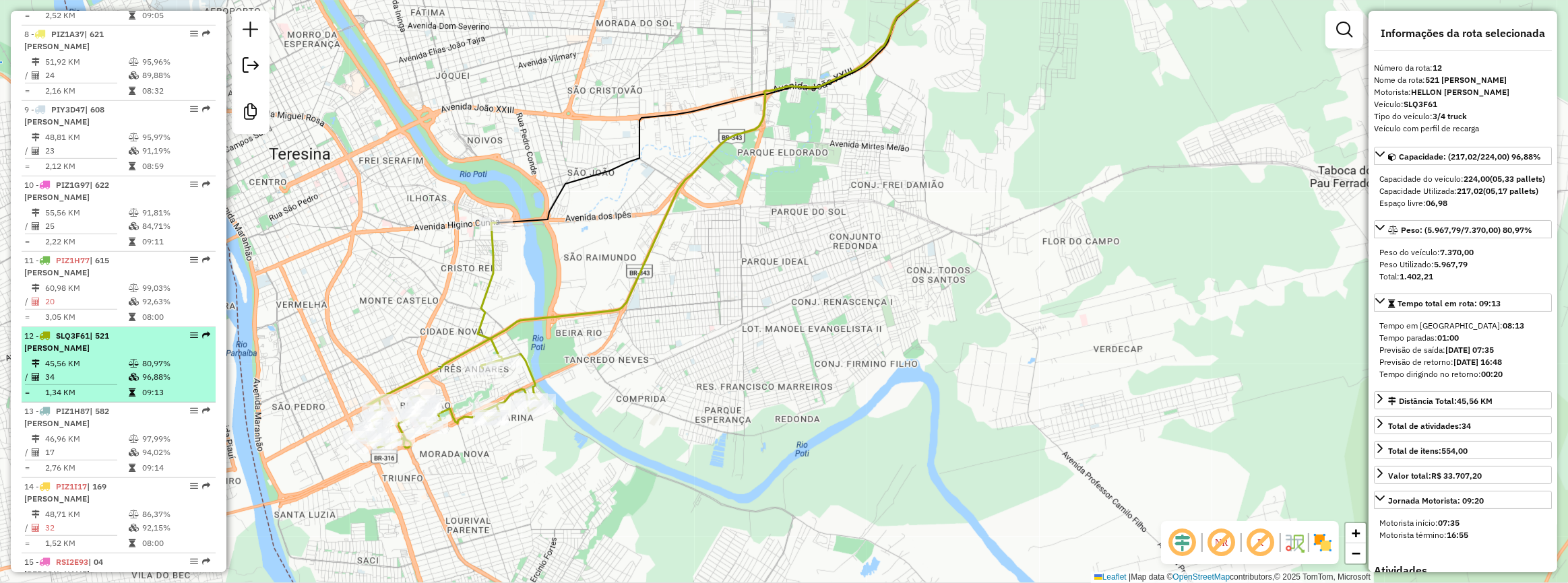
scroll to position [1065, 0]
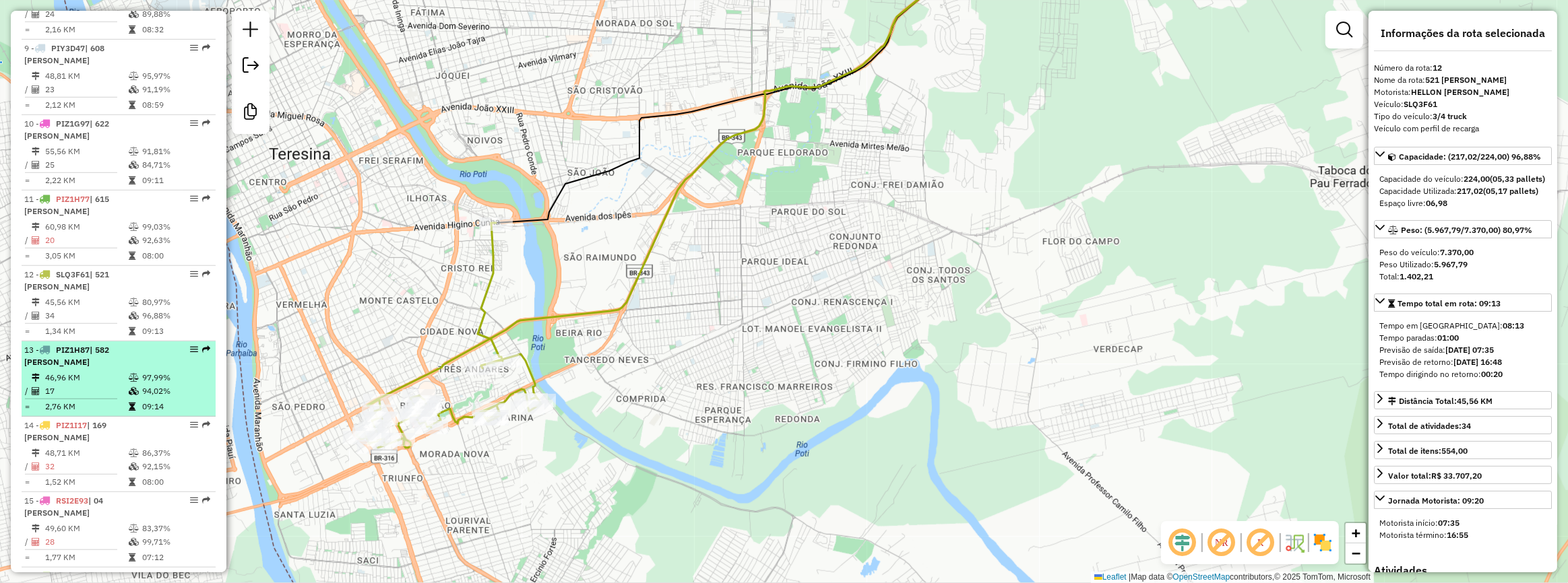
click at [129, 382] on icon at bounding box center [134, 377] width 10 height 8
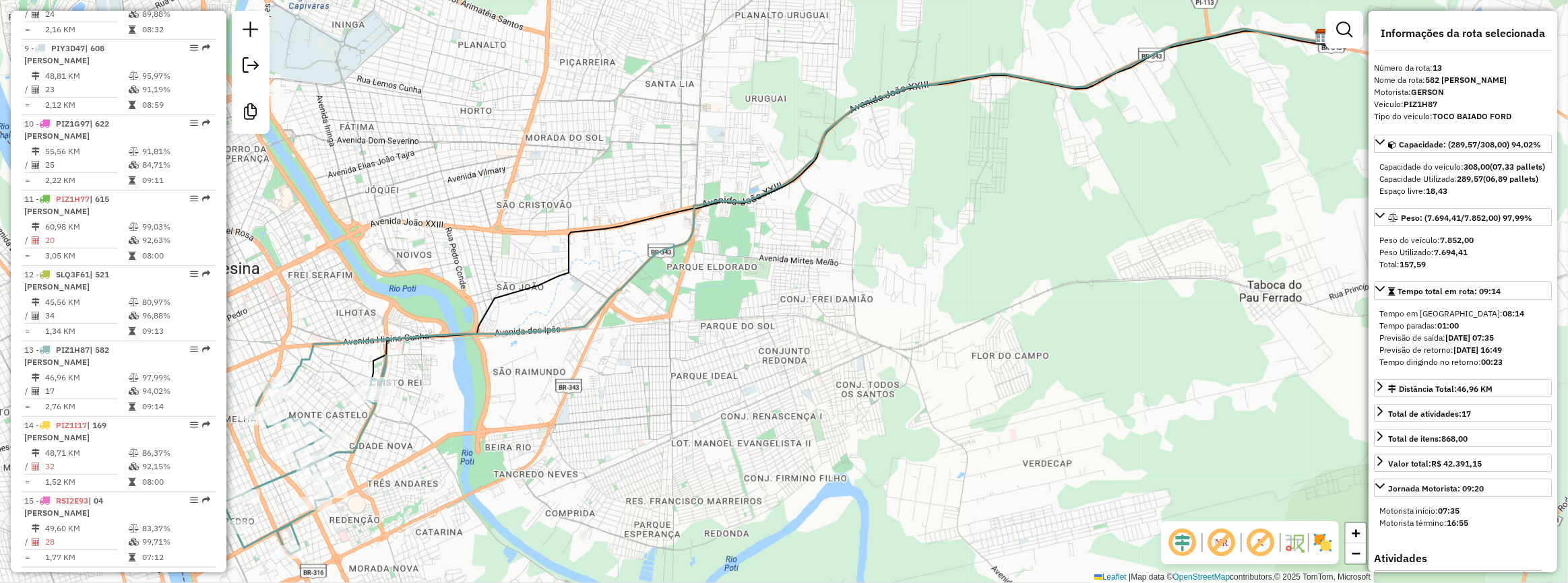
drag, startPoint x: 358, startPoint y: 350, endPoint x: 466, endPoint y: 273, distance: 132.6
click at [457, 281] on div "Janela de atendimento Grade de atendimento Capacidade Transportadoras Veículos …" at bounding box center [784, 291] width 1568 height 583
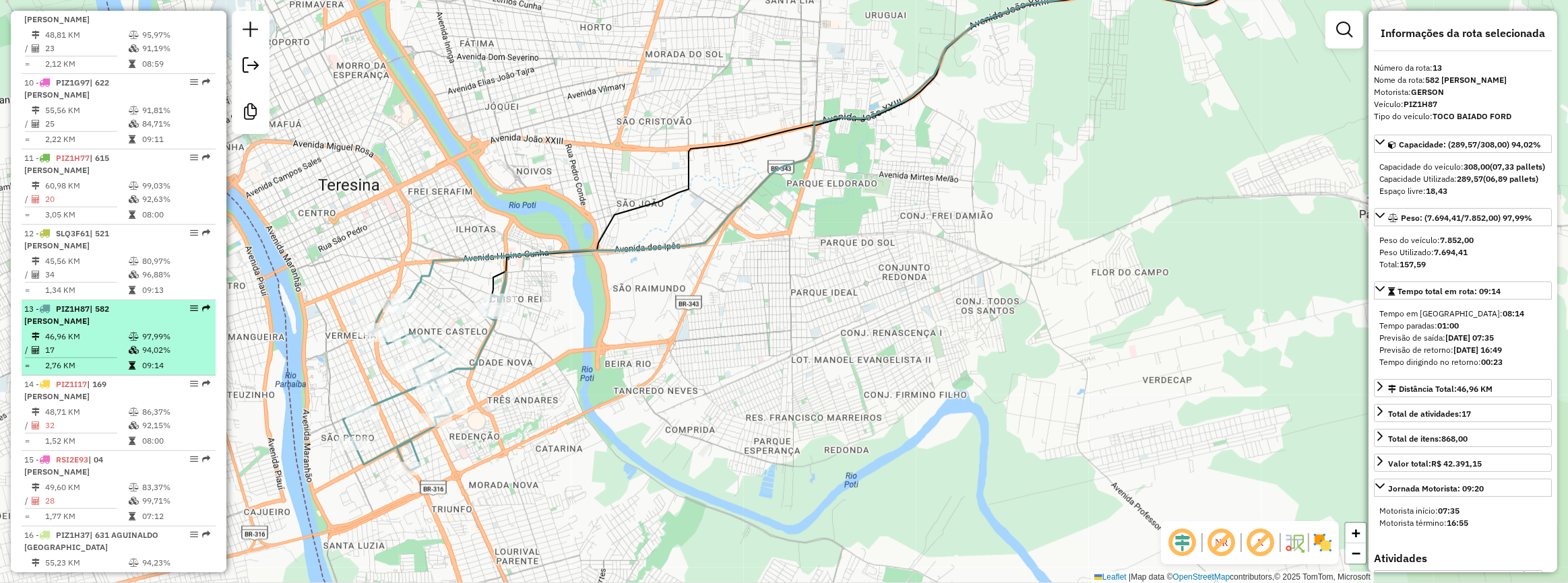
scroll to position [1126, 0]
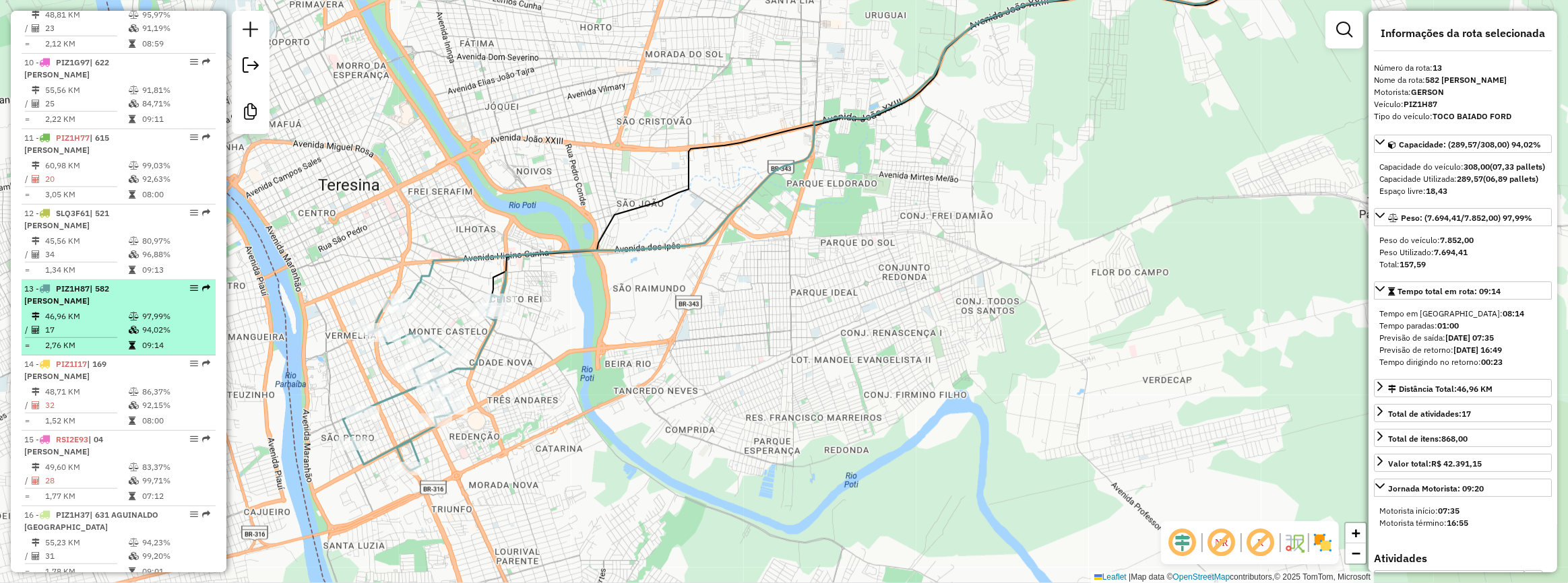
click at [109, 306] on span "| 582 [PERSON_NAME]" at bounding box center [66, 294] width 84 height 22
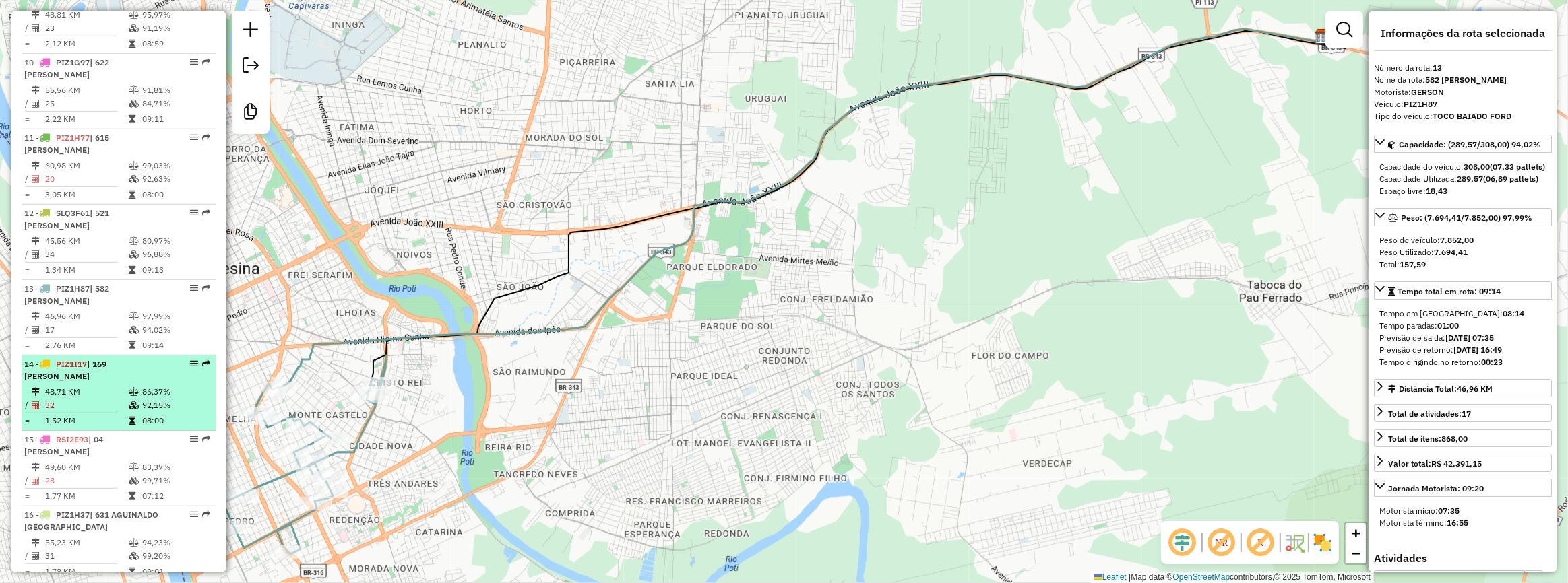
click at [107, 381] on span "| 169 [PERSON_NAME]" at bounding box center [65, 370] width 82 height 22
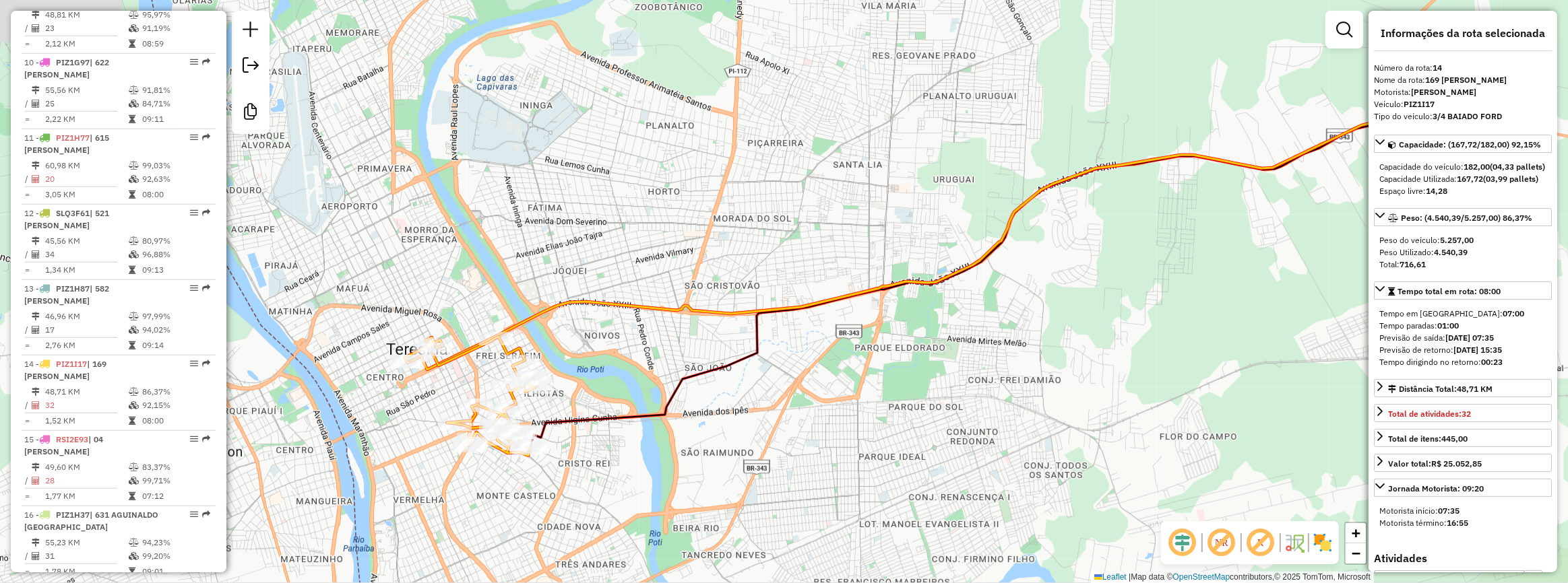
drag, startPoint x: 446, startPoint y: 292, endPoint x: 610, endPoint y: 288, distance: 164.0
click at [610, 289] on div "Janela de atendimento Grade de atendimento Capacidade Transportadoras Veículos …" at bounding box center [784, 291] width 1568 height 583
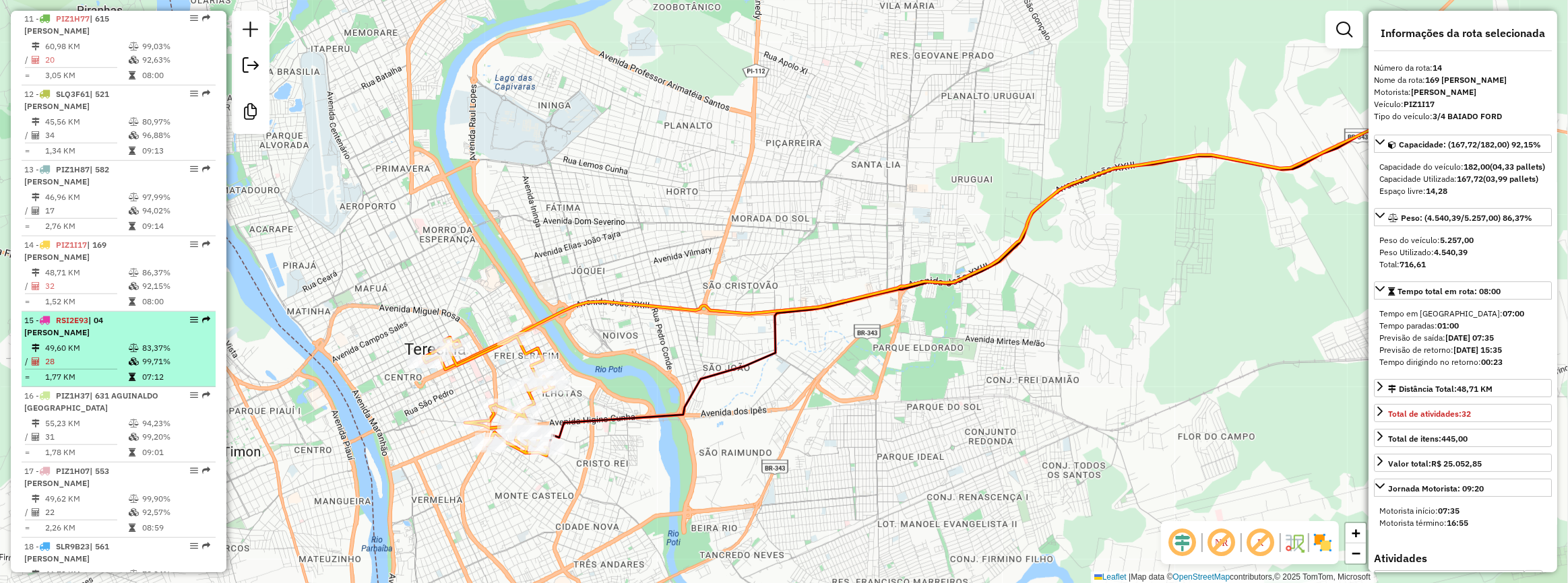
scroll to position [1248, 0]
click at [163, 336] on div "15 - RSI2E93 | 04 WELLINGTON BARBOSA FERREIRA" at bounding box center [118, 323] width 188 height 24
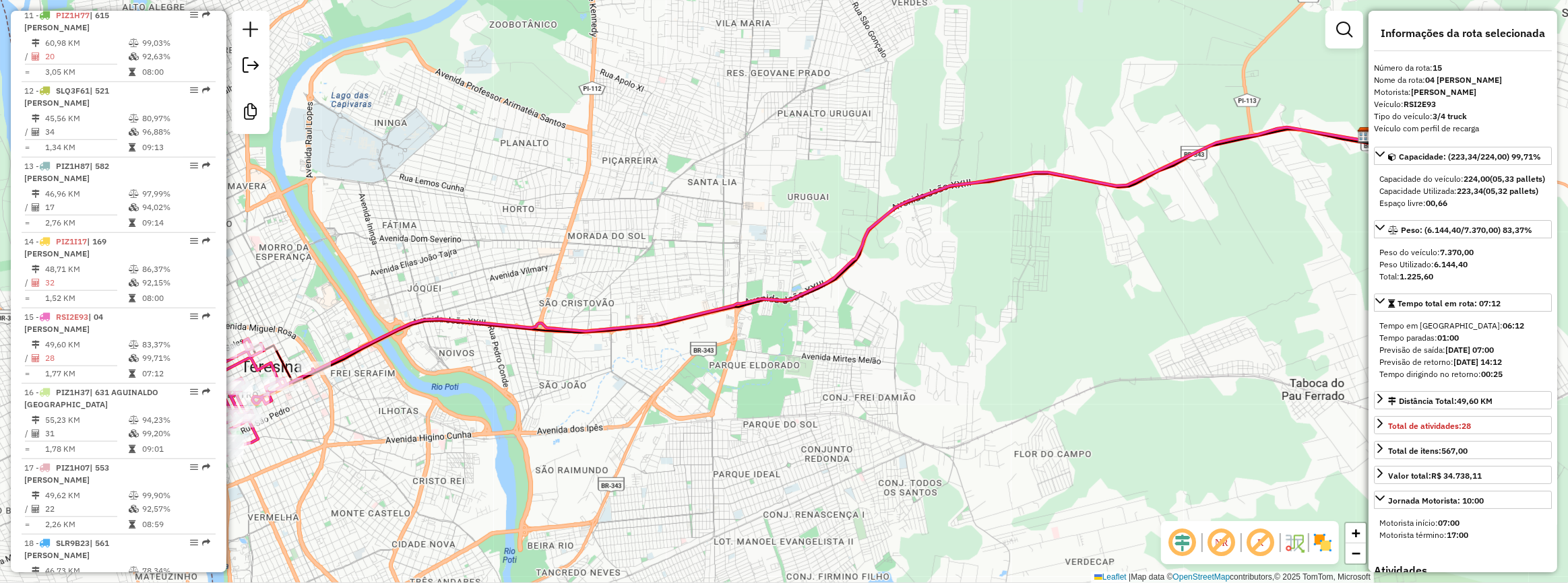
drag, startPoint x: 516, startPoint y: 274, endPoint x: 524, endPoint y: 270, distance: 8.9
click at [524, 270] on div "Rota 15 - Placa RSI2E93 26871 - MEU BAR Janela de atendimento Grade de atendime…" at bounding box center [784, 291] width 1568 height 583
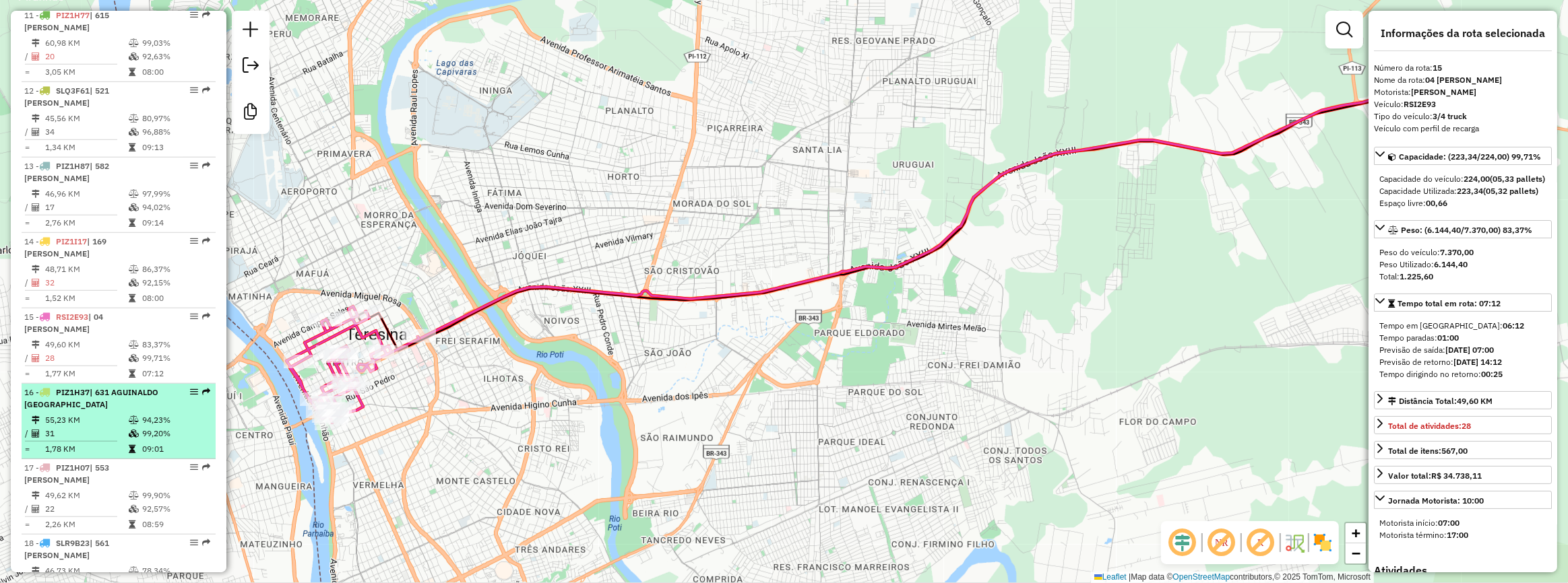
click at [140, 410] on div "16 - PIZ1H37 | 631 AGUINALDO PORTO DOS ANJOS" at bounding box center [95, 399] width 143 height 24
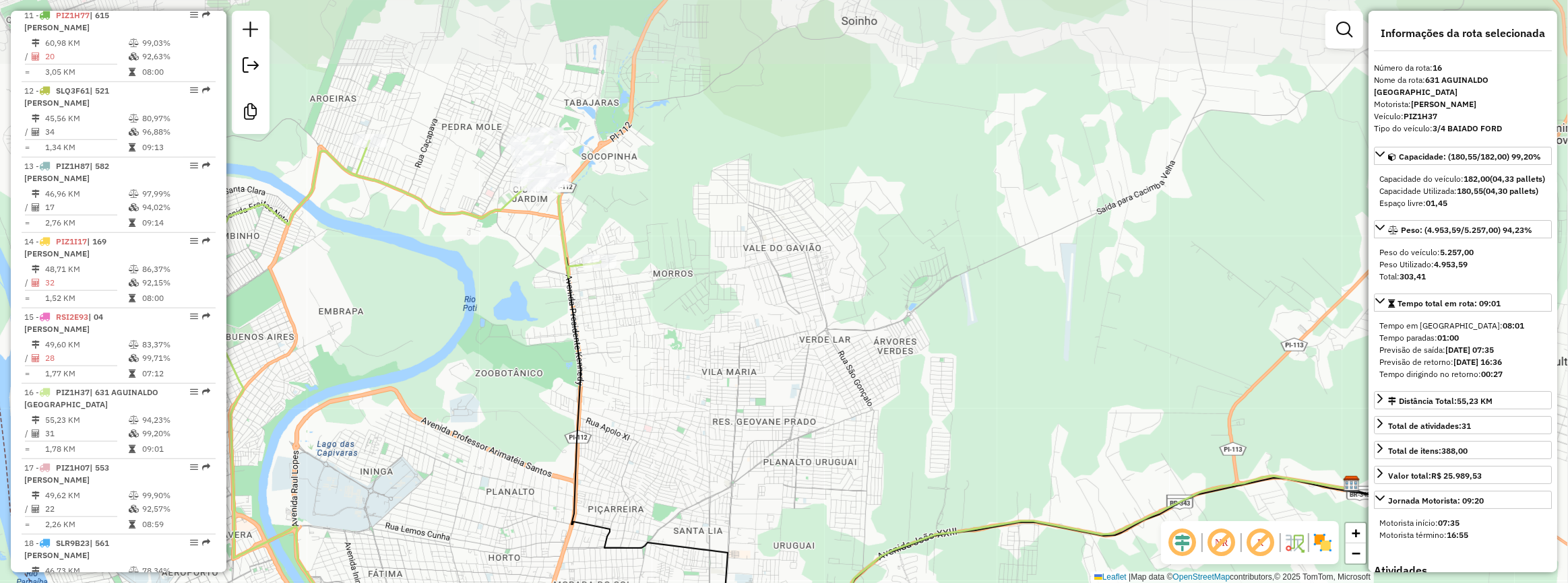
drag, startPoint x: 381, startPoint y: 358, endPoint x: 371, endPoint y: 473, distance: 115.4
click at [371, 473] on div "Janela de atendimento Grade de atendimento Capacidade Transportadoras Veículos …" at bounding box center [784, 291] width 1568 height 583
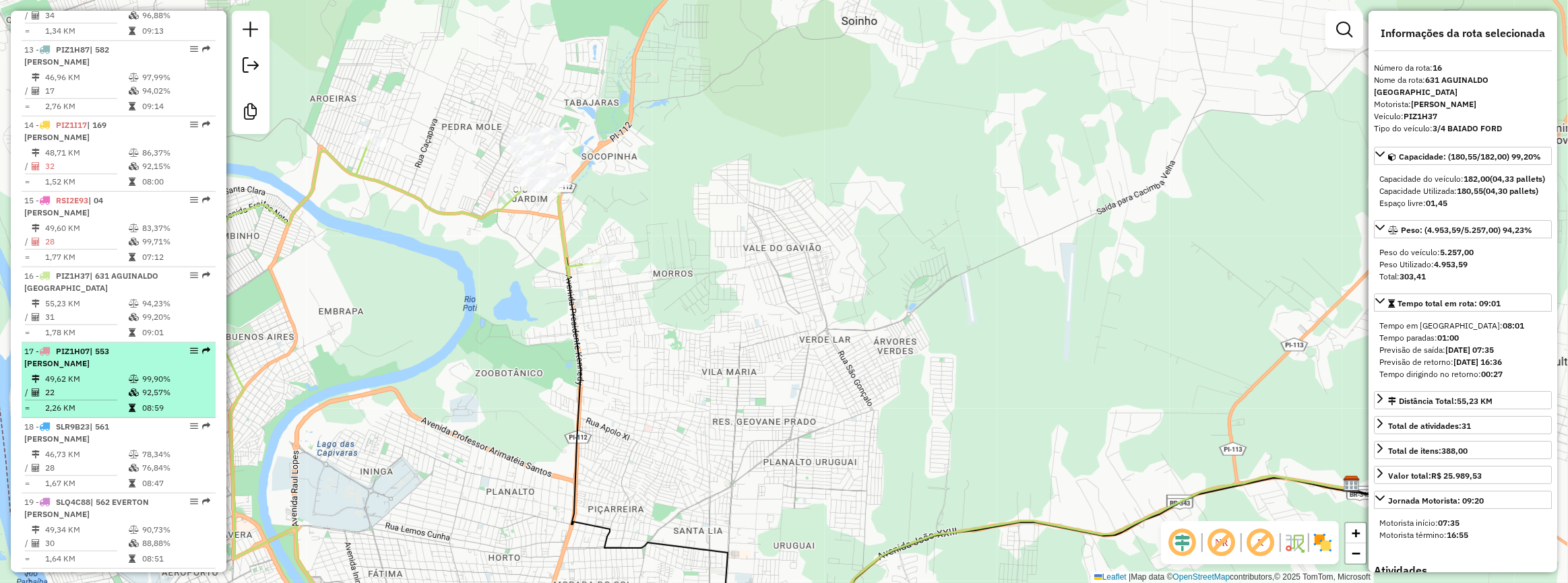
scroll to position [1372, 0]
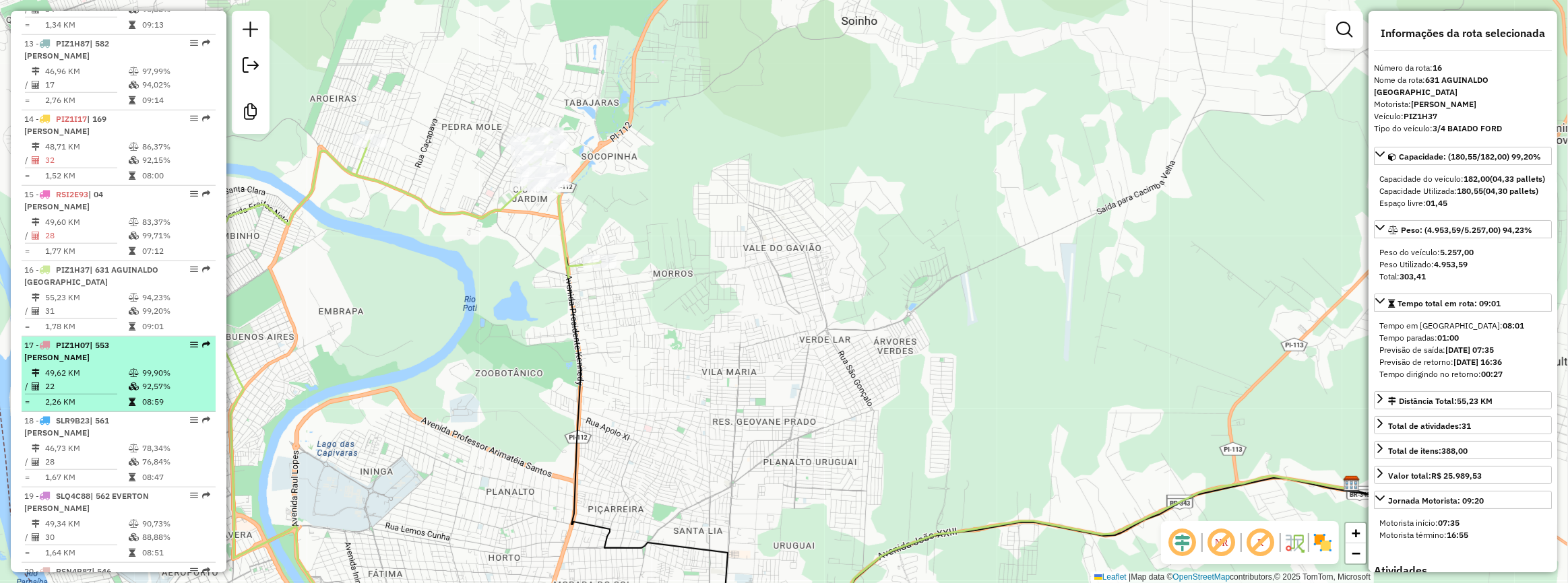
click at [109, 360] on span "| 553 [PERSON_NAME]" at bounding box center [66, 351] width 84 height 22
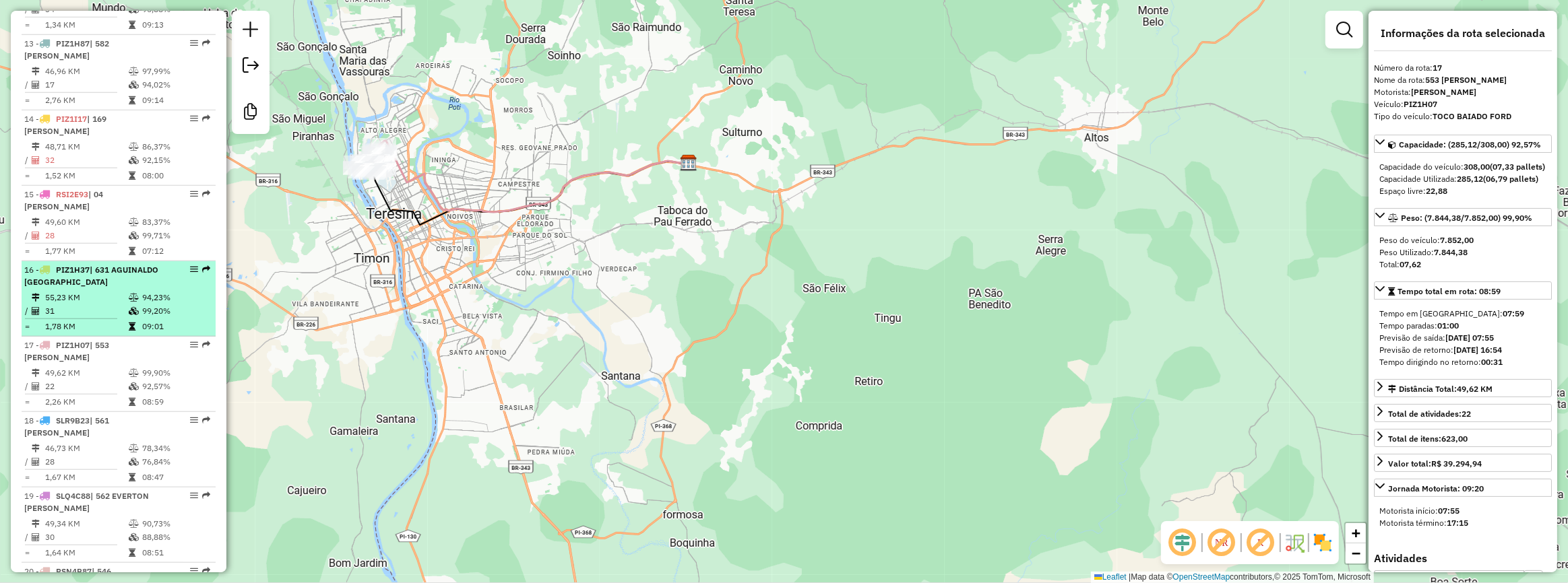
click at [129, 287] on span "| 631 AGUINALDO [GEOGRAPHIC_DATA]" at bounding box center [91, 275] width 134 height 22
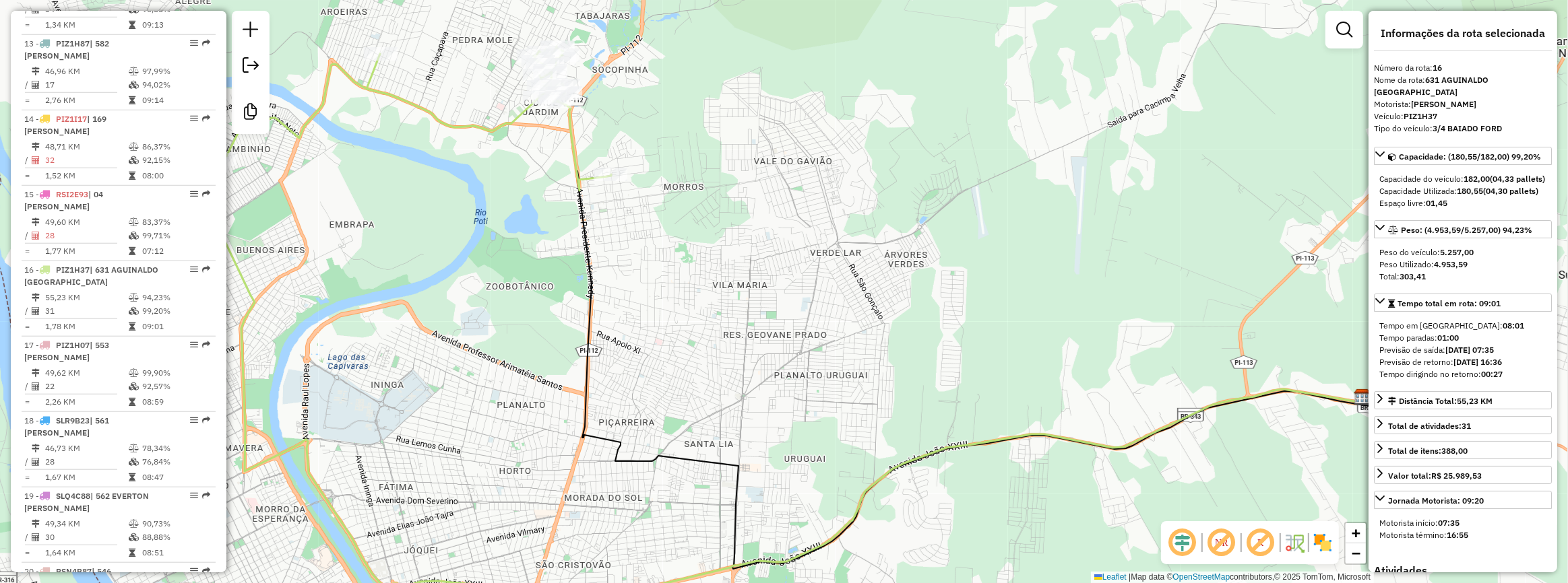
drag, startPoint x: 422, startPoint y: 261, endPoint x: 424, endPoint y: 276, distance: 15.1
click at [424, 276] on div "Janela de atendimento Grade de atendimento Capacidade Transportadoras Veículos …" at bounding box center [784, 291] width 1568 height 583
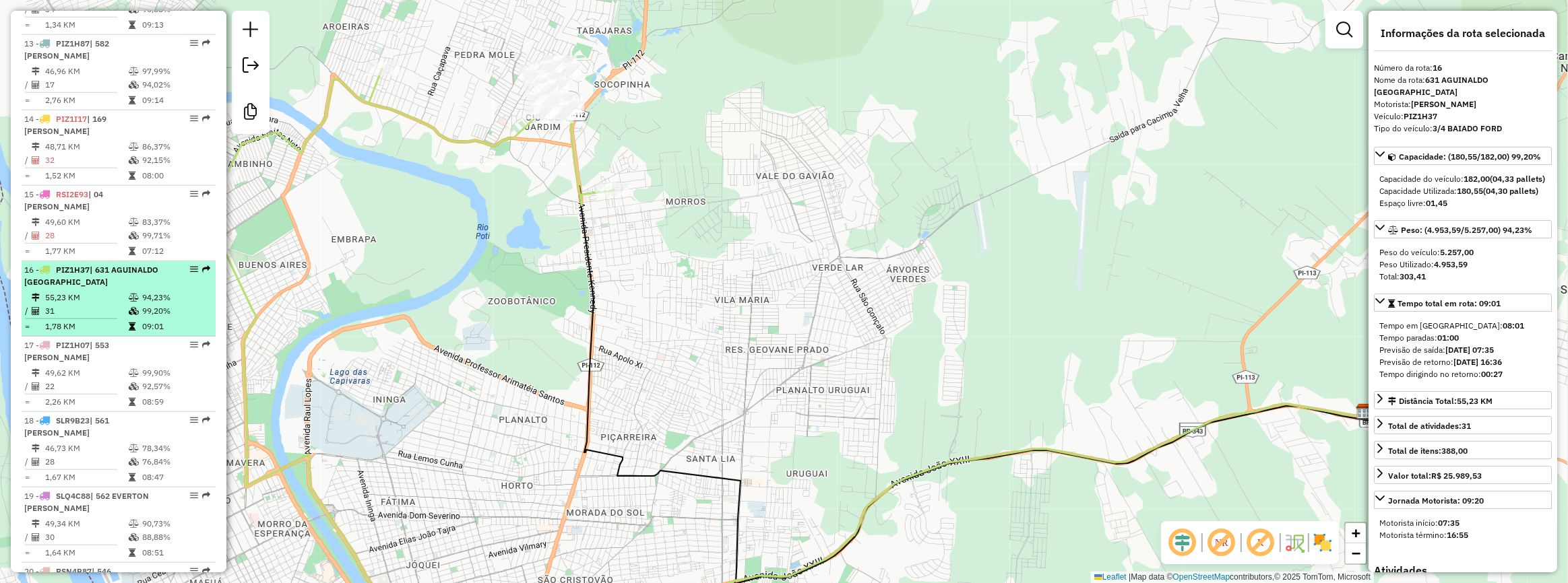
click at [127, 288] on div "16 - PIZ1H37 | 631 AGUINALDO PORTO DOS ANJOS" at bounding box center [95, 275] width 143 height 24
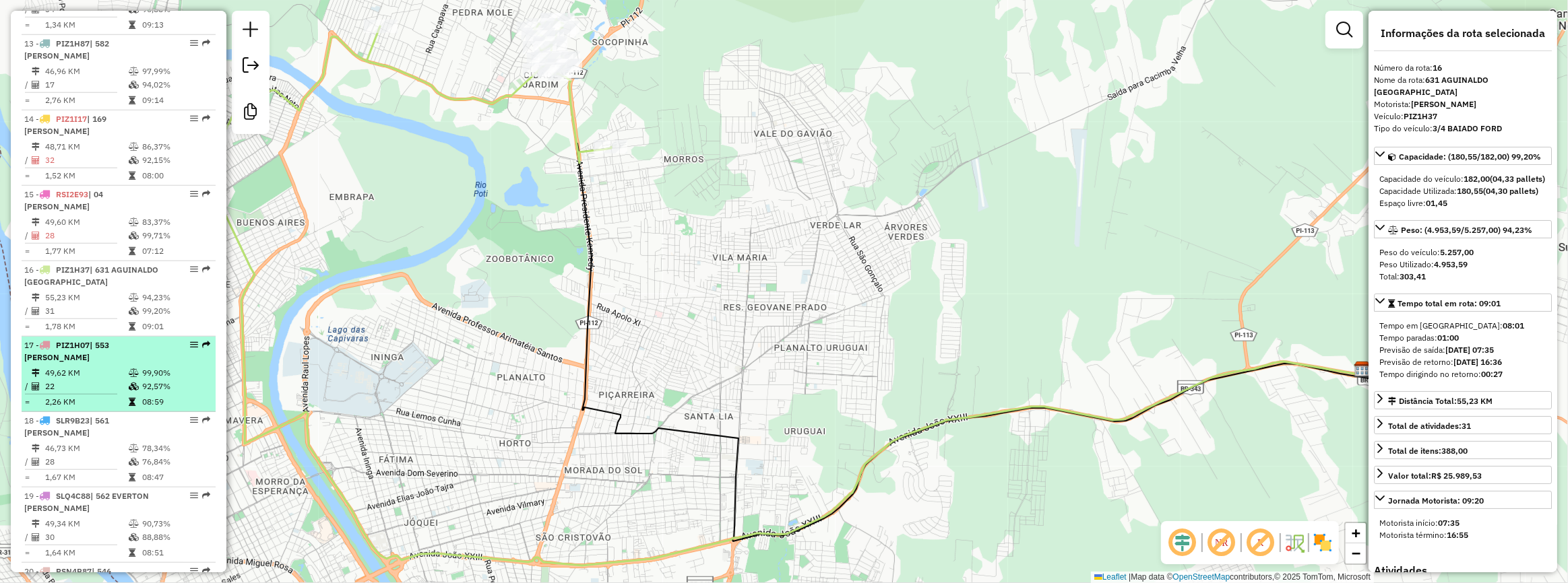
click at [115, 364] on div "17 - PIZ1H07 | 553 CICERO PEREIRA DA COSTA" at bounding box center [95, 351] width 143 height 24
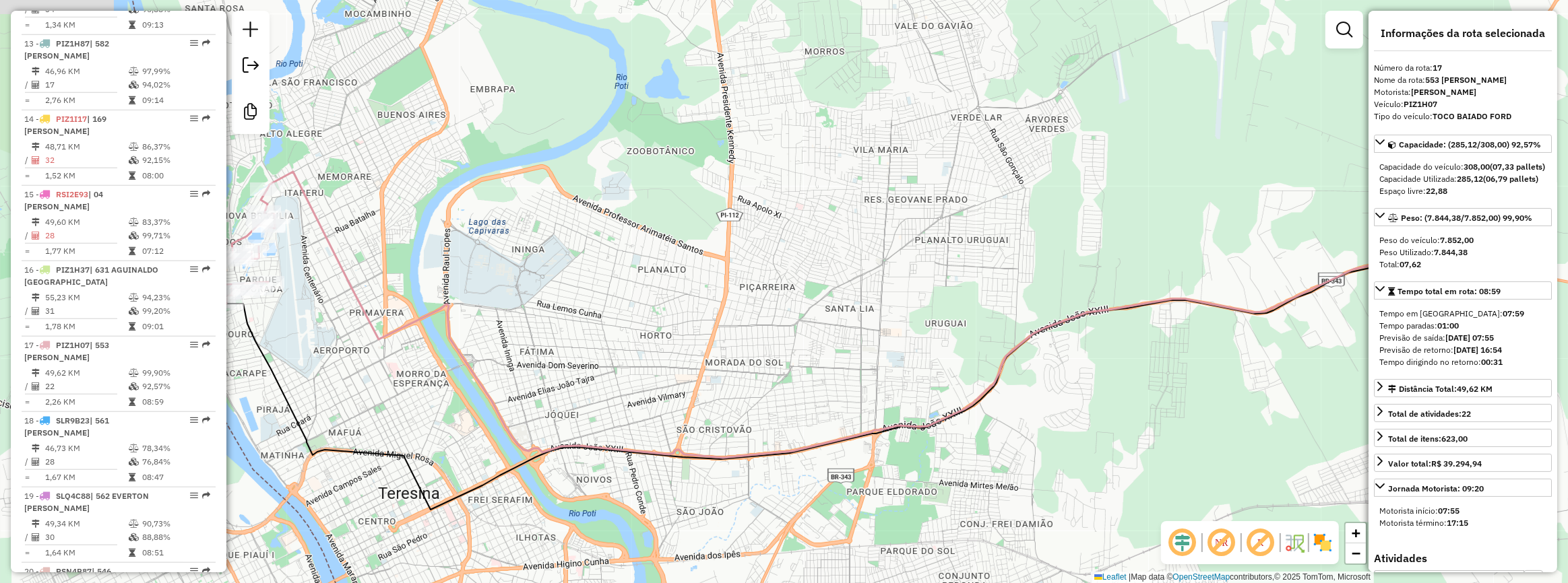
drag, startPoint x: 423, startPoint y: 323, endPoint x: 697, endPoint y: 457, distance: 305.0
click at [662, 458] on div "Janela de atendimento Grade de atendimento Capacidade Transportadoras Veículos …" at bounding box center [784, 291] width 1568 height 583
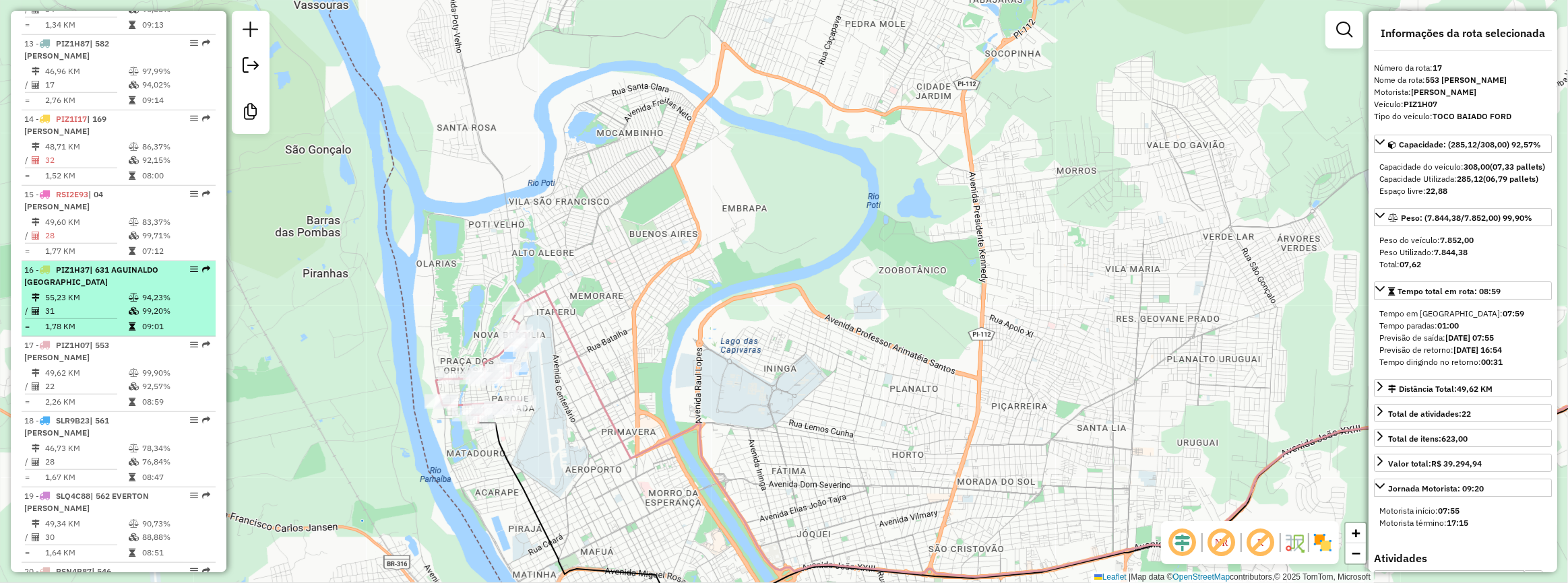
click at [164, 318] on td "99,20%" at bounding box center [176, 311] width 68 height 14
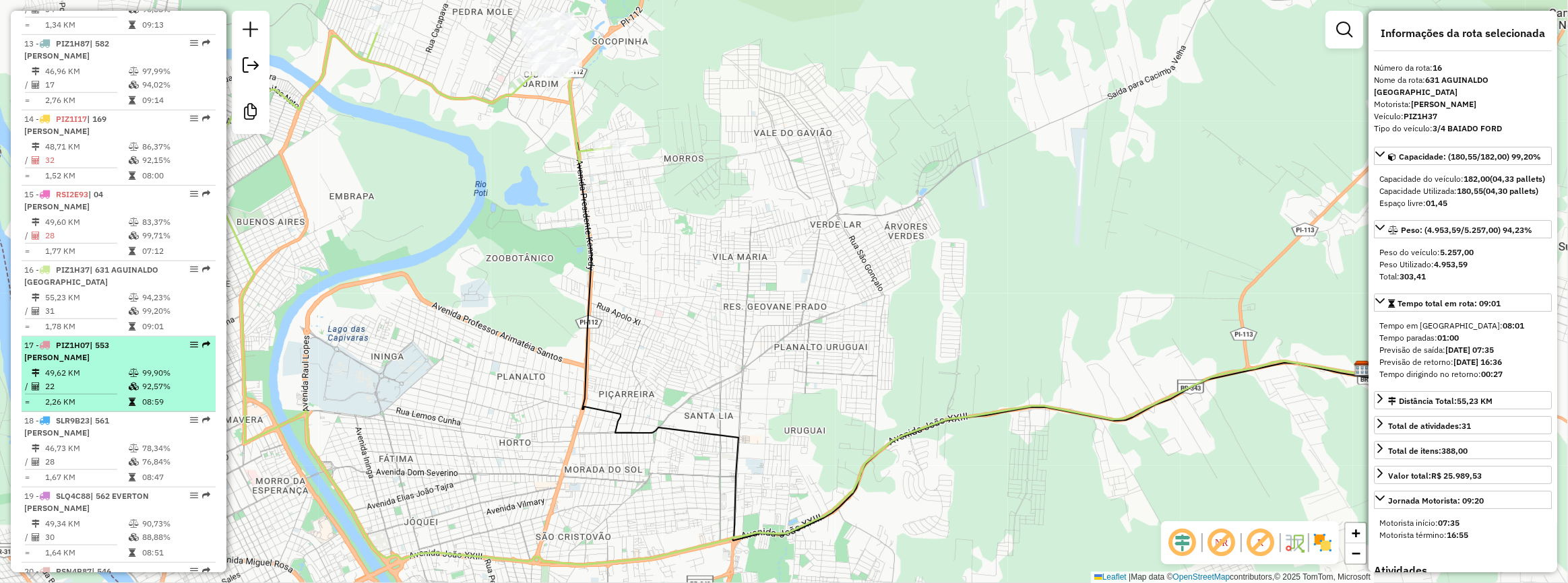
click at [151, 364] on div "17 - PIZ1H07 | 553 CICERO PEREIRA DA COSTA" at bounding box center [95, 351] width 143 height 24
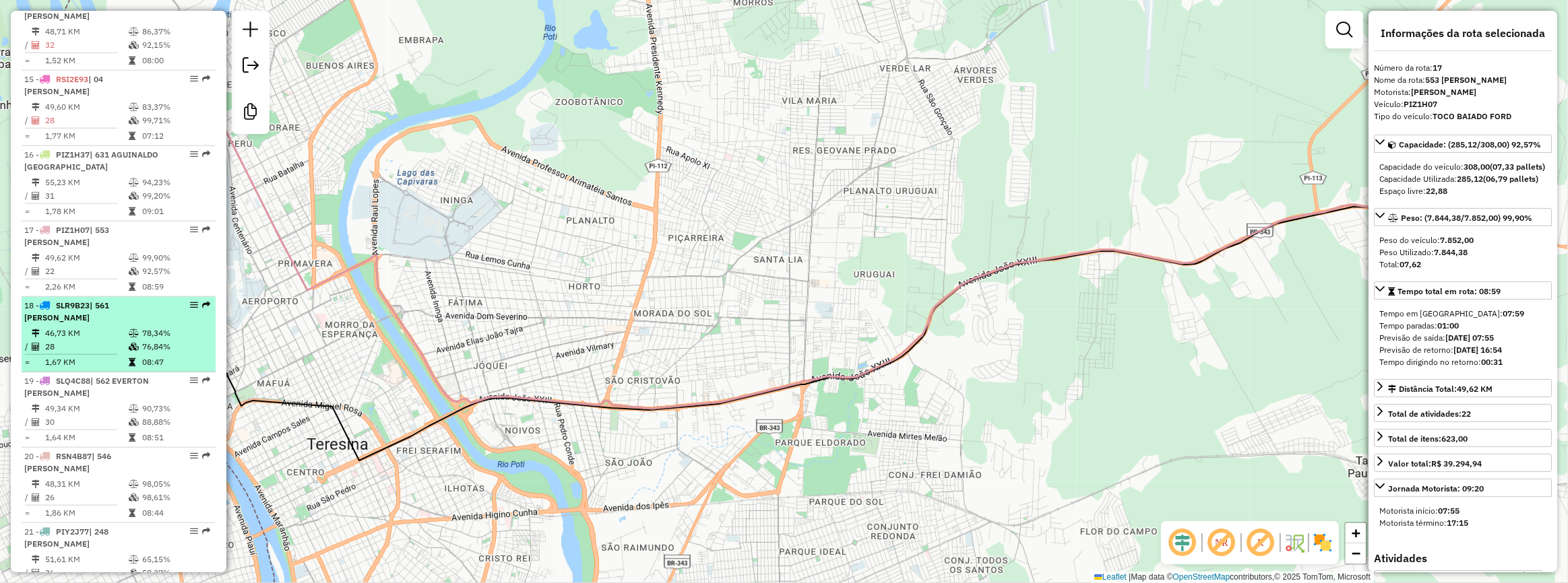
scroll to position [1494, 0]
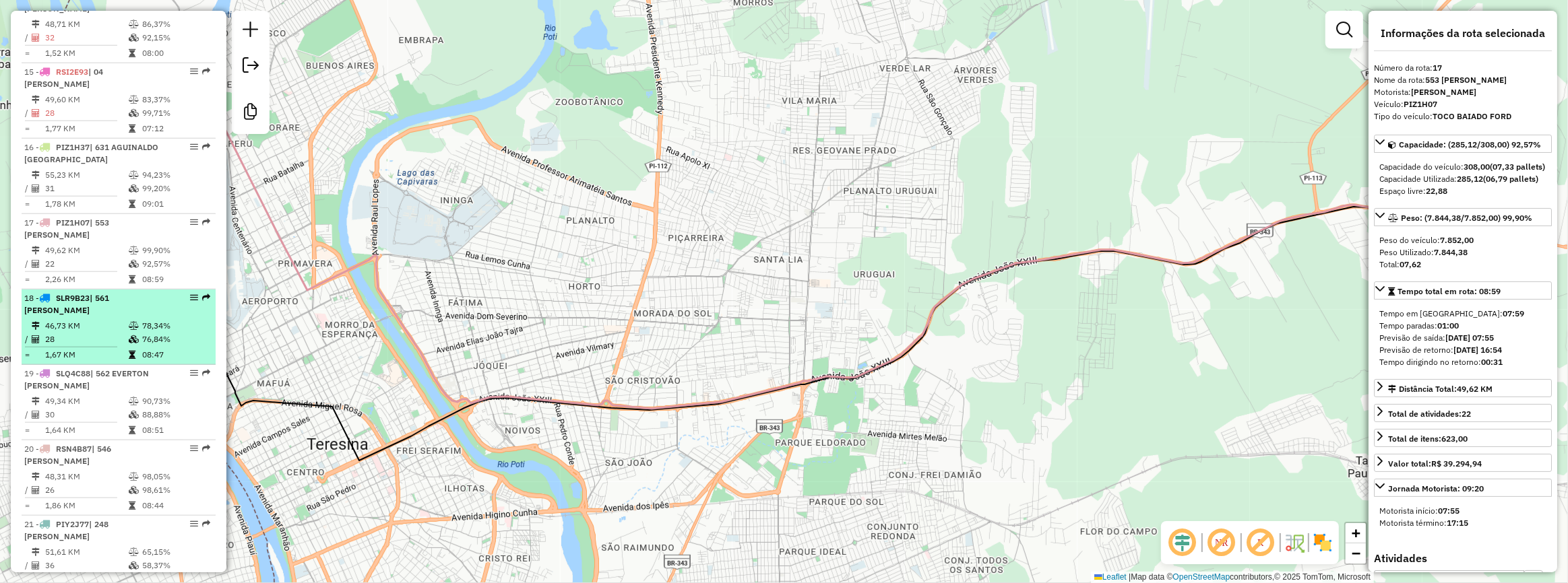
click at [131, 330] on icon at bounding box center [134, 326] width 10 height 8
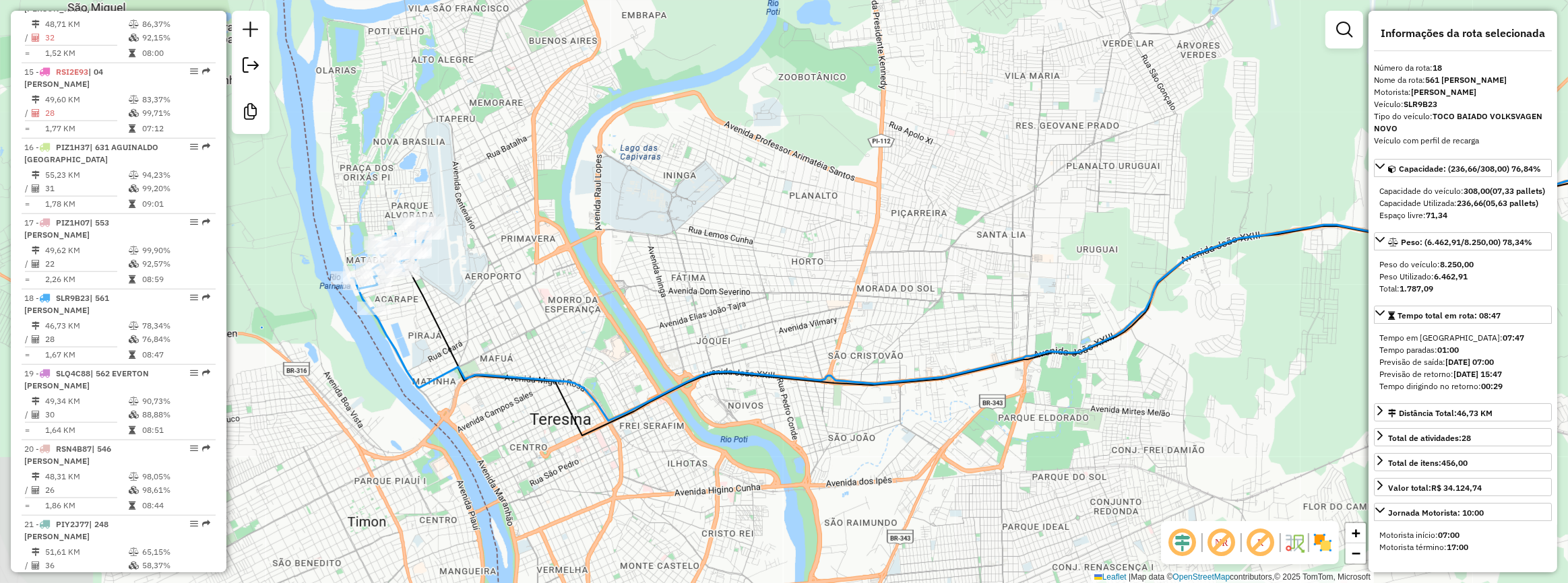
drag, startPoint x: 504, startPoint y: 352, endPoint x: 637, endPoint y: 364, distance: 133.5
click at [637, 364] on div "Janela de atendimento Grade de atendimento Capacidade Transportadoras Veículos …" at bounding box center [784, 291] width 1568 height 583
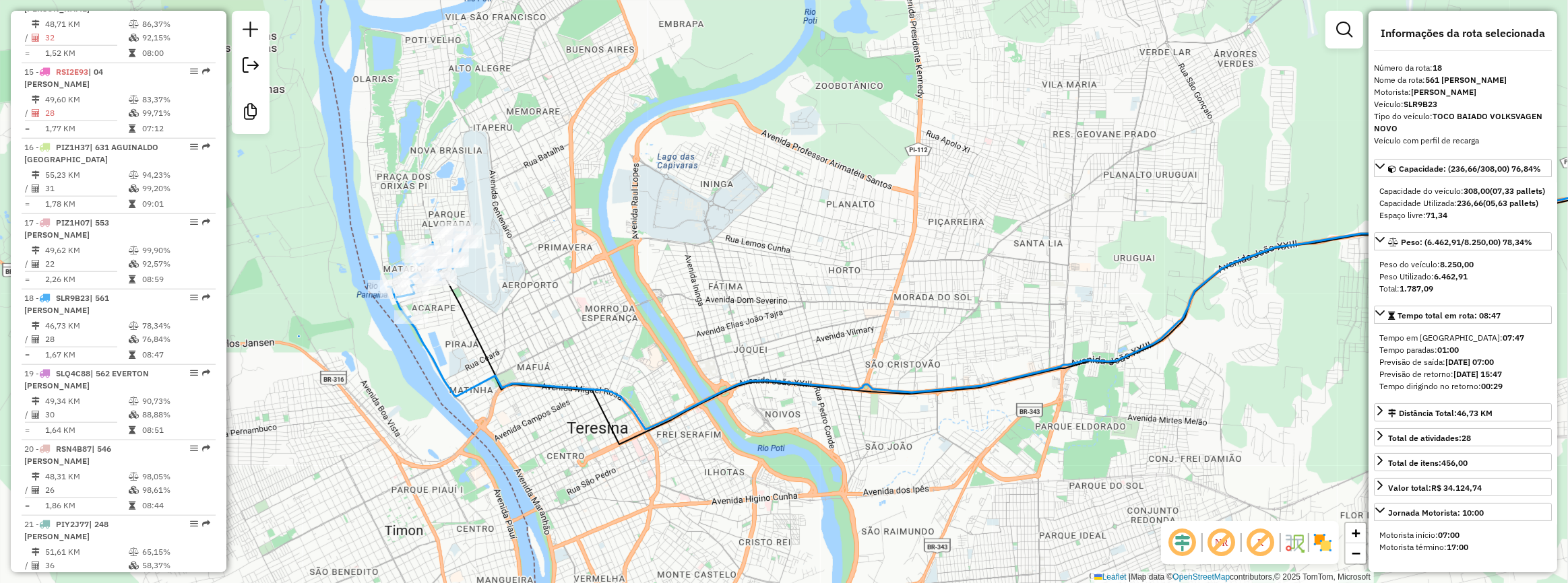
drag, startPoint x: 490, startPoint y: 329, endPoint x: 512, endPoint y: 363, distance: 40.5
click at [512, 363] on div "Janela de atendimento Grade de atendimento Capacidade Transportadoras Veículos …" at bounding box center [784, 291] width 1568 height 583
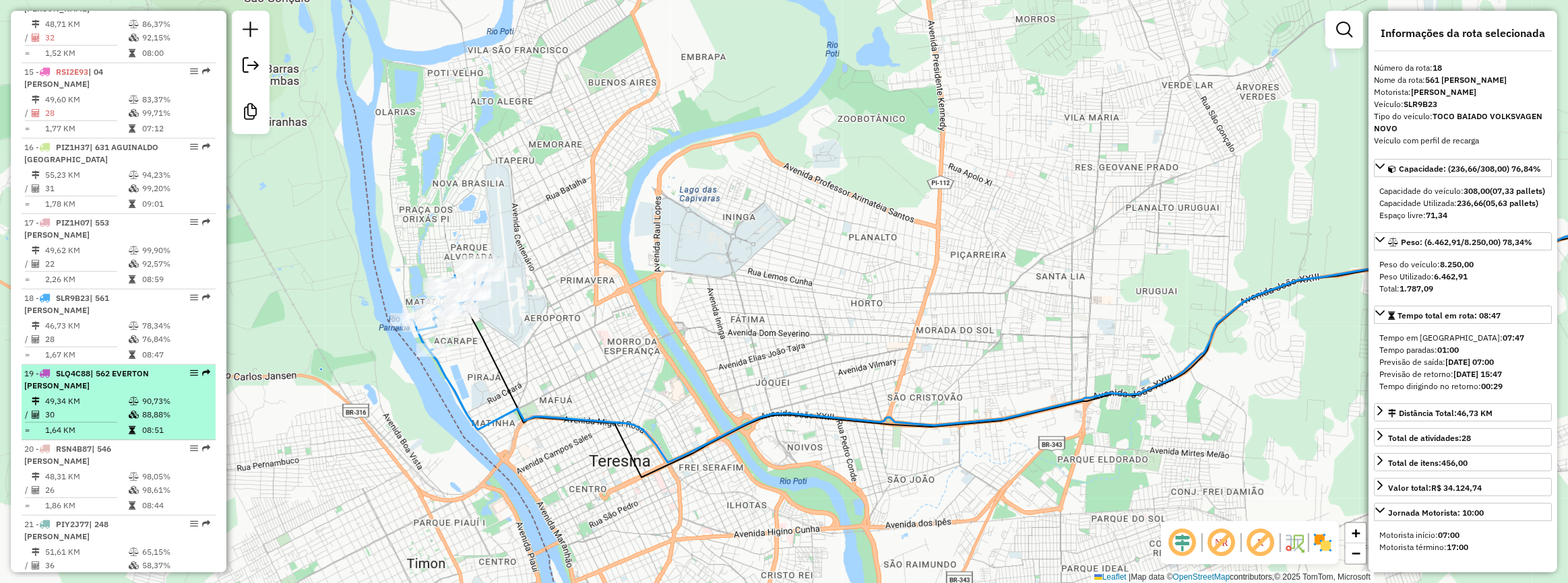
click at [128, 391] on span "| 562 EVERTON [PERSON_NAME]" at bounding box center [86, 379] width 124 height 22
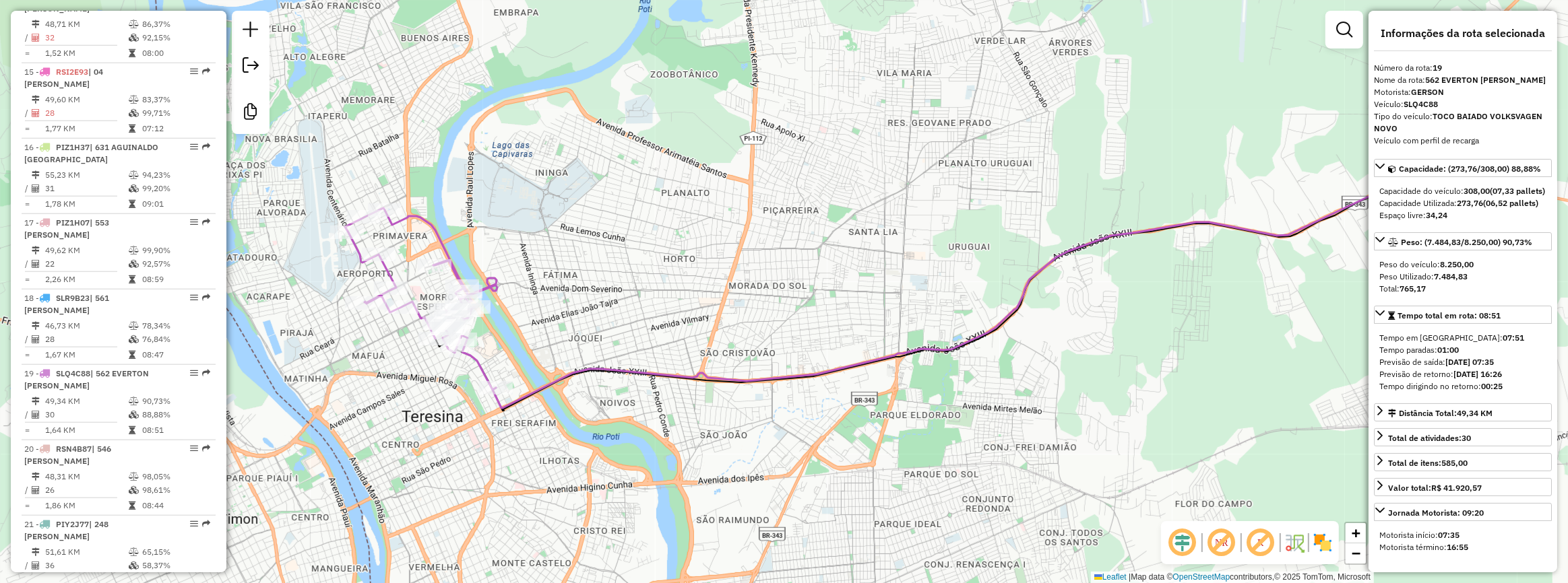
drag, startPoint x: 447, startPoint y: 350, endPoint x: 553, endPoint y: 352, distance: 106.0
click at [553, 352] on div "Janela de atendimento Grade de atendimento Capacidade Transportadoras Veículos …" at bounding box center [784, 291] width 1568 height 583
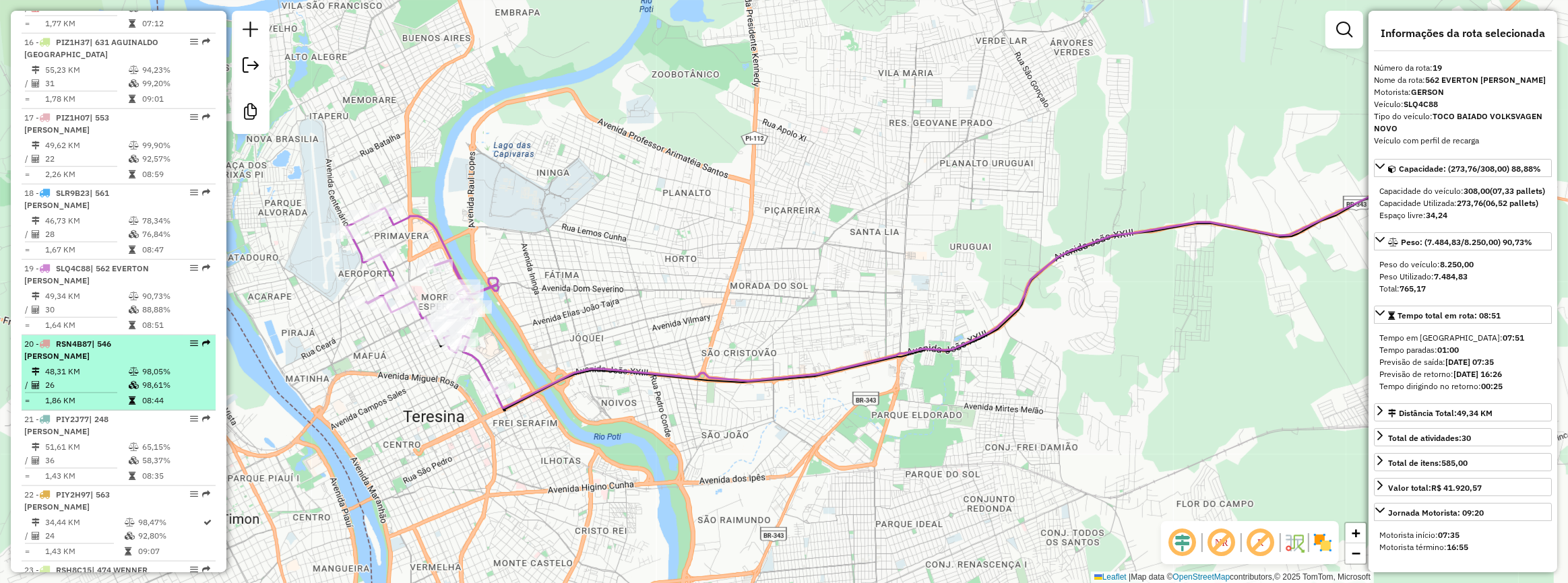
scroll to position [1616, 0]
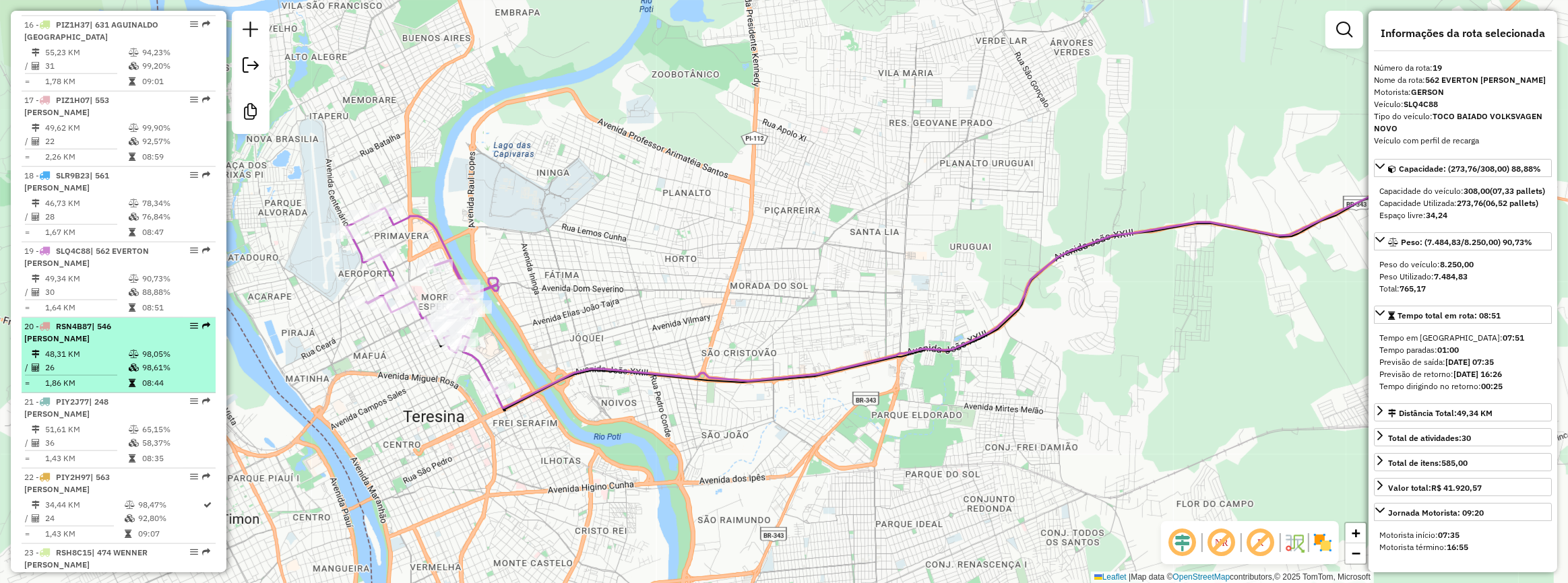
click at [107, 343] on span "| 546 [PERSON_NAME]" at bounding box center [68, 332] width 87 height 22
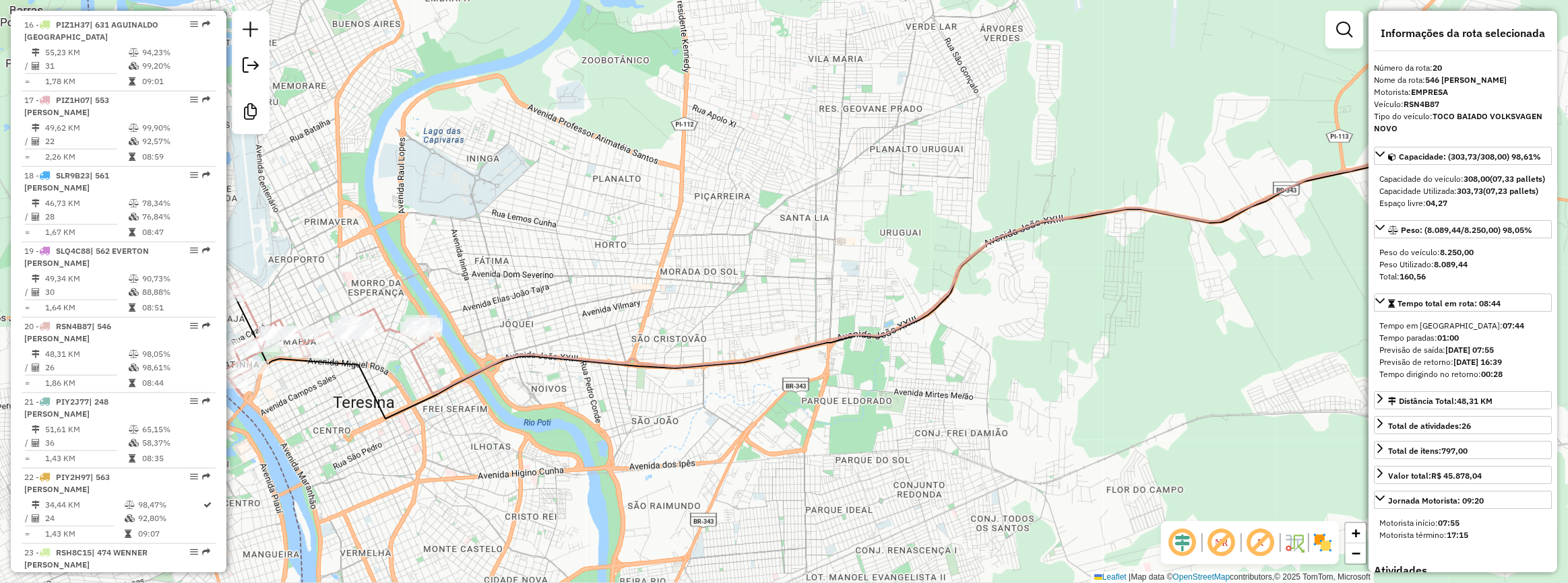
drag, startPoint x: 353, startPoint y: 304, endPoint x: 479, endPoint y: 307, distance: 126.0
click at [479, 307] on div "Janela de atendimento Grade de atendimento Capacidade Transportadoras Veículos …" at bounding box center [784, 291] width 1568 height 583
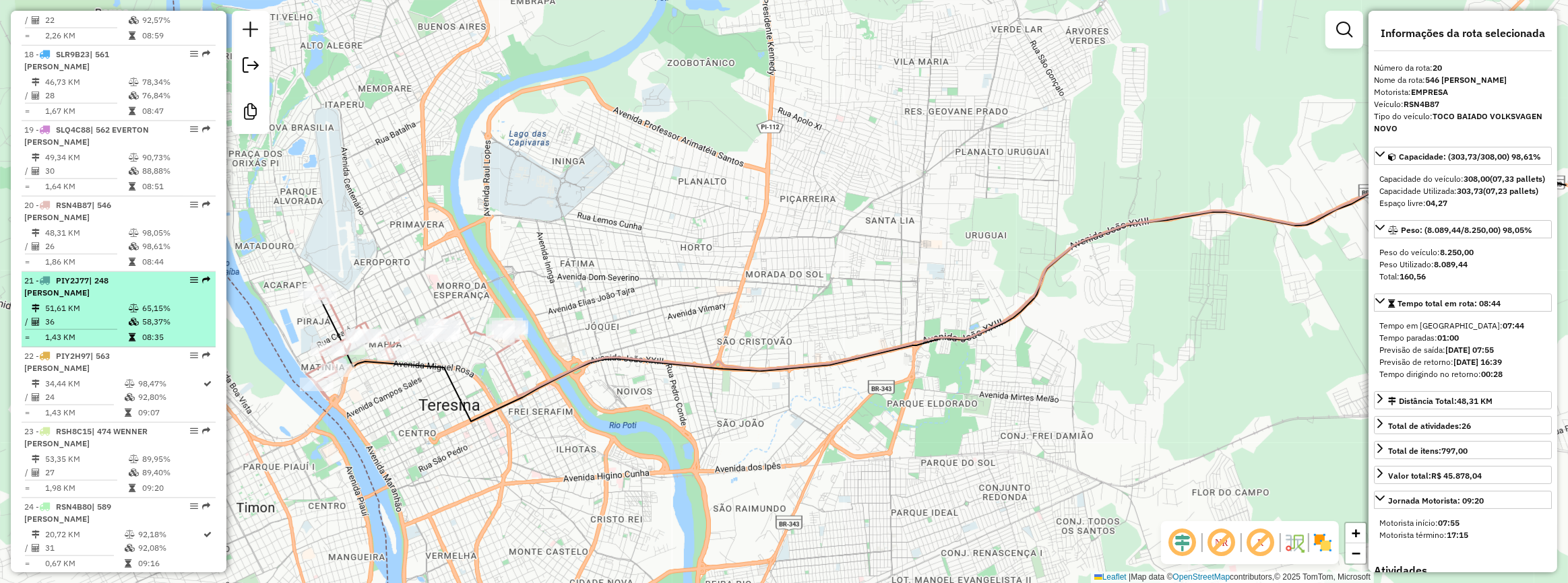
scroll to position [1738, 0]
click at [108, 328] on td "36" at bounding box center [86, 321] width 83 height 14
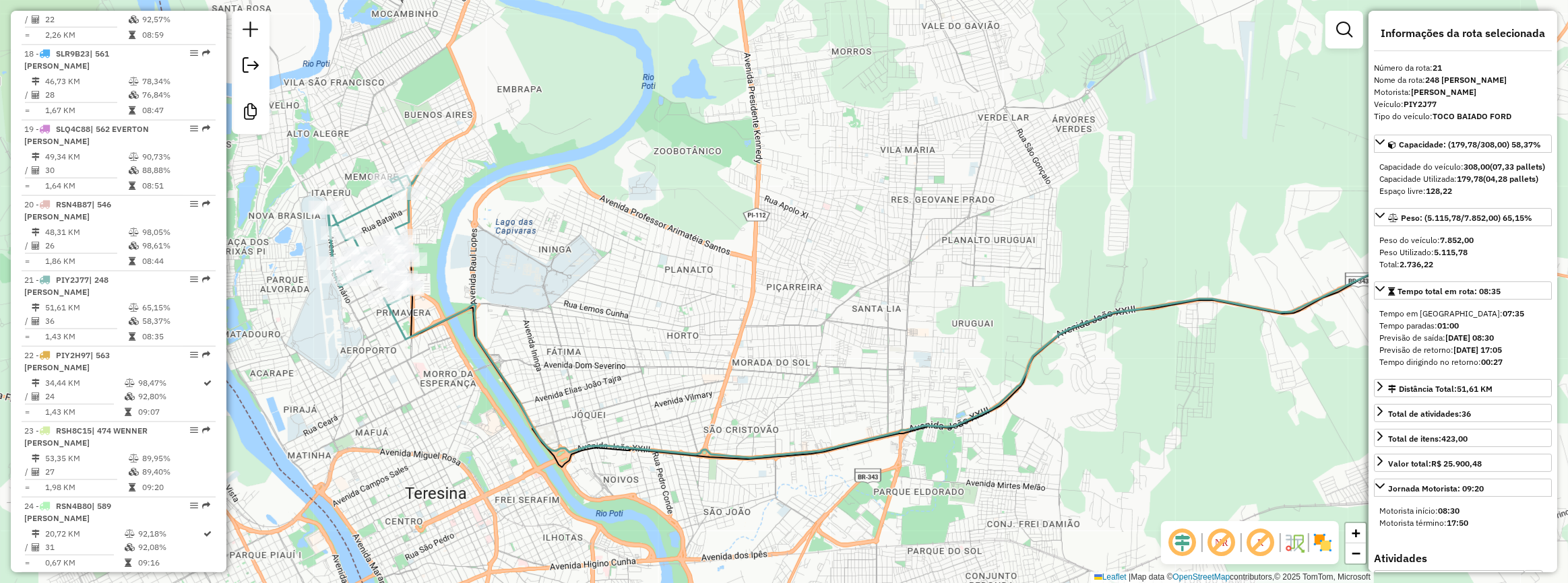
drag, startPoint x: 407, startPoint y: 339, endPoint x: 556, endPoint y: 364, distance: 151.1
click at [556, 364] on div "Janela de atendimento Grade de atendimento Capacidade Transportadoras Veículos …" at bounding box center [784, 291] width 1568 height 583
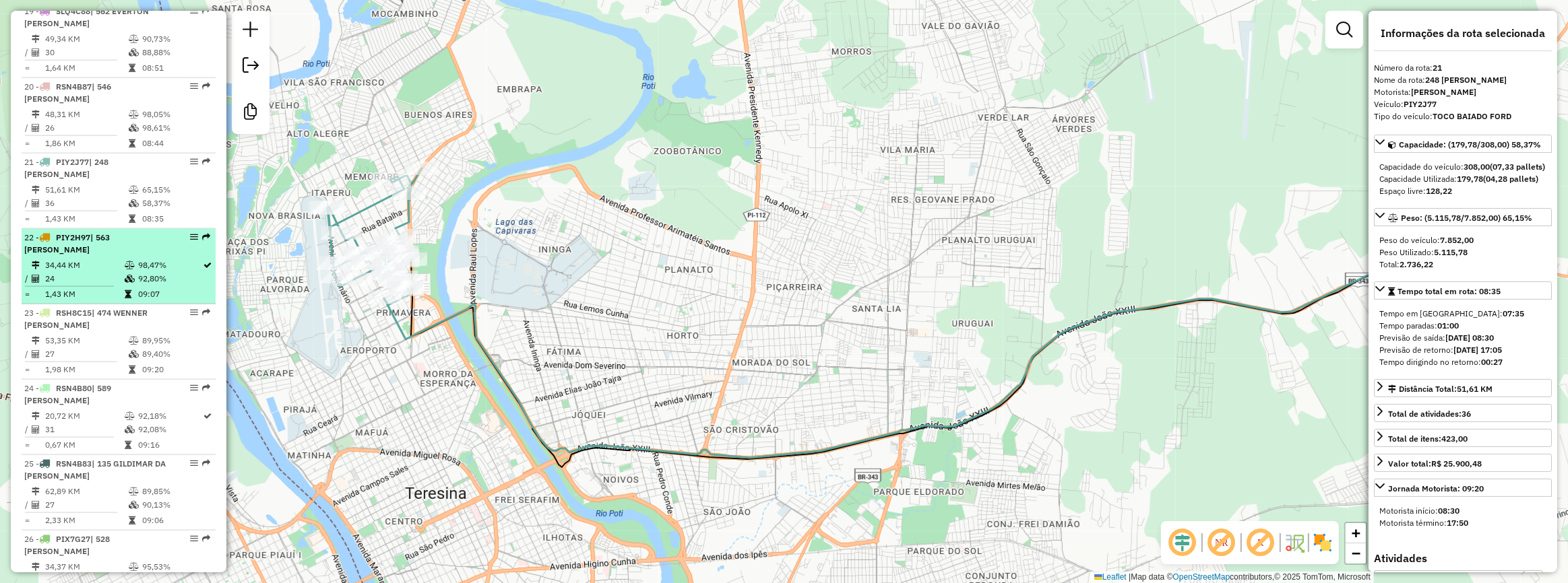
scroll to position [1861, 0]
click at [115, 296] on td "1,43 KM" at bounding box center [84, 290] width 80 height 14
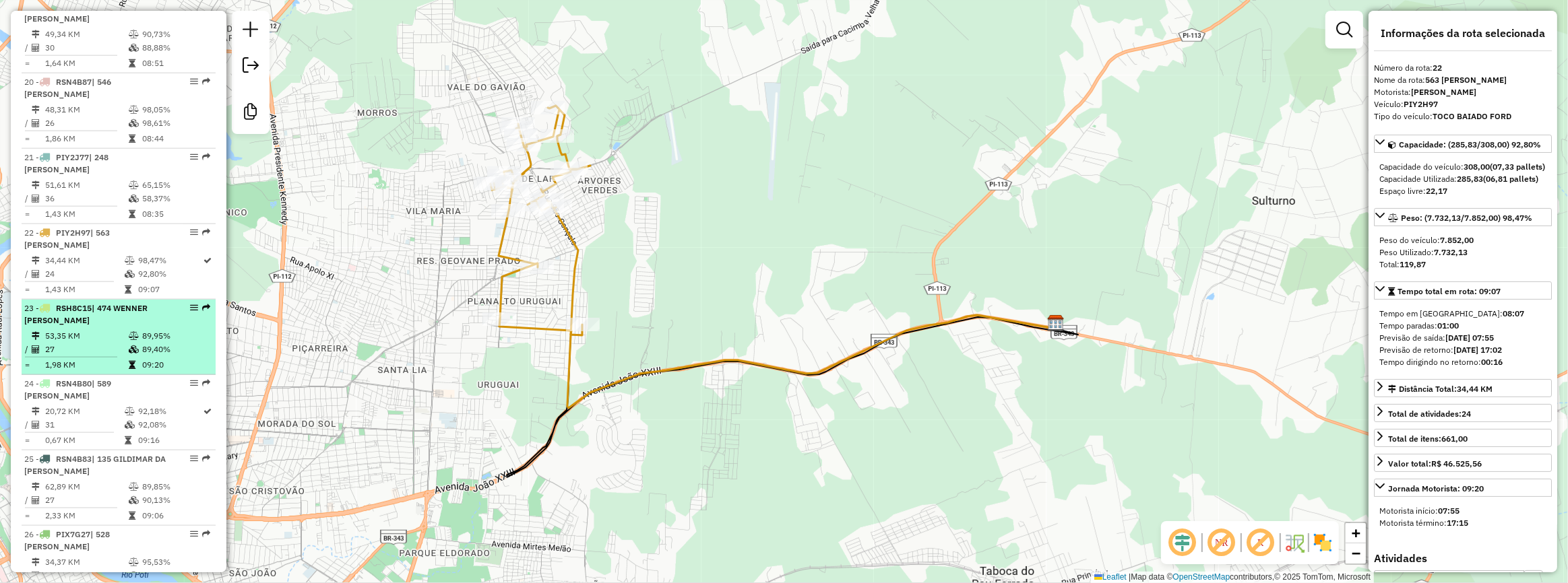
click at [146, 327] on div "23 - RSH8C15 | 474 WENNER YLSEF OLIVEIRA BRITO" at bounding box center [95, 314] width 143 height 24
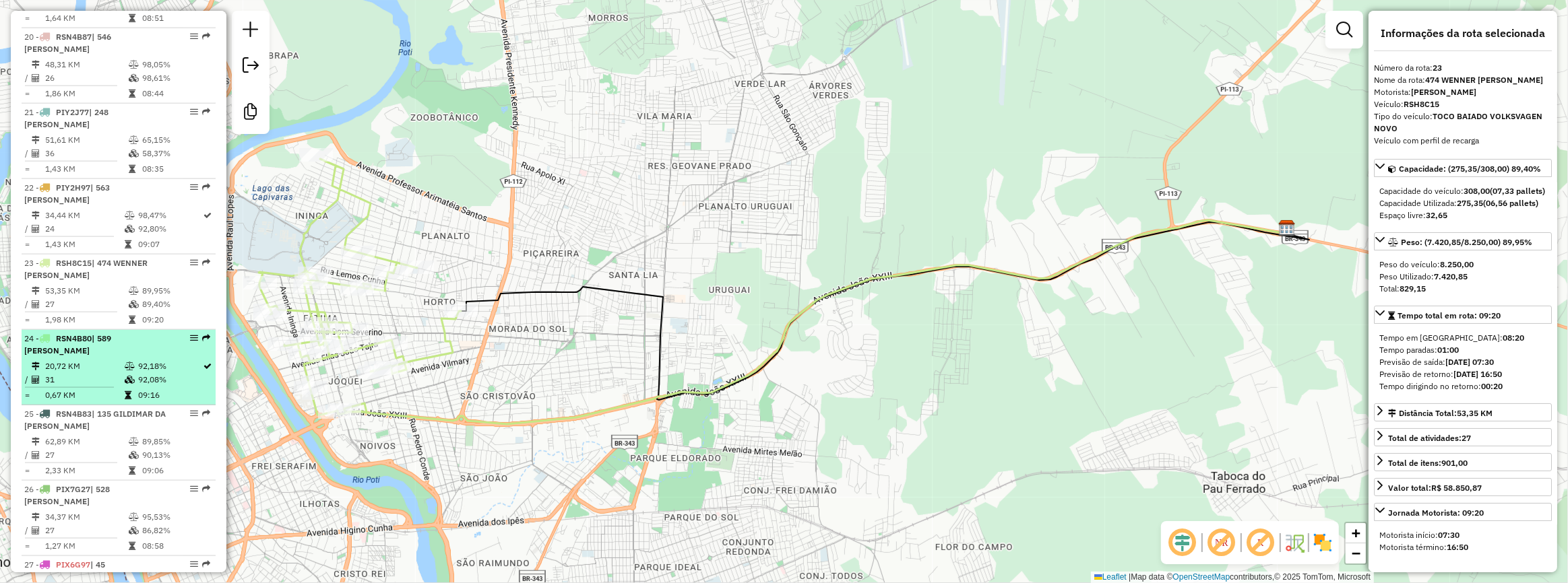
scroll to position [1922, 0]
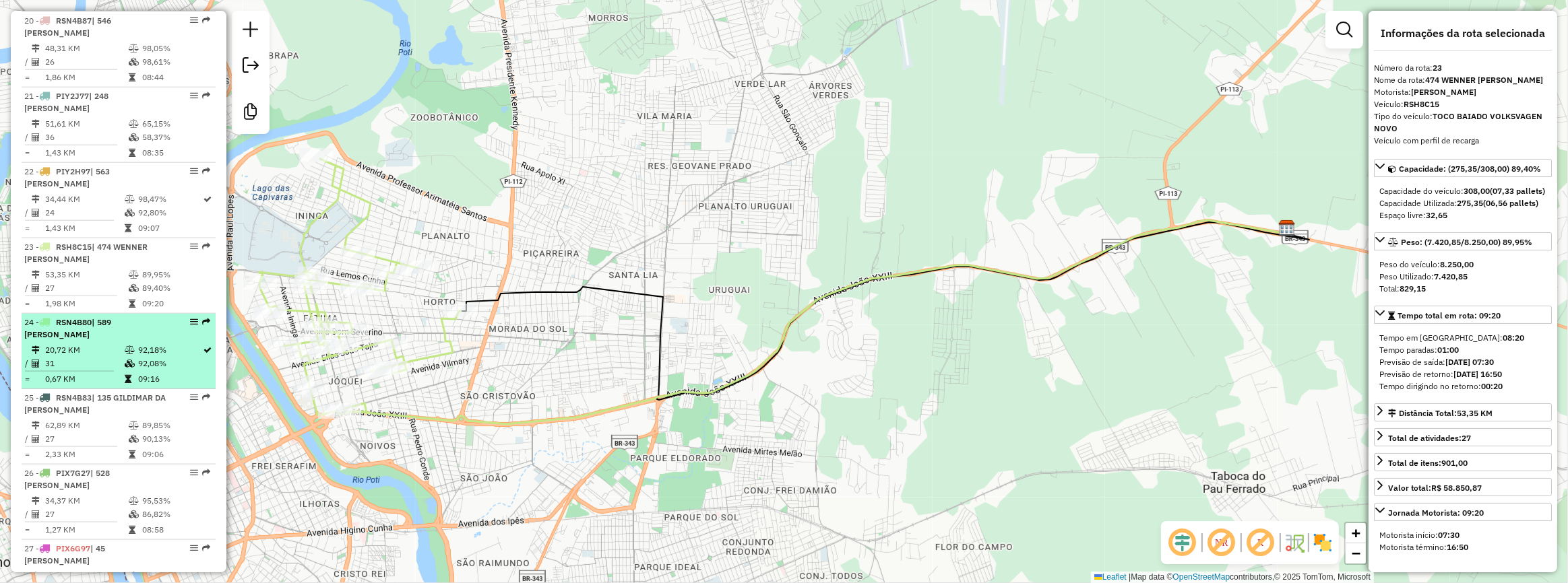
click at [141, 357] on td "92,18%" at bounding box center [170, 350] width 65 height 14
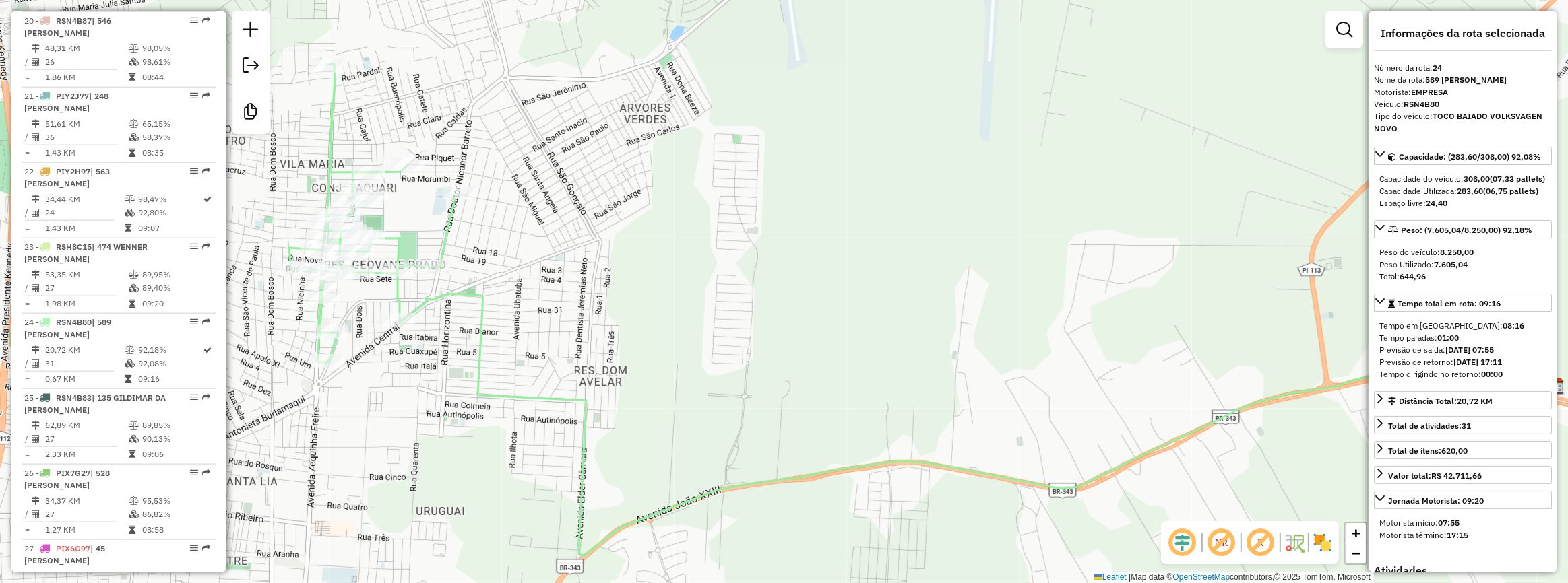
drag, startPoint x: 444, startPoint y: 365, endPoint x: 537, endPoint y: 376, distance: 93.6
click at [537, 376] on div "Janela de atendimento Grade de atendimento Capacidade Transportadoras Veículos …" at bounding box center [784, 291] width 1568 height 583
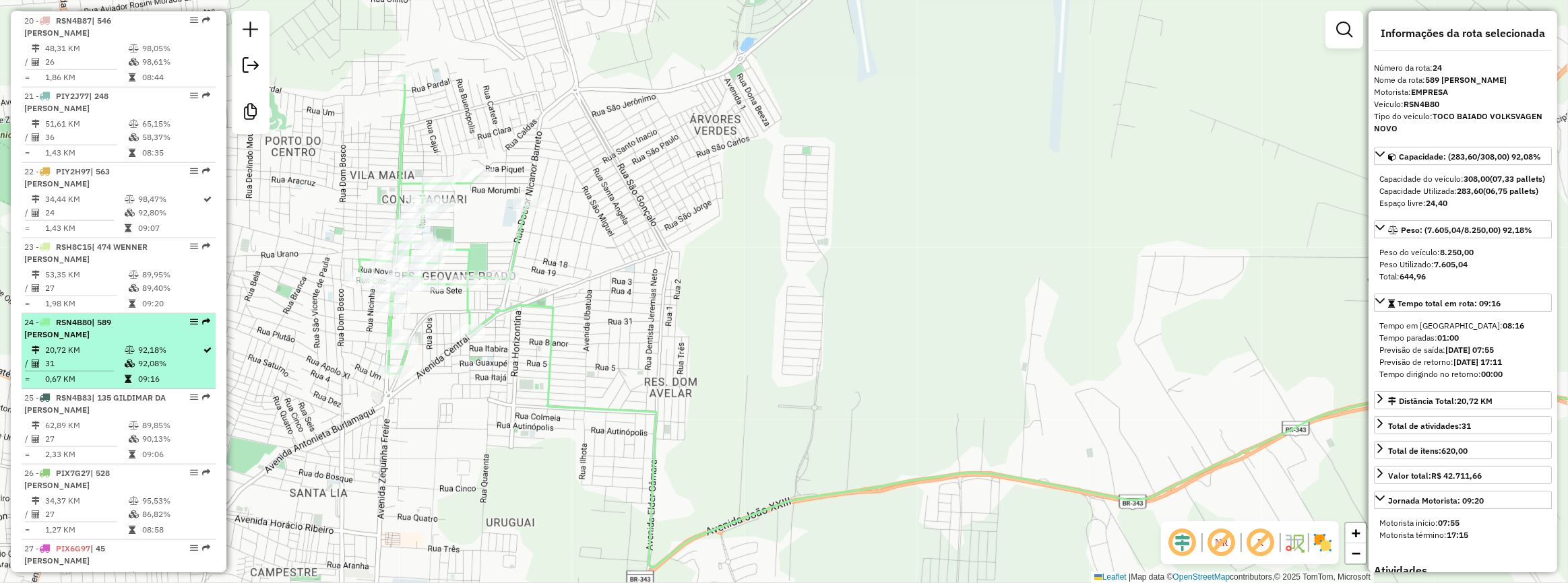
click at [111, 357] on td "20,72 KM" at bounding box center [84, 350] width 80 height 14
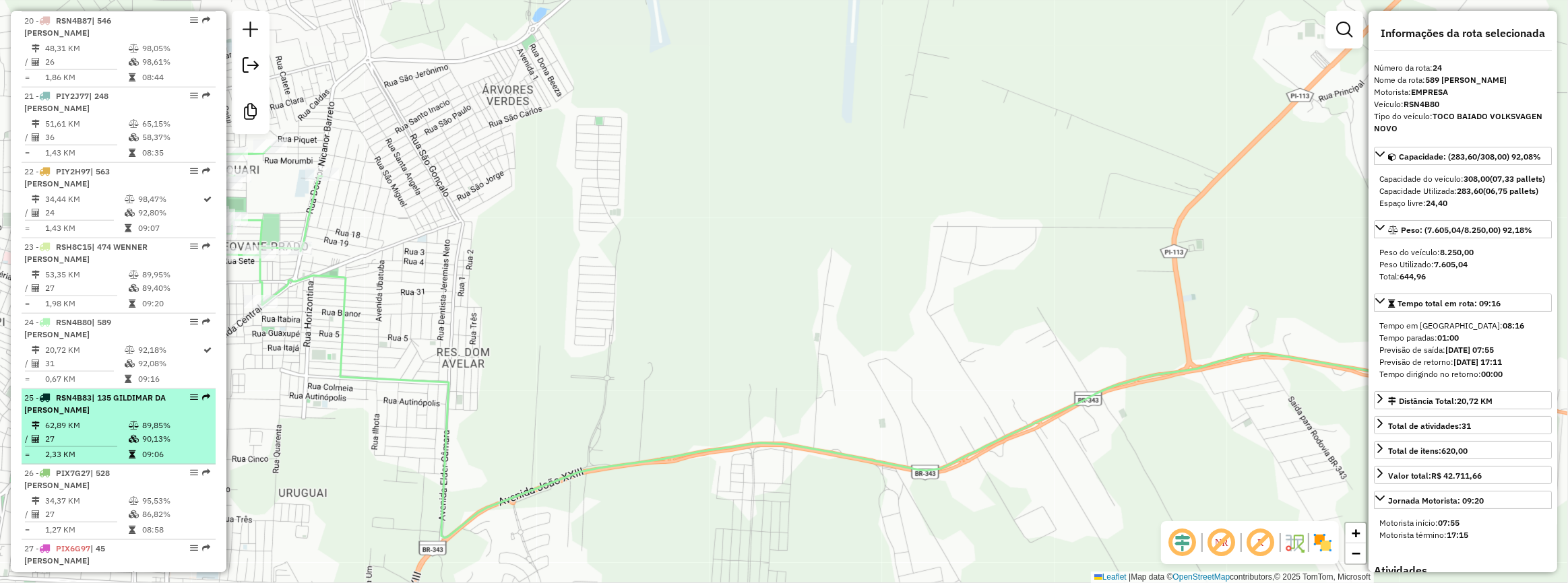
click at [96, 447] on hr at bounding box center [71, 446] width 92 height 1
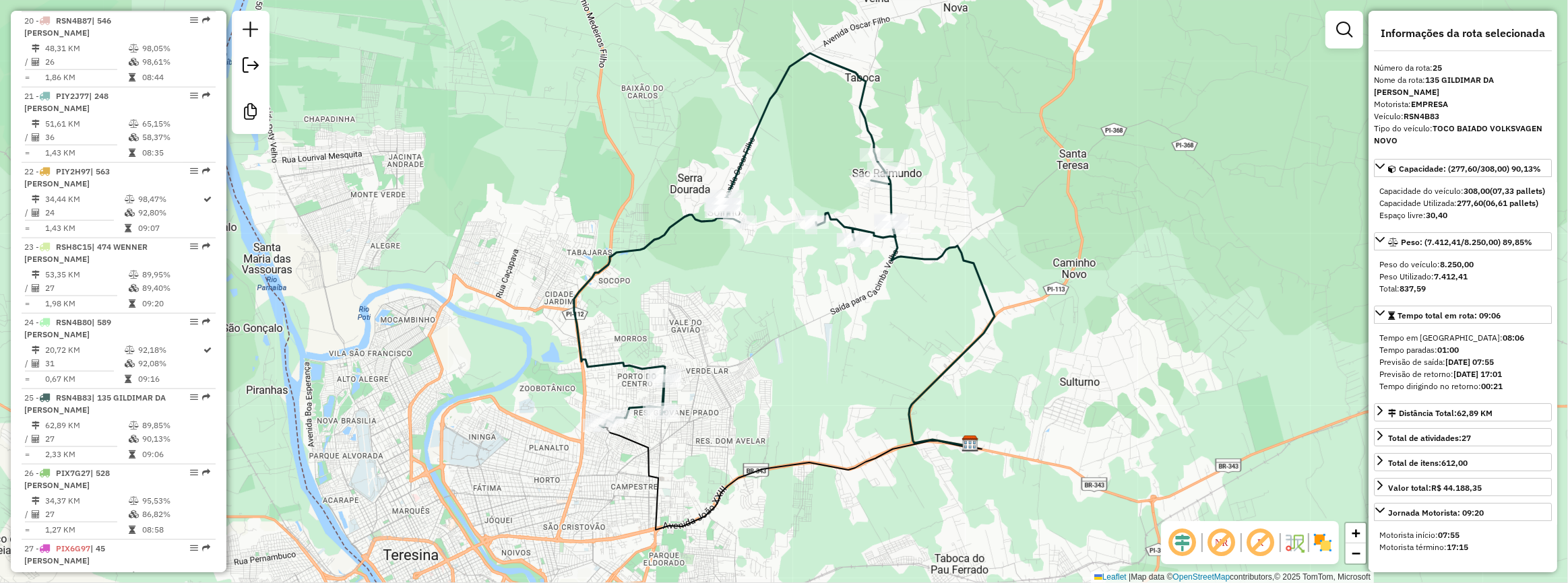
drag, startPoint x: 733, startPoint y: 311, endPoint x: 816, endPoint y: 288, distance: 86.1
click at [816, 288] on div "Janela de atendimento Grade de atendimento Capacidade Transportadoras Veículos …" at bounding box center [784, 291] width 1568 height 583
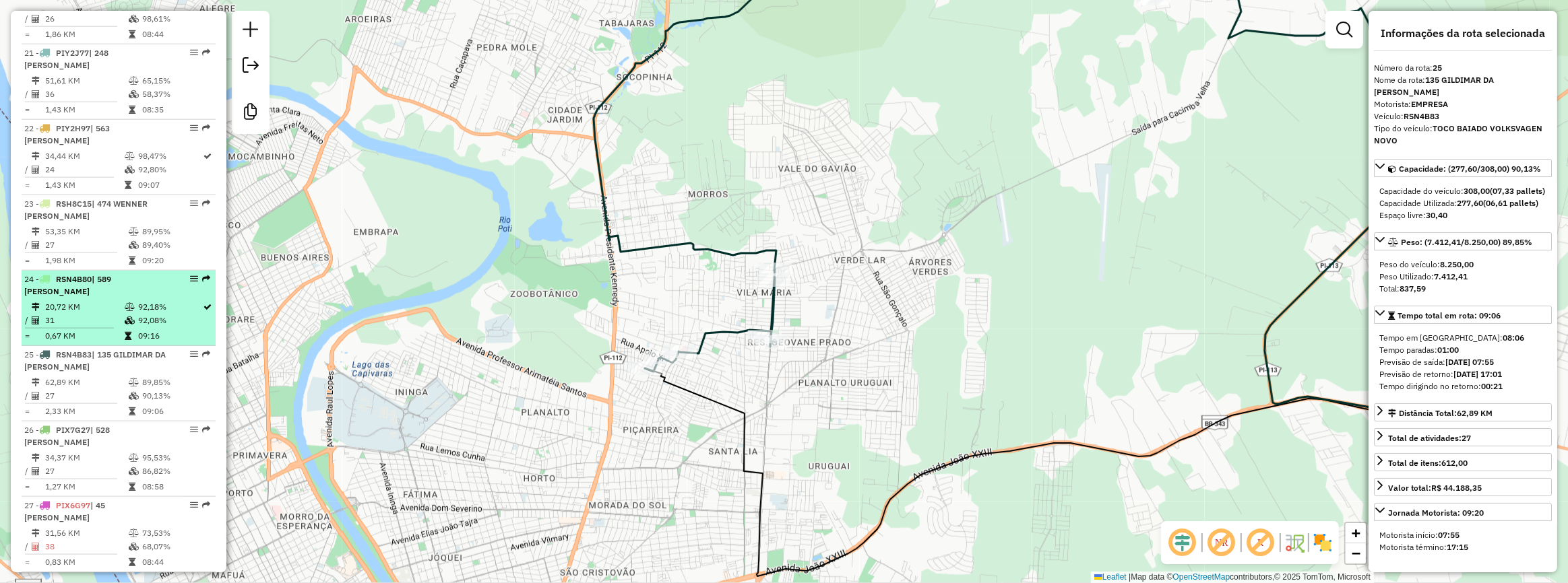
scroll to position [1984, 0]
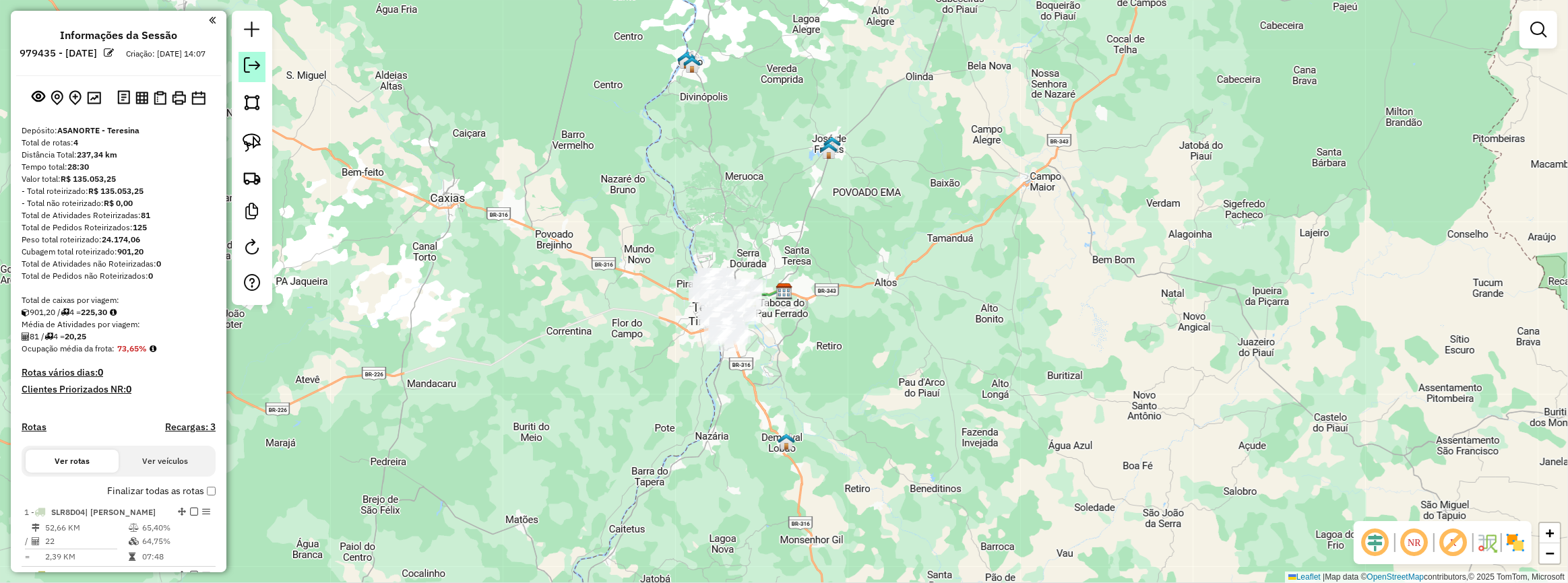
click at [252, 72] on em at bounding box center [251, 65] width 16 height 16
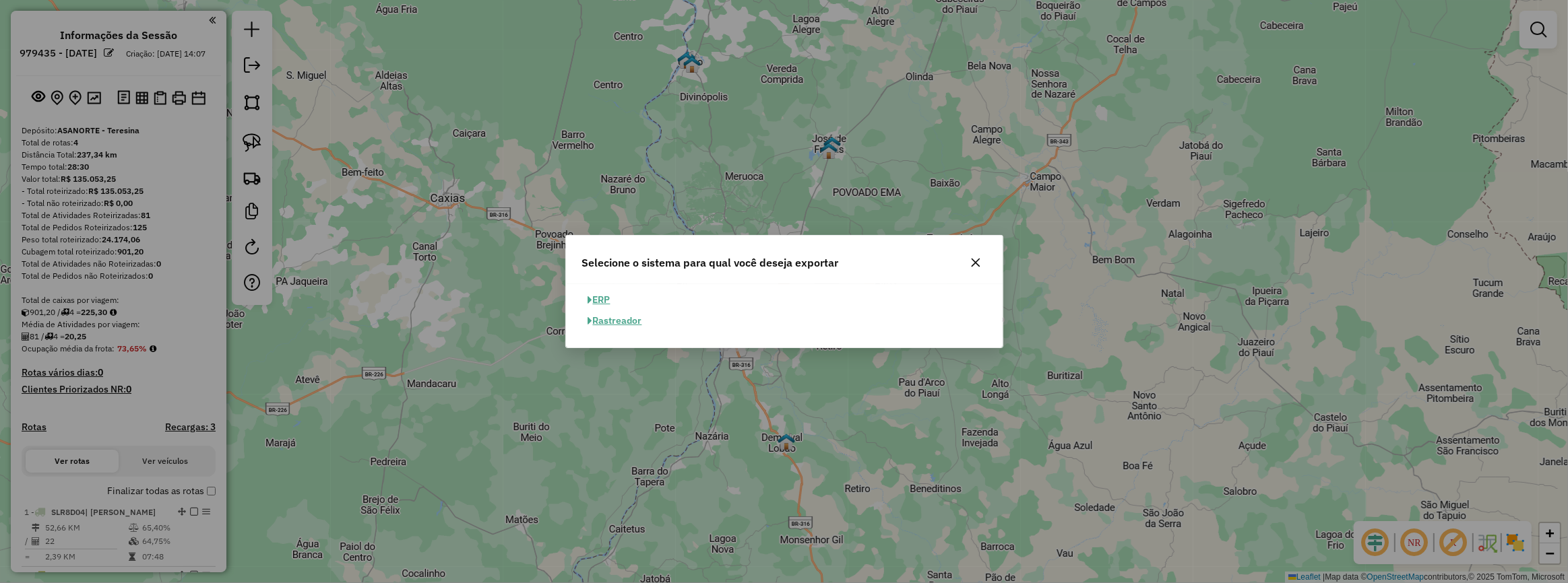
click at [604, 302] on button "ERP" at bounding box center [599, 301] width 34 height 21
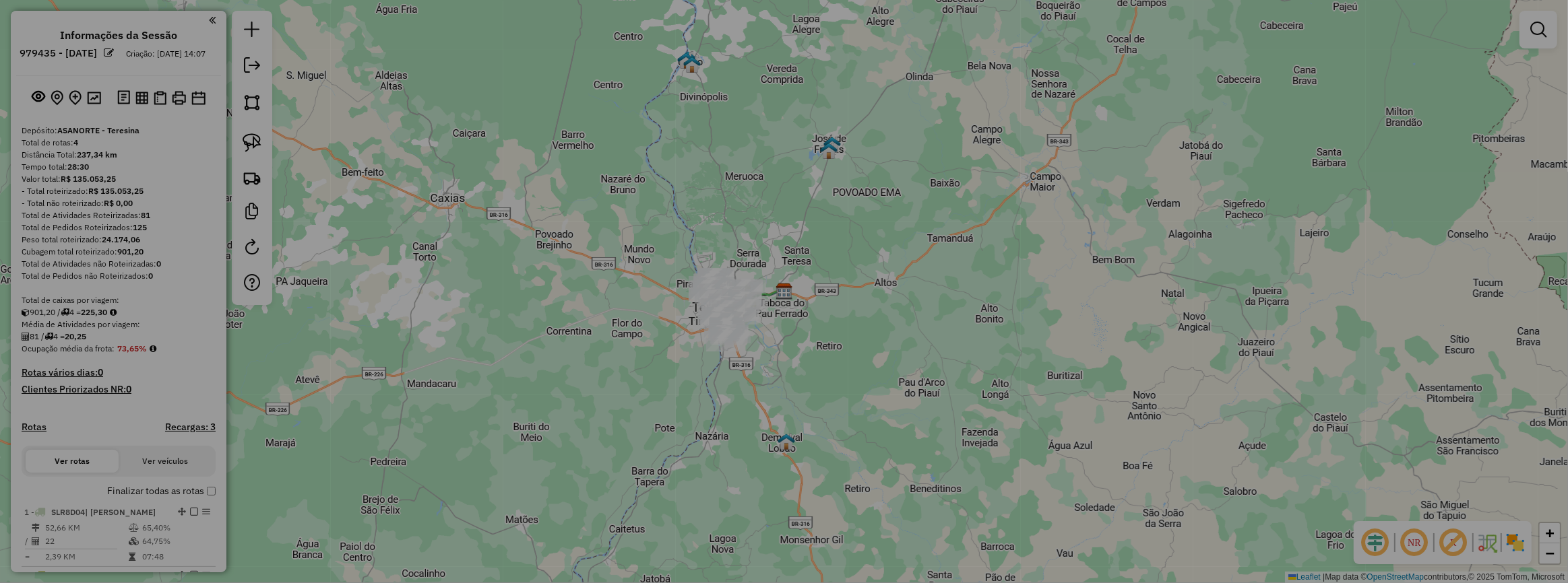
select select "**"
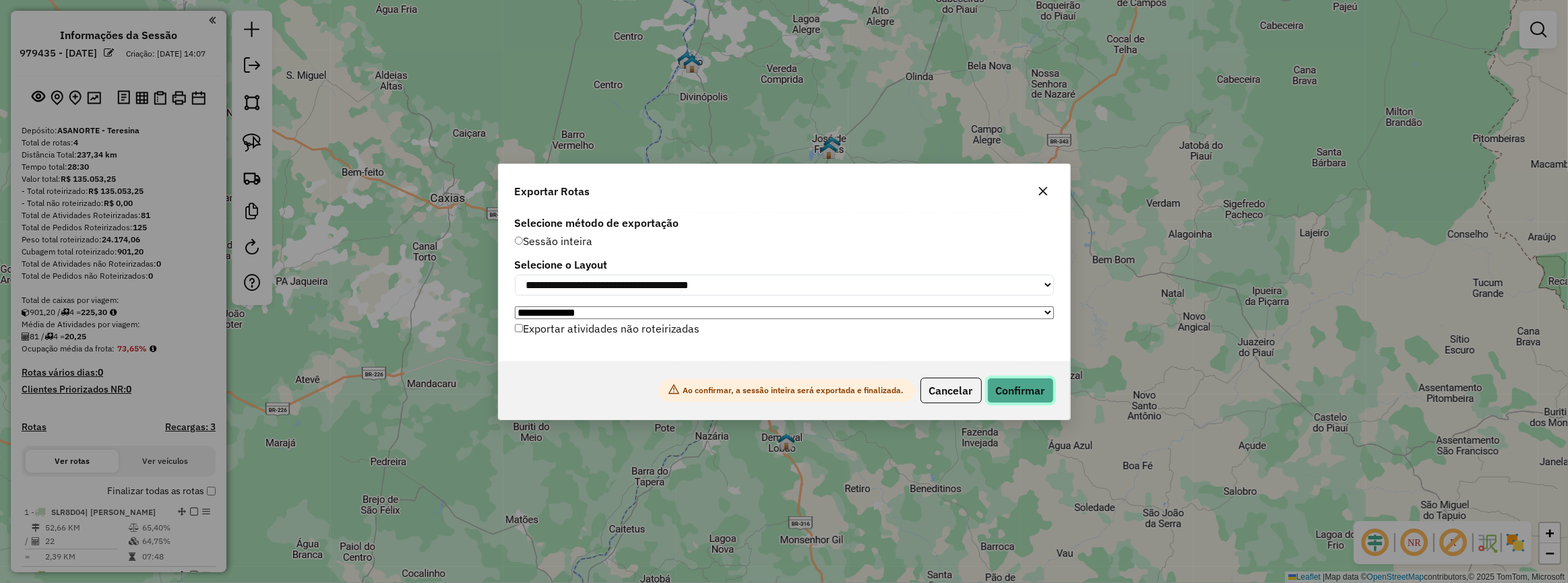
click at [1039, 404] on button "Confirmar" at bounding box center [1020, 390] width 67 height 25
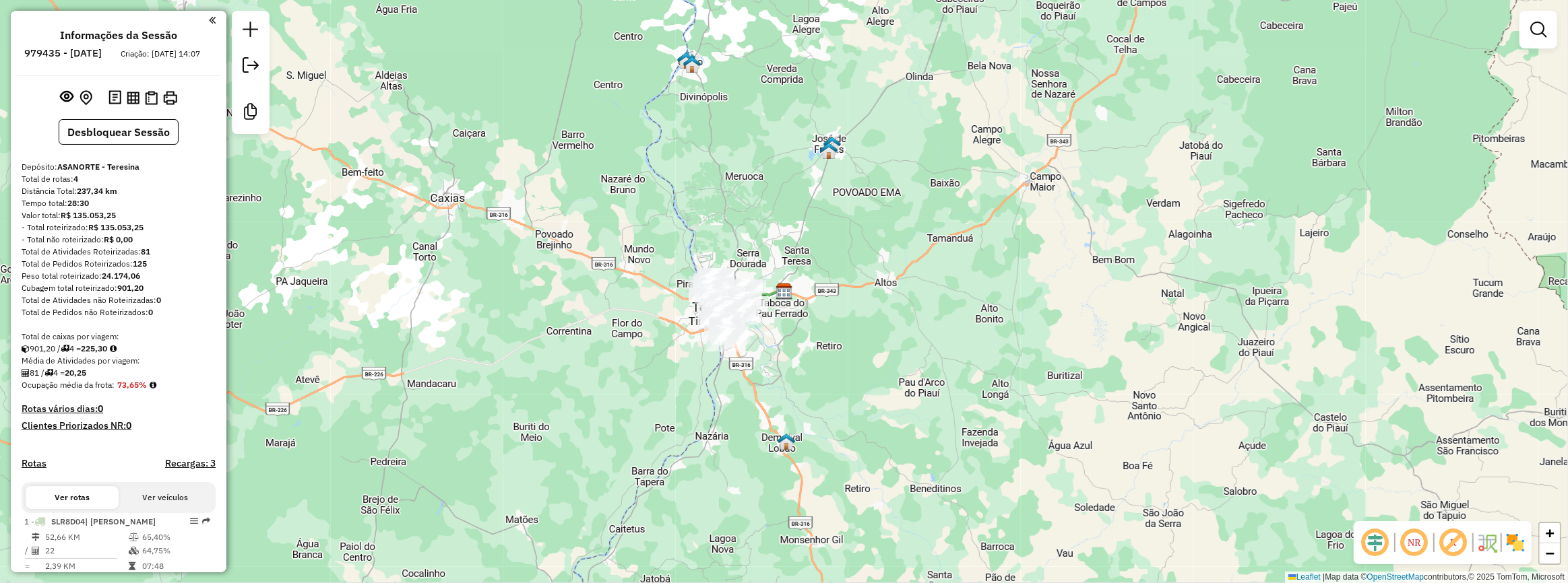
scroll to position [240, 0]
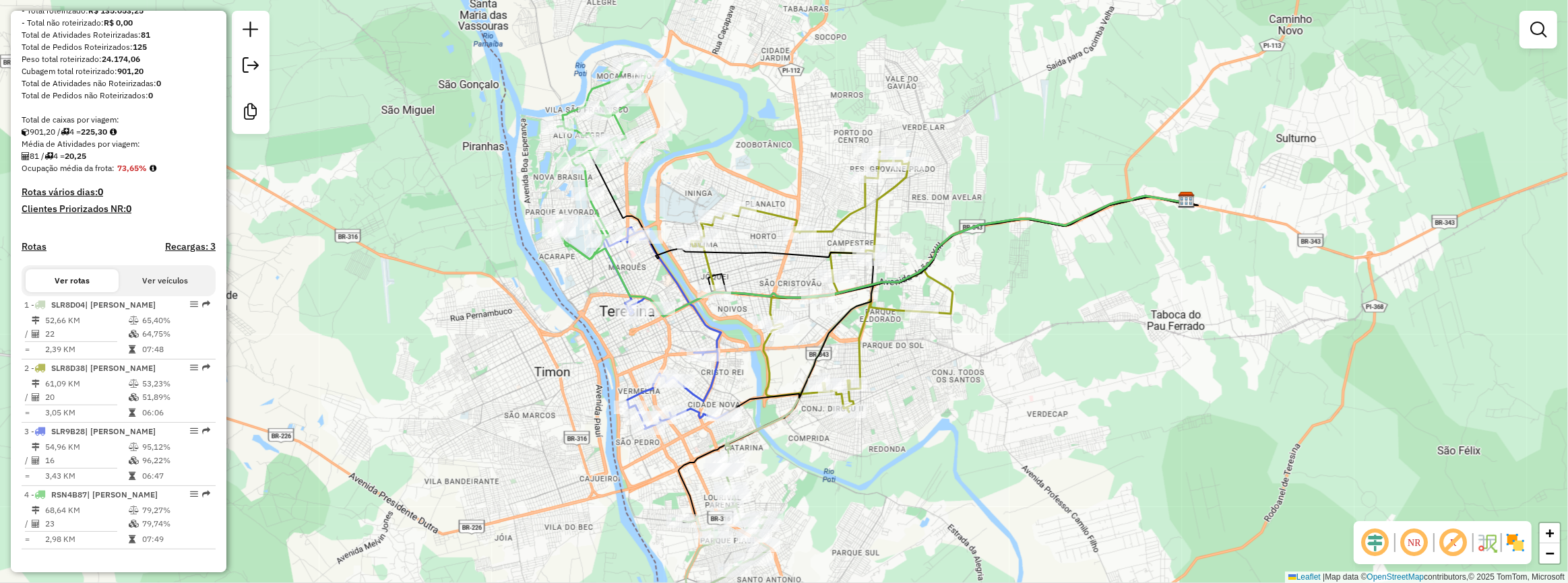
click at [800, 168] on div "Janela de atendimento Grade de atendimento Capacidade Transportadoras Veículos …" at bounding box center [784, 291] width 1568 height 583
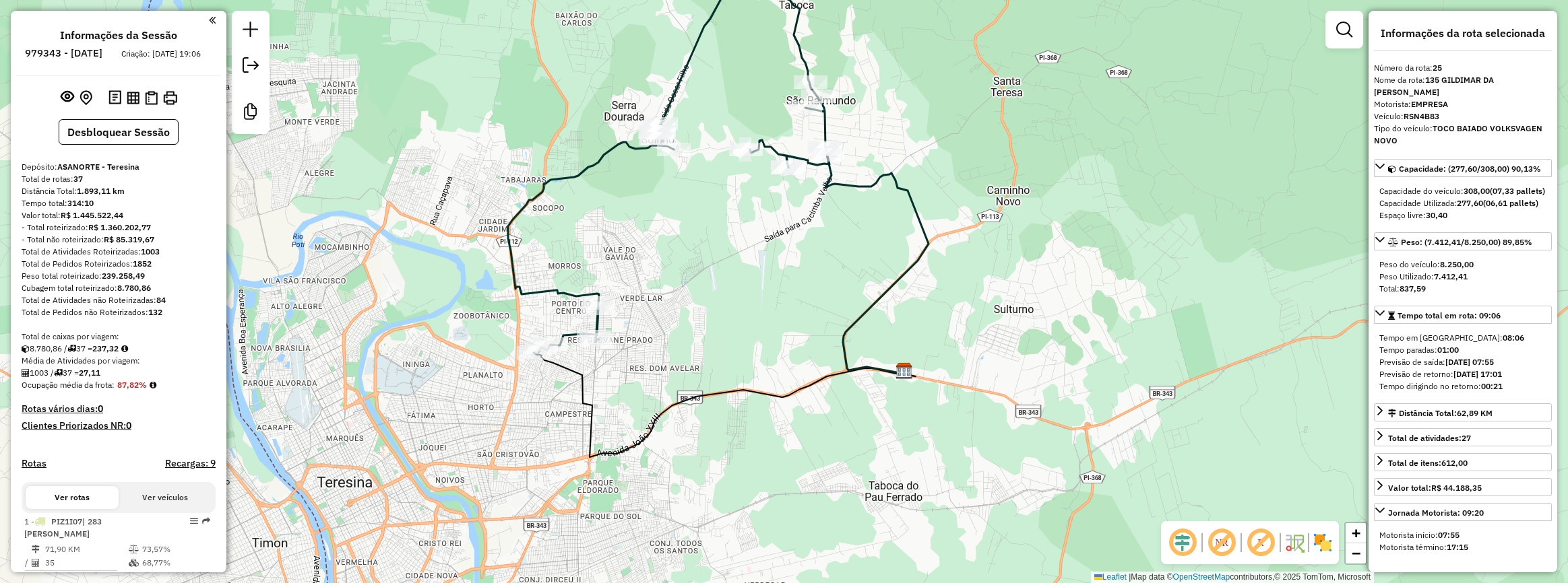
select select "**********"
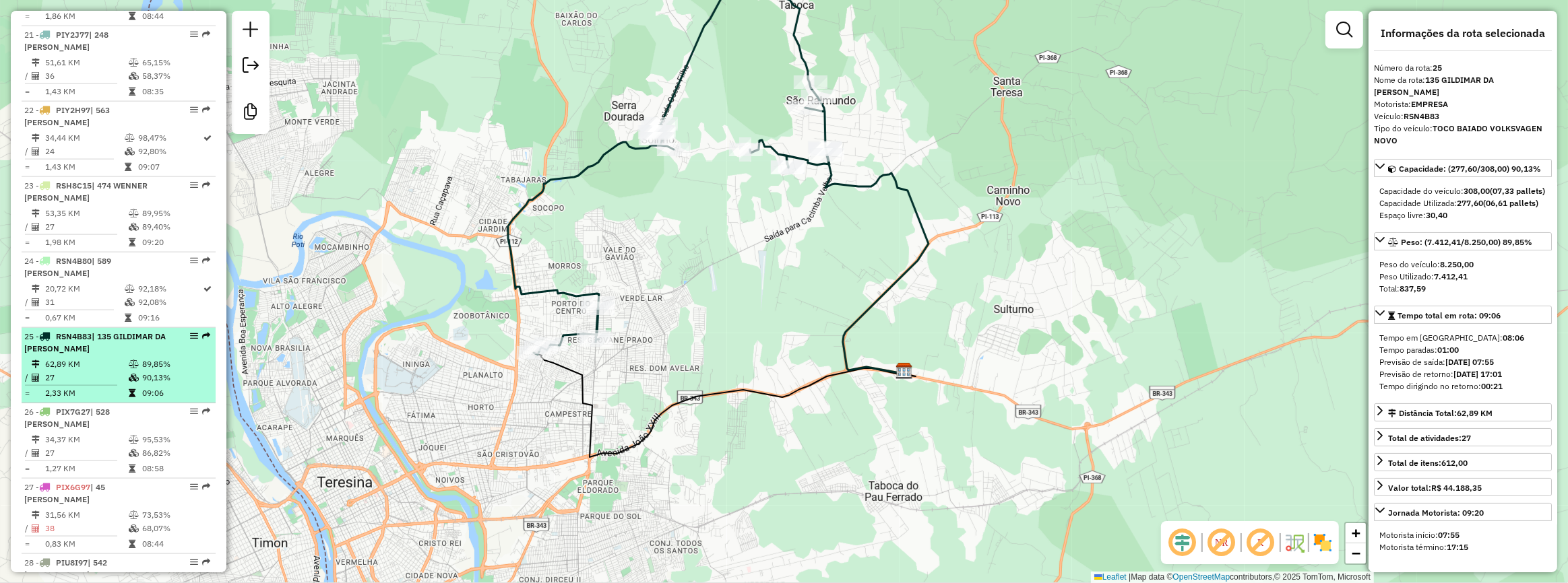
scroll to position [2106, 0]
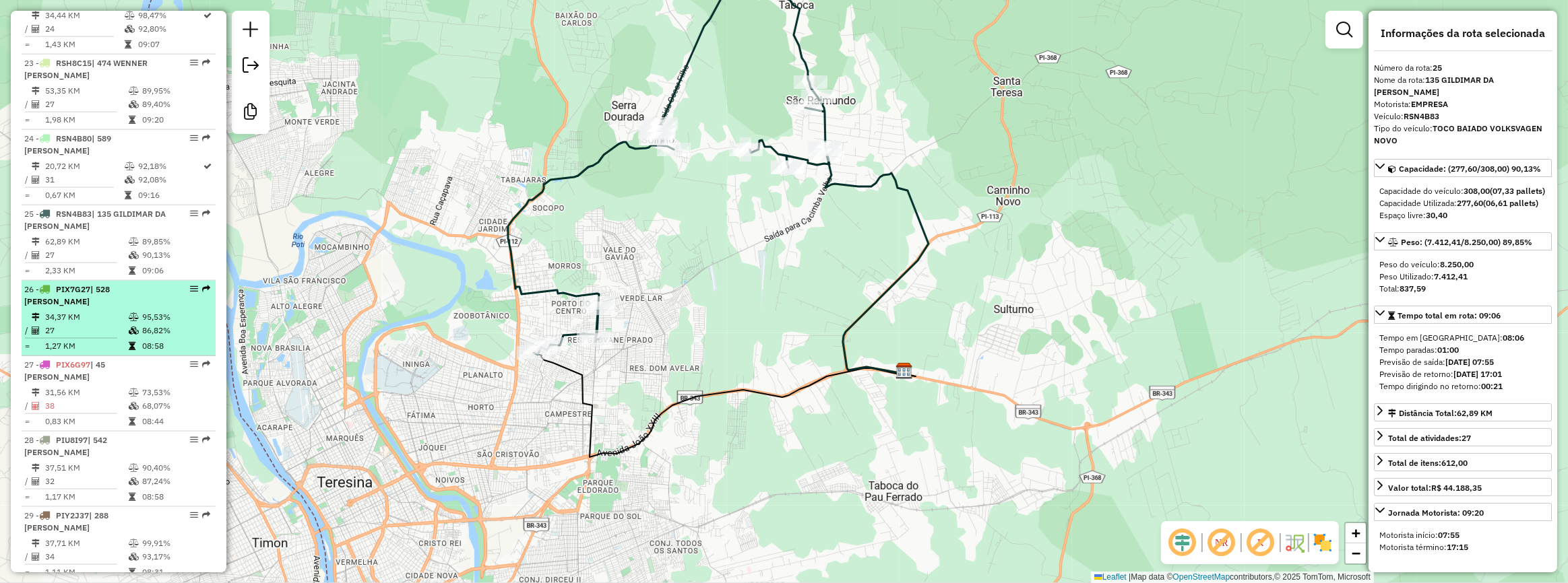
click at [146, 324] on td "95,53%" at bounding box center [176, 317] width 68 height 14
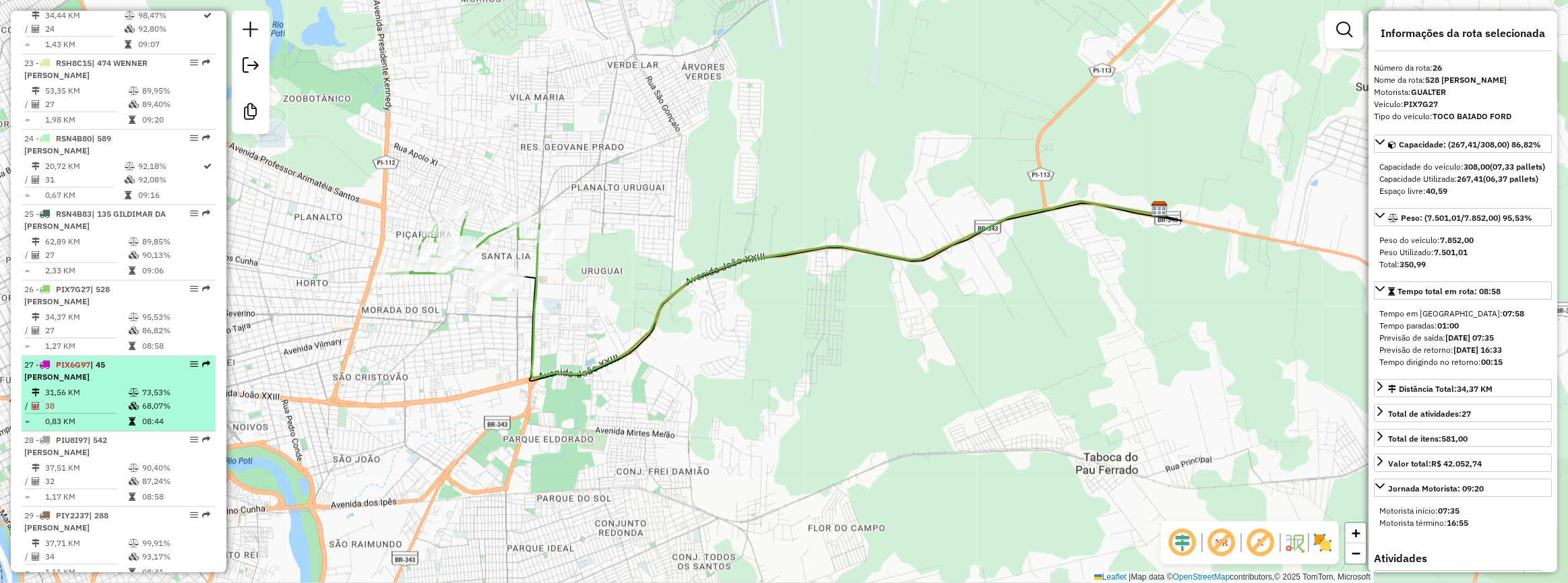
click at [164, 383] on div "27 - PIX6G97 | 45 [PERSON_NAME]" at bounding box center [118, 371] width 188 height 24
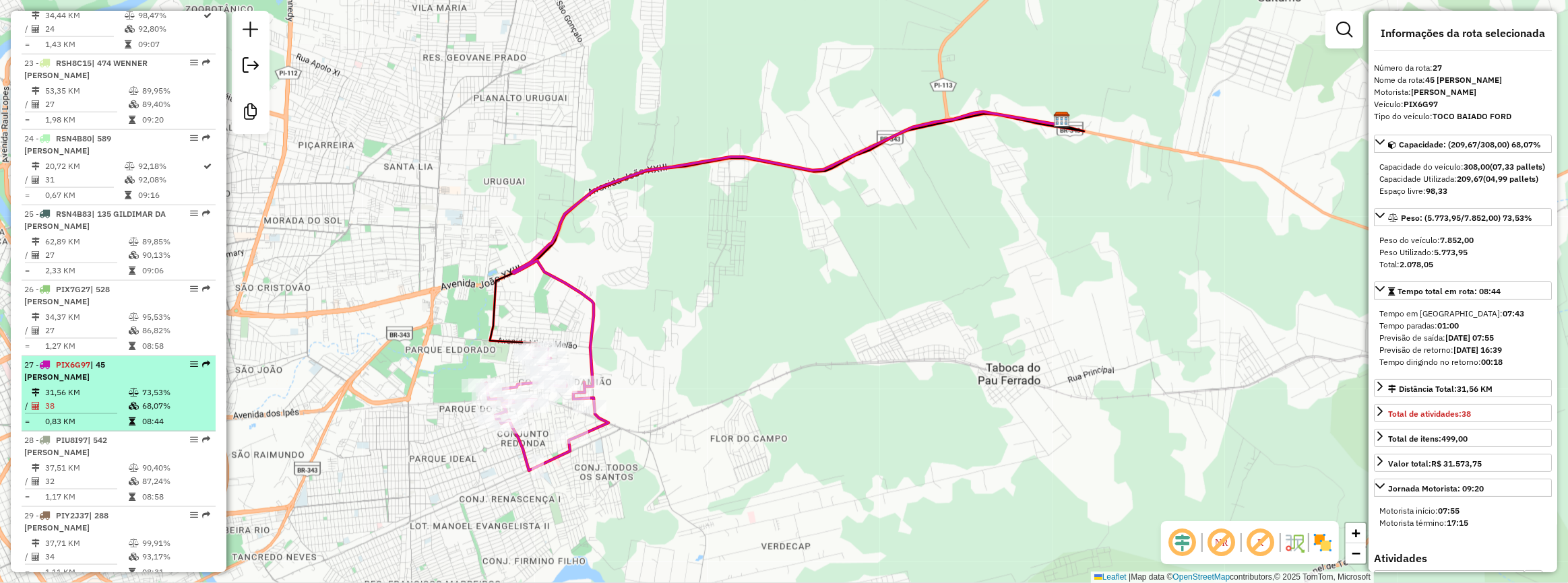
scroll to position [2228, 0]
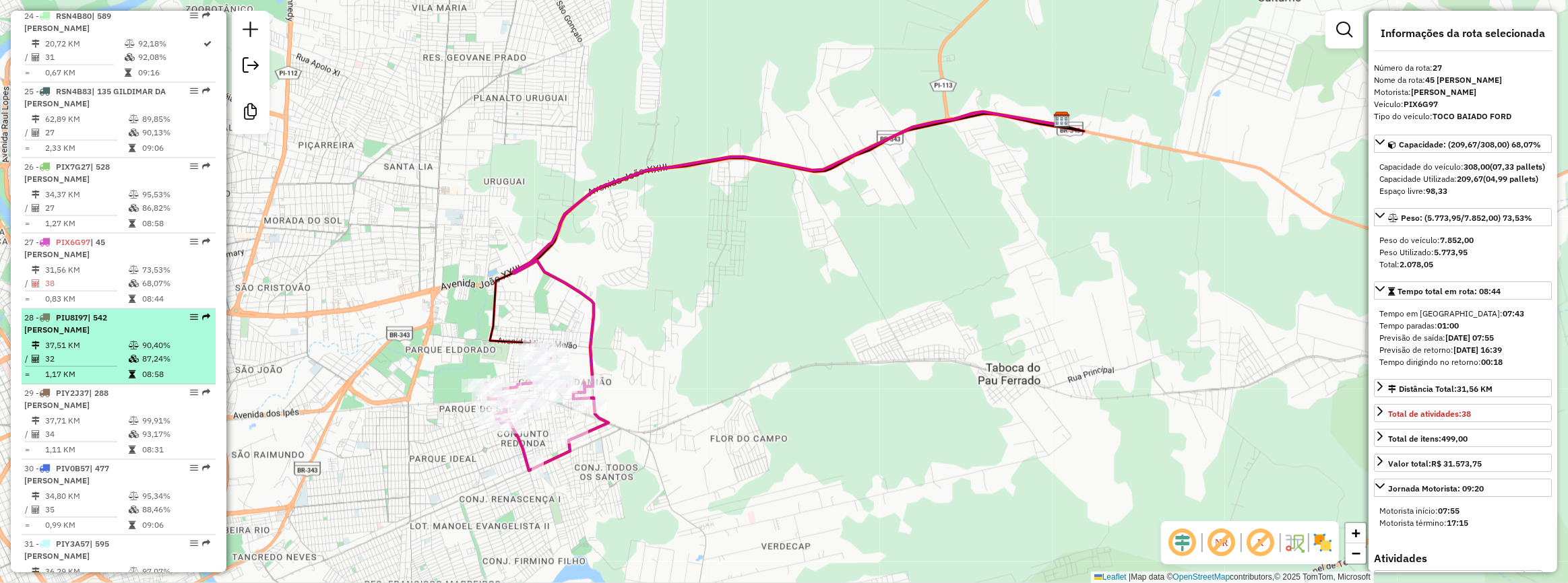
click at [174, 352] on td "90,40%" at bounding box center [176, 345] width 68 height 14
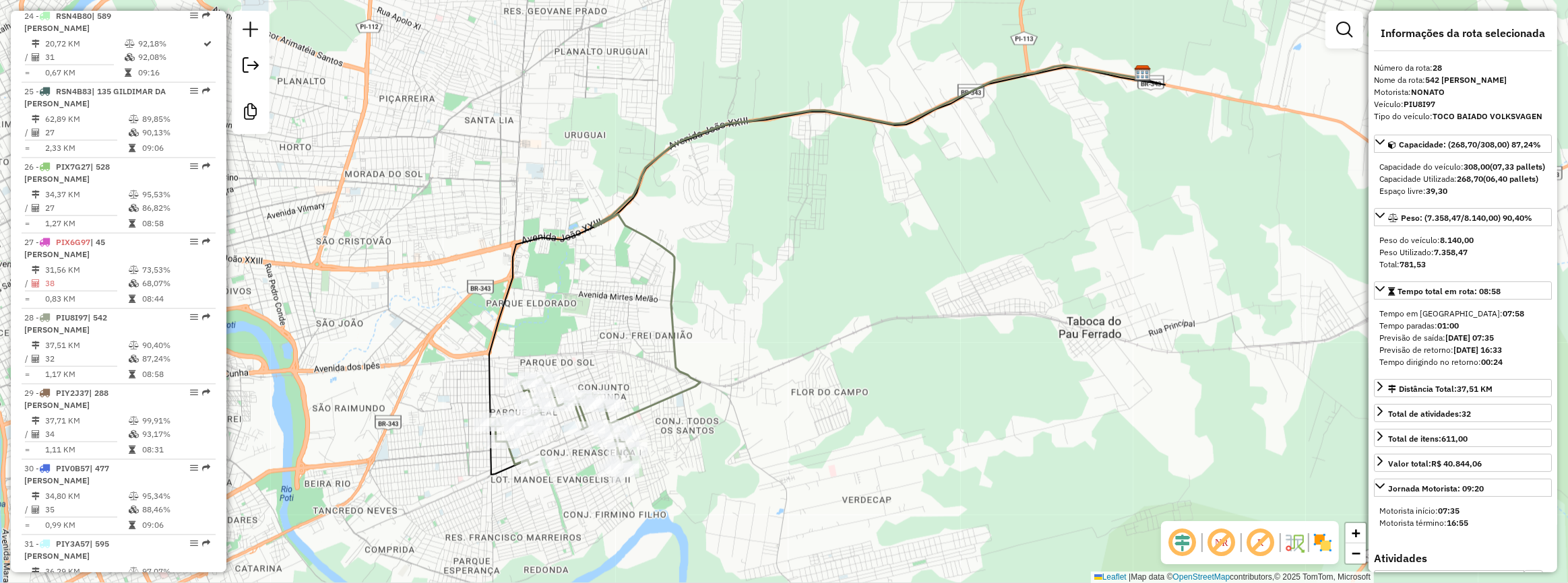
drag, startPoint x: 501, startPoint y: 363, endPoint x: 552, endPoint y: 335, distance: 58.2
click at [549, 336] on div "Janela de atendimento Grade de atendimento Capacidade Transportadoras Veículos …" at bounding box center [784, 291] width 1568 height 583
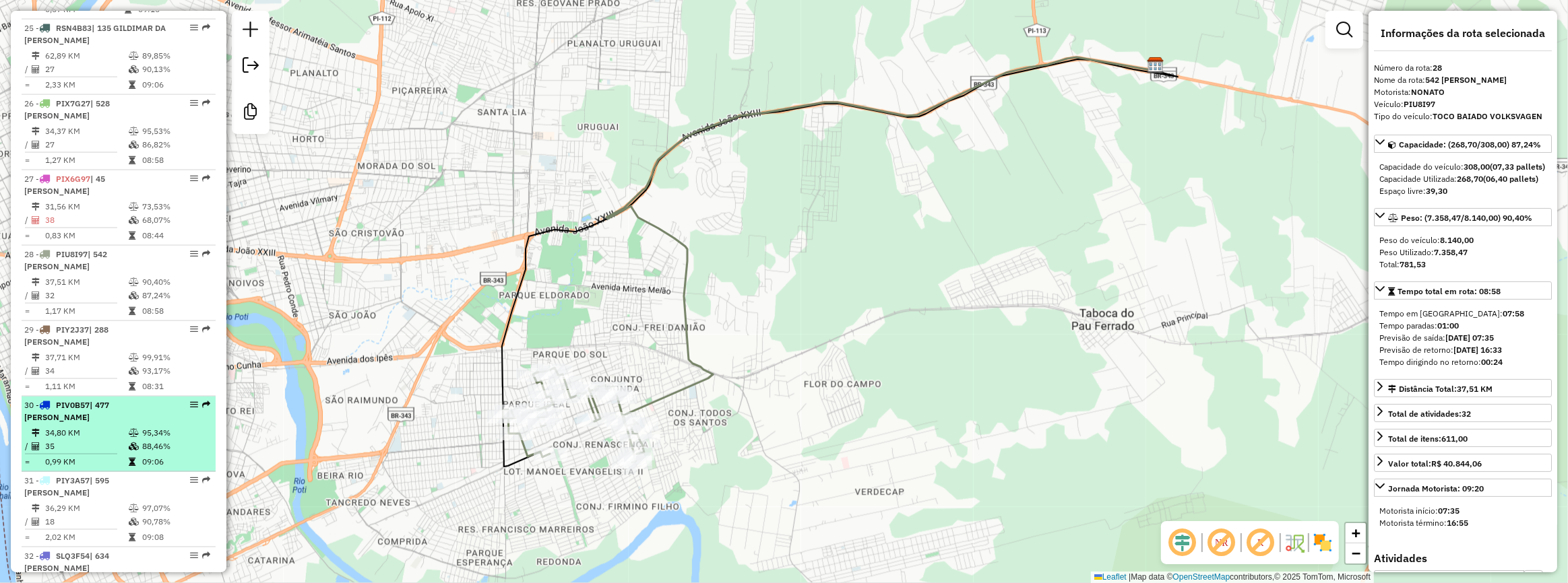
scroll to position [2350, 0]
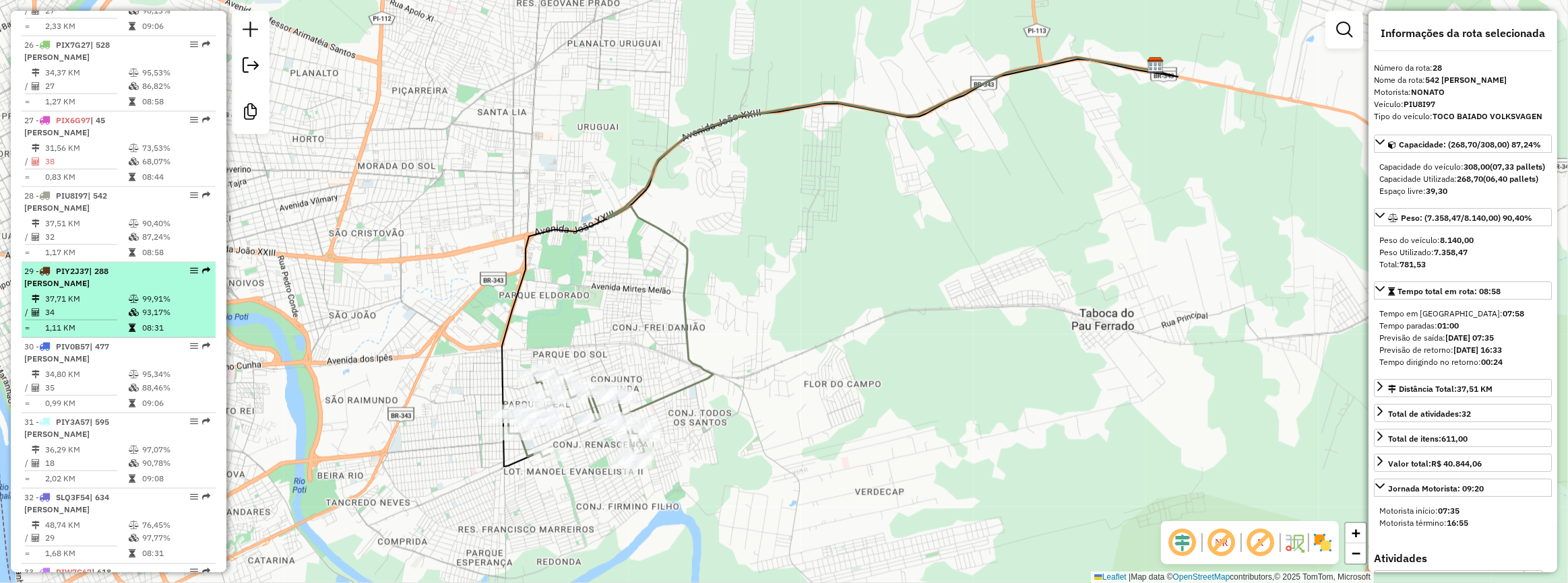
click at [158, 335] on td "08:31" at bounding box center [176, 328] width 68 height 14
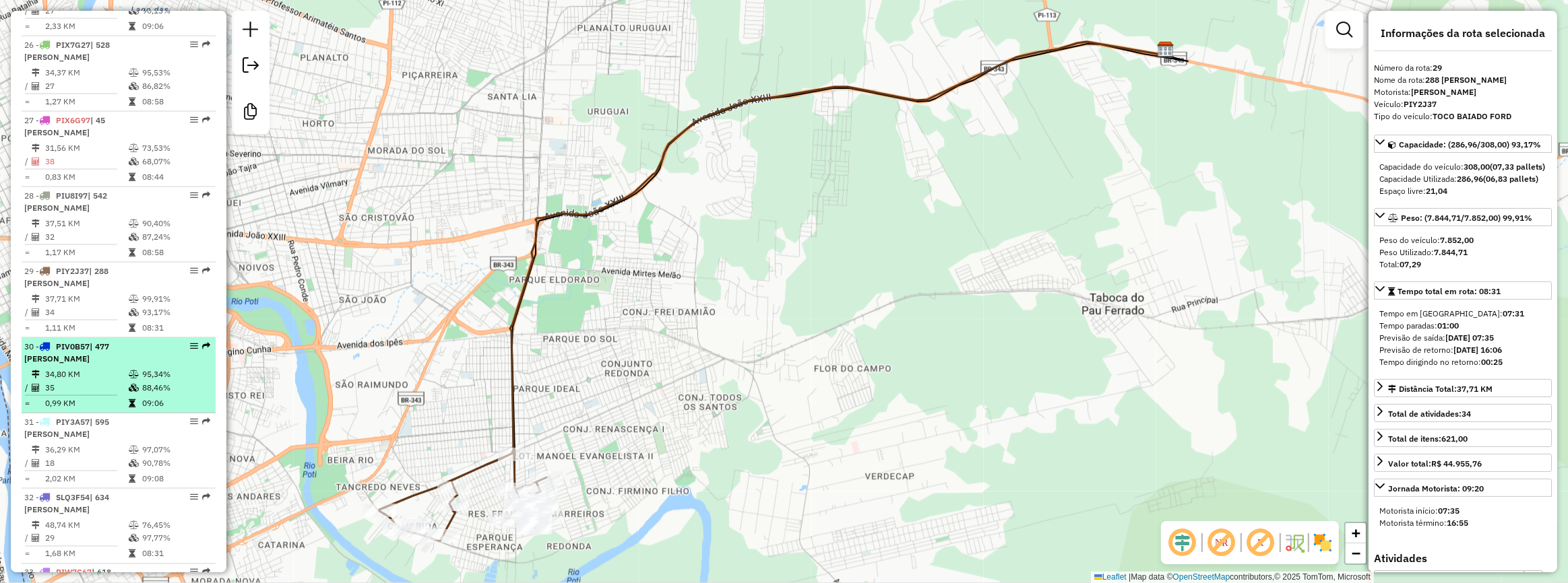
click at [153, 385] on li "30 - PIV0B57 | 477 [PERSON_NAME] 34,80 KM 95,34% / 35 88,46% = 0,99 KM 09:06" at bounding box center [118, 376] width 194 height 76
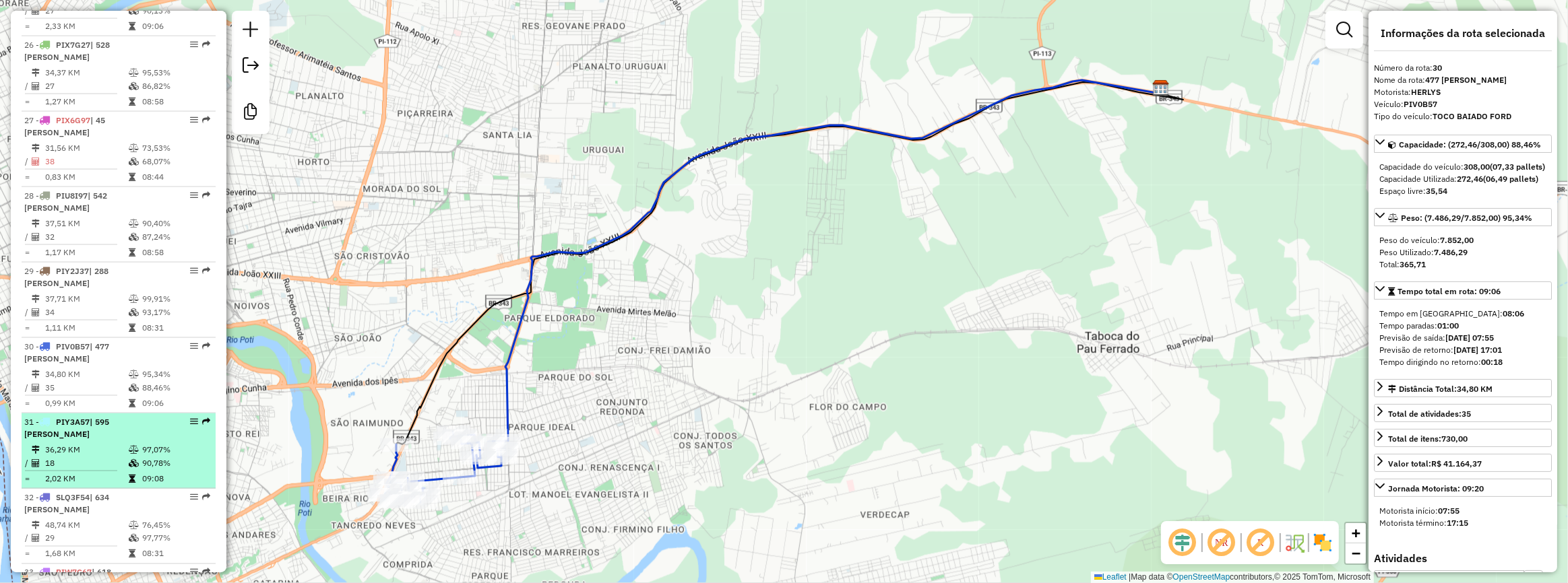
click at [160, 440] on div "31 - PIY3A57 | 595 [PERSON_NAME]" at bounding box center [95, 428] width 143 height 24
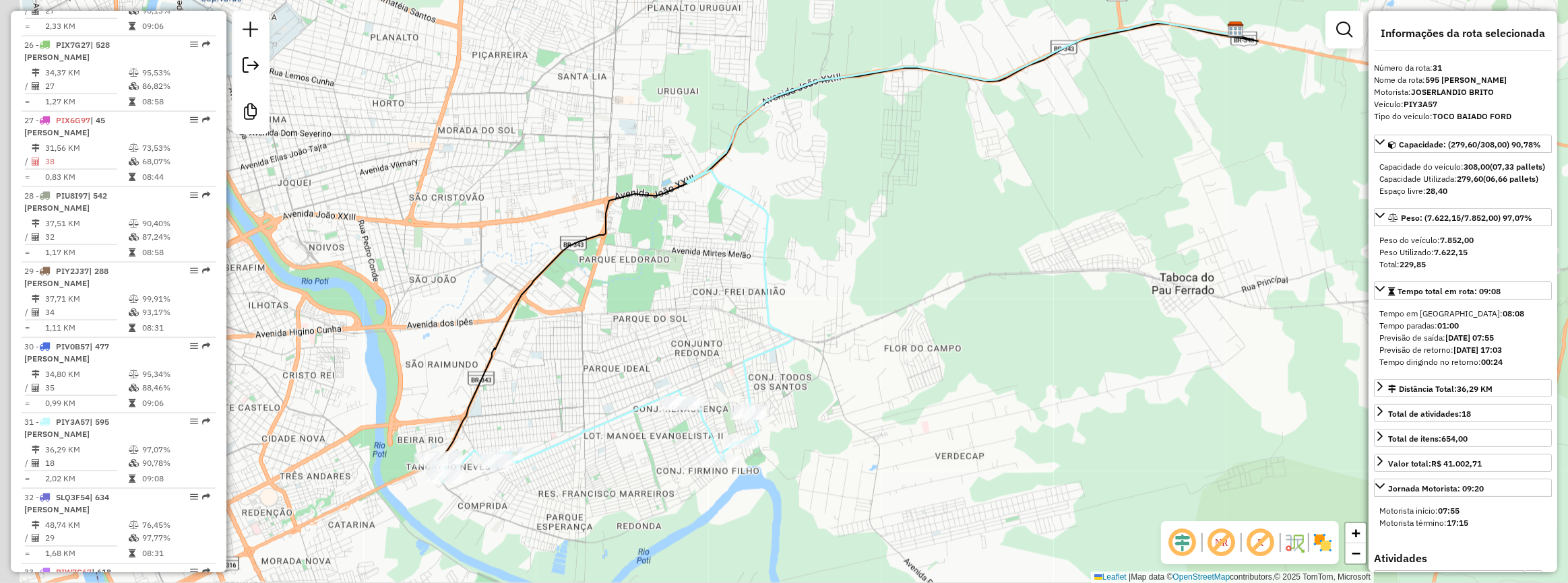
drag, startPoint x: 456, startPoint y: 356, endPoint x: 504, endPoint y: 327, distance: 56.1
click at [499, 329] on div "Janela de atendimento Grade de atendimento Capacidade Transportadoras Veículos …" at bounding box center [784, 291] width 1568 height 583
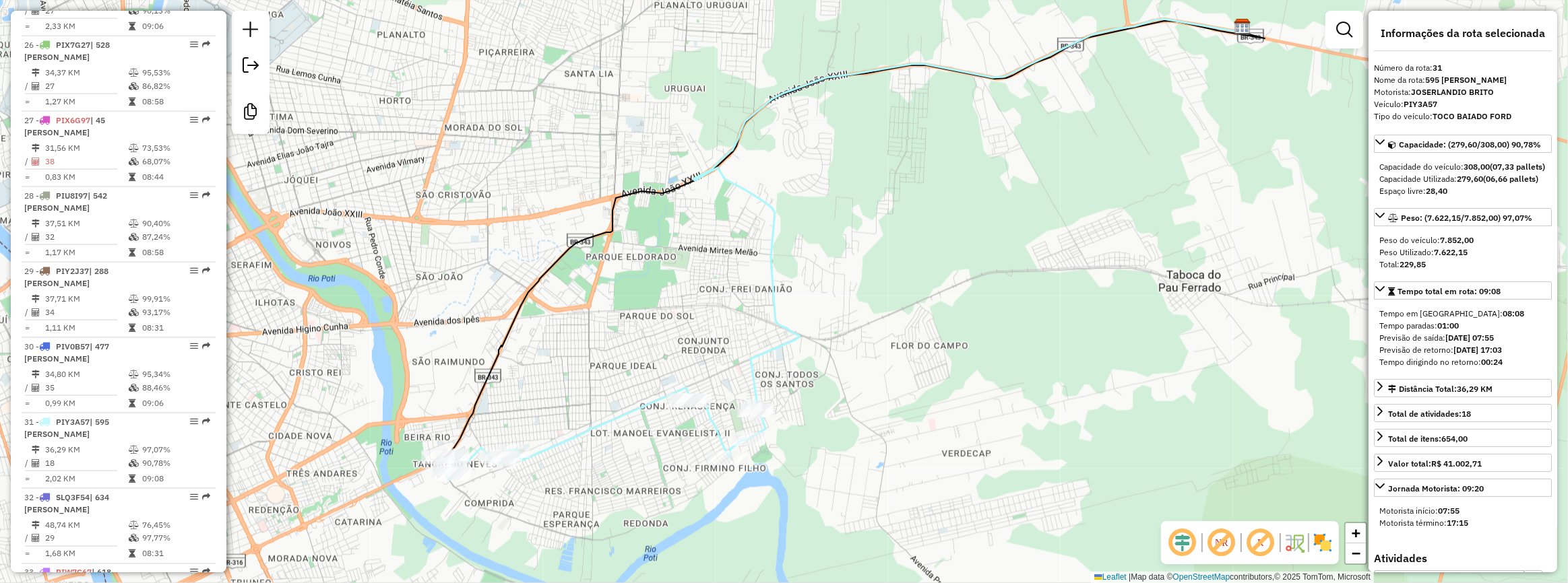
drag, startPoint x: 511, startPoint y: 339, endPoint x: 545, endPoint y: 315, distance: 41.6
click at [545, 316] on icon at bounding box center [851, 240] width 827 height 437
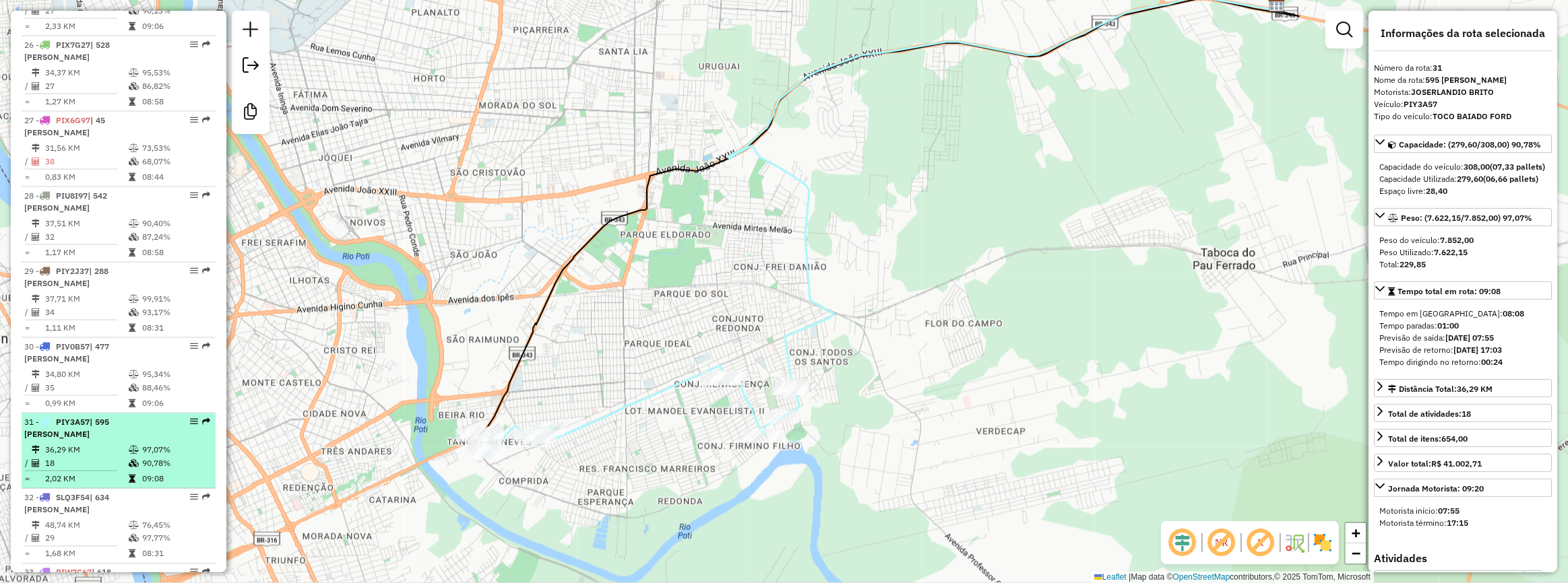
click at [148, 457] on td "97,07%" at bounding box center [176, 450] width 68 height 14
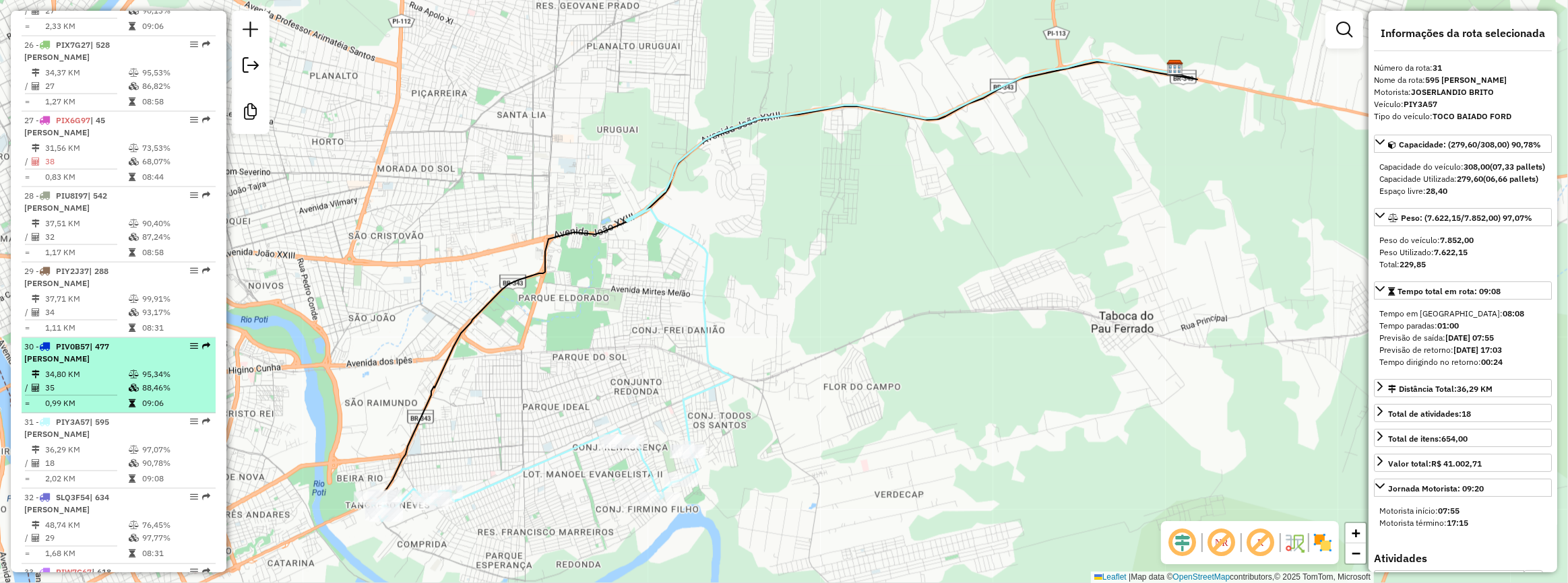
click at [147, 410] on td "09:06" at bounding box center [176, 404] width 68 height 14
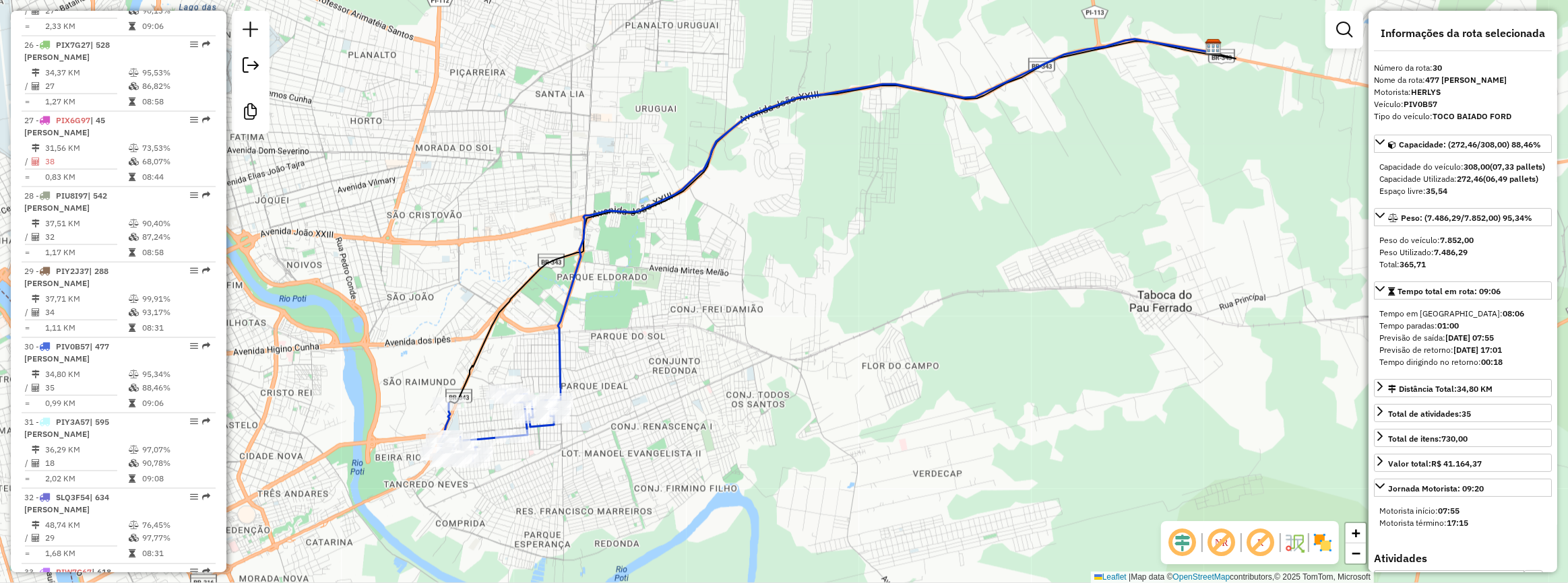
drag, startPoint x: 428, startPoint y: 283, endPoint x: 498, endPoint y: 210, distance: 101.1
click at [498, 210] on div "Janela de atendimento Grade de atendimento Capacidade Transportadoras Veículos …" at bounding box center [784, 291] width 1568 height 583
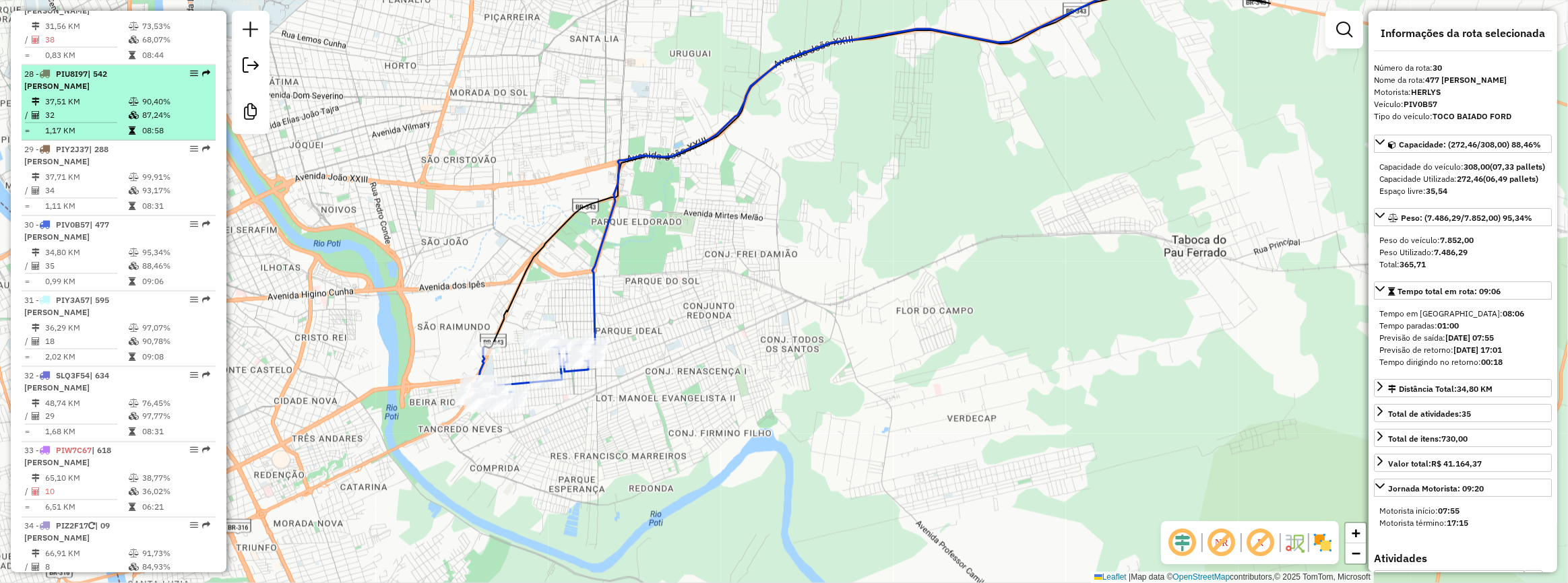
scroll to position [2473, 0]
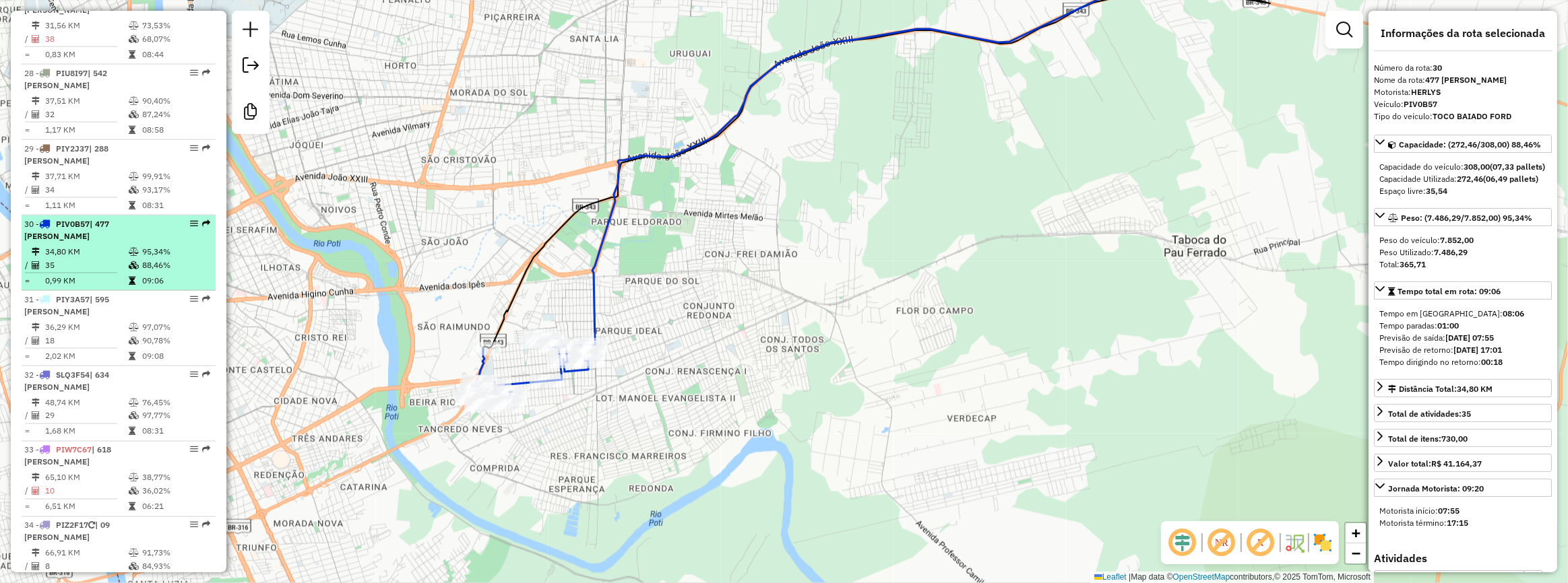
click at [123, 291] on li "30 - PIV0B57 | 477 [PERSON_NAME] 34,80 KM 95,34% / 35 88,46% = 0,99 KM 09:06" at bounding box center [118, 253] width 194 height 76
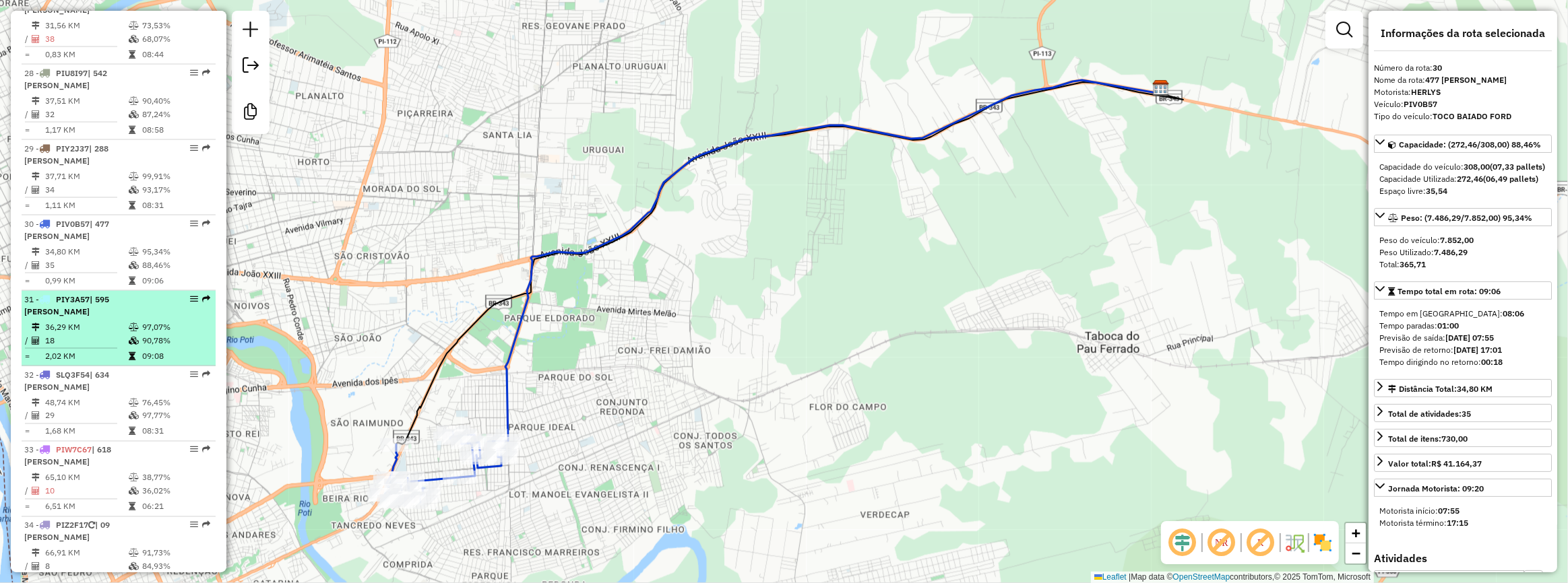
click at [109, 316] on span "| 595 [PERSON_NAME]" at bounding box center [66, 305] width 84 height 22
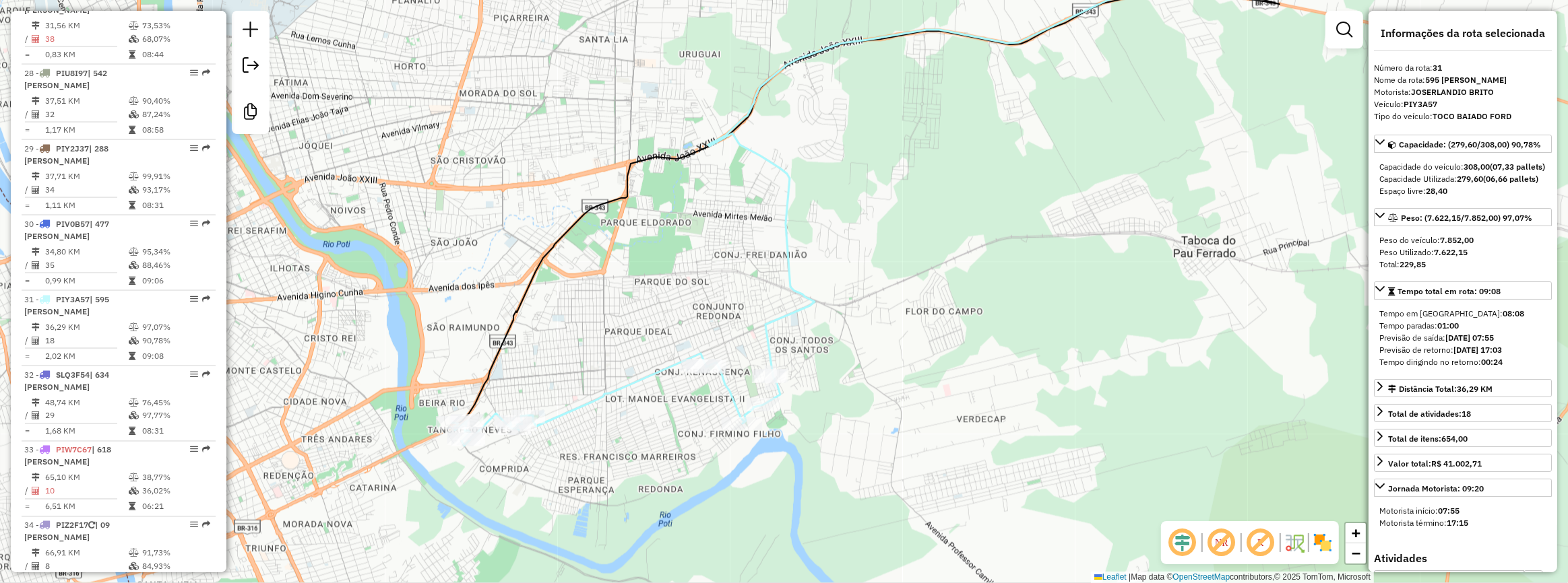
drag, startPoint x: 376, startPoint y: 308, endPoint x: 463, endPoint y: 222, distance: 122.3
click at [460, 226] on div "Janela de atendimento Grade de atendimento Capacidade Transportadoras Veículos …" at bounding box center [784, 291] width 1568 height 583
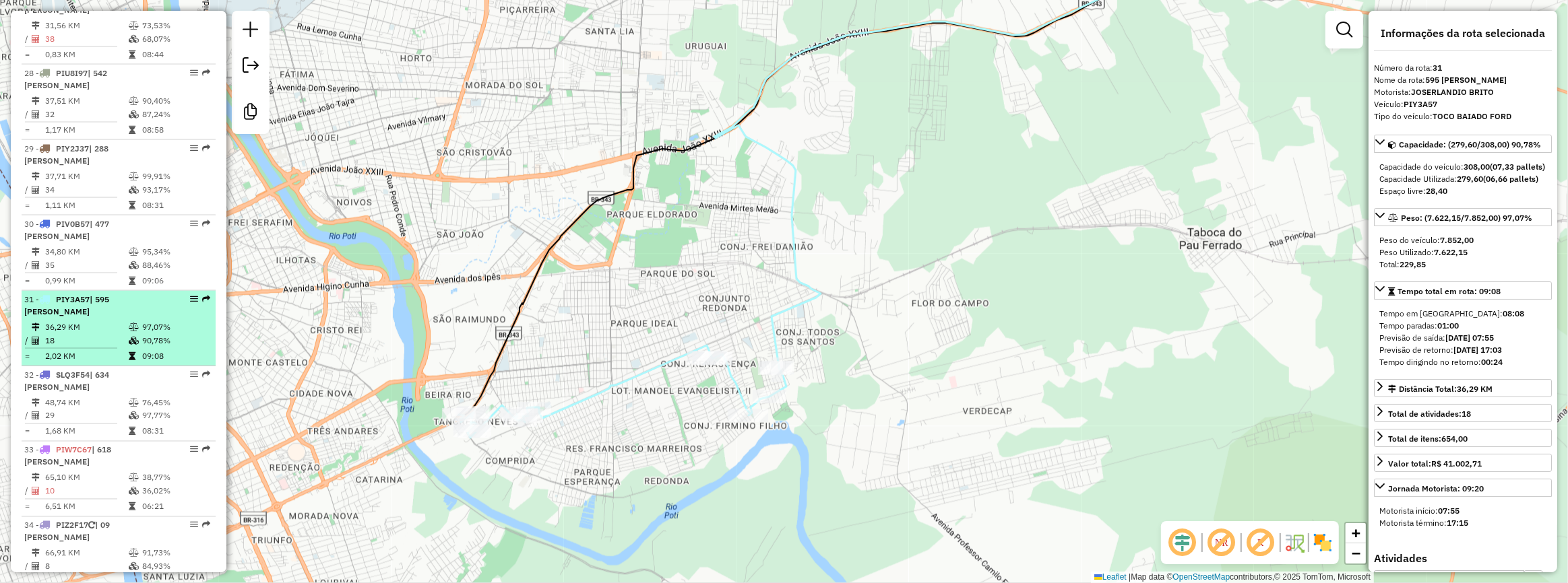
click at [129, 332] on icon at bounding box center [134, 327] width 10 height 8
